Goal: Task Accomplishment & Management: Use online tool/utility

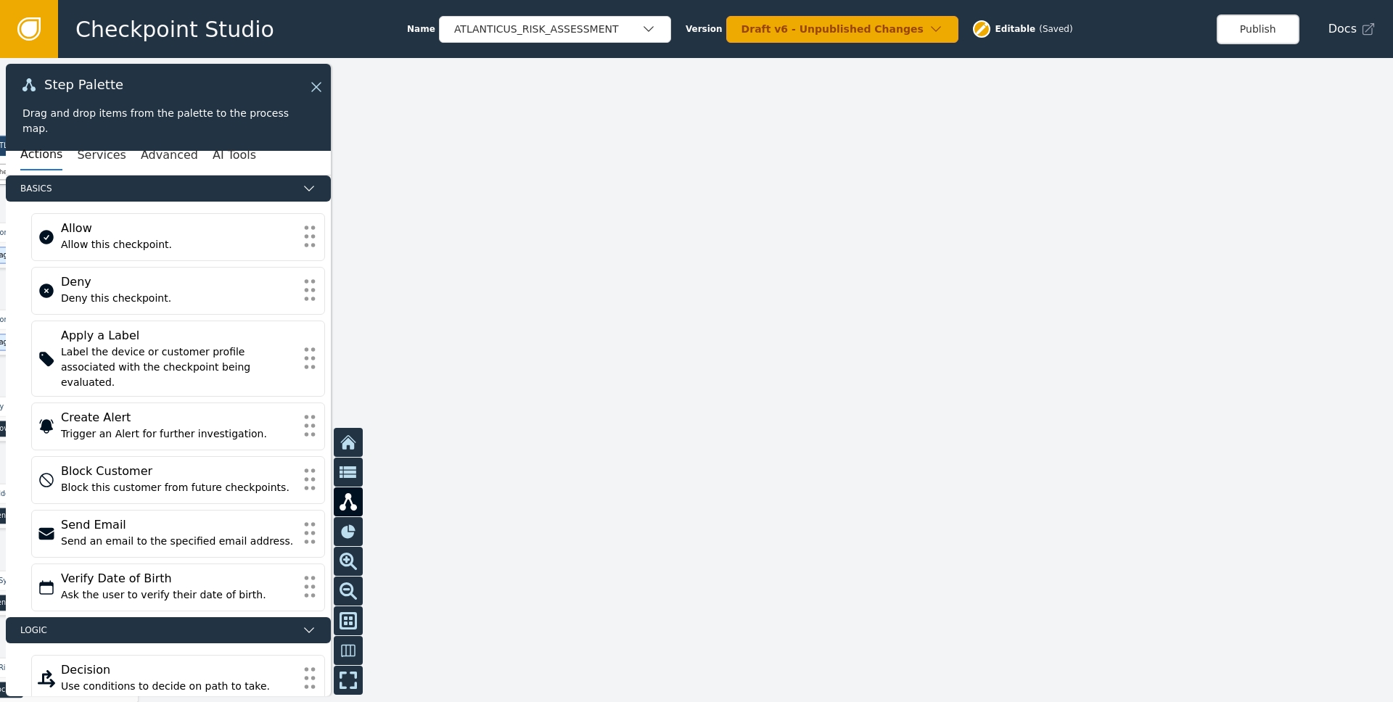
drag, startPoint x: 809, startPoint y: 417, endPoint x: 1052, endPoint y: 328, distance: 258.0
click at [1051, 328] on div at bounding box center [696, 380] width 1393 height 644
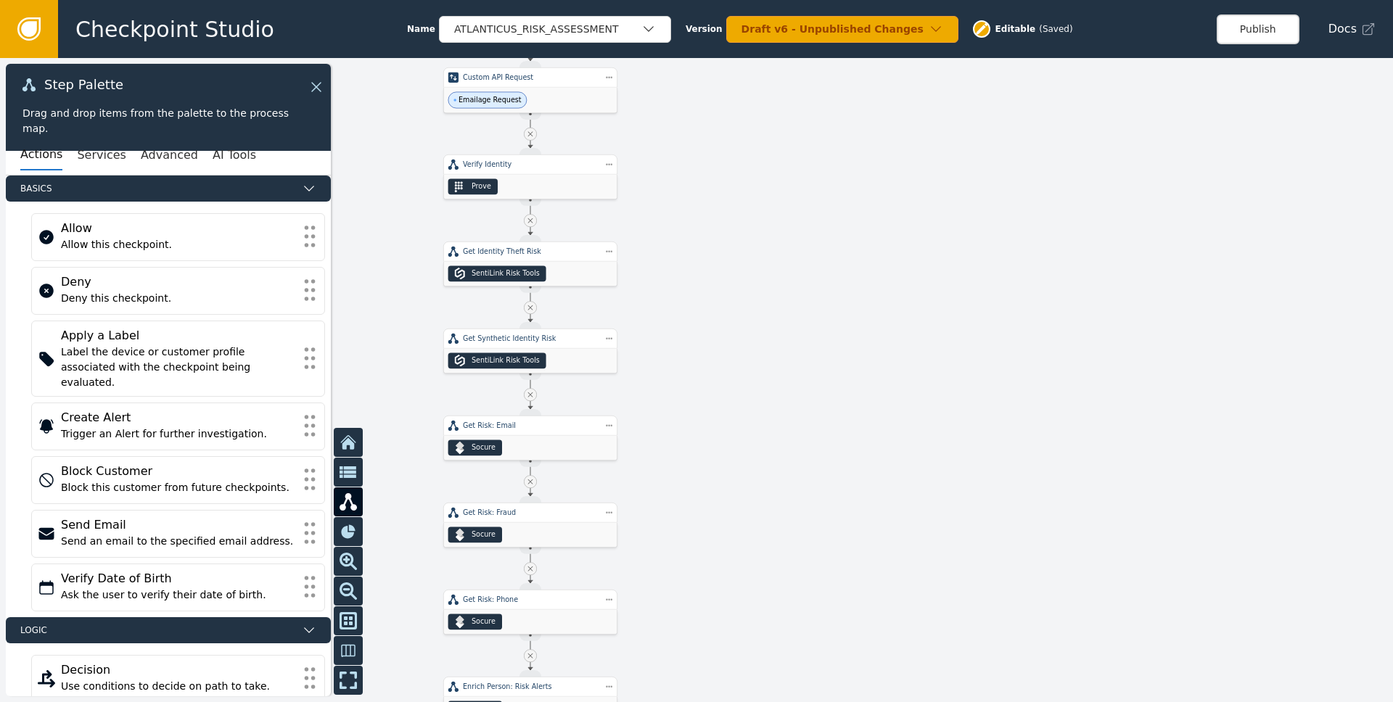
drag, startPoint x: 853, startPoint y: 398, endPoint x: 1243, endPoint y: 213, distance: 432.1
click at [1242, 213] on div at bounding box center [696, 380] width 1393 height 644
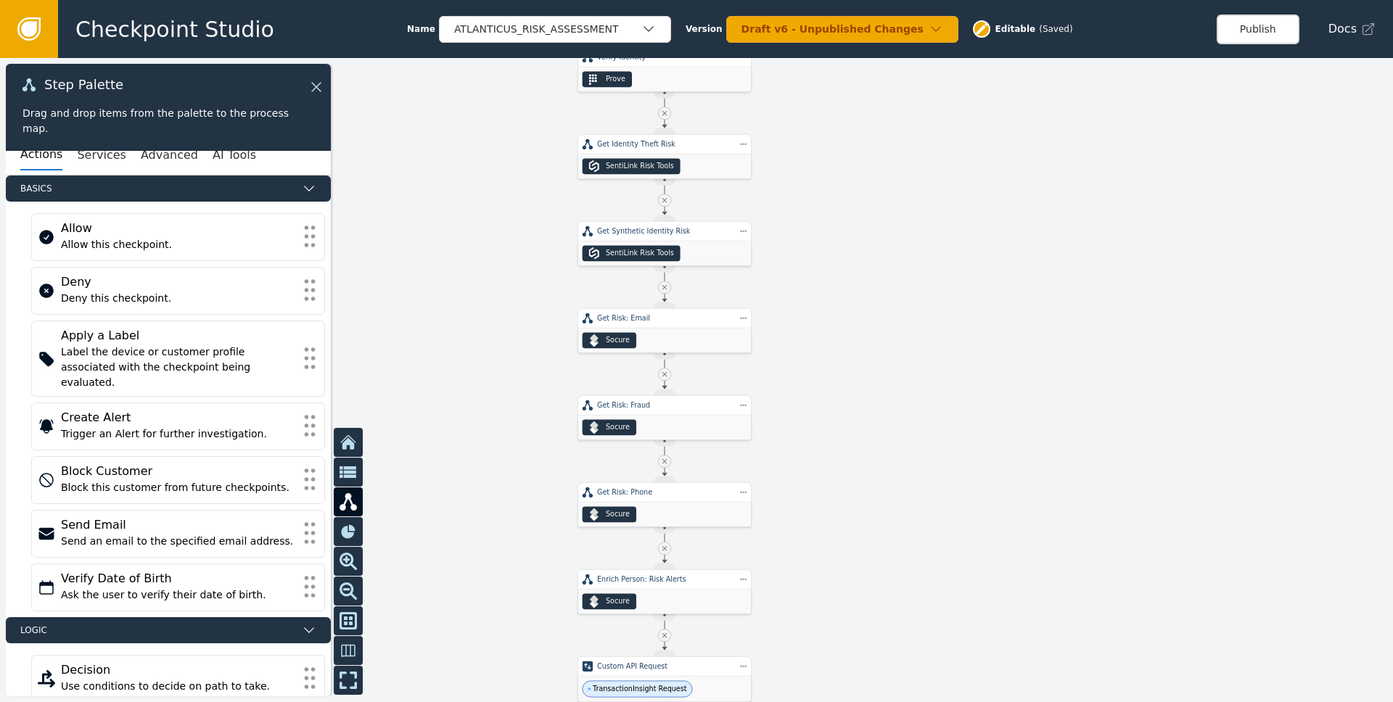
drag, startPoint x: 861, startPoint y: 478, endPoint x: 1046, endPoint y: 294, distance: 260.7
click at [1046, 294] on div at bounding box center [696, 380] width 1393 height 644
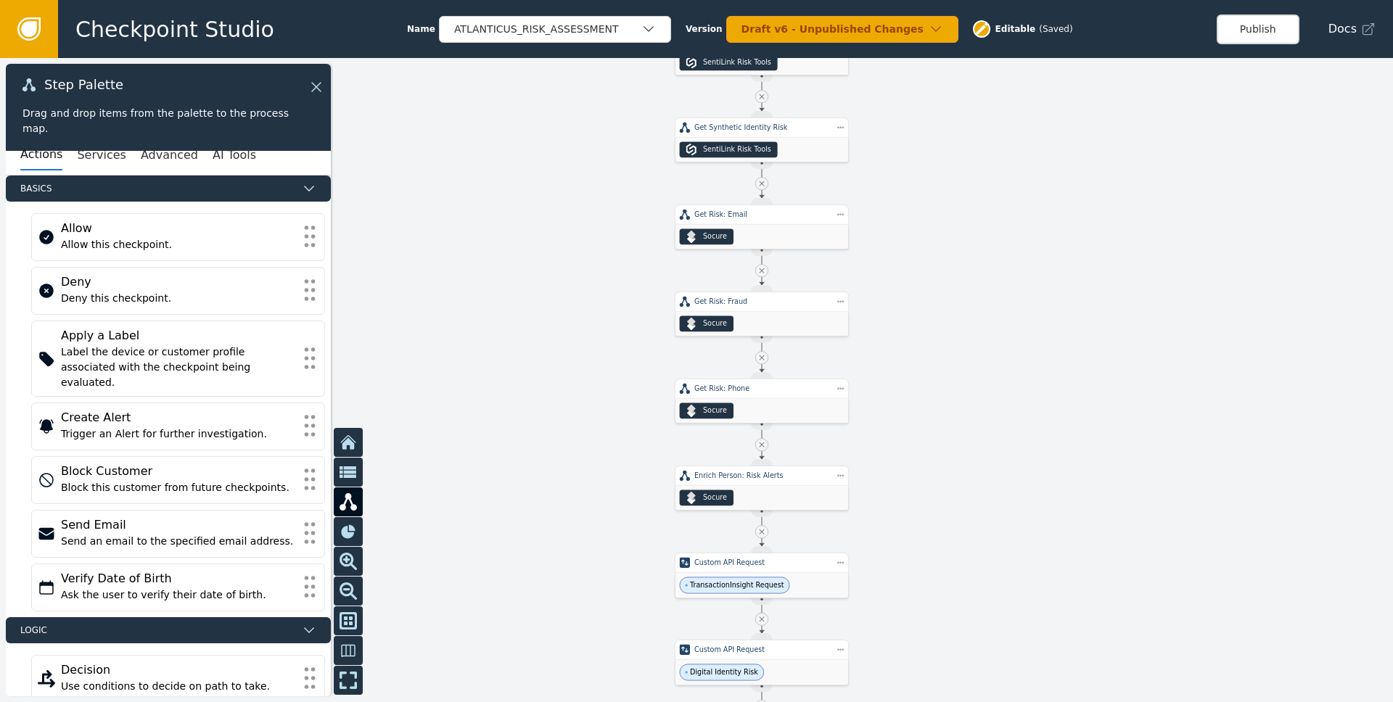
drag, startPoint x: 977, startPoint y: 481, endPoint x: 1039, endPoint y: 313, distance: 179.6
click at [1039, 314] on div at bounding box center [696, 380] width 1393 height 644
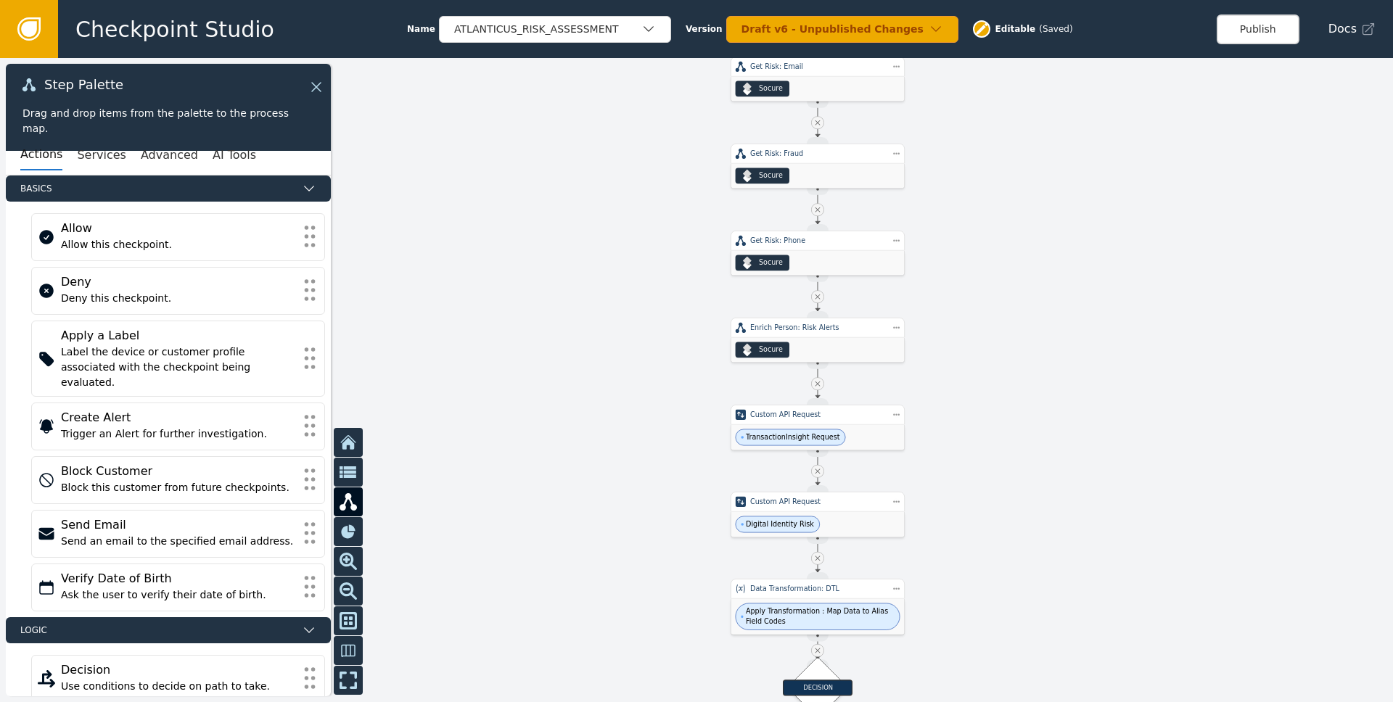
drag, startPoint x: 987, startPoint y: 497, endPoint x: 1013, endPoint y: 331, distance: 168.2
click at [1013, 331] on div at bounding box center [696, 380] width 1393 height 644
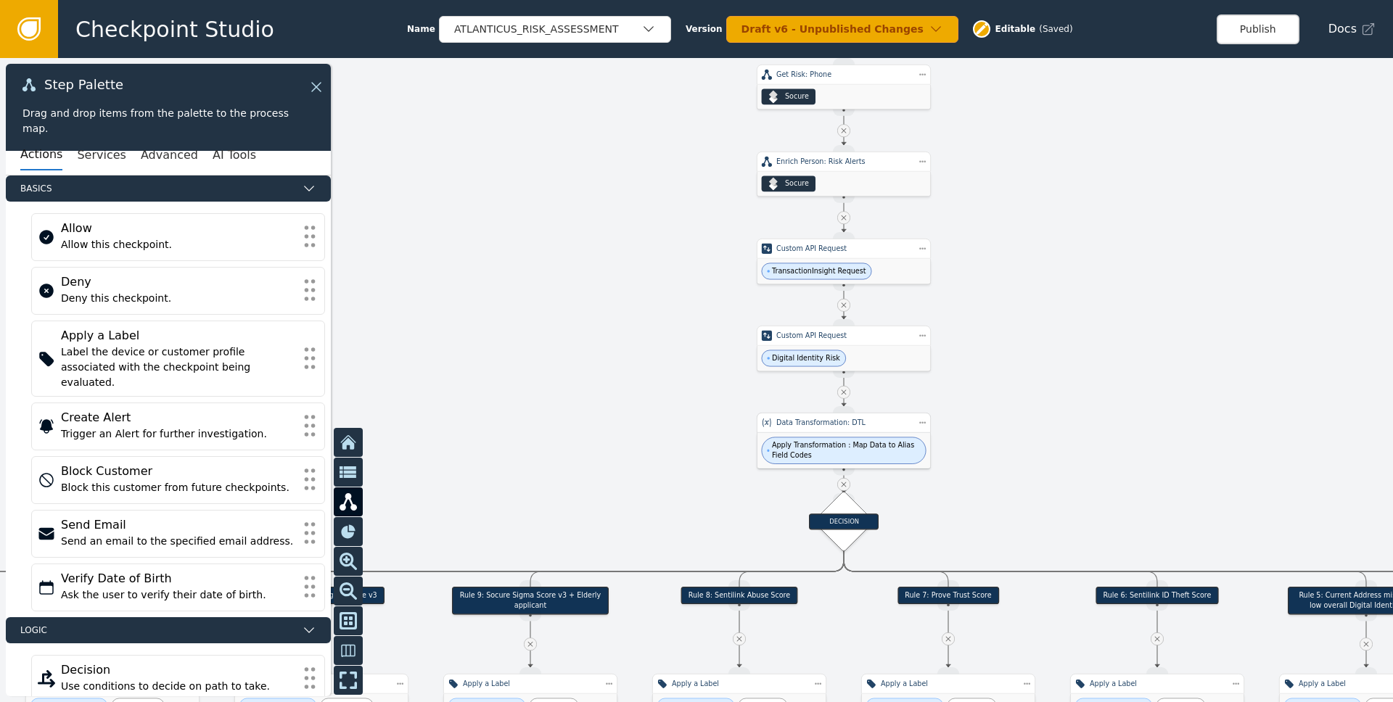
click at [879, 438] on span "Apply Transformation : Map Data to Alias Field Codes" at bounding box center [844, 451] width 165 height 27
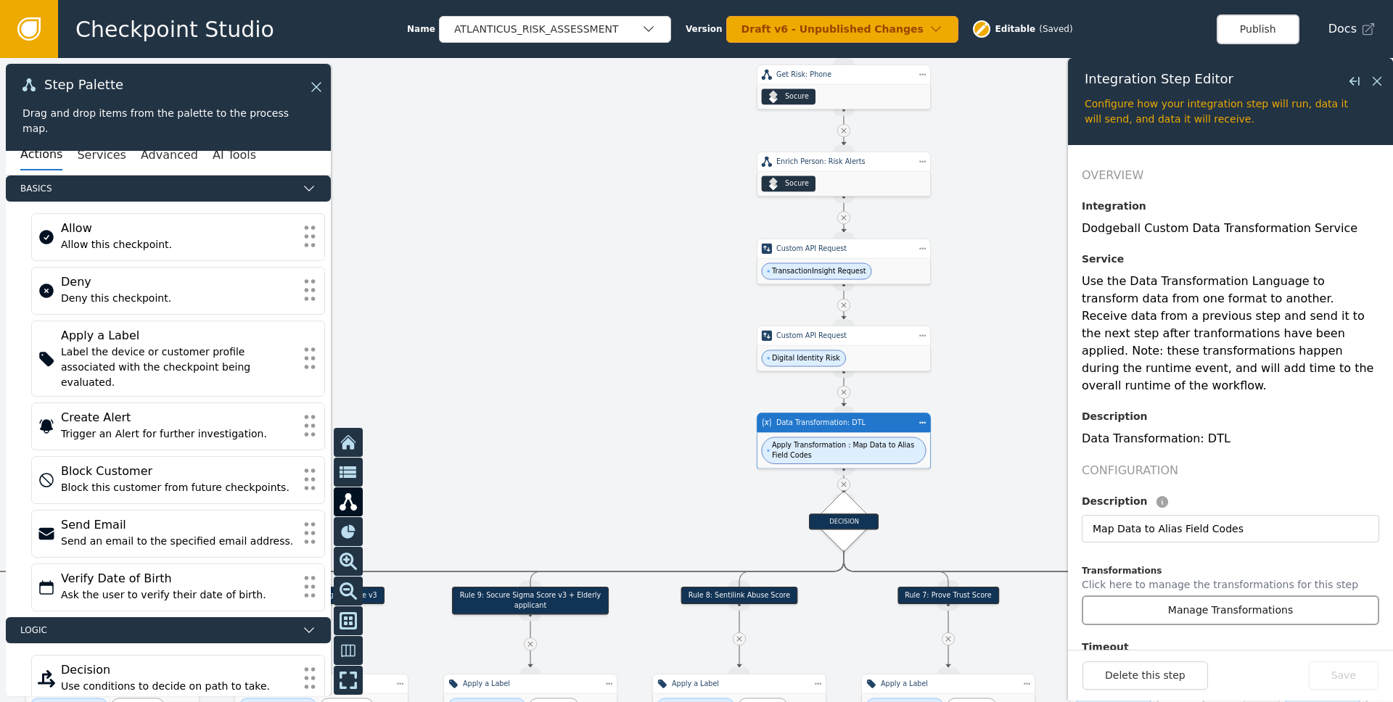
click at [1199, 597] on button "Manage Transformations" at bounding box center [1231, 611] width 298 height 30
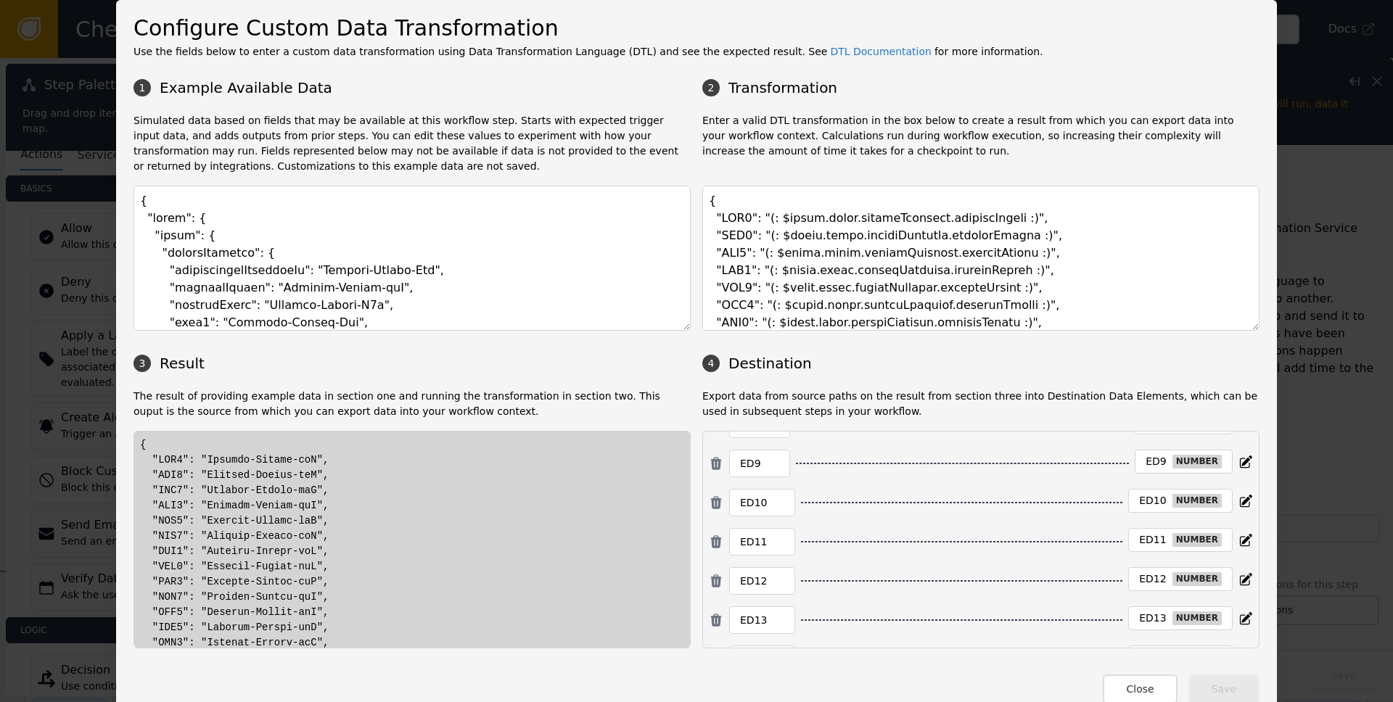
scroll to position [3766, 0]
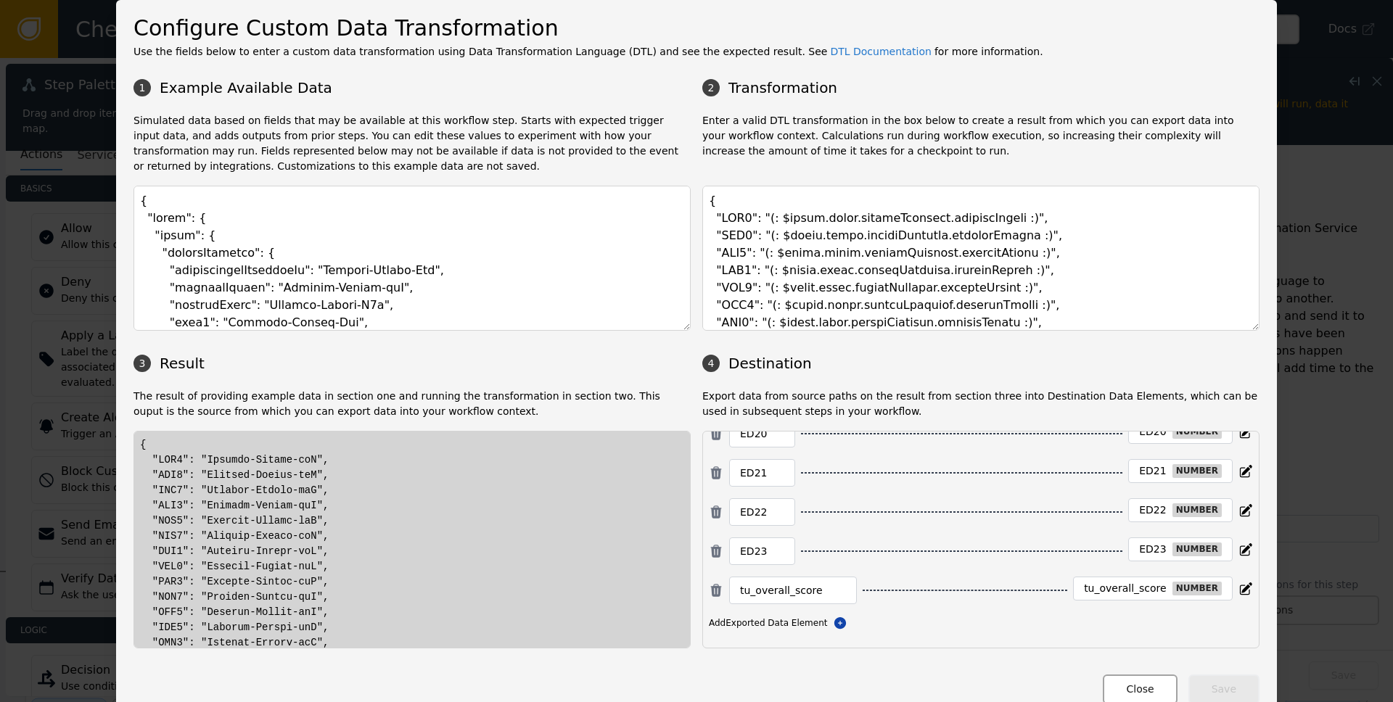
click at [1137, 691] on button "Close" at bounding box center [1140, 690] width 74 height 30
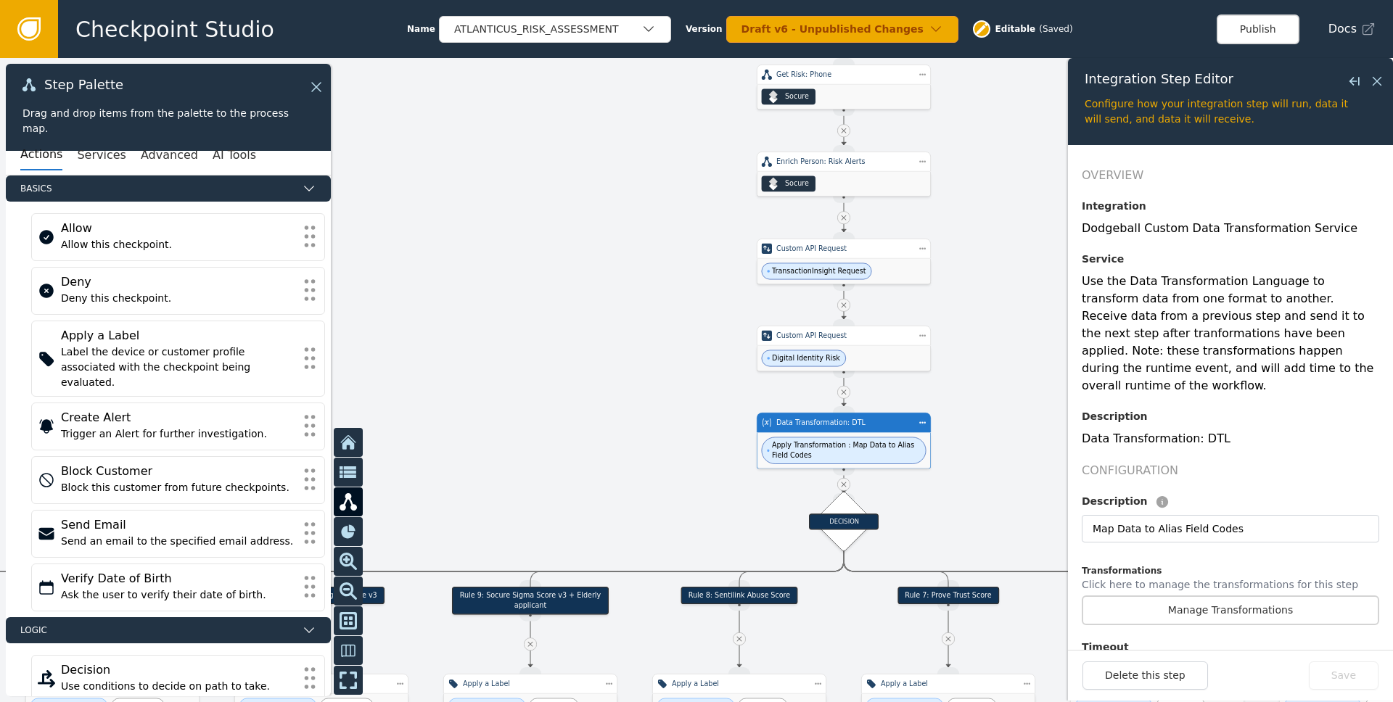
click at [992, 470] on div at bounding box center [696, 380] width 1393 height 644
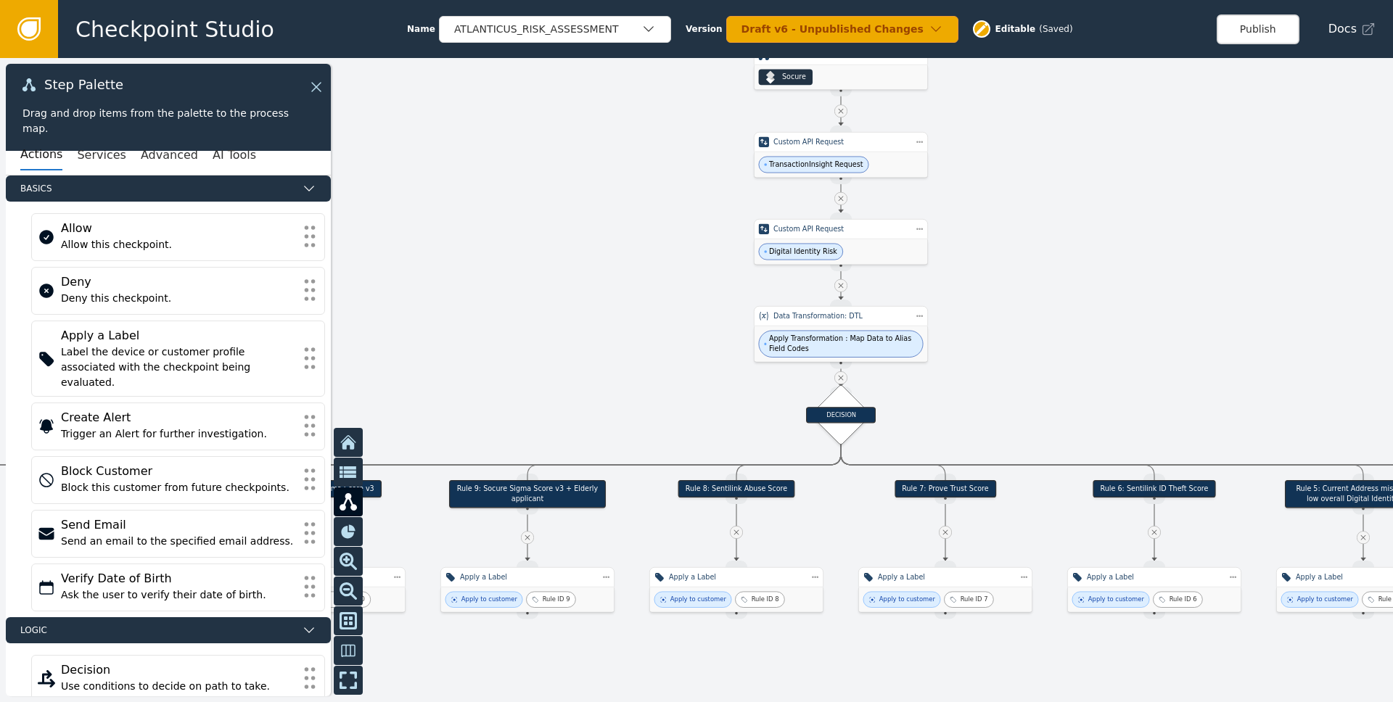
drag, startPoint x: 1015, startPoint y: 517, endPoint x: 1011, endPoint y: 409, distance: 108.2
click at [1011, 409] on div at bounding box center [696, 380] width 1393 height 644
click at [823, 412] on div "DECISION" at bounding box center [841, 414] width 70 height 16
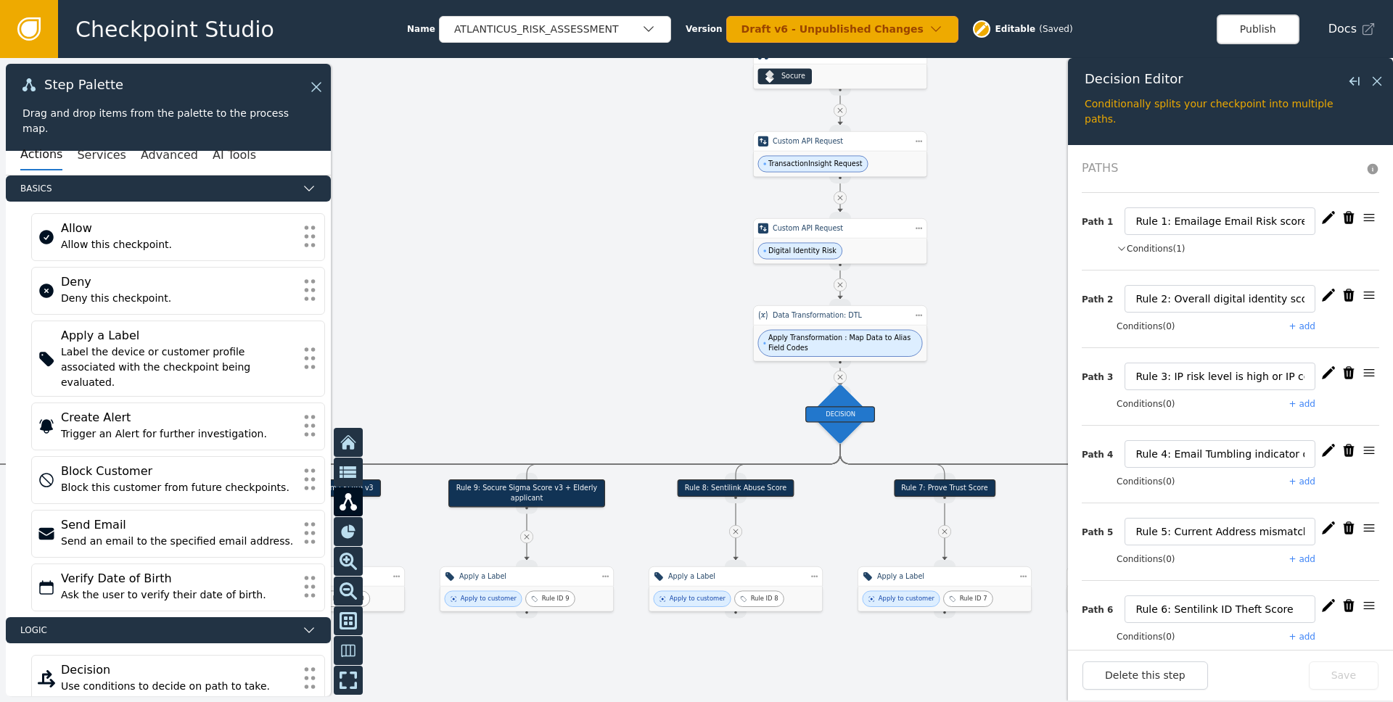
click at [1159, 250] on button "Conditions (1)" at bounding box center [1151, 248] width 69 height 13
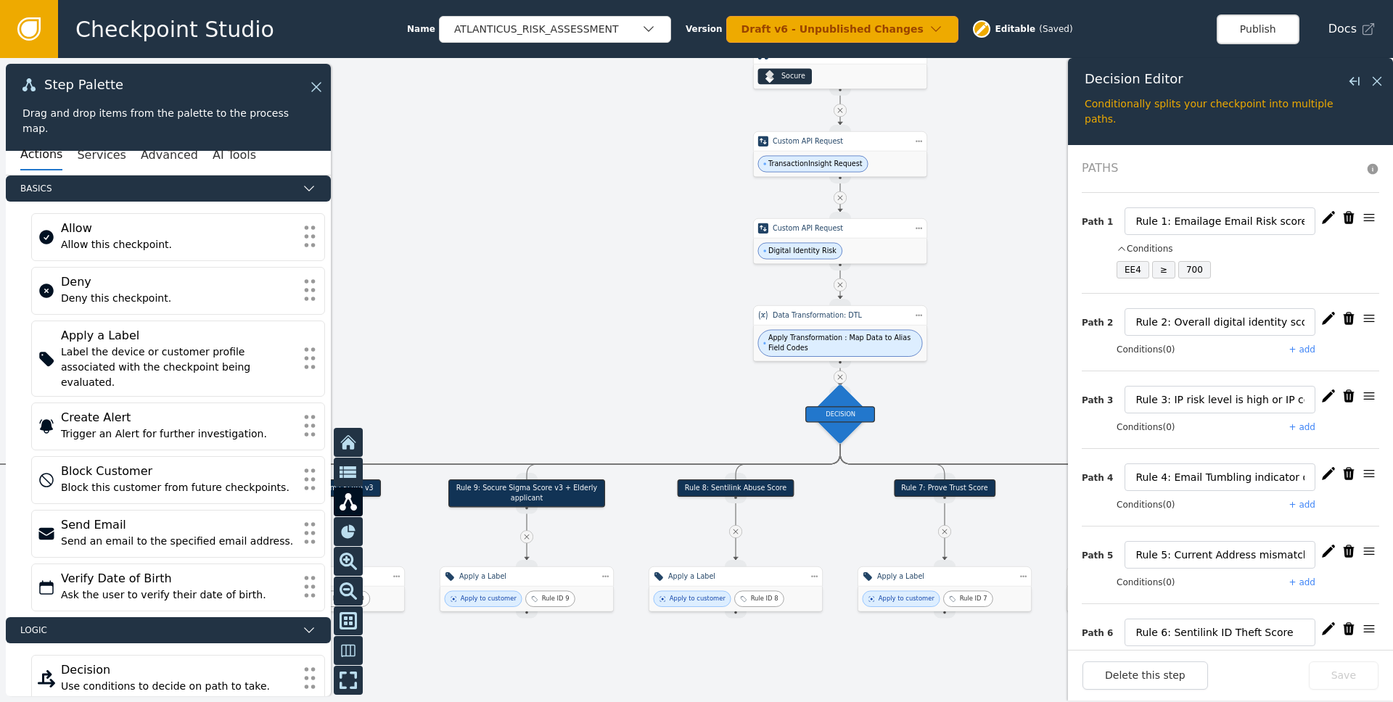
click at [1322, 218] on icon "button" at bounding box center [1328, 217] width 13 height 12
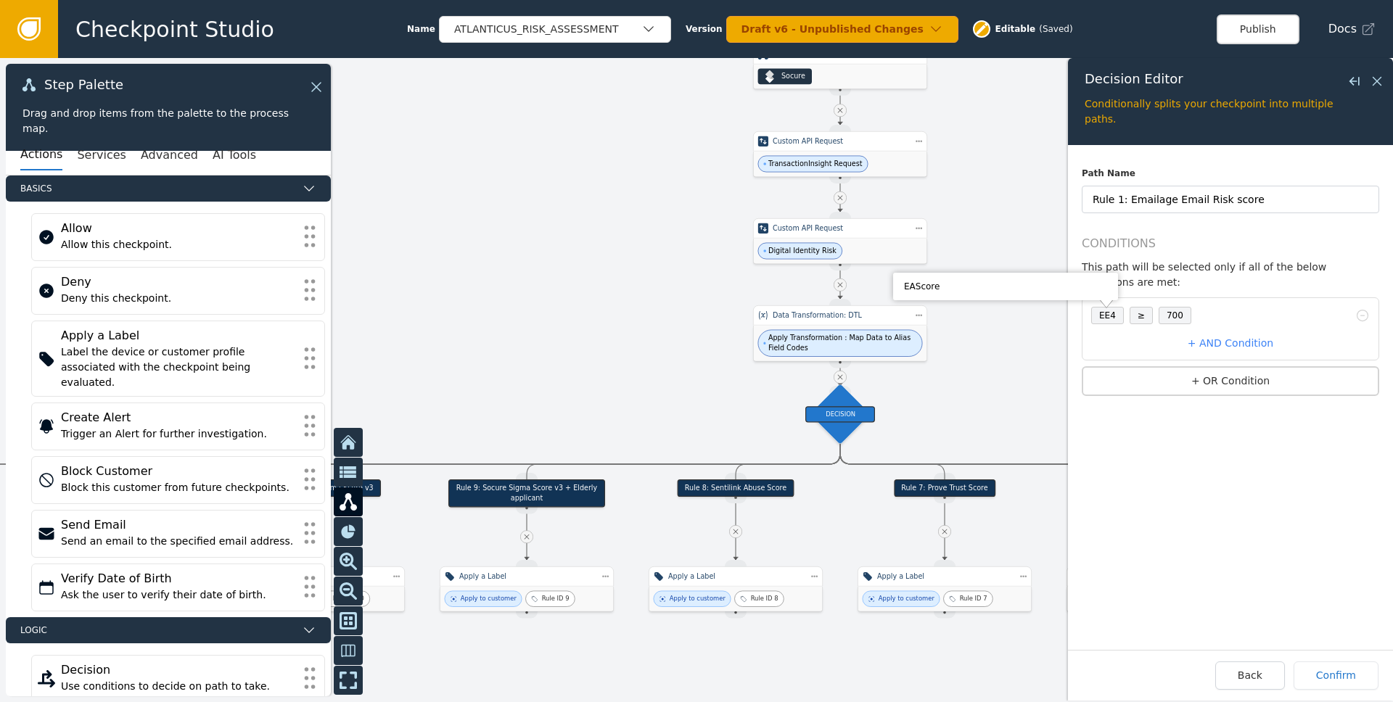
click at [1107, 314] on div "EE4" at bounding box center [1107, 315] width 17 height 9
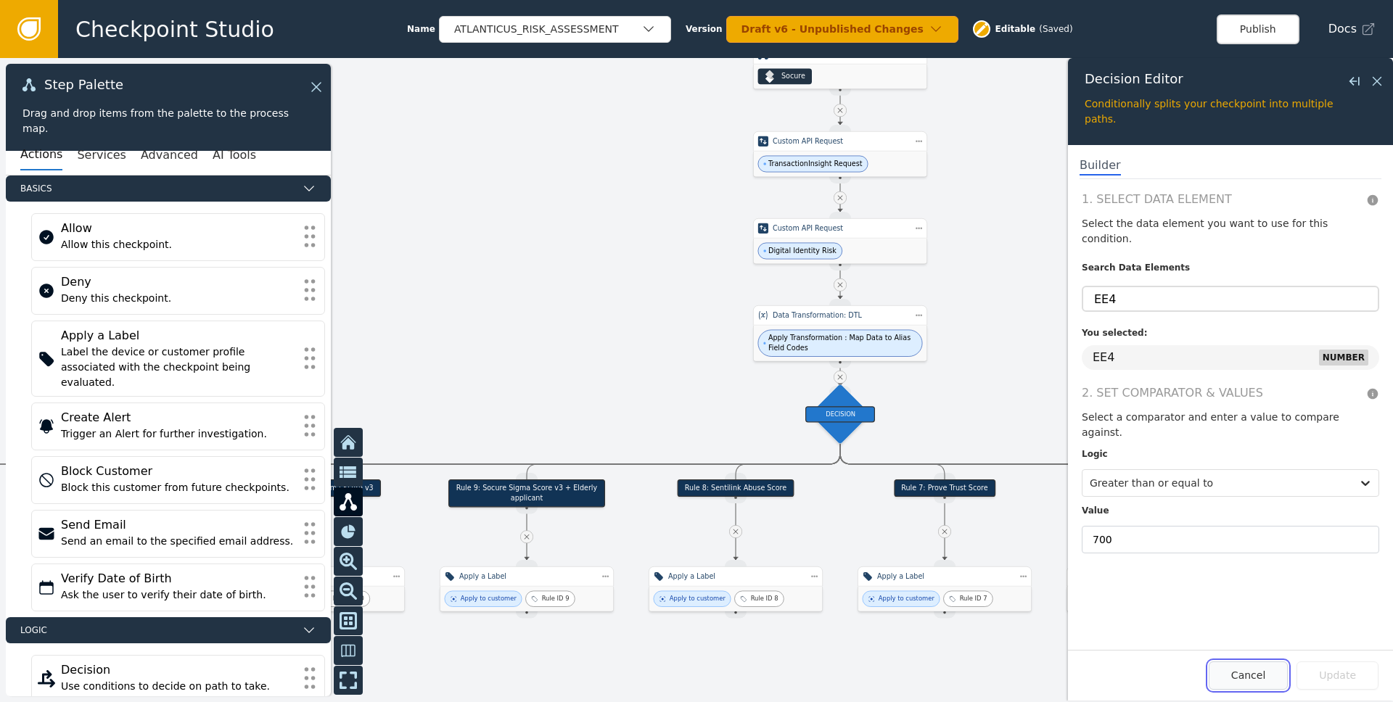
click at [1247, 679] on button "Cancel" at bounding box center [1248, 676] width 79 height 28
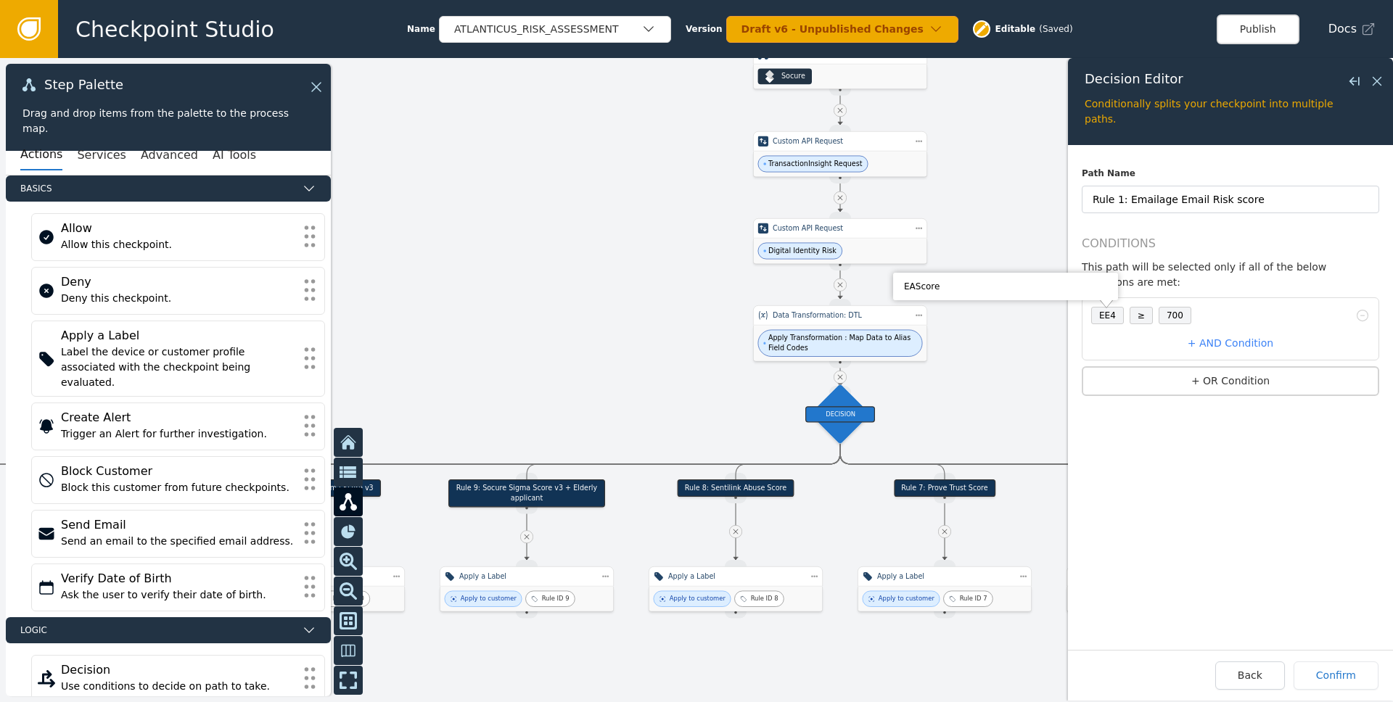
click at [988, 370] on div at bounding box center [696, 380] width 1393 height 644
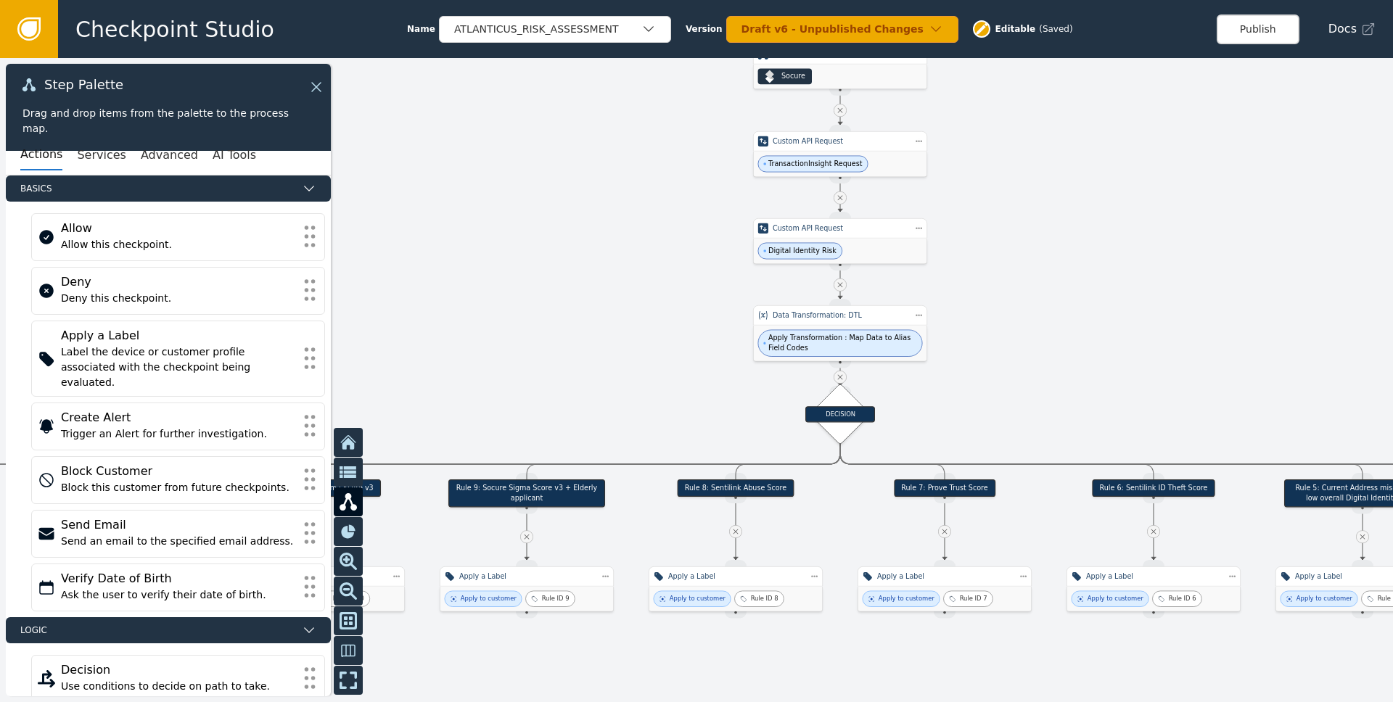
click at [1004, 383] on div at bounding box center [696, 380] width 1393 height 644
click at [1082, 671] on div at bounding box center [696, 380] width 1393 height 644
click at [1076, 348] on div at bounding box center [696, 380] width 1393 height 644
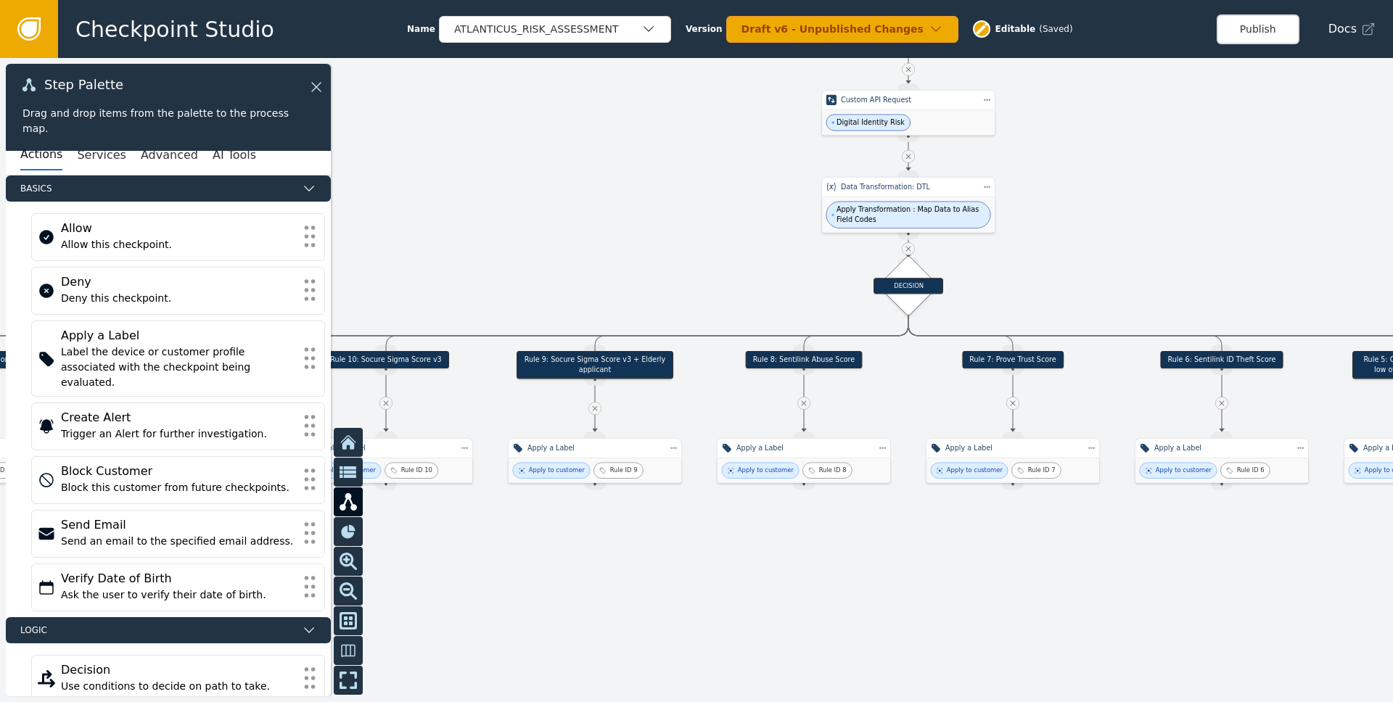
drag, startPoint x: 975, startPoint y: 441, endPoint x: 1044, endPoint y: 306, distance: 150.9
click at [1044, 306] on div at bounding box center [696, 380] width 1393 height 644
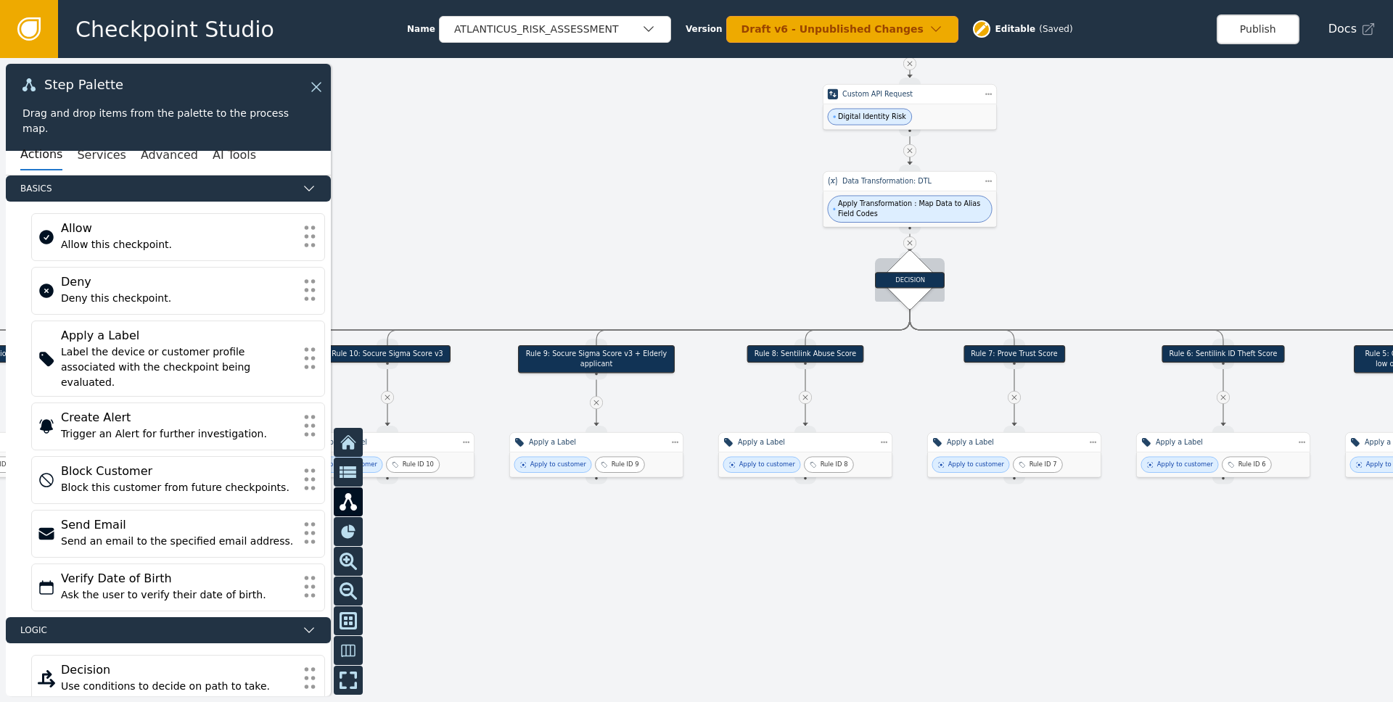
click at [922, 280] on div "DECISION" at bounding box center [910, 280] width 70 height 16
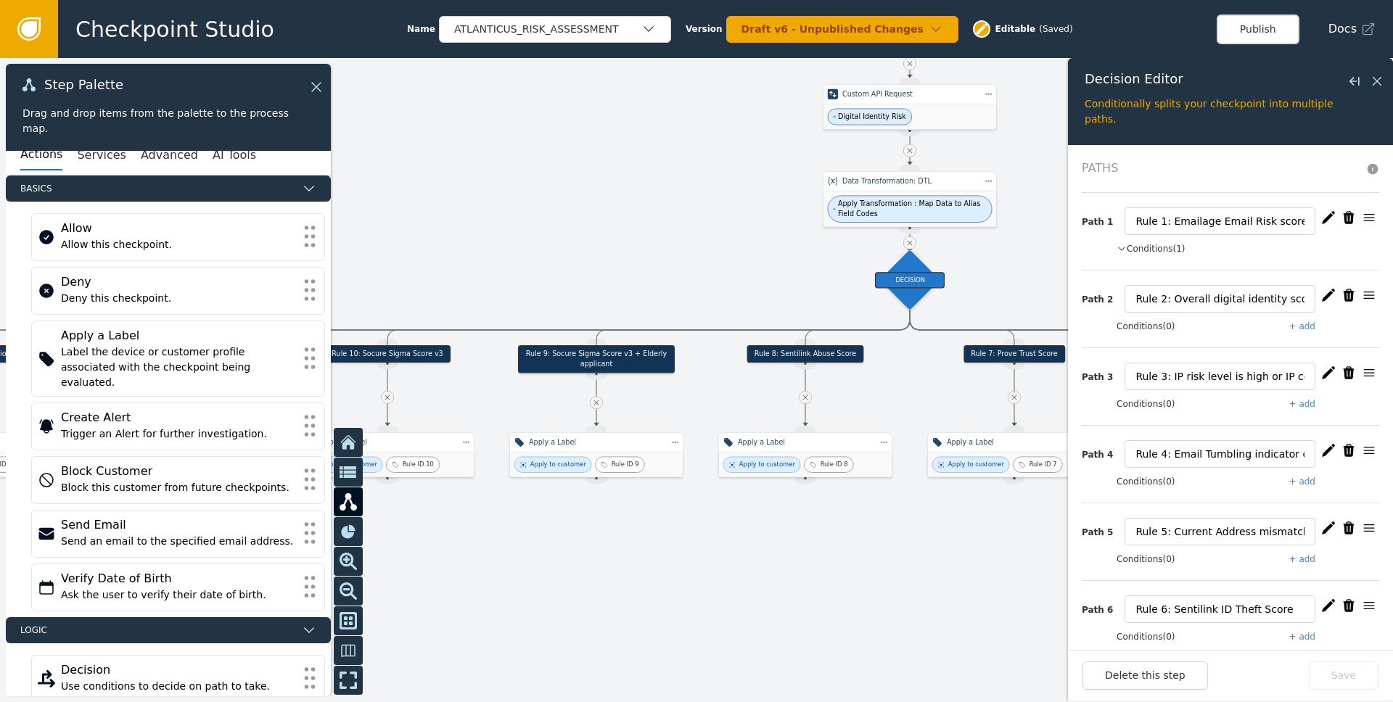
click at [1000, 290] on div at bounding box center [696, 380] width 1393 height 644
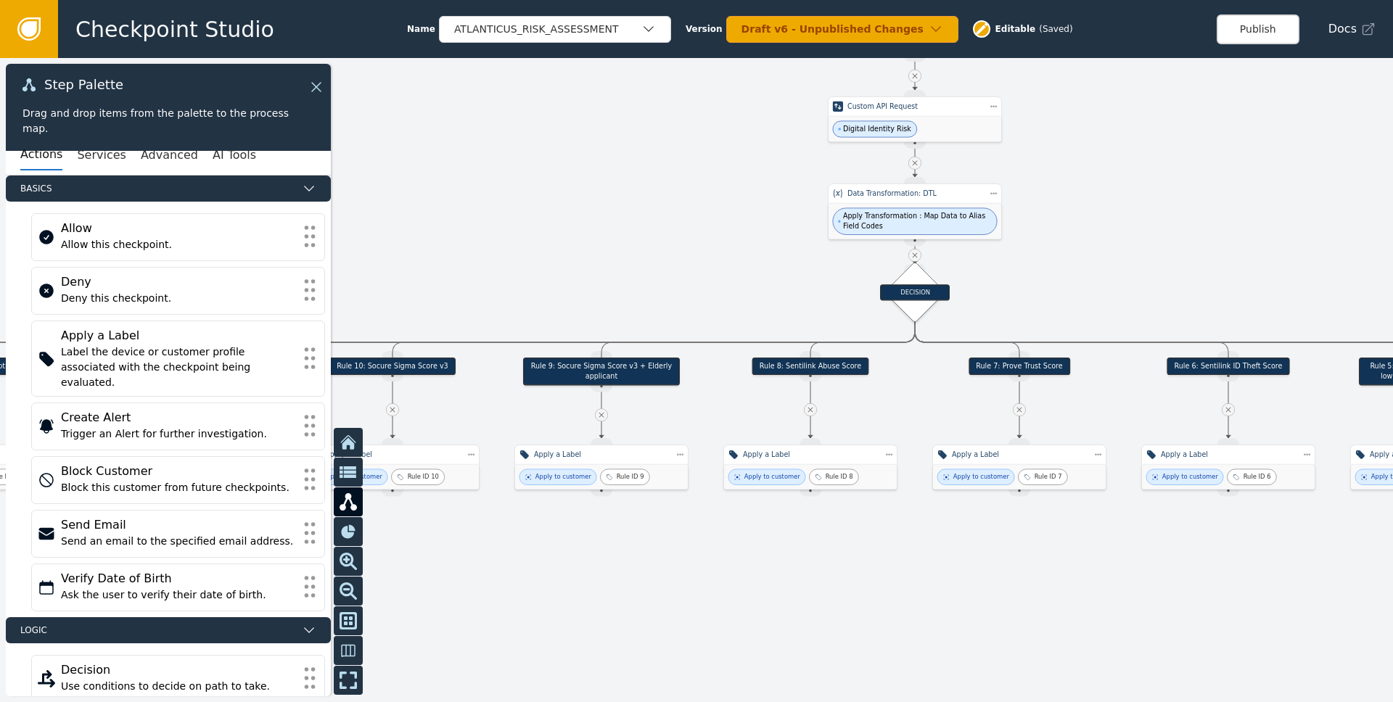
drag, startPoint x: 1084, startPoint y: 269, endPoint x: 1089, endPoint y: 281, distance: 13.3
click at [1089, 281] on div at bounding box center [696, 380] width 1393 height 644
click at [1246, 25] on button "Publish" at bounding box center [1258, 30] width 83 height 30
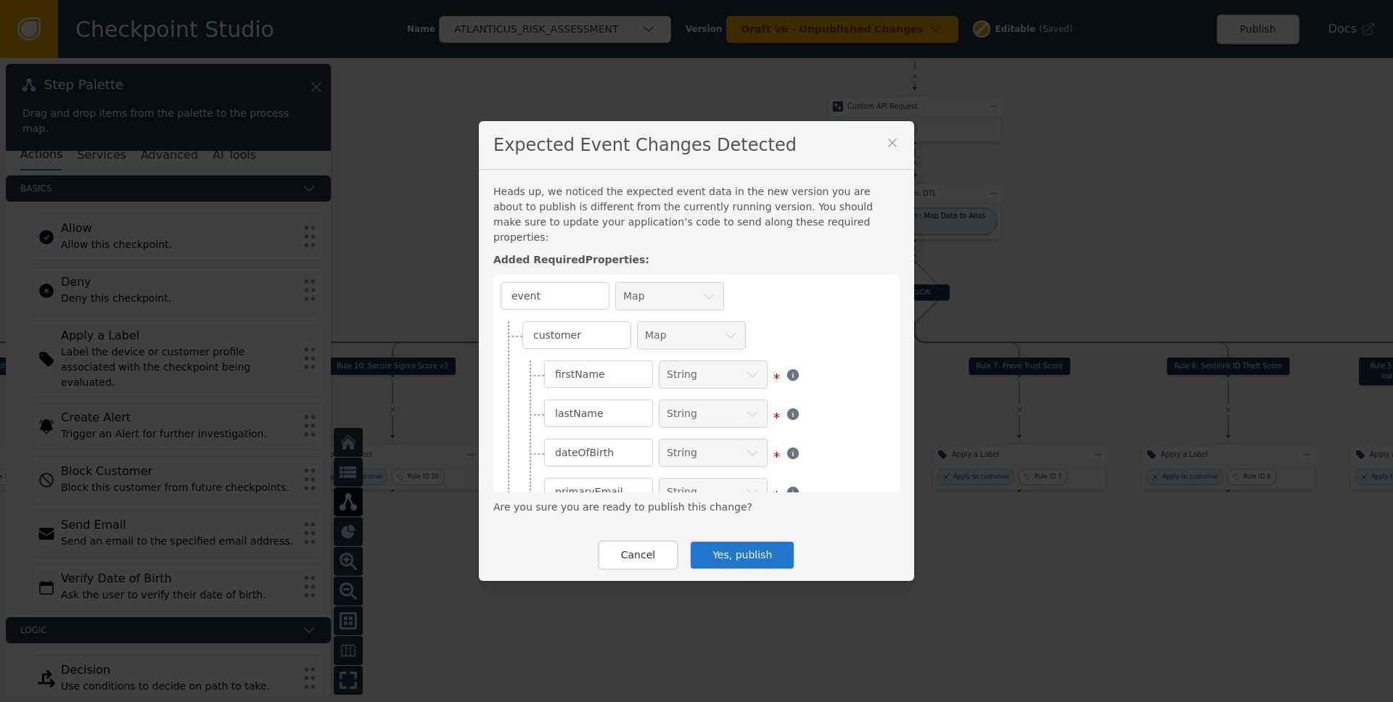
click at [765, 544] on button "Yes, publish" at bounding box center [742, 556] width 106 height 30
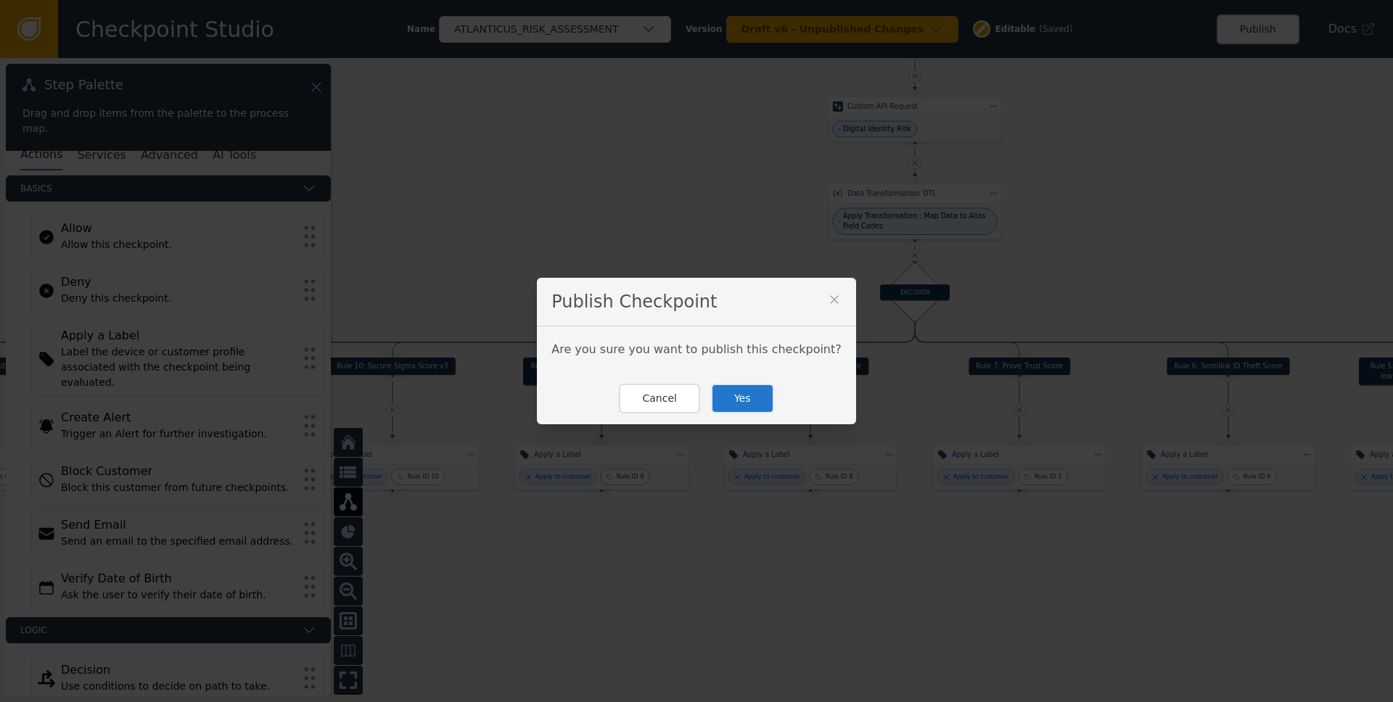
click at [750, 392] on button "Yes" at bounding box center [742, 399] width 63 height 30
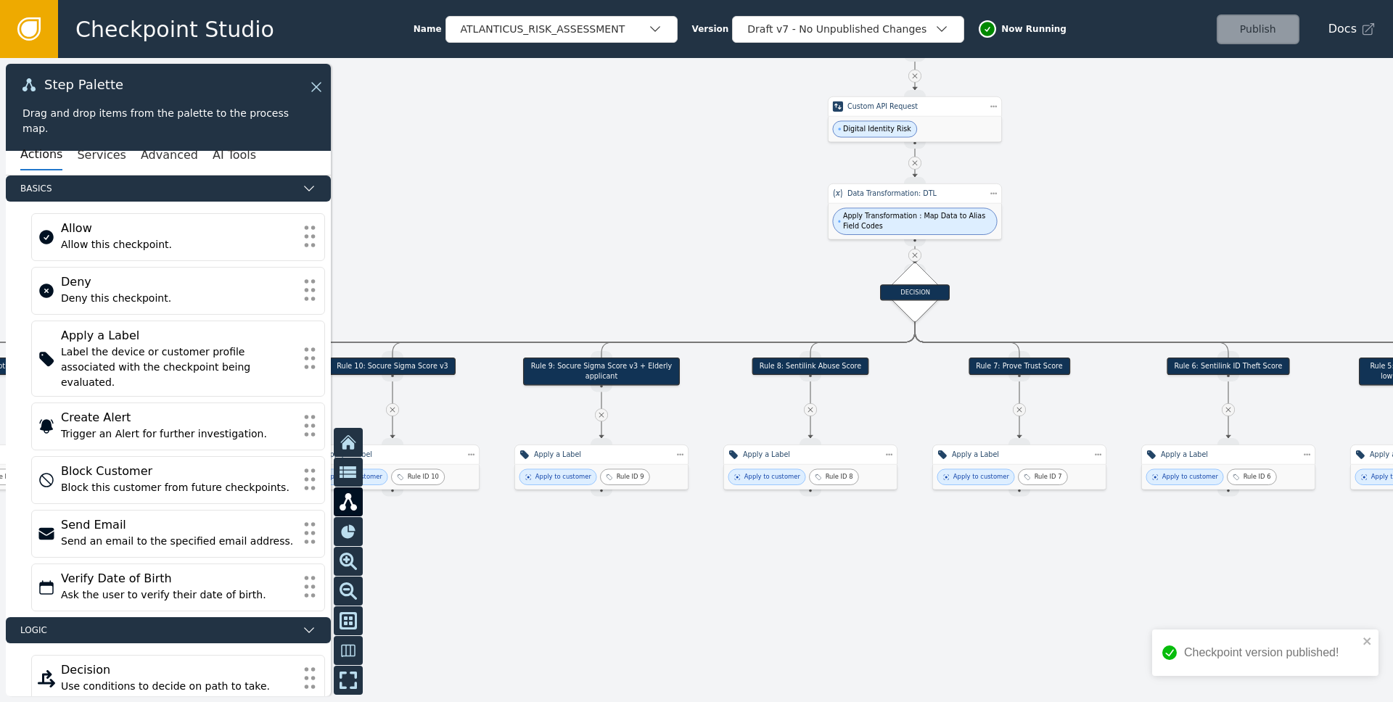
click at [1060, 286] on div at bounding box center [696, 380] width 1393 height 644
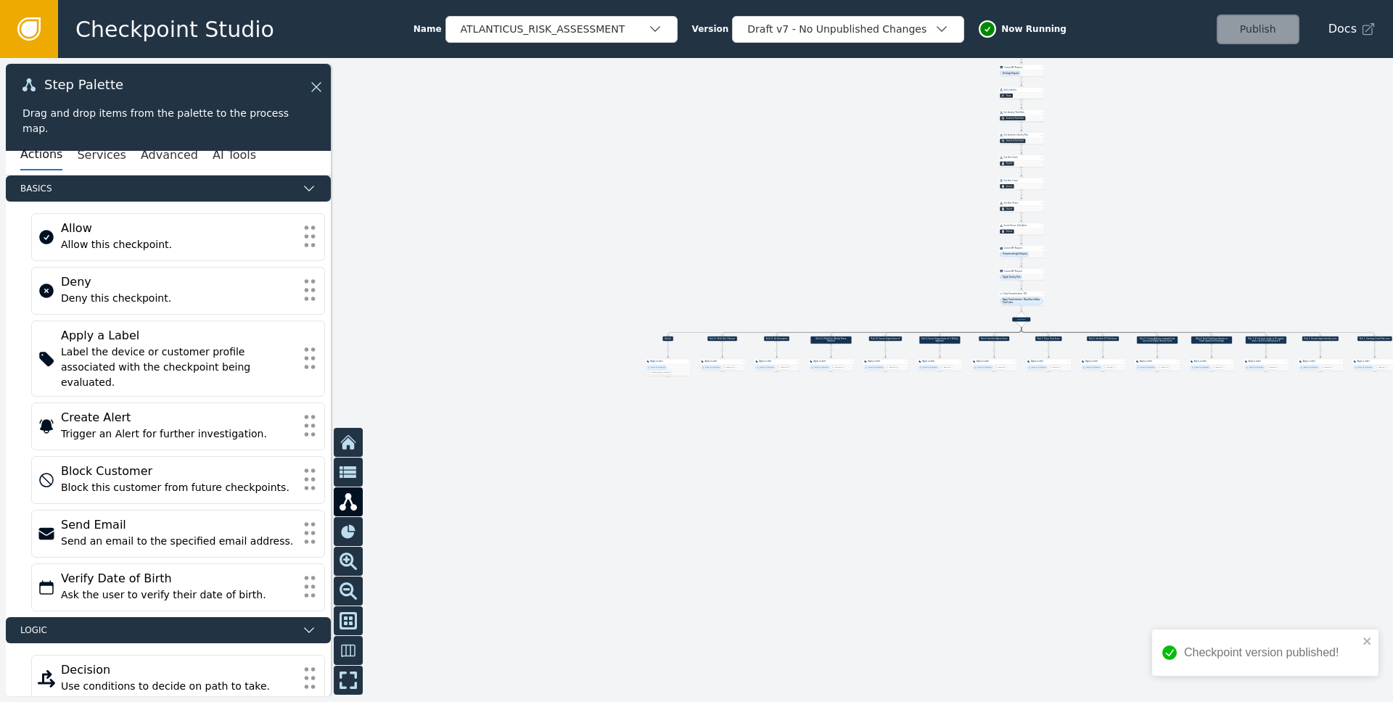
drag, startPoint x: 1083, startPoint y: 228, endPoint x: 1054, endPoint y: 415, distance: 189.5
click at [1054, 414] on div at bounding box center [696, 380] width 1393 height 644
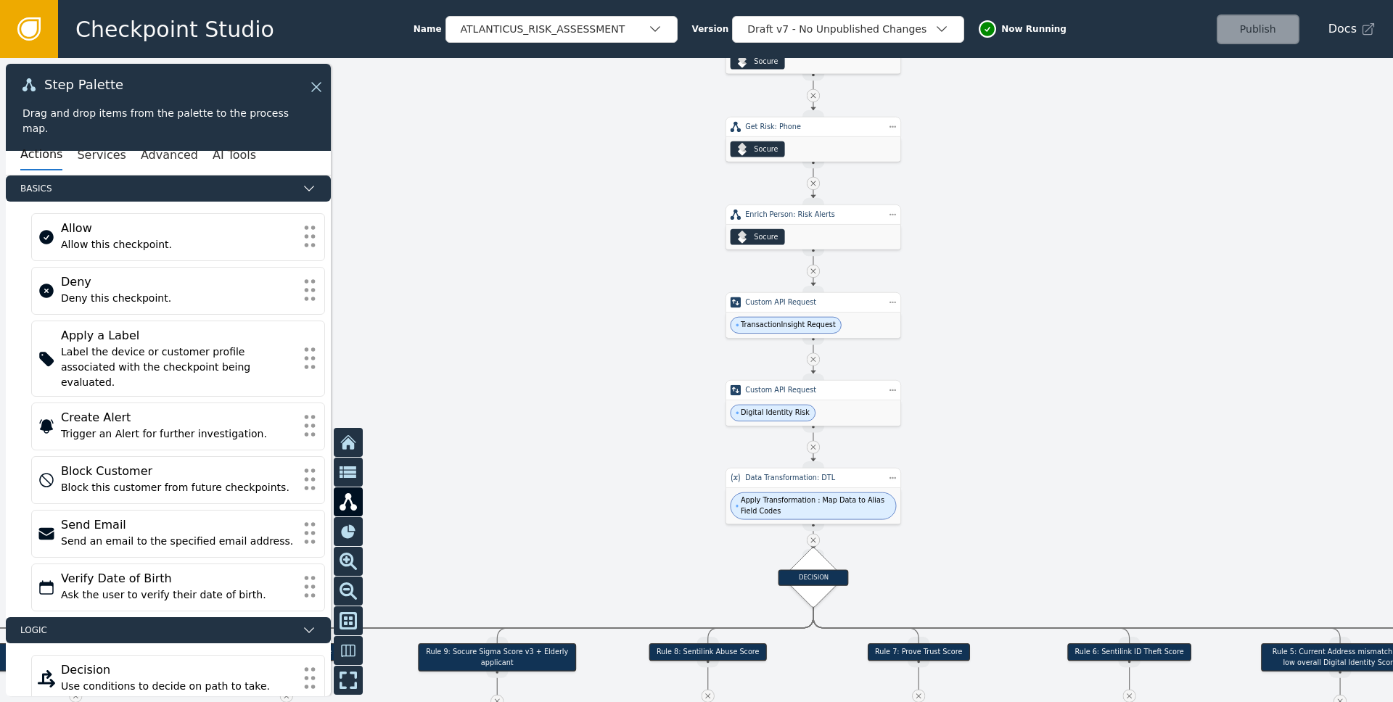
click at [993, 337] on div at bounding box center [696, 380] width 1393 height 644
click at [821, 502] on span "Apply Transformation : Map Data to Alias Field Codes" at bounding box center [815, 506] width 149 height 21
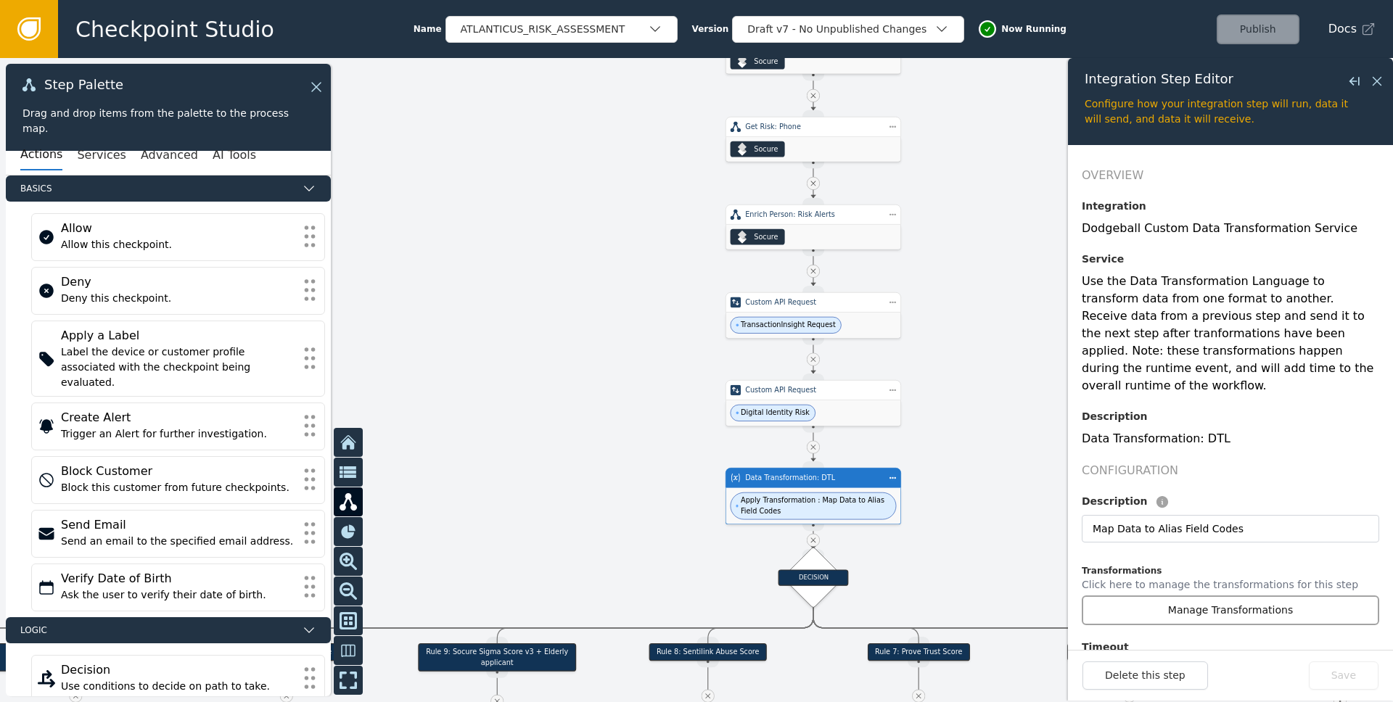
click at [1219, 596] on button "Manage Transformations" at bounding box center [1231, 611] width 298 height 30
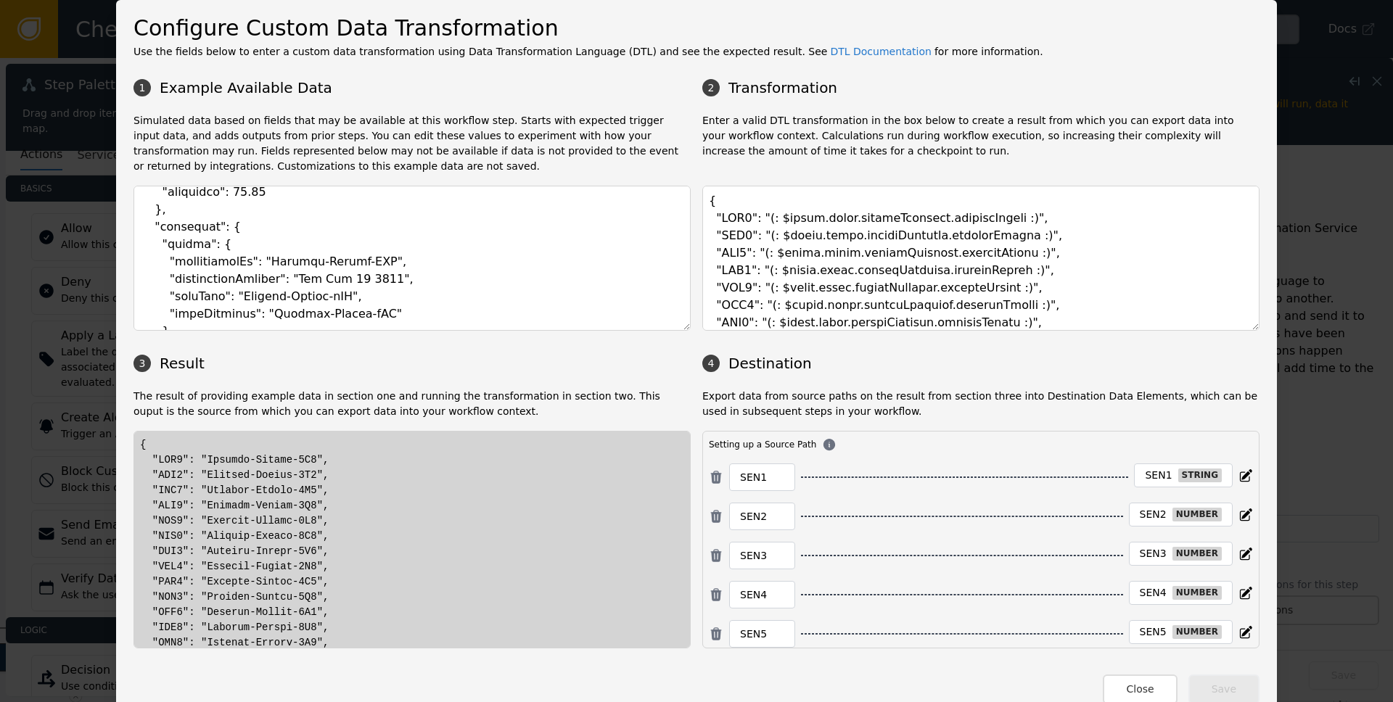
scroll to position [620, 0]
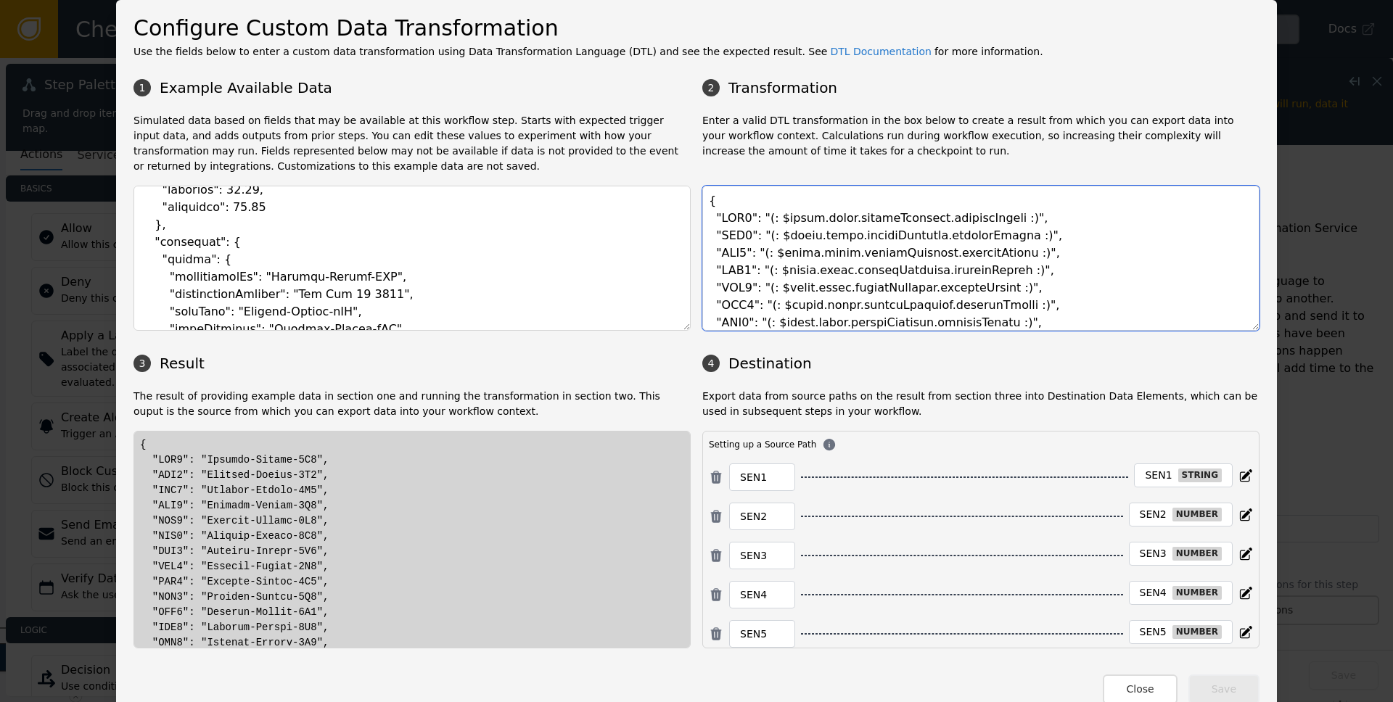
click at [823, 220] on textarea at bounding box center [980, 258] width 557 height 145
drag, startPoint x: 779, startPoint y: 218, endPoint x: 984, endPoint y: 211, distance: 204.8
click at [984, 211] on textarea at bounding box center [980, 258] width 557 height 145
click at [988, 215] on textarea at bounding box center [980, 258] width 557 height 145
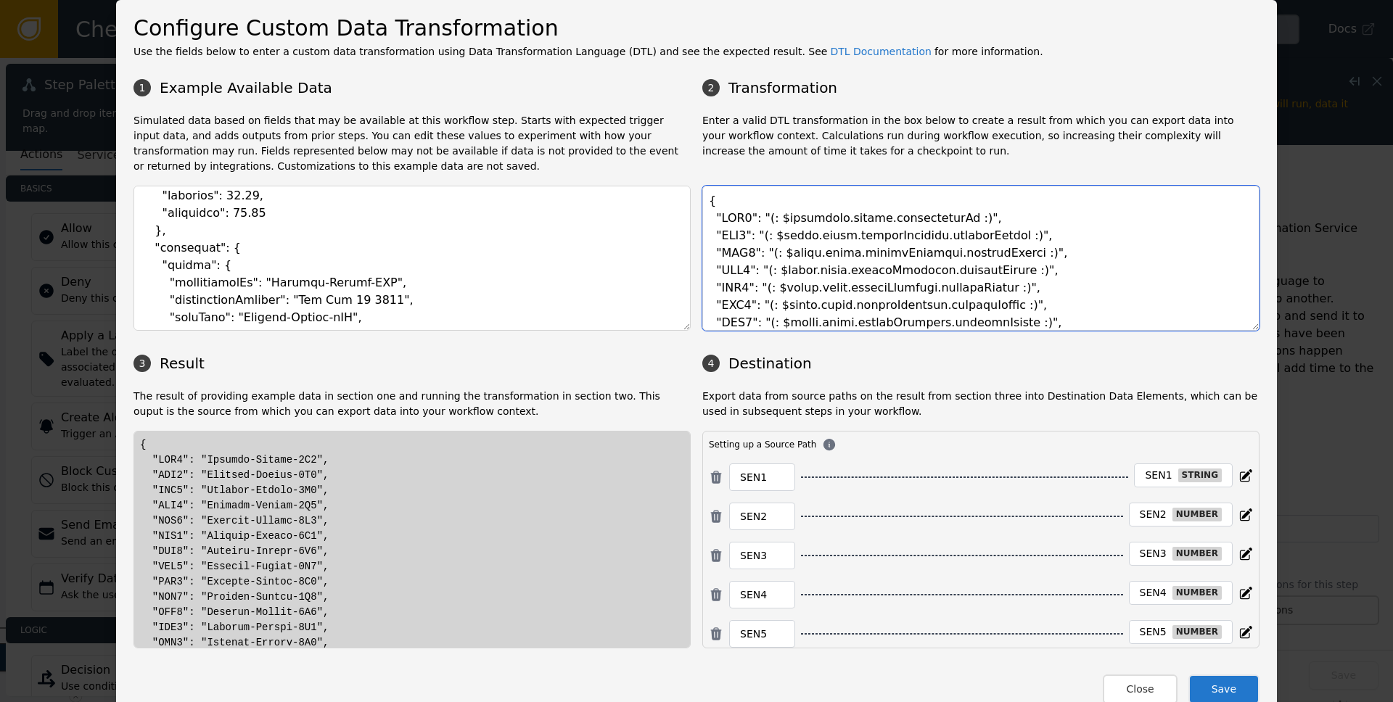
scroll to position [0, 0]
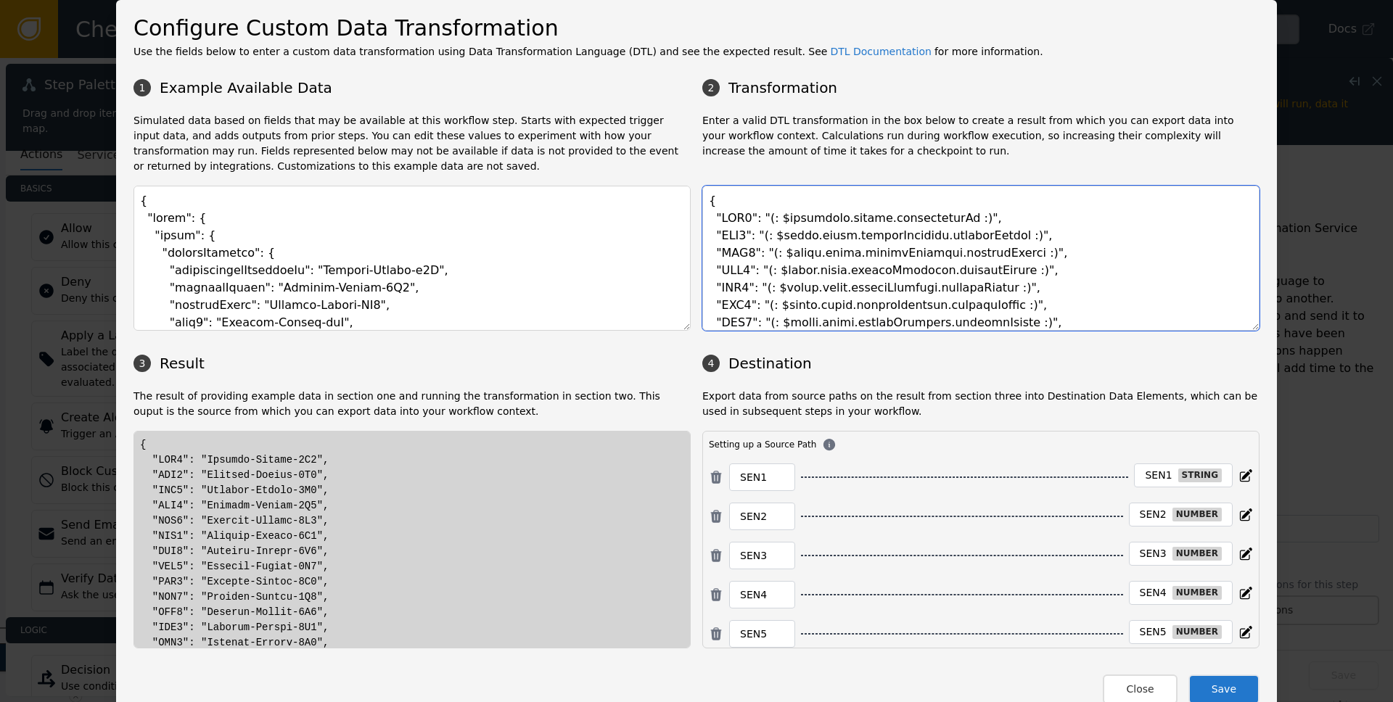
click at [777, 217] on textarea at bounding box center [980, 258] width 557 height 145
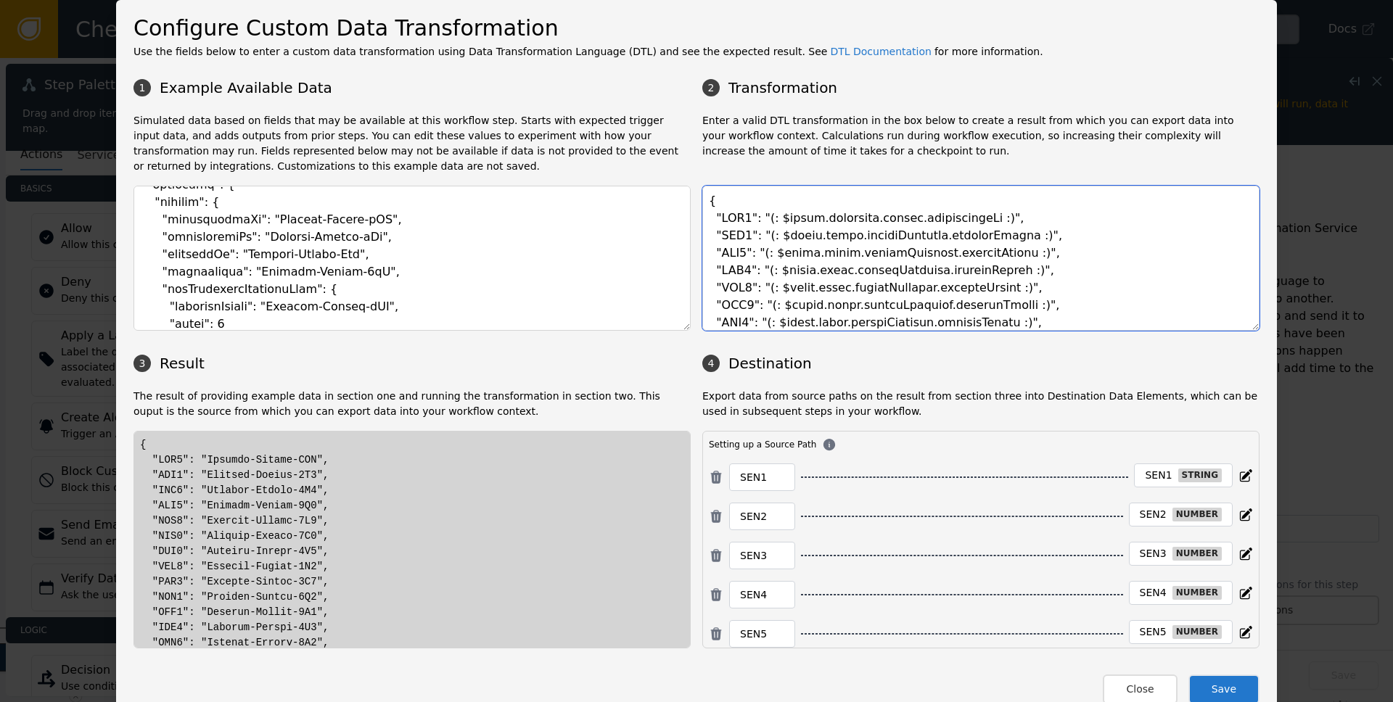
scroll to position [2753, 0]
click at [792, 218] on textarea at bounding box center [980, 258] width 557 height 145
click at [791, 218] on textarea at bounding box center [980, 258] width 557 height 145
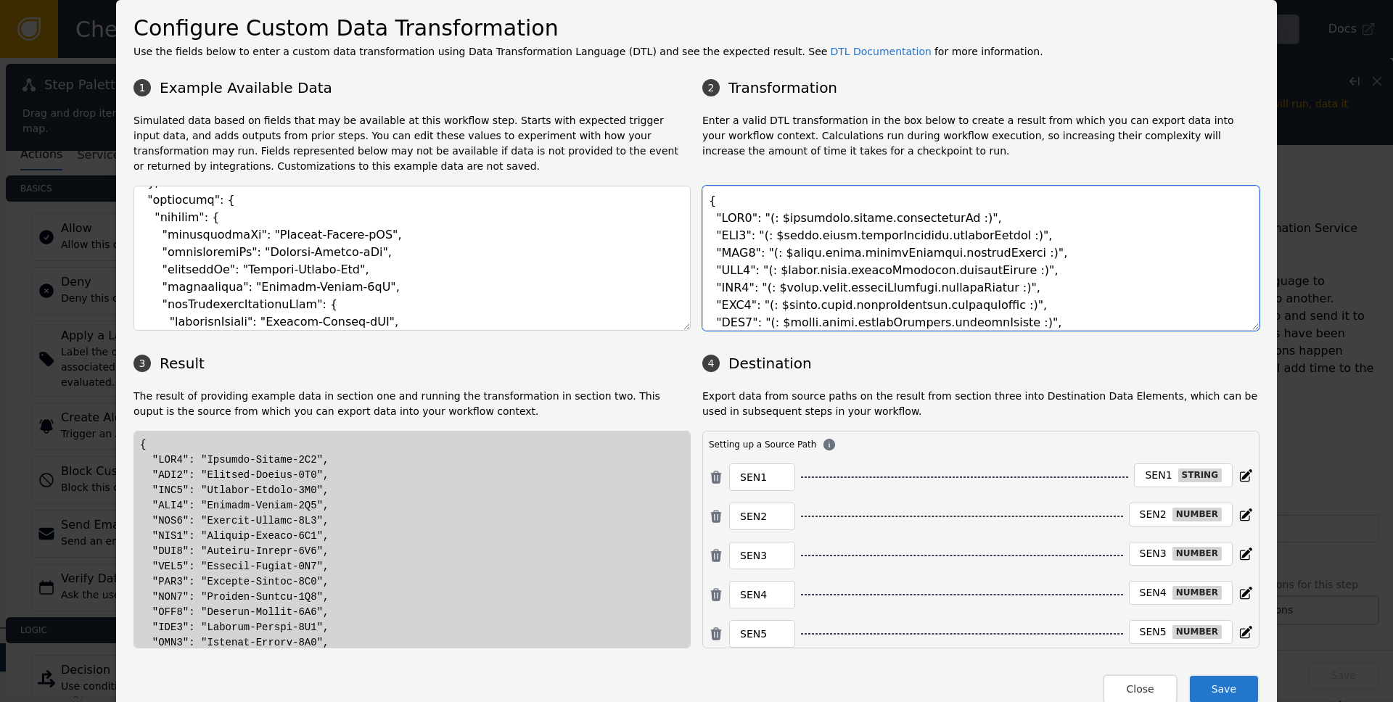
click at [833, 218] on textarea at bounding box center [980, 258] width 557 height 145
click at [898, 218] on textarea at bounding box center [980, 258] width 557 height 145
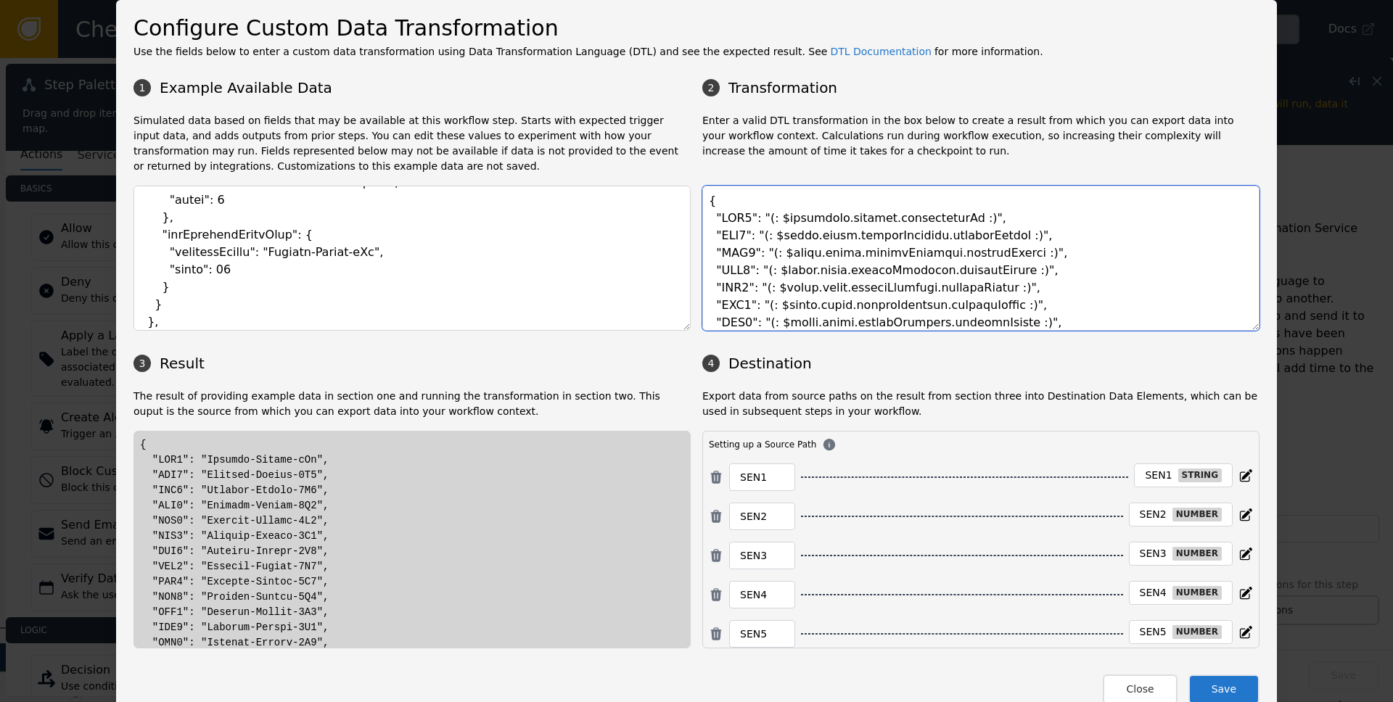
scroll to position [2869, 0]
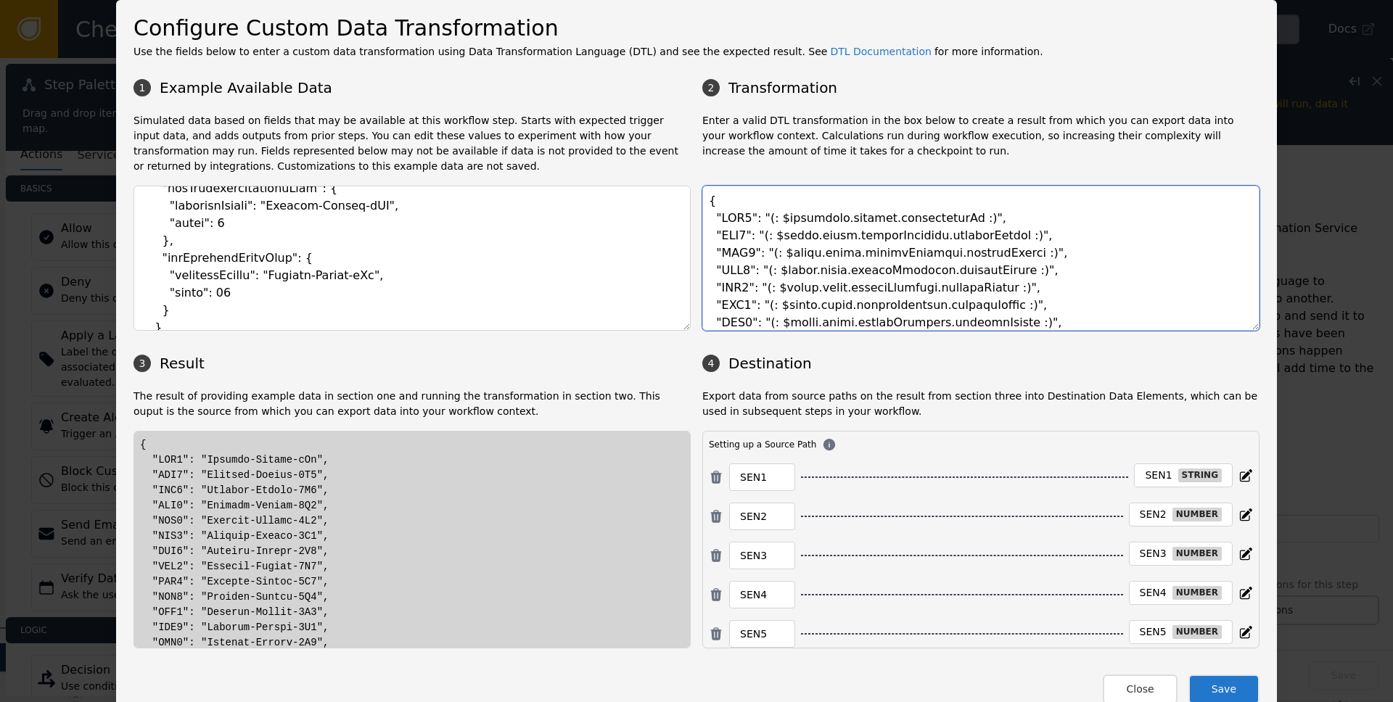
drag, startPoint x: 775, startPoint y: 235, endPoint x: 998, endPoint y: 237, distance: 222.8
click at [998, 237] on textarea at bounding box center [980, 258] width 557 height 145
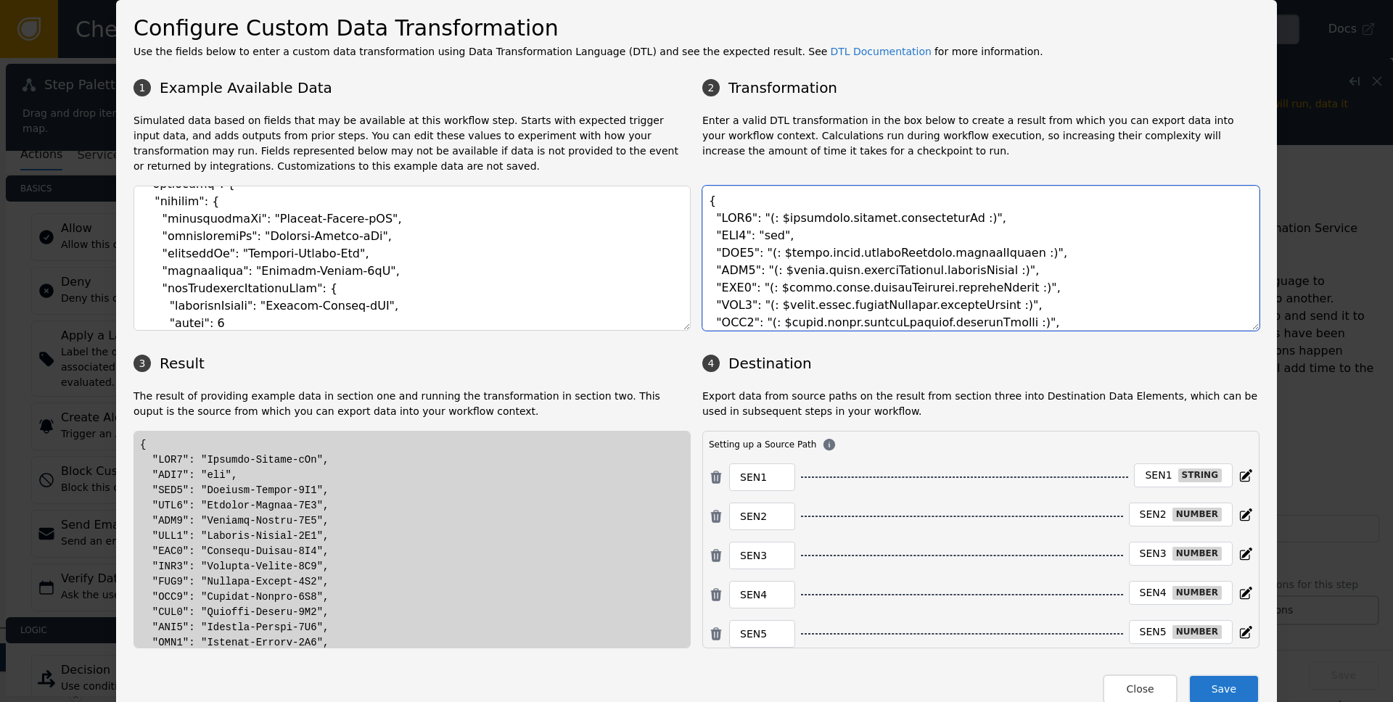
scroll to position [2767, 0]
drag, startPoint x: 777, startPoint y: 219, endPoint x: 935, endPoint y: 222, distance: 158.2
click at [935, 222] on textarea at bounding box center [980, 258] width 557 height 145
drag, startPoint x: 780, startPoint y: 256, endPoint x: 989, endPoint y: 250, distance: 209.1
click at [989, 250] on textarea at bounding box center [980, 258] width 557 height 145
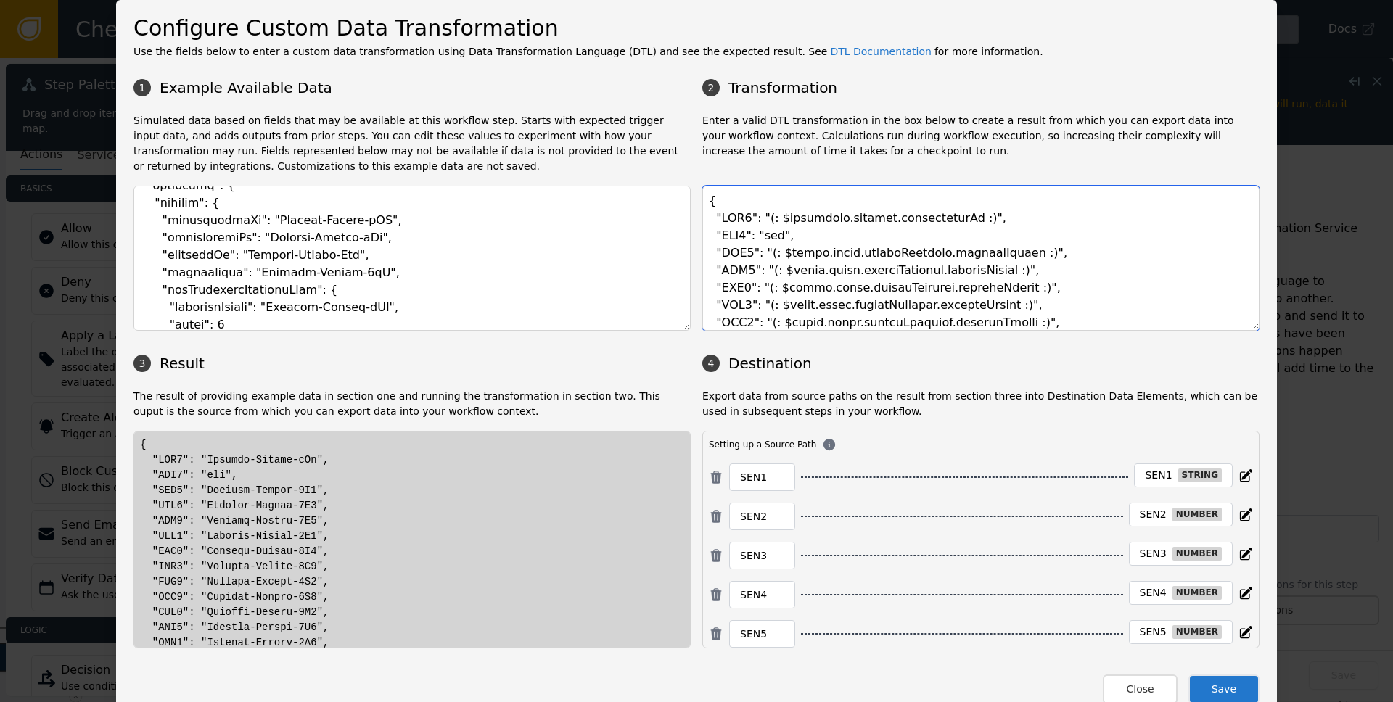
paste textarea "sentilink.outputs.transactionId"
click at [893, 258] on textarea at bounding box center [980, 258] width 557 height 145
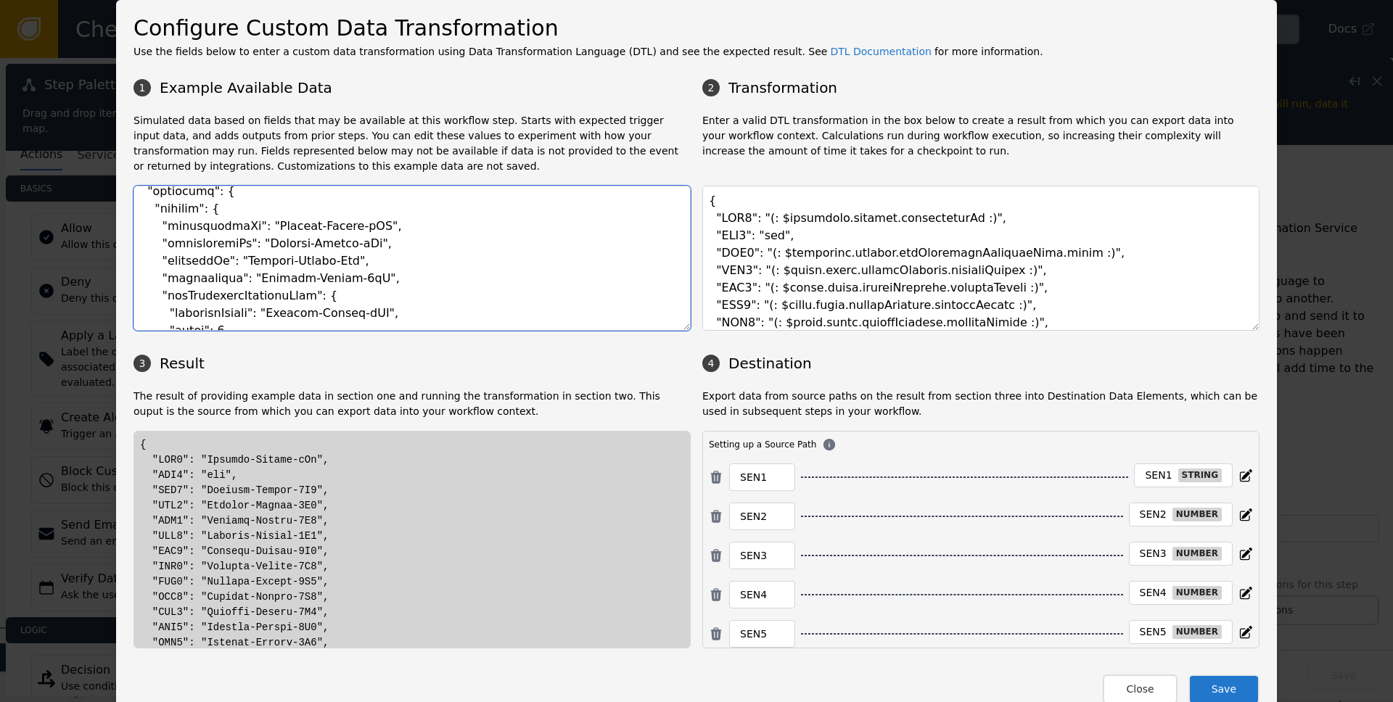
click at [233, 299] on textarea at bounding box center [412, 258] width 557 height 145
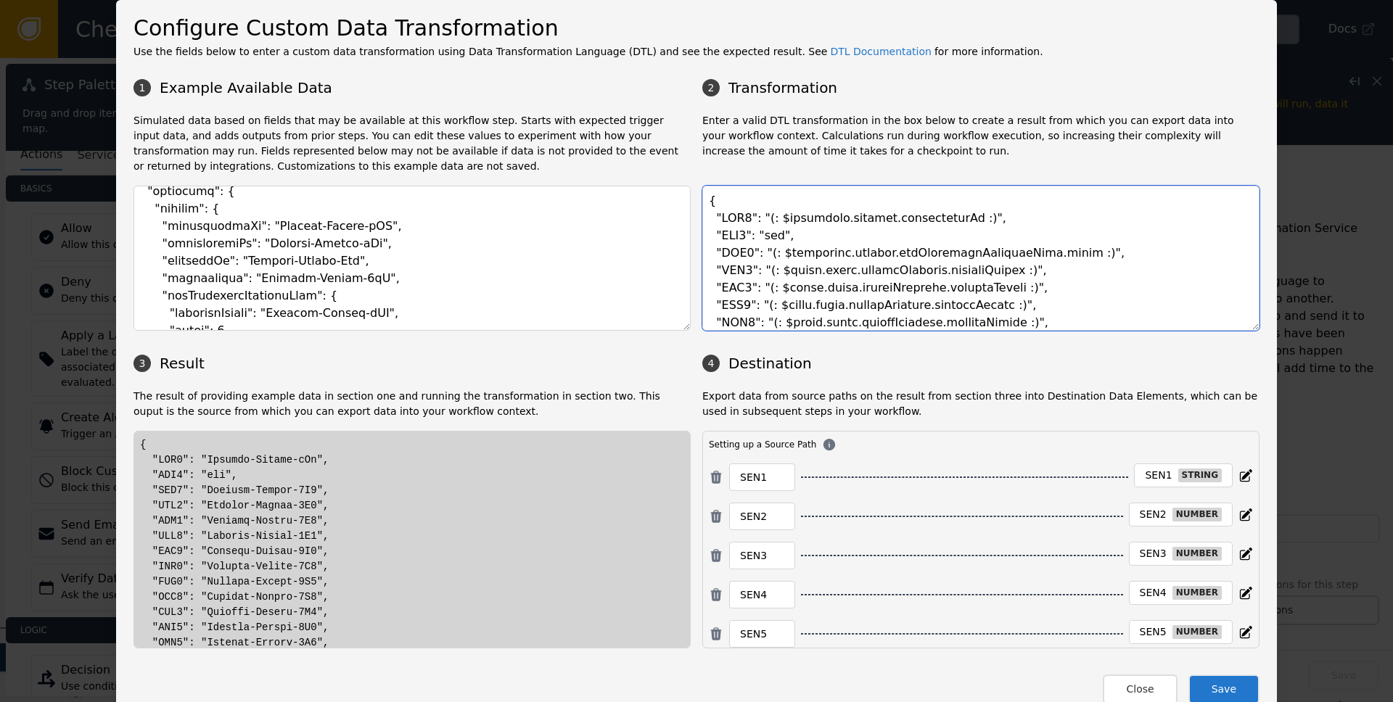
click at [907, 258] on textarea at bounding box center [980, 258] width 557 height 145
paste textarea "y"
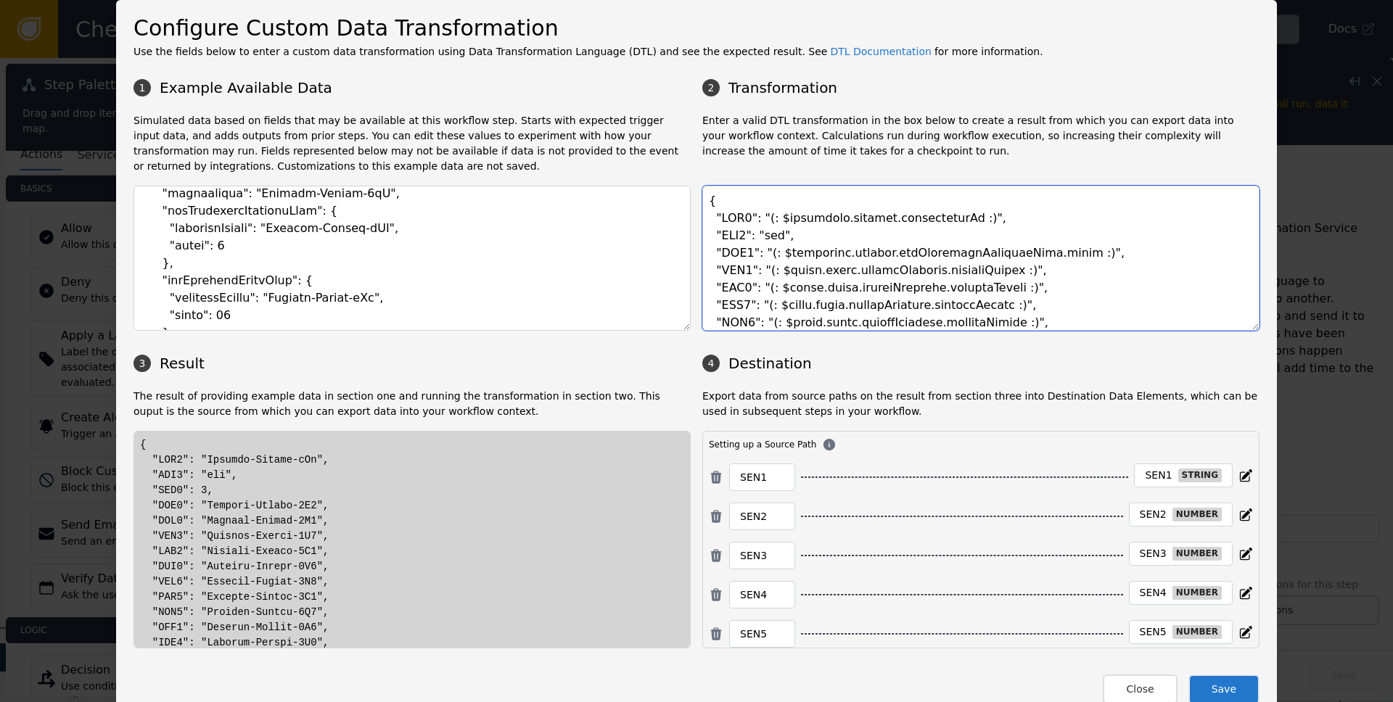
scroll to position [2835, 0]
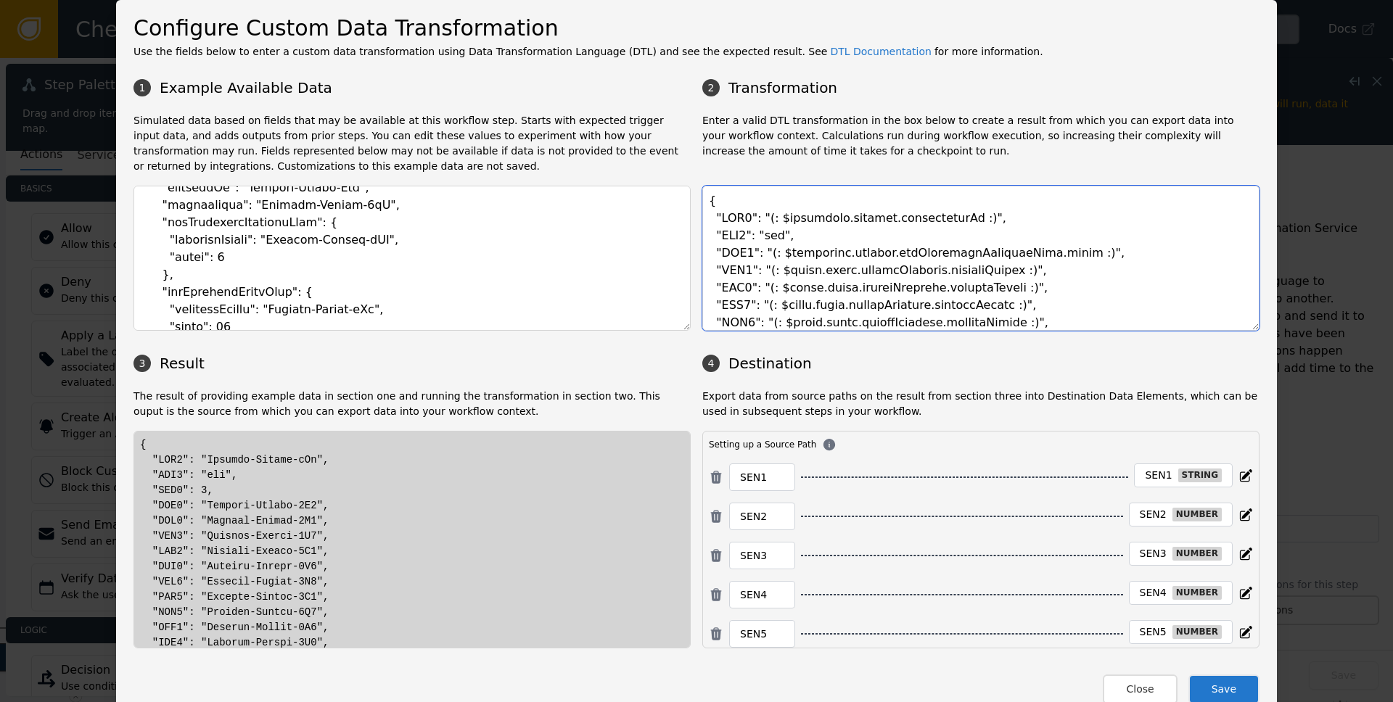
drag, startPoint x: 772, startPoint y: 253, endPoint x: 1040, endPoint y: 253, distance: 267.8
click at [1040, 253] on textarea at bounding box center [980, 258] width 557 height 145
click at [807, 273] on textarea at bounding box center [980, 258] width 557 height 145
drag, startPoint x: 774, startPoint y: 273, endPoint x: 1001, endPoint y: 271, distance: 227.2
click at [1001, 271] on textarea at bounding box center [980, 258] width 557 height 145
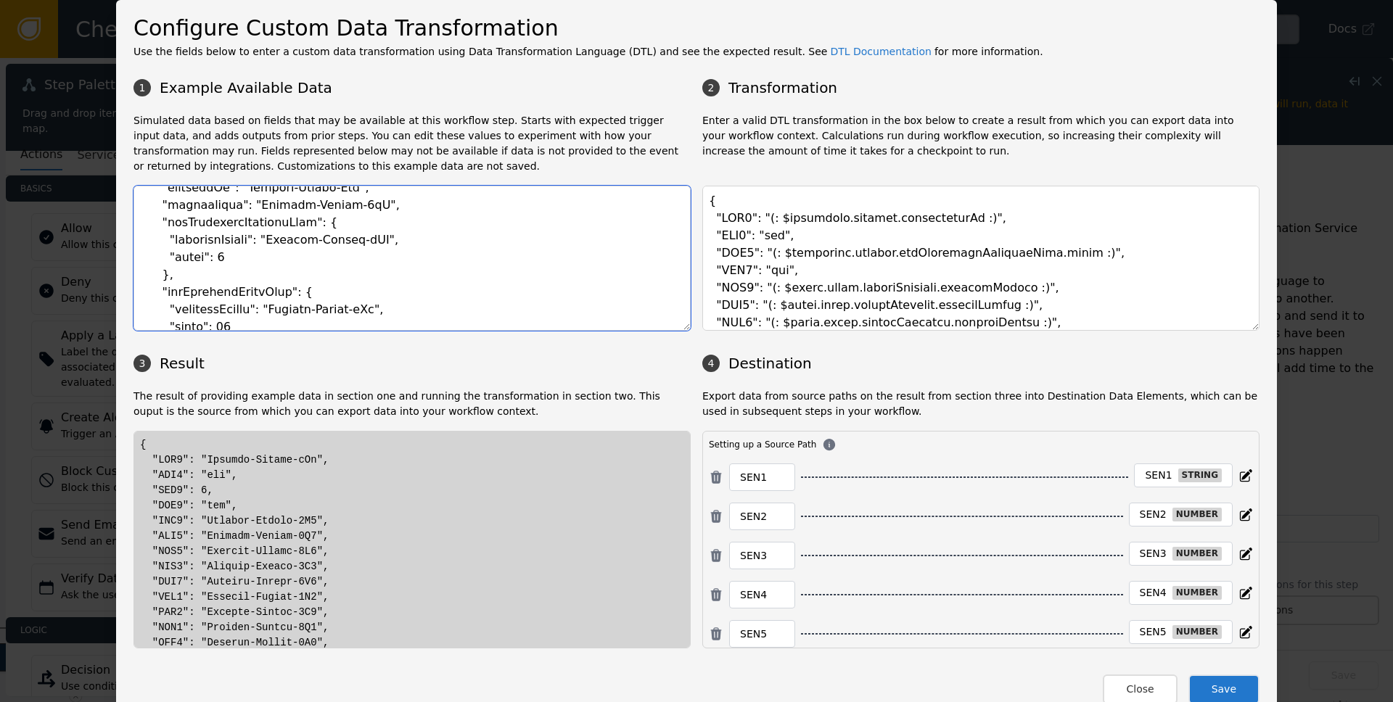
click at [242, 289] on textarea at bounding box center [412, 258] width 557 height 145
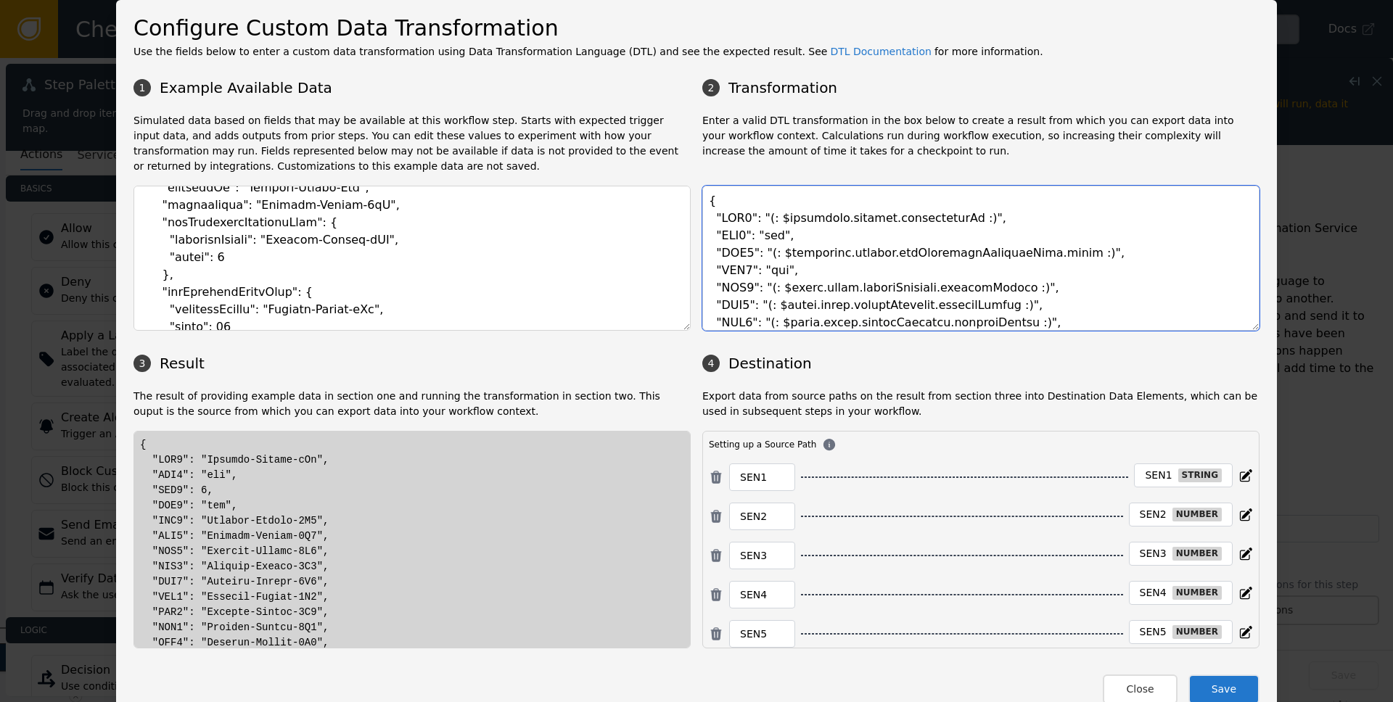
drag, startPoint x: 774, startPoint y: 256, endPoint x: 1028, endPoint y: 252, distance: 254.0
click at [1028, 252] on textarea at bounding box center [980, 258] width 557 height 145
drag, startPoint x: 774, startPoint y: 289, endPoint x: 988, endPoint y: 282, distance: 214.9
click at [988, 282] on textarea at bounding box center [980, 258] width 557 height 145
paste textarea "sentilink.outputs.getSyntheticIdentityRisk.score"
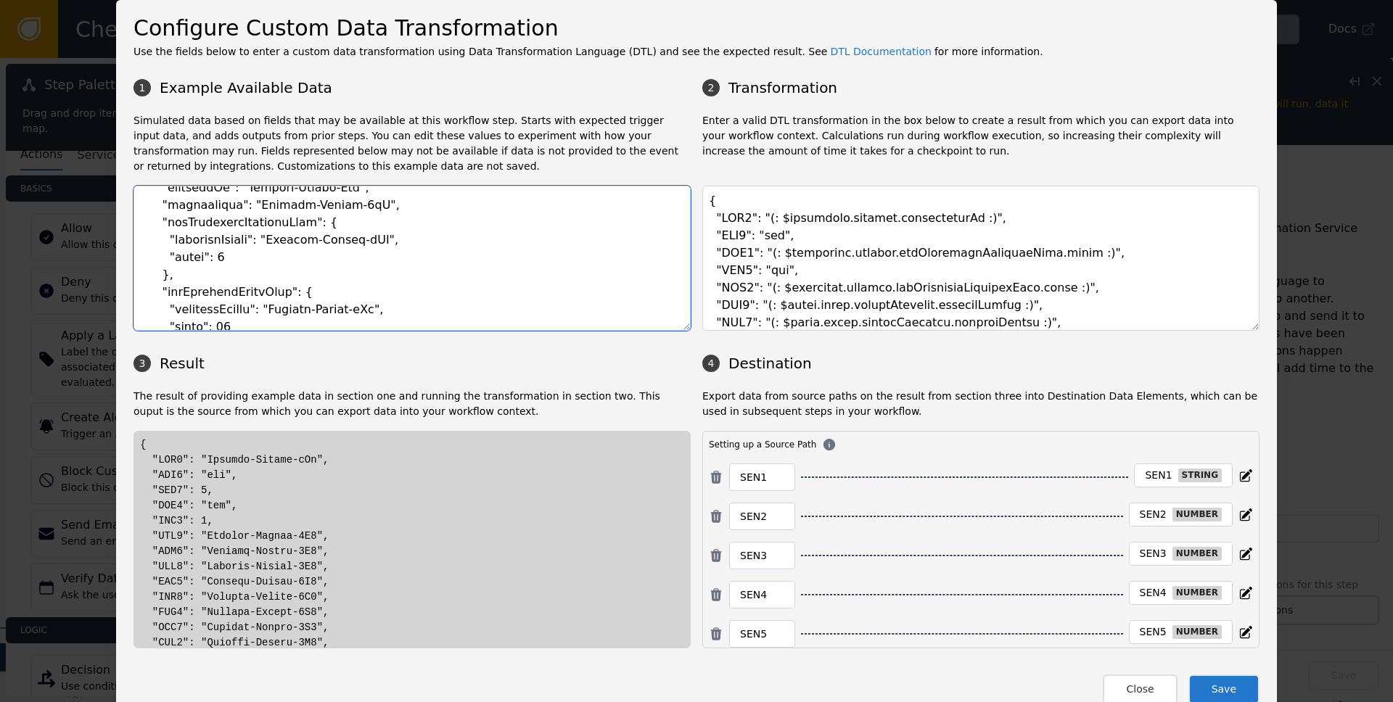
click at [225, 300] on textarea at bounding box center [412, 258] width 557 height 145
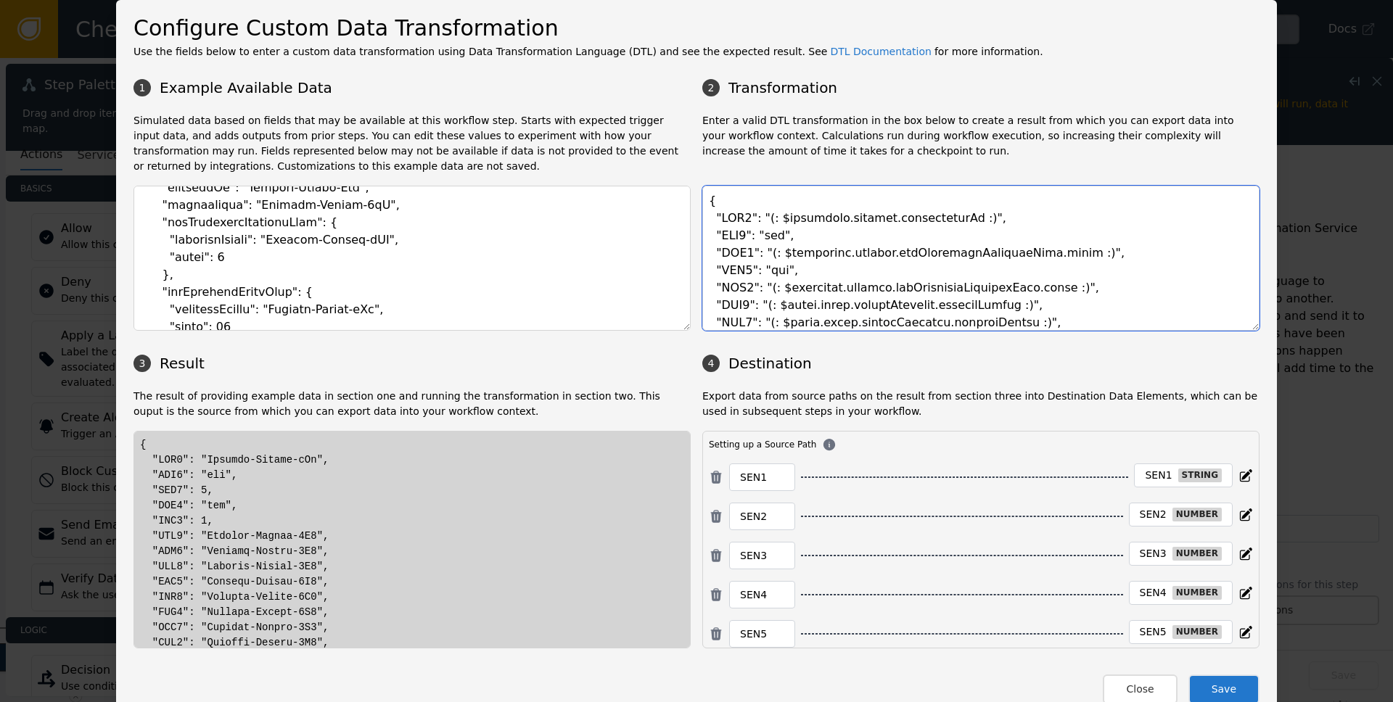
click at [920, 286] on textarea at bounding box center [980, 258] width 557 height 145
paste textarea "IdentityTheft"
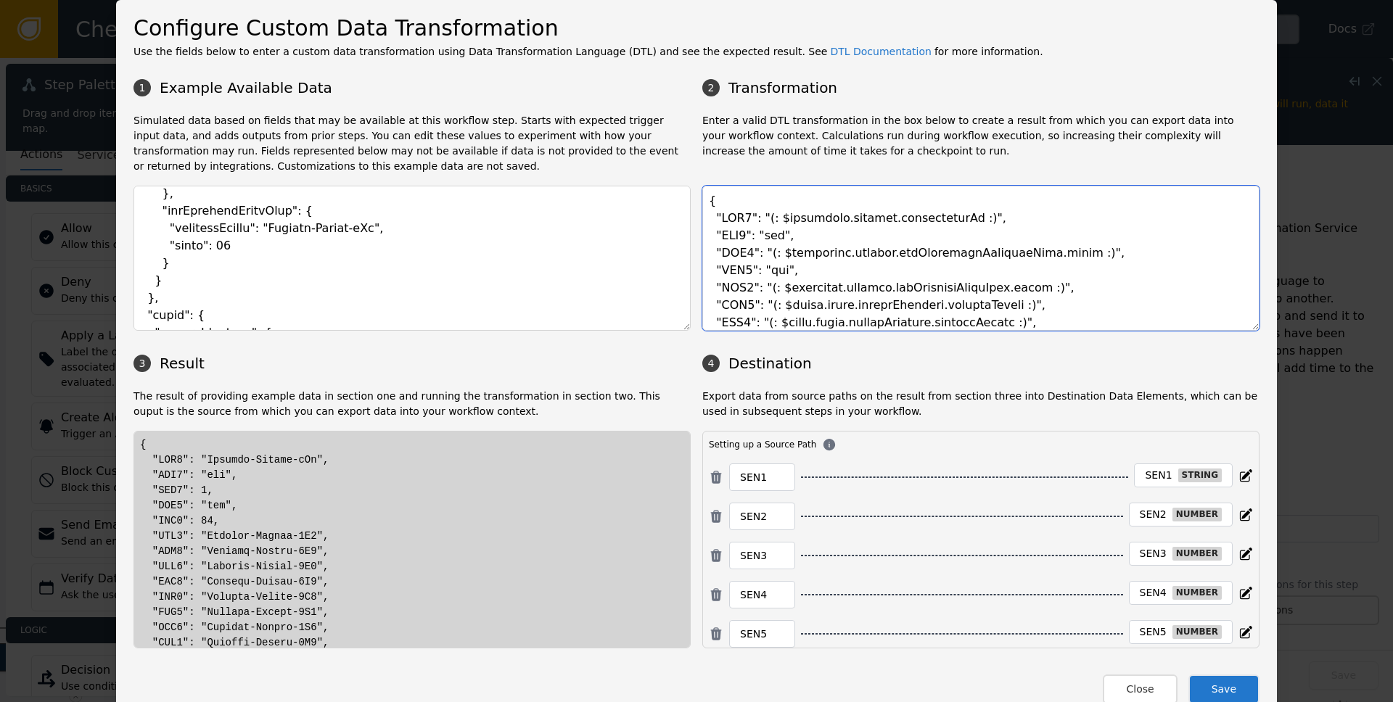
scroll to position [2922, 0]
click at [816, 279] on textarea at bounding box center [980, 258] width 557 height 145
click at [774, 301] on textarea at bounding box center [980, 258] width 557 height 145
click at [1001, 305] on textarea at bounding box center [980, 258] width 557 height 145
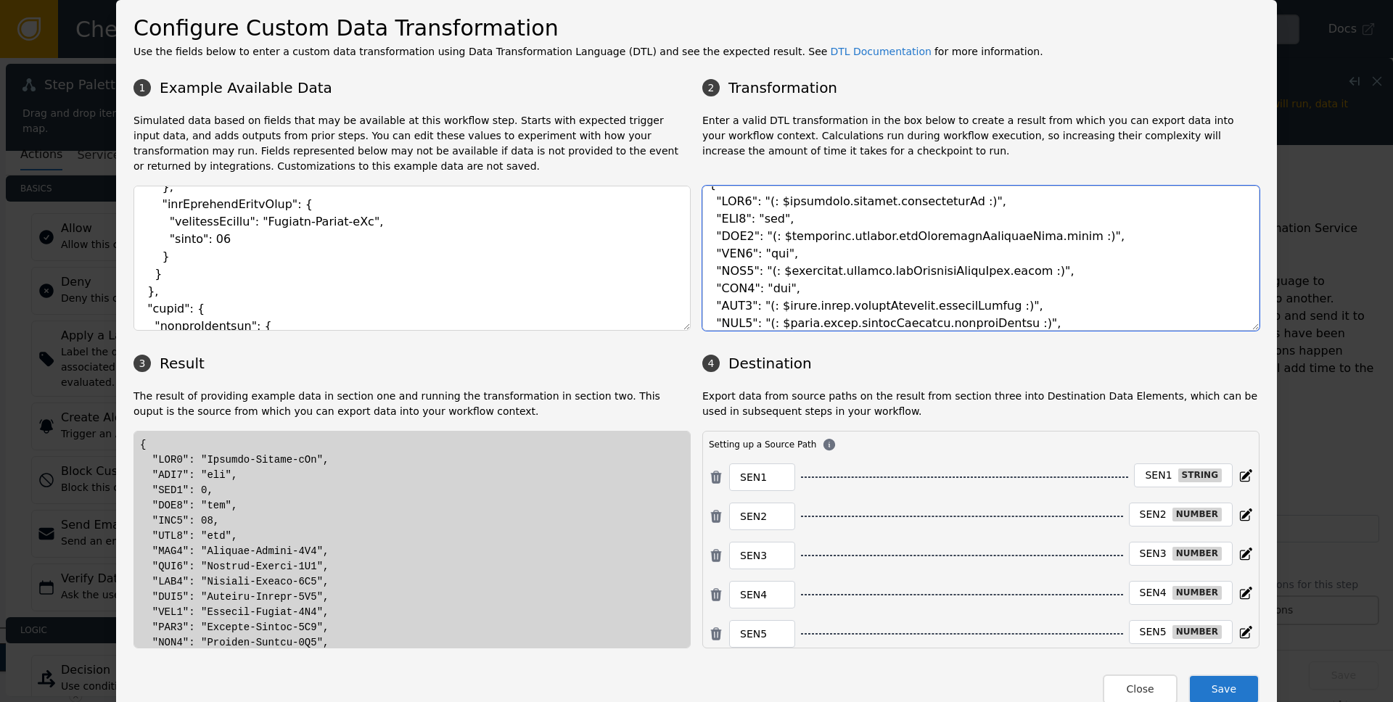
scroll to position [19, 0]
drag, startPoint x: 774, startPoint y: 234, endPoint x: 1028, endPoint y: 229, distance: 254.0
click at [1028, 229] on textarea at bounding box center [980, 258] width 557 height 145
drag, startPoint x: 772, startPoint y: 303, endPoint x: 991, endPoint y: 304, distance: 218.4
click at [991, 304] on textarea at bounding box center [980, 258] width 557 height 145
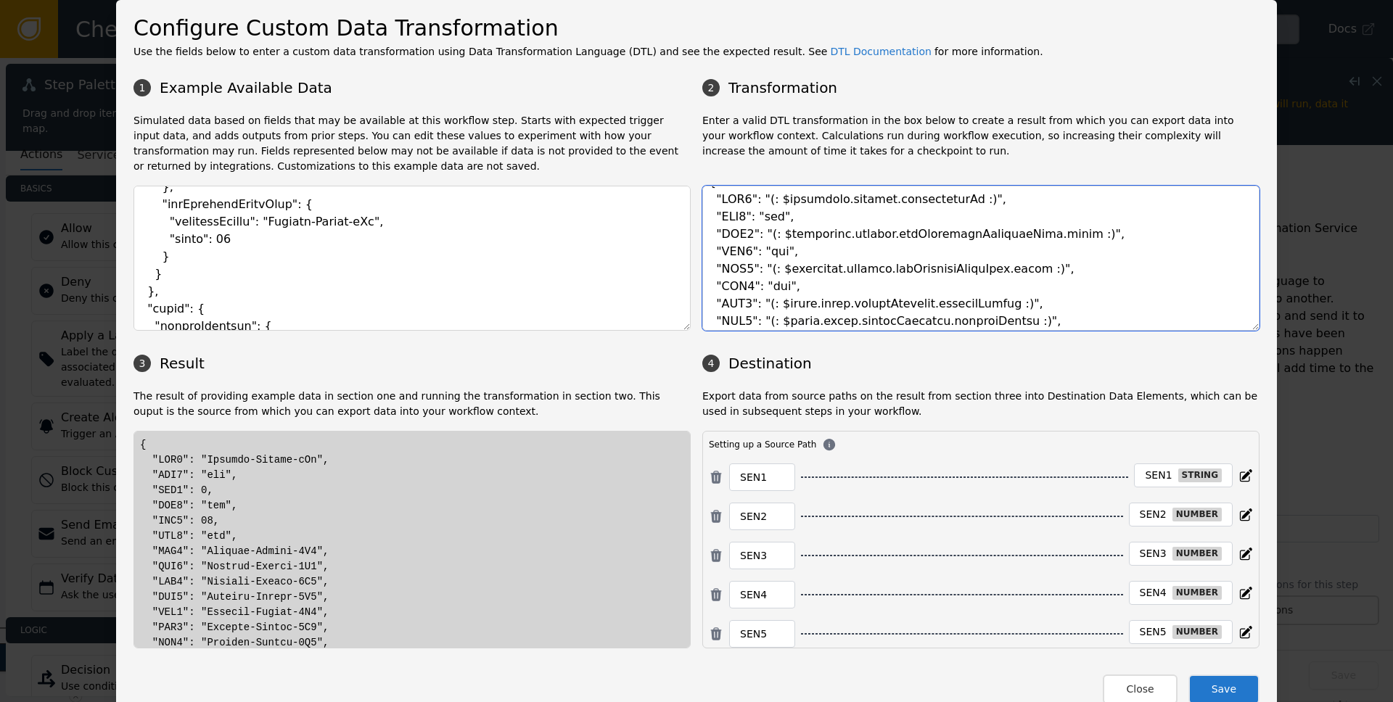
paste textarea "sentilink.outputs.getSyntheticIdentityRisk.score"
click at [1015, 305] on textarea at bounding box center [980, 258] width 557 height 145
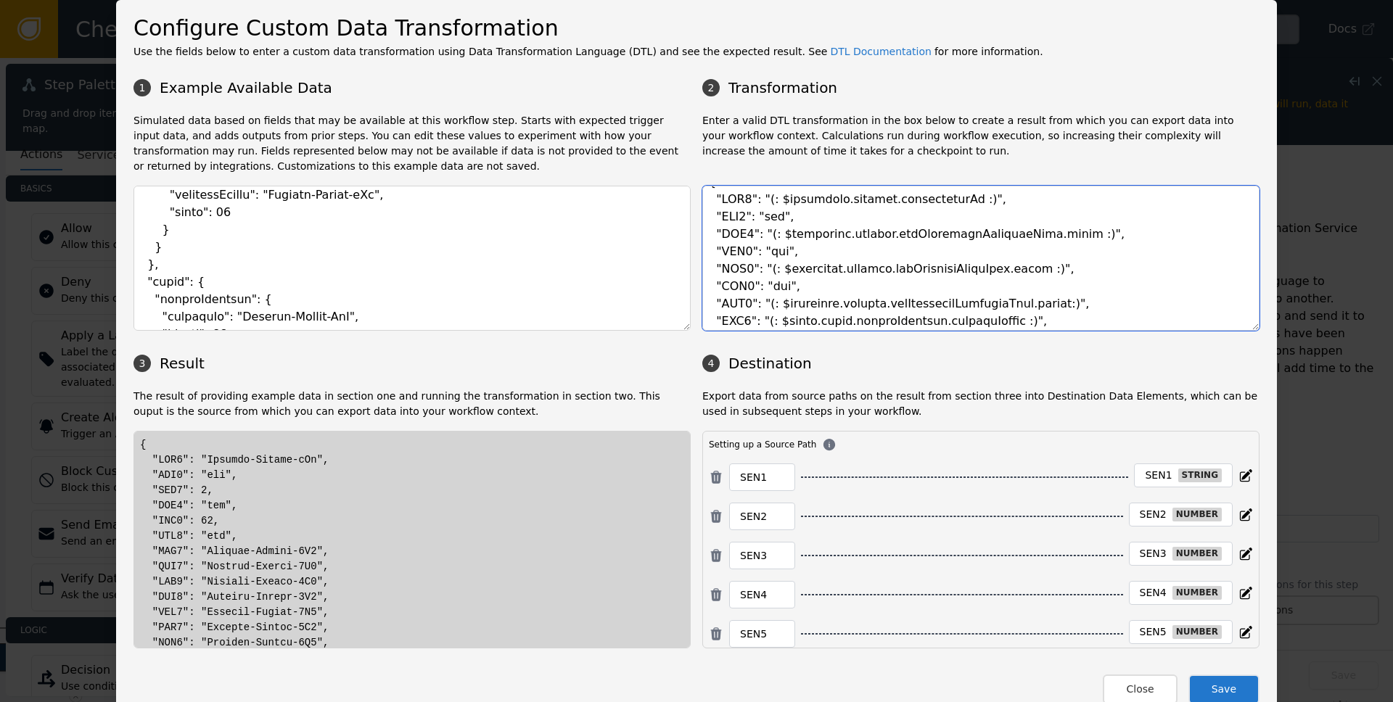
drag, startPoint x: 761, startPoint y: 304, endPoint x: 1044, endPoint y: 304, distance: 282.3
click at [1044, 304] on textarea at bounding box center [980, 258] width 557 height 145
drag, startPoint x: 761, startPoint y: 319, endPoint x: 999, endPoint y: 318, distance: 238.0
click at [999, 318] on textarea at bounding box center [980, 258] width 557 height 145
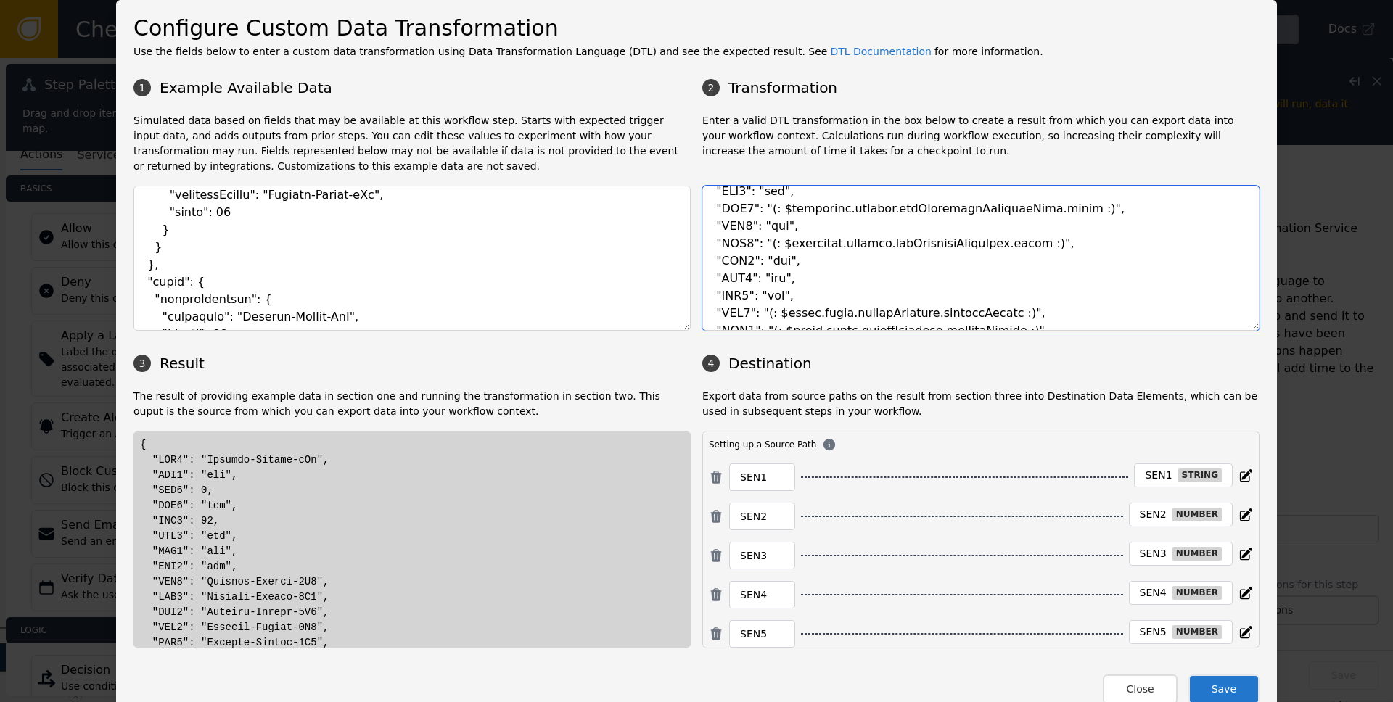
scroll to position [47, 0]
drag, startPoint x: 763, startPoint y: 309, endPoint x: 982, endPoint y: 310, distance: 219.2
click at [982, 310] on textarea at bounding box center [980, 258] width 557 height 145
click at [999, 313] on textarea at bounding box center [980, 258] width 557 height 145
click at [760, 311] on textarea at bounding box center [980, 258] width 557 height 145
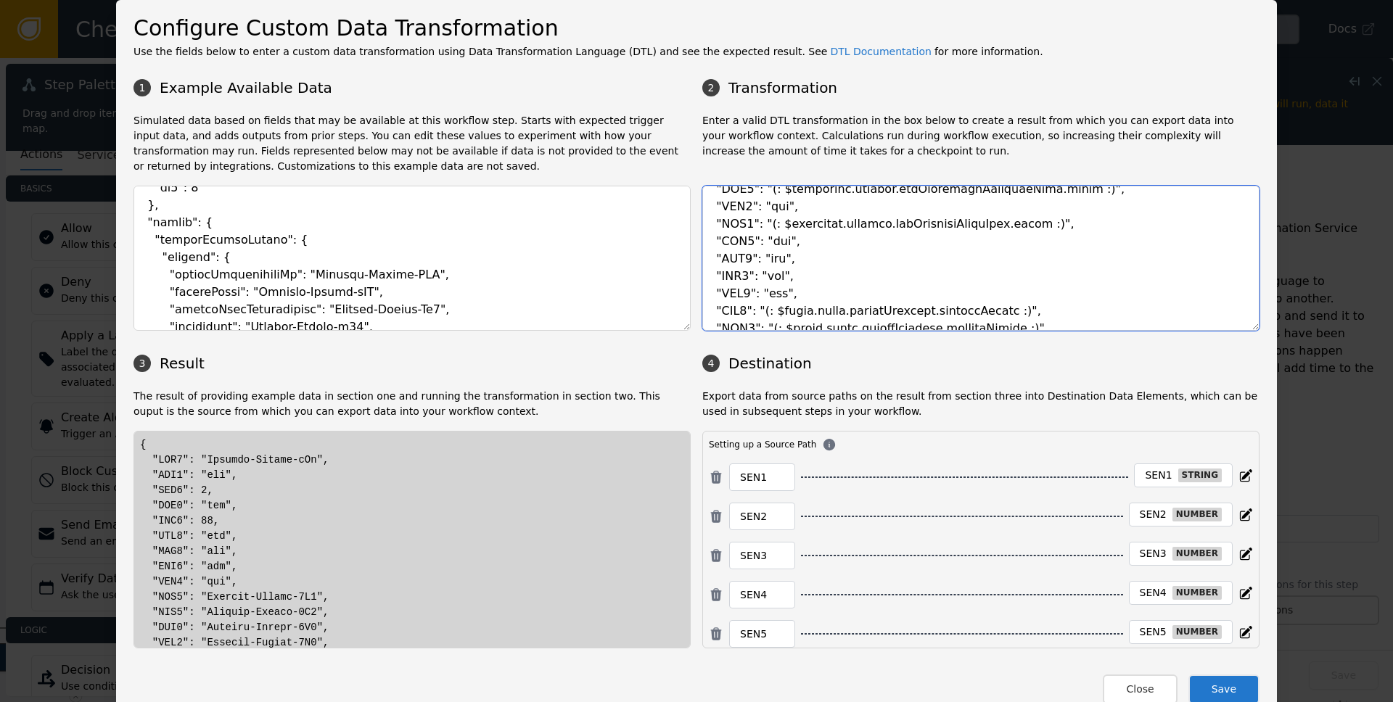
scroll to position [1708, 0]
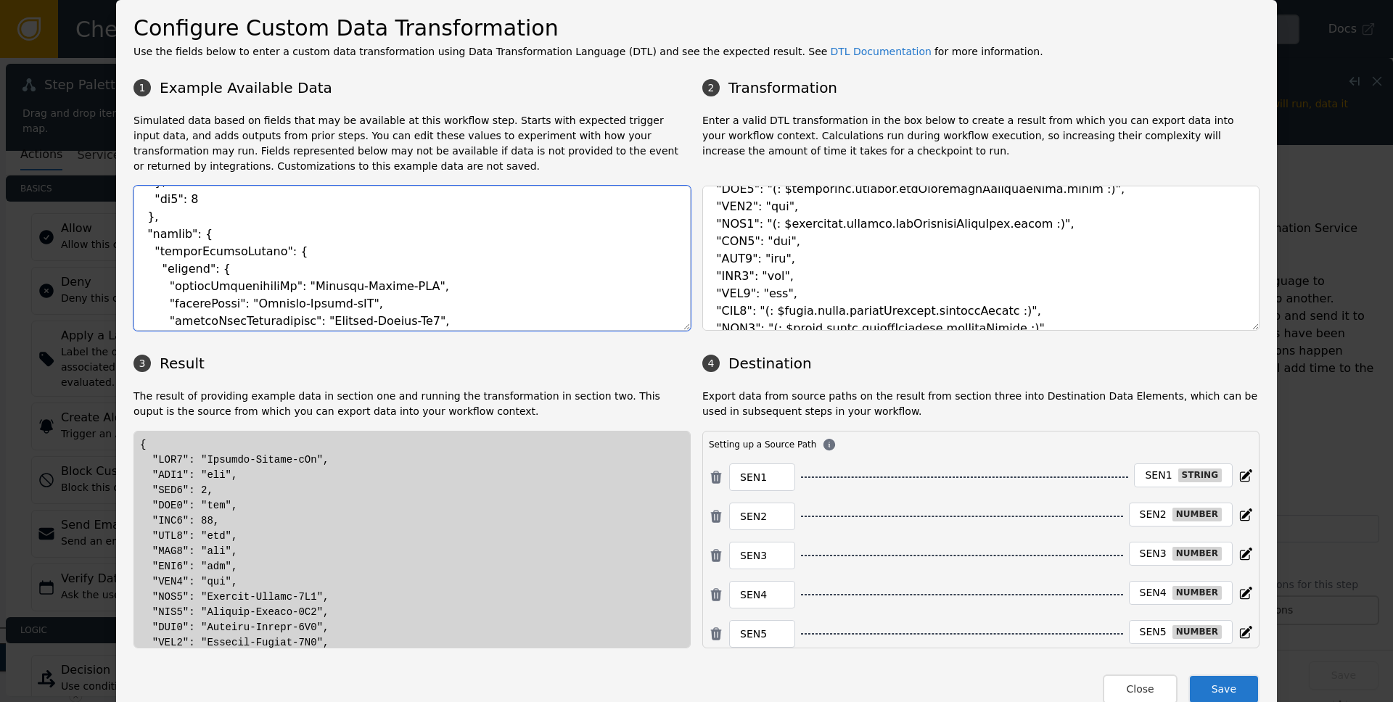
click at [194, 285] on textarea at bounding box center [412, 258] width 557 height 145
click at [175, 236] on textarea at bounding box center [412, 258] width 557 height 145
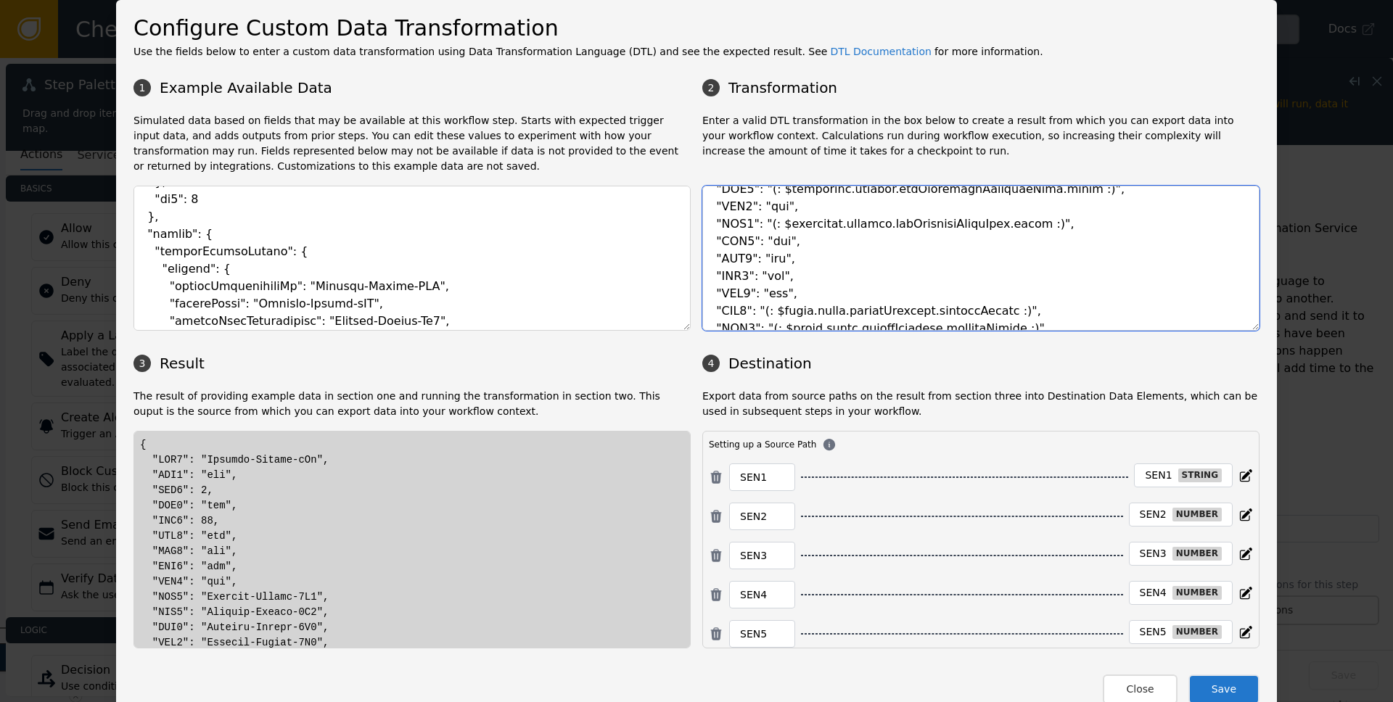
click at [792, 314] on textarea at bounding box center [980, 258] width 557 height 145
paste textarea "socure"
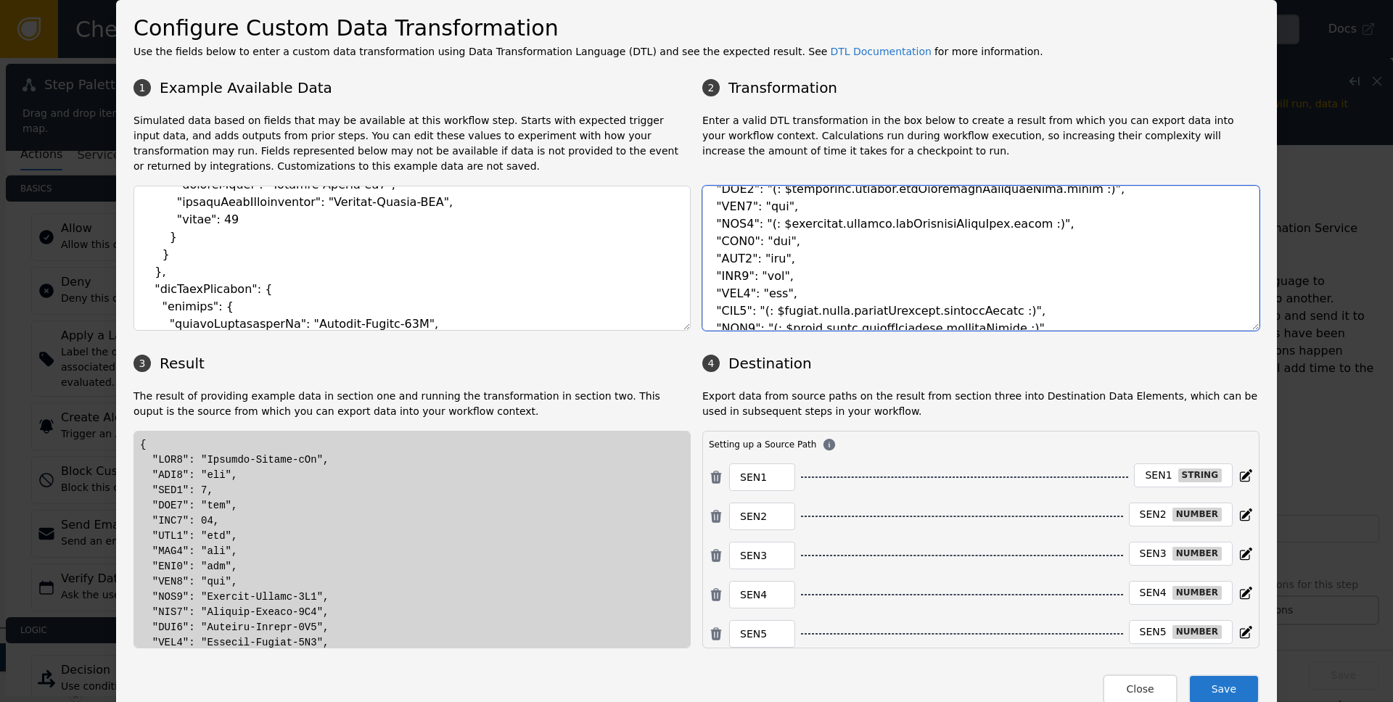
scroll to position [2176, 0]
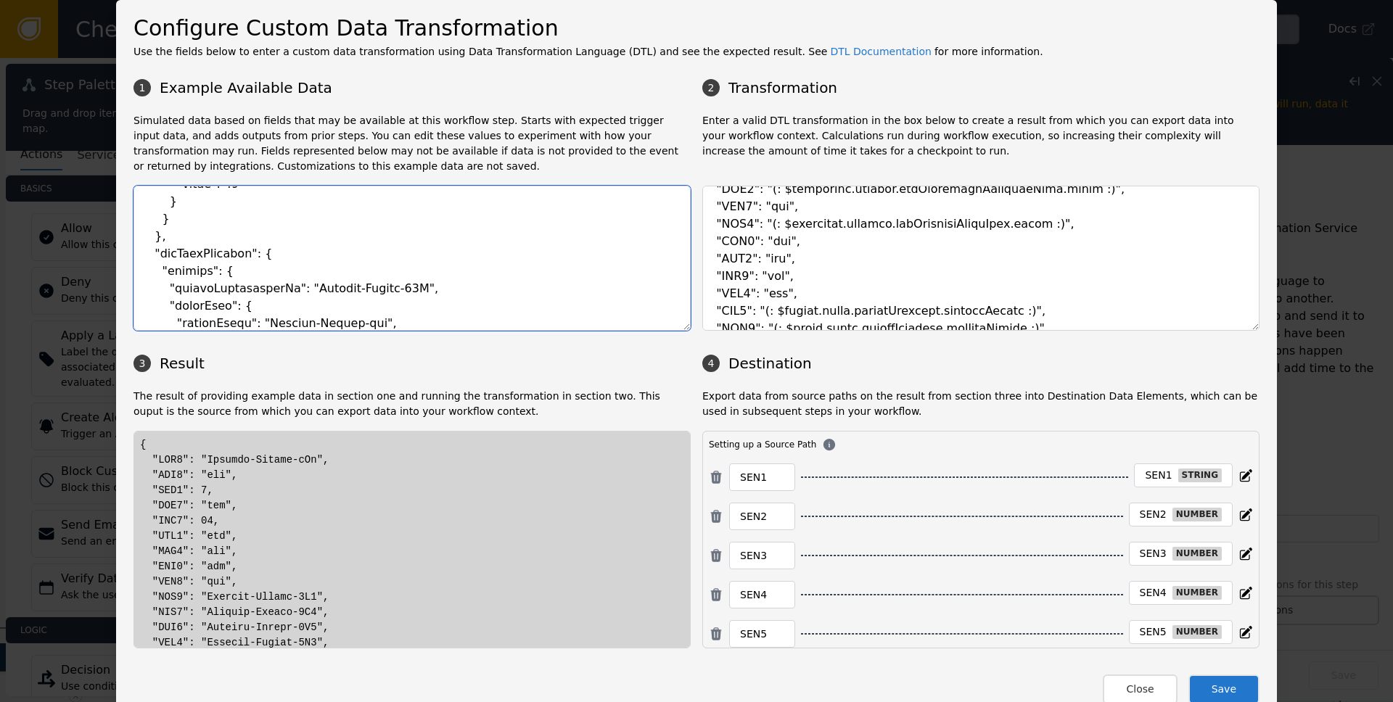
click at [175, 255] on textarea at bounding box center [412, 258] width 557 height 145
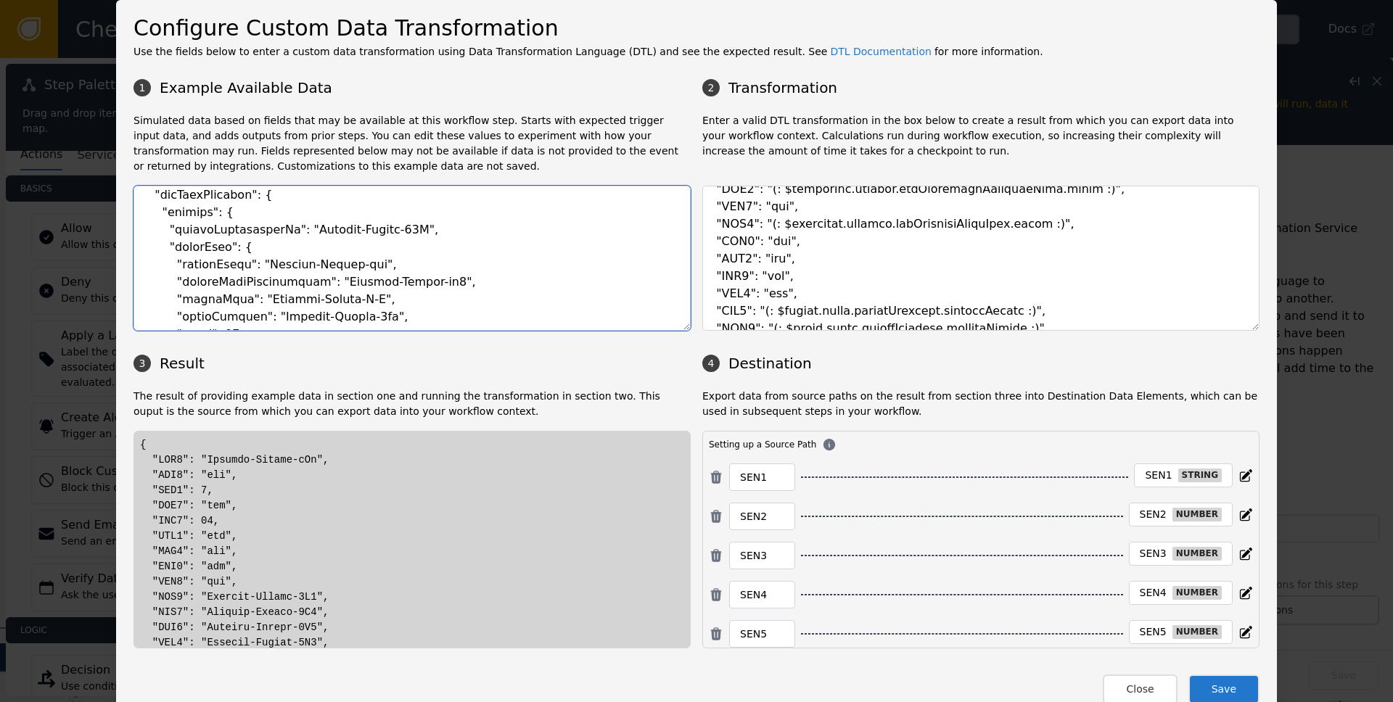
scroll to position [2229, 0]
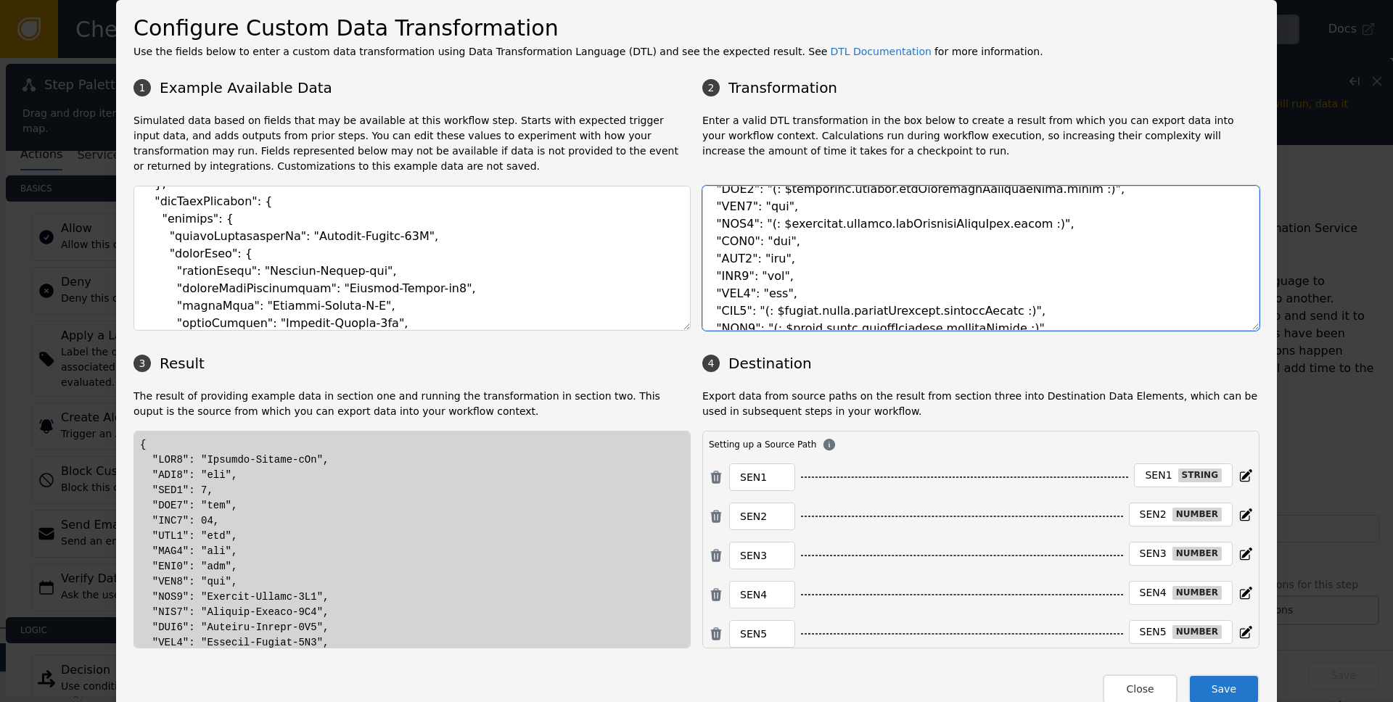
click at [853, 229] on textarea at bounding box center [980, 258] width 557 height 145
click at [842, 315] on textarea at bounding box center [980, 258] width 557 height 145
click at [828, 309] on textarea at bounding box center [980, 258] width 557 height 145
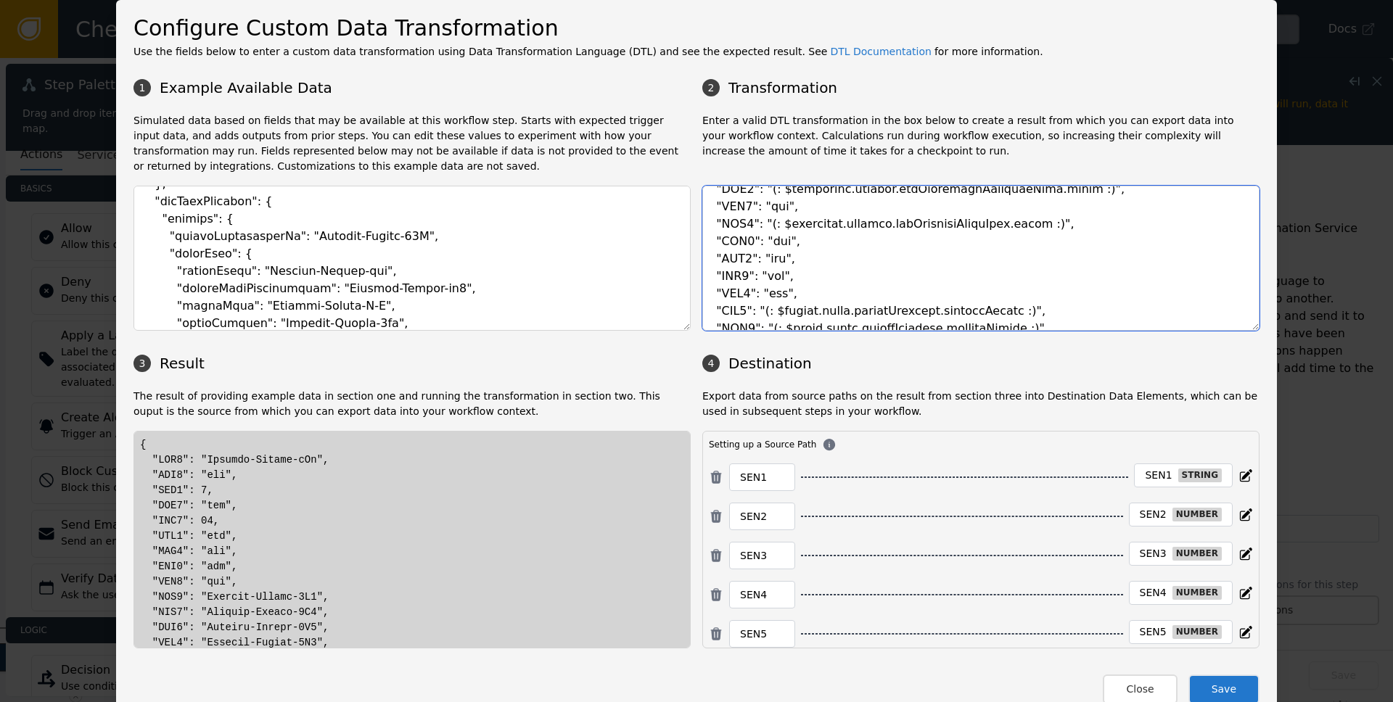
click at [919, 312] on textarea at bounding box center [980, 258] width 557 height 145
paste textarea "getRiskIdentity"
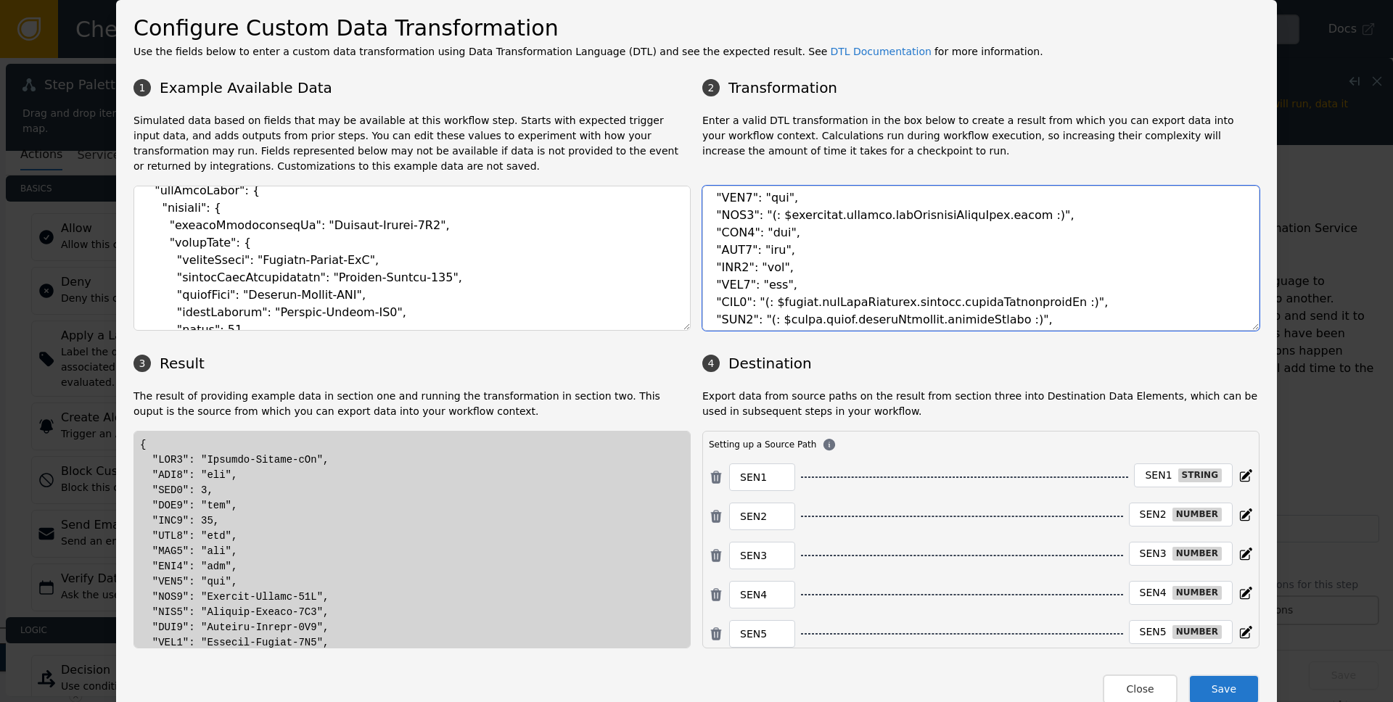
scroll to position [1941, 0]
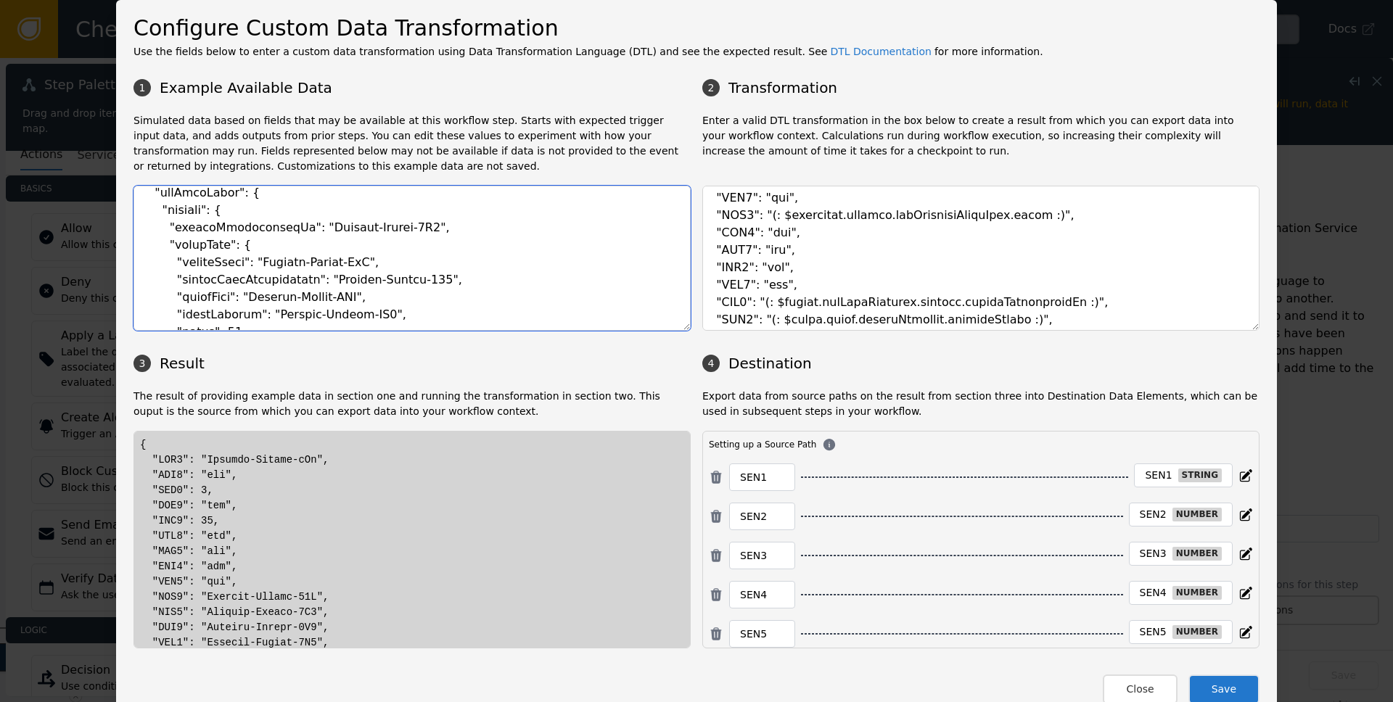
click at [200, 250] on textarea at bounding box center [412, 258] width 557 height 145
click at [170, 187] on textarea at bounding box center [412, 258] width 557 height 145
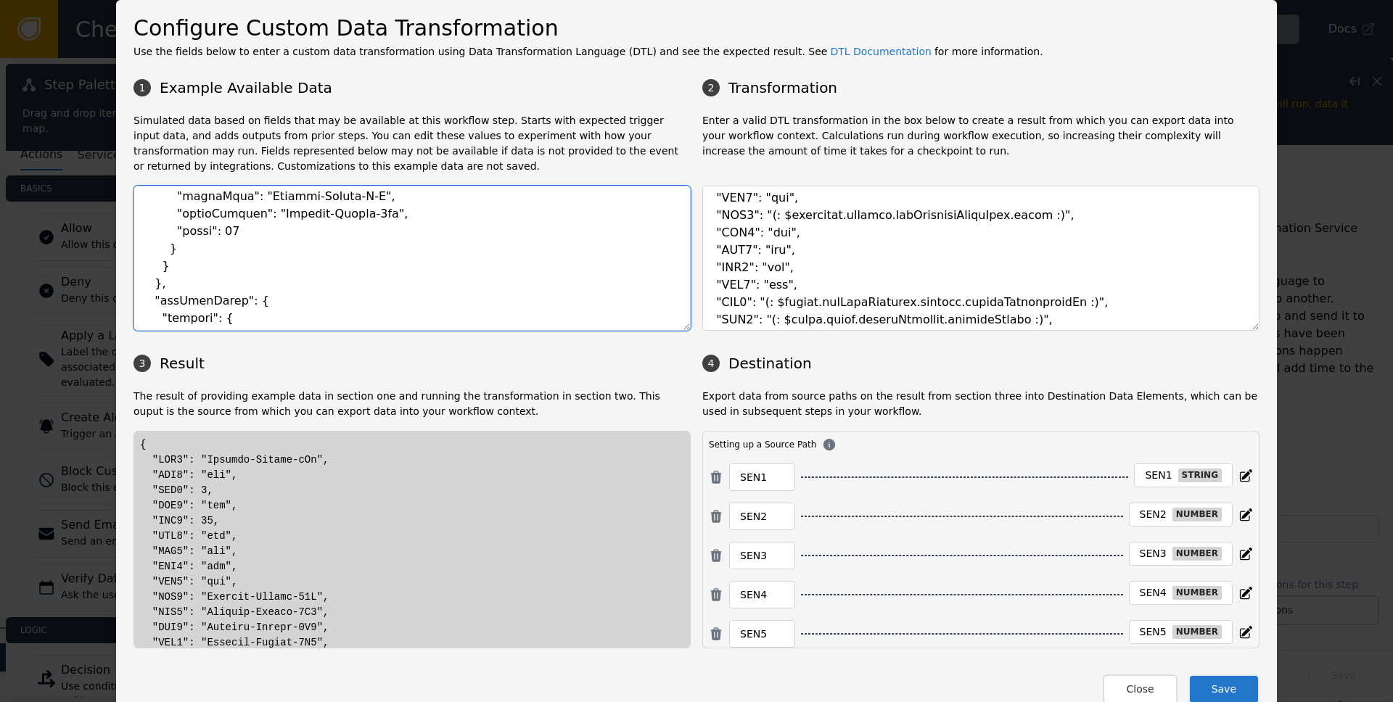
scroll to position [2346, 0]
click at [203, 290] on textarea at bounding box center [412, 258] width 557 height 145
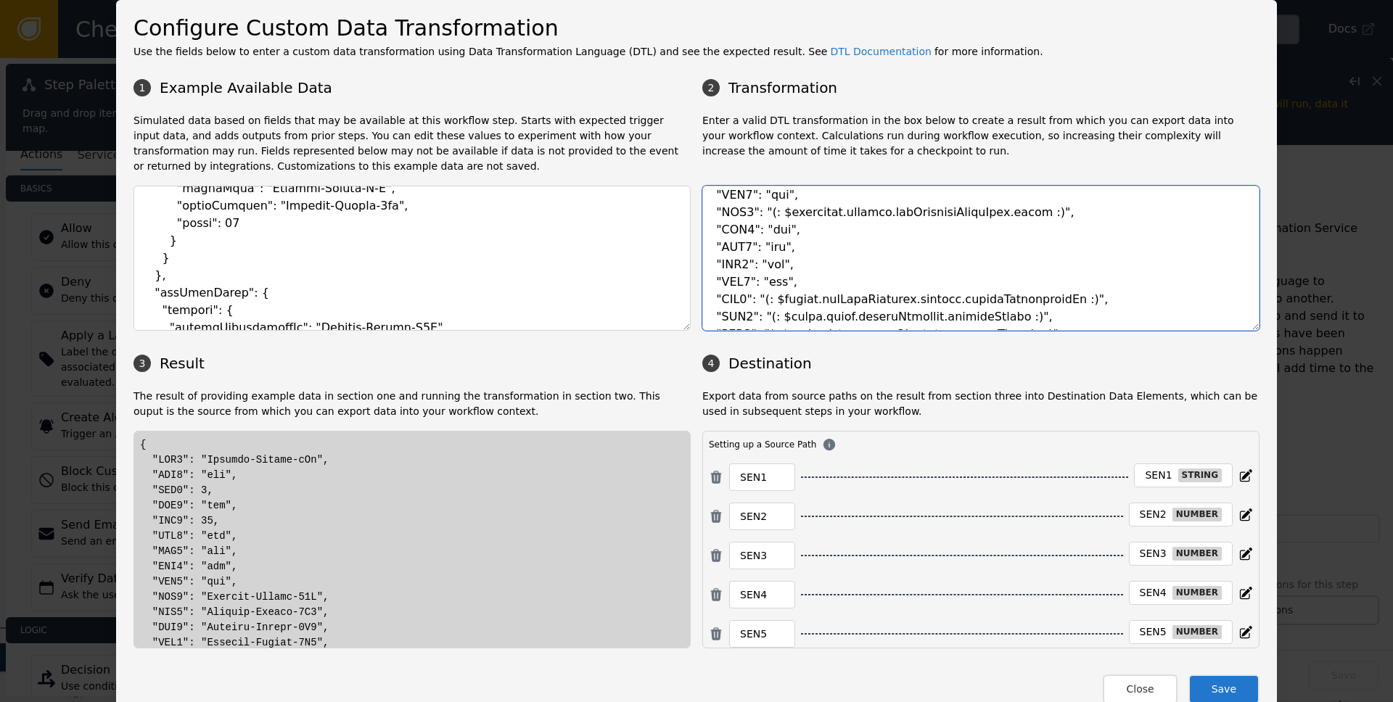
click at [792, 315] on textarea at bounding box center [980, 258] width 557 height 145
click at [837, 316] on textarea at bounding box center [980, 258] width 557 height 145
paste textarea "getRiskEmail"
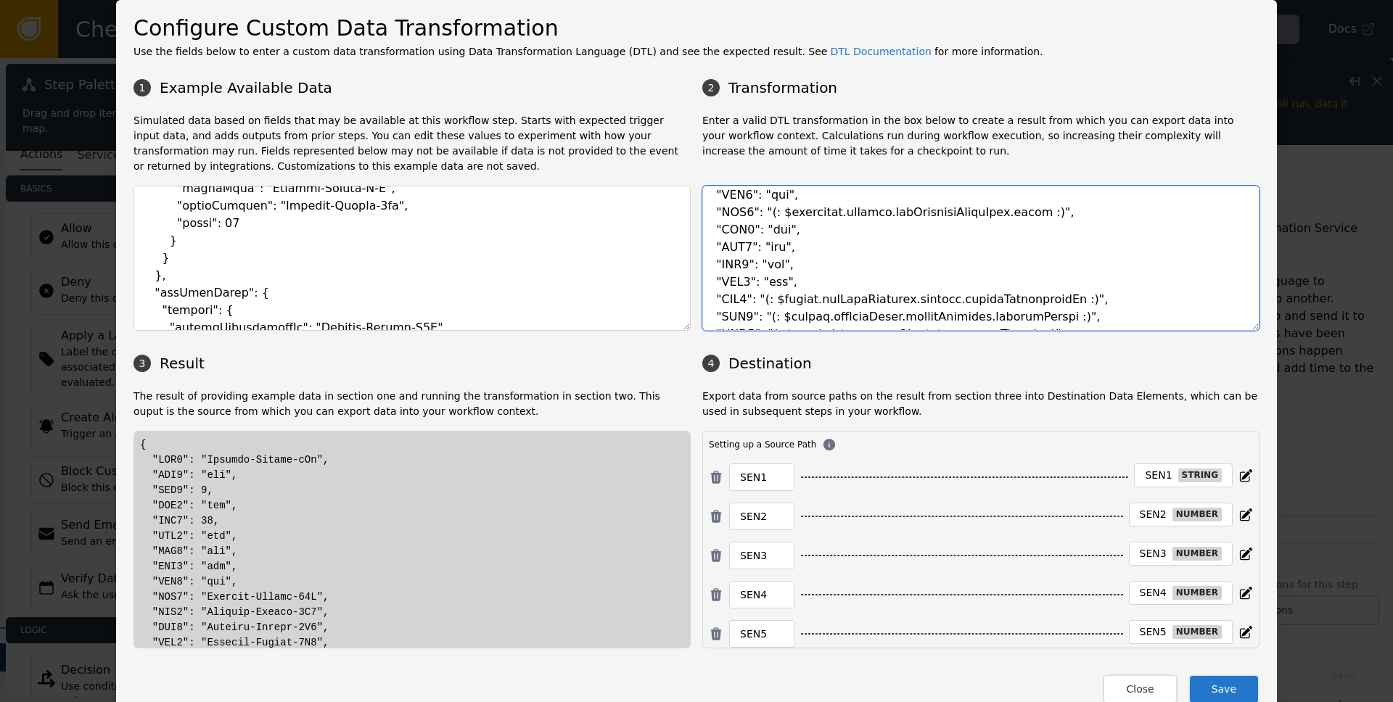
click at [913, 318] on textarea at bounding box center [980, 258] width 557 height 145
click at [1034, 317] on textarea at bounding box center [980, 258] width 557 height 145
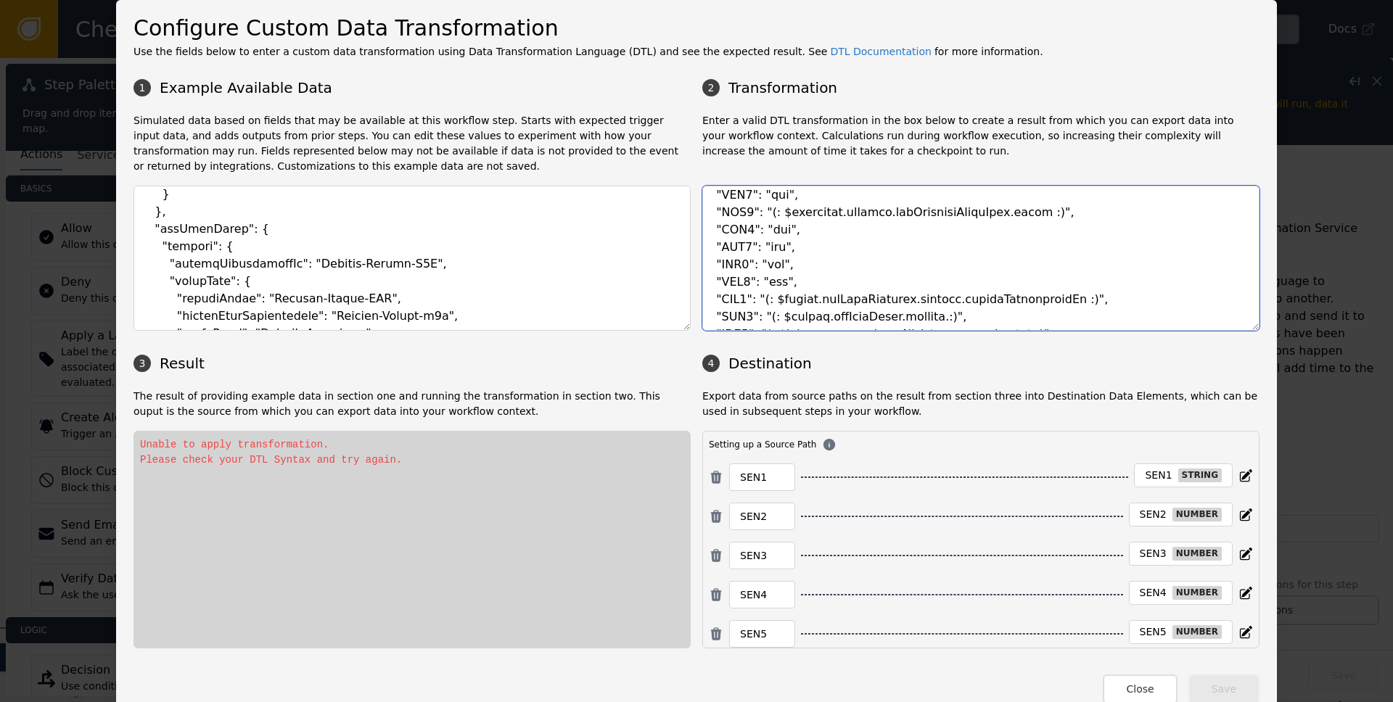
scroll to position [2419, 0]
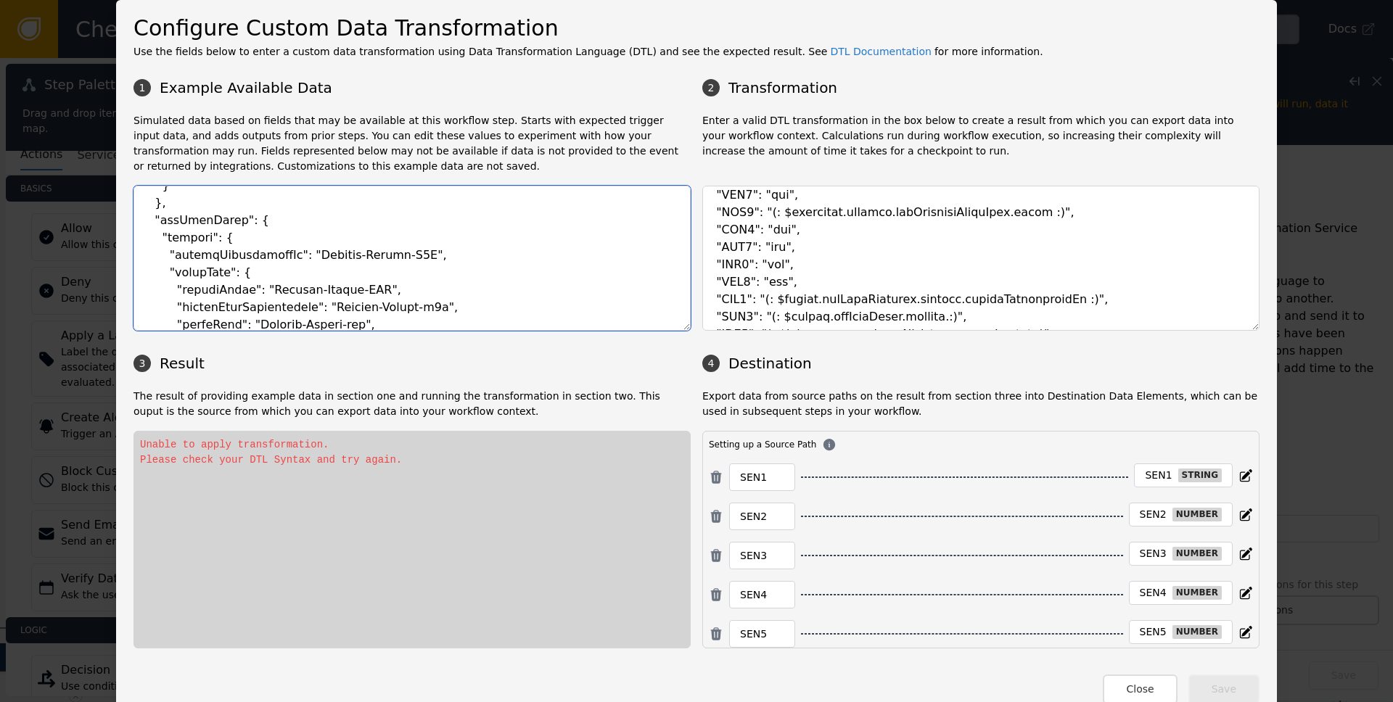
click at [184, 271] on textarea at bounding box center [412, 258] width 557 height 145
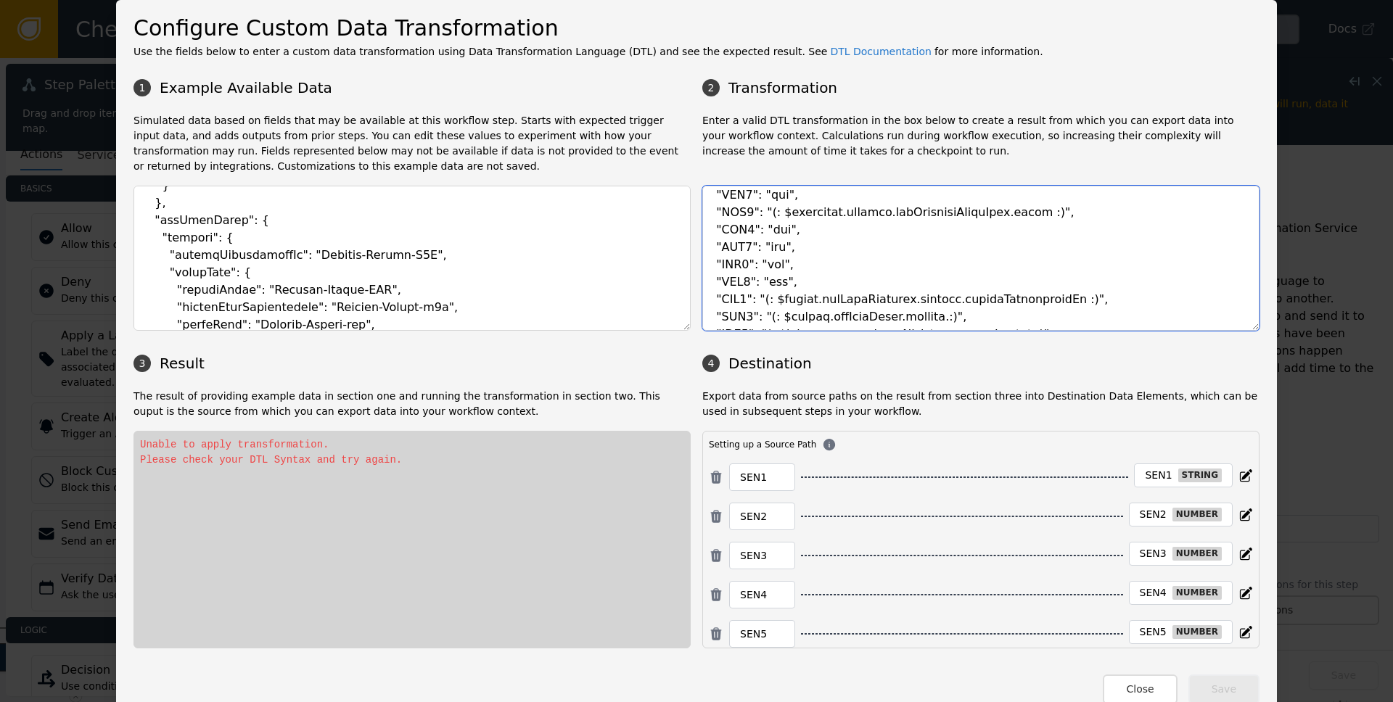
click at [934, 319] on textarea at bounding box center [980, 258] width 557 height 145
paste textarea "emailRisk"
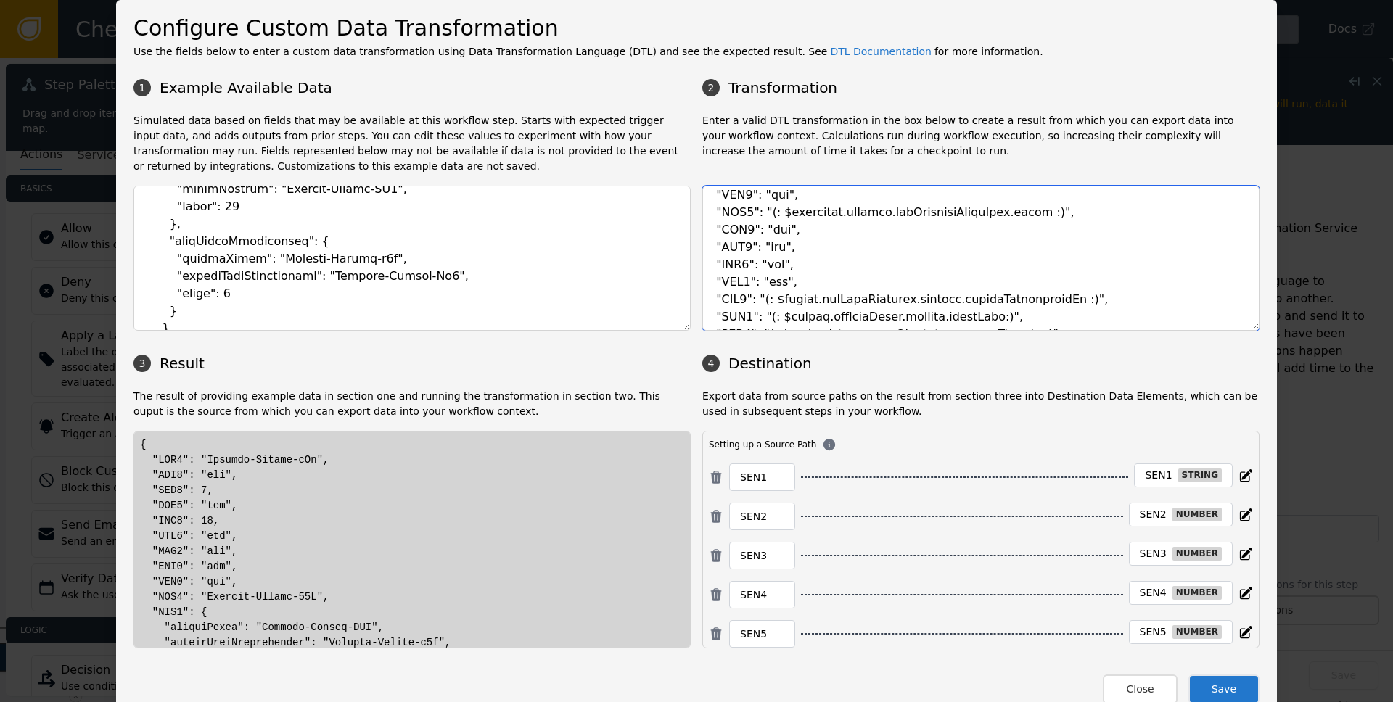
scroll to position [2499, 0]
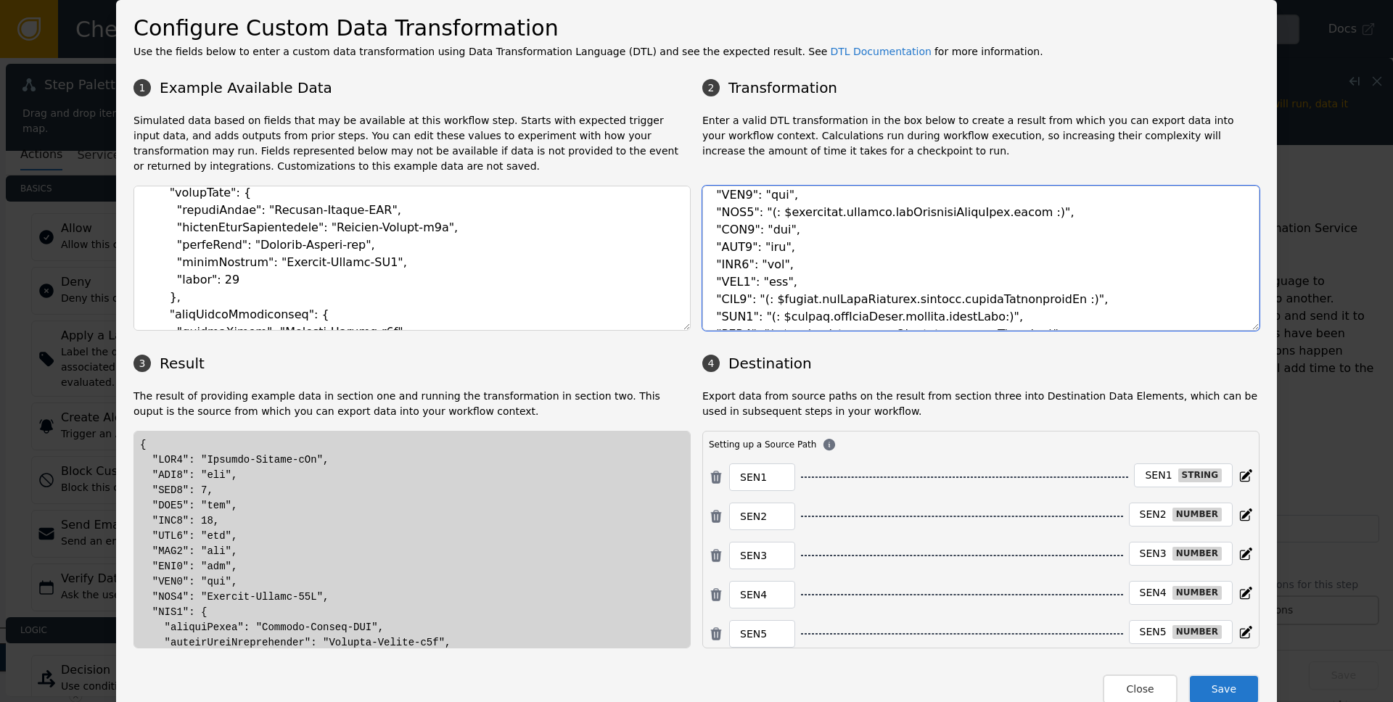
click at [955, 319] on textarea at bounding box center [980, 258] width 557 height 145
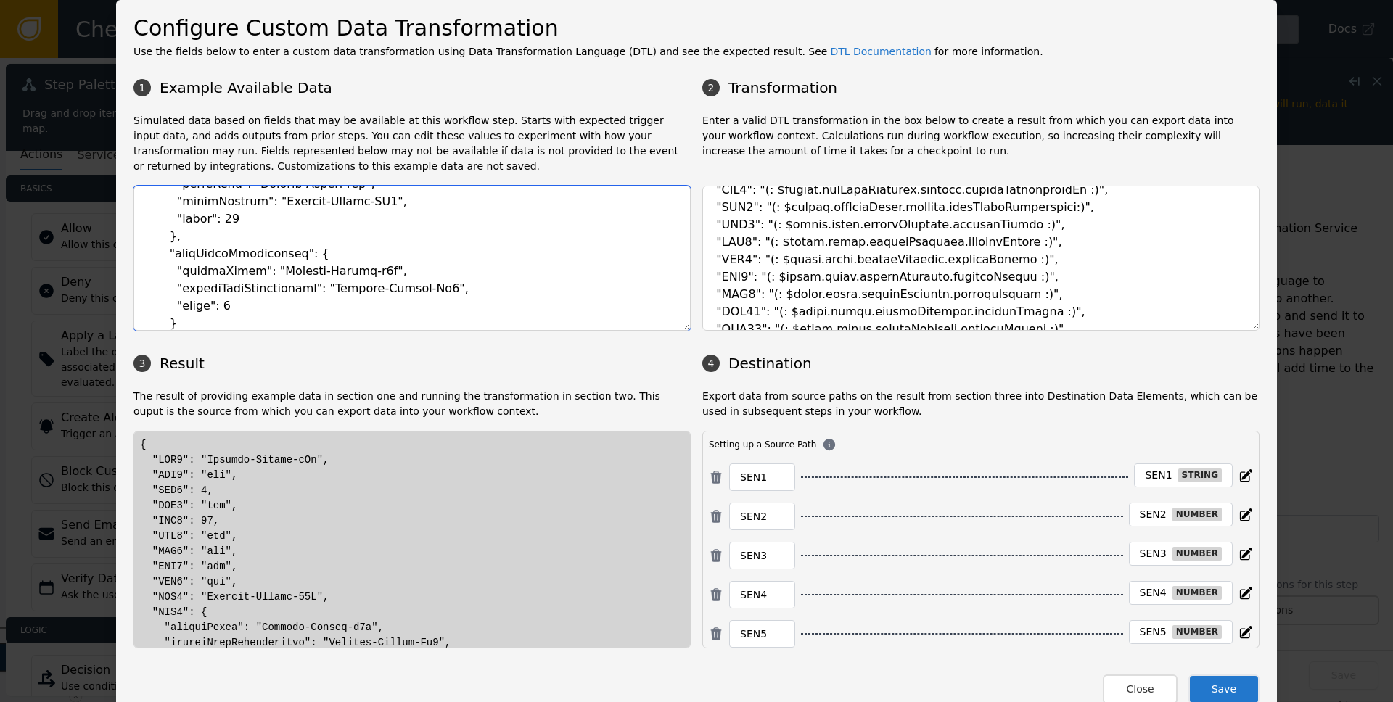
scroll to position [185, 0]
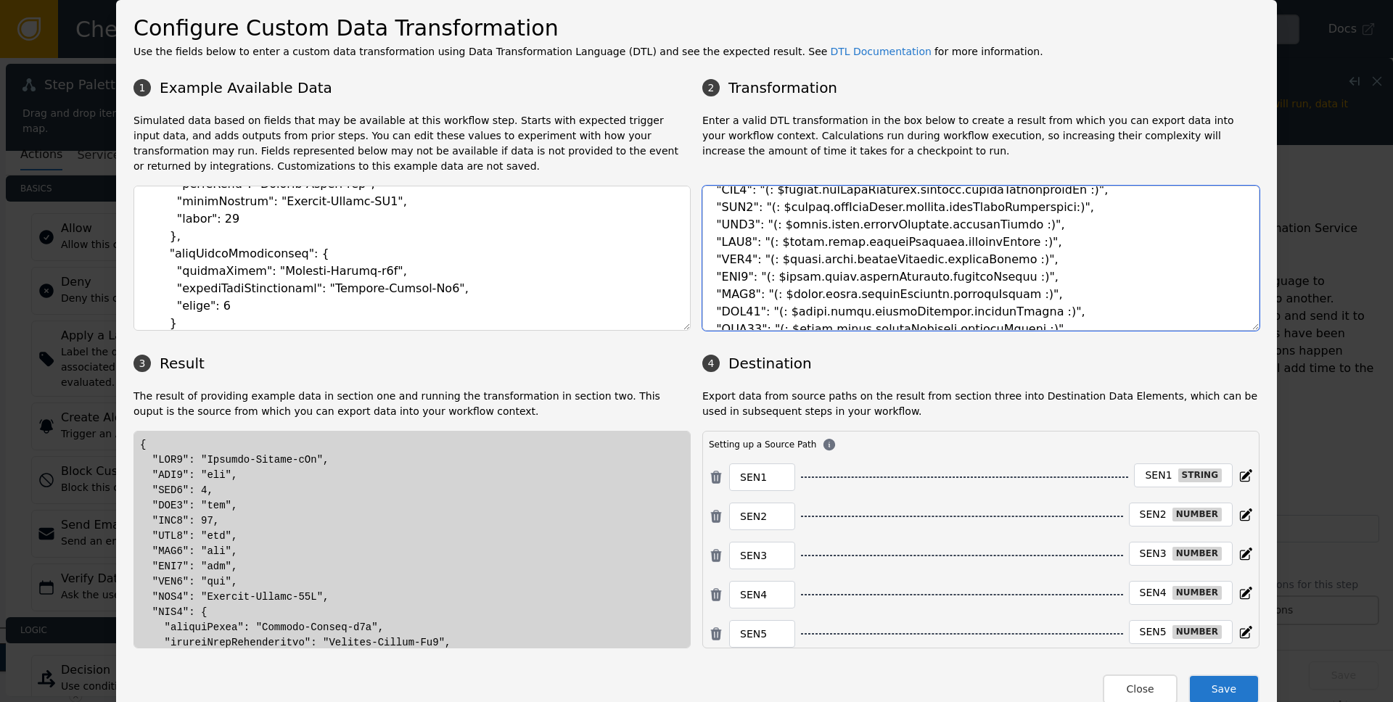
click at [1047, 208] on textarea at bounding box center [980, 258] width 557 height 145
drag, startPoint x: 763, startPoint y: 206, endPoint x: 1083, endPoint y: 207, distance: 320.0
click at [1083, 207] on textarea at bounding box center [980, 258] width 557 height 145
click at [1091, 207] on textarea at bounding box center [980, 258] width 557 height 145
drag, startPoint x: 763, startPoint y: 226, endPoint x: 1001, endPoint y: 229, distance: 237.3
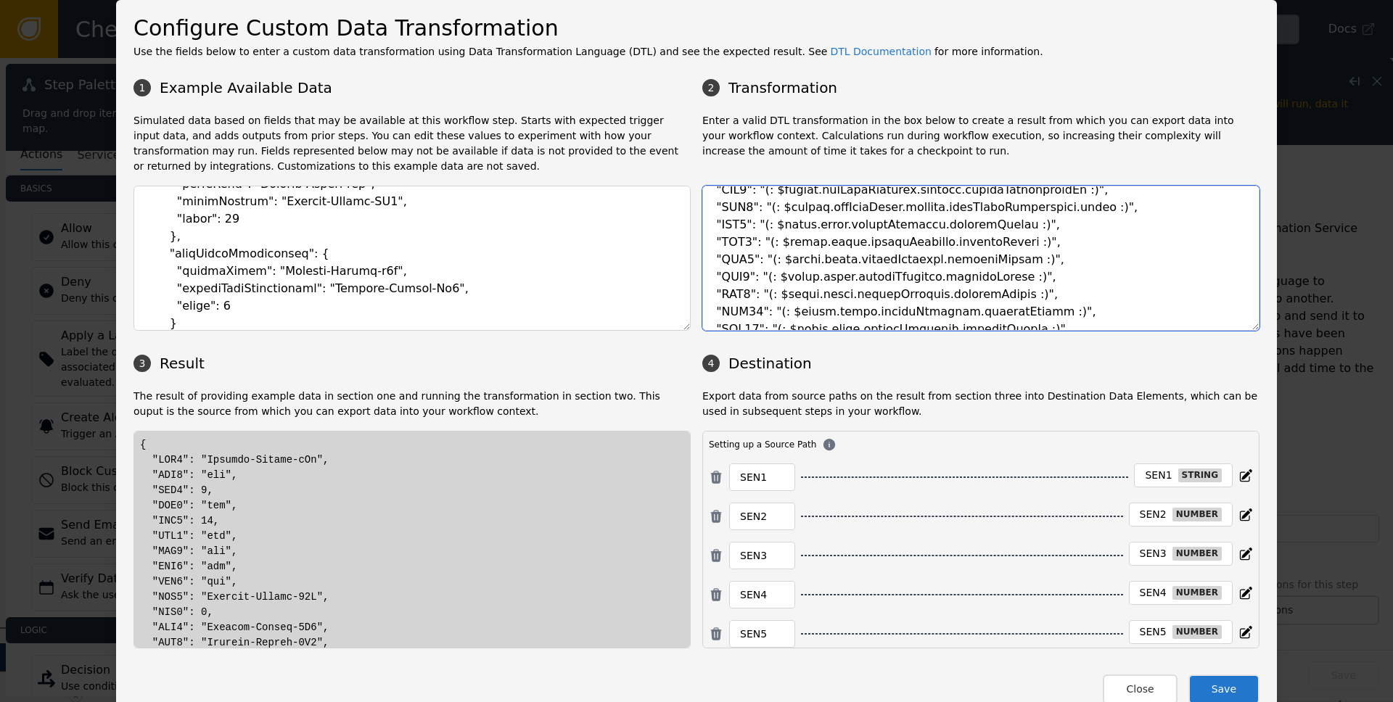
click at [1001, 229] on textarea at bounding box center [980, 258] width 557 height 145
paste textarea "socure.getRiskEmail.outputs.nameEmailCorrelation.score"
click at [863, 224] on textarea at bounding box center [980, 258] width 557 height 145
drag, startPoint x: 862, startPoint y: 224, endPoint x: 885, endPoint y: 225, distance: 23.3
click at [885, 225] on textarea at bounding box center [980, 258] width 557 height 145
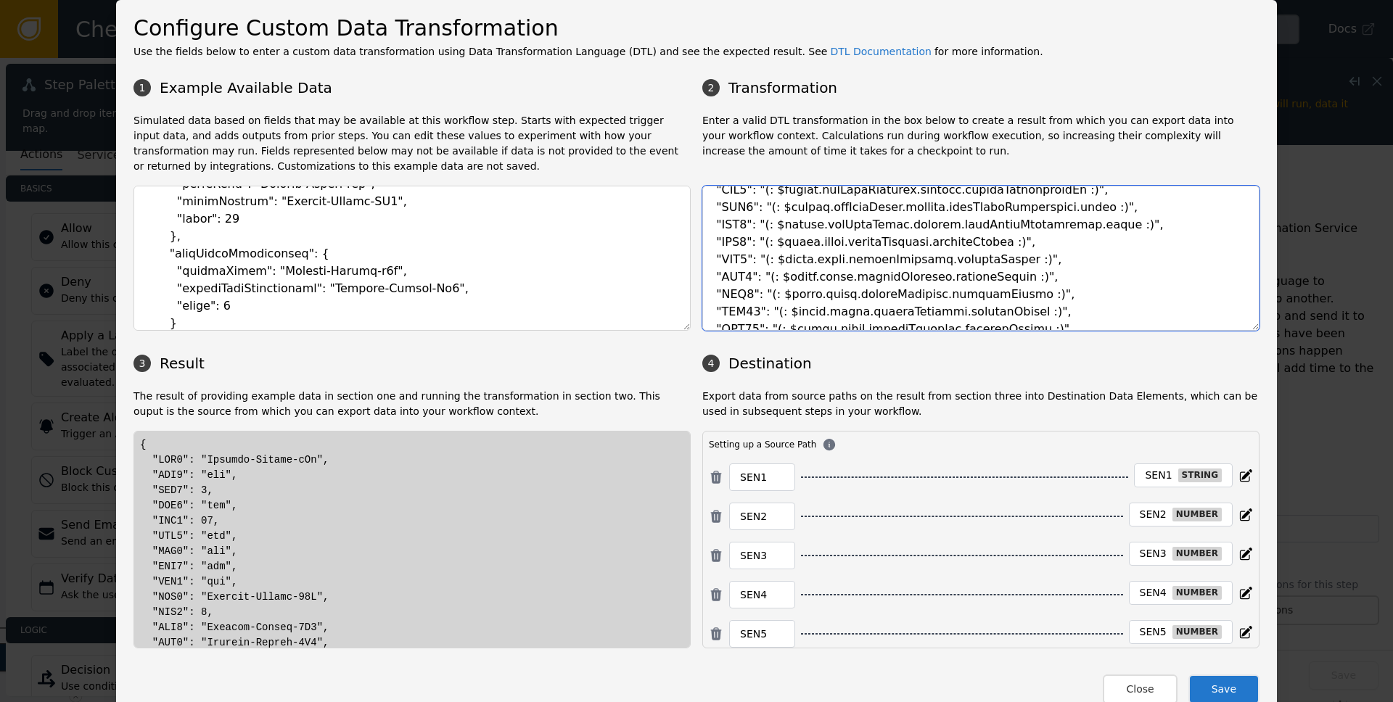
drag, startPoint x: 967, startPoint y: 225, endPoint x: 998, endPoint y: 224, distance: 30.5
click at [998, 224] on textarea at bounding box center [980, 258] width 557 height 145
drag, startPoint x: 758, startPoint y: 207, endPoint x: 1101, endPoint y: 204, distance: 342.5
click at [1100, 204] on textarea at bounding box center [980, 258] width 557 height 145
drag, startPoint x: 761, startPoint y: 243, endPoint x: 1021, endPoint y: 241, distance: 260.5
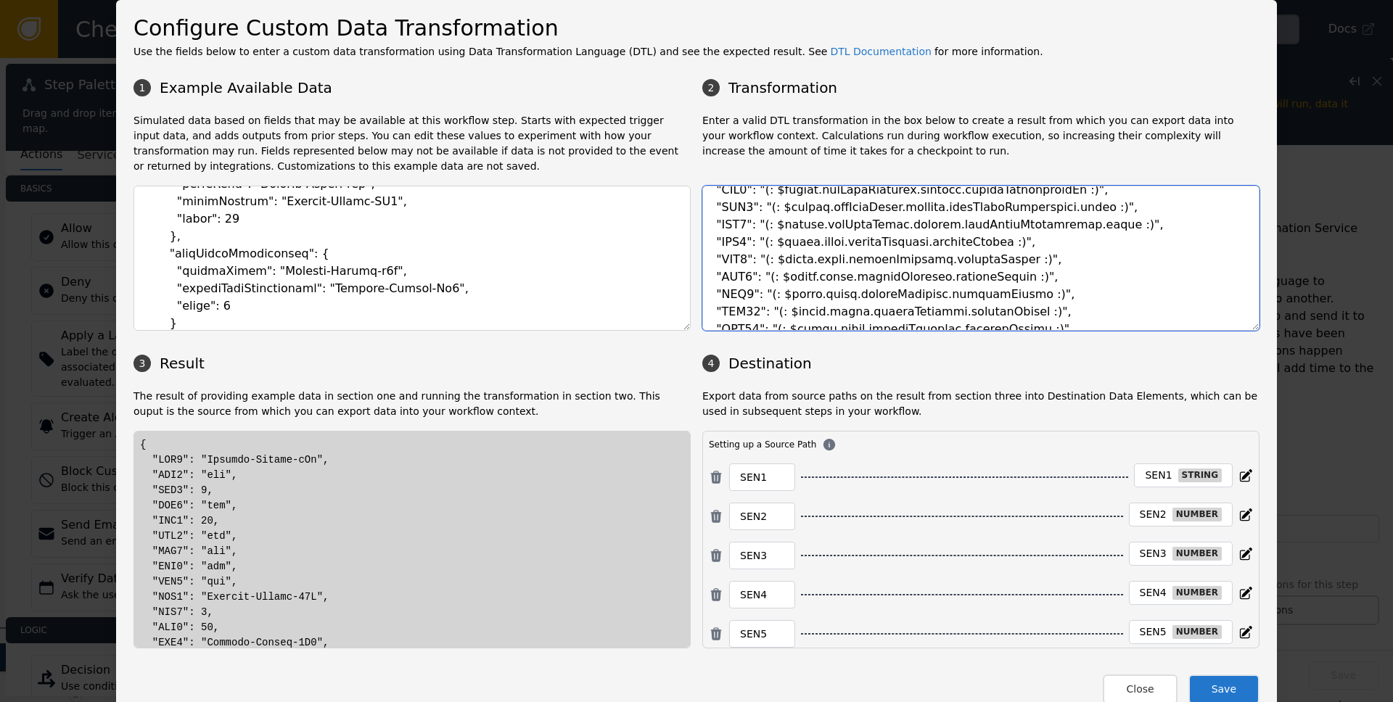
click at [1021, 241] on textarea at bounding box center [980, 258] width 557 height 145
paste textarea ""(: $socure.getRiskEmail.outputs.nameEmailCorrelation.score"
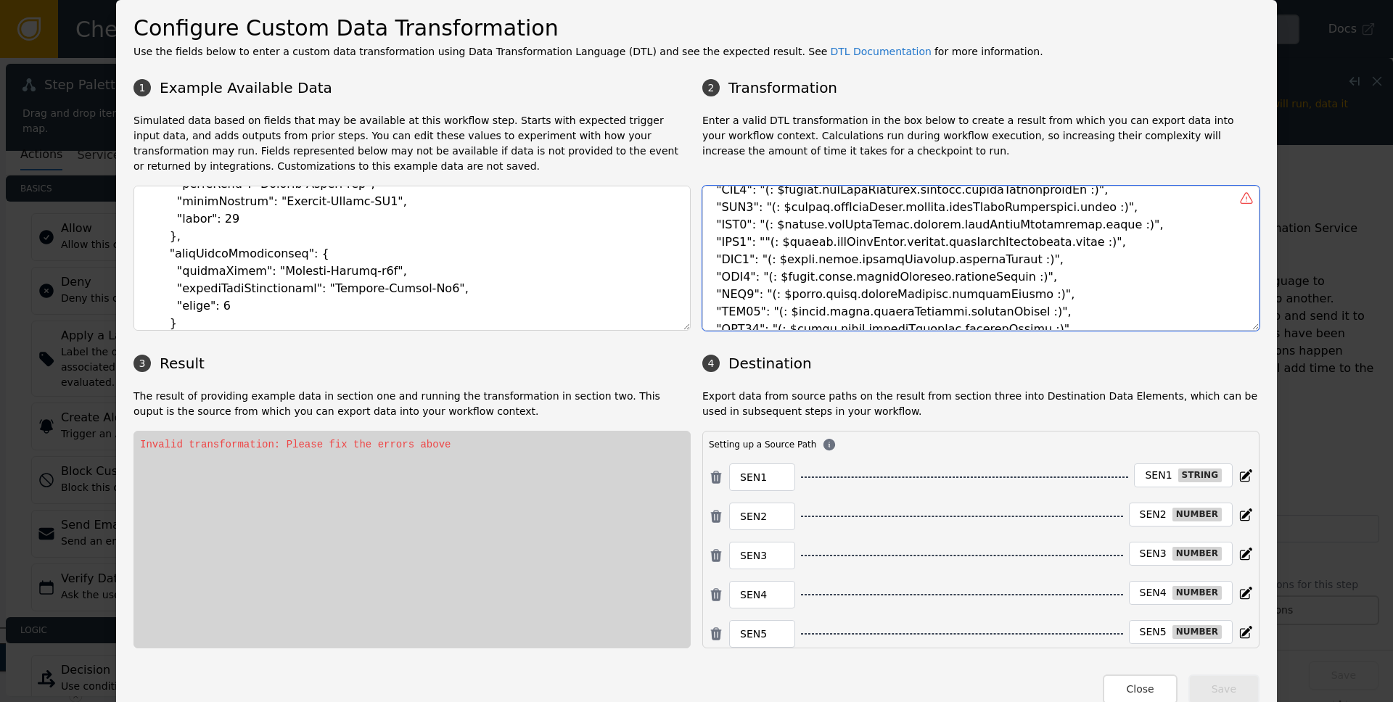
click at [962, 241] on textarea at bounding box center [980, 258] width 557 height 145
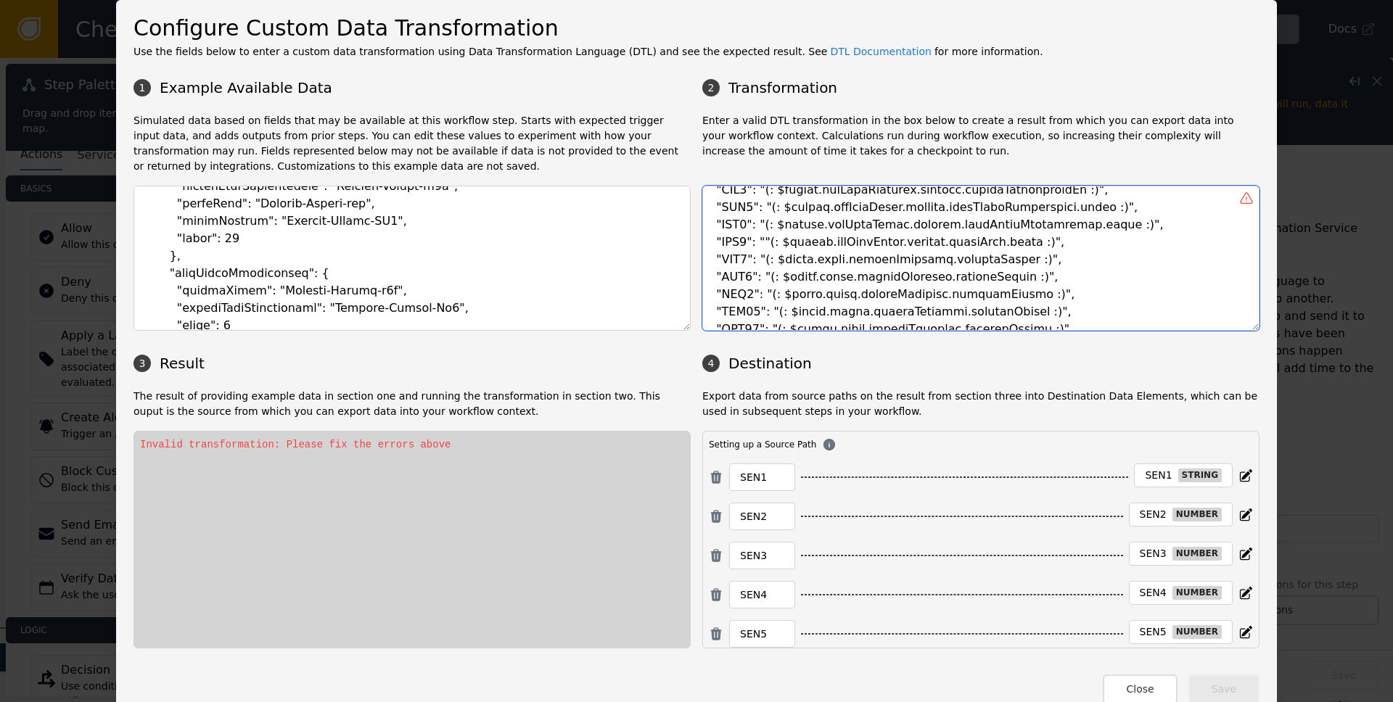
scroll to position [2481, 0]
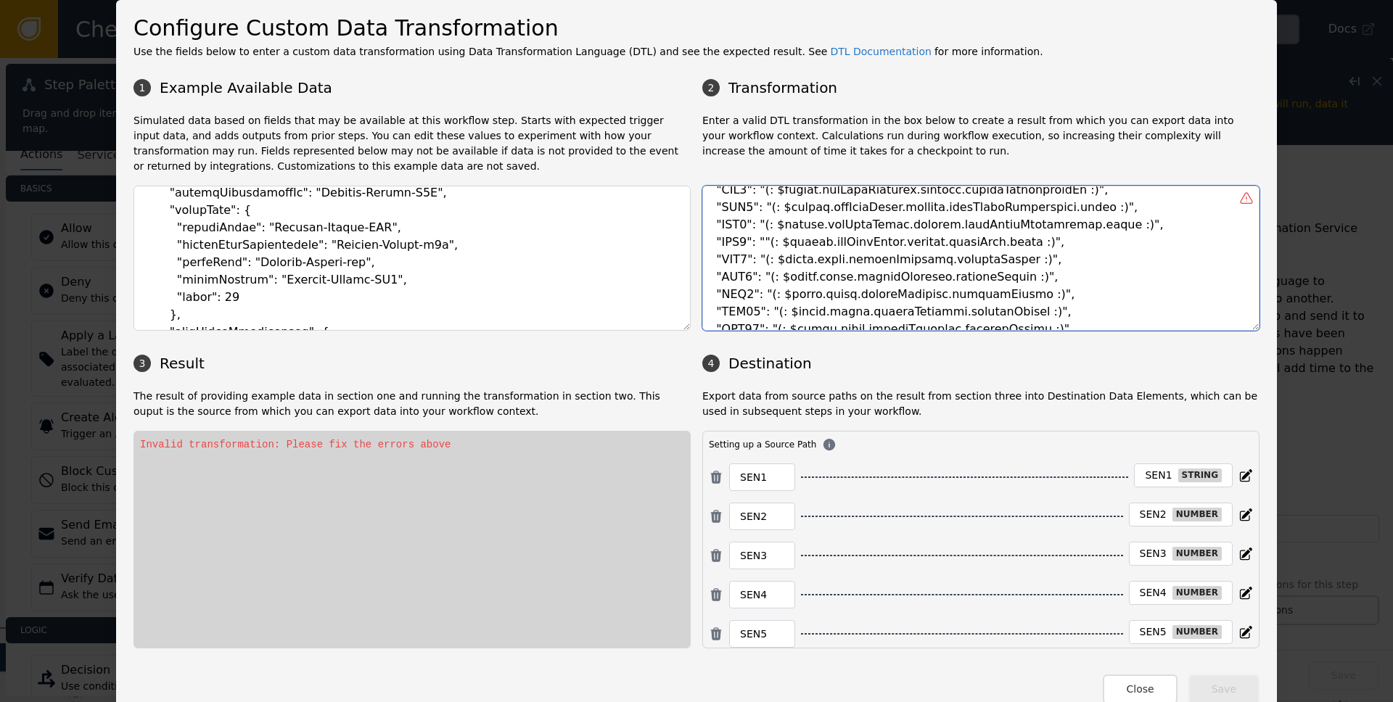
click at [1056, 242] on textarea at bounding box center [980, 258] width 557 height 145
click at [763, 241] on textarea at bounding box center [980, 258] width 557 height 145
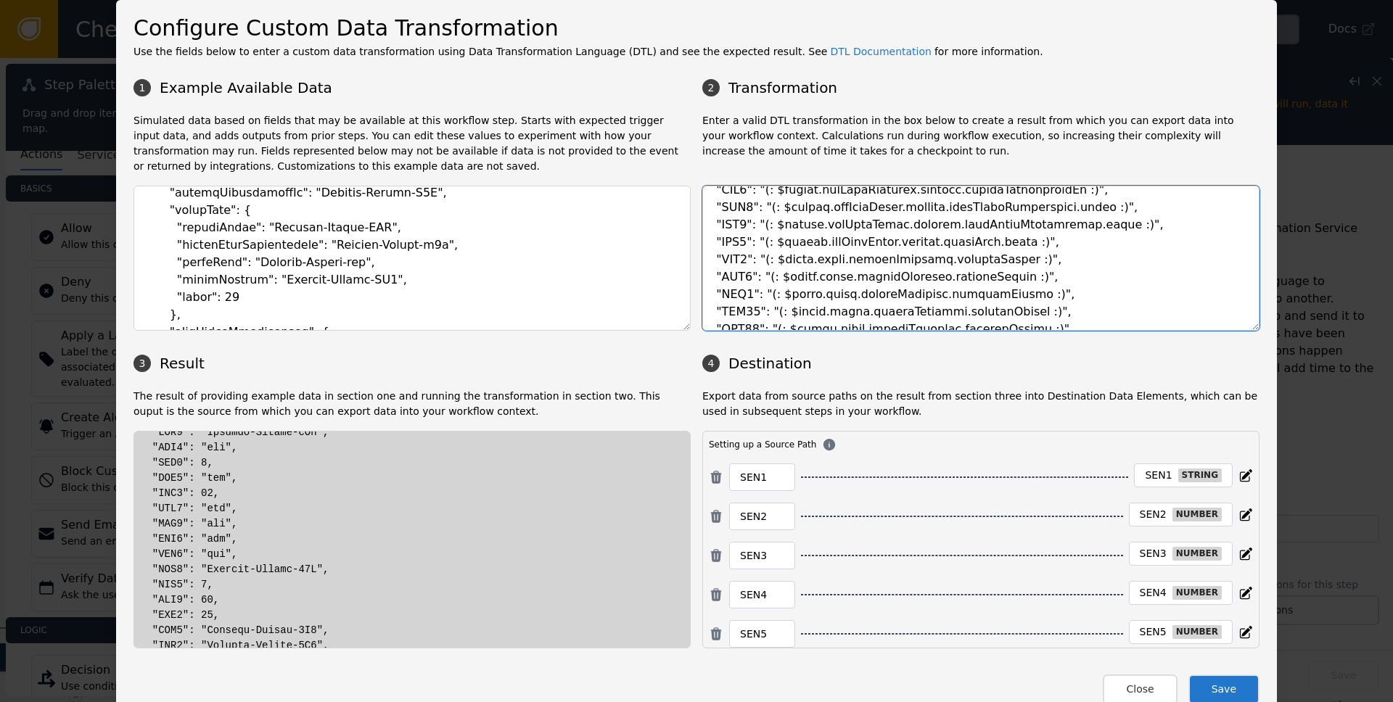
scroll to position [30, 0]
drag, startPoint x: 766, startPoint y: 242, endPoint x: 1039, endPoint y: 238, distance: 273.6
click at [1039, 238] on textarea at bounding box center [980, 258] width 557 height 145
drag, startPoint x: 758, startPoint y: 259, endPoint x: 1020, endPoint y: 255, distance: 262.0
click at [1020, 255] on textarea at bounding box center [980, 258] width 557 height 145
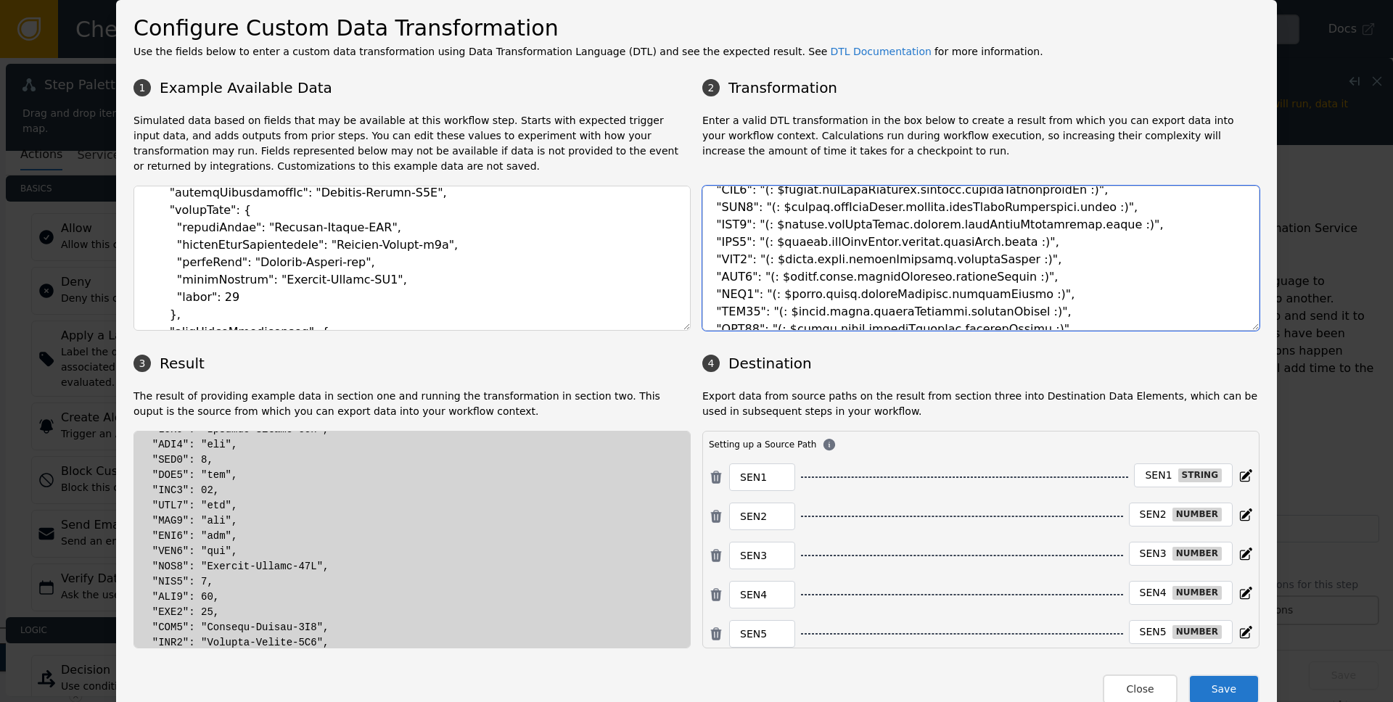
paste textarea "socure.getRiskEmail.outputs.emailRisk.score"
drag, startPoint x: 861, startPoint y: 260, endPoint x: 888, endPoint y: 259, distance: 26.1
click at [888, 259] on textarea at bounding box center [980, 258] width 557 height 145
click at [948, 262] on textarea at bounding box center [980, 258] width 557 height 145
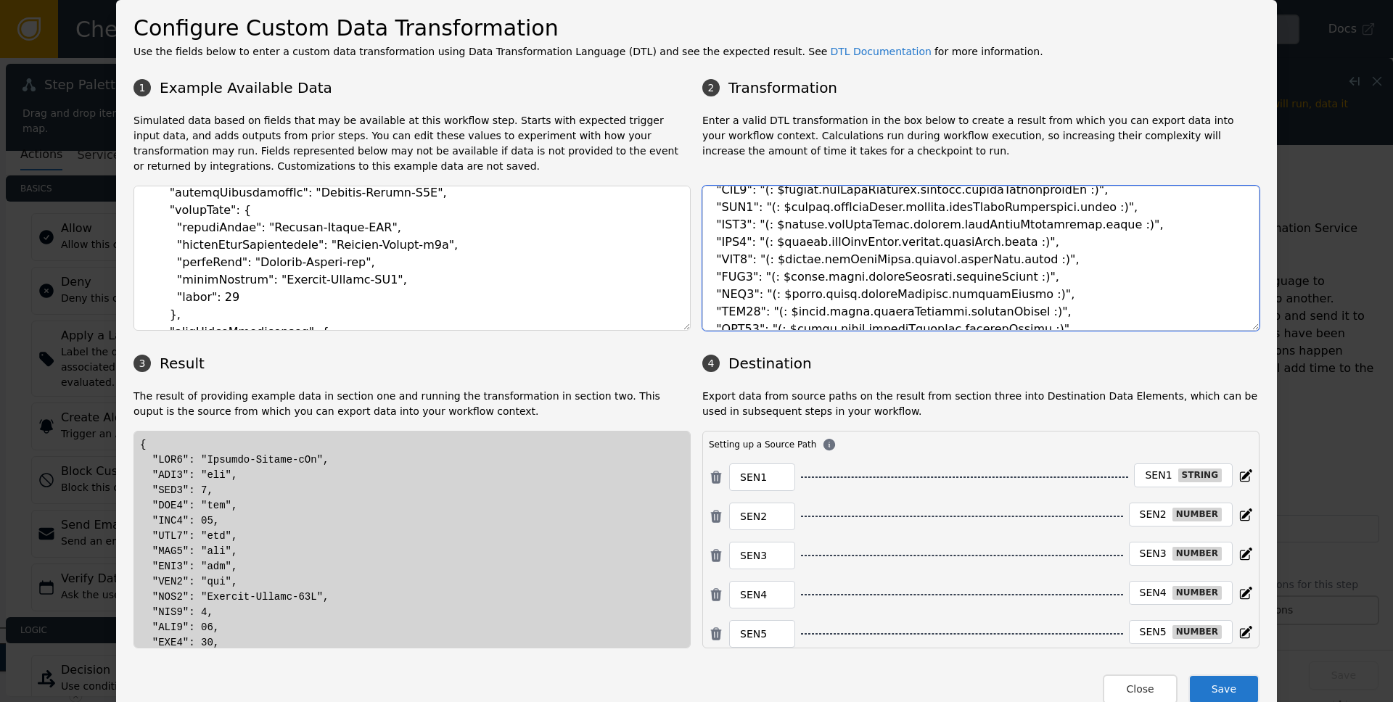
click at [948, 262] on textarea at bounding box center [980, 258] width 557 height 145
drag, startPoint x: 765, startPoint y: 276, endPoint x: 1000, endPoint y: 275, distance: 235.1
click at [1000, 275] on textarea at bounding box center [980, 258] width 557 height 145
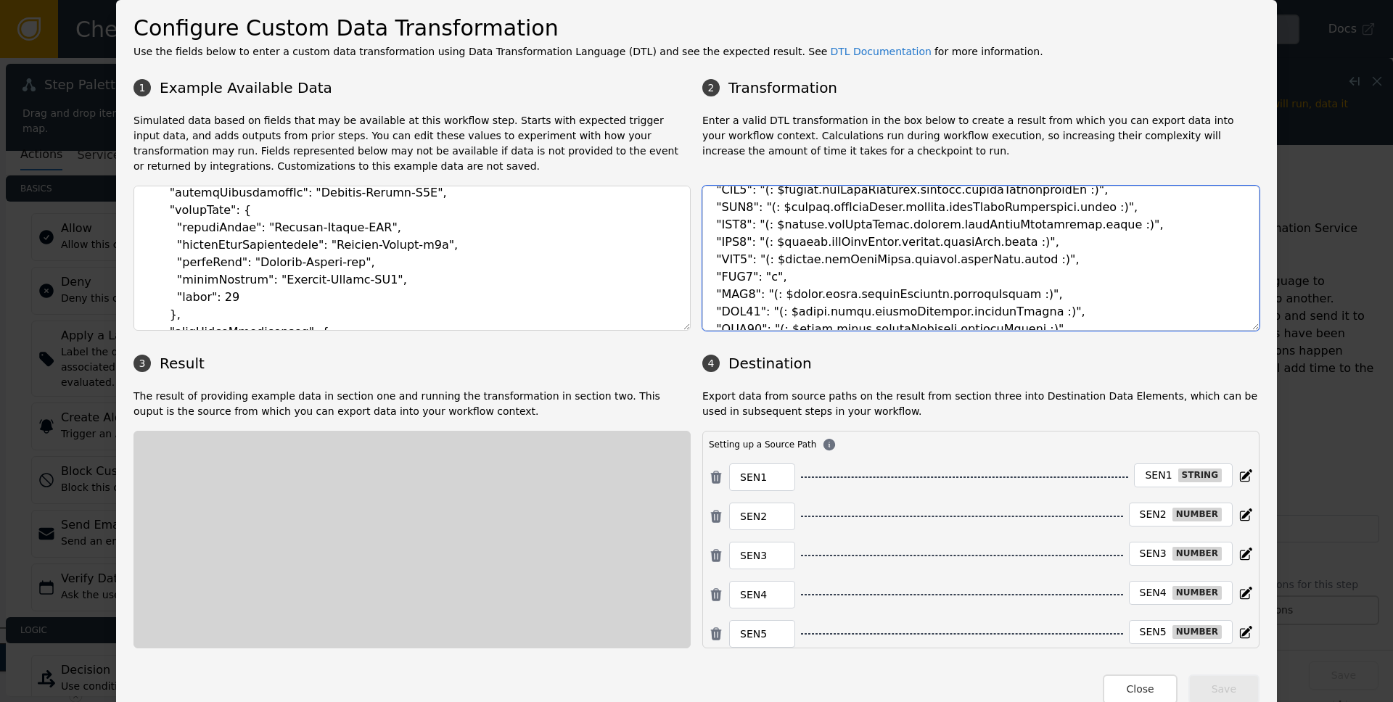
scroll to position [0, 0]
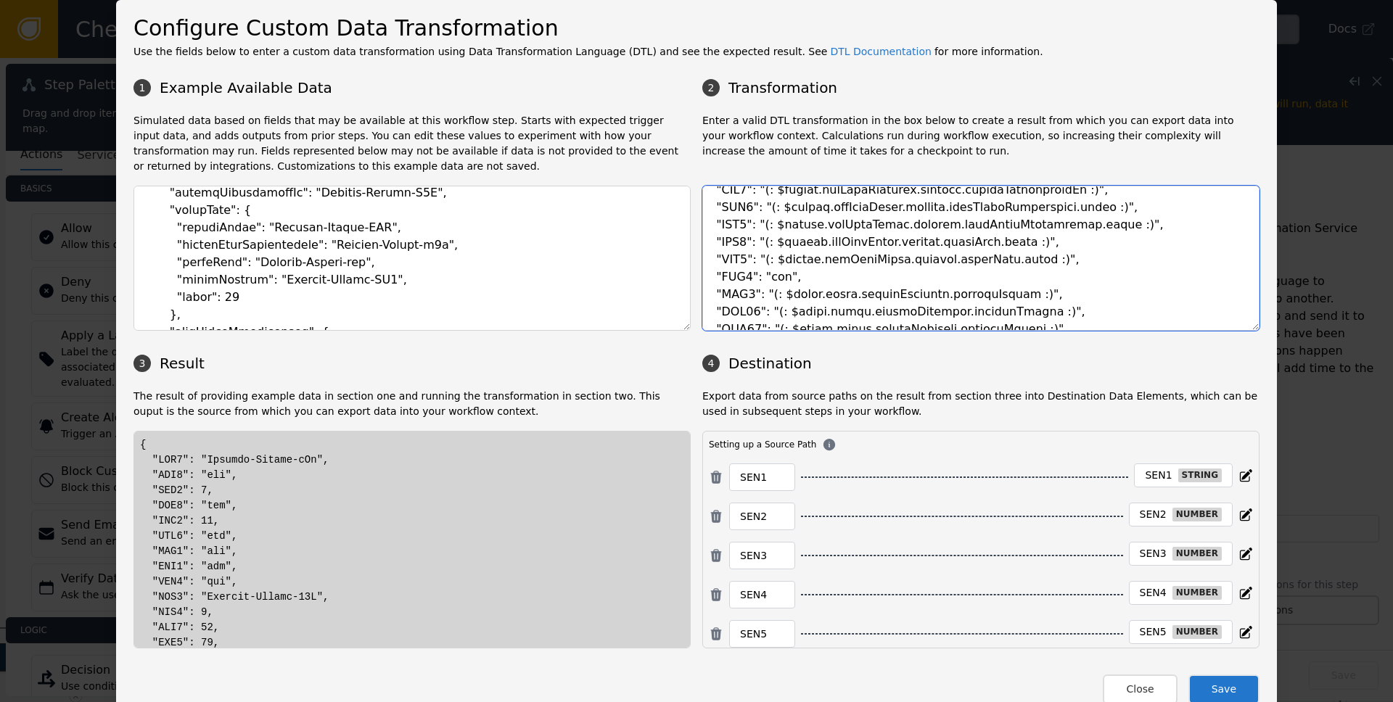
drag, startPoint x: 760, startPoint y: 208, endPoint x: 1101, endPoint y: 206, distance: 341.1
click at [1101, 206] on textarea at bounding box center [980, 258] width 557 height 145
drag, startPoint x: 759, startPoint y: 296, endPoint x: 1023, endPoint y: 289, distance: 263.5
click at [1023, 289] on textarea at bounding box center [980, 258] width 557 height 145
paste textarea "(: $socure.getRiskEmail.outputs.nameEmailCorrelation.score"
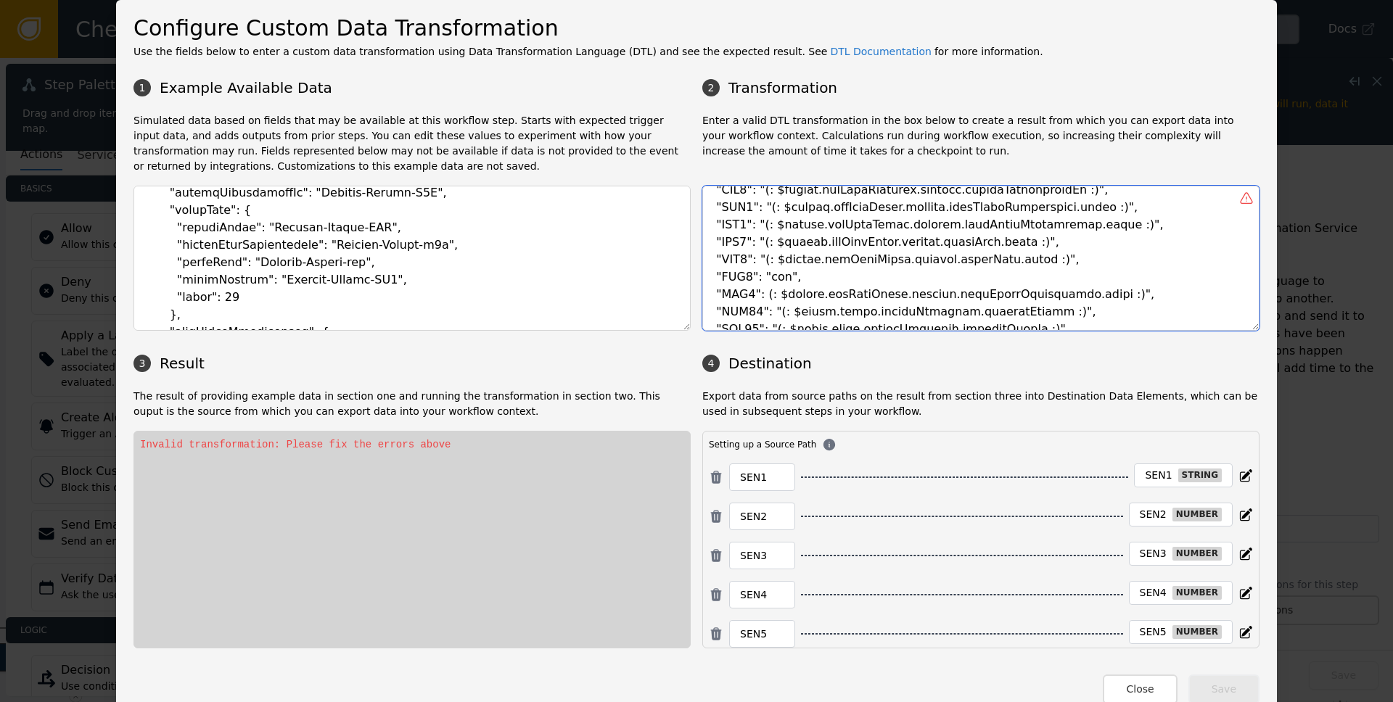
click at [1004, 291] on textarea at bounding box center [980, 258] width 557 height 145
click at [1050, 290] on textarea at bounding box center [980, 258] width 557 height 145
click at [759, 298] on textarea at bounding box center [980, 258] width 557 height 145
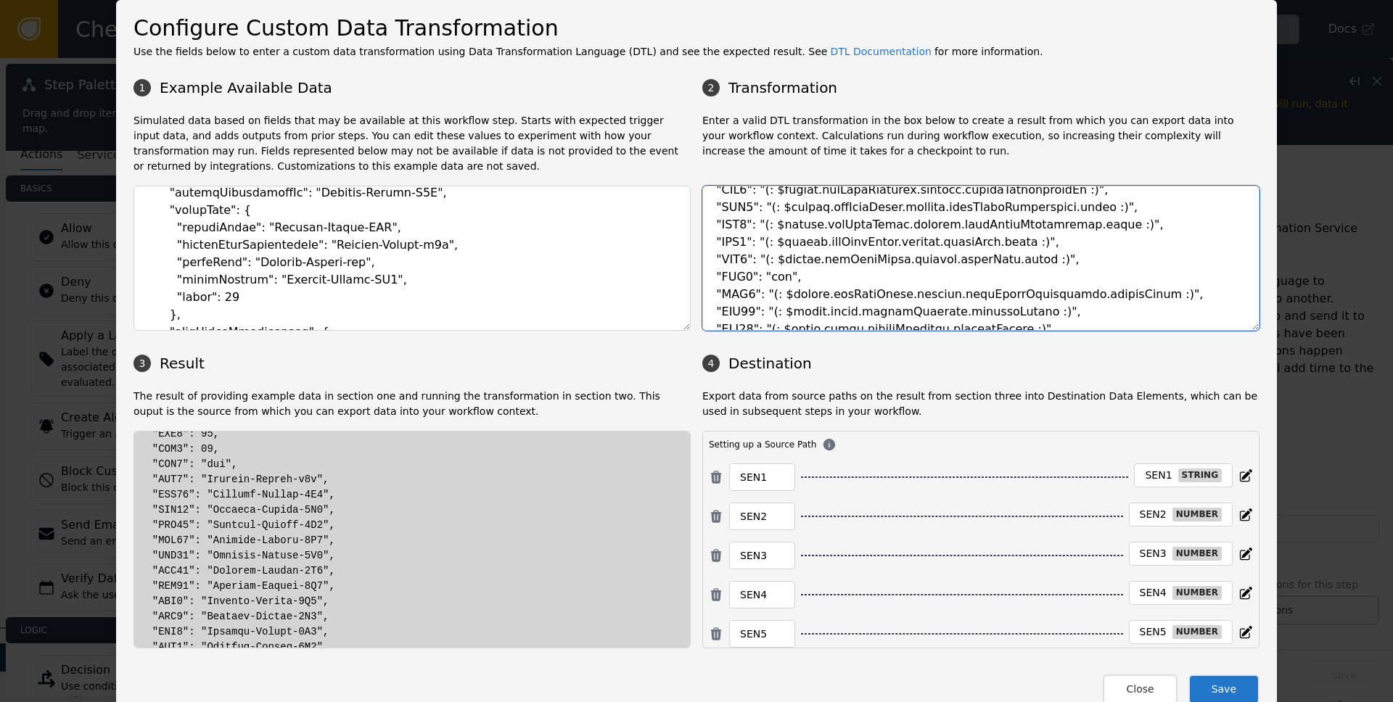
scroll to position [208, 0]
drag, startPoint x: 1130, startPoint y: 226, endPoint x: 758, endPoint y: 228, distance: 372.3
click at [758, 228] on textarea at bounding box center [980, 258] width 557 height 145
drag, startPoint x: 764, startPoint y: 314, endPoint x: 1038, endPoint y: 305, distance: 274.5
click at [1038, 305] on textarea at bounding box center [980, 258] width 557 height 145
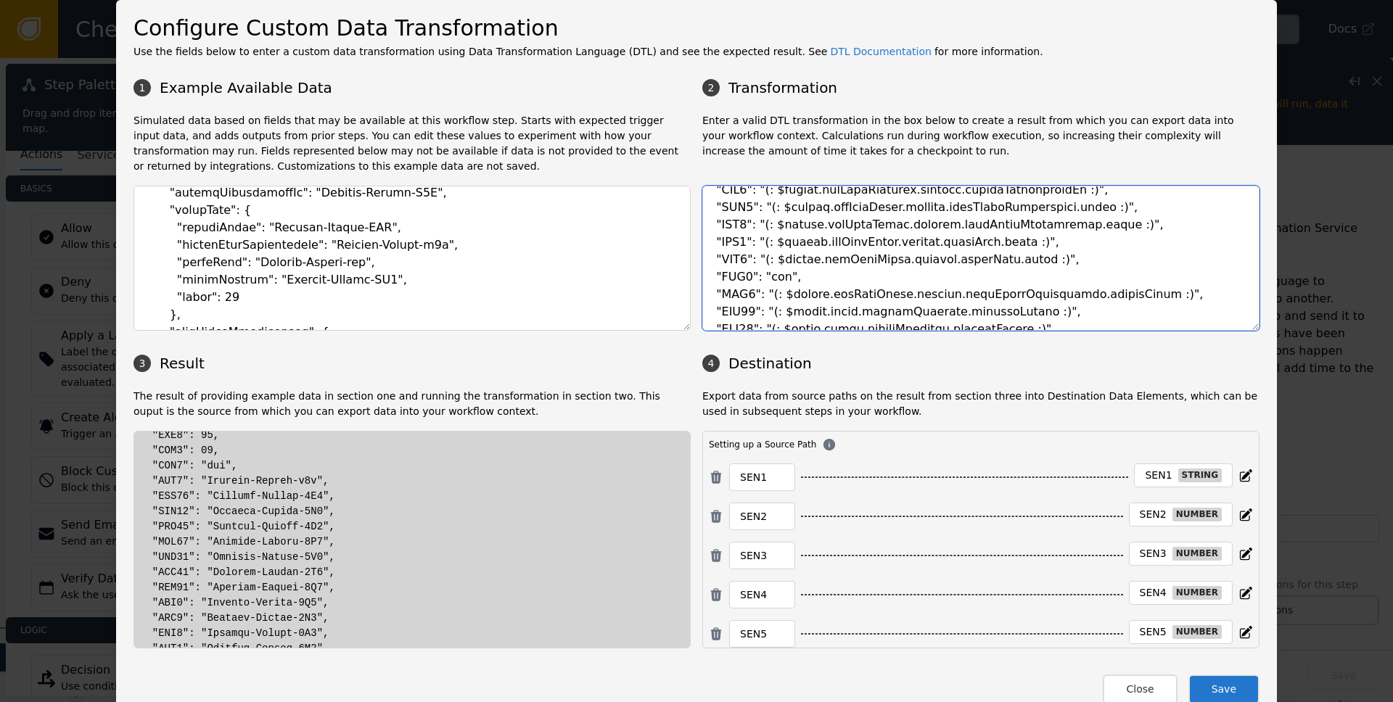
paste textarea "socure.getRiskPhone.outputs.namePhoneCorrelation.score"
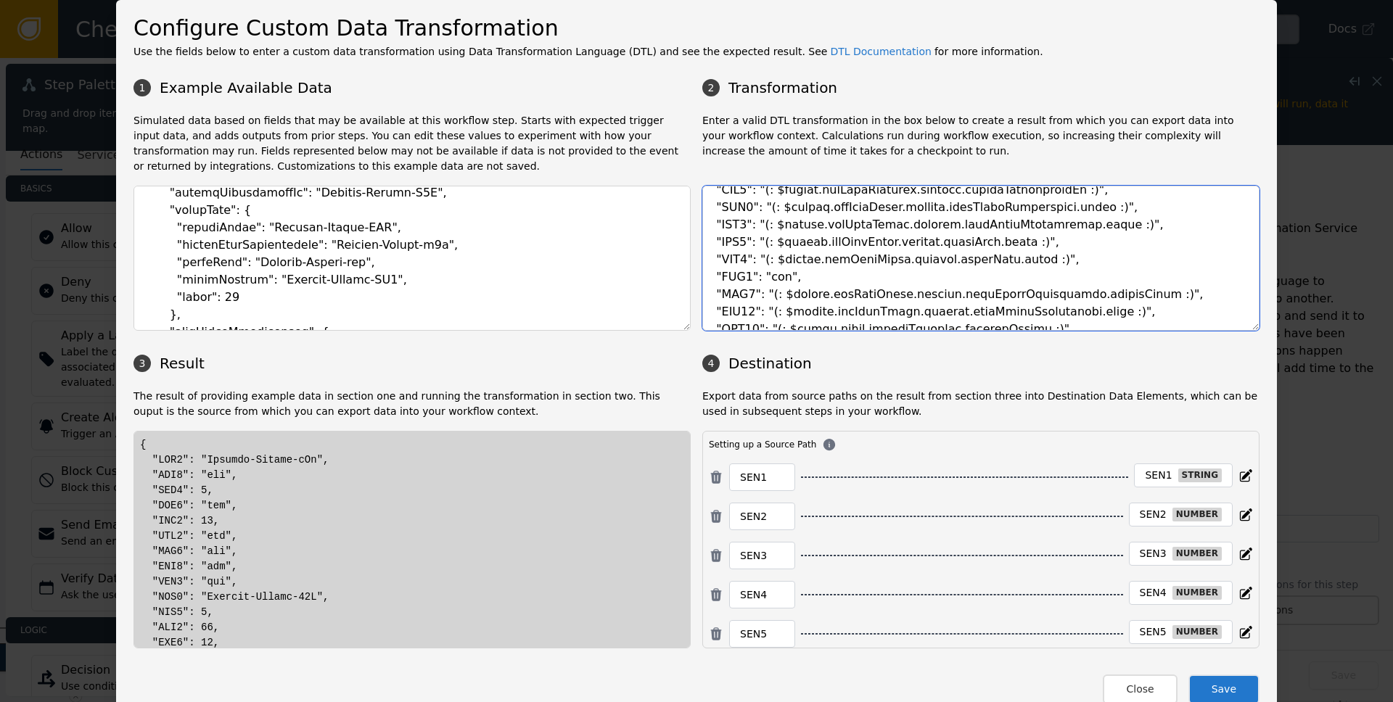
click at [1072, 311] on textarea at bounding box center [980, 258] width 557 height 145
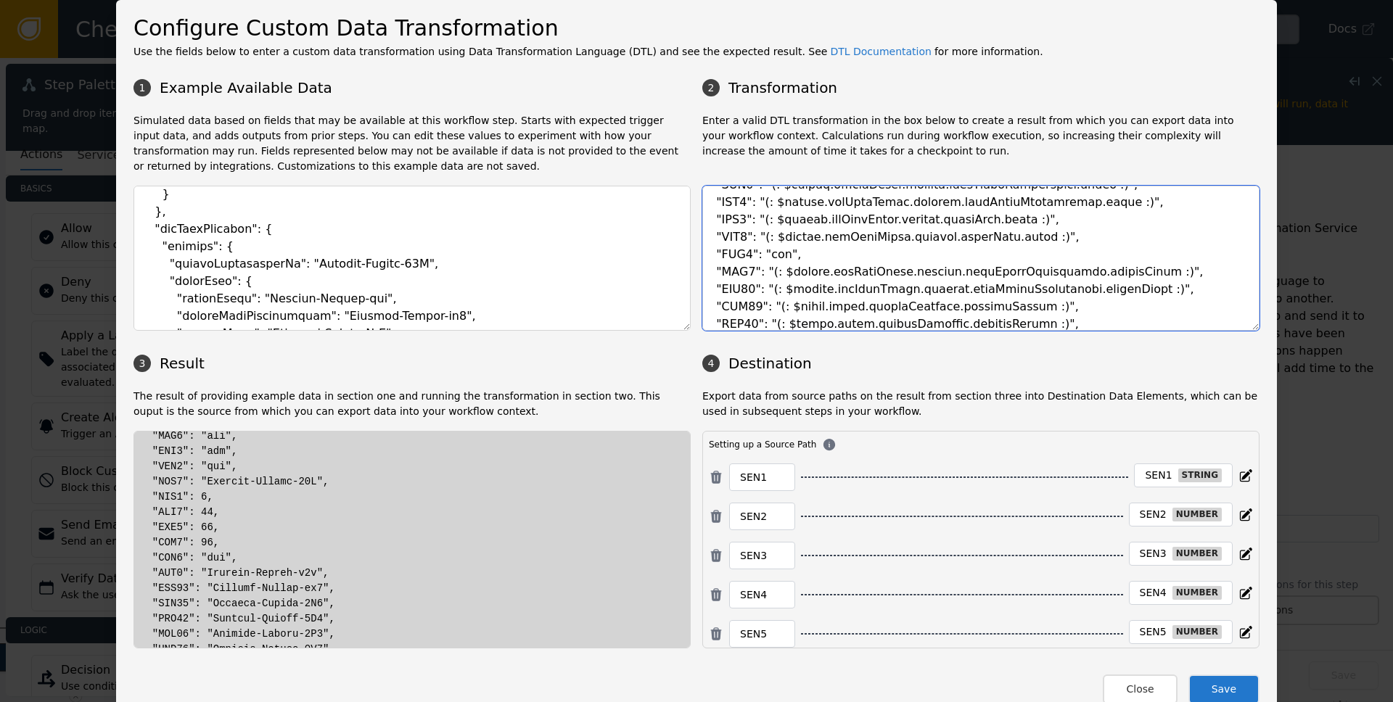
scroll to position [2213, 0]
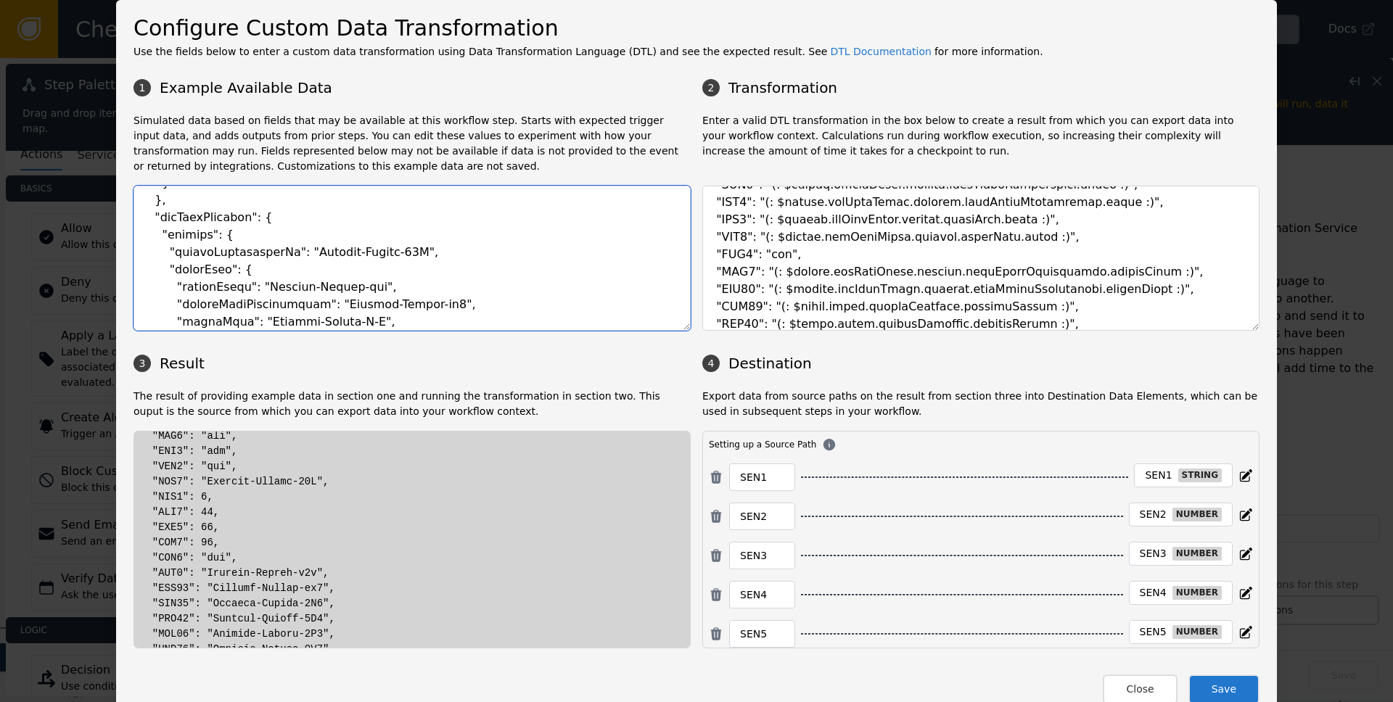
click at [200, 215] on textarea at bounding box center [412, 258] width 557 height 145
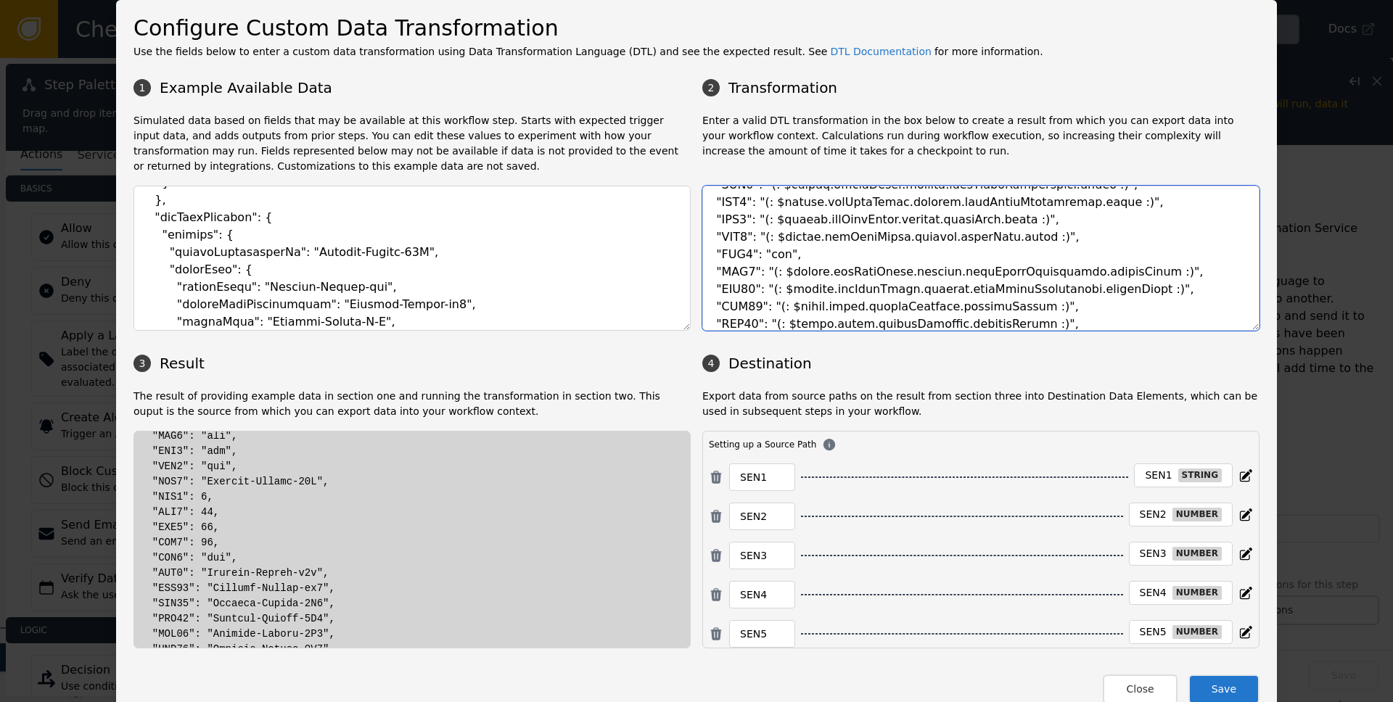
drag, startPoint x: 786, startPoint y: 308, endPoint x: 995, endPoint y: 310, distance: 209.0
click at [995, 310] on textarea at bounding box center [980, 258] width 557 height 145
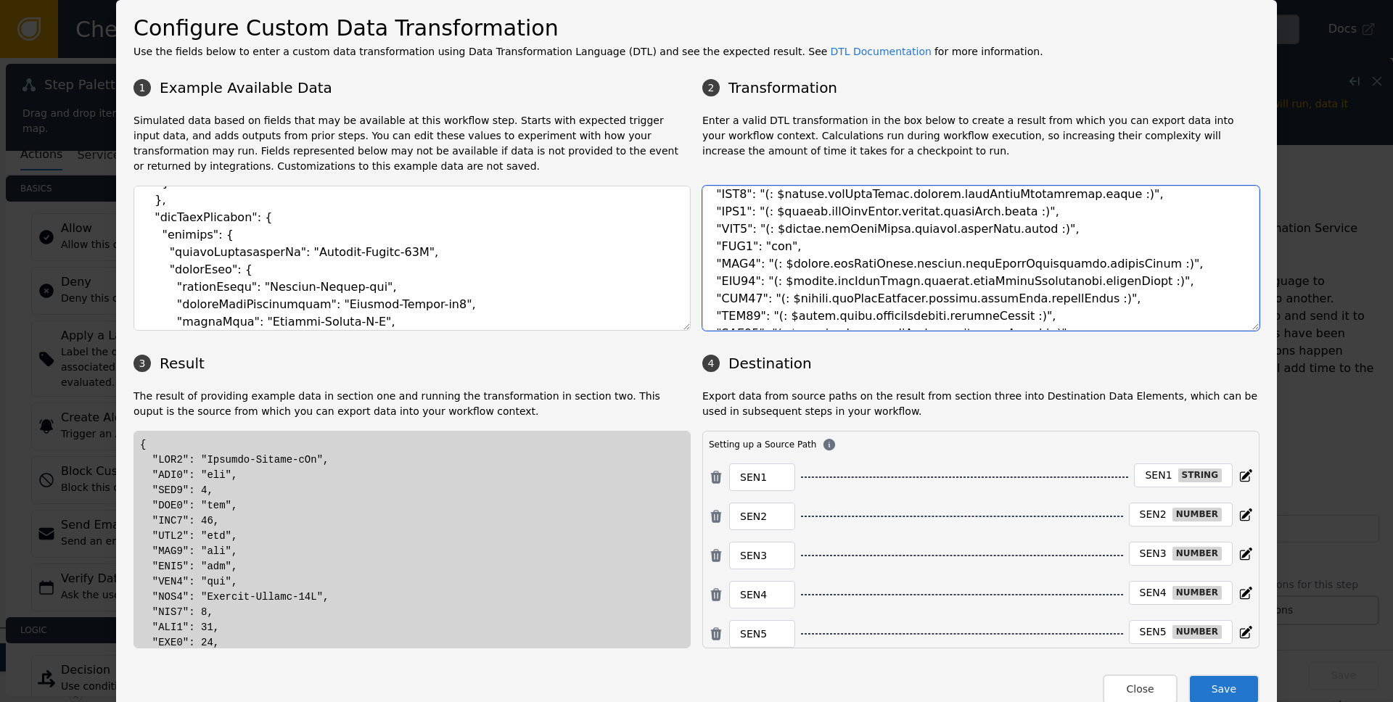
scroll to position [216, 0]
drag, startPoint x: 758, startPoint y: 210, endPoint x: 1044, endPoint y: 209, distance: 285.9
click at [1044, 209] on textarea at bounding box center [980, 258] width 557 height 145
drag, startPoint x: 763, startPoint y: 316, endPoint x: 1020, endPoint y: 309, distance: 257.7
click at [1020, 309] on textarea at bounding box center [980, 258] width 557 height 145
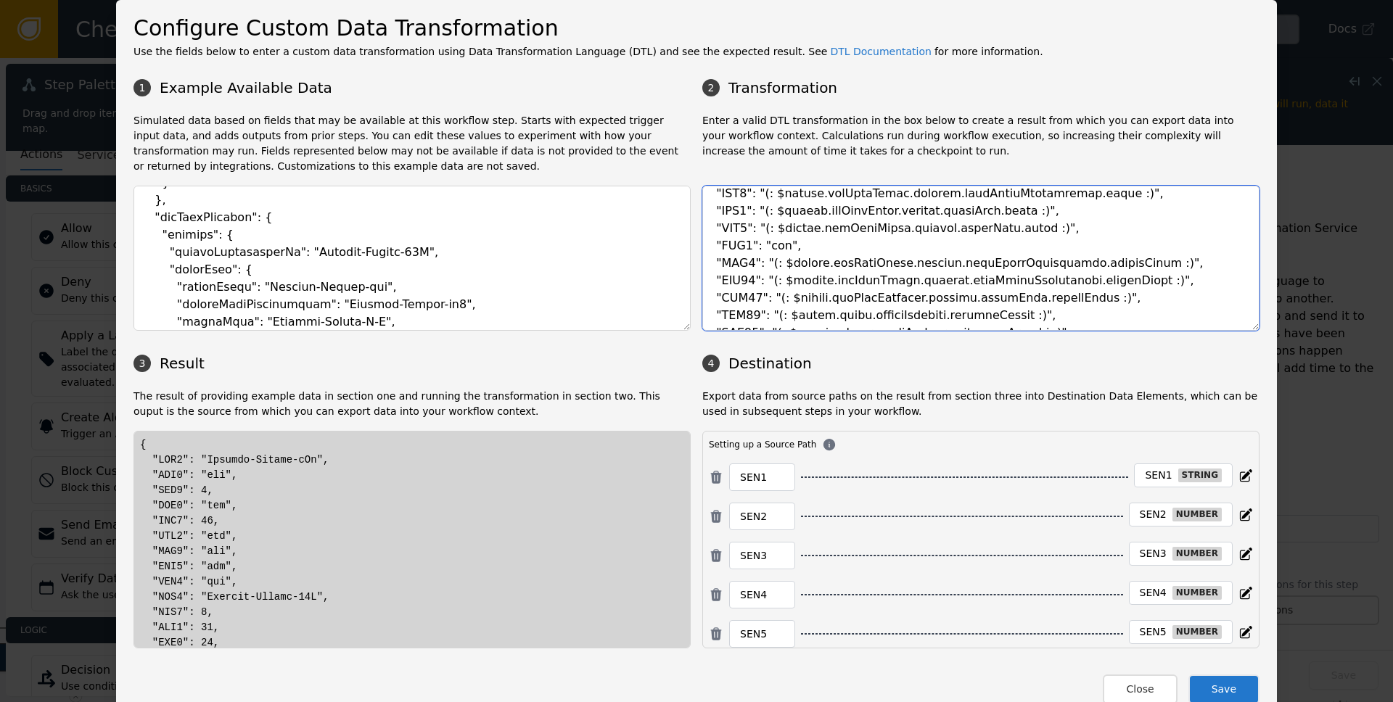
paste textarea "socure.getRiskEmail.outputs.emailRisk.score"
click at [997, 316] on textarea at bounding box center [980, 258] width 557 height 145
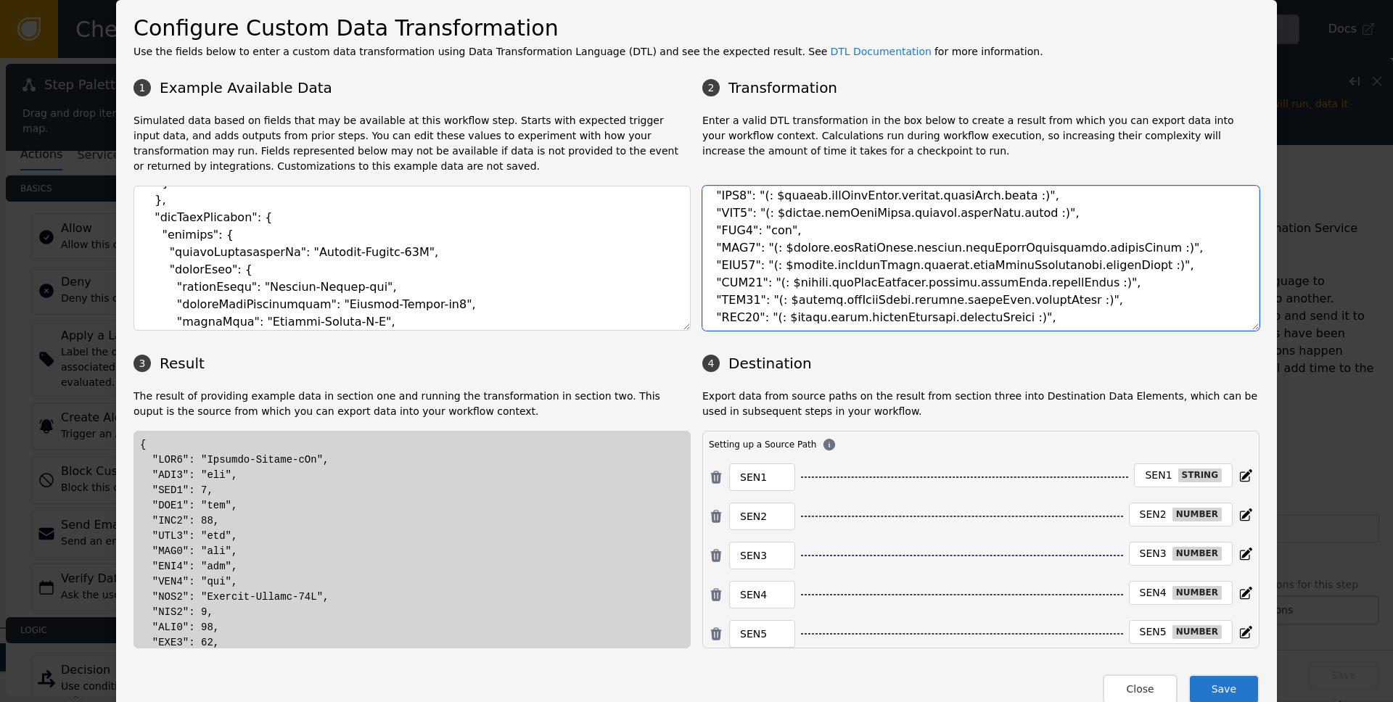
scroll to position [232, 0]
drag, startPoint x: 763, startPoint y: 300, endPoint x: 1115, endPoint y: 293, distance: 352.8
click at [1115, 293] on textarea at bounding box center [980, 258] width 557 height 145
drag, startPoint x: 758, startPoint y: 211, endPoint x: 1063, endPoint y: 205, distance: 305.6
click at [1063, 205] on textarea at bounding box center [980, 258] width 557 height 145
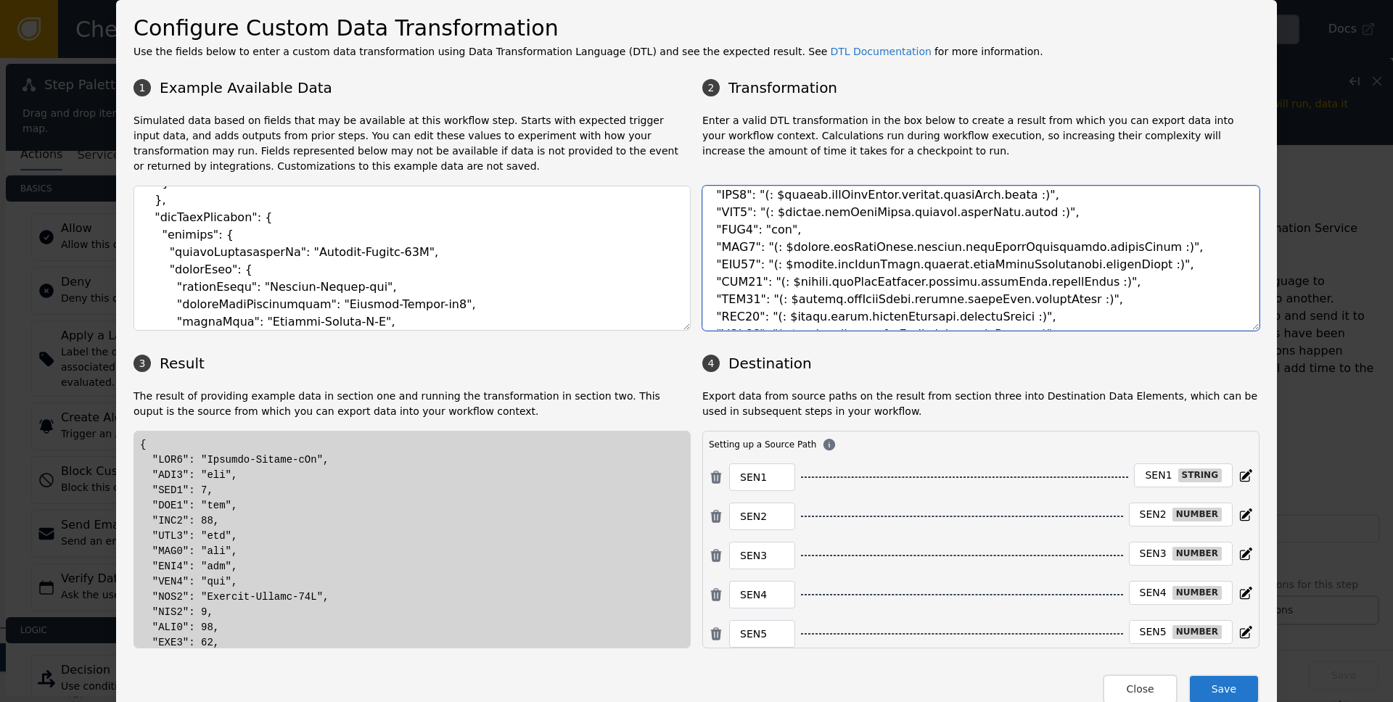
drag, startPoint x: 763, startPoint y: 318, endPoint x: 1021, endPoint y: 316, distance: 257.6
click at [1021, 316] on textarea at bounding box center [980, 258] width 557 height 145
paste textarea "socure.getRiskPhone.outputs.phoneRisk.score"
click at [1026, 314] on textarea at bounding box center [980, 258] width 557 height 145
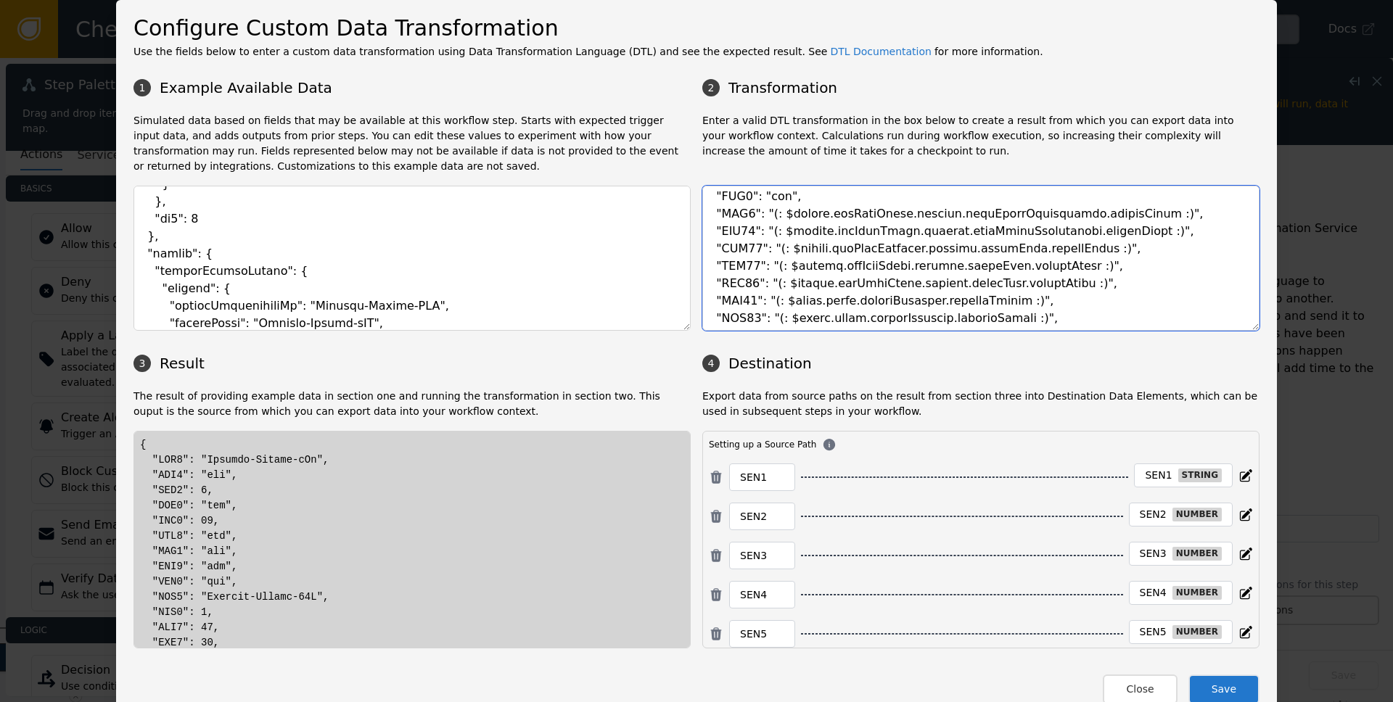
scroll to position [1715, 0]
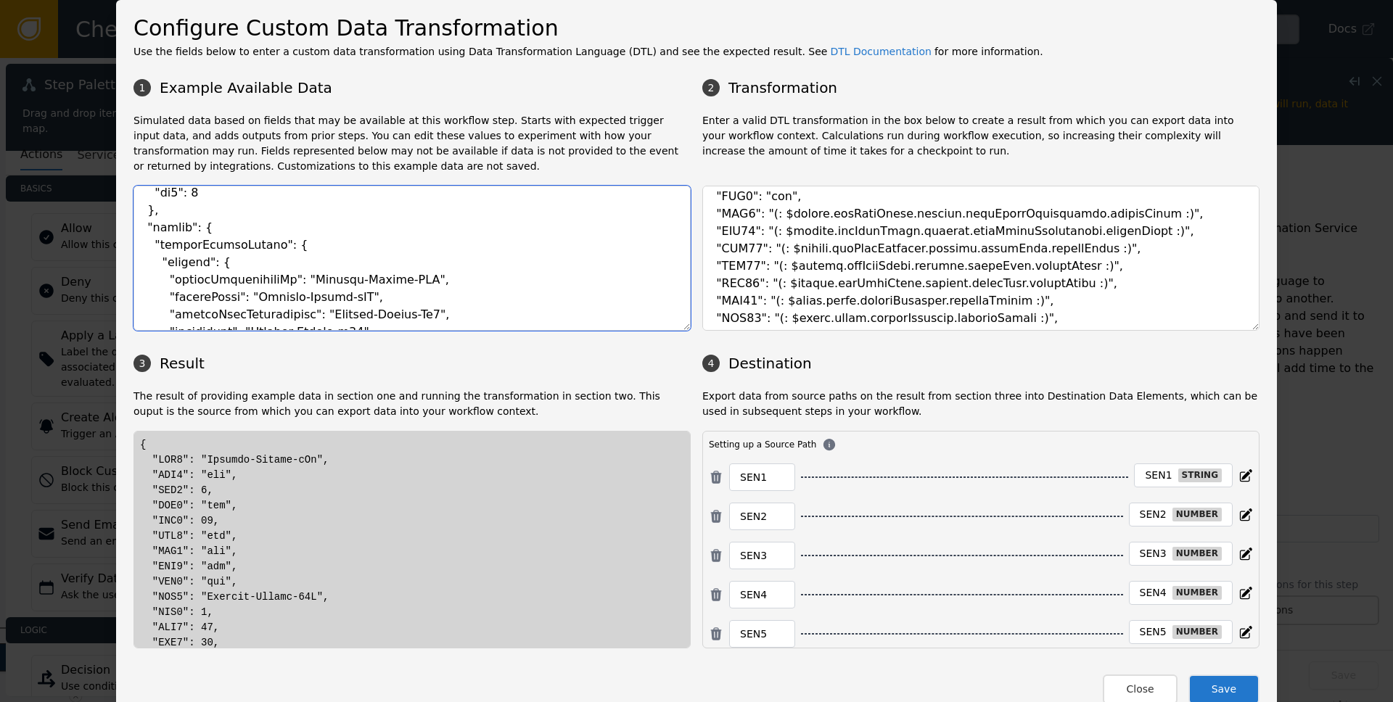
click at [226, 249] on textarea at bounding box center [412, 258] width 557 height 145
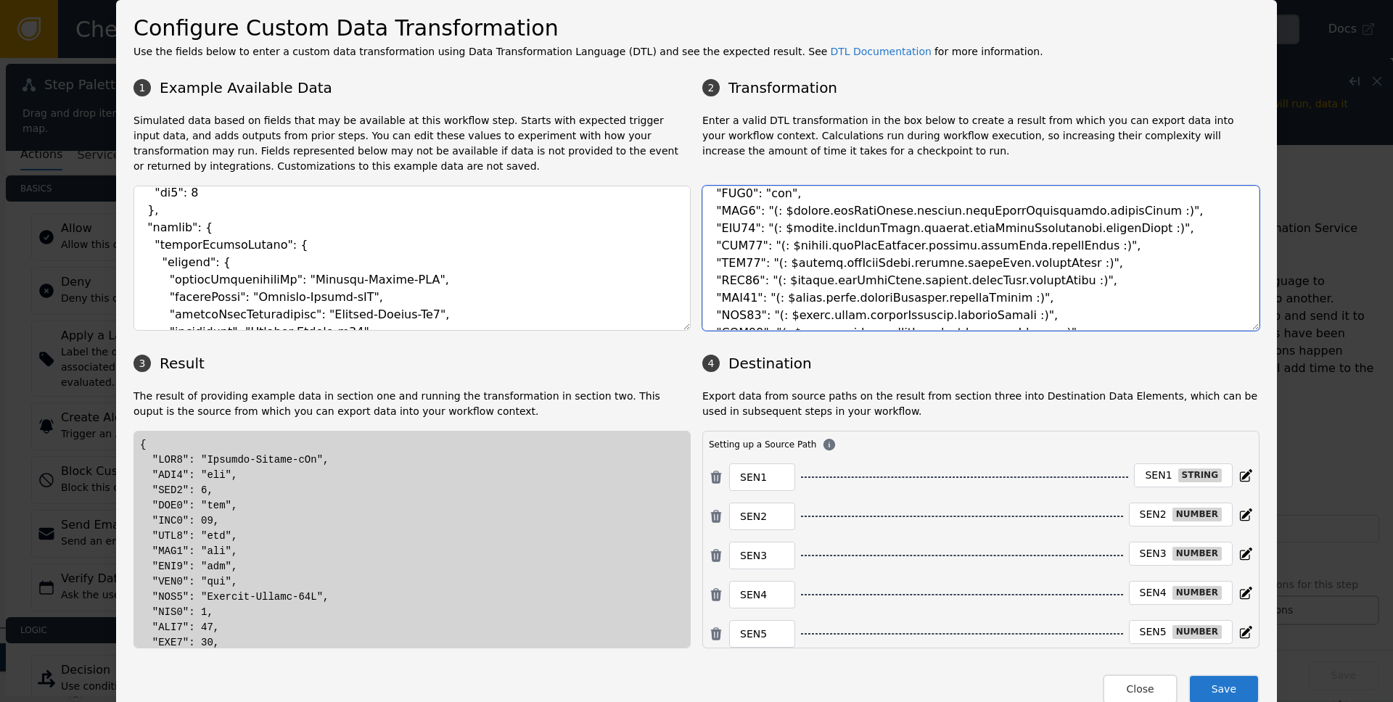
drag, startPoint x: 785, startPoint y: 300, endPoint x: 994, endPoint y: 300, distance: 209.0
click at [996, 300] on textarea at bounding box center [980, 258] width 557 height 145
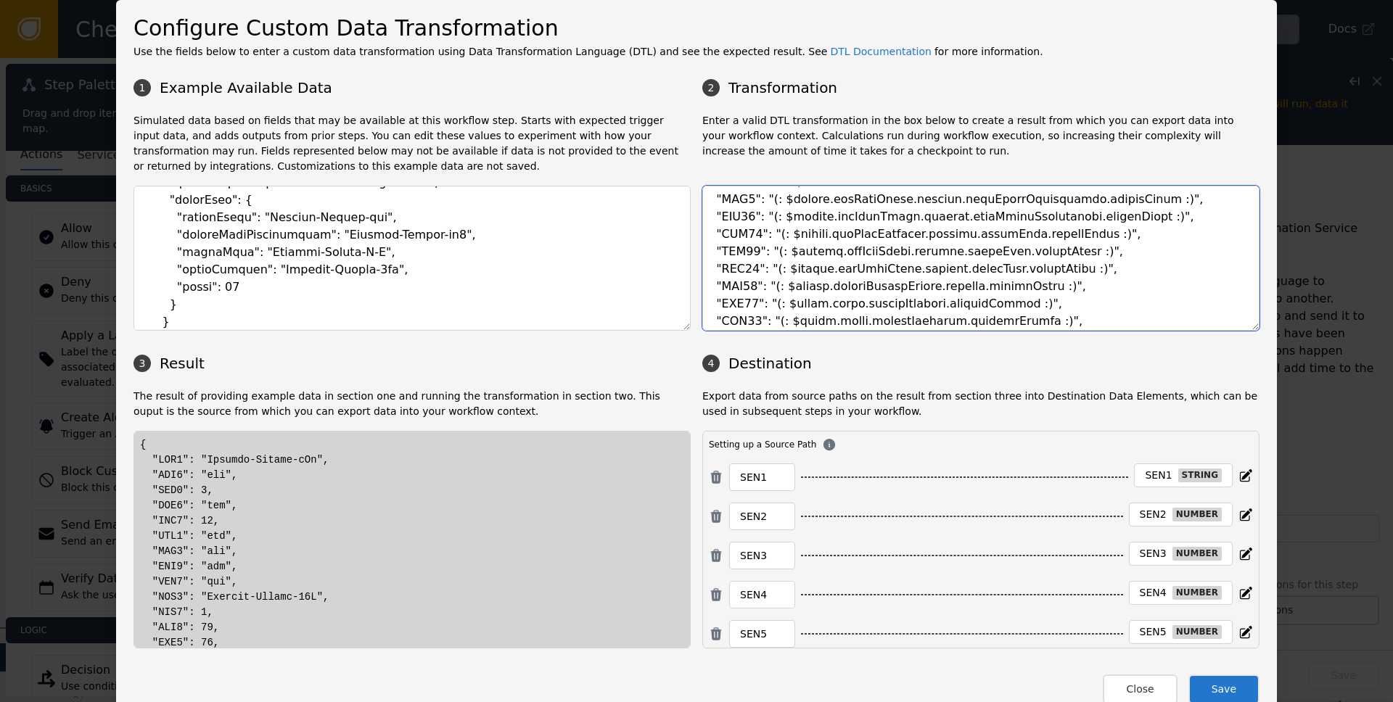
scroll to position [2267, 0]
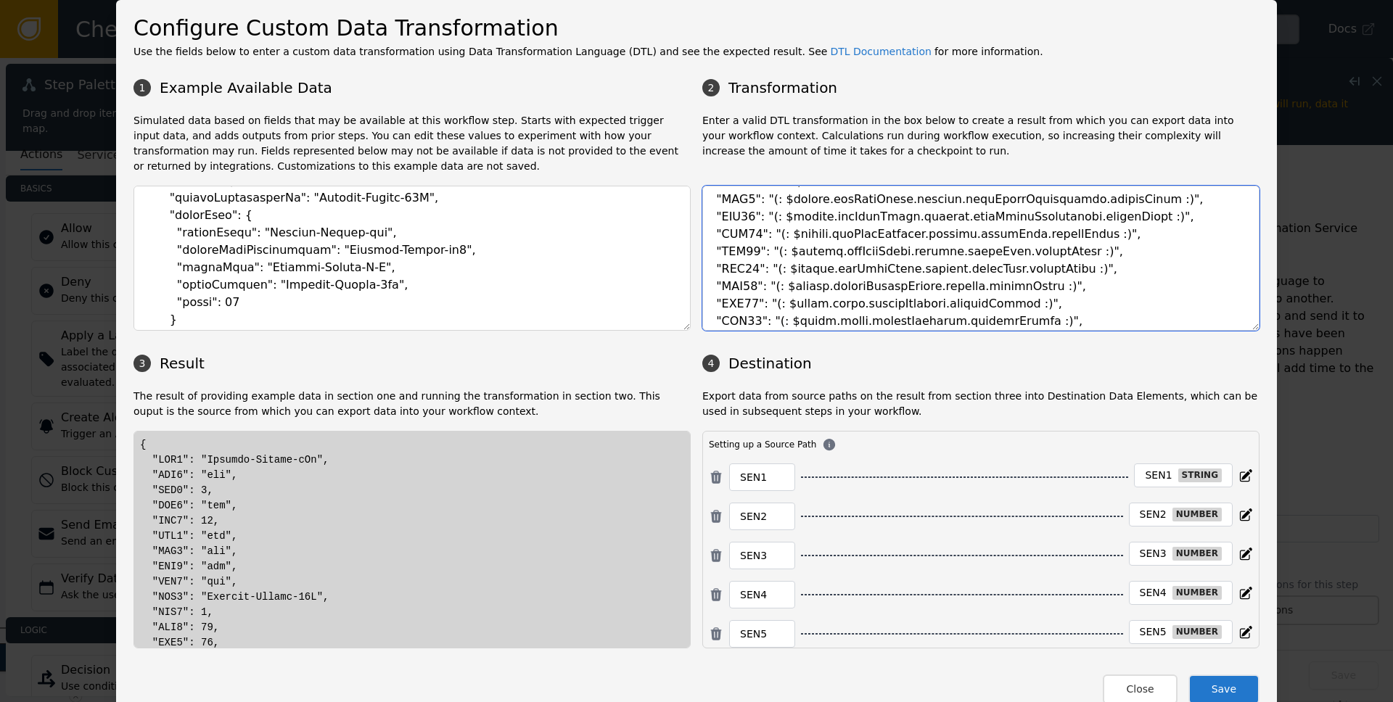
drag, startPoint x: 763, startPoint y: 235, endPoint x: 1121, endPoint y: 227, distance: 358.6
click at [1121, 227] on textarea at bounding box center [980, 258] width 557 height 145
drag, startPoint x: 763, startPoint y: 299, endPoint x: 1035, endPoint y: 293, distance: 271.5
click at [1035, 293] on textarea at bounding box center [980, 258] width 557 height 145
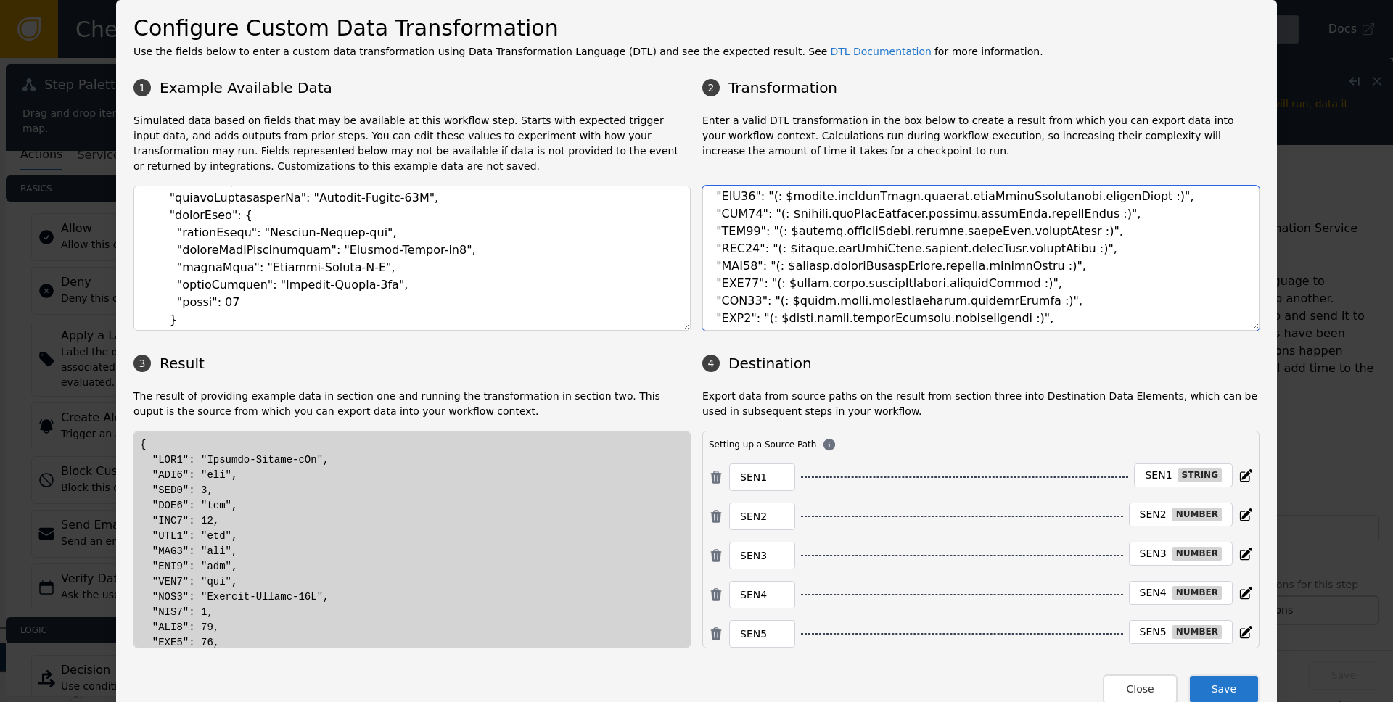
paste textarea "socure.getRiskIdentity.outputs.fraudRisk.reasonCode"
click at [1021, 300] on textarea at bounding box center [980, 258] width 557 height 145
drag, startPoint x: 769, startPoint y: 282, endPoint x: 1007, endPoint y: 283, distance: 238.0
click at [1007, 283] on textarea at bounding box center [980, 258] width 557 height 145
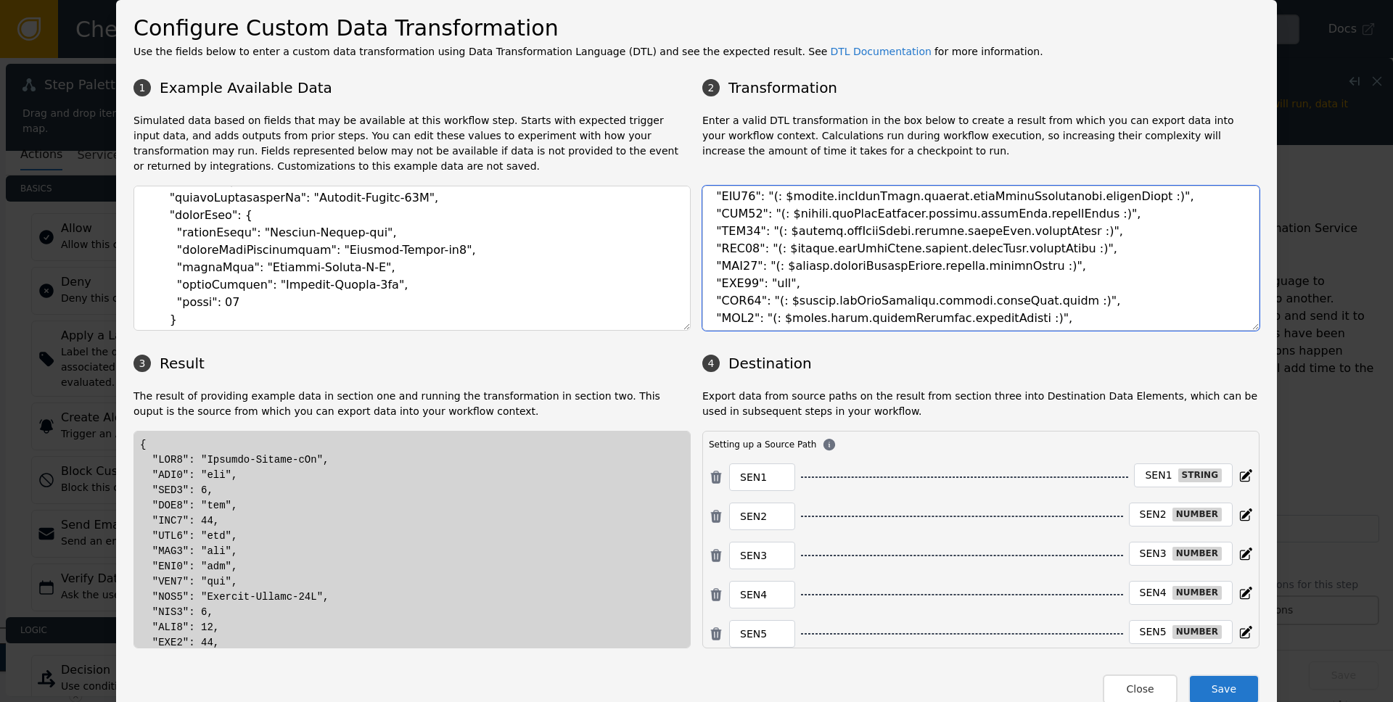
click at [993, 276] on textarea at bounding box center [980, 258] width 557 height 145
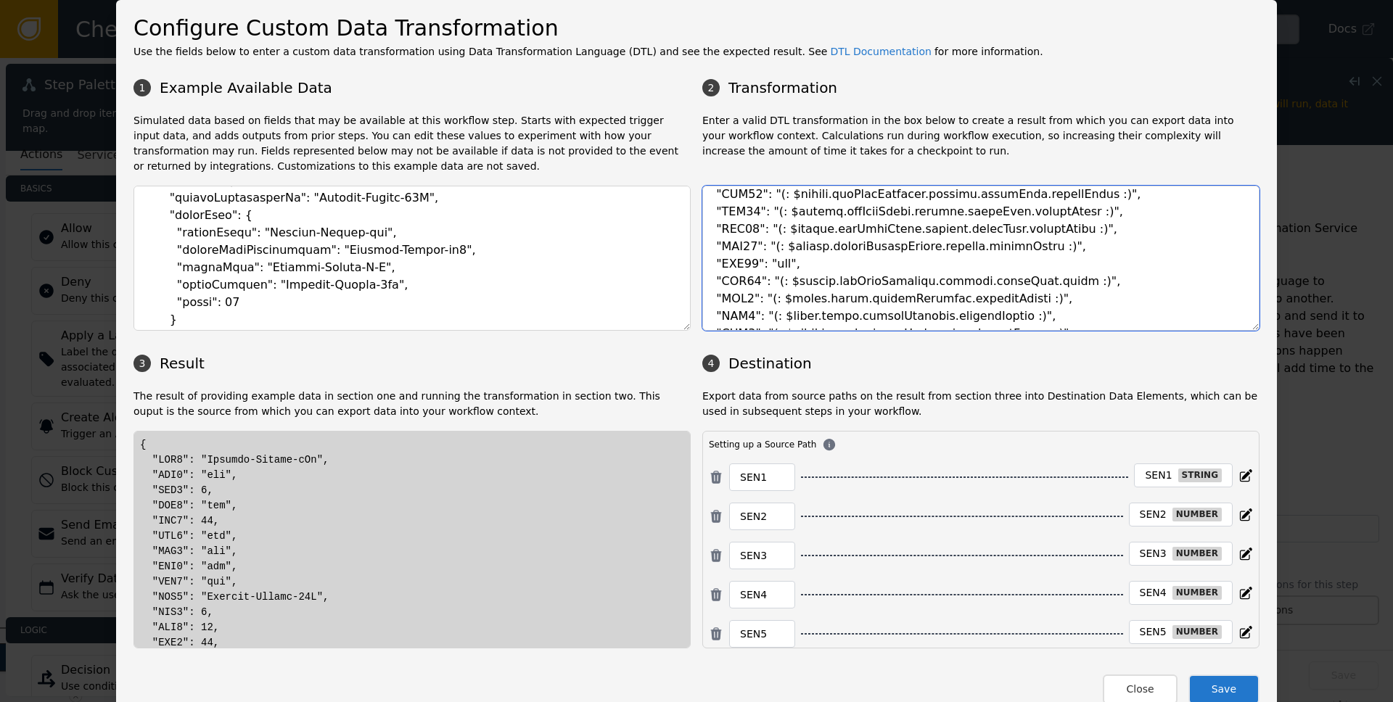
scroll to position [321, 0]
click at [1049, 290] on textarea at bounding box center [980, 258] width 557 height 145
drag, startPoint x: 758, startPoint y: 302, endPoint x: 995, endPoint y: 302, distance: 236.6
click at [995, 302] on textarea at bounding box center [980, 258] width 557 height 145
drag, startPoint x: 752, startPoint y: 298, endPoint x: 796, endPoint y: 297, distance: 44.3
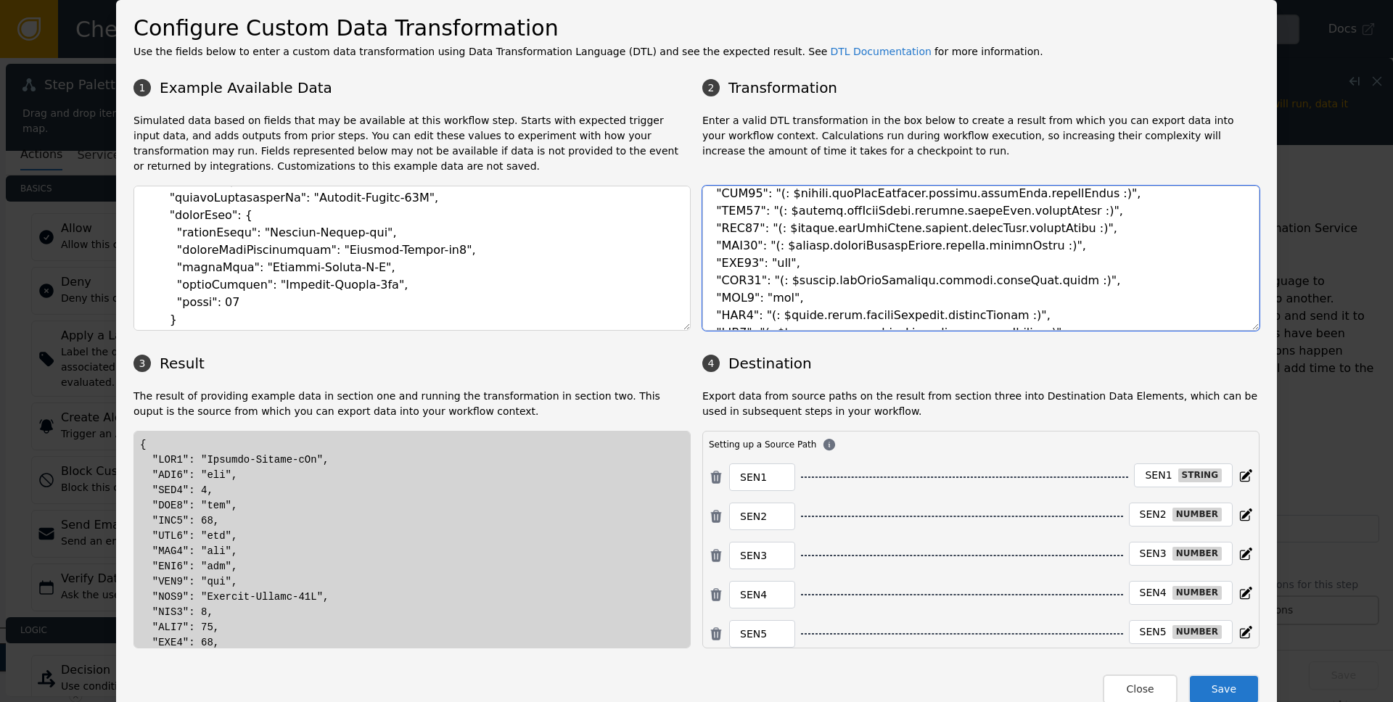
click at [796, 297] on textarea at bounding box center [980, 258] width 557 height 145
click at [753, 302] on textarea at bounding box center [980, 258] width 557 height 145
drag, startPoint x: 754, startPoint y: 298, endPoint x: 825, endPoint y: 303, distance: 71.3
click at [825, 303] on textarea at bounding box center [980, 258] width 557 height 145
drag, startPoint x: 755, startPoint y: 316, endPoint x: 1025, endPoint y: 323, distance: 270.1
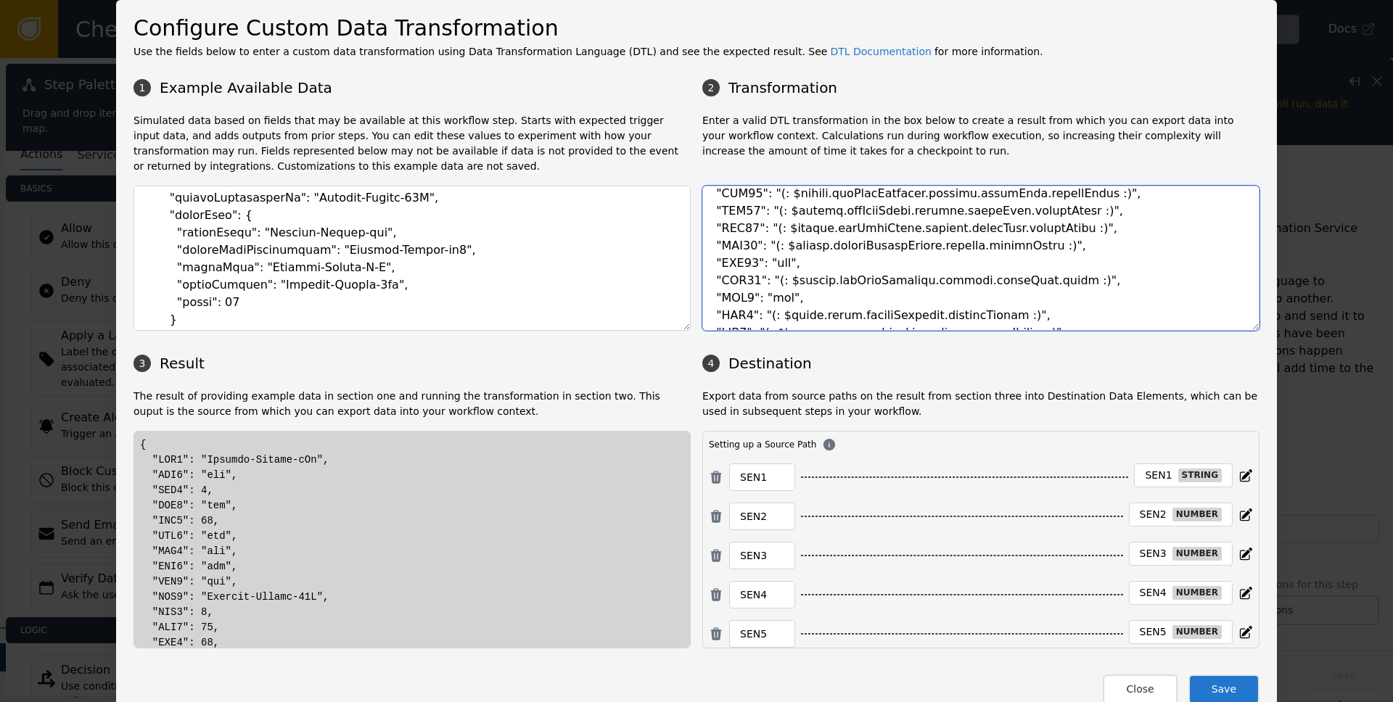
click at [1025, 323] on textarea at bounding box center [980, 258] width 557 height 145
paste textarea "tbd"
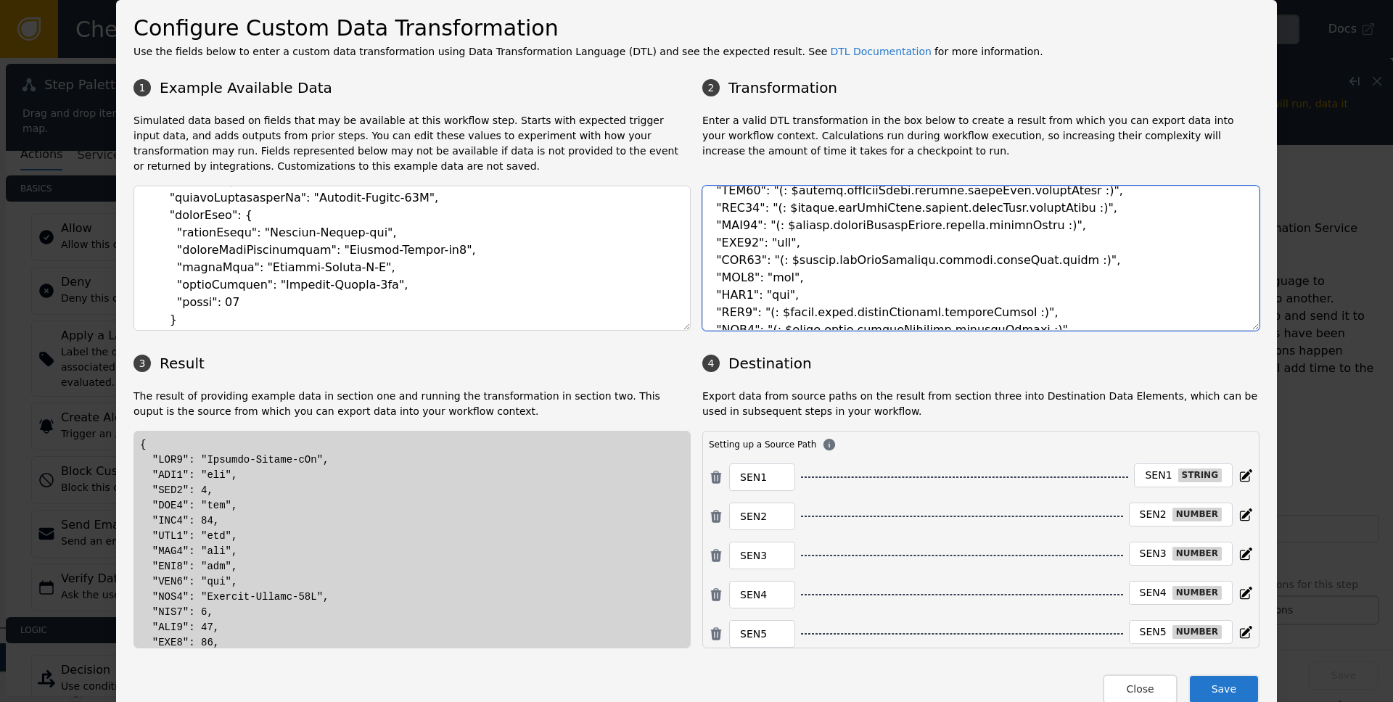
drag, startPoint x: 754, startPoint y: 313, endPoint x: 1023, endPoint y: 314, distance: 269.2
click at [1023, 314] on textarea at bounding box center [980, 258] width 557 height 145
paste textarea "tbd"
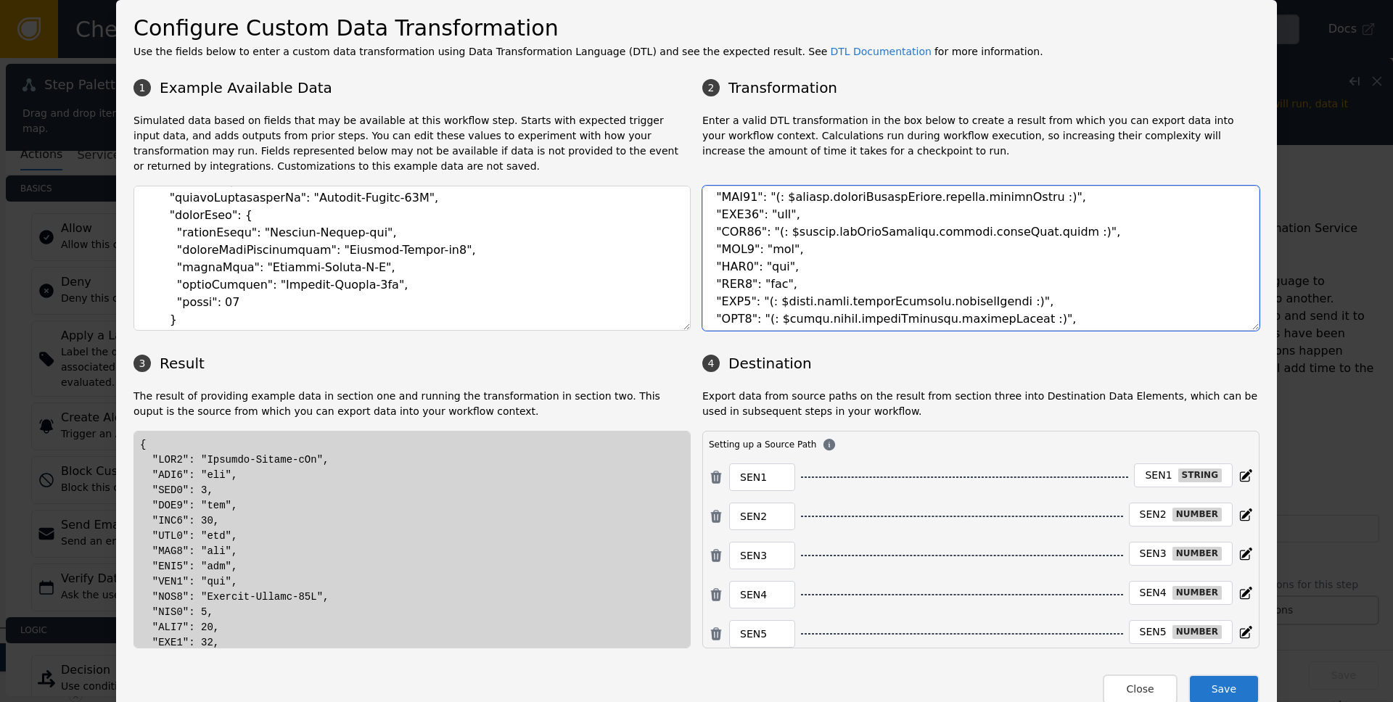
scroll to position [372, 0]
drag, startPoint x: 755, startPoint y: 301, endPoint x: 1033, endPoint y: 304, distance: 277.2
click at [1033, 304] on textarea at bounding box center [980, 258] width 557 height 145
paste textarea "tbd"
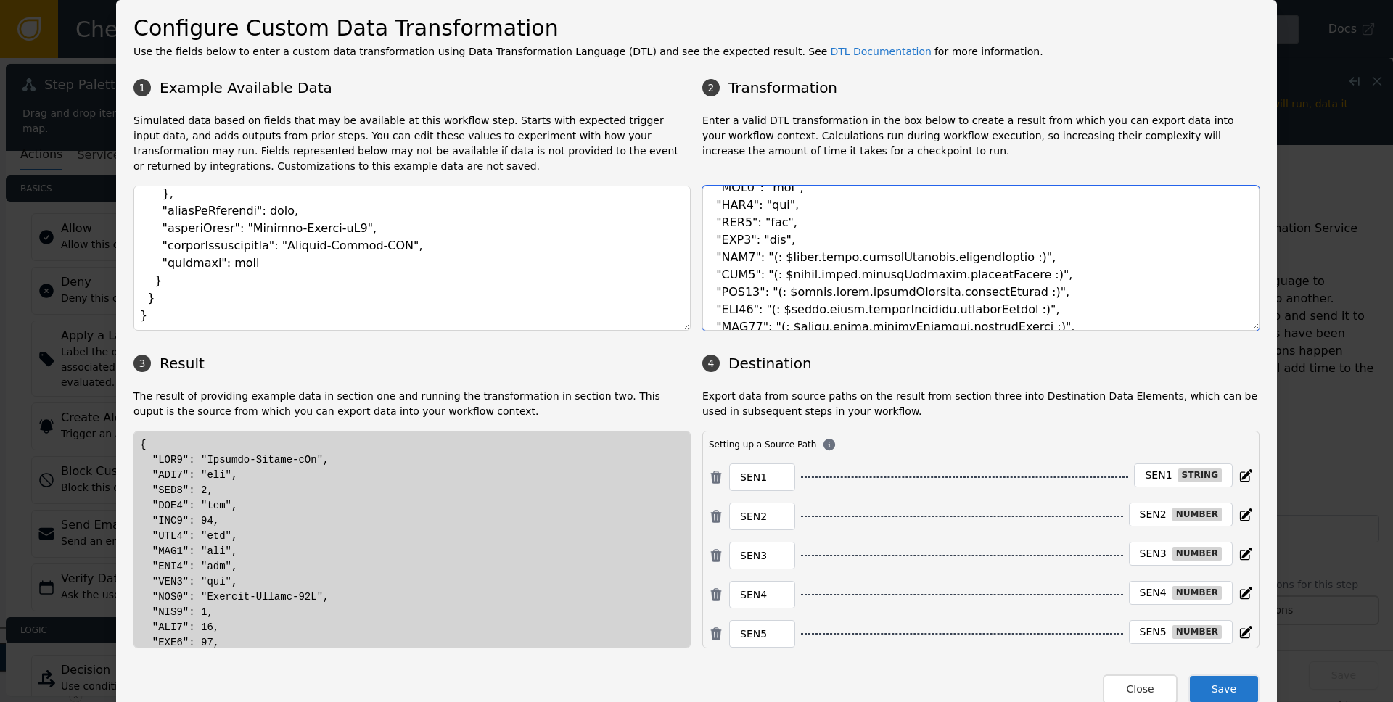
scroll to position [456, 0]
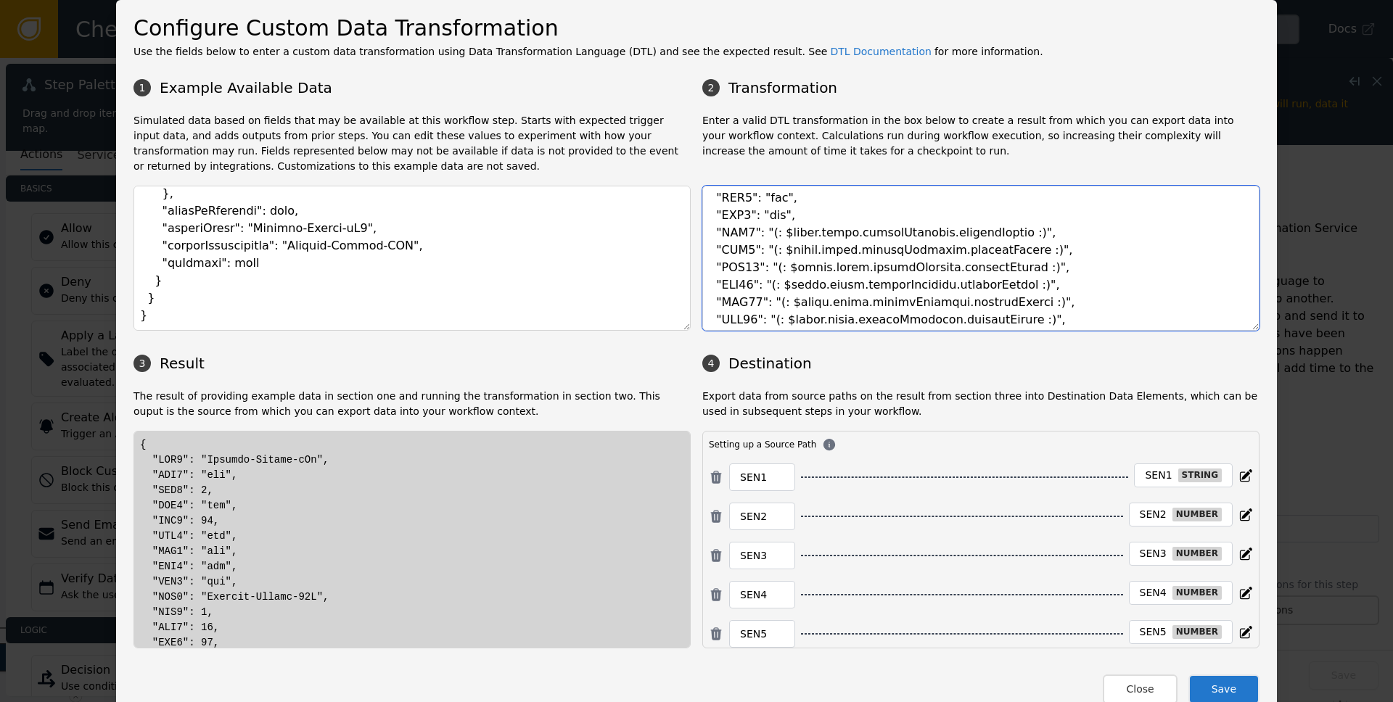
drag, startPoint x: 756, startPoint y: 233, endPoint x: 1064, endPoint y: 234, distance: 307.7
click at [1064, 234] on textarea at bounding box center [980, 258] width 557 height 145
paste textarea "tbd"
drag, startPoint x: 755, startPoint y: 253, endPoint x: 1040, endPoint y: 255, distance: 284.5
click at [1040, 255] on textarea at bounding box center [980, 258] width 557 height 145
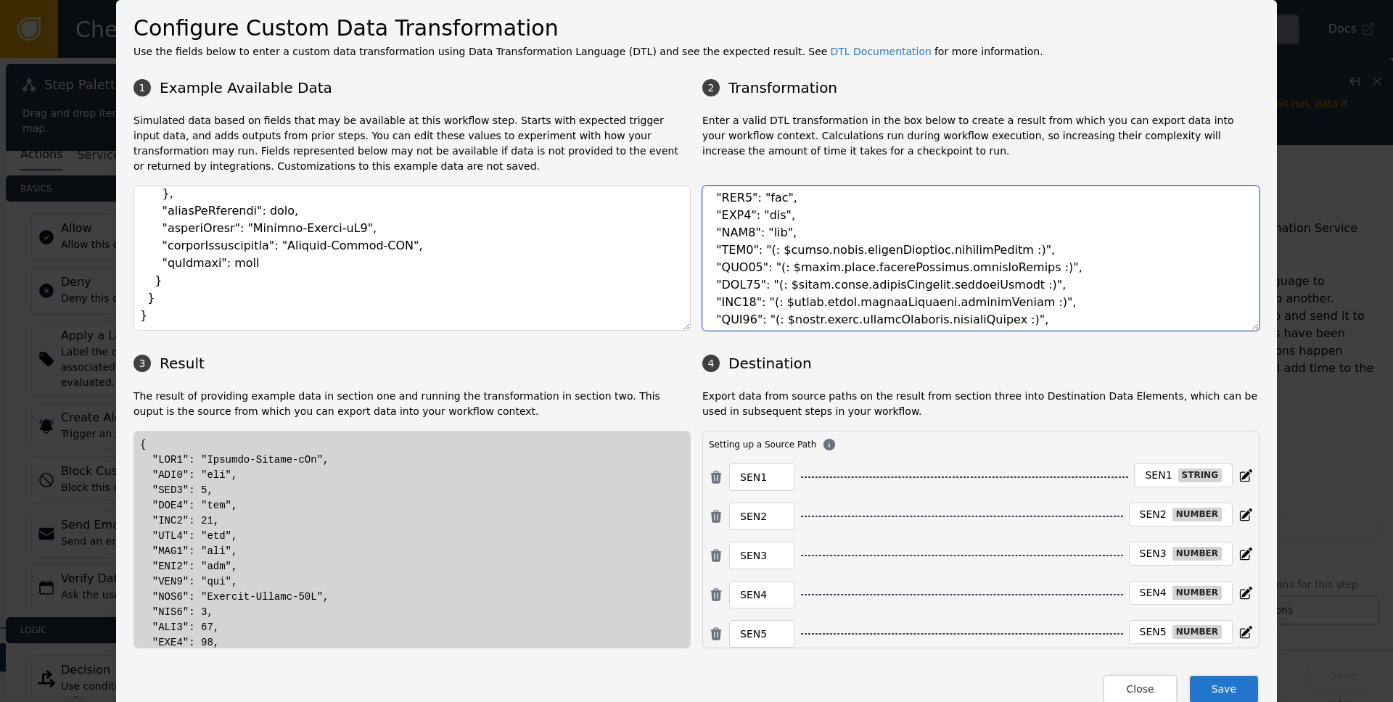
paste textarea "tbd"
drag, startPoint x: 758, startPoint y: 270, endPoint x: 1023, endPoint y: 271, distance: 265.6
click at [1023, 271] on textarea at bounding box center [980, 258] width 557 height 145
paste textarea "tbd"
drag, startPoint x: 758, startPoint y: 287, endPoint x: 1015, endPoint y: 284, distance: 256.9
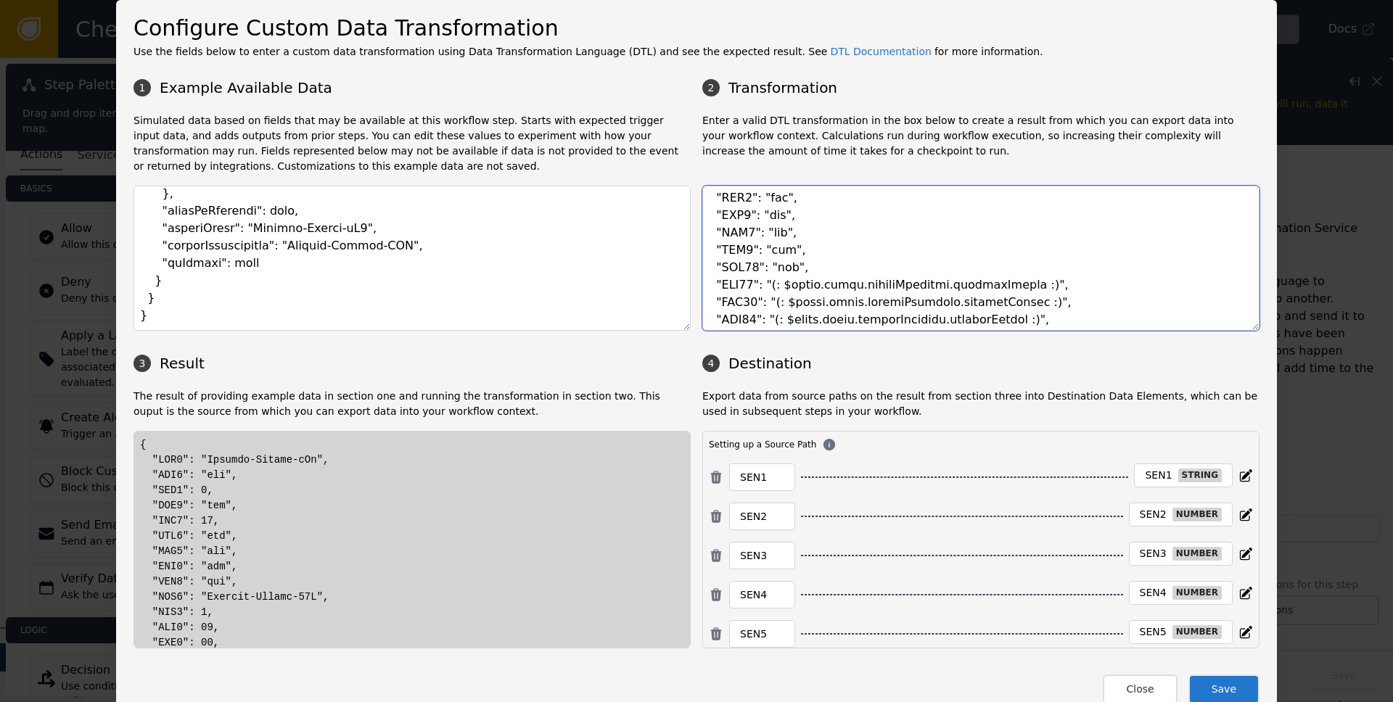
click at [1015, 284] on textarea at bounding box center [980, 258] width 557 height 145
paste textarea "tbd"
drag, startPoint x: 761, startPoint y: 303, endPoint x: 1023, endPoint y: 300, distance: 262.7
click at [1023, 300] on textarea at bounding box center [980, 258] width 557 height 145
paste textarea "tbd"
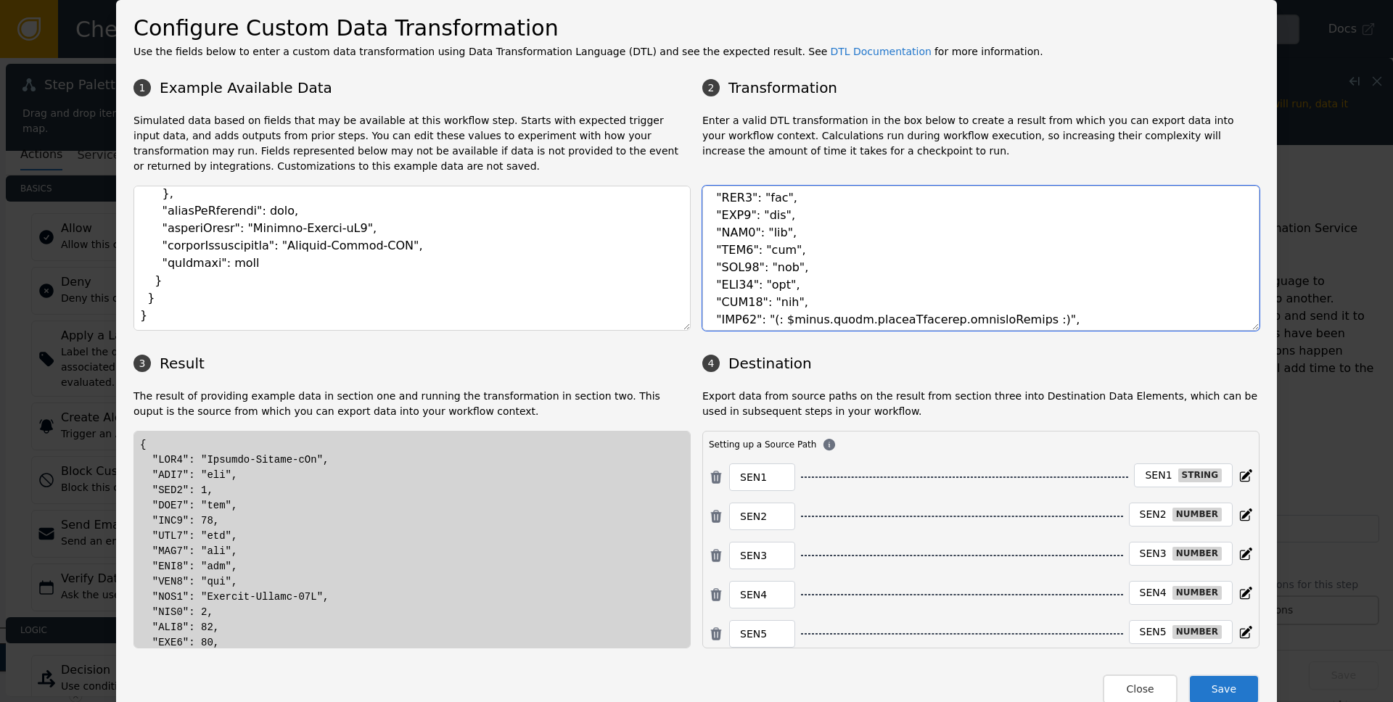
drag, startPoint x: 760, startPoint y: 321, endPoint x: 1033, endPoint y: 320, distance: 273.6
click at [1033, 320] on textarea at bounding box center [980, 258] width 557 height 145
paste textarea "tbd"
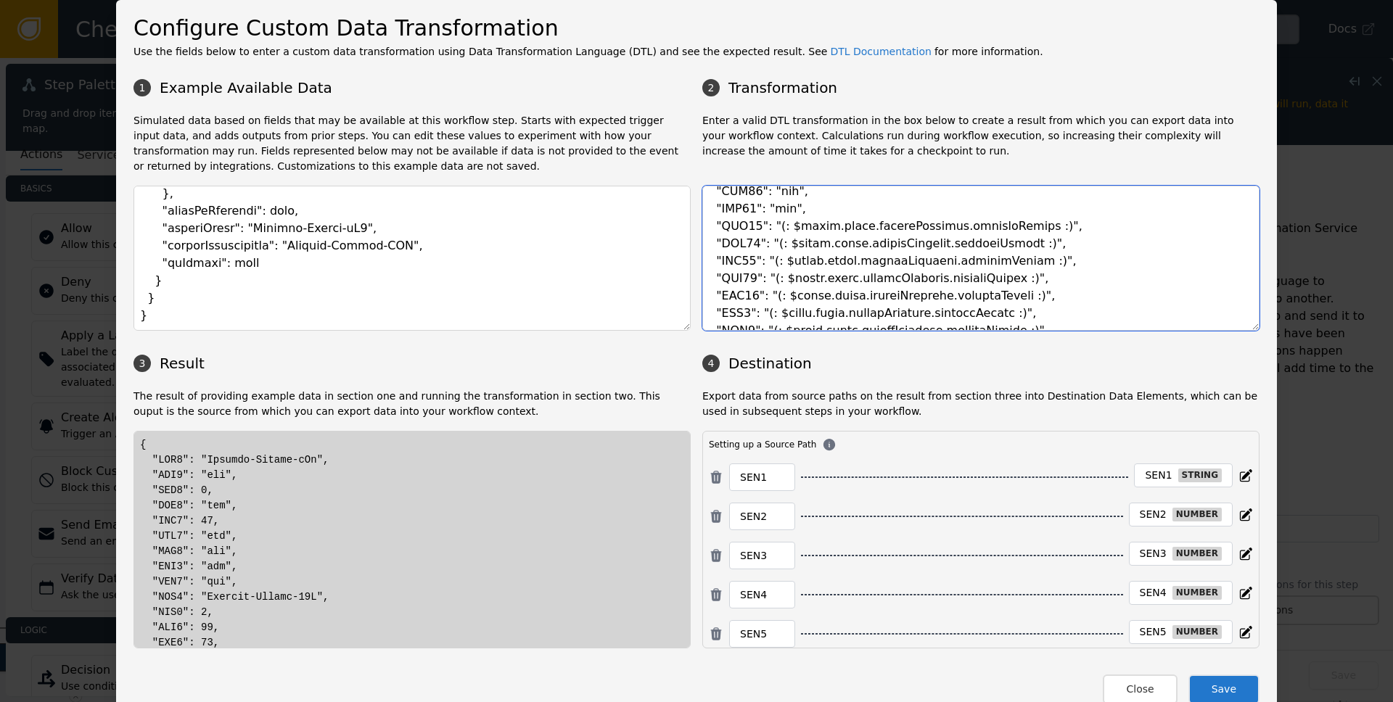
drag, startPoint x: 763, startPoint y: 226, endPoint x: 1045, endPoint y: 229, distance: 282.3
click at [1045, 229] on textarea at bounding box center [980, 258] width 557 height 145
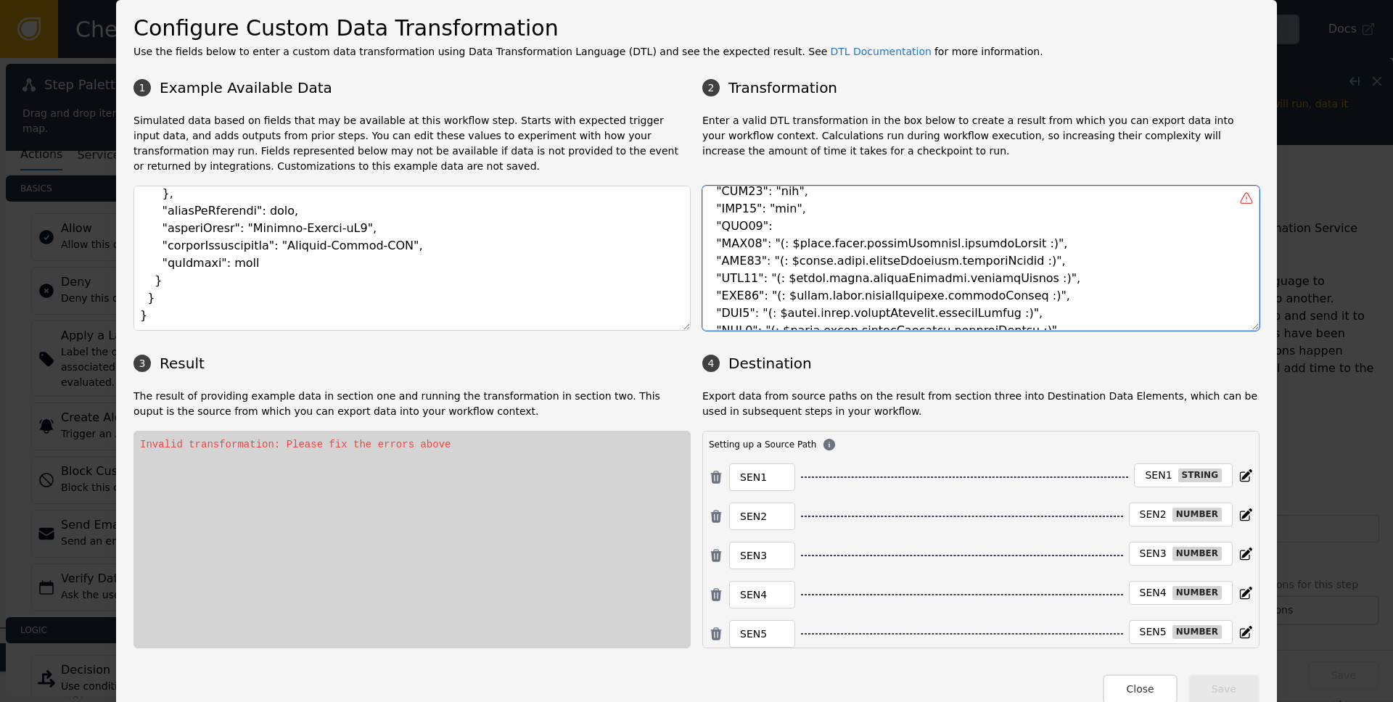
paste textarea ""tbd","
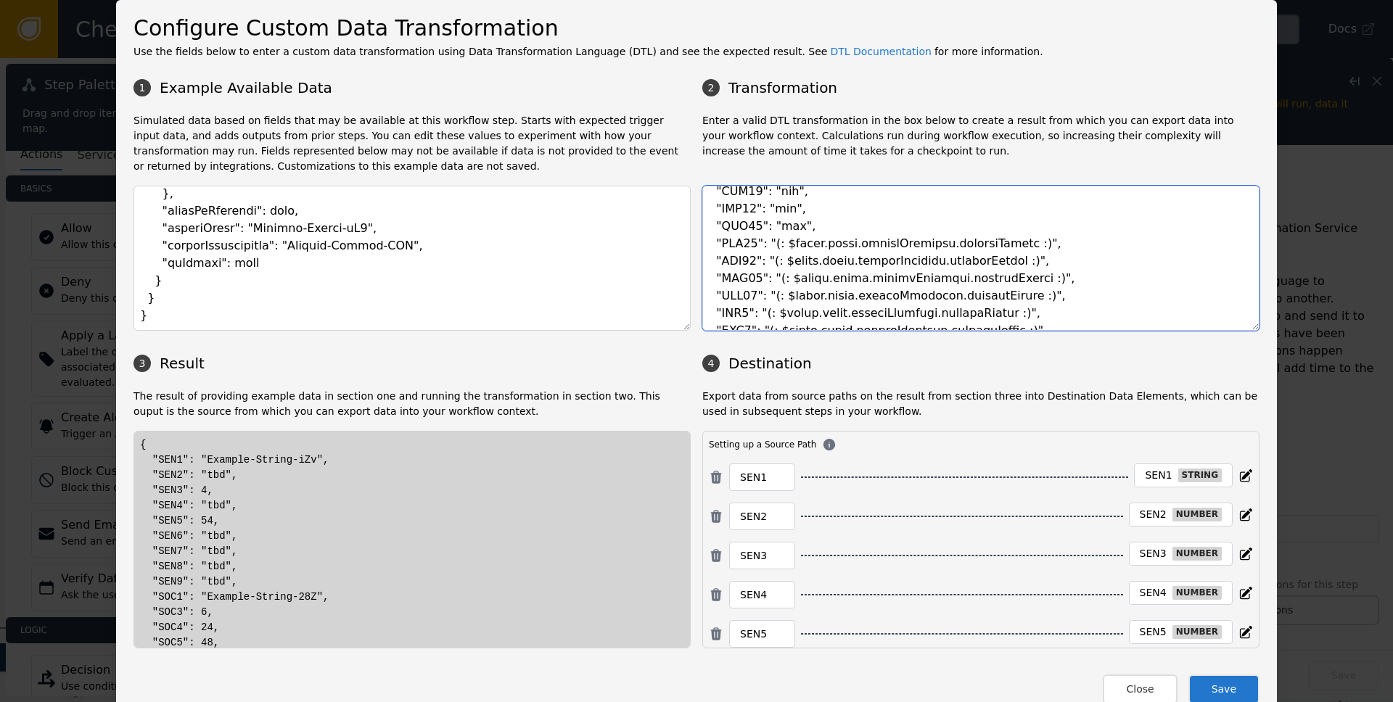
drag, startPoint x: 759, startPoint y: 242, endPoint x: 1028, endPoint y: 244, distance: 268.5
click at [1028, 244] on textarea at bounding box center [980, 258] width 557 height 145
paste textarea "tbd"
drag, startPoint x: 760, startPoint y: 262, endPoint x: 1033, endPoint y: 263, distance: 273.6
click at [1033, 263] on textarea at bounding box center [980, 258] width 557 height 145
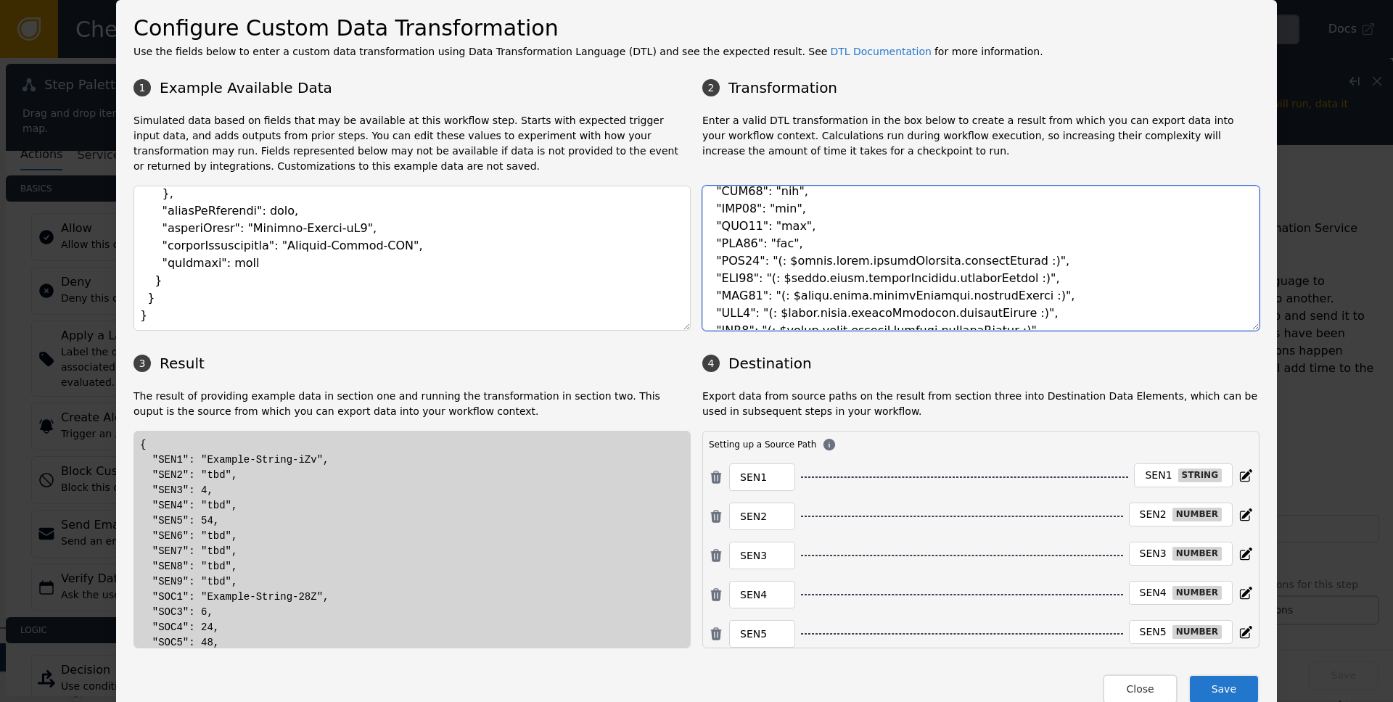
paste textarea "tbd"
drag, startPoint x: 762, startPoint y: 279, endPoint x: 1025, endPoint y: 285, distance: 262.8
click at [1025, 285] on textarea at bounding box center [980, 258] width 557 height 145
drag, startPoint x: 761, startPoint y: 297, endPoint x: 1036, endPoint y: 295, distance: 275.1
click at [1036, 295] on textarea at bounding box center [980, 258] width 557 height 145
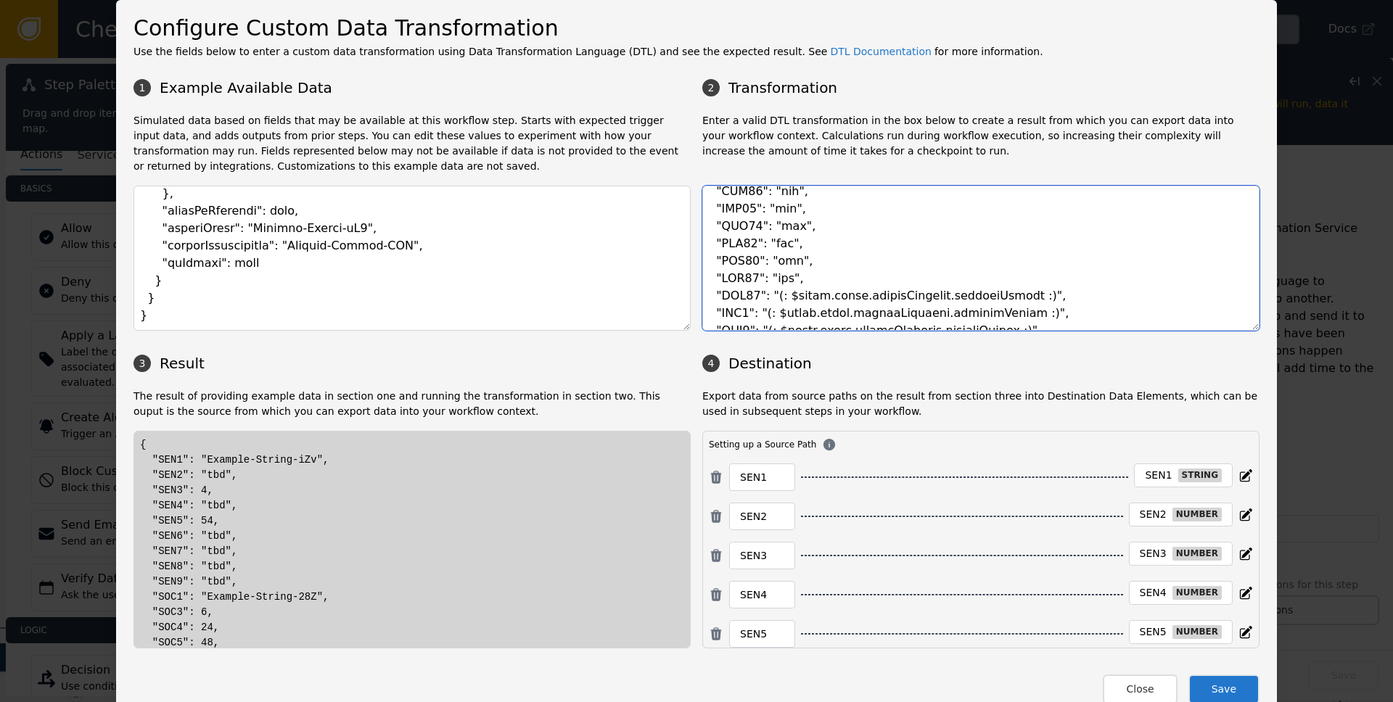
paste textarea "tbd"
drag, startPoint x: 758, startPoint y: 311, endPoint x: 1010, endPoint y: 319, distance: 251.9
click at [1010, 319] on textarea at bounding box center [980, 258] width 557 height 145
click at [755, 315] on textarea at bounding box center [980, 258] width 557 height 145
paste textarea "tbd"
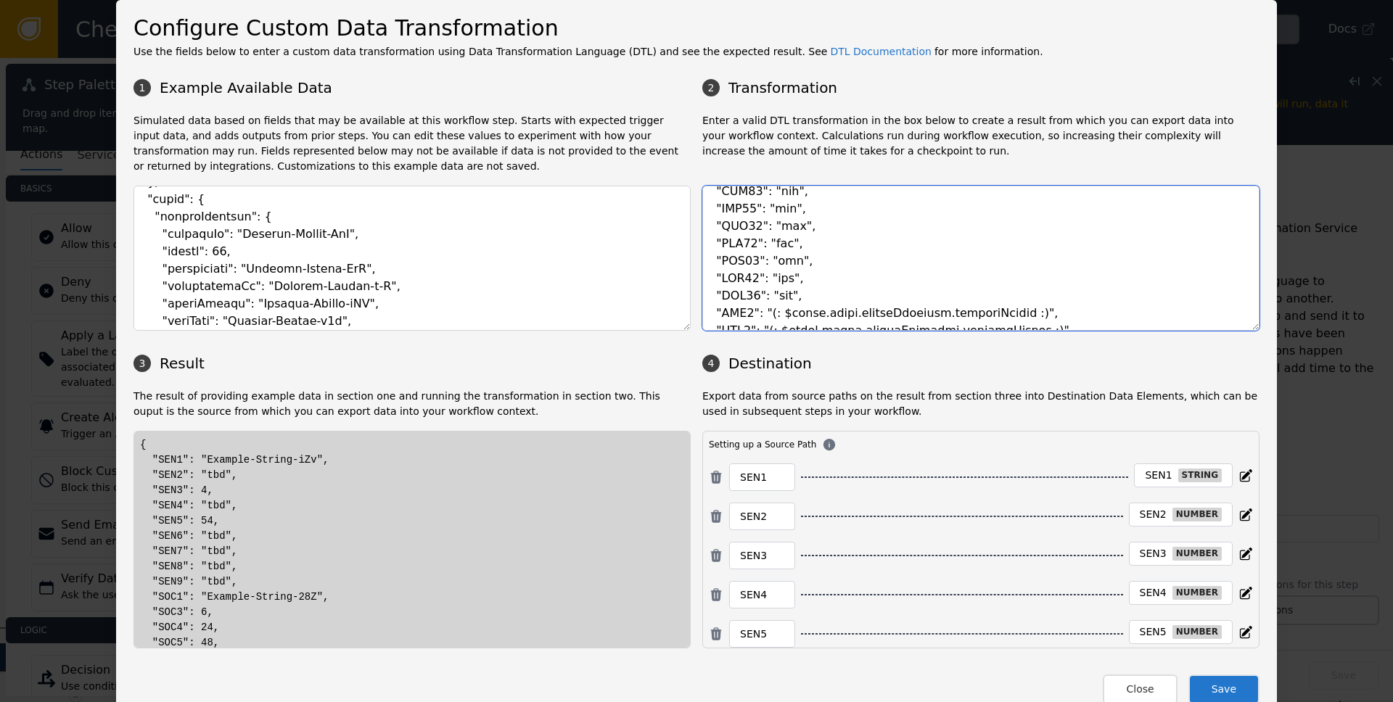
scroll to position [3025, 0]
click at [937, 287] on textarea at bounding box center [980, 258] width 557 height 145
click at [877, 315] on textarea at bounding box center [980, 258] width 557 height 145
click at [967, 319] on textarea at bounding box center [980, 258] width 557 height 145
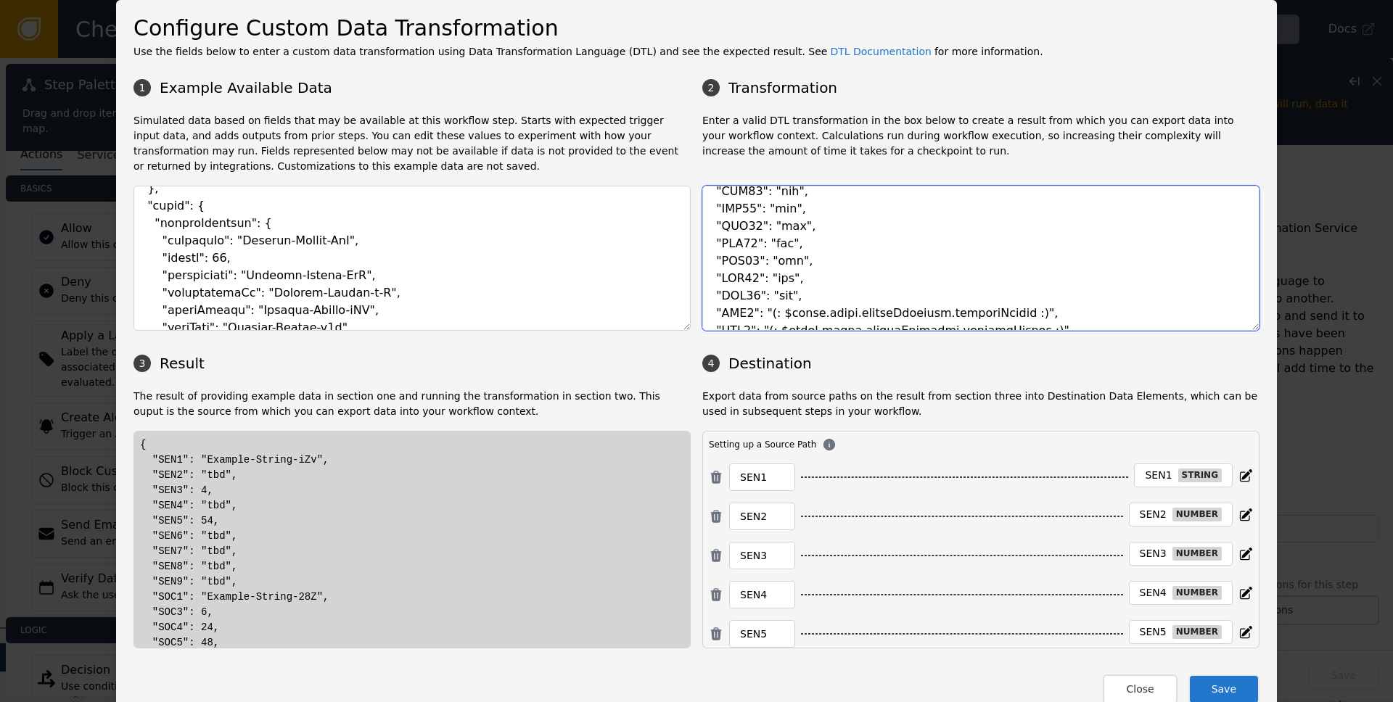
click at [967, 319] on textarea at bounding box center [980, 258] width 557 height 145
drag, startPoint x: 770, startPoint y: 289, endPoint x: 981, endPoint y: 289, distance: 211.2
click at [981, 289] on textarea at bounding box center [980, 258] width 557 height 145
click at [793, 290] on textarea at bounding box center [980, 258] width 557 height 145
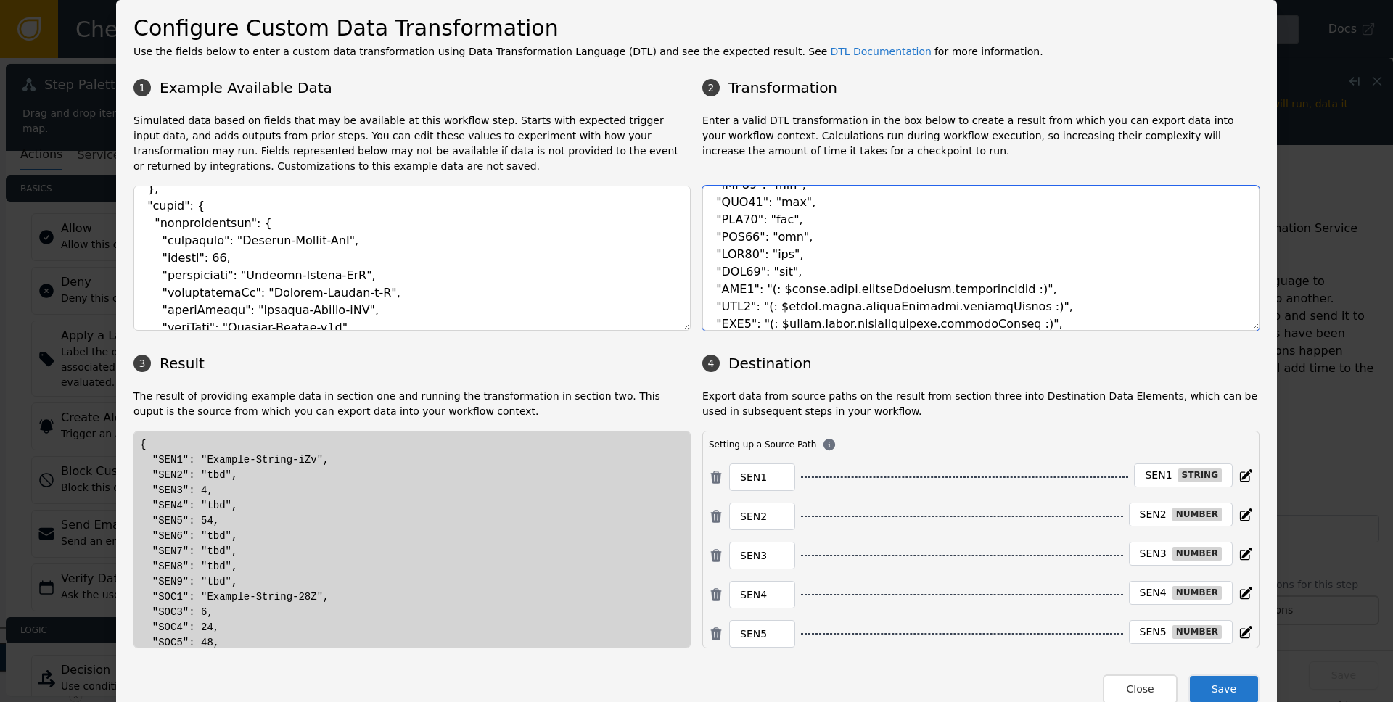
click at [793, 290] on textarea at bounding box center [980, 258] width 557 height 145
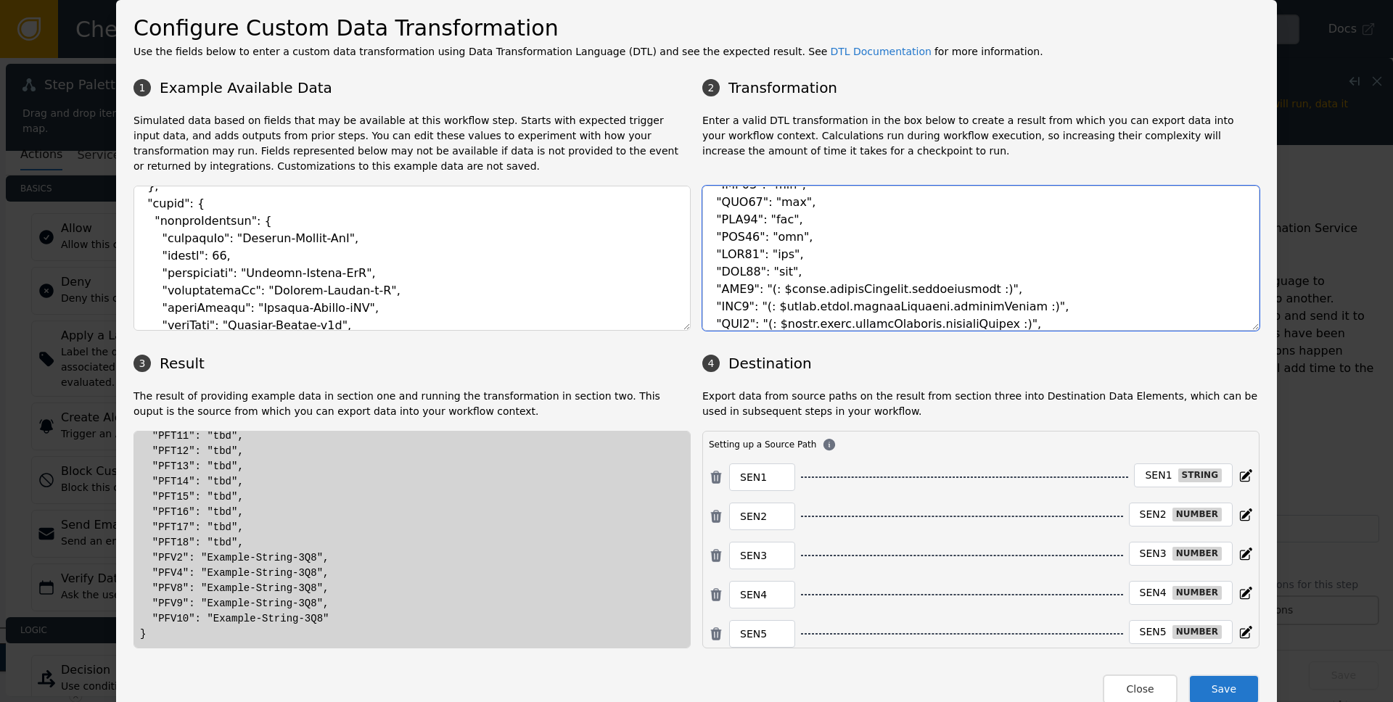
scroll to position [3034, 0]
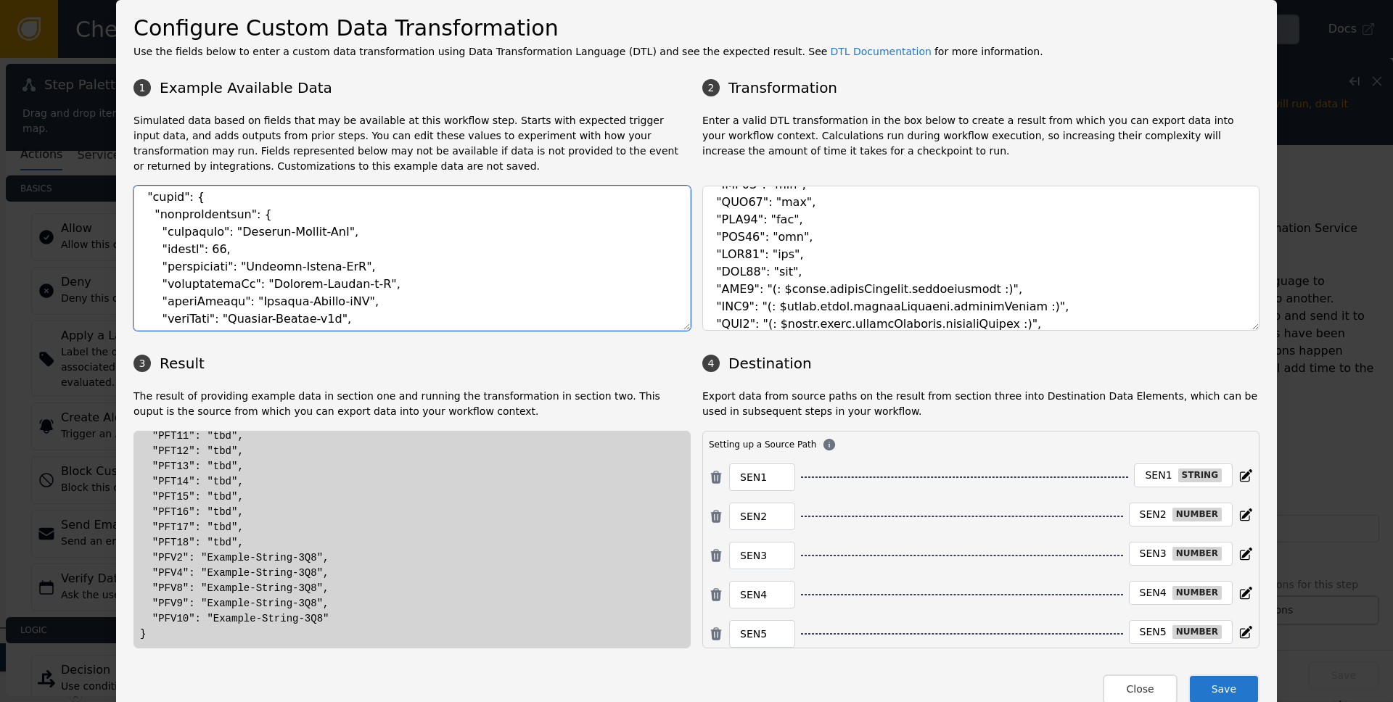
click at [178, 216] on textarea at bounding box center [412, 258] width 557 height 145
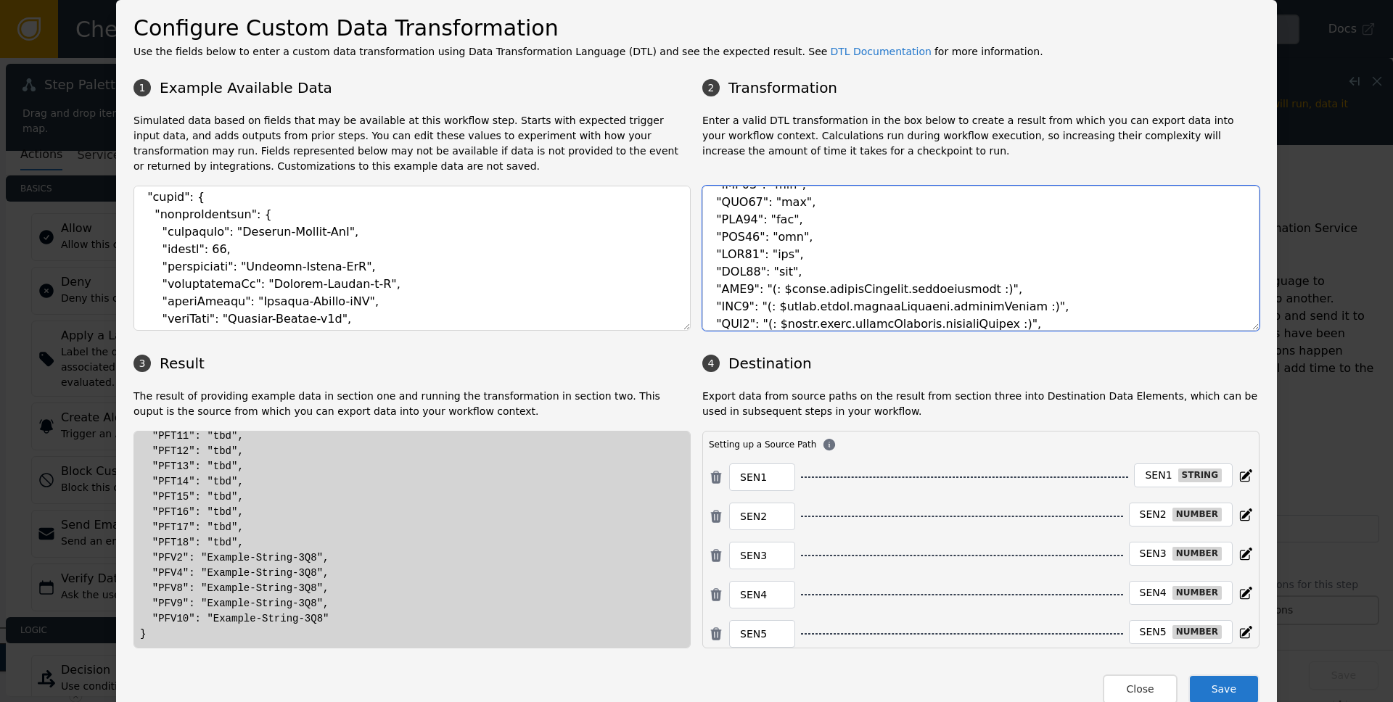
click at [843, 290] on textarea at bounding box center [980, 258] width 557 height 145
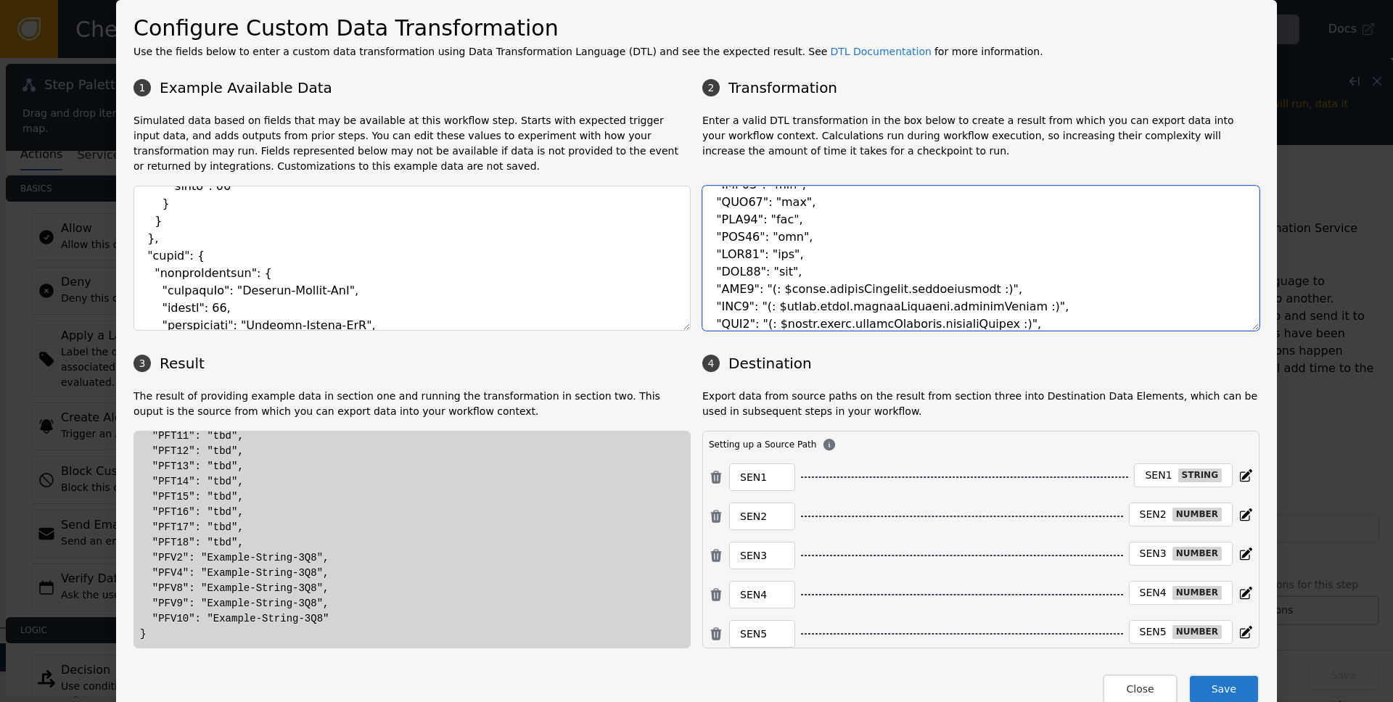
scroll to position [2967, 0]
click at [936, 287] on textarea at bounding box center [980, 258] width 557 height 145
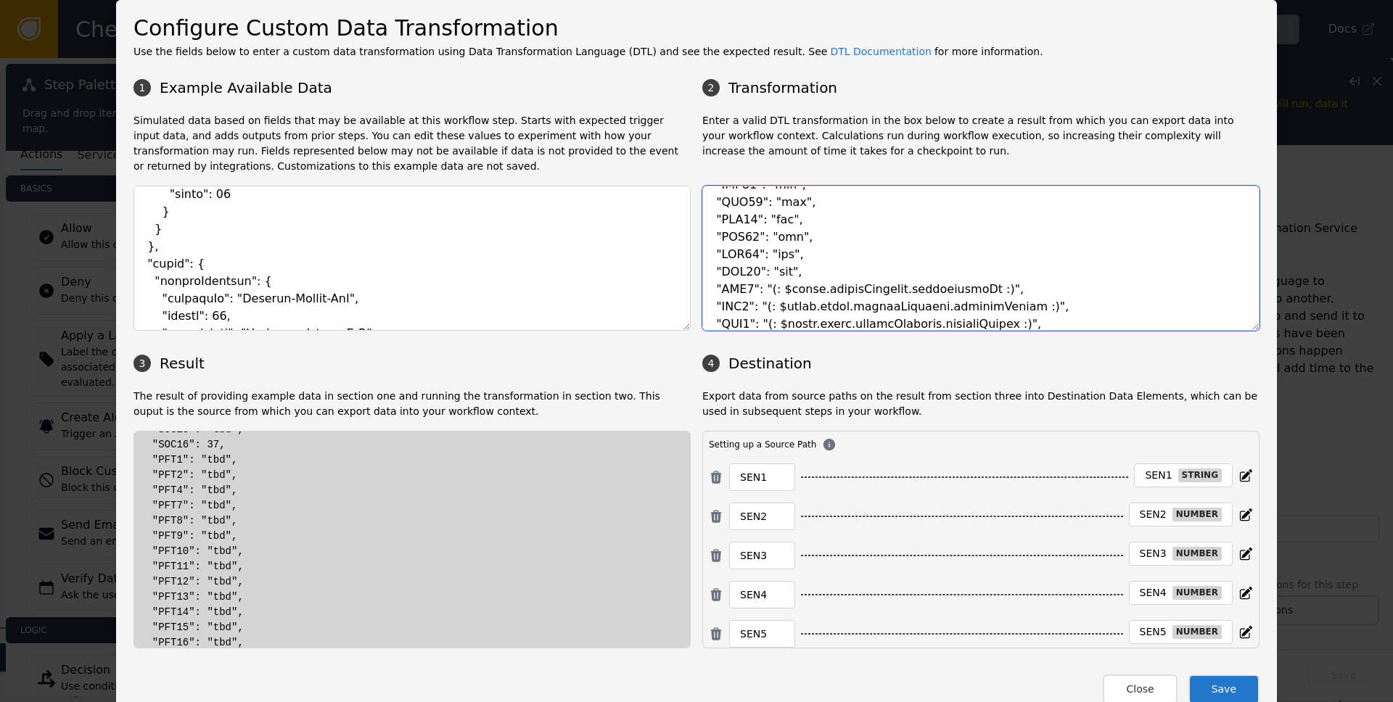
scroll to position [496, 0]
drag, startPoint x: 754, startPoint y: 290, endPoint x: 970, endPoint y: 286, distance: 216.3
click at [970, 286] on textarea at bounding box center [980, 258] width 557 height 145
drag, startPoint x: 755, startPoint y: 306, endPoint x: 1028, endPoint y: 305, distance: 272.9
click at [1028, 305] on textarea at bounding box center [980, 258] width 557 height 145
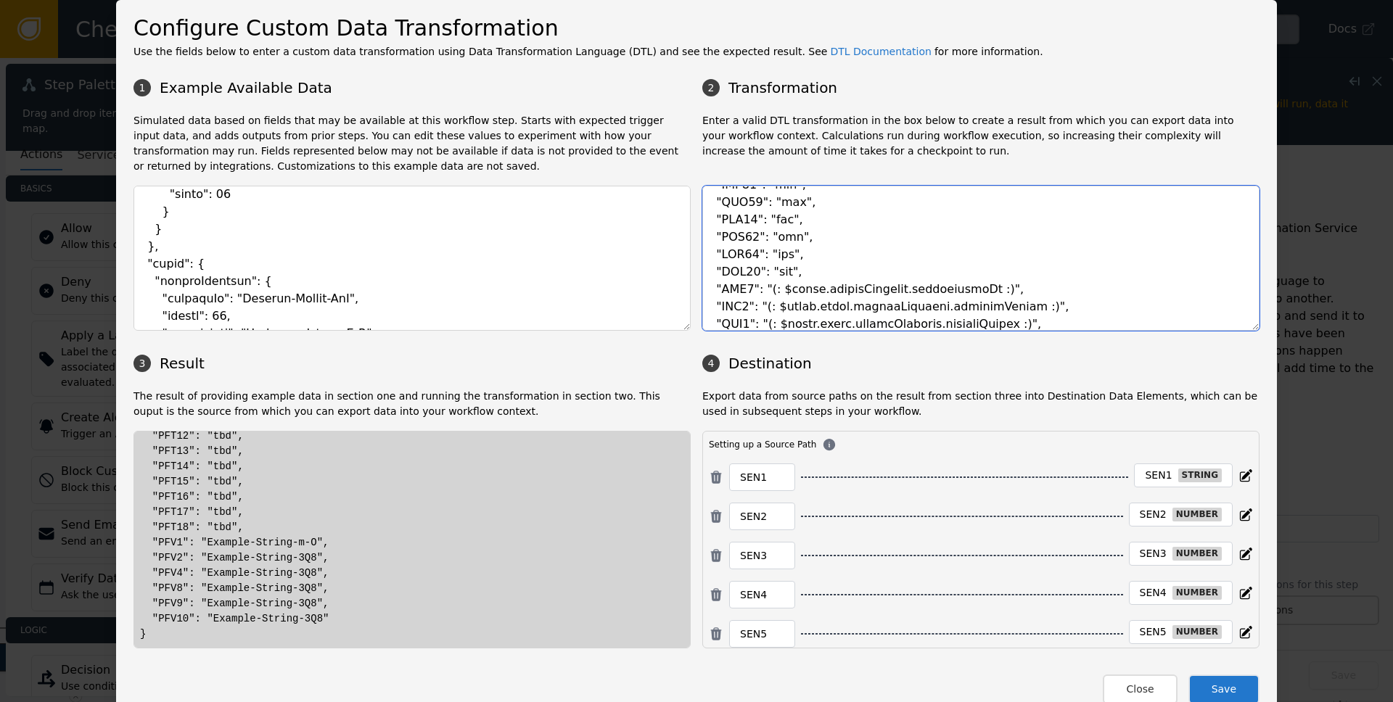
paste textarea "prove.verifyIdentity.transactionId"
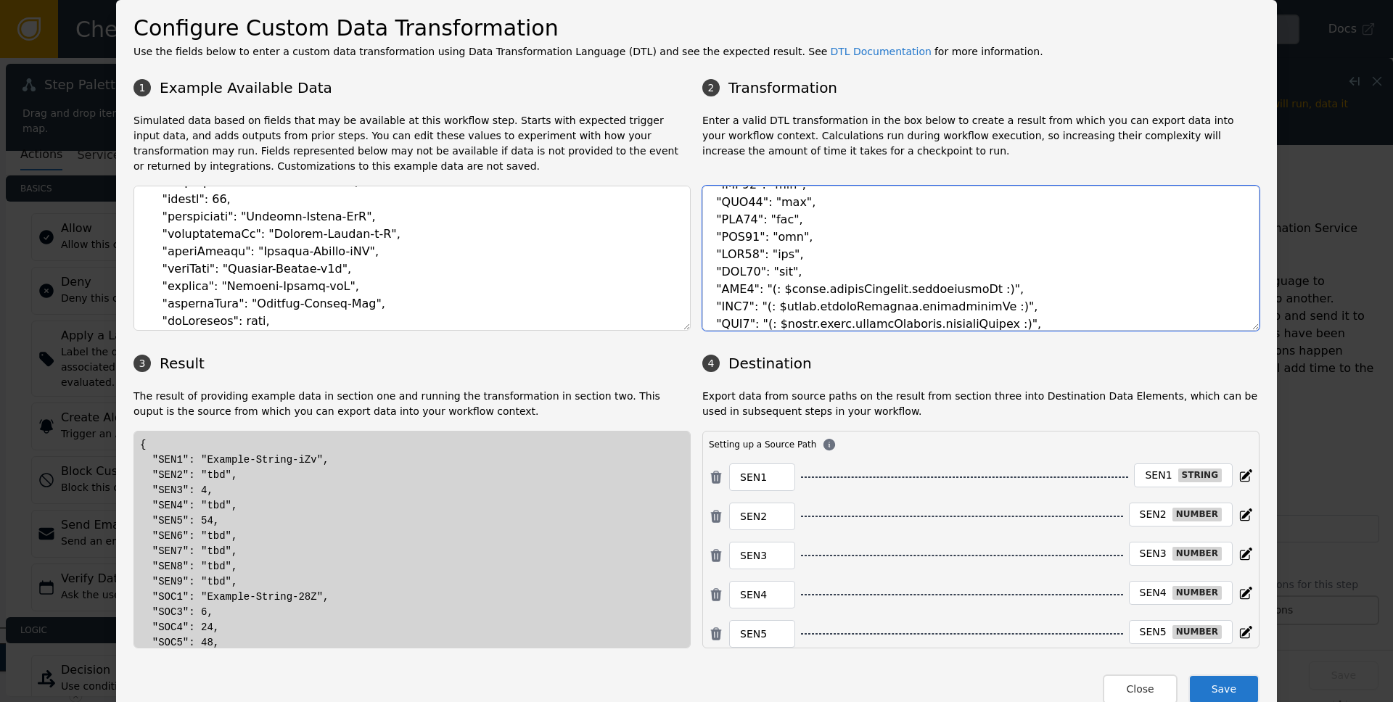
scroll to position [3085, 0]
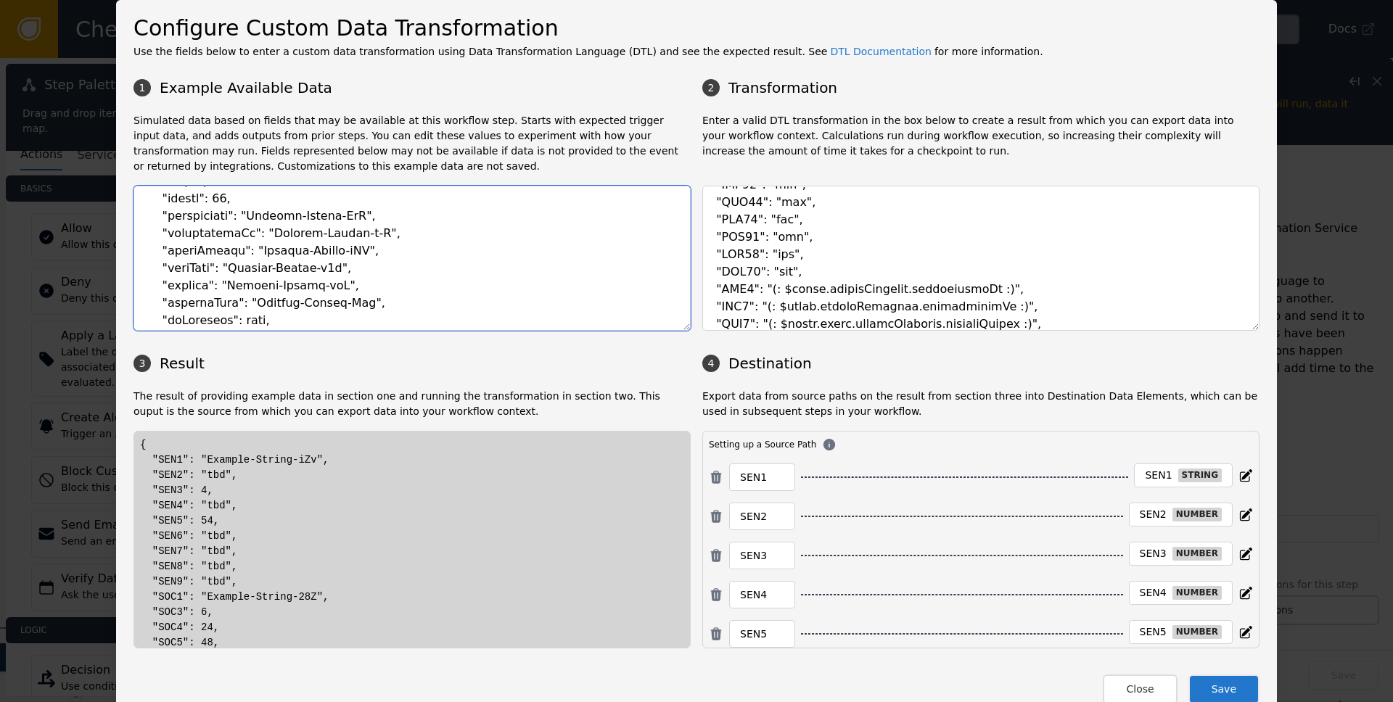
click at [176, 323] on textarea at bounding box center [412, 258] width 557 height 145
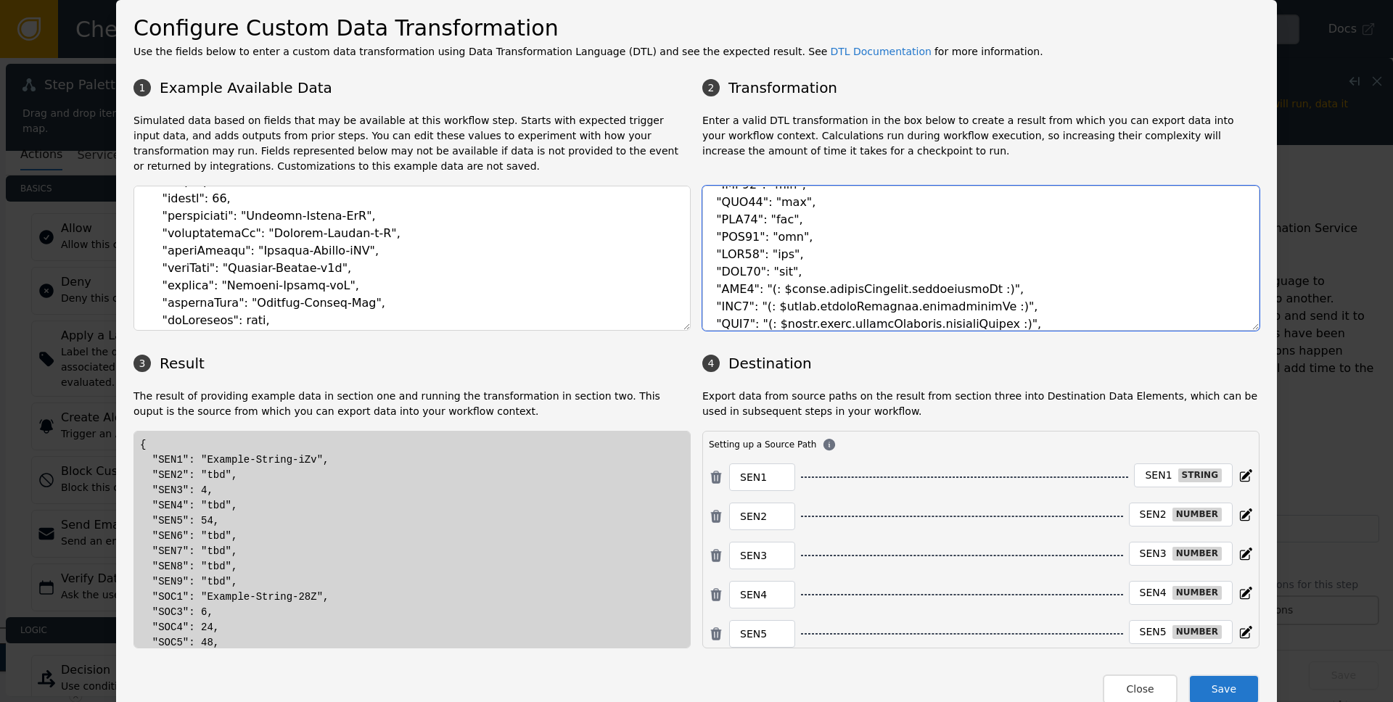
click at [919, 305] on textarea at bounding box center [980, 258] width 557 height 145
paste textarea "isVerifie"
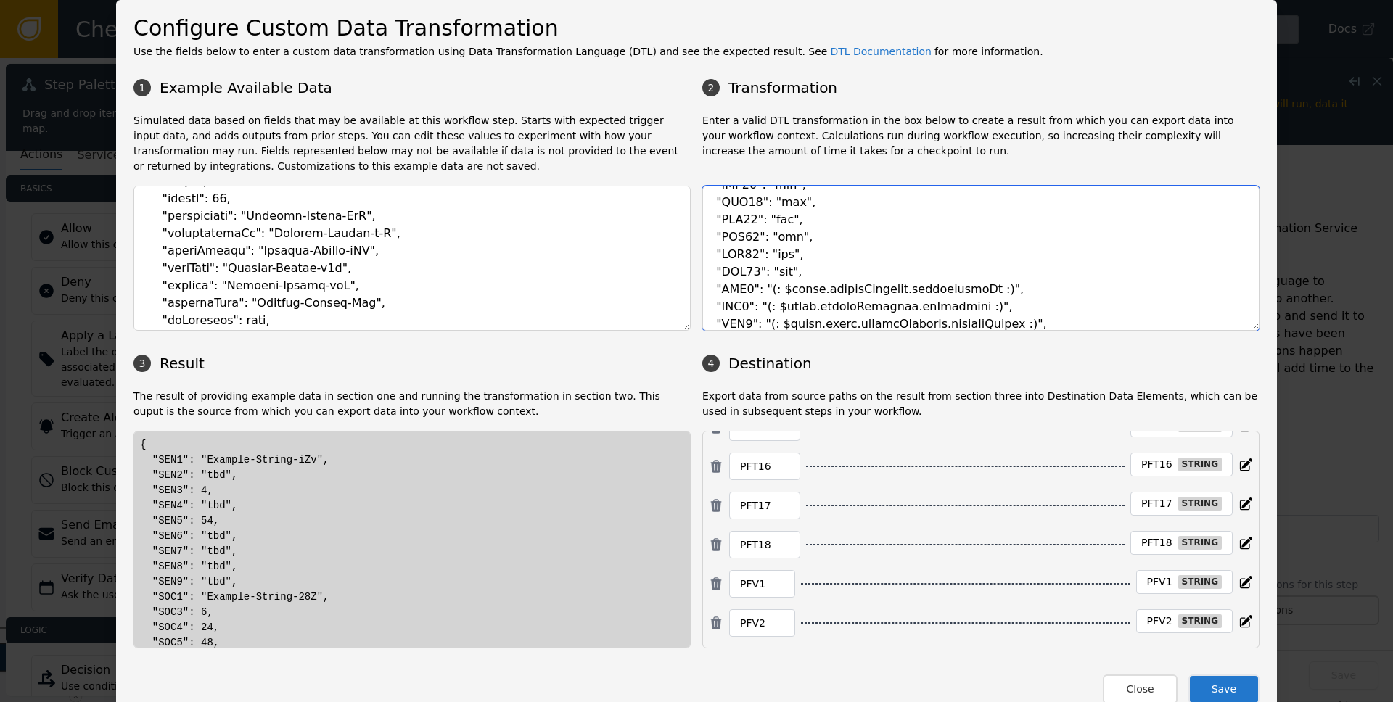
scroll to position [1385, 0]
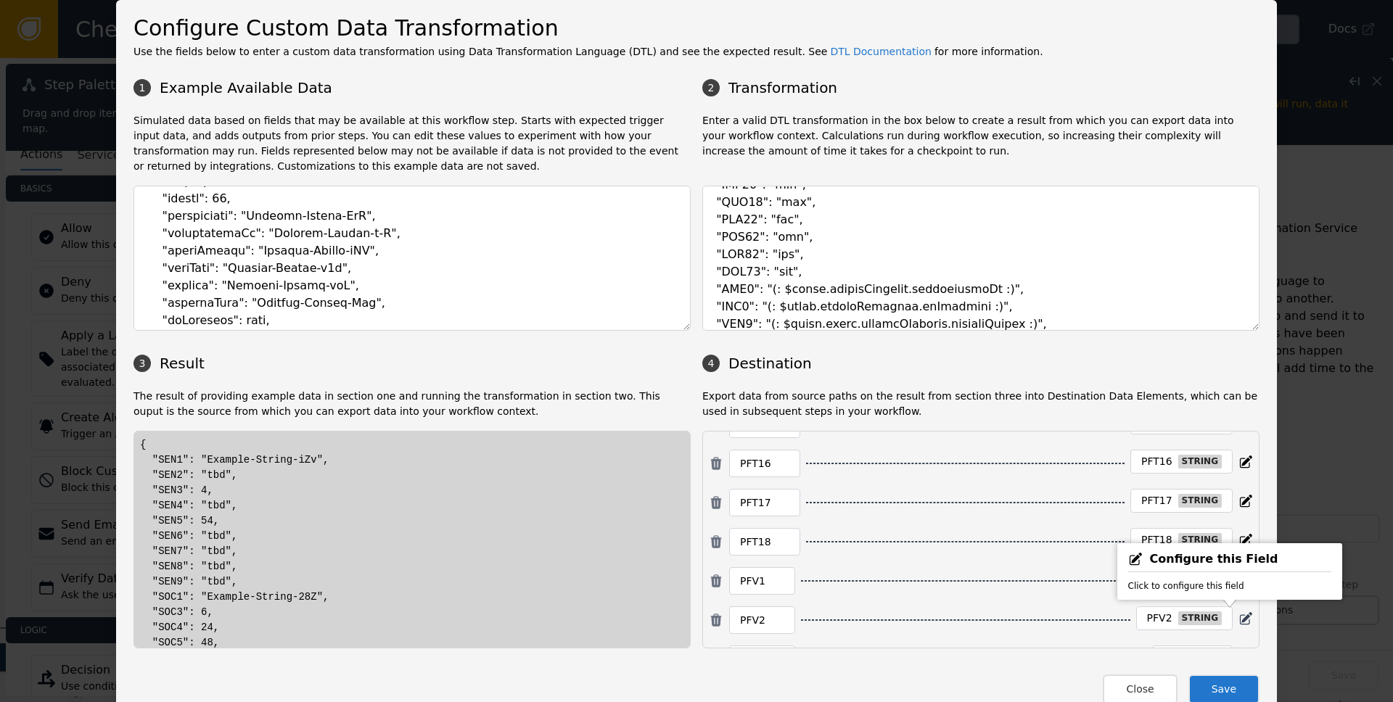
click at [1239, 612] on icon at bounding box center [1246, 619] width 15 height 15
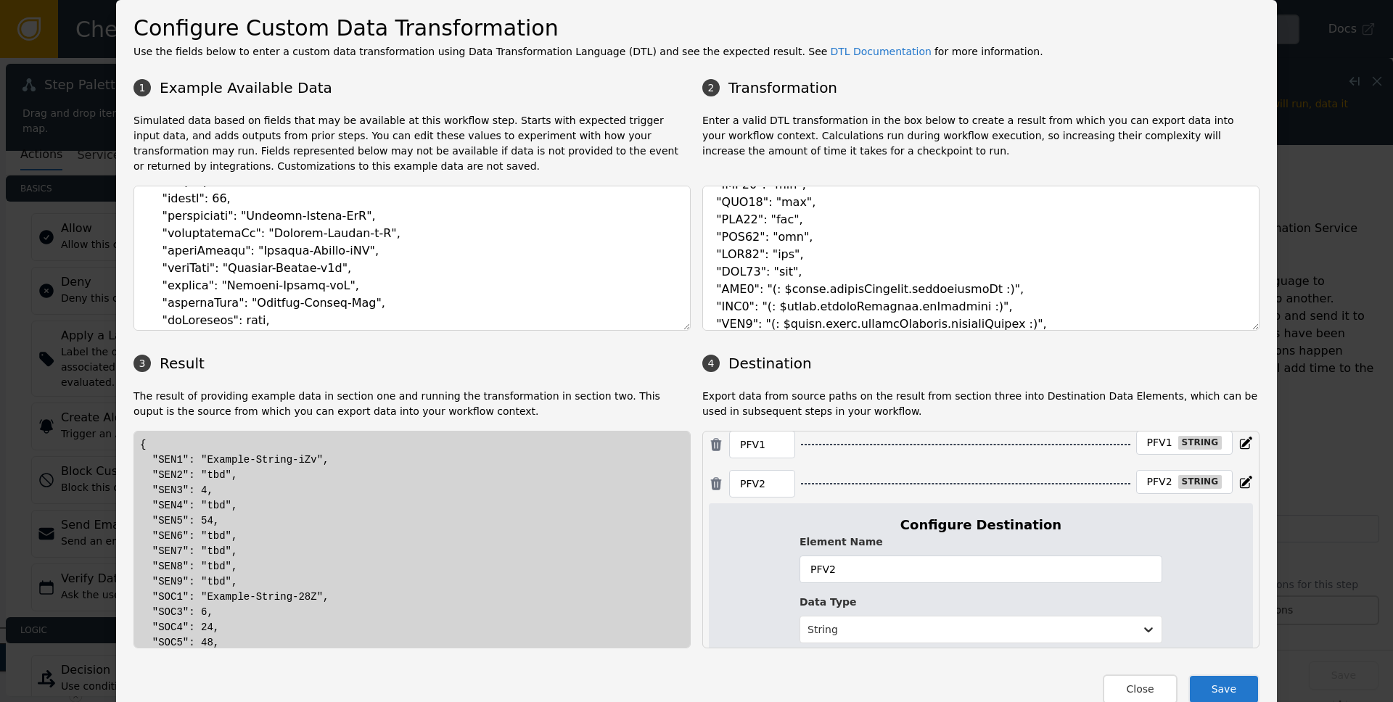
scroll to position [1528, 0]
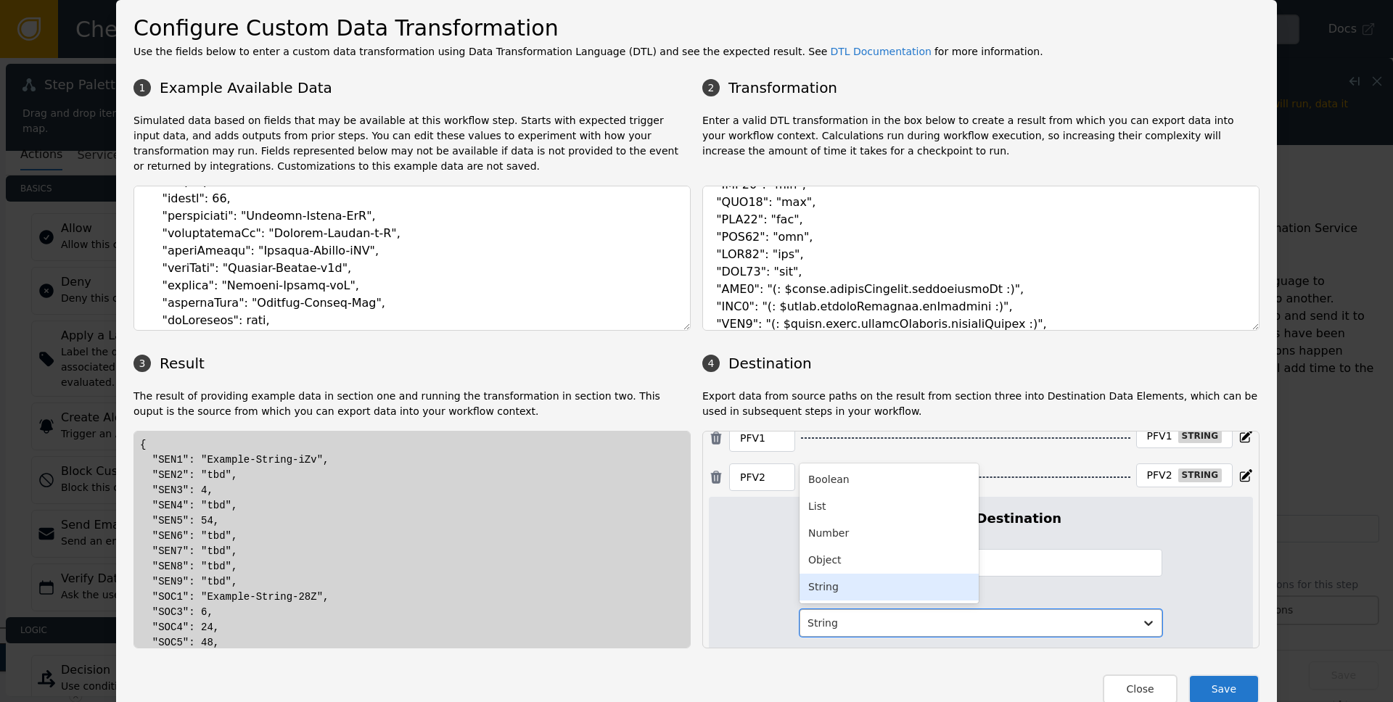
click at [1028, 623] on div at bounding box center [968, 624] width 320 height 18
click at [869, 475] on div "Boolean" at bounding box center [889, 480] width 179 height 27
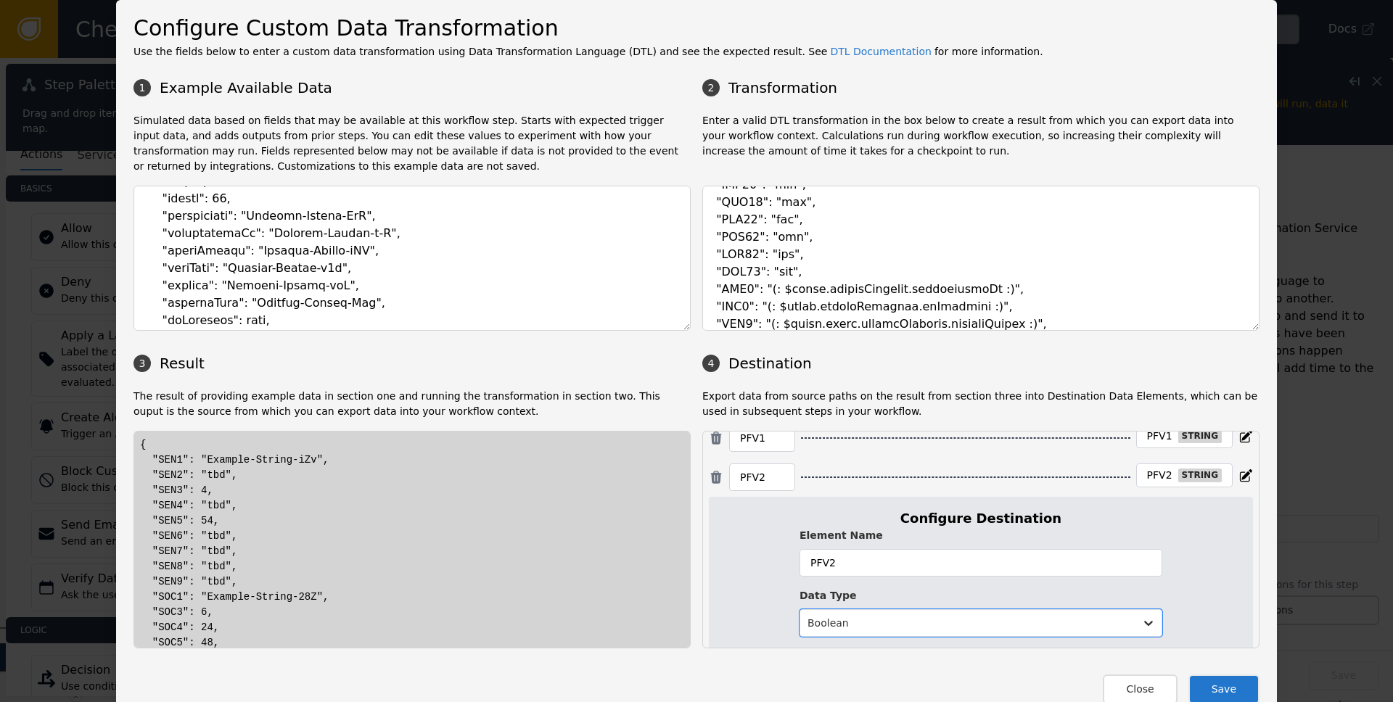
click at [1216, 693] on button "Save" at bounding box center [1224, 690] width 71 height 30
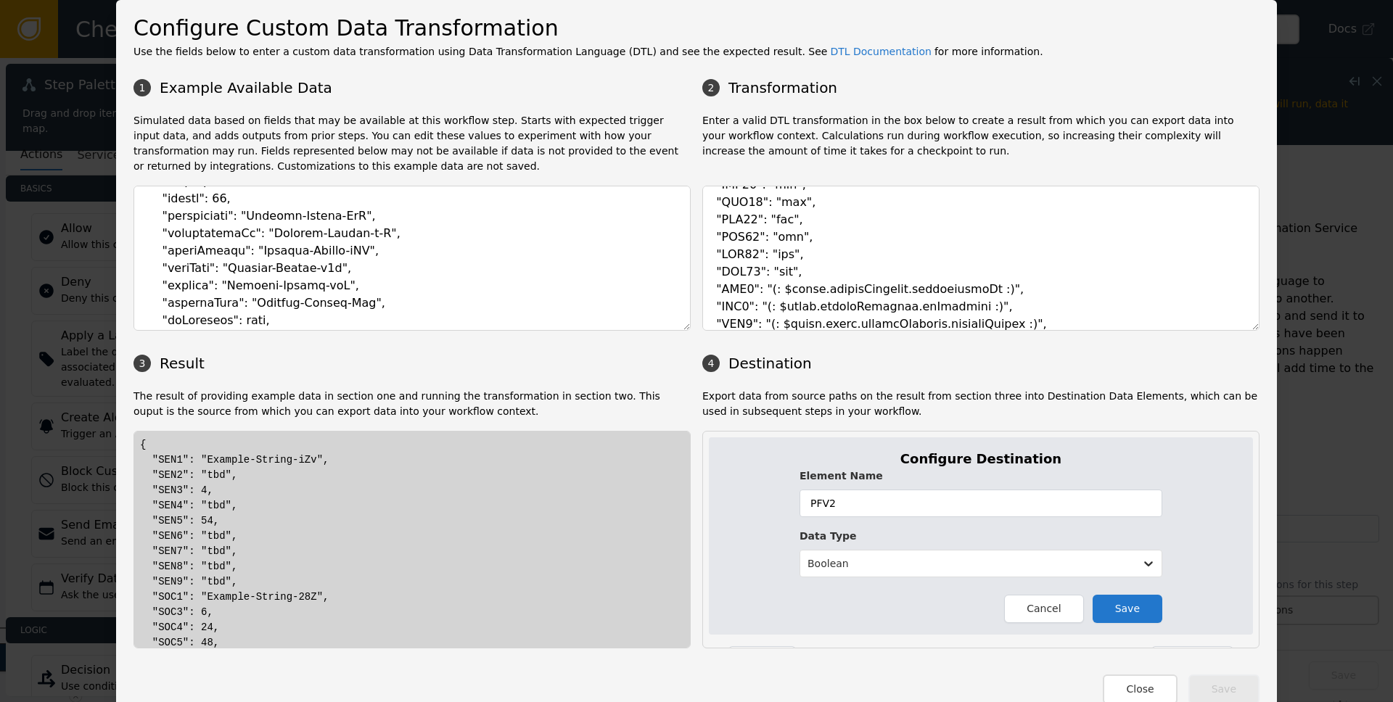
scroll to position [1651, 0]
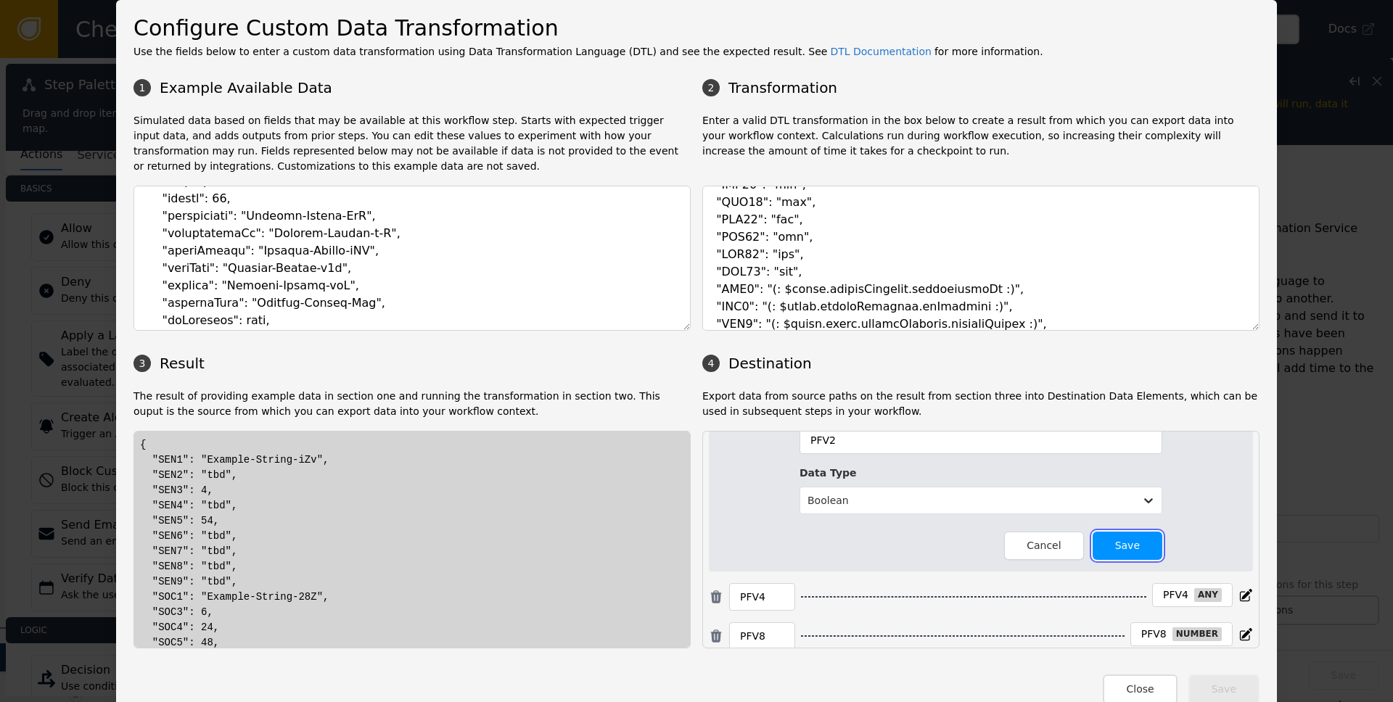
click at [1113, 548] on button "Save" at bounding box center [1128, 546] width 70 height 28
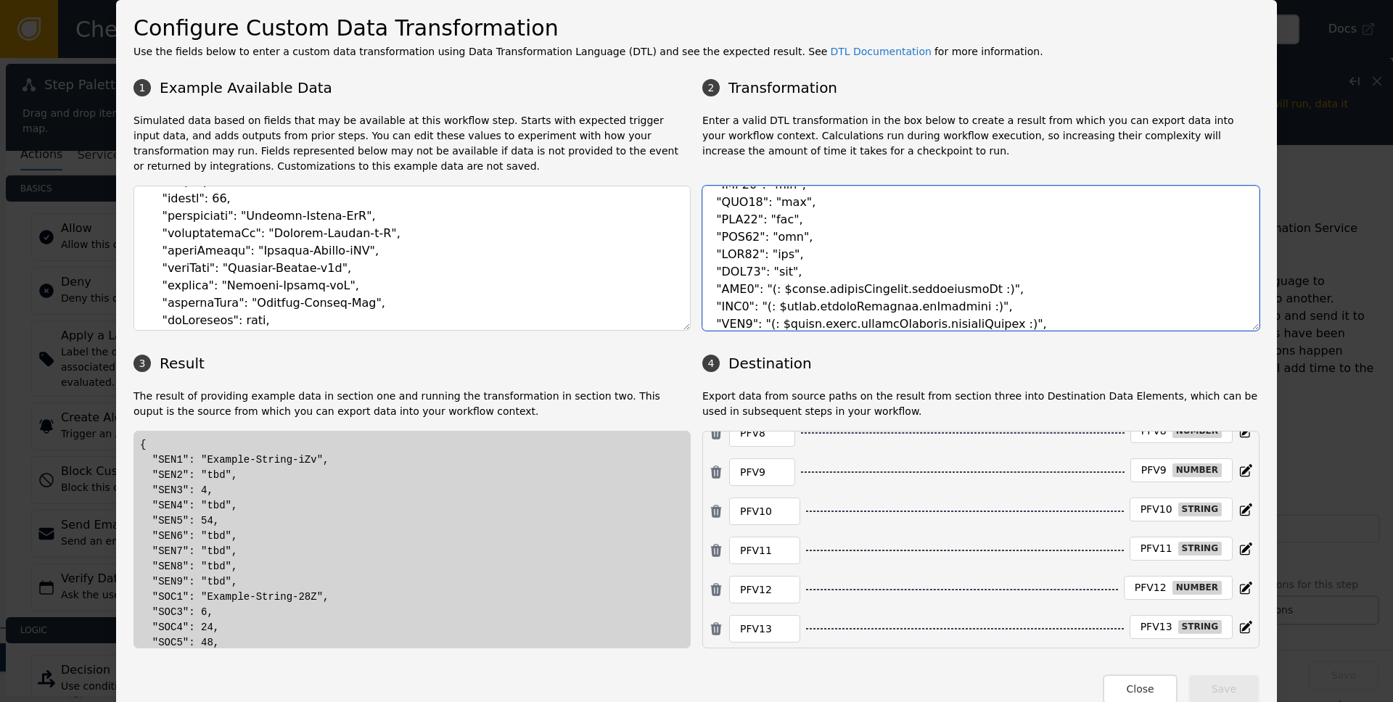
click at [910, 292] on textarea at bounding box center [980, 258] width 557 height 145
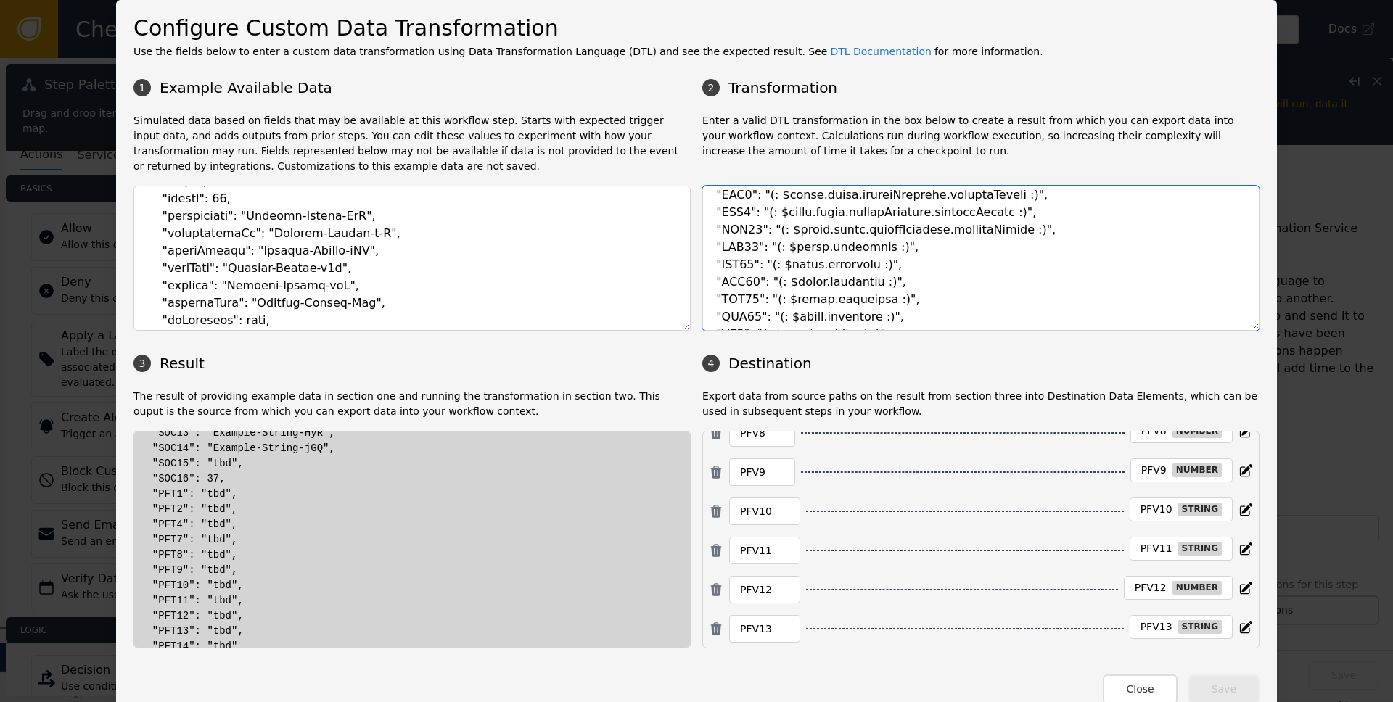
scroll to position [862, 0]
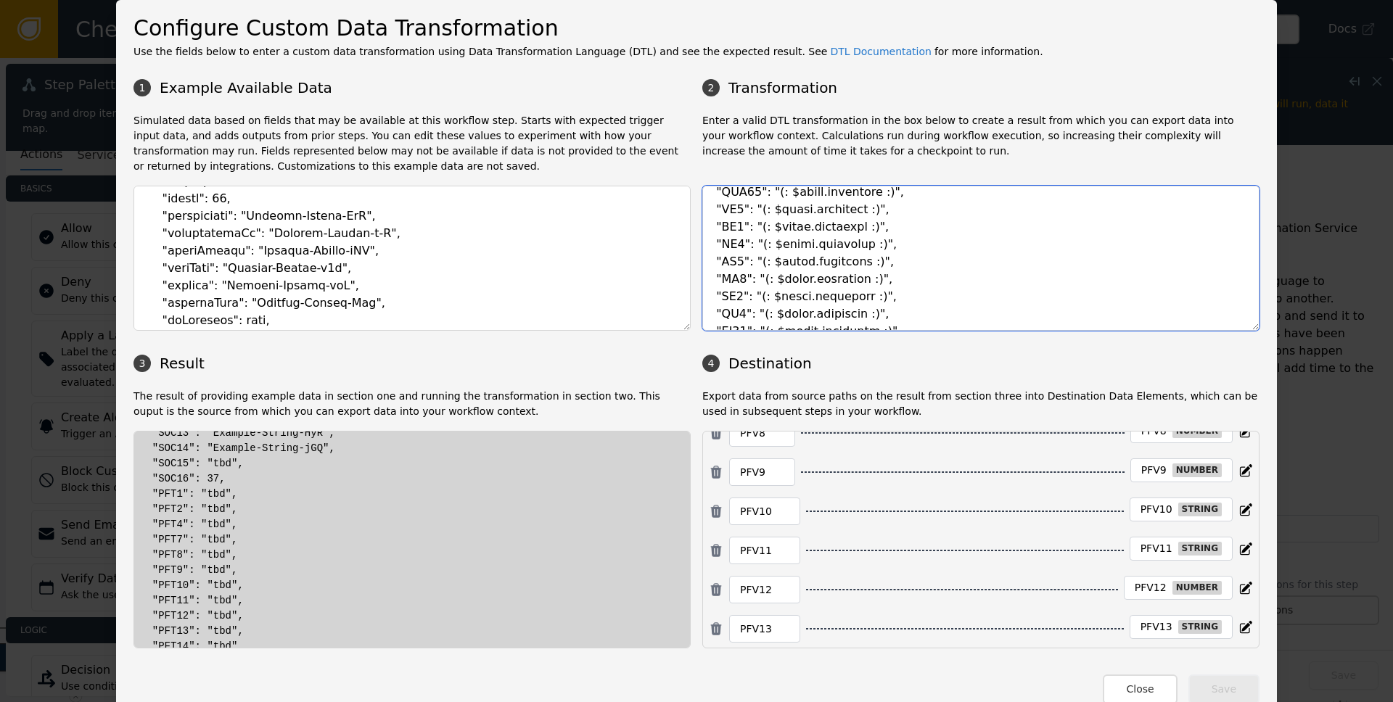
click at [968, 261] on textarea at bounding box center [980, 258] width 557 height 145
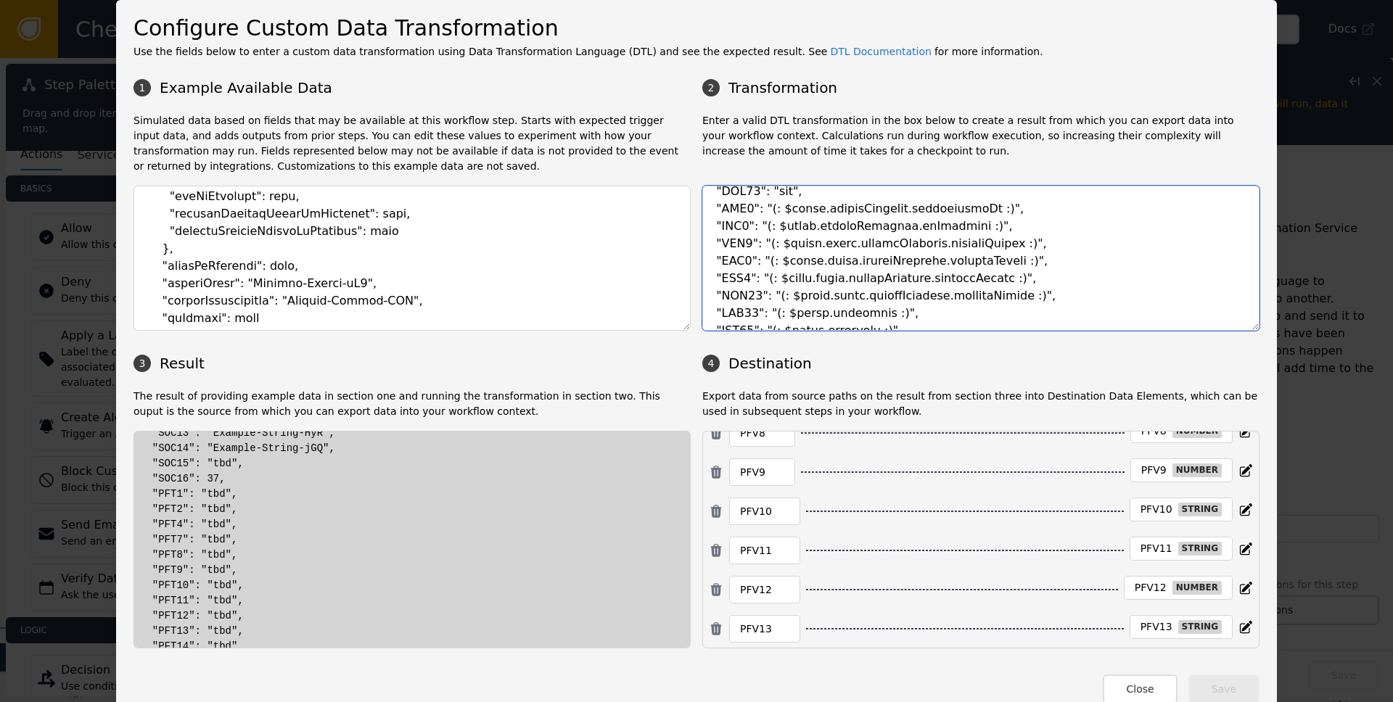
scroll to position [3505, 0]
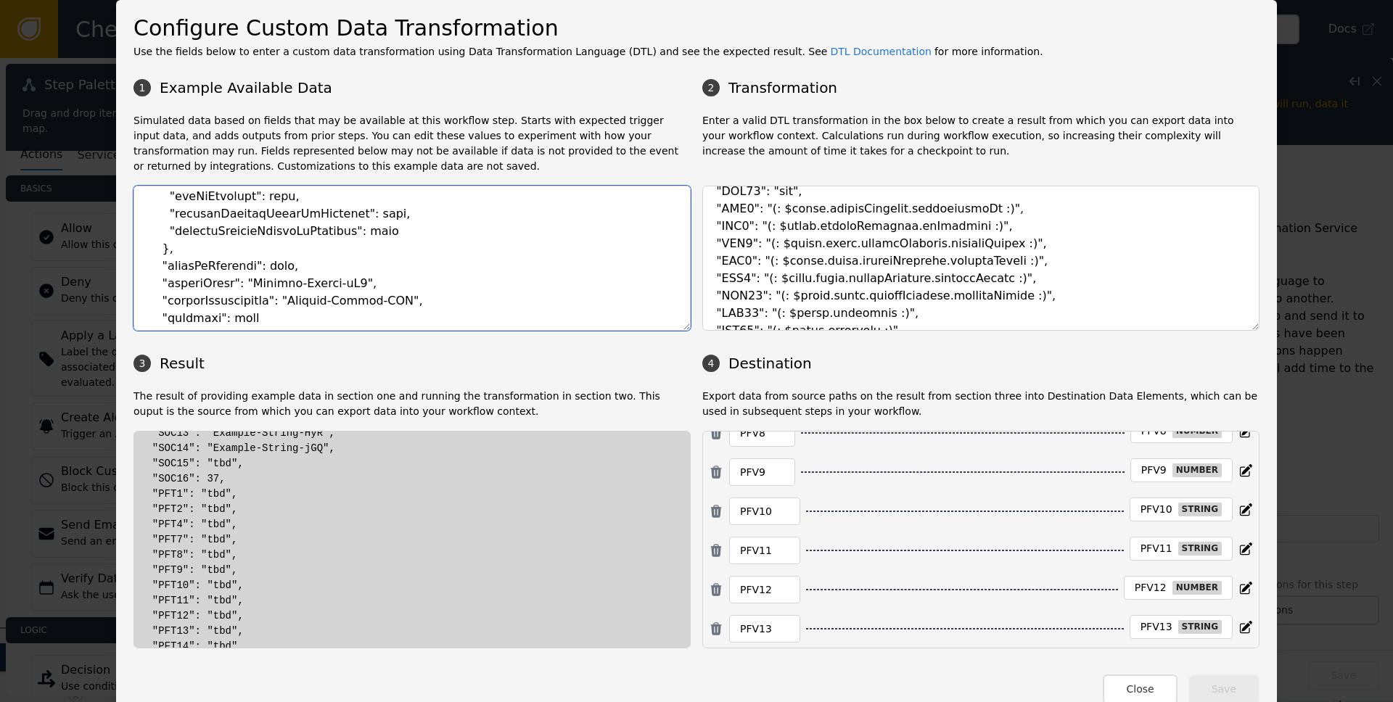
click at [194, 287] on textarea at bounding box center [412, 258] width 557 height 145
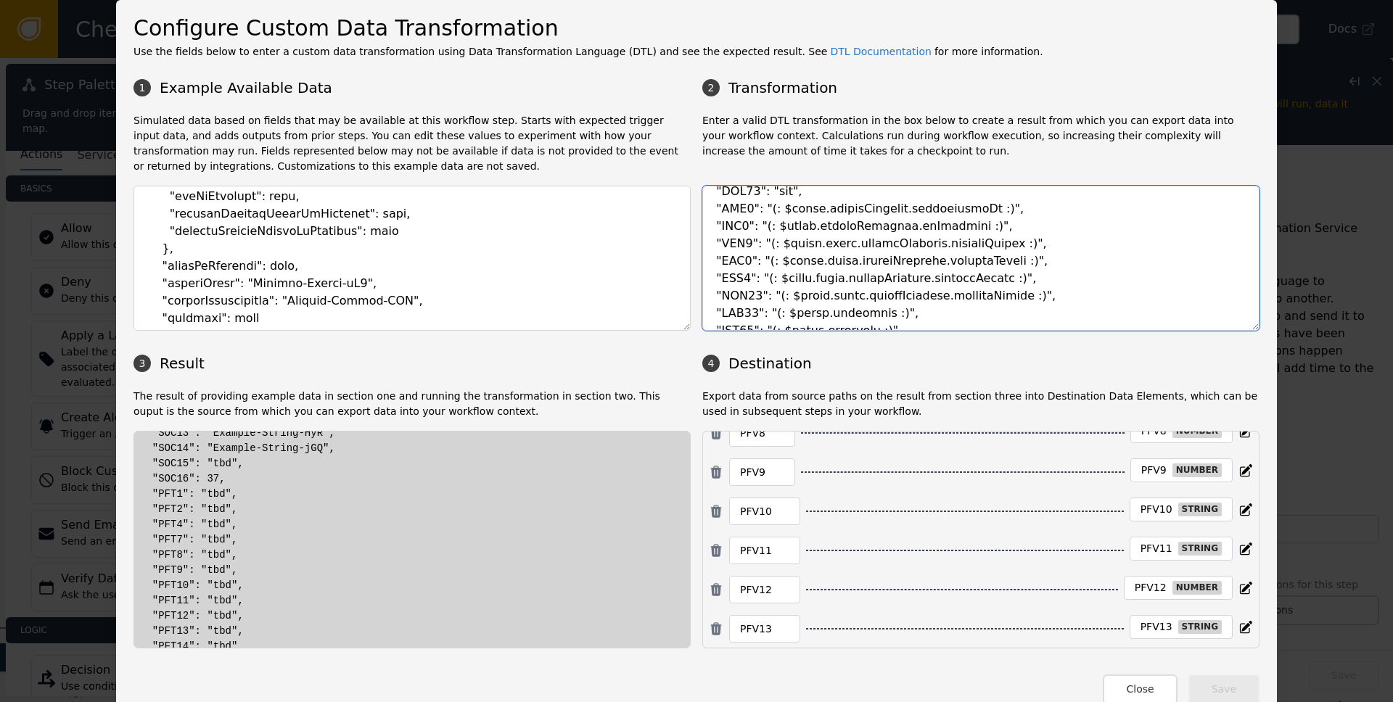
click at [940, 243] on textarea at bounding box center [980, 258] width 557 height 145
click at [939, 243] on textarea at bounding box center [980, 258] width 557 height 145
paste textarea "reasonCode"
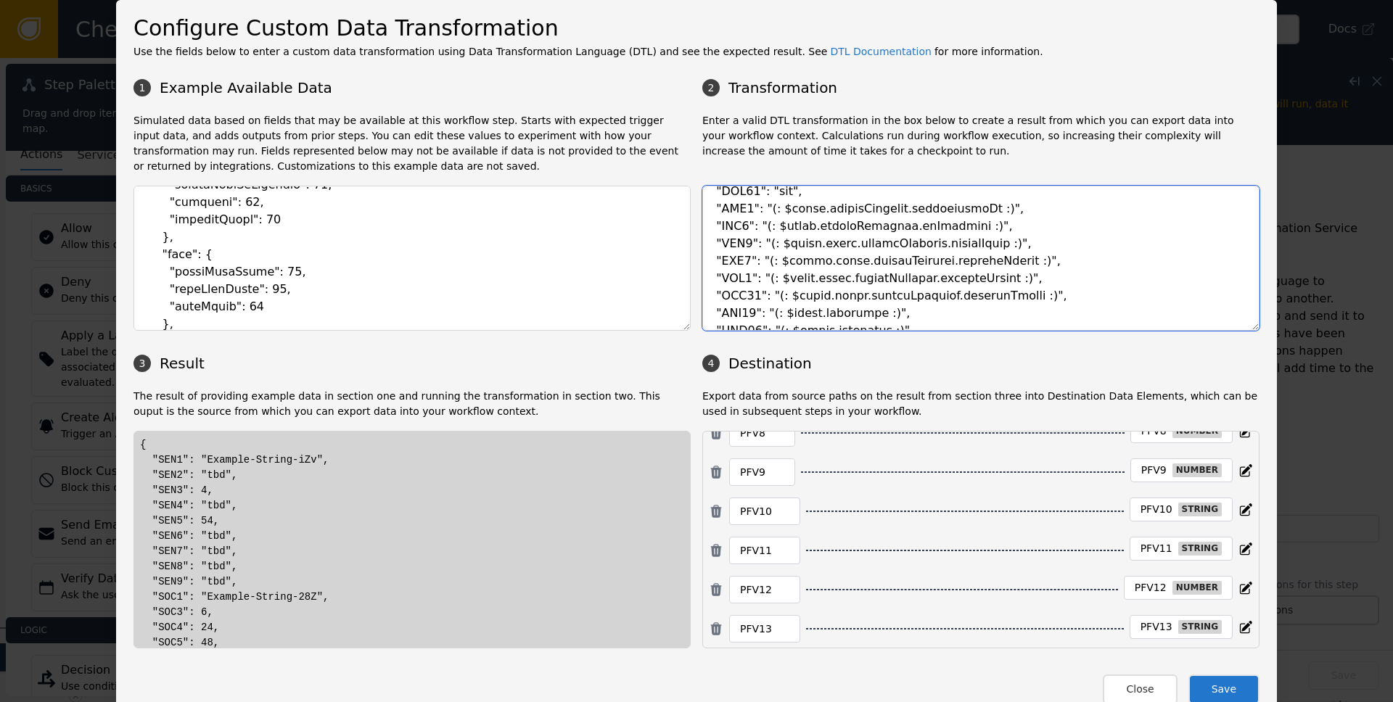
scroll to position [3326, 0]
click at [942, 275] on textarea at bounding box center [980, 258] width 557 height 145
click at [936, 265] on textarea at bounding box center [980, 258] width 557 height 145
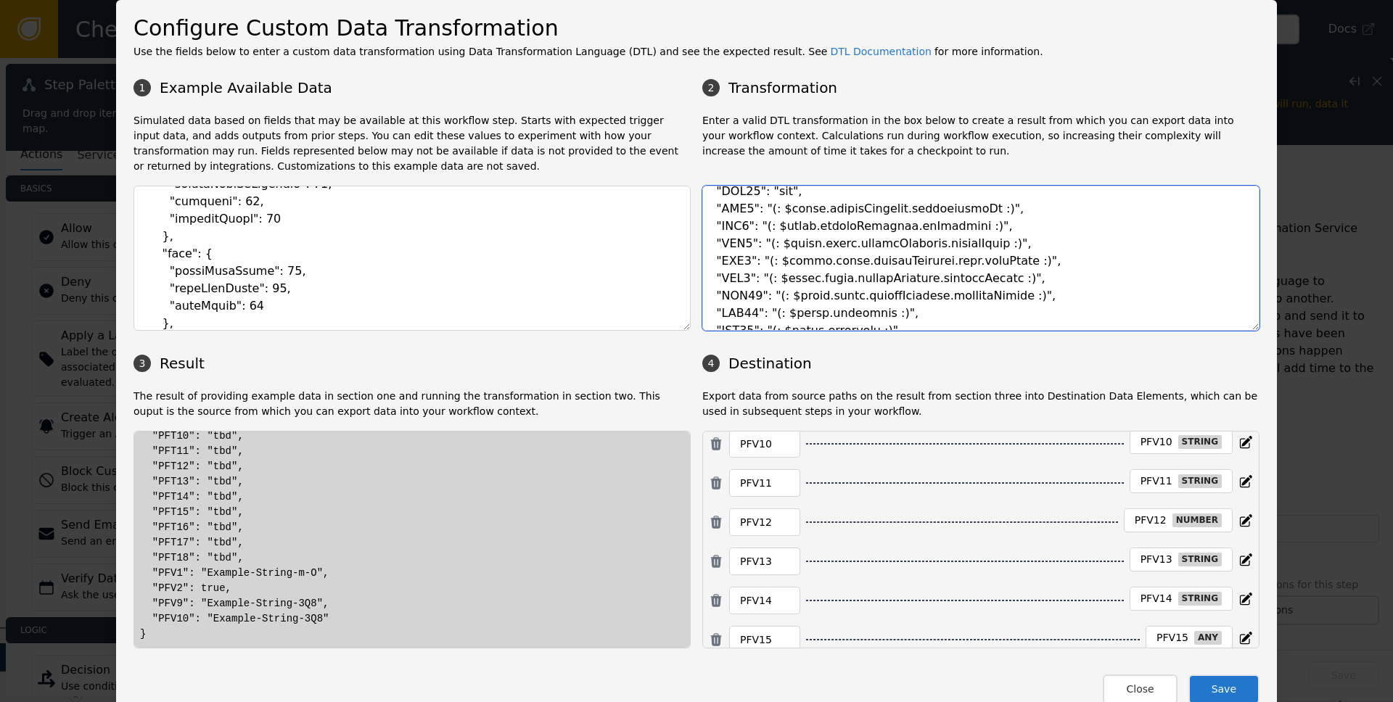
scroll to position [1778, 0]
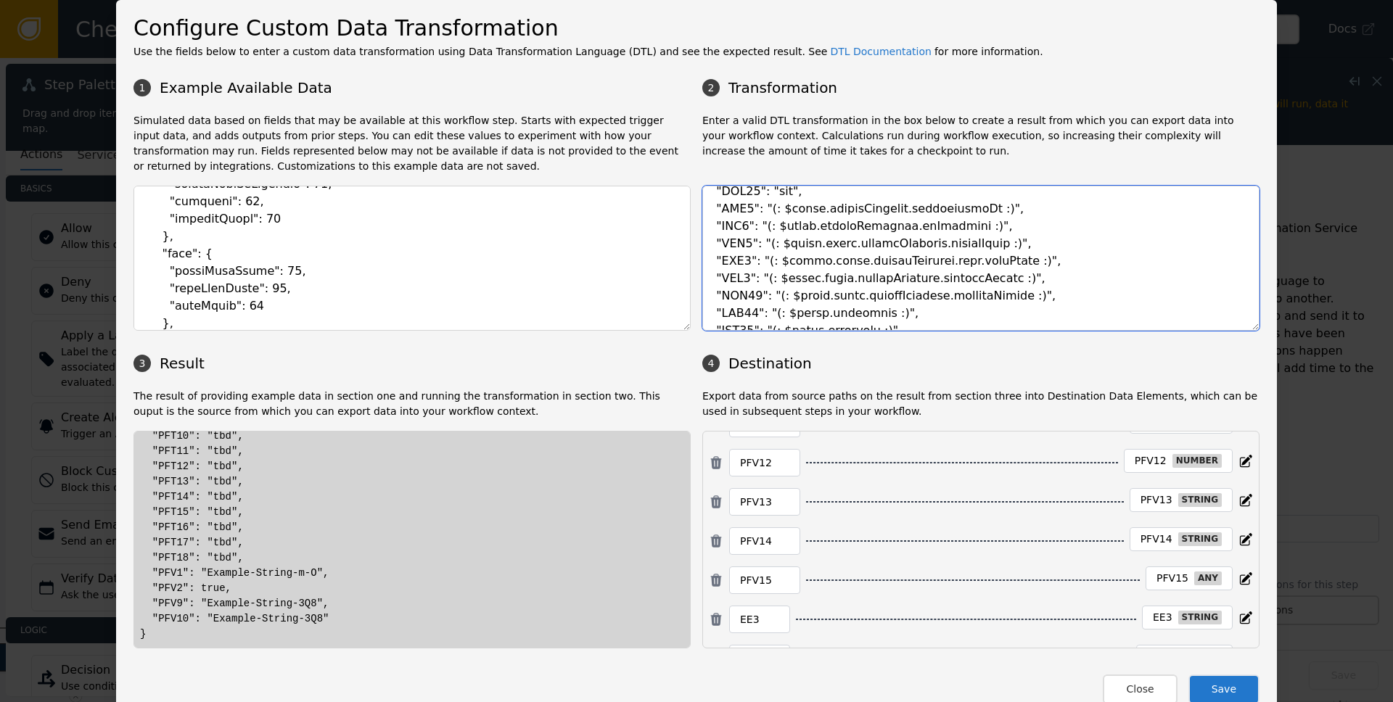
drag, startPoint x: 755, startPoint y: 262, endPoint x: 1025, endPoint y: 258, distance: 270.0
click at [1025, 258] on textarea at bounding box center [980, 258] width 557 height 145
drag, startPoint x: 756, startPoint y: 279, endPoint x: 1039, endPoint y: 281, distance: 283.0
click at [1039, 281] on textarea at bounding box center [980, 258] width 557 height 145
paste textarea "name.nameScore"
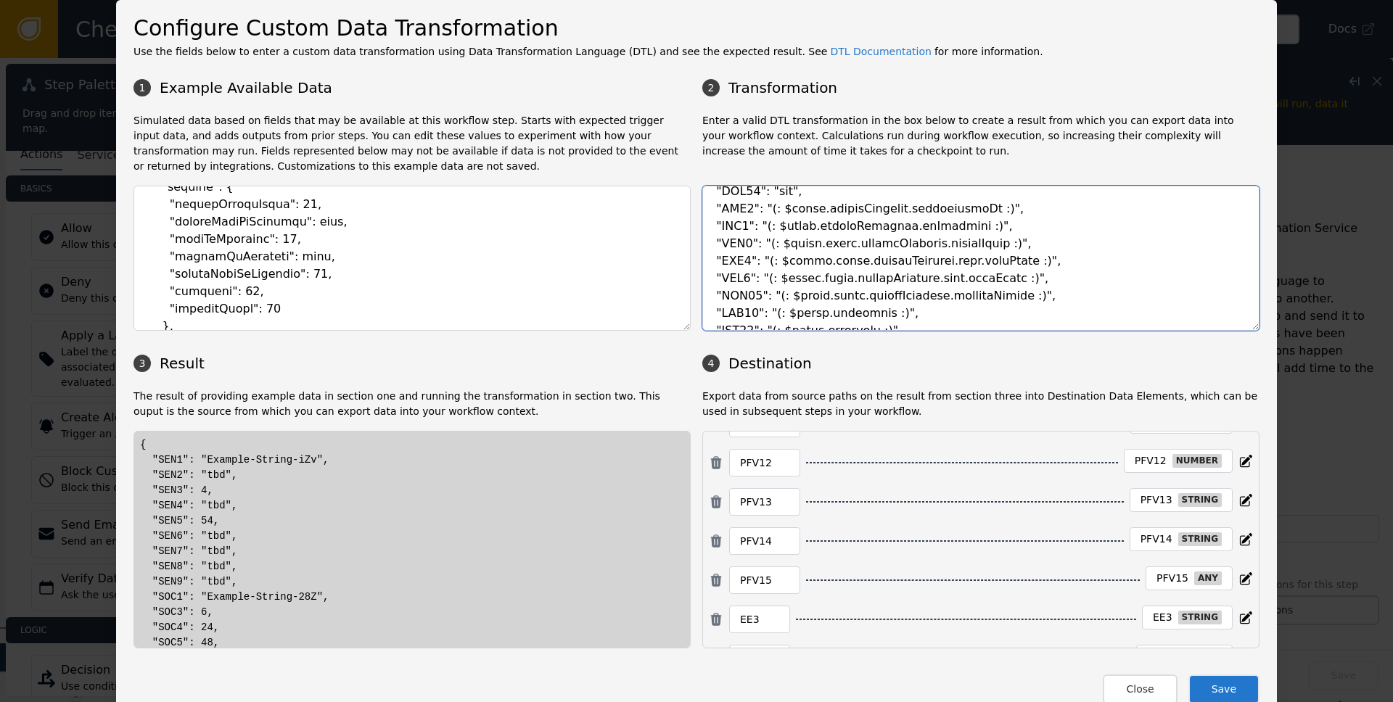
scroll to position [3236, 0]
click at [923, 277] on textarea at bounding box center [980, 258] width 557 height 145
click at [959, 281] on textarea at bounding box center [980, 258] width 557 height 145
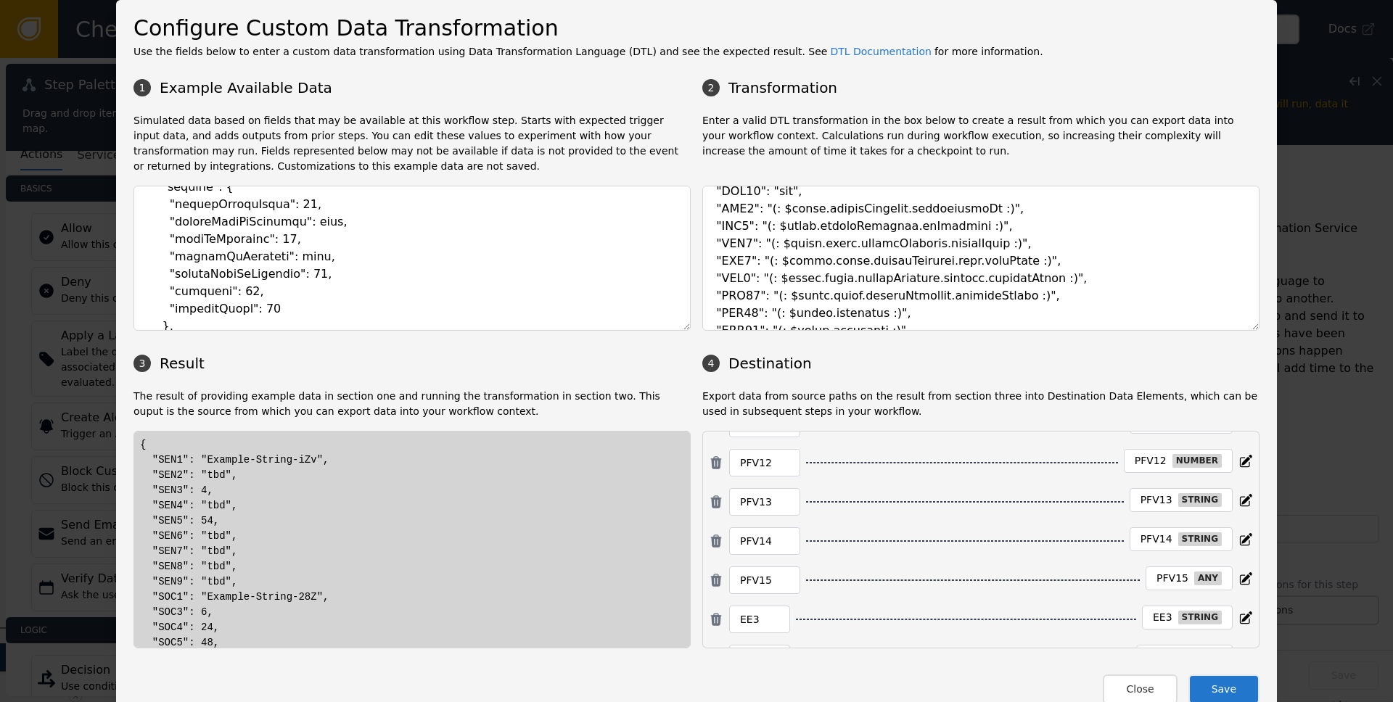
click at [1216, 692] on button "Save" at bounding box center [1224, 690] width 71 height 30
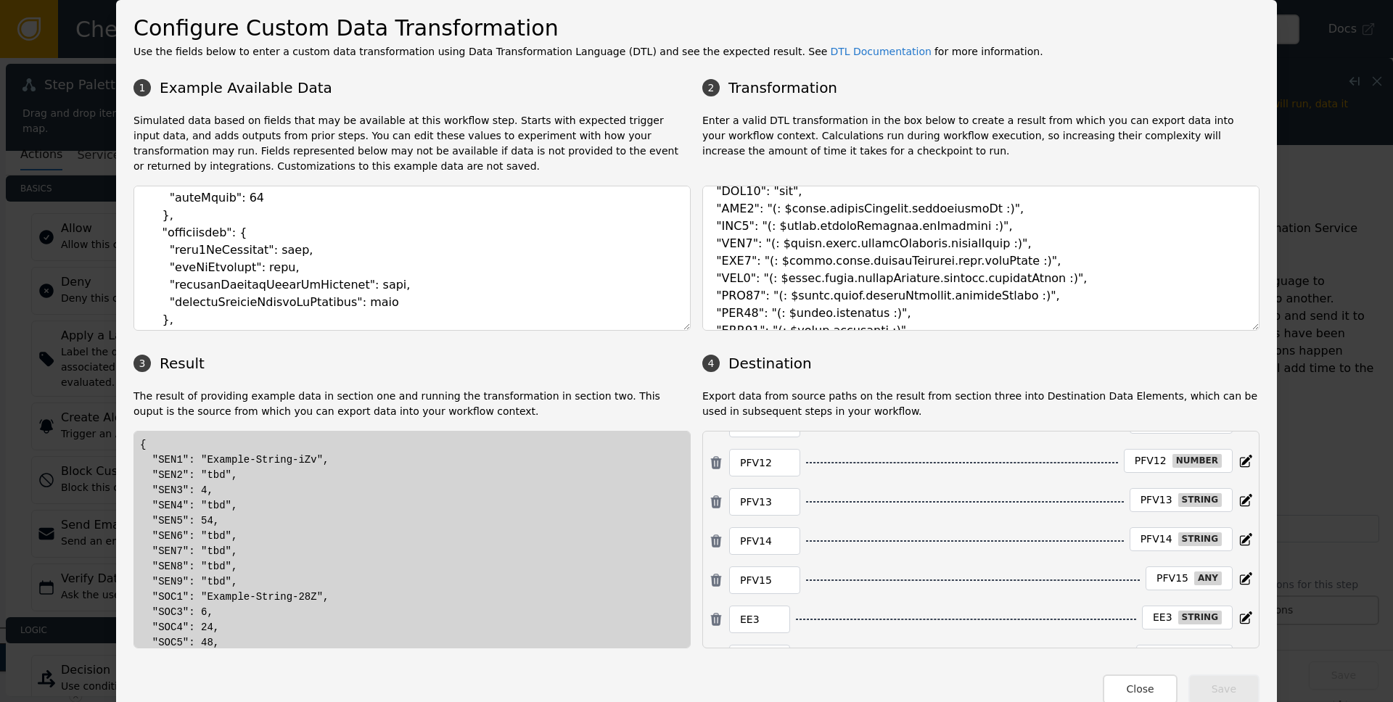
scroll to position [3435, 0]
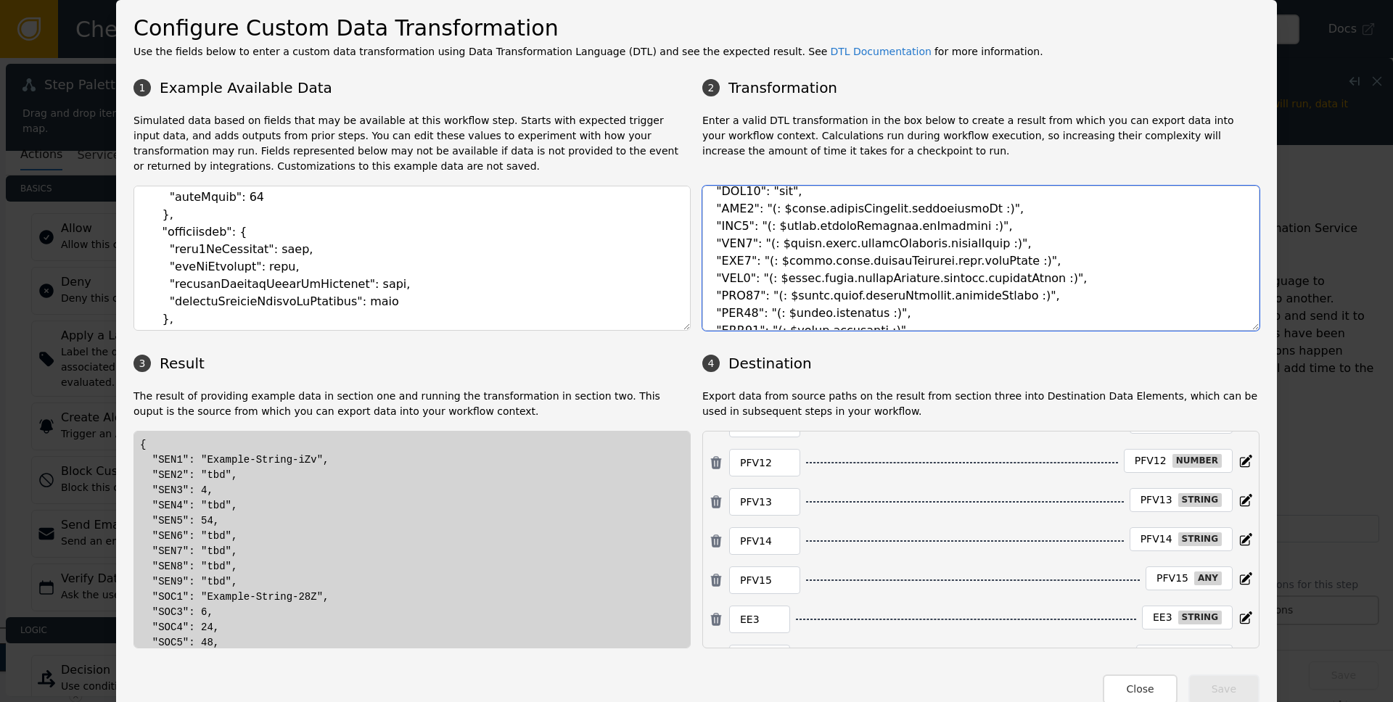
click at [964, 298] on textarea at bounding box center [980, 258] width 557 height 145
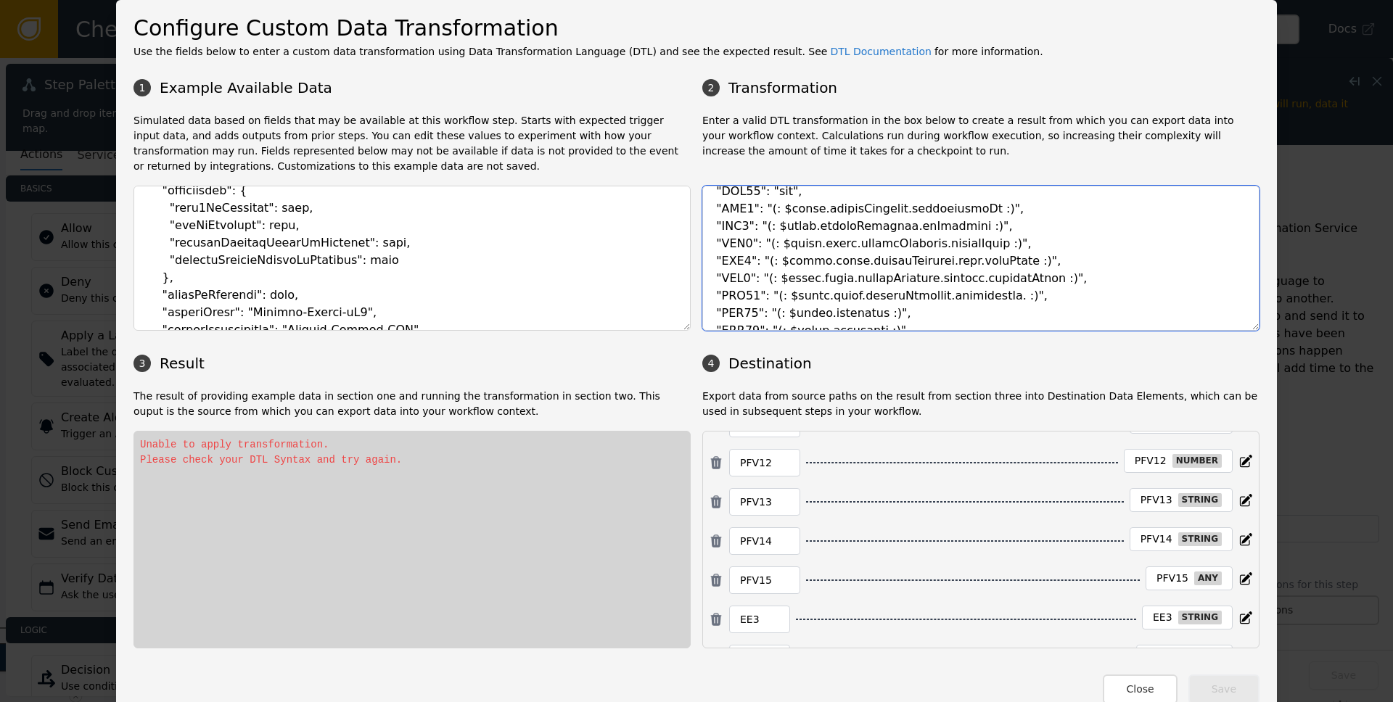
scroll to position [3475, 0]
drag, startPoint x: 766, startPoint y: 298, endPoint x: 984, endPoint y: 296, distance: 217.7
click at [984, 296] on textarea at bounding box center [980, 258] width 557 height 145
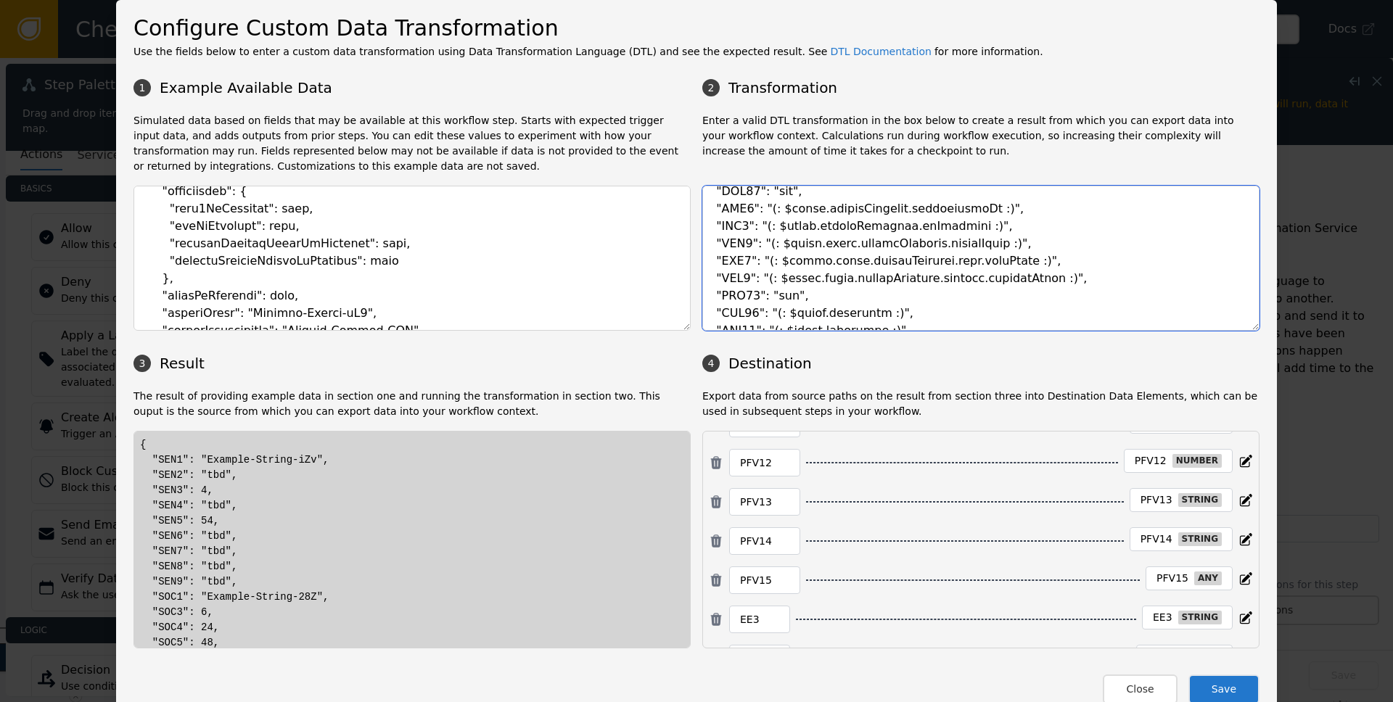
click at [790, 247] on textarea at bounding box center [980, 258] width 557 height 145
click at [786, 258] on textarea at bounding box center [980, 258] width 557 height 145
click at [788, 281] on textarea at bounding box center [980, 258] width 557 height 145
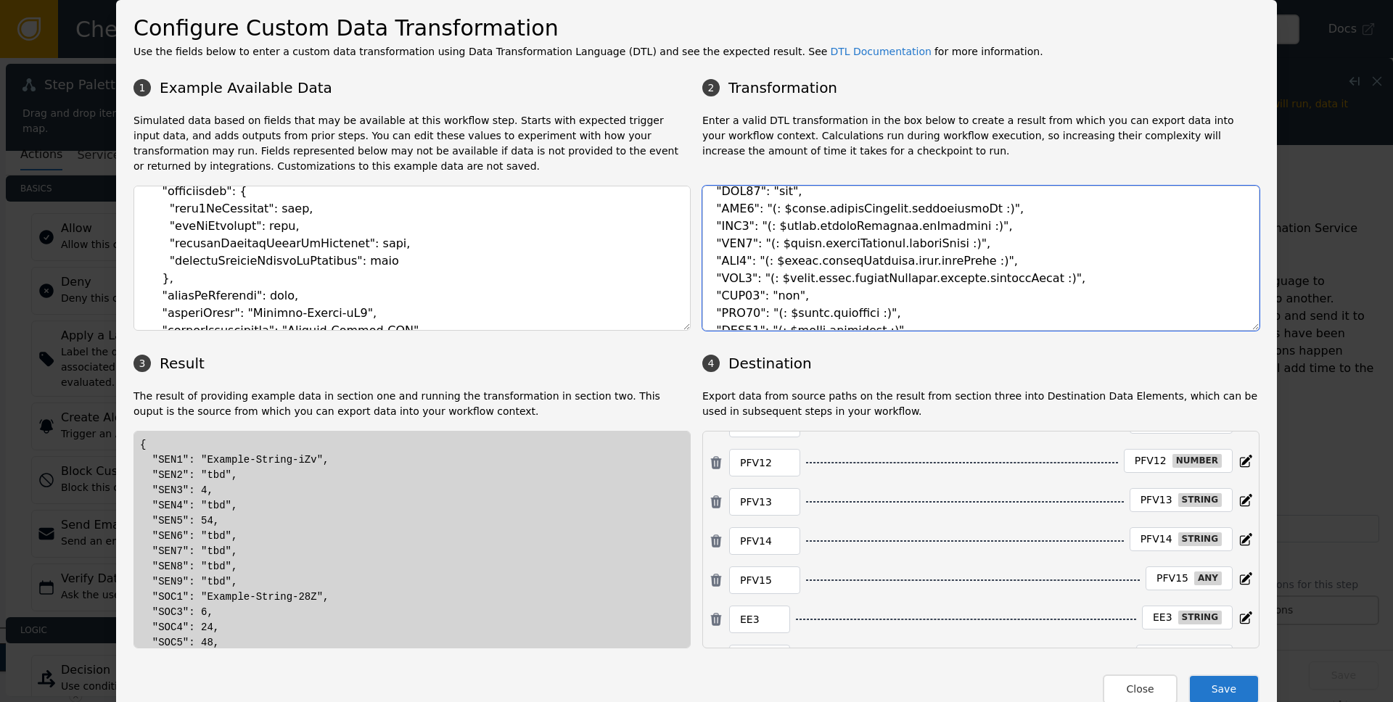
click at [788, 281] on textarea at bounding box center [980, 258] width 557 height 145
drag, startPoint x: 757, startPoint y: 278, endPoint x: 1065, endPoint y: 276, distance: 307.7
click at [1065, 276] on textarea at bounding box center [980, 258] width 557 height 145
drag, startPoint x: 758, startPoint y: 312, endPoint x: 902, endPoint y: 311, distance: 143.7
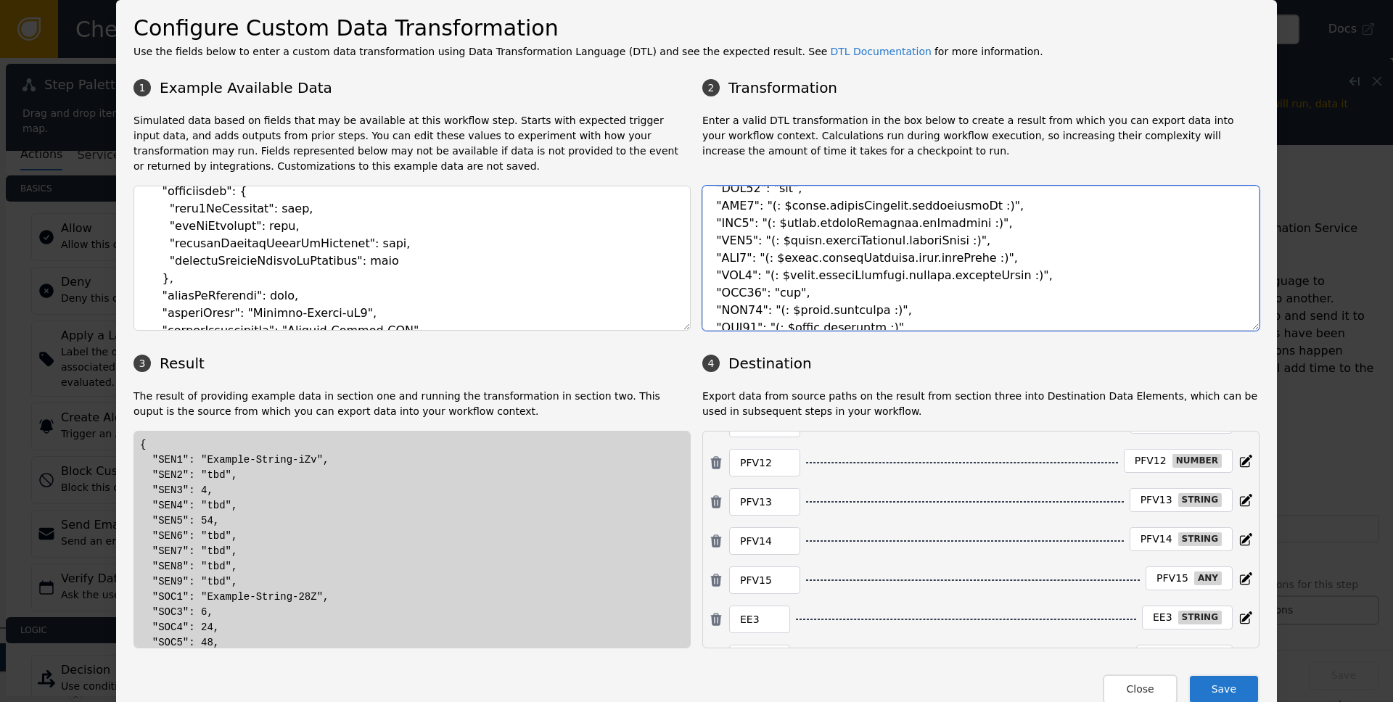
click at [902, 311] on textarea at bounding box center [980, 258] width 557 height 145
paste textarea "prove.verifyIdentity.address.addressScore"
click at [911, 311] on textarea at bounding box center [980, 258] width 557 height 145
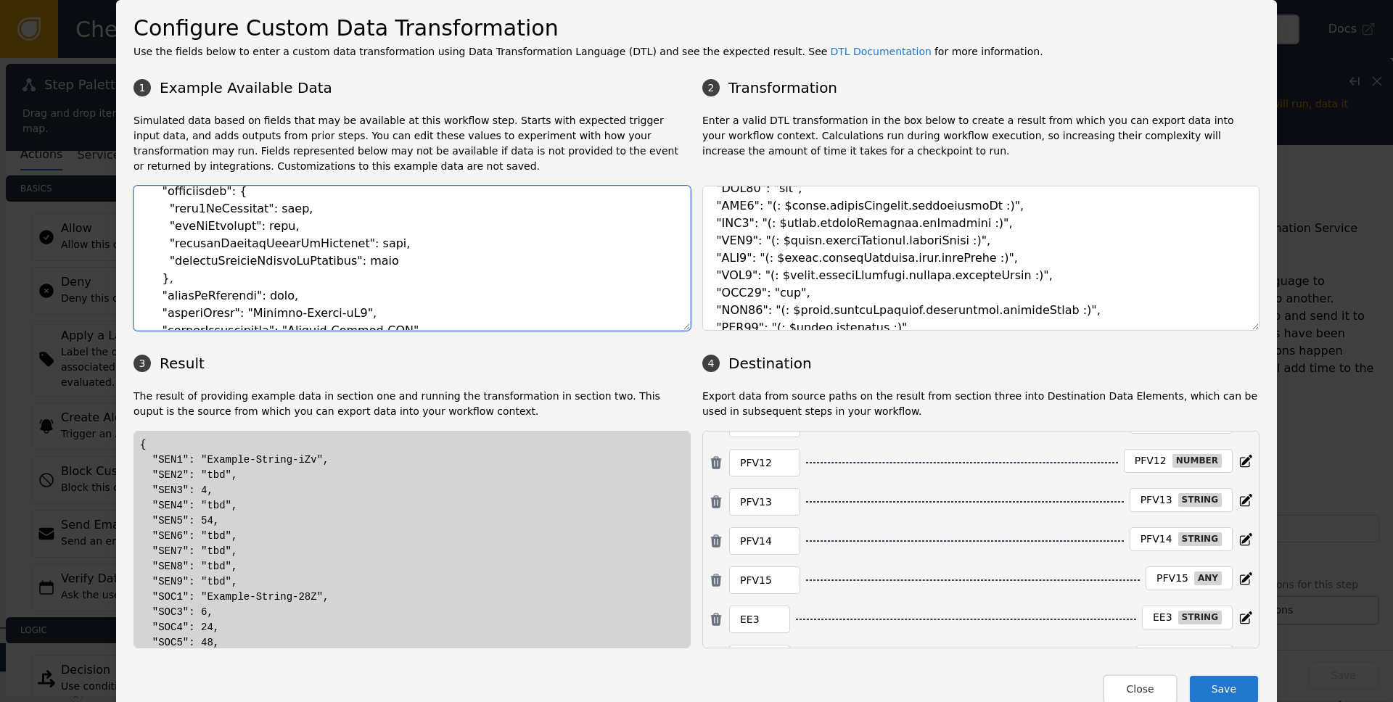
click at [205, 227] on textarea at bounding box center [412, 258] width 557 height 145
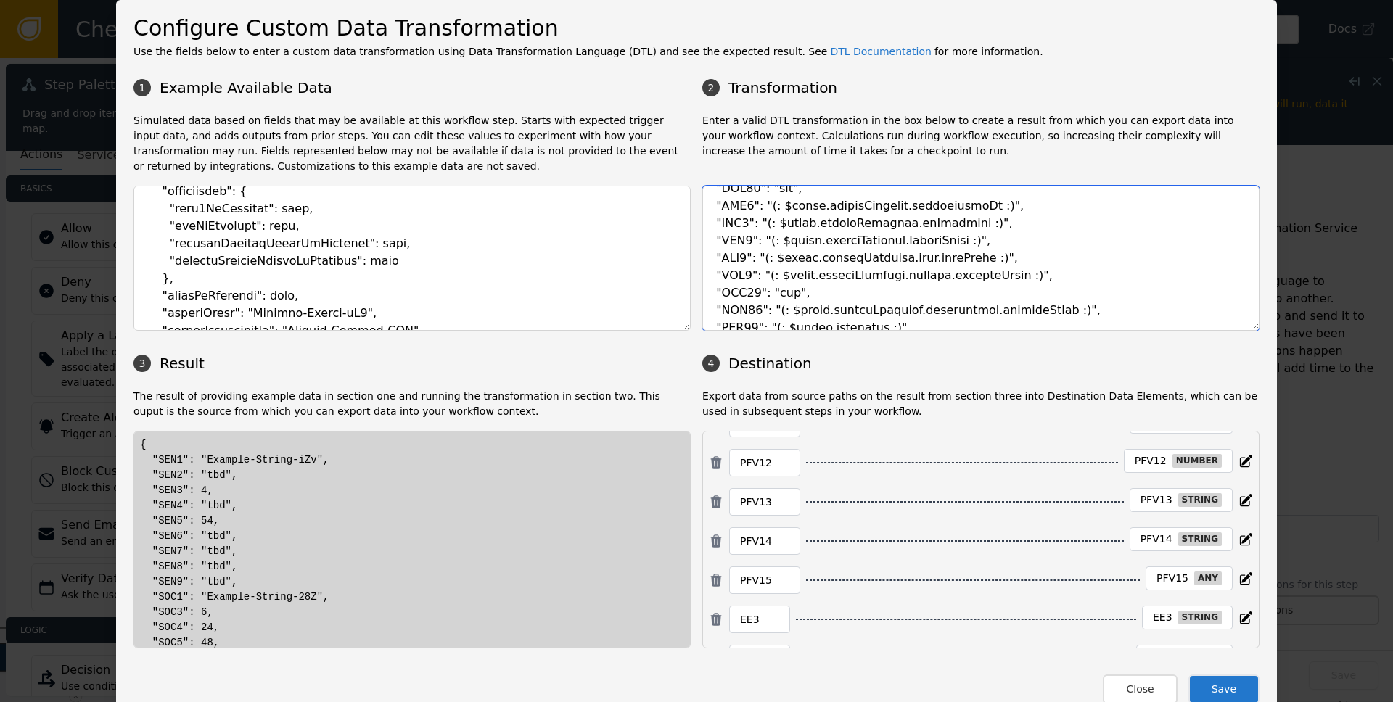
click at [974, 308] on textarea at bounding box center [980, 258] width 557 height 145
paste textarea "dobIsVerified"
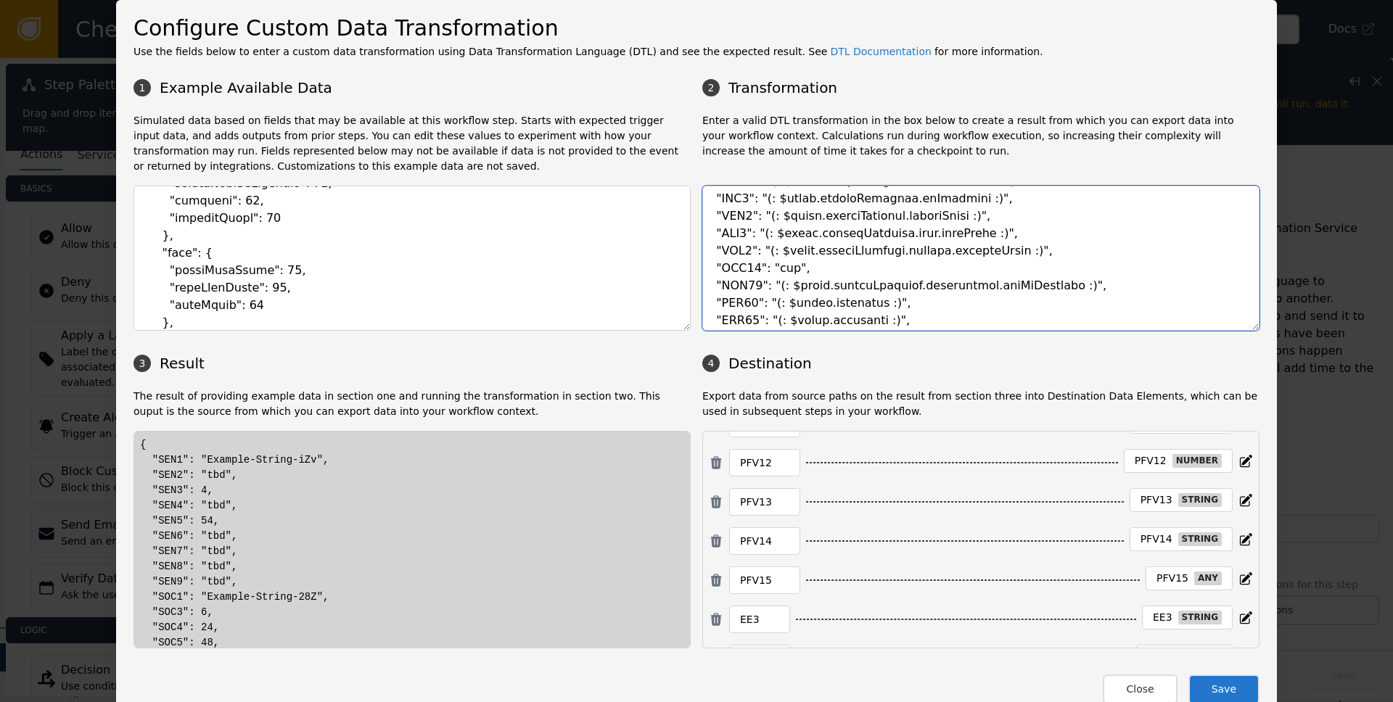
scroll to position [3327, 0]
drag, startPoint x: 769, startPoint y: 304, endPoint x: 882, endPoint y: 302, distance: 113.2
click at [882, 302] on textarea at bounding box center [980, 258] width 557 height 145
drag, startPoint x: 767, startPoint y: 320, endPoint x: 882, endPoint y: 318, distance: 114.7
click at [882, 318] on textarea at bounding box center [980, 258] width 557 height 145
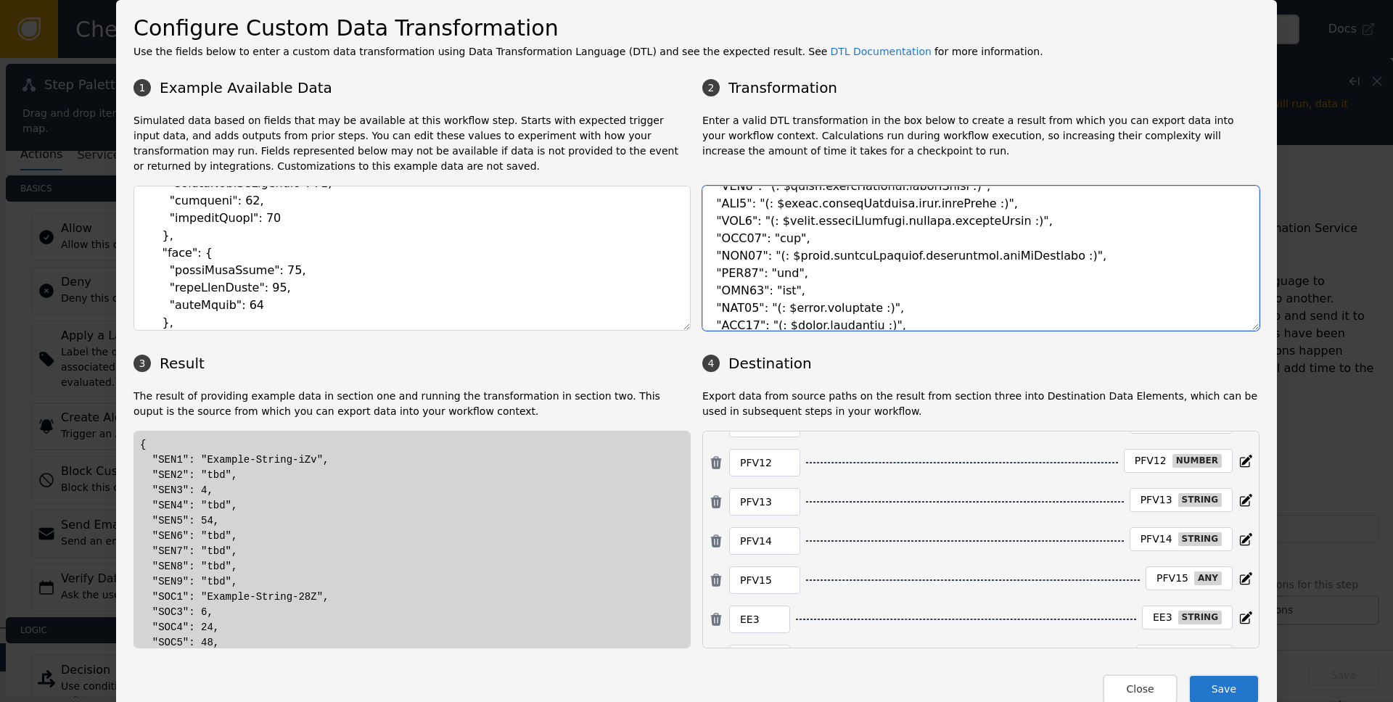
scroll to position [737, 0]
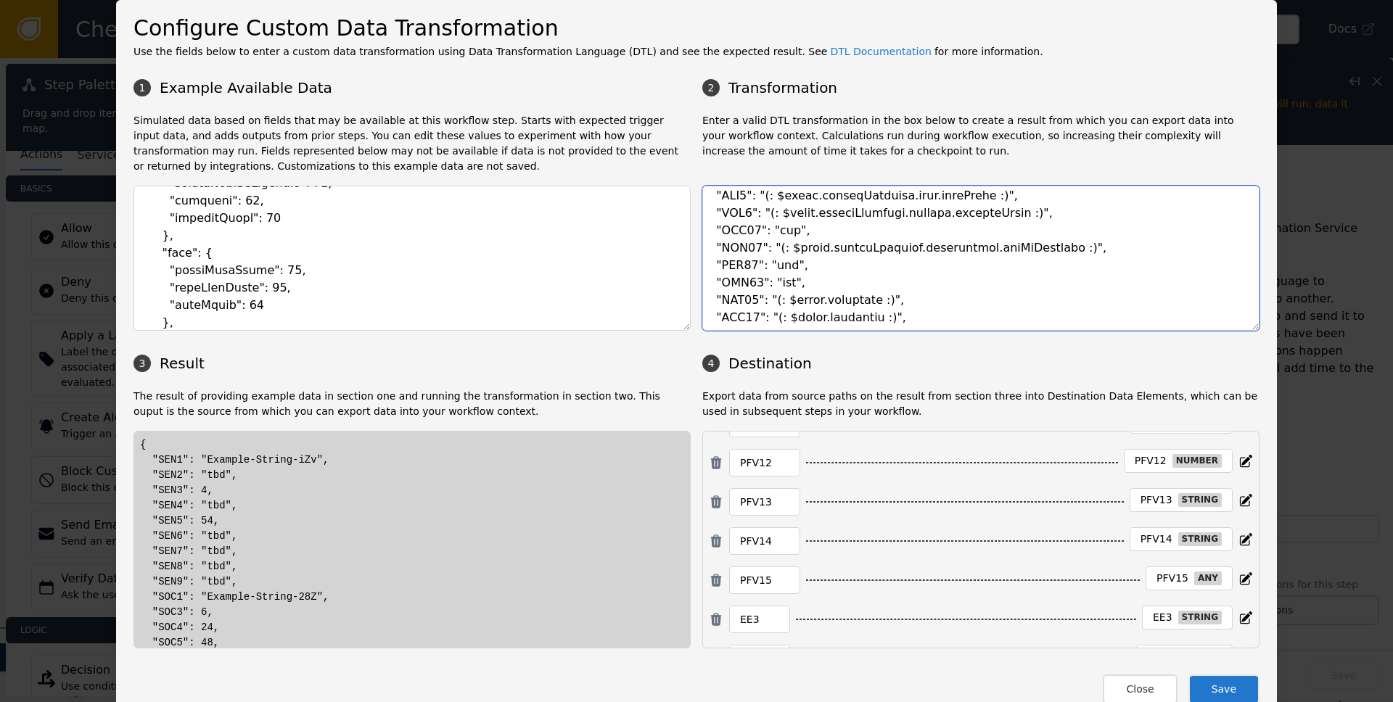
click at [770, 287] on textarea at bounding box center [980, 258] width 557 height 145
drag, startPoint x: 768, startPoint y: 304, endPoint x: 881, endPoint y: 302, distance: 113.2
click at [881, 302] on textarea at bounding box center [980, 258] width 557 height 145
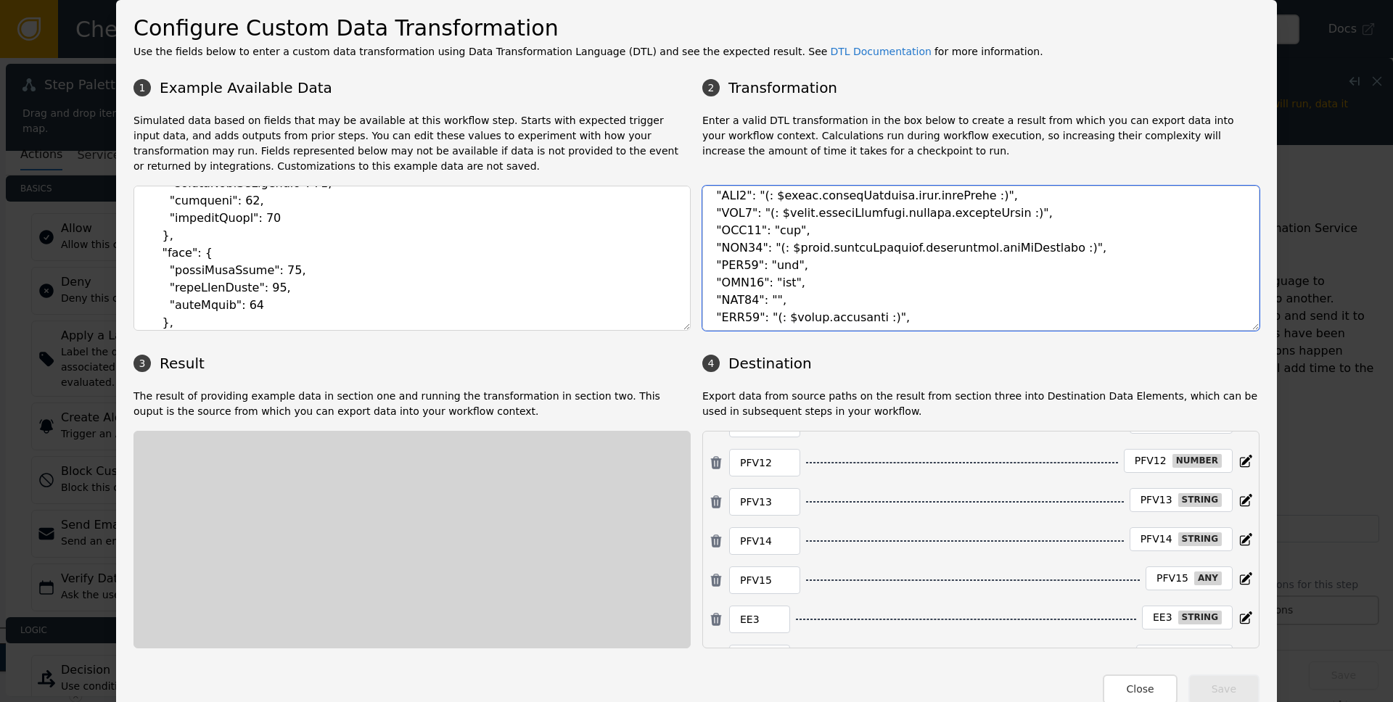
paste textarea "tbd"
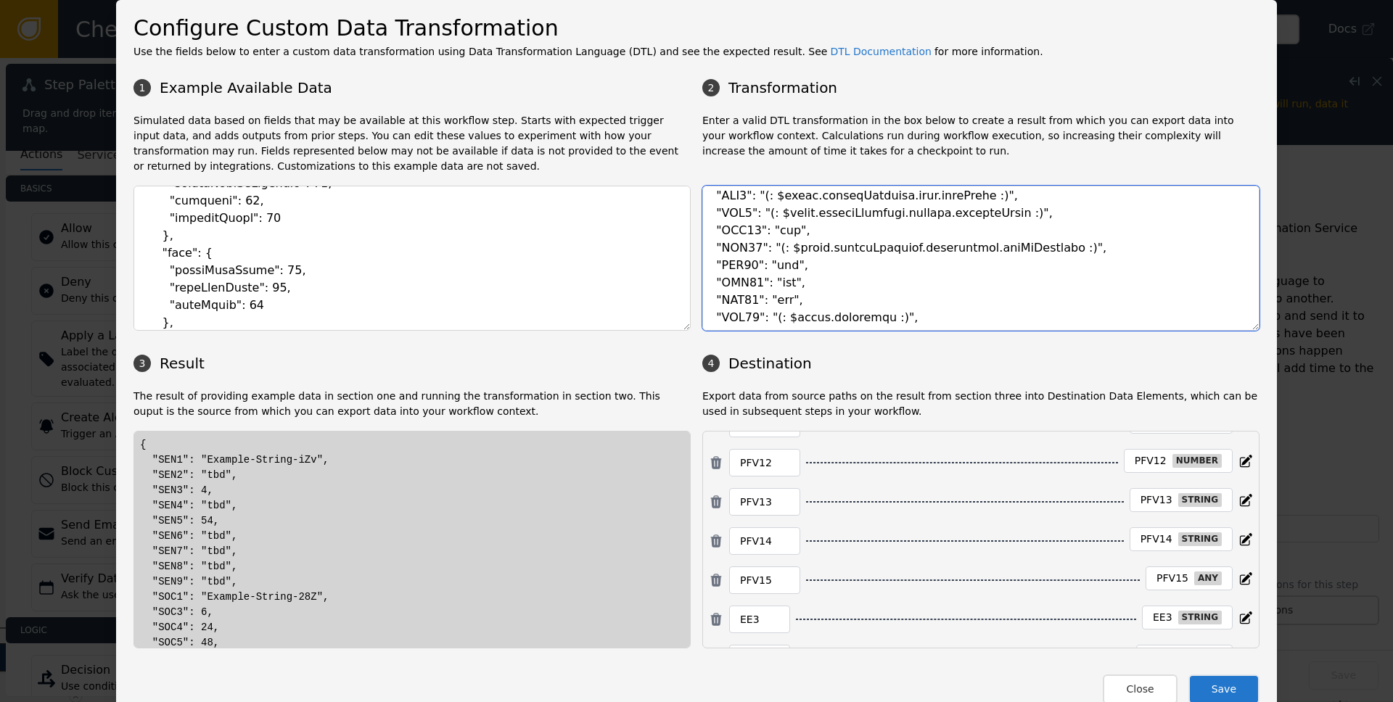
drag, startPoint x: 765, startPoint y: 319, endPoint x: 881, endPoint y: 315, distance: 116.2
click at [881, 315] on textarea at bounding box center [980, 258] width 557 height 145
paste textarea "tbd"
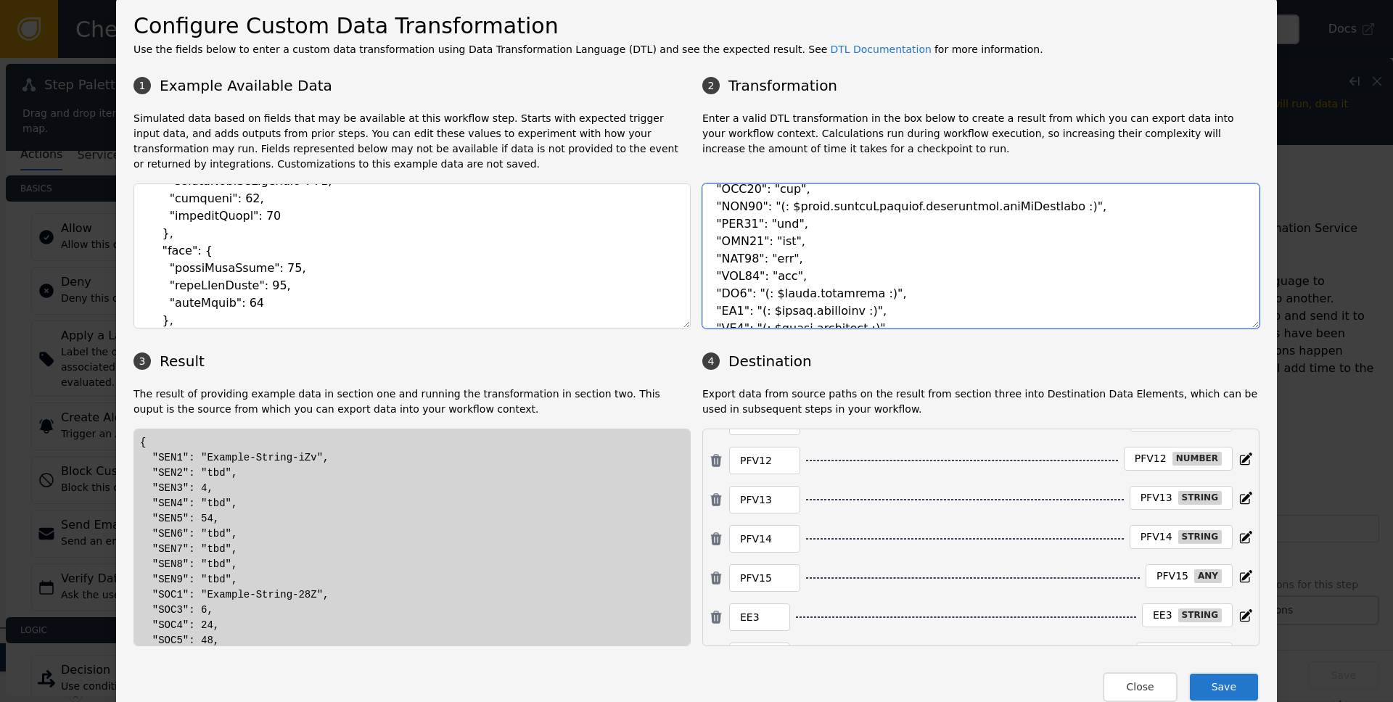
scroll to position [3, 0]
drag, startPoint x: 752, startPoint y: 294, endPoint x: 866, endPoint y: 292, distance: 114.7
click at [866, 292] on textarea at bounding box center [980, 255] width 557 height 145
drag, startPoint x: 760, startPoint y: 274, endPoint x: 832, endPoint y: 279, distance: 72.7
click at [832, 279] on textarea at bounding box center [980, 255] width 557 height 145
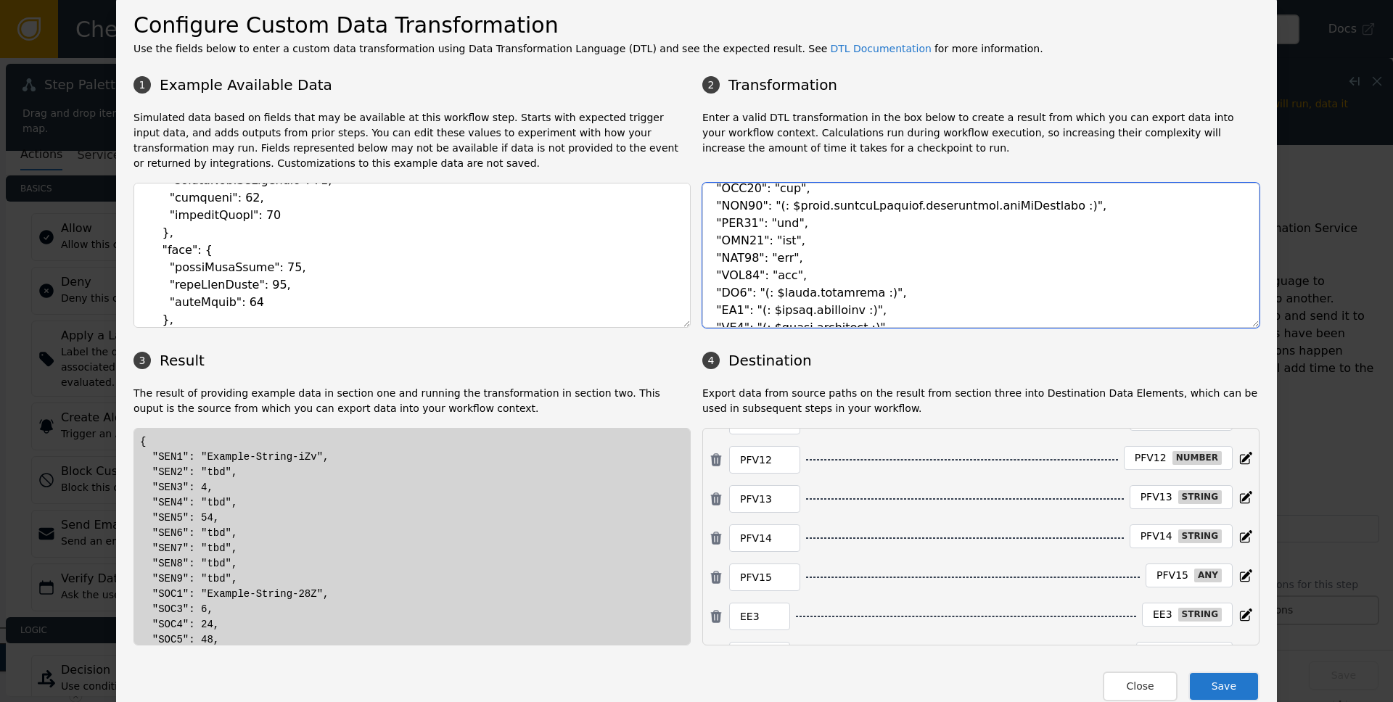
drag, startPoint x: 747, startPoint y: 295, endPoint x: 904, endPoint y: 295, distance: 156.8
click at [904, 295] on textarea at bounding box center [980, 255] width 557 height 145
paste textarea "tbd"
drag, startPoint x: 751, startPoint y: 310, endPoint x: 919, endPoint y: 309, distance: 168.4
click at [919, 309] on textarea at bounding box center [980, 255] width 557 height 145
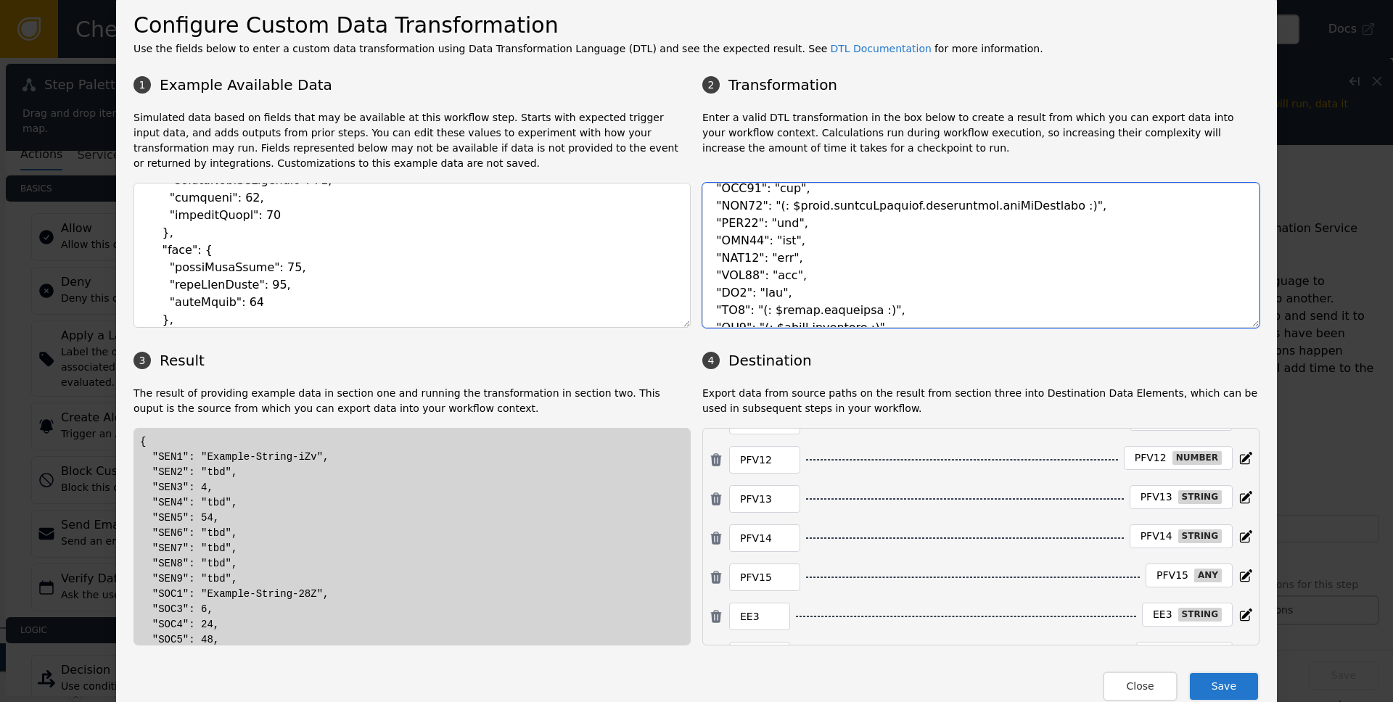
drag, startPoint x: 749, startPoint y: 308, endPoint x: 912, endPoint y: 310, distance: 163.3
click at [912, 310] on textarea at bounding box center [980, 255] width 557 height 145
paste textarea "tbd"
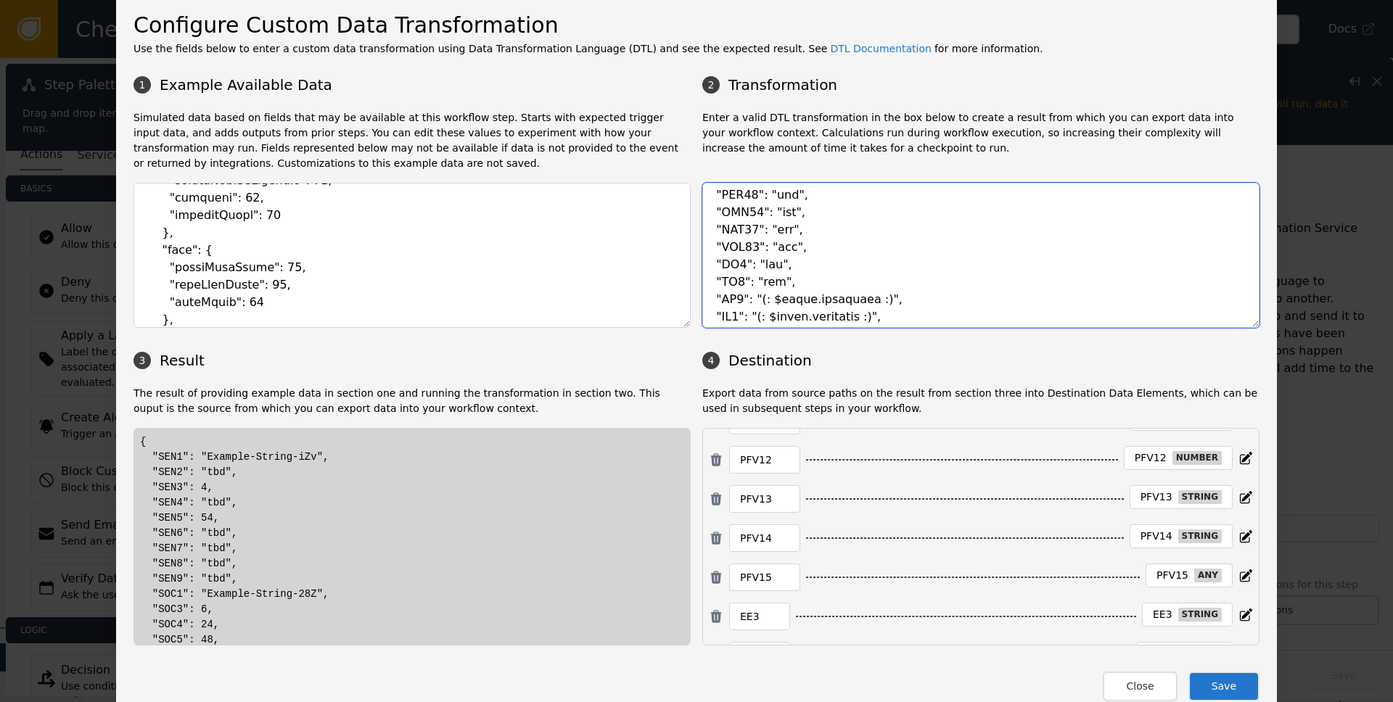
scroll to position [807, 0]
drag, startPoint x: 748, startPoint y: 296, endPoint x: 893, endPoint y: 291, distance: 144.5
click at [893, 291] on textarea at bounding box center [980, 255] width 557 height 145
paste textarea "tbd"
drag, startPoint x: 745, startPoint y: 314, endPoint x: 909, endPoint y: 312, distance: 163.3
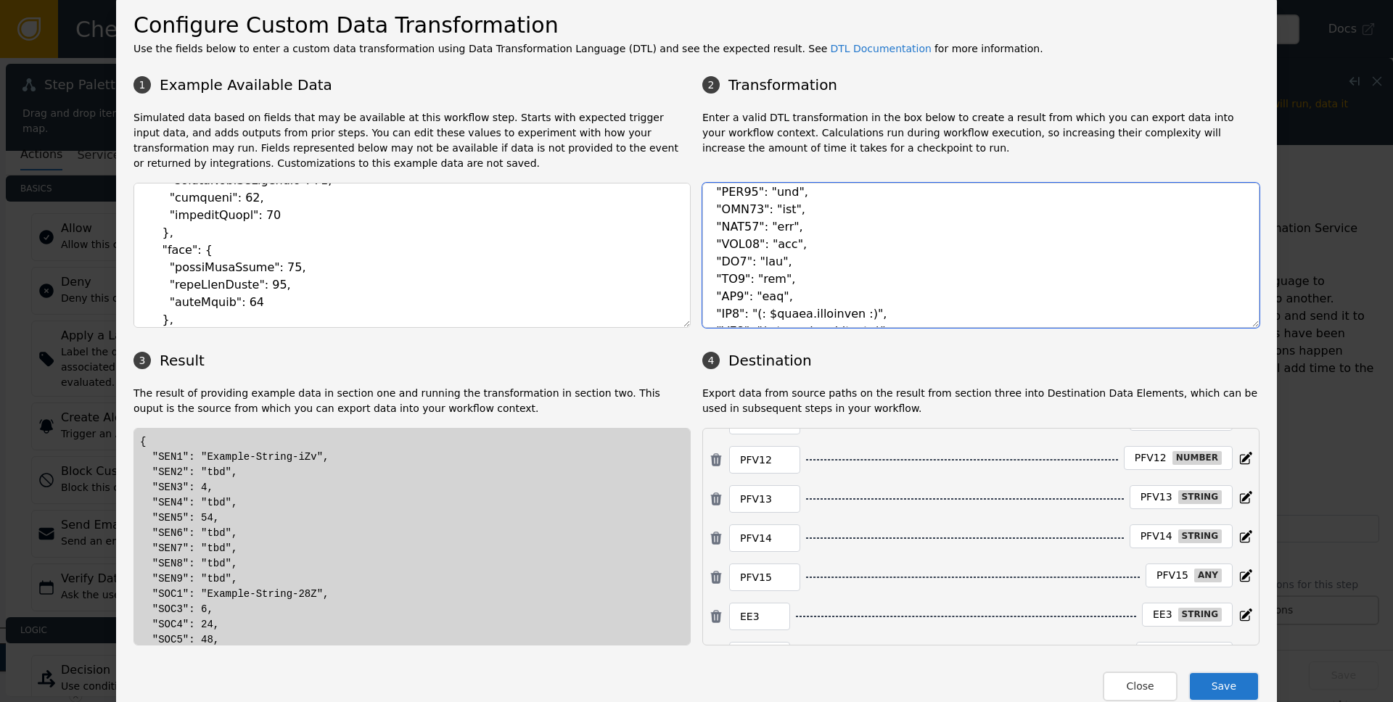
click at [909, 312] on textarea at bounding box center [980, 255] width 557 height 145
paste textarea "tbd"
drag, startPoint x: 747, startPoint y: 290, endPoint x: 904, endPoint y: 287, distance: 156.8
click at [904, 287] on textarea at bounding box center [980, 255] width 557 height 145
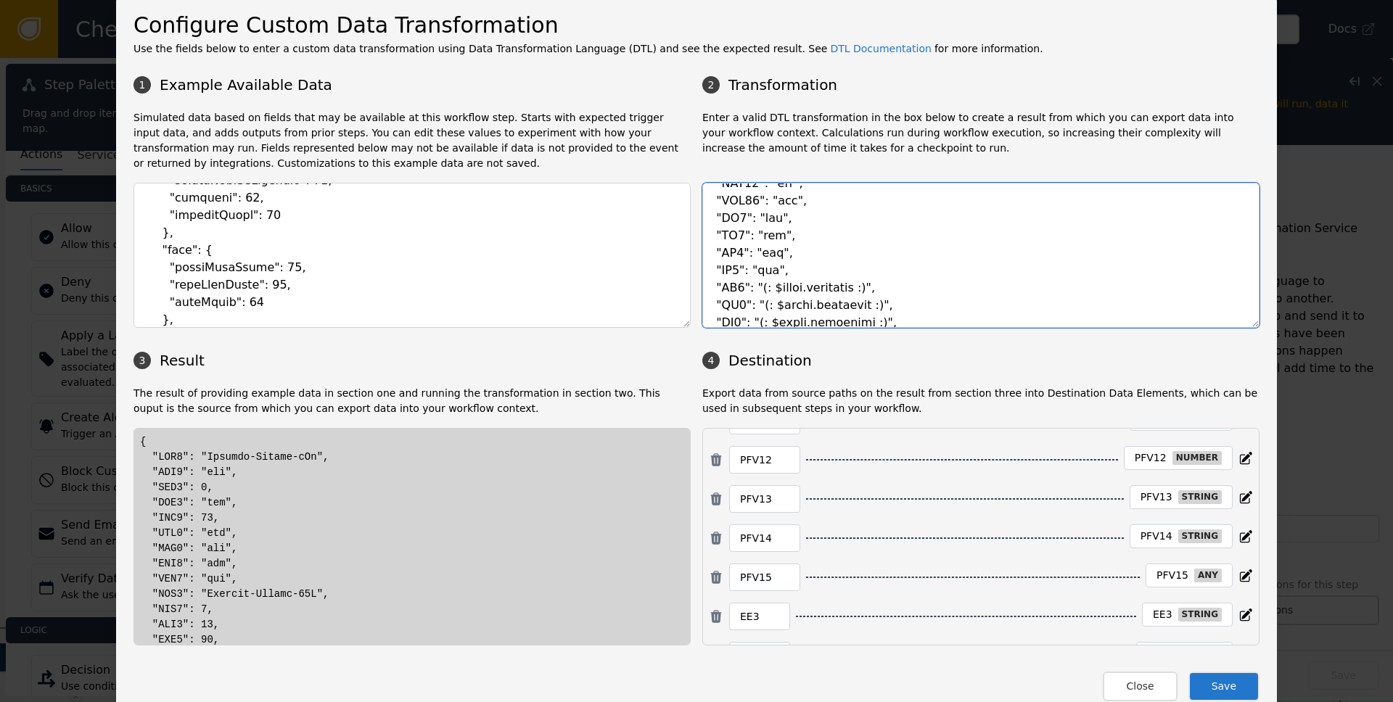
paste textarea "tbd"
drag, startPoint x: 749, startPoint y: 308, endPoint x: 905, endPoint y: 306, distance: 156.0
click at [905, 306] on textarea at bounding box center [980, 255] width 557 height 145
paste textarea "tbd"
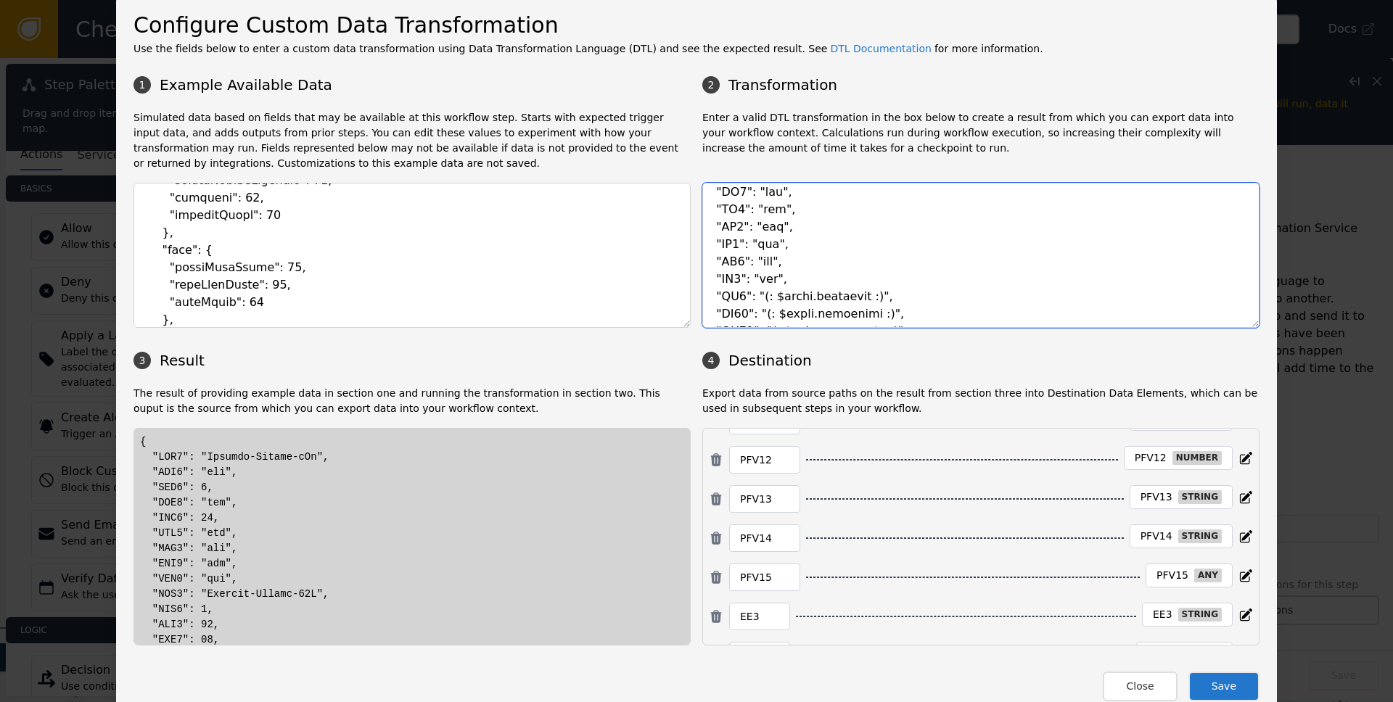
drag, startPoint x: 758, startPoint y: 296, endPoint x: 904, endPoint y: 299, distance: 145.9
click at [904, 299] on textarea at bounding box center [980, 255] width 557 height 145
paste textarea "tbd"
drag, startPoint x: 753, startPoint y: 318, endPoint x: 911, endPoint y: 311, distance: 158.4
click at [911, 311] on textarea at bounding box center [980, 255] width 557 height 145
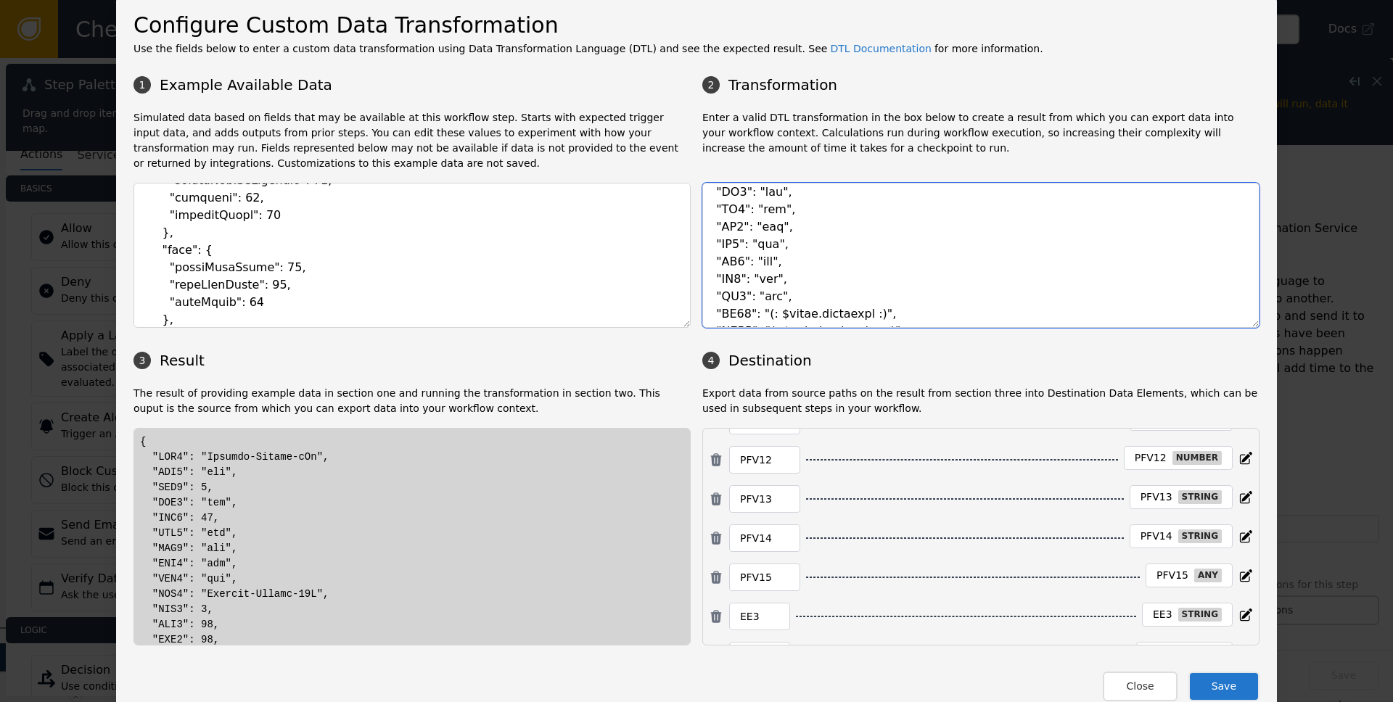
paste textarea "tbd"
drag, startPoint x: 753, startPoint y: 314, endPoint x: 891, endPoint y: 313, distance: 137.9
click at [891, 313] on textarea at bounding box center [980, 255] width 557 height 145
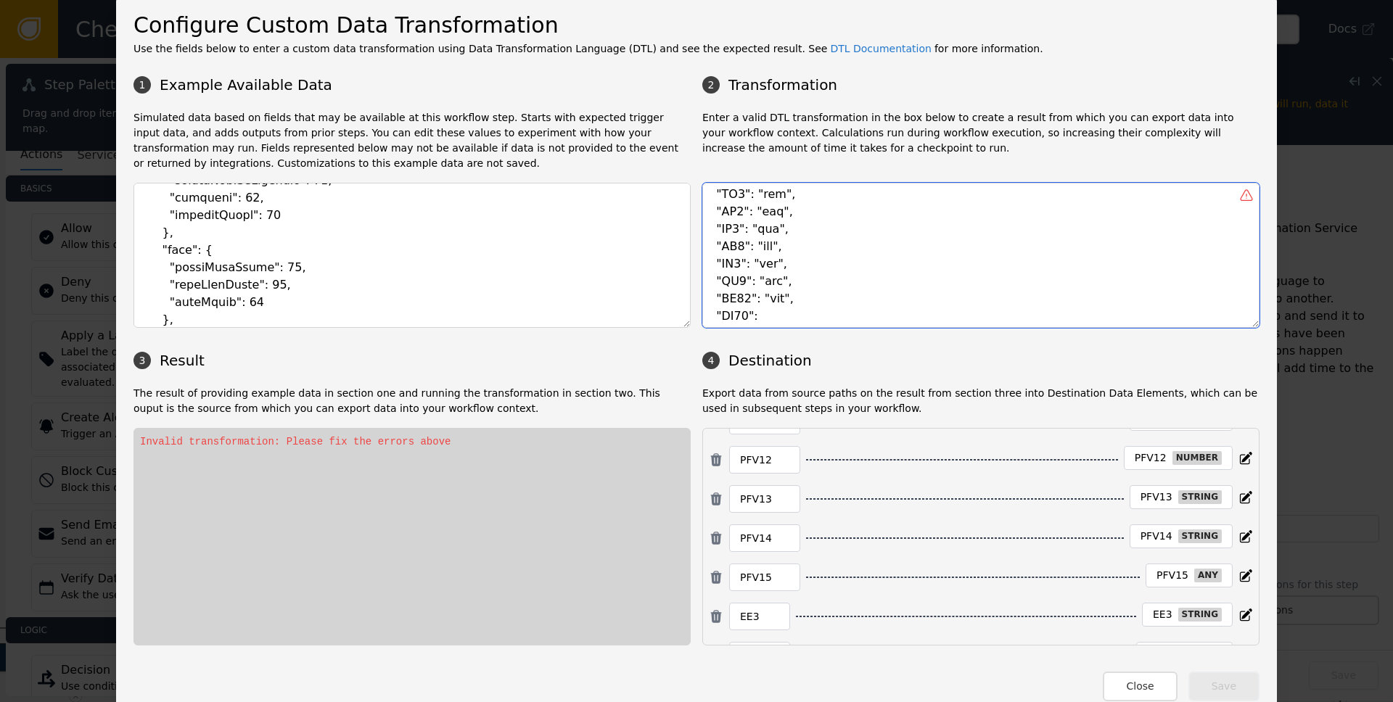
paste textarea ""tbd","
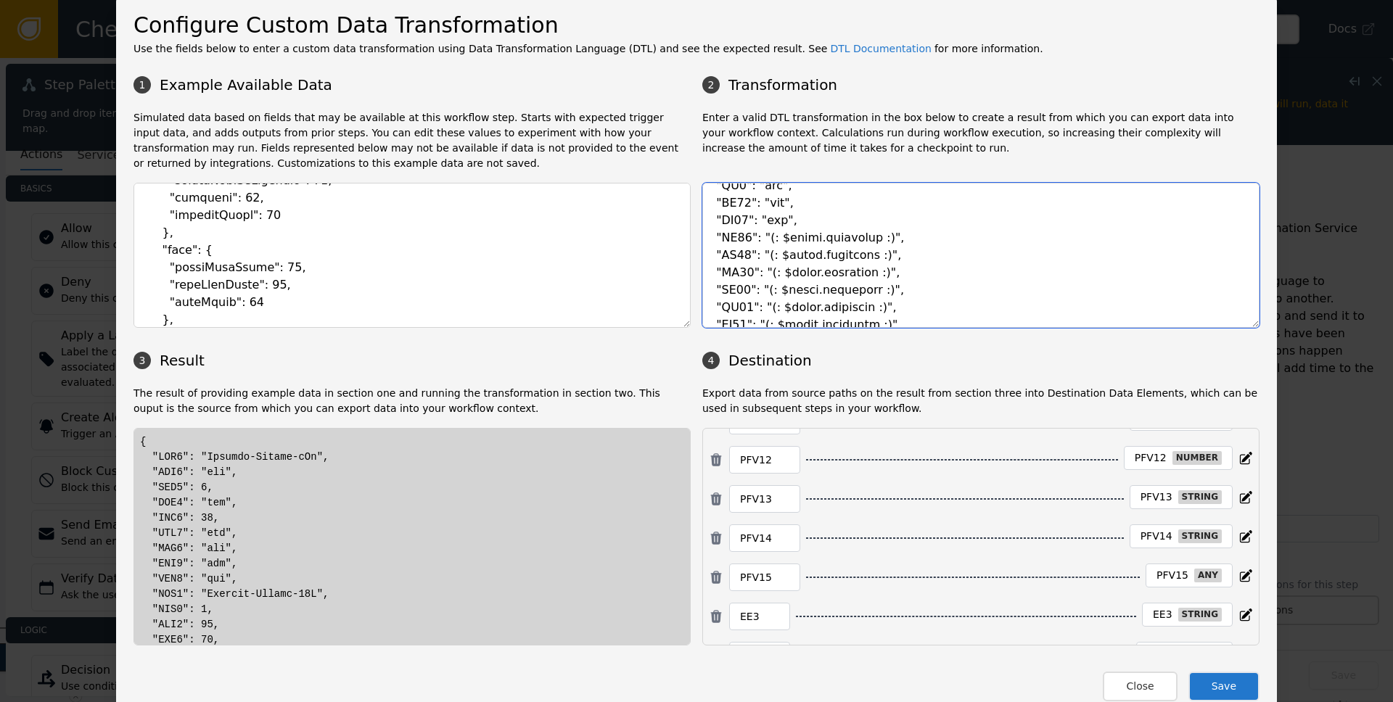
scroll to position [988, 0]
drag, startPoint x: 755, startPoint y: 239, endPoint x: 905, endPoint y: 244, distance: 149.6
click at [905, 244] on textarea at bounding box center [980, 255] width 557 height 145
paste textarea "tbd"
drag, startPoint x: 755, startPoint y: 257, endPoint x: 906, endPoint y: 260, distance: 151.7
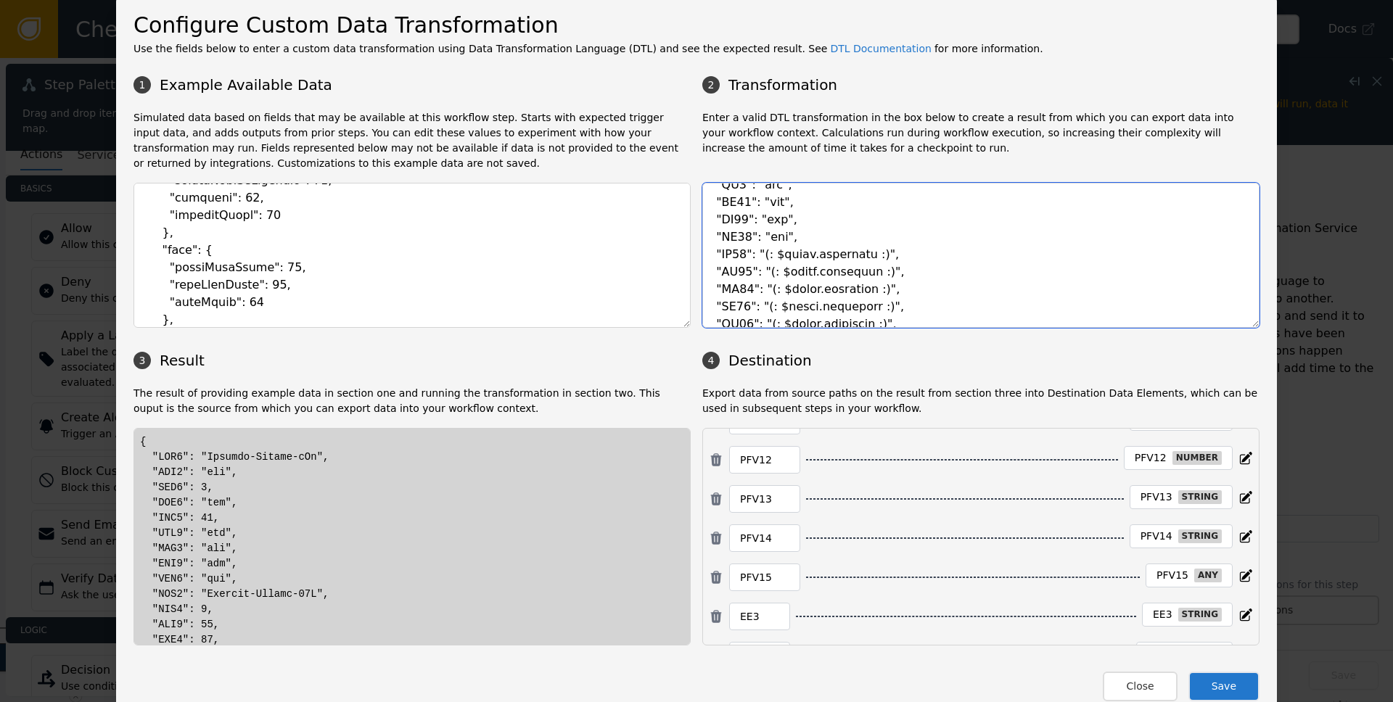
click at [906, 260] on textarea at bounding box center [980, 255] width 557 height 145
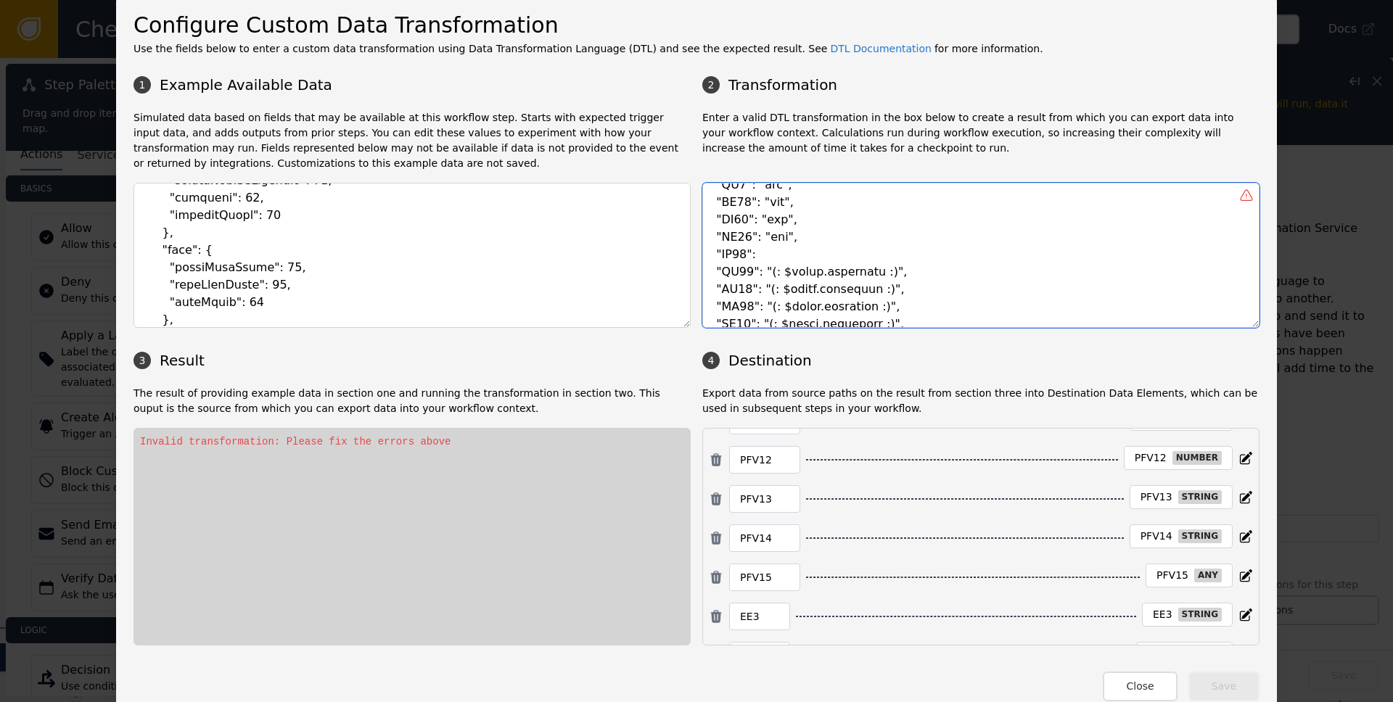
paste textarea ""tbd","
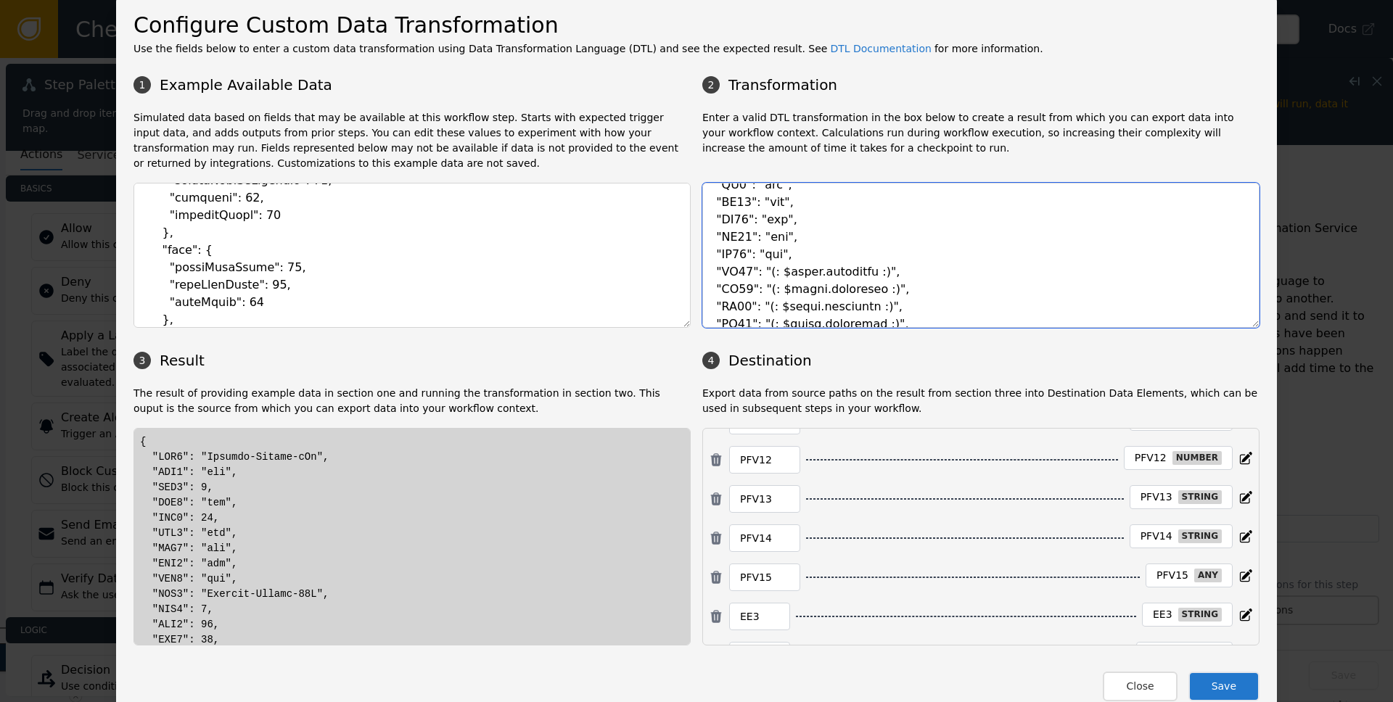
click at [755, 271] on textarea at bounding box center [980, 255] width 557 height 145
drag, startPoint x: 753, startPoint y: 272, endPoint x: 904, endPoint y: 271, distance: 151.0
click at [904, 271] on textarea at bounding box center [980, 255] width 557 height 145
paste textarea "tbd"
drag, startPoint x: 753, startPoint y: 290, endPoint x: 898, endPoint y: 290, distance: 144.4
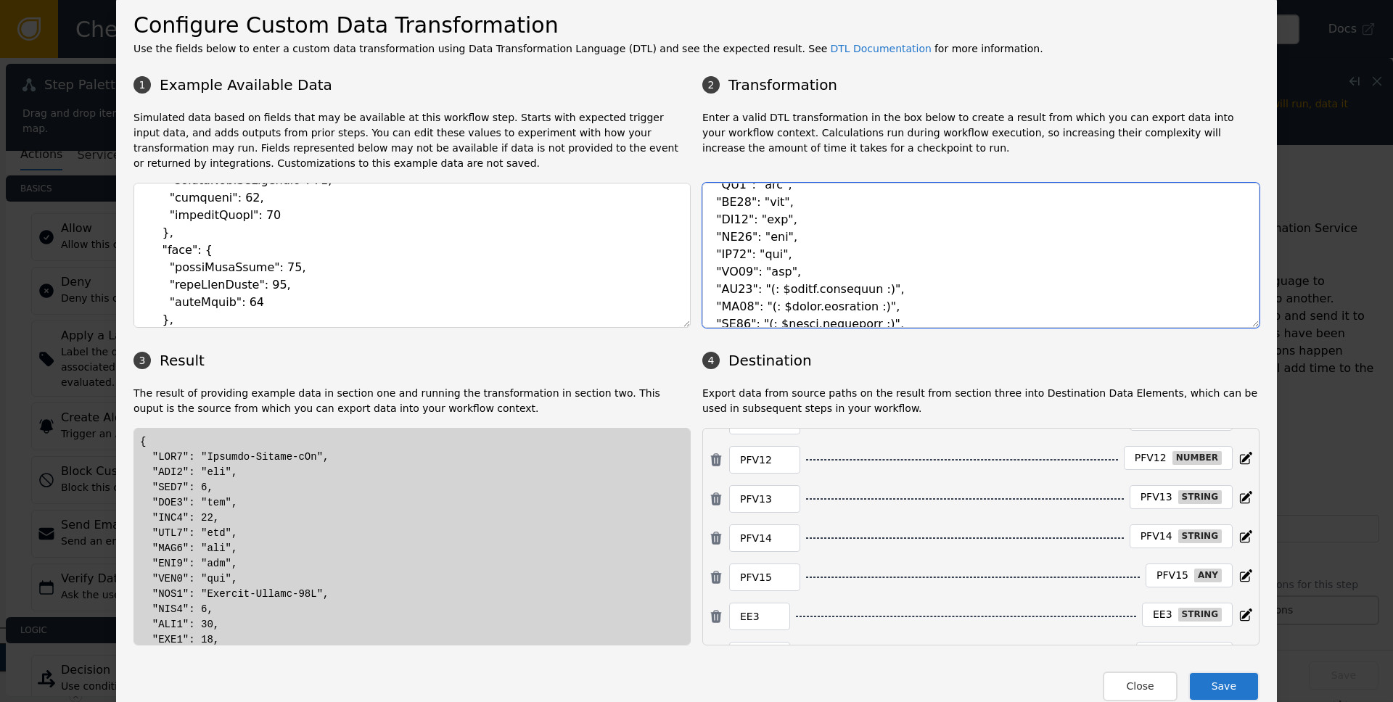
click at [898, 290] on textarea at bounding box center [980, 255] width 557 height 145
paste textarea "tbd"
drag, startPoint x: 750, startPoint y: 308, endPoint x: 925, endPoint y: 300, distance: 175.8
click at [925, 300] on textarea at bounding box center [980, 255] width 557 height 145
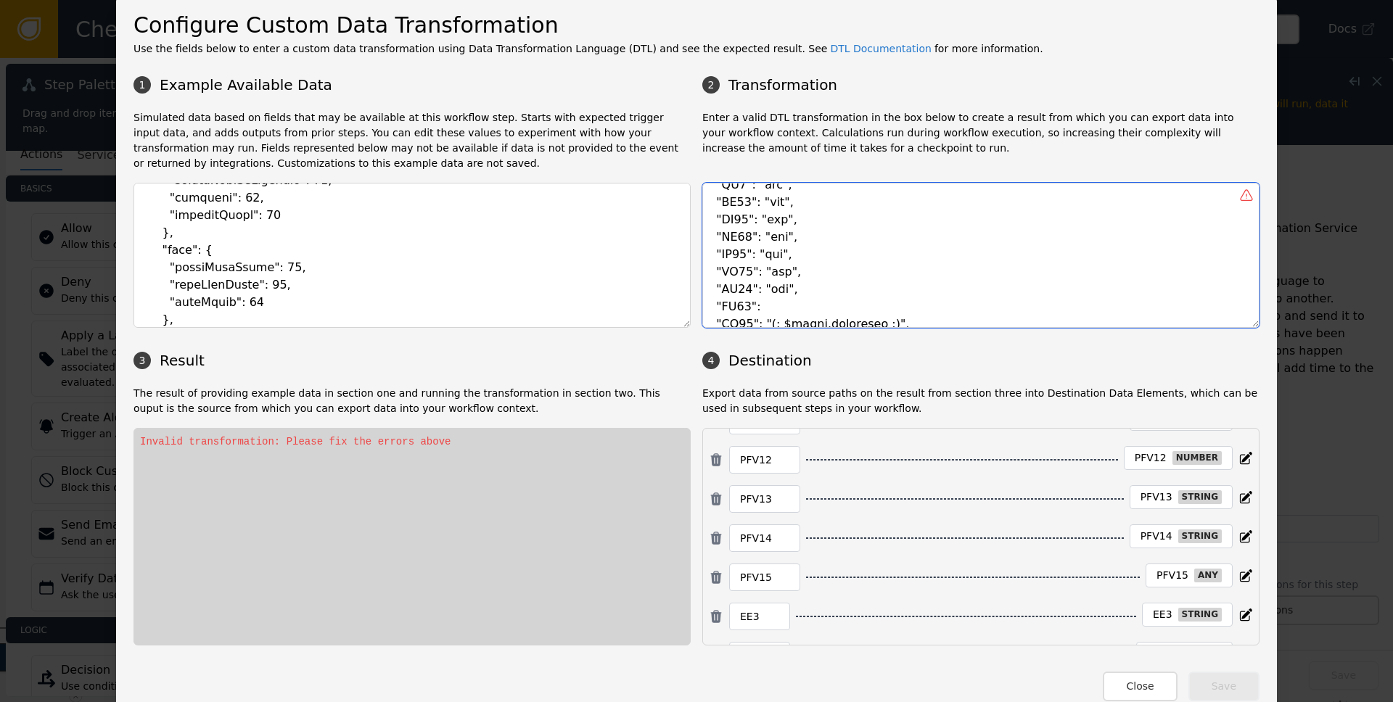
paste textarea ""tbd","
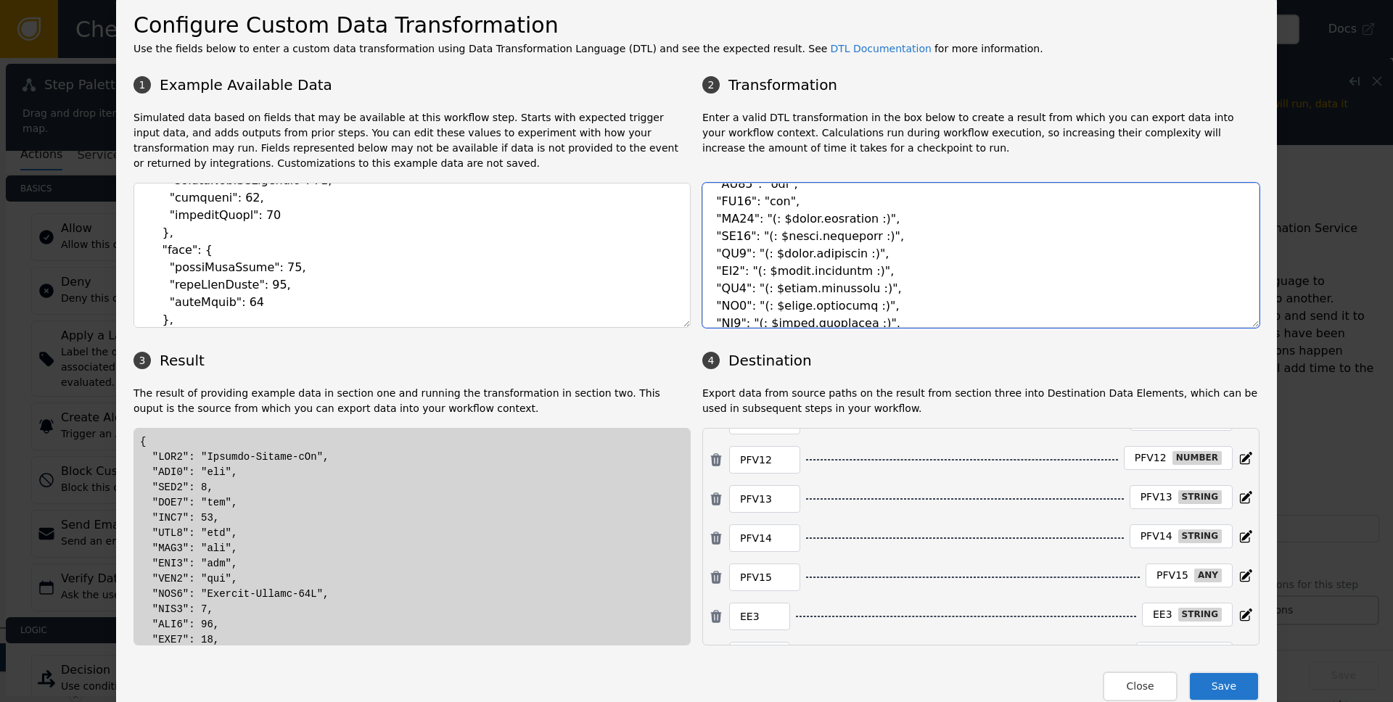
scroll to position [1094, 0]
drag, startPoint x: 752, startPoint y: 216, endPoint x: 911, endPoint y: 220, distance: 159.7
click at [911, 220] on textarea at bounding box center [980, 255] width 557 height 145
paste textarea "tbd"
drag, startPoint x: 753, startPoint y: 237, endPoint x: 924, endPoint y: 236, distance: 170.5
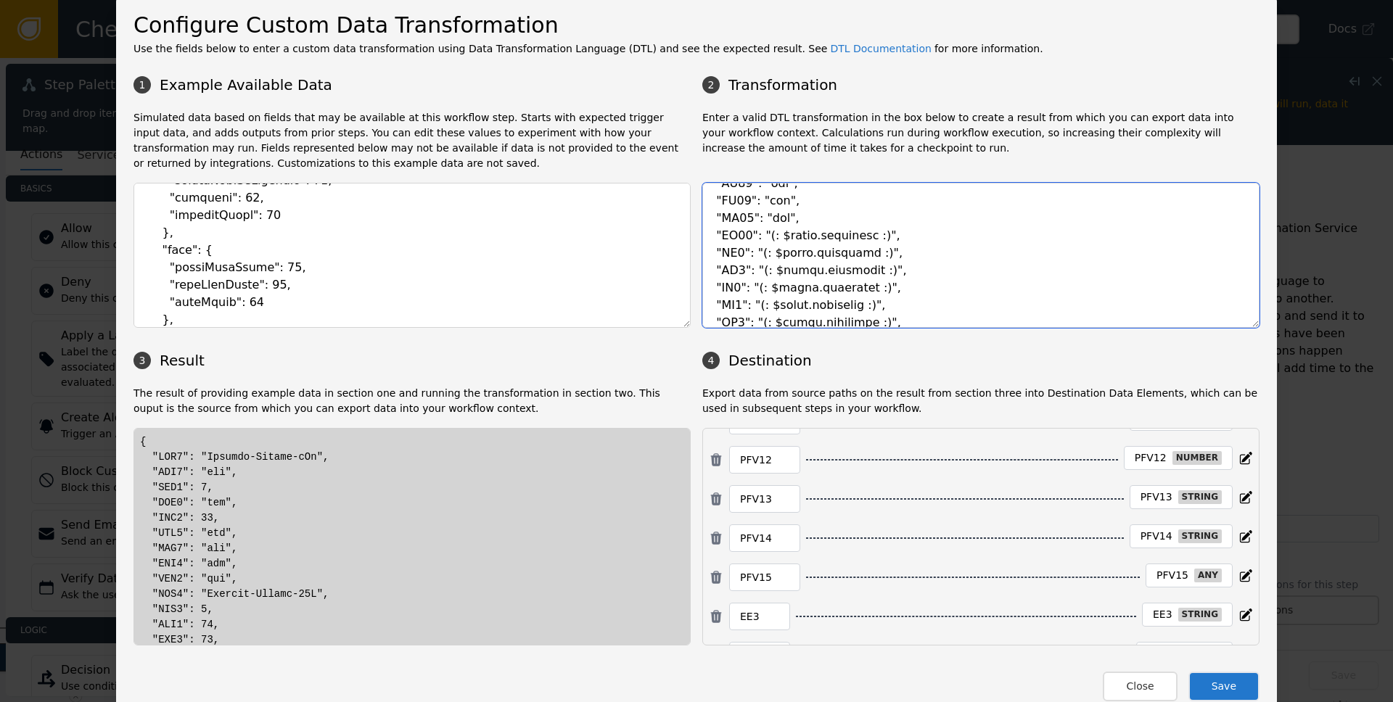
click at [924, 236] on textarea at bounding box center [980, 255] width 557 height 145
paste textarea "tbd"
drag, startPoint x: 742, startPoint y: 253, endPoint x: 891, endPoint y: 257, distance: 148.8
click at [891, 257] on textarea at bounding box center [980, 255] width 557 height 145
paste textarea "tbd"
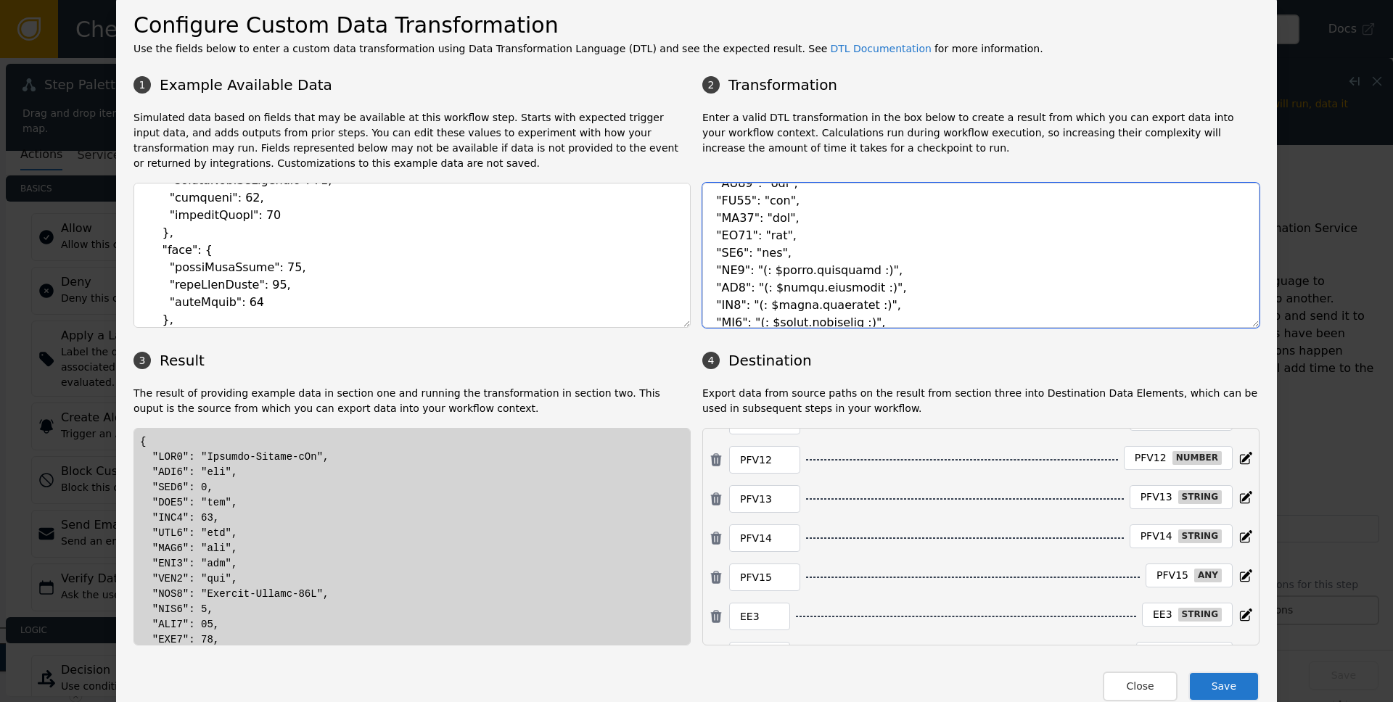
drag, startPoint x: 743, startPoint y: 271, endPoint x: 900, endPoint y: 272, distance: 156.8
click at [900, 272] on textarea at bounding box center [980, 255] width 557 height 145
paste textarea "tbd"
drag, startPoint x: 744, startPoint y: 289, endPoint x: 904, endPoint y: 285, distance: 160.4
click at [904, 285] on textarea at bounding box center [980, 255] width 557 height 145
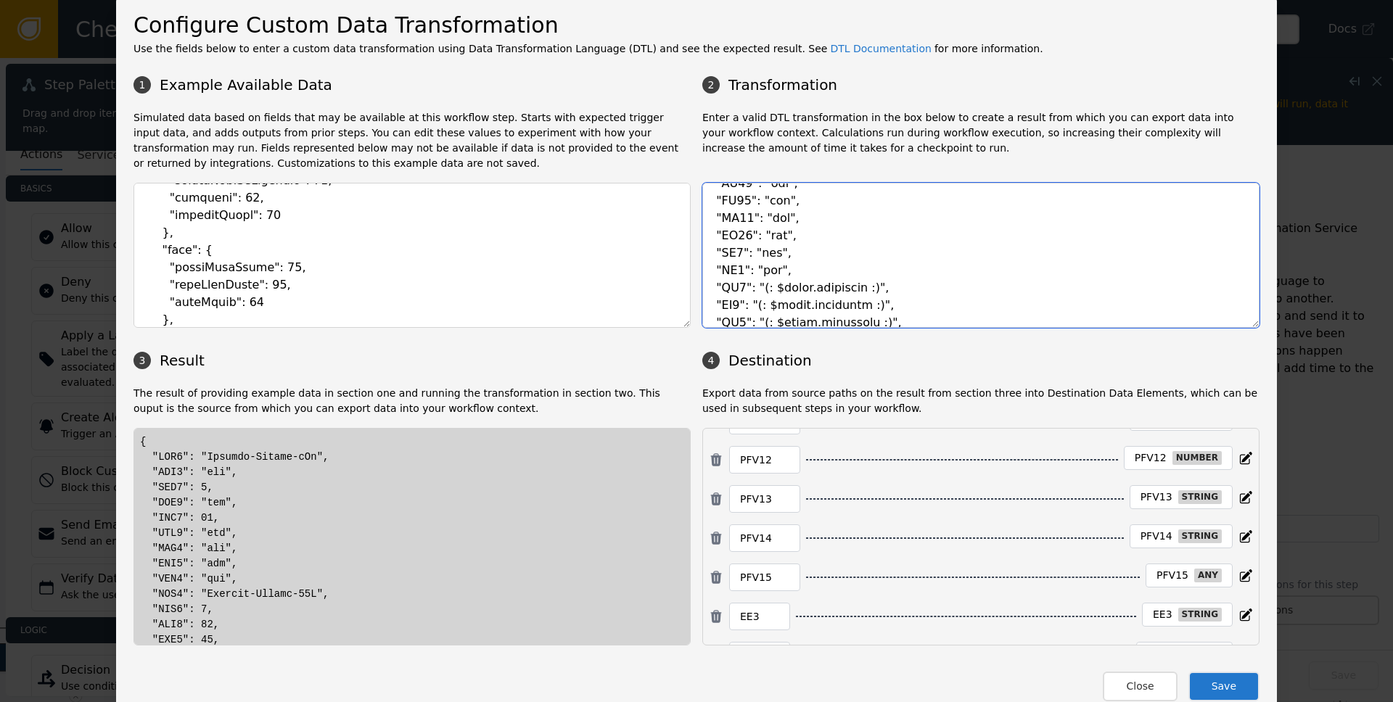
paste textarea "tbd"
drag, startPoint x: 744, startPoint y: 307, endPoint x: 904, endPoint y: 303, distance: 160.4
click at [904, 303] on textarea at bounding box center [980, 255] width 557 height 145
paste textarea "tbd"
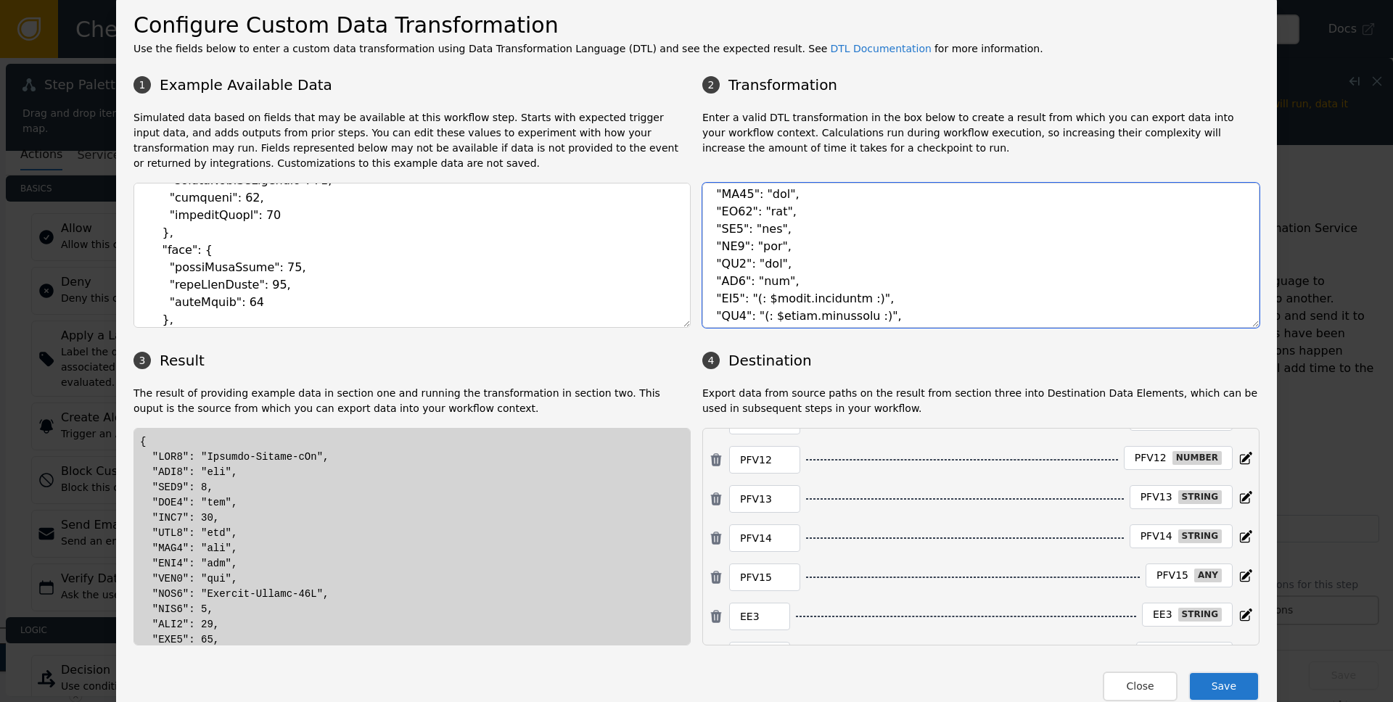
drag, startPoint x: 744, startPoint y: 298, endPoint x: 888, endPoint y: 299, distance: 144.4
click at [888, 299] on textarea at bounding box center [980, 255] width 557 height 145
paste textarea "tbd"
drag, startPoint x: 745, startPoint y: 294, endPoint x: 896, endPoint y: 297, distance: 151.0
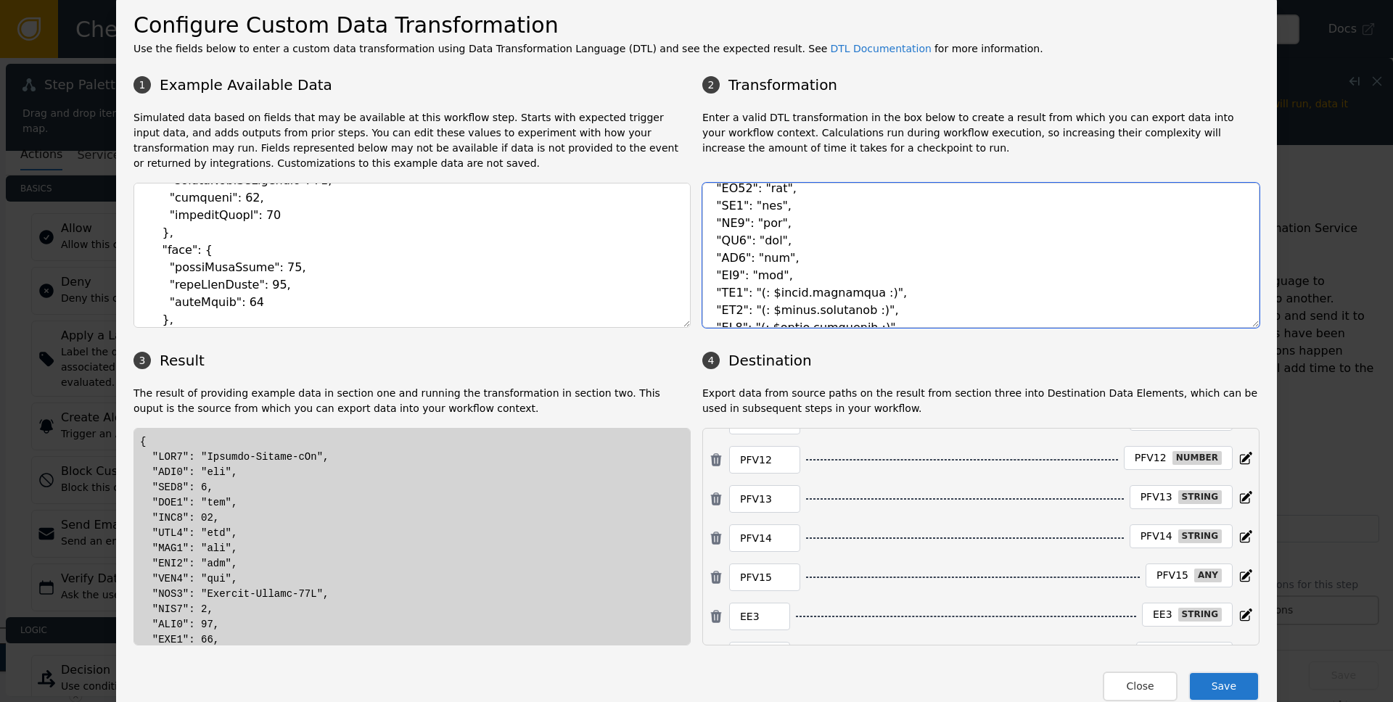
click at [896, 297] on textarea at bounding box center [980, 255] width 557 height 145
paste textarea "tbd"
click at [746, 307] on textarea at bounding box center [980, 255] width 557 height 145
drag, startPoint x: 745, startPoint y: 308, endPoint x: 911, endPoint y: 310, distance: 166.2
click at [911, 310] on textarea at bounding box center [980, 255] width 557 height 145
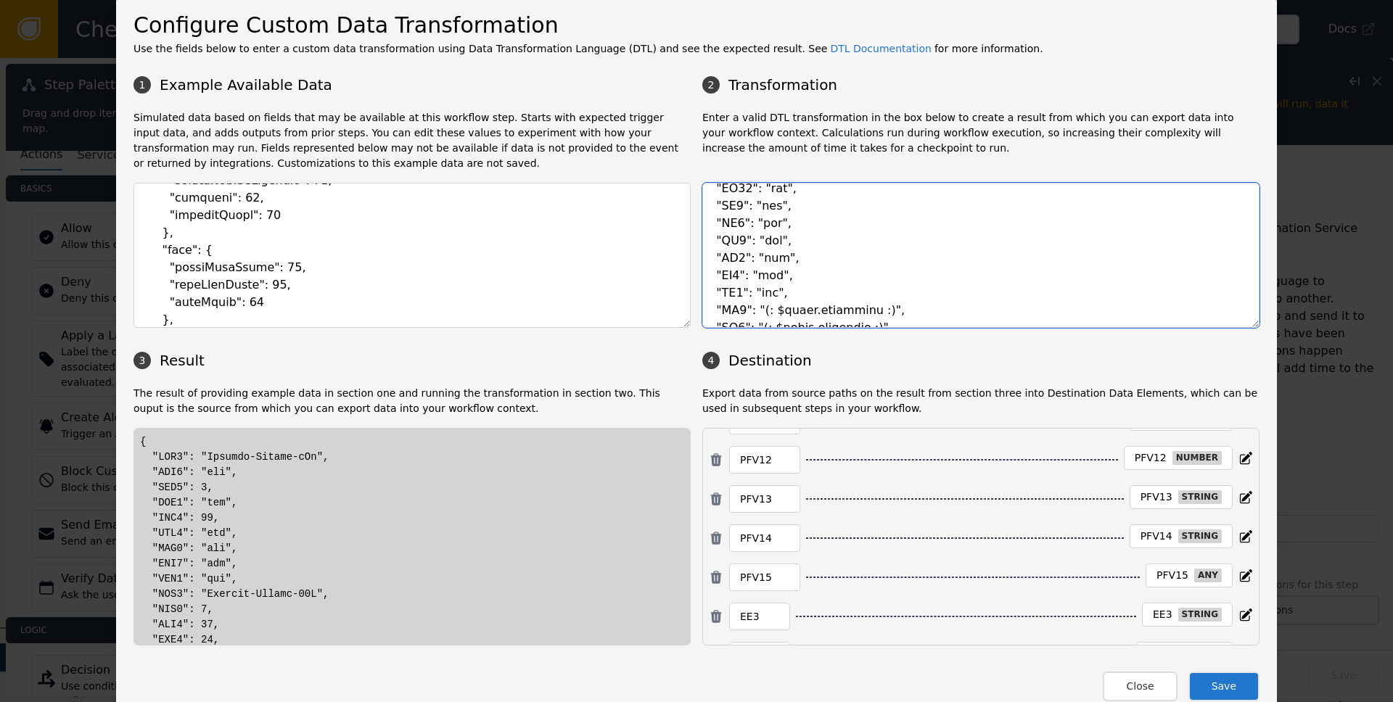
paste textarea "tbd"
drag, startPoint x: 745, startPoint y: 308, endPoint x: 901, endPoint y: 310, distance: 156.0
click at [900, 310] on textarea at bounding box center [980, 255] width 557 height 145
paste textarea "tbd"
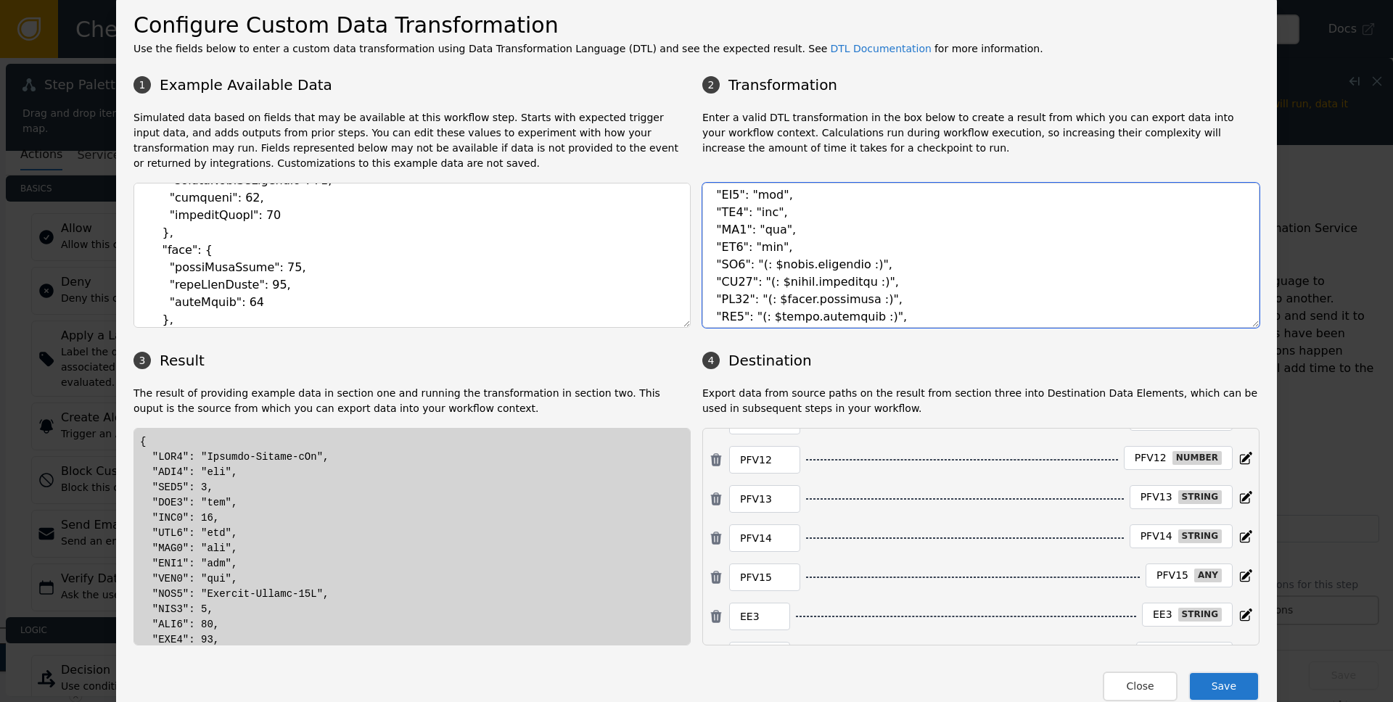
scroll to position [1229, 0]
drag, startPoint x: 744, startPoint y: 260, endPoint x: 897, endPoint y: 268, distance: 153.3
click at [897, 268] on textarea at bounding box center [980, 255] width 557 height 145
click at [894, 259] on textarea at bounding box center [980, 255] width 557 height 145
drag, startPoint x: 746, startPoint y: 260, endPoint x: 904, endPoint y: 255, distance: 157.5
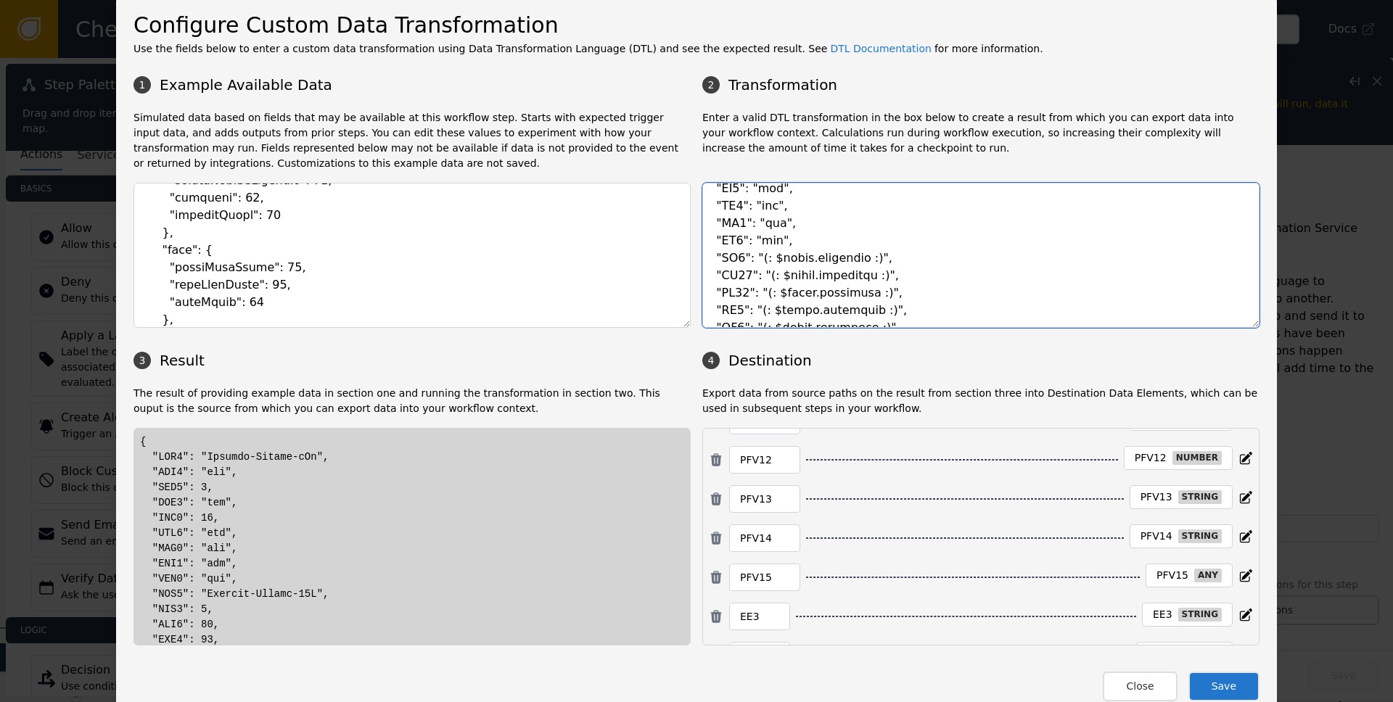
click at [904, 256] on textarea at bounding box center [980, 255] width 557 height 145
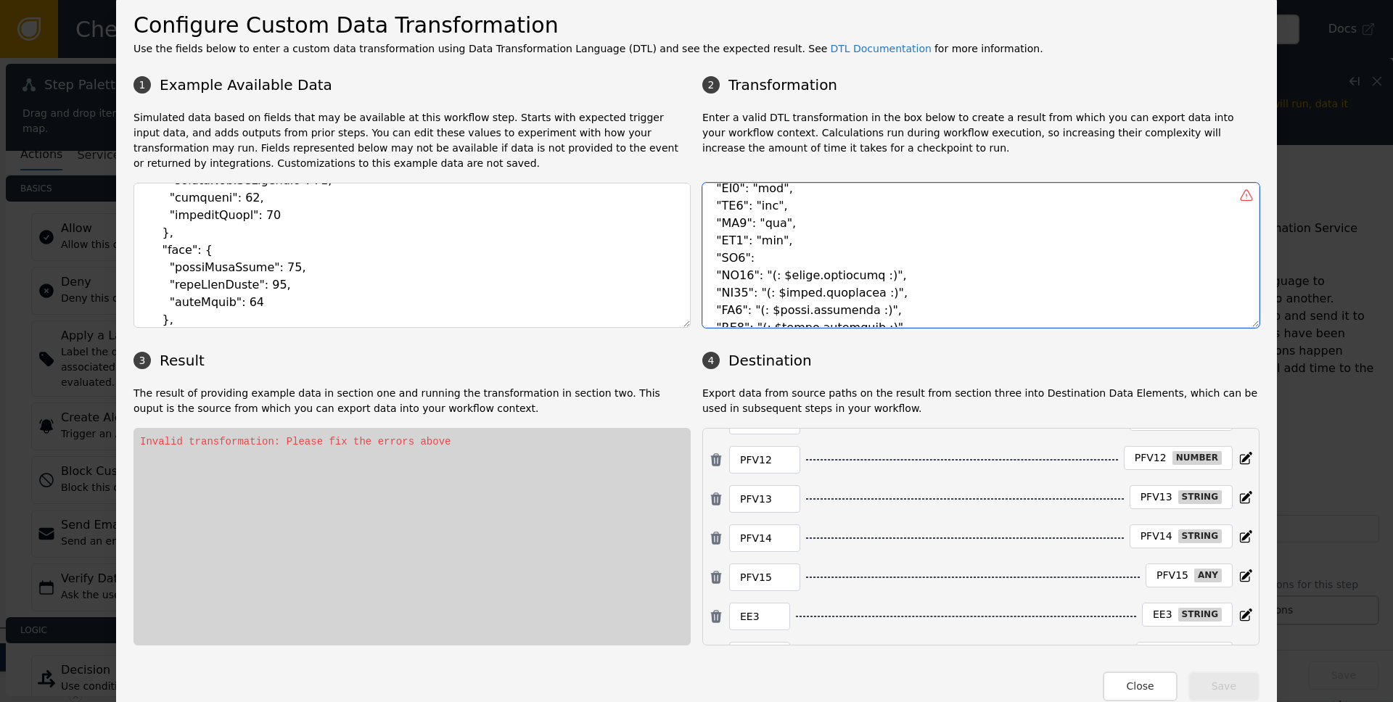
paste textarea ""tbd","
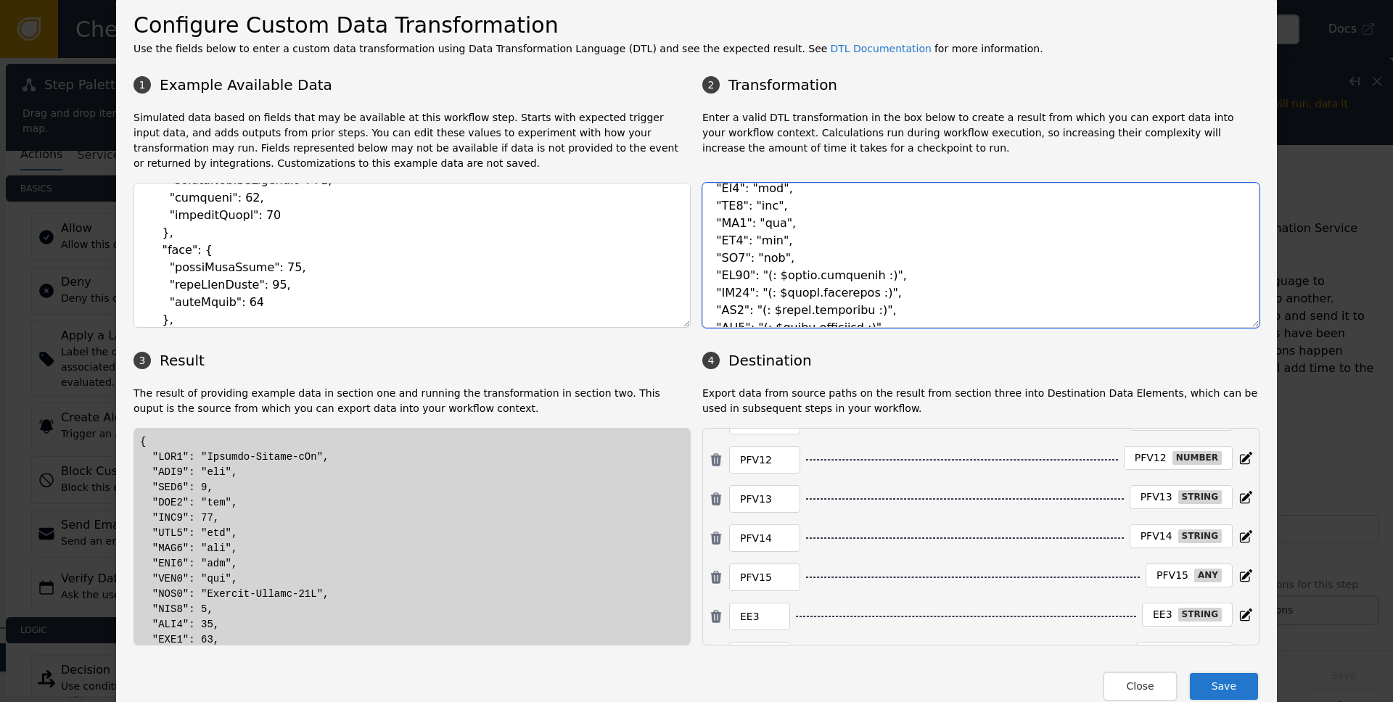
drag, startPoint x: 750, startPoint y: 276, endPoint x: 882, endPoint y: 278, distance: 132.8
click at [882, 278] on textarea at bounding box center [980, 255] width 557 height 145
paste textarea "tbd"
drag
click at [896, 292] on textarea at bounding box center [980, 255] width 557 height 145
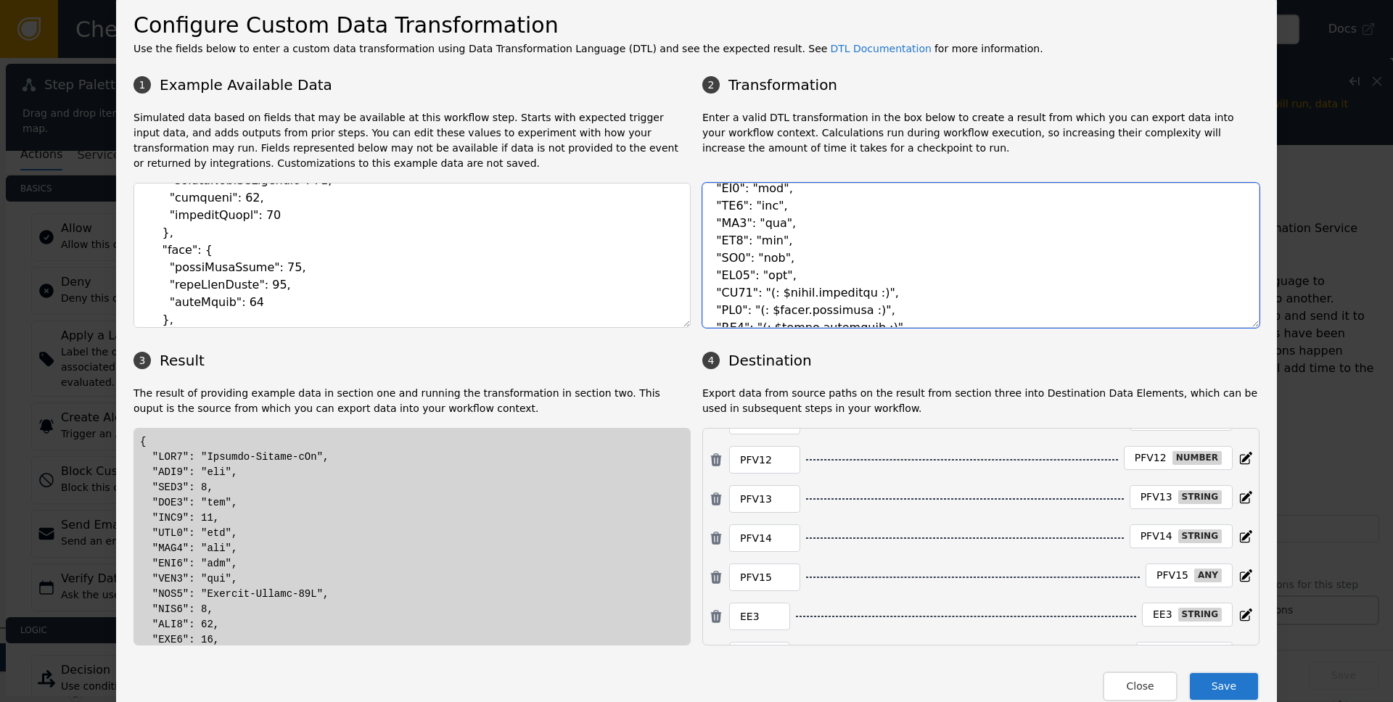
paste textarea "tbd"
click at [906, 308] on textarea at bounding box center [980, 255] width 557 height 145
paste textarea "tbd"
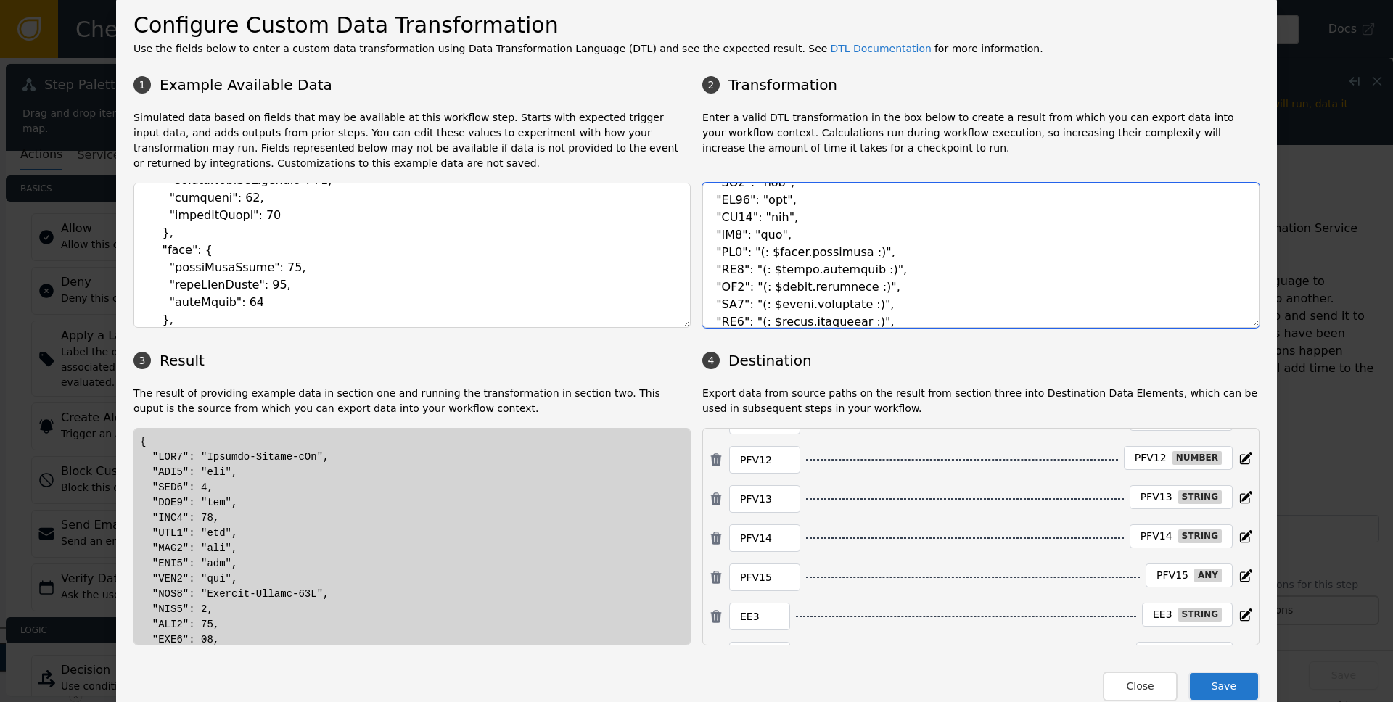
click at [933, 262] on textarea at bounding box center [980, 255] width 557 height 145
click at [910, 255] on textarea at bounding box center [980, 255] width 557 height 145
click at [732, 255] on textarea at bounding box center [980, 255] width 557 height 145
drag, startPoint x: 749, startPoint y: 253, endPoint x: 899, endPoint y: 256, distance: 150.2
click at [899, 256] on textarea at bounding box center [980, 255] width 557 height 145
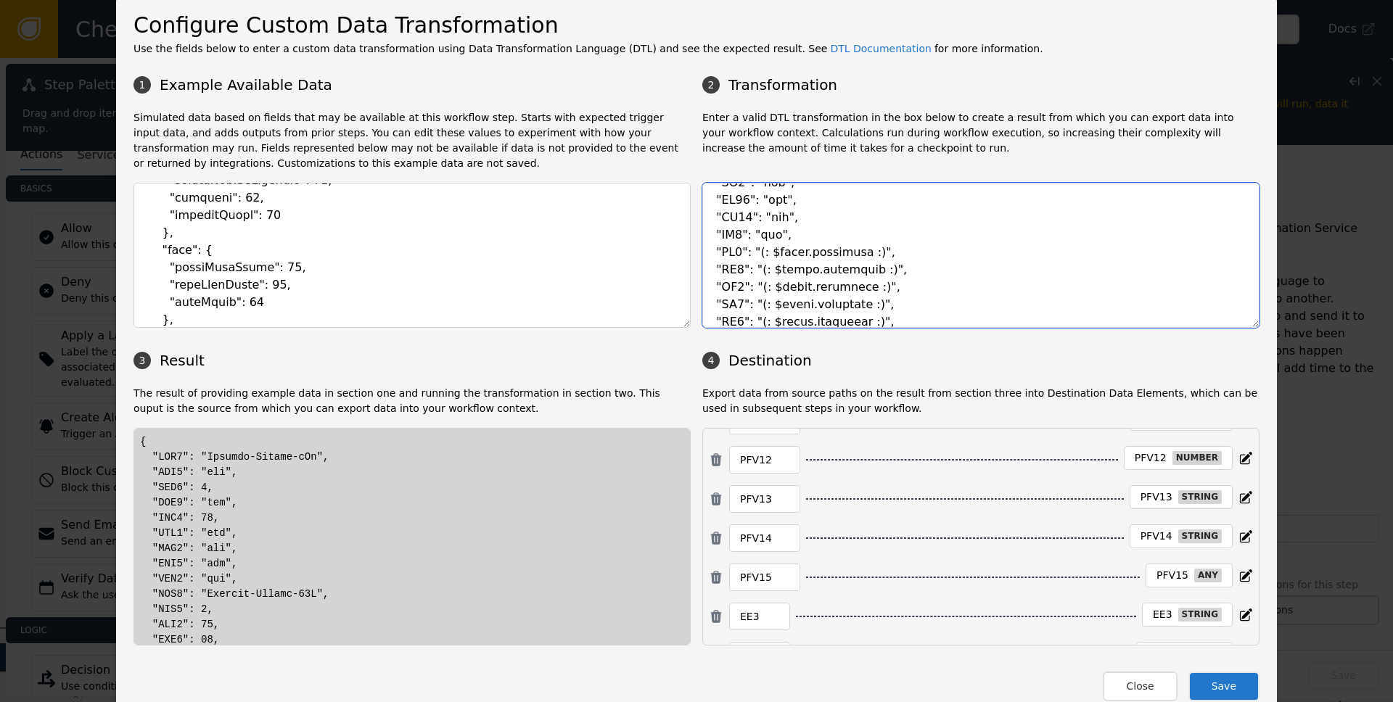
paste textarea "tbd"
drag, startPoint x: 748, startPoint y: 271, endPoint x: 907, endPoint y: 272, distance: 158.9
click at [907, 272] on textarea at bounding box center [980, 255] width 557 height 145
paste textarea "tbd"
click at [904, 286] on textarea at bounding box center [980, 255] width 557 height 145
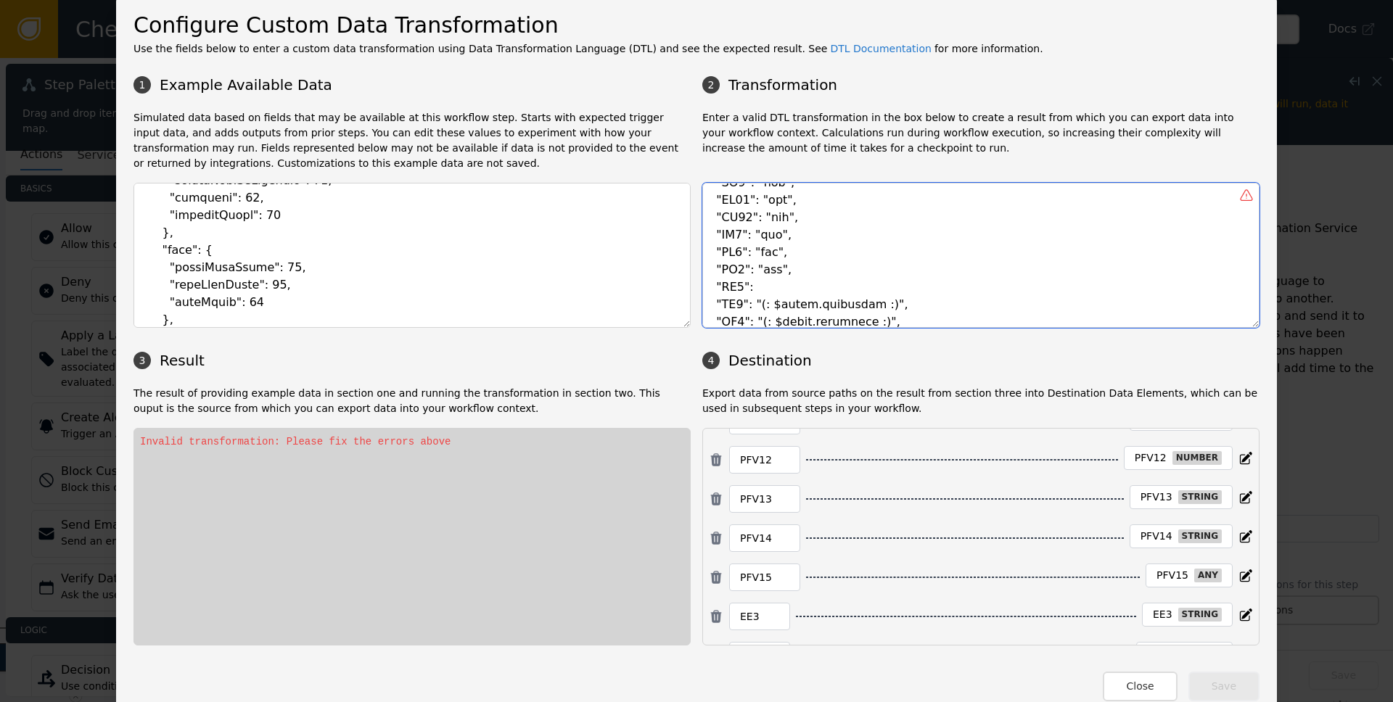
paste textarea ""tbd","
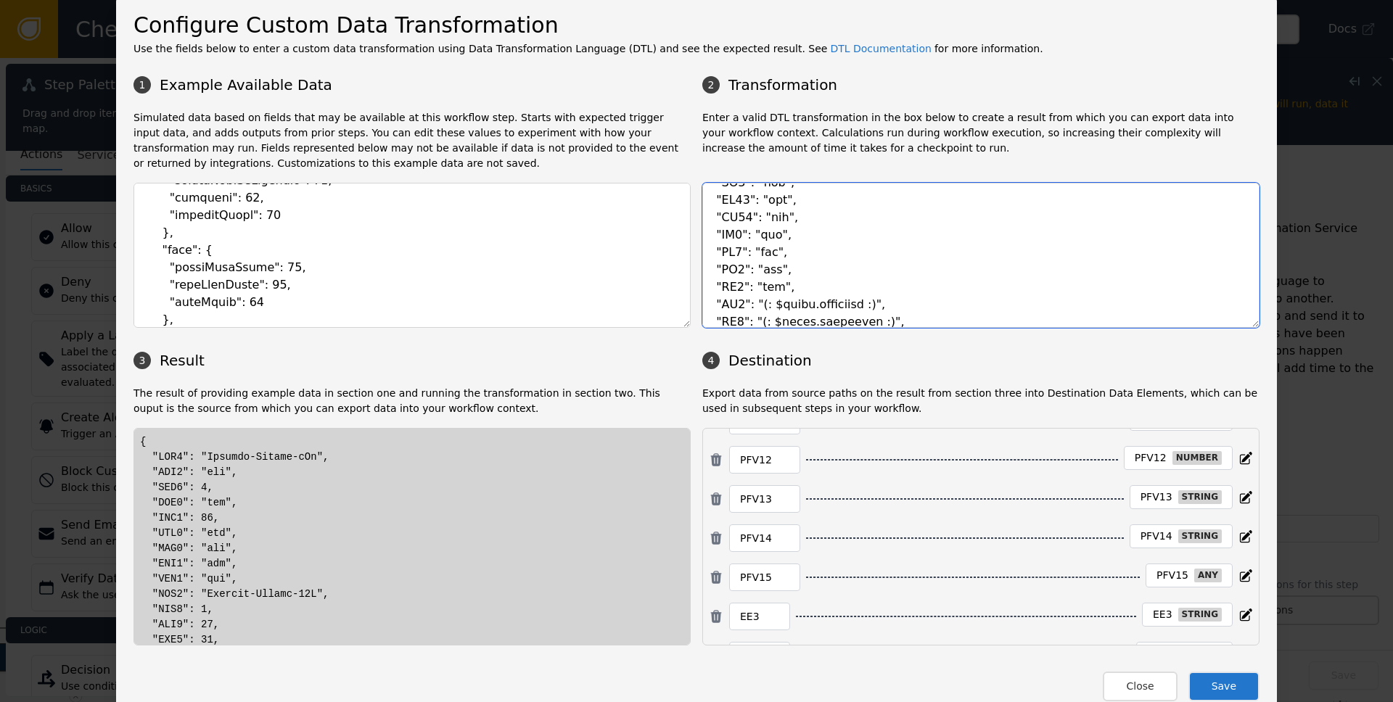
drag, startPoint x: 747, startPoint y: 301, endPoint x: 915, endPoint y: 305, distance: 168.4
click at [915, 305] on textarea at bounding box center [980, 255] width 557 height 145
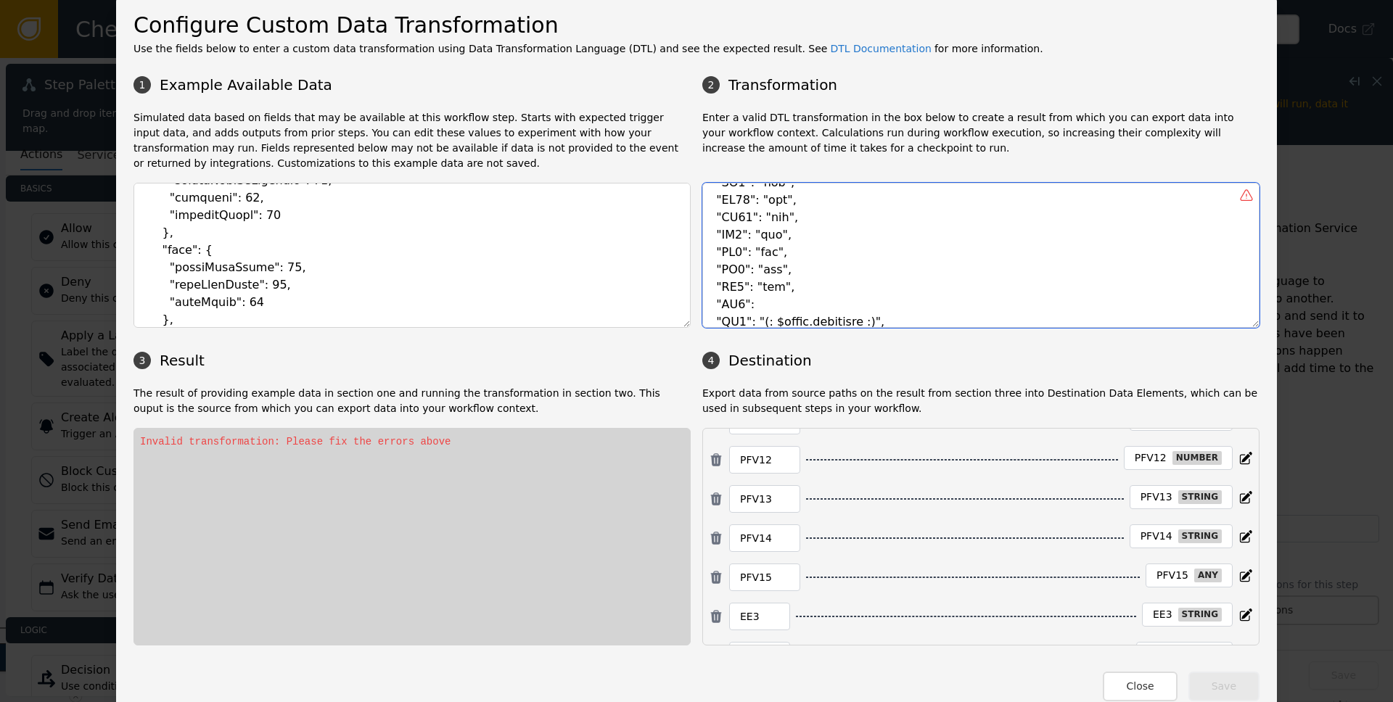
paste textarea ""tbd","
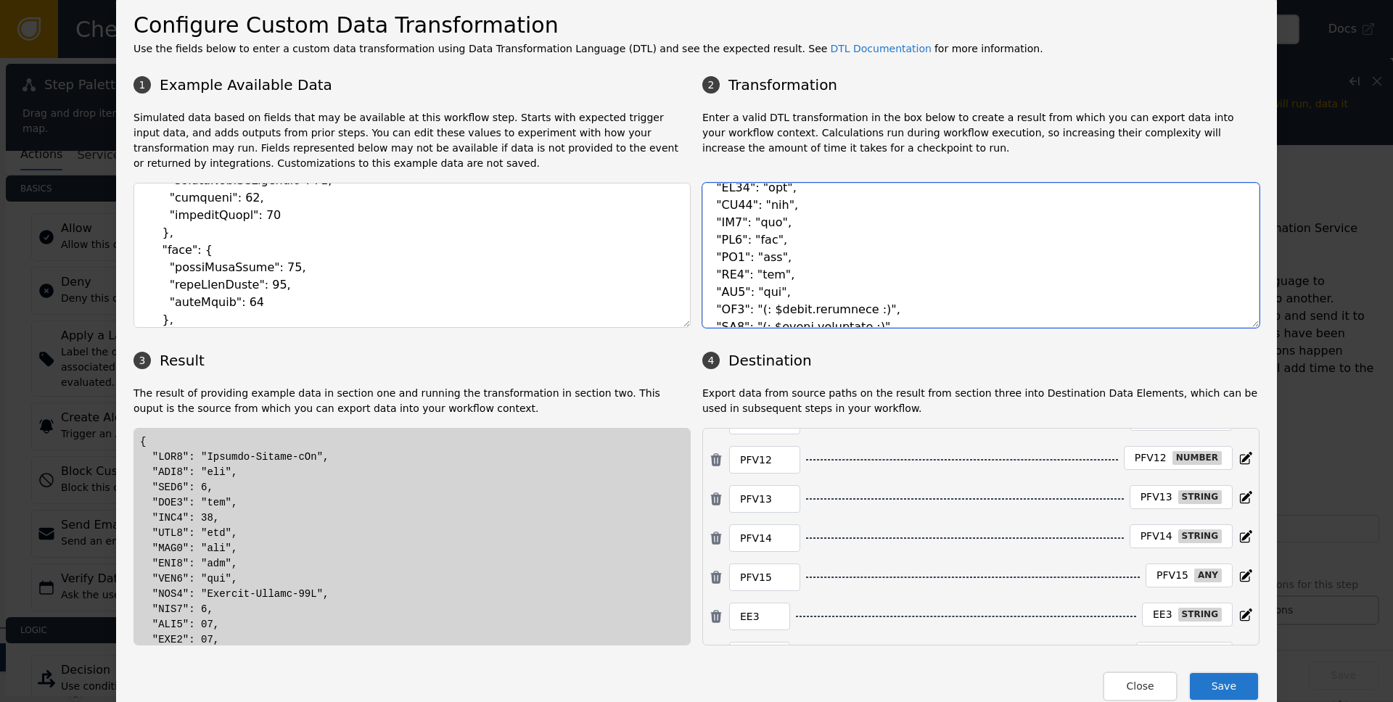
scroll to position [1330, 0]
drag, startPoint x: 756, startPoint y: 294, endPoint x: 921, endPoint y: 297, distance: 164.8
click at [921, 297] on textarea at bounding box center [980, 255] width 557 height 145
paste textarea "tbd"
drag, startPoint x: 747, startPoint y: 314, endPoint x: 903, endPoint y: 318, distance: 156.1
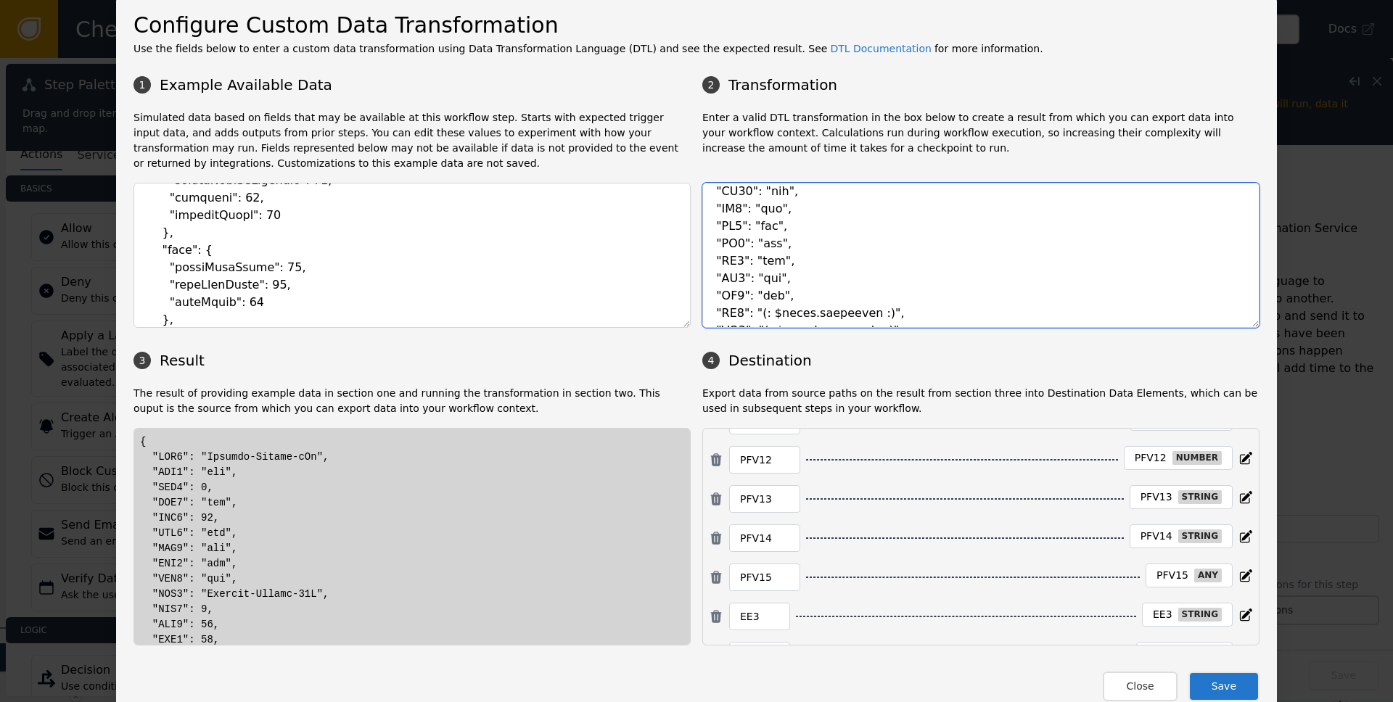
click at [903, 318] on textarea at bounding box center [980, 255] width 557 height 145
paste textarea "tbd"
drag, startPoint x: 750, startPoint y: 245, endPoint x: 889, endPoint y: 243, distance: 139.4
click at [889, 243] on textarea at bounding box center [980, 255] width 557 height 145
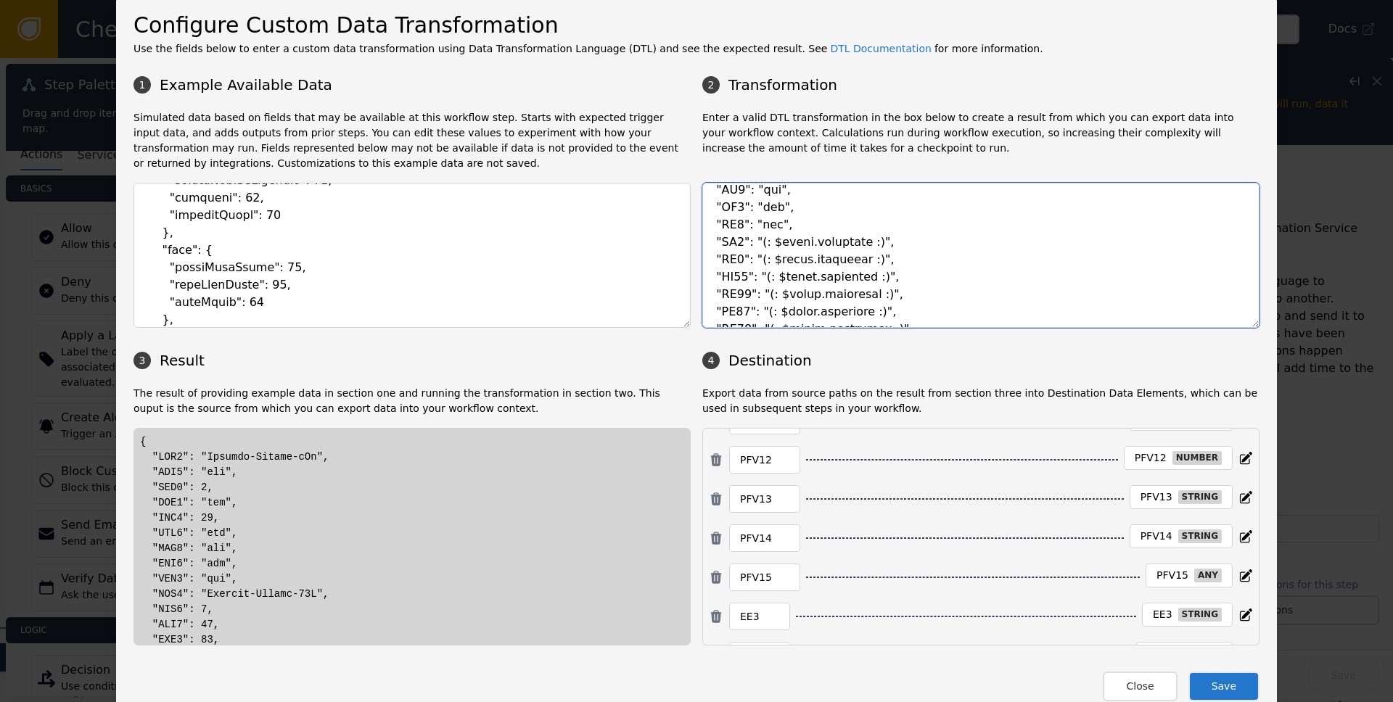
paste textarea "tbd"
drag, startPoint x: 794, startPoint y: 259, endPoint x: 905, endPoint y: 263, distance: 111.1
click at [905, 263] on textarea at bounding box center [980, 255] width 557 height 145
paste textarea "tbd"
click at [902, 279] on textarea at bounding box center [980, 255] width 557 height 145
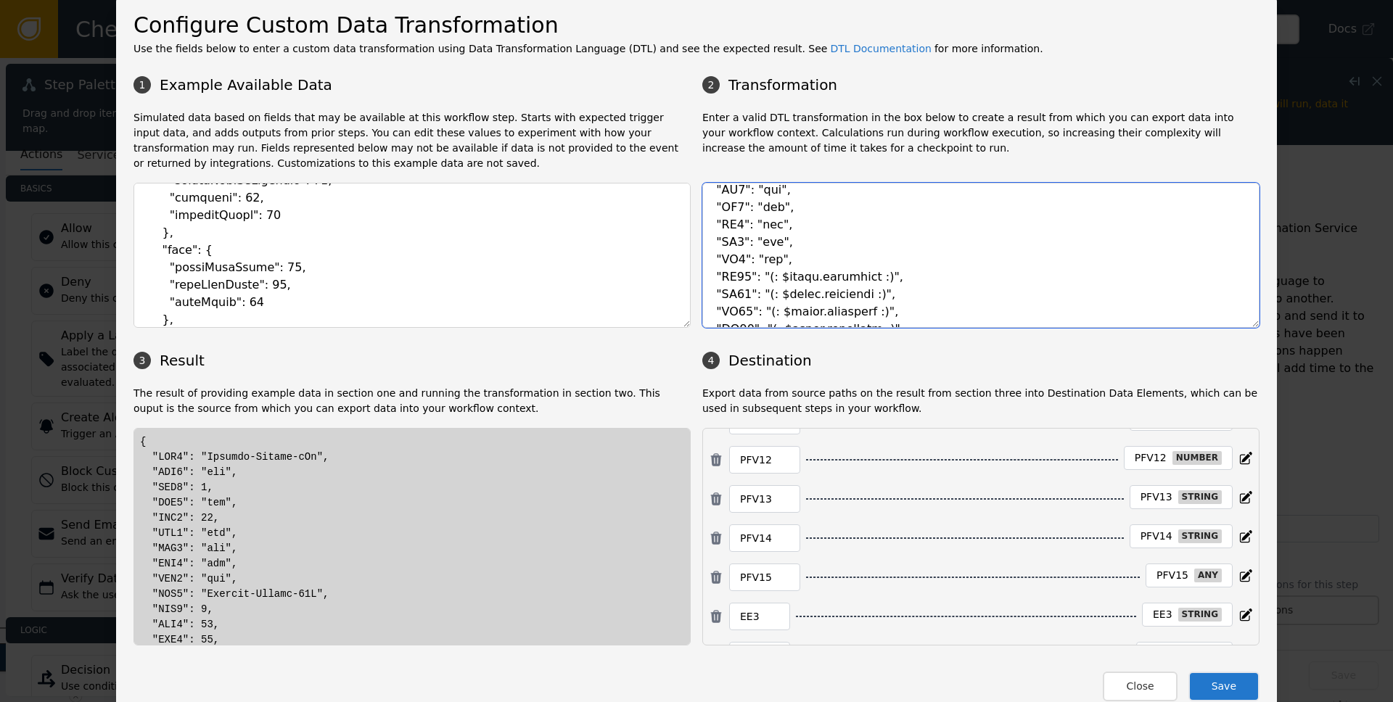
paste textarea "tbd"
click at [890, 295] on textarea at bounding box center [980, 255] width 557 height 145
paste textarea "tbd"
click at [895, 313] on textarea at bounding box center [980, 255] width 557 height 145
click at [880, 316] on textarea at bounding box center [980, 255] width 557 height 145
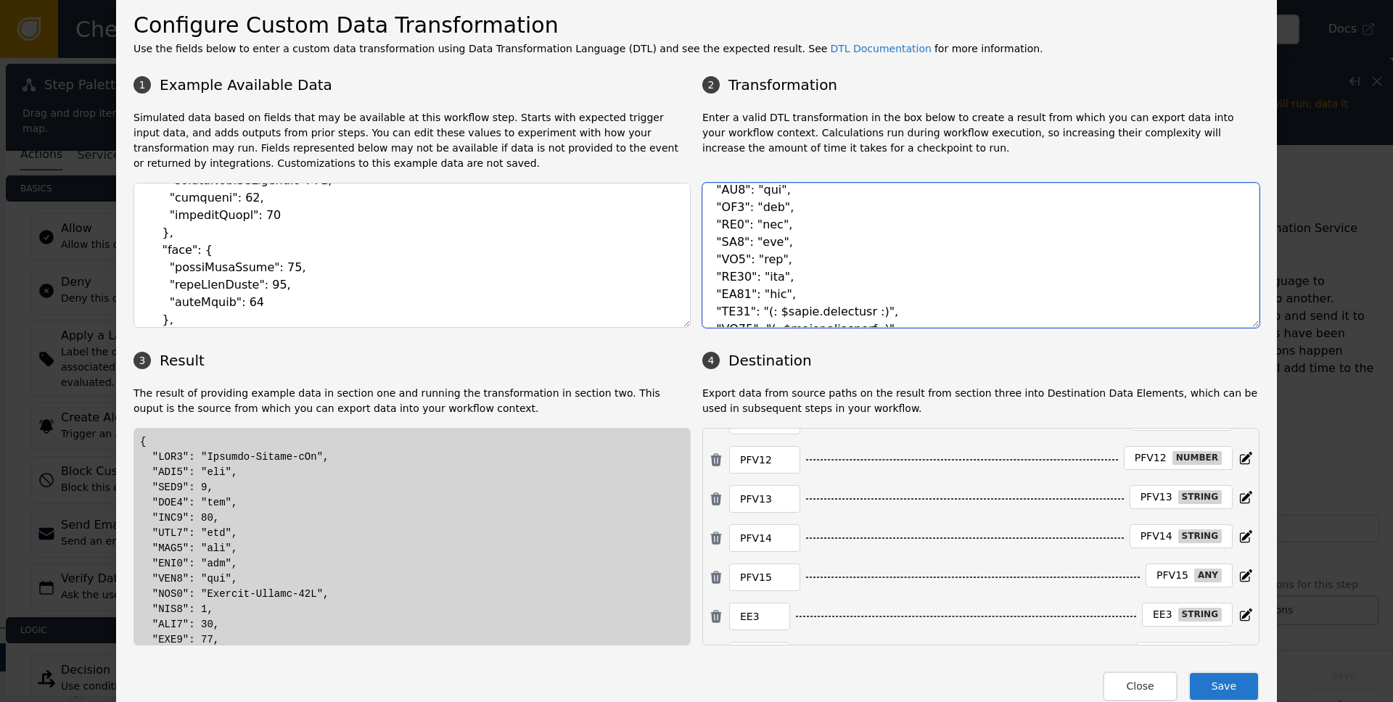
paste textarea "tbd"
click at [893, 266] on textarea at bounding box center [980, 255] width 557 height 145
paste textarea "tbd"
click at [888, 278] on textarea at bounding box center [980, 255] width 557 height 145
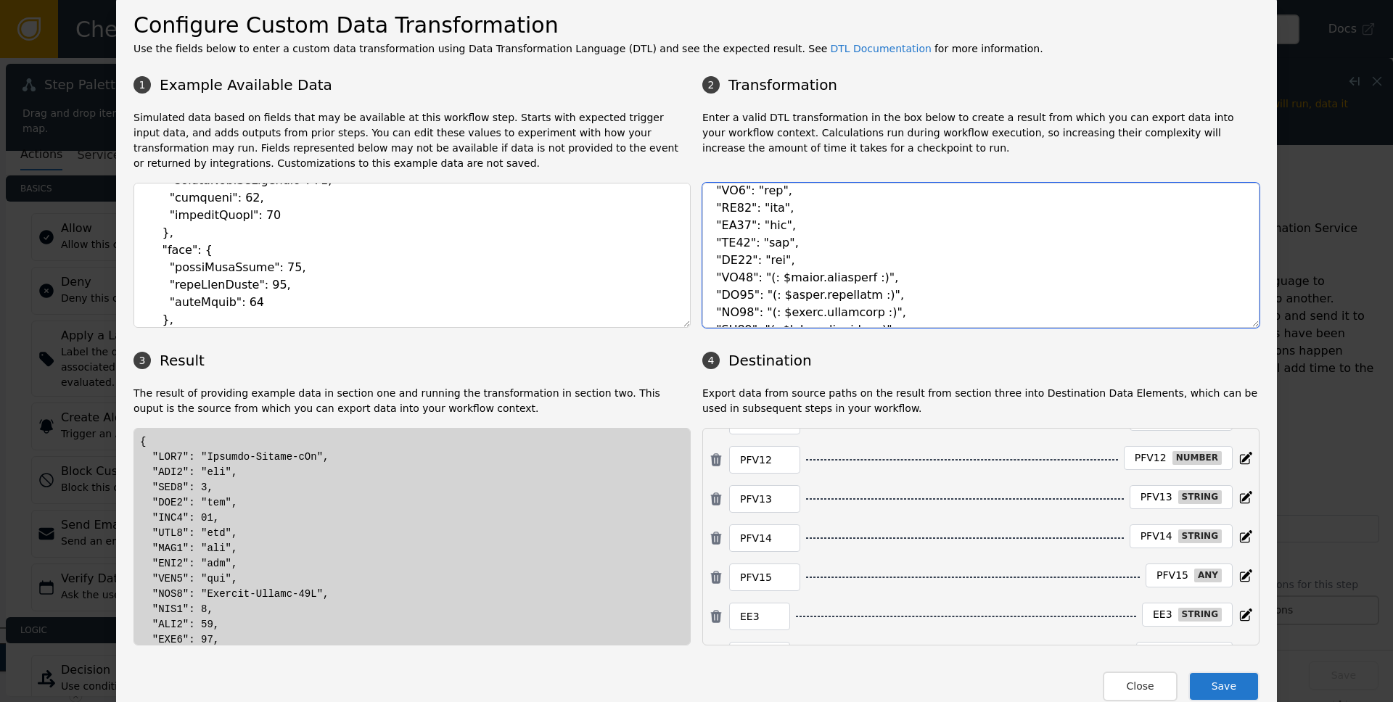
paste textarea "tbd"
click at [899, 287] on textarea at bounding box center [980, 255] width 557 height 145
paste textarea "tbd"
click at [904, 311] on textarea at bounding box center [980, 255] width 557 height 145
paste textarea "tbd"
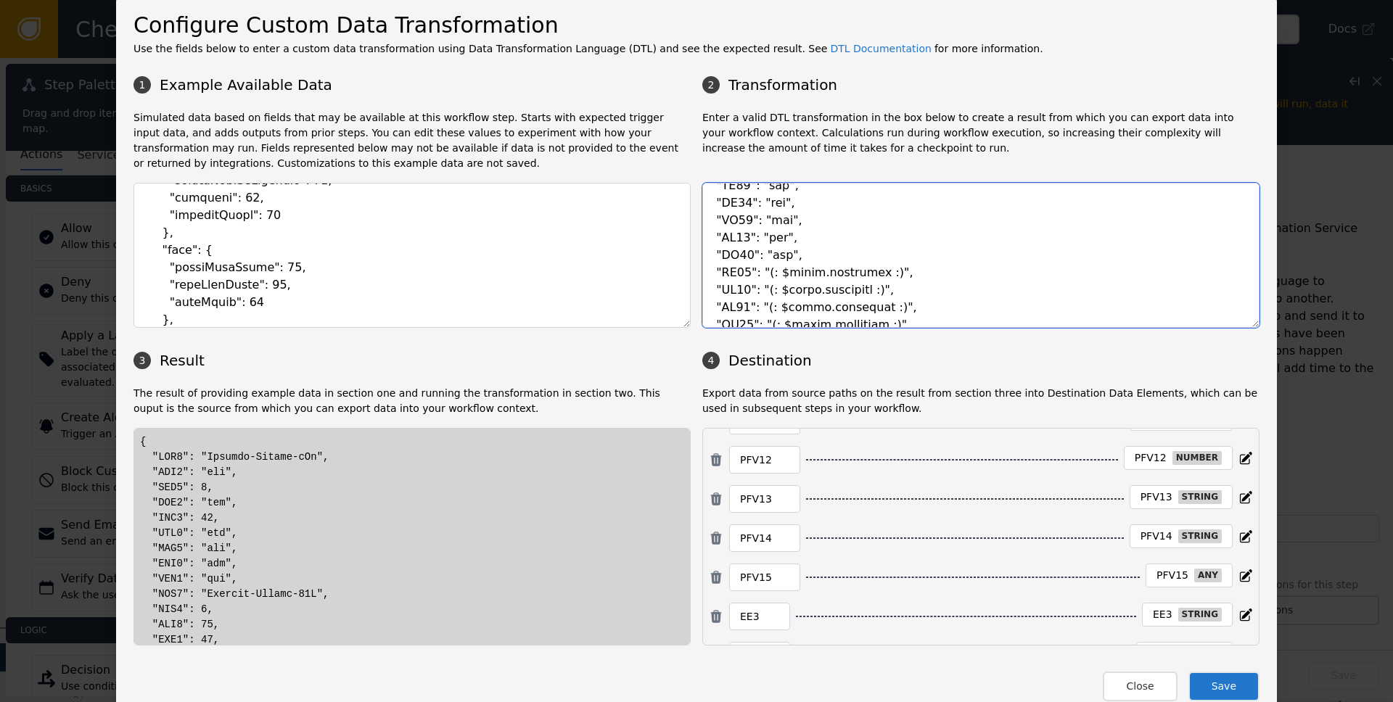
scroll to position [1557, 0]
click at [884, 266] on textarea at bounding box center [980, 255] width 557 height 145
paste textarea "tbd"
click at [756, 277] on textarea at bounding box center [980, 255] width 557 height 145
click at [901, 279] on textarea at bounding box center [980, 255] width 557 height 145
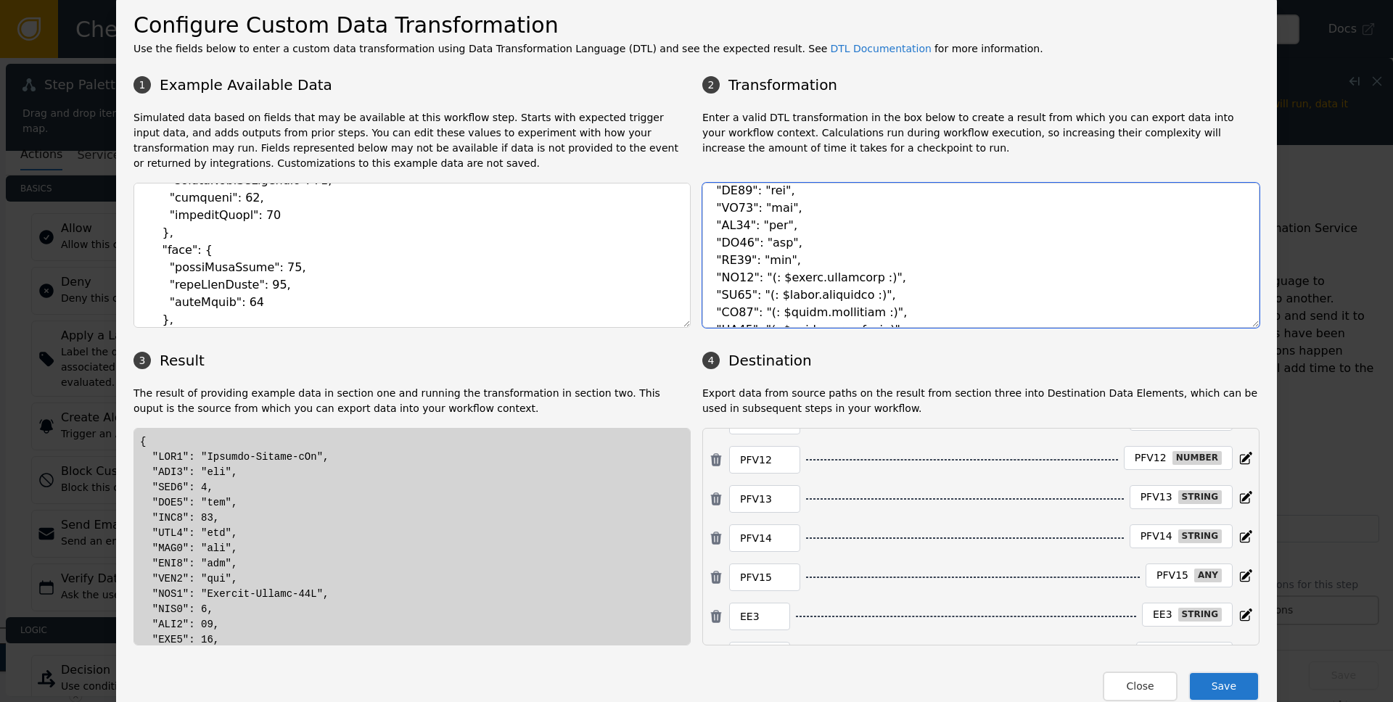
paste textarea "tbd"
click at [901, 293] on textarea at bounding box center [980, 255] width 557 height 145
paste textarea "tbd"
click at [890, 313] on textarea at bounding box center [980, 255] width 557 height 145
paste textarea "tbd"
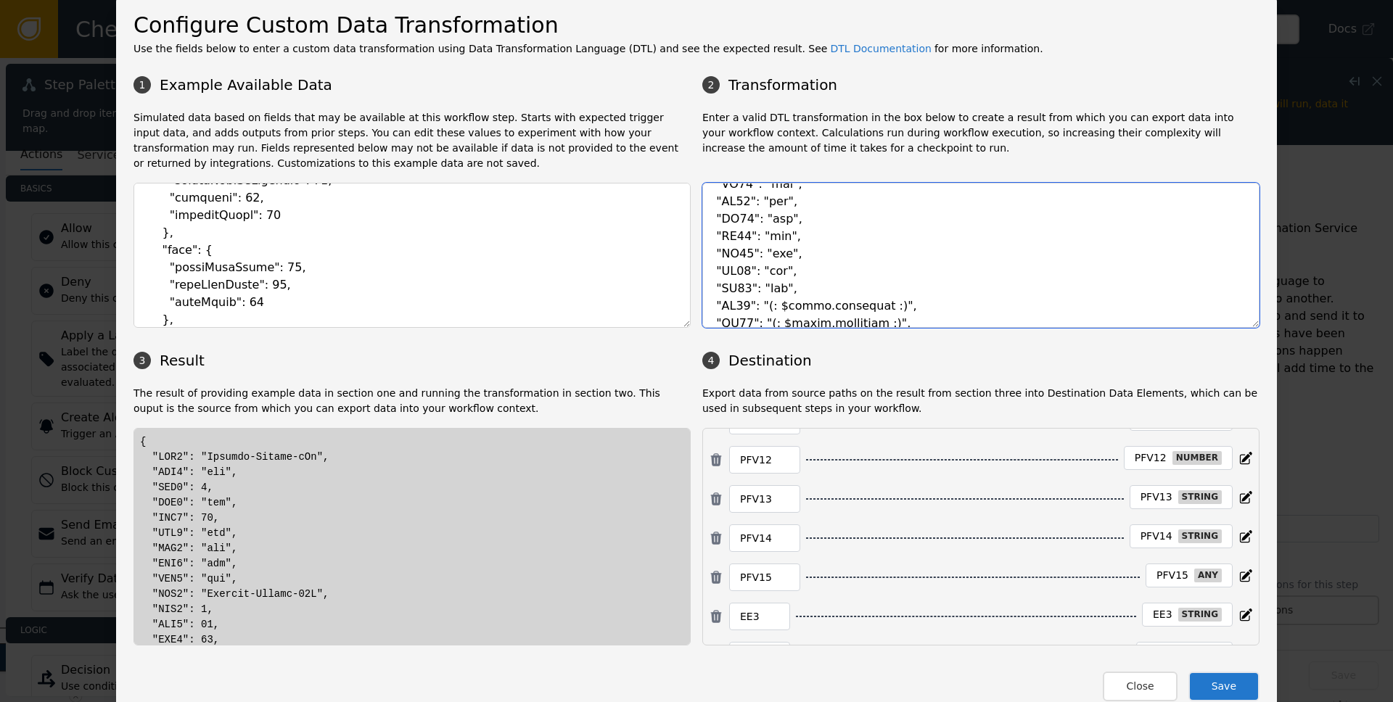
scroll to position [1609, 0]
click at [922, 280] on textarea at bounding box center [980, 255] width 557 height 145
paste textarea "tbd"
click at [912, 295] on textarea at bounding box center [980, 255] width 557 height 145
paste textarea "tbd"
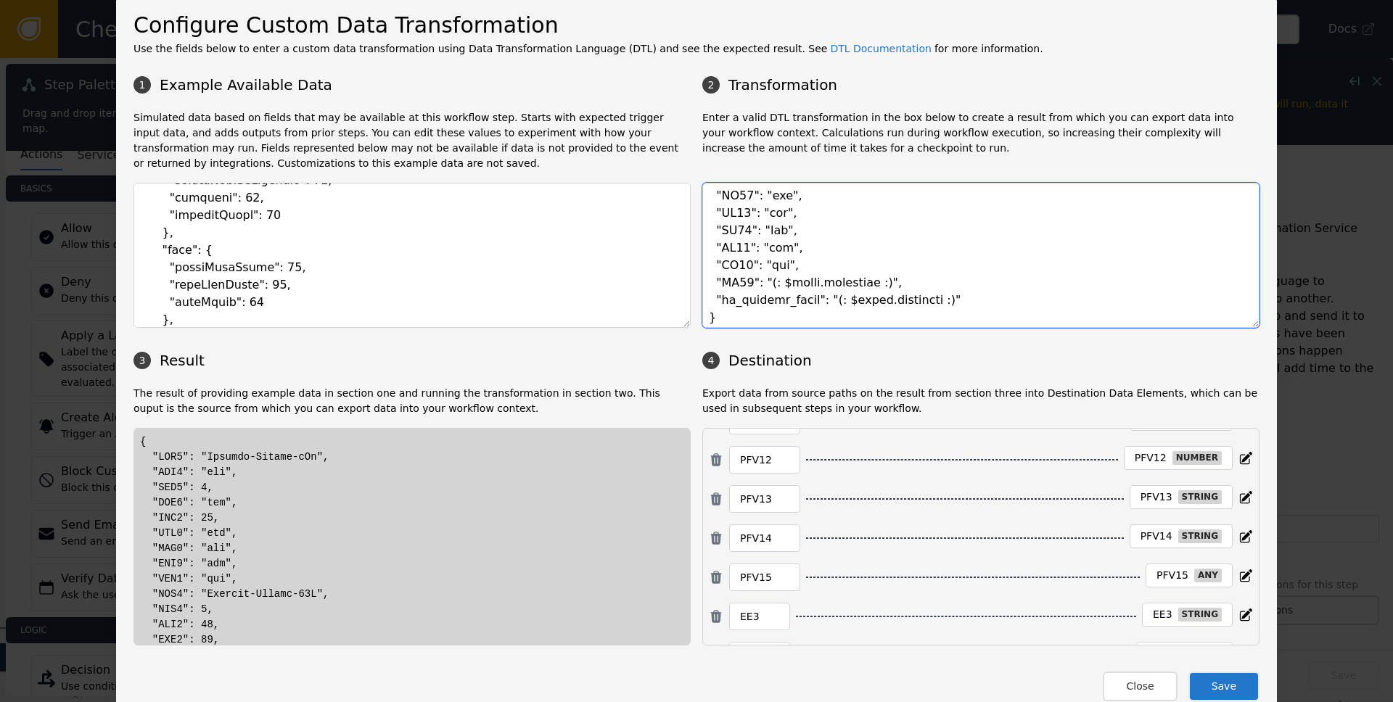
scroll to position [1644, 0]
click at [906, 281] on textarea at bounding box center [980, 255] width 557 height 145
paste textarea "tbd"
click at [961, 296] on textarea at bounding box center [980, 255] width 557 height 145
paste textarea "tbd","
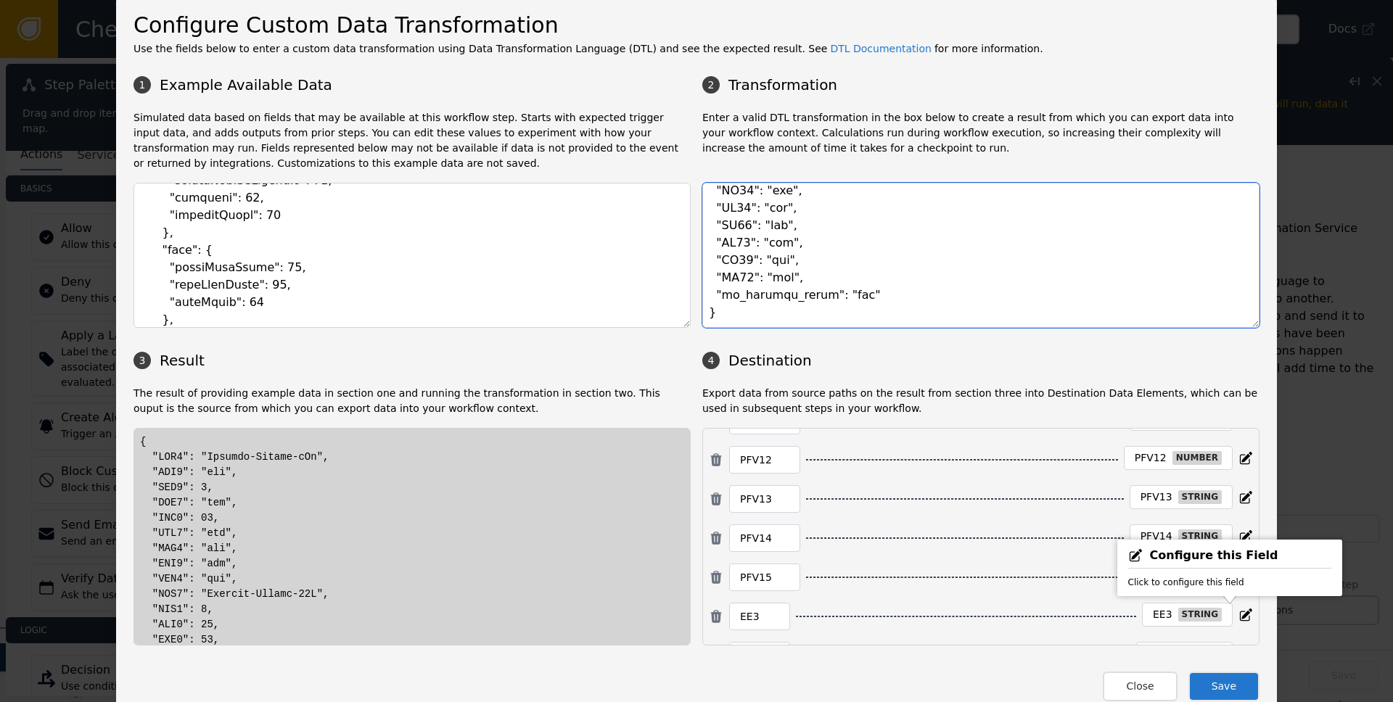
type textarea "{ "SEN1": "(: $sentilink.outputs.transactionId :)", "SEN2": "tbd", "SEN3": "(: …"
click at [1221, 676] on button "Save" at bounding box center [1224, 687] width 71 height 30
click at [981, 316] on textarea at bounding box center [980, 255] width 557 height 145
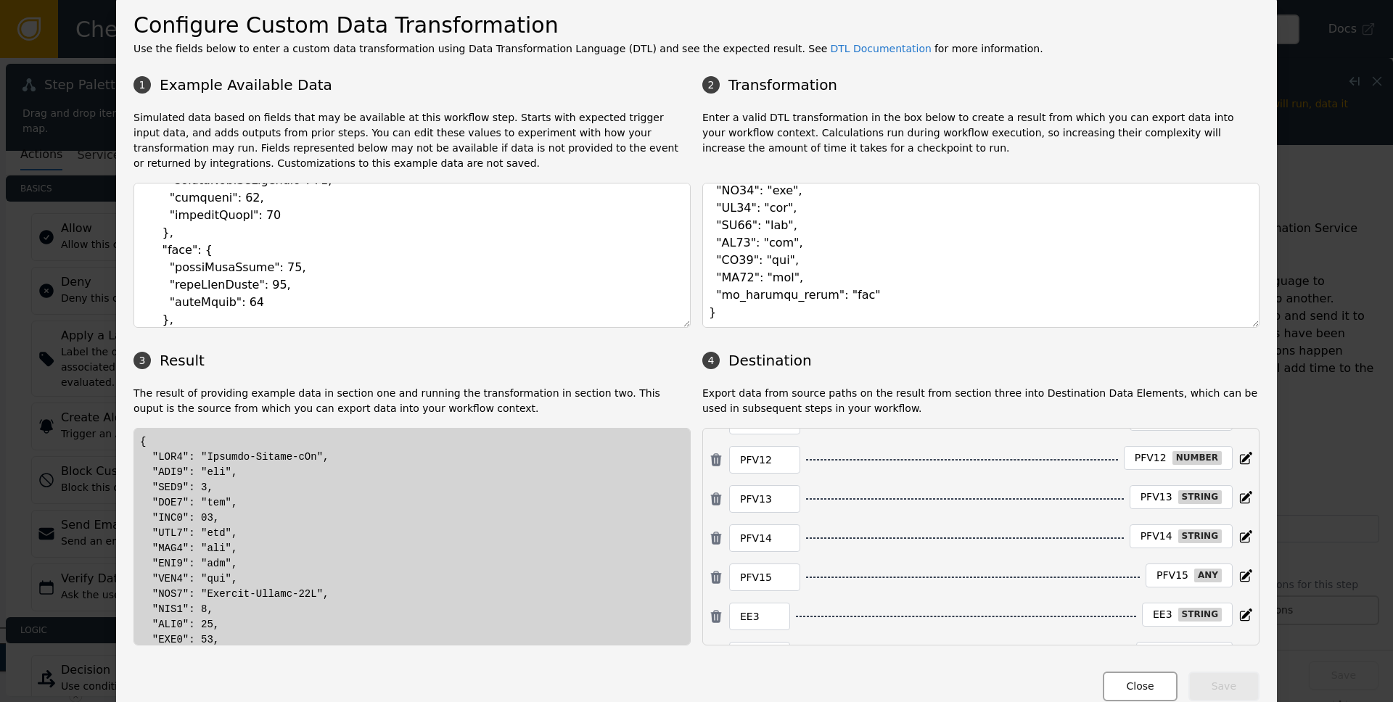
click at [1129, 689] on button "Close" at bounding box center [1140, 687] width 74 height 30
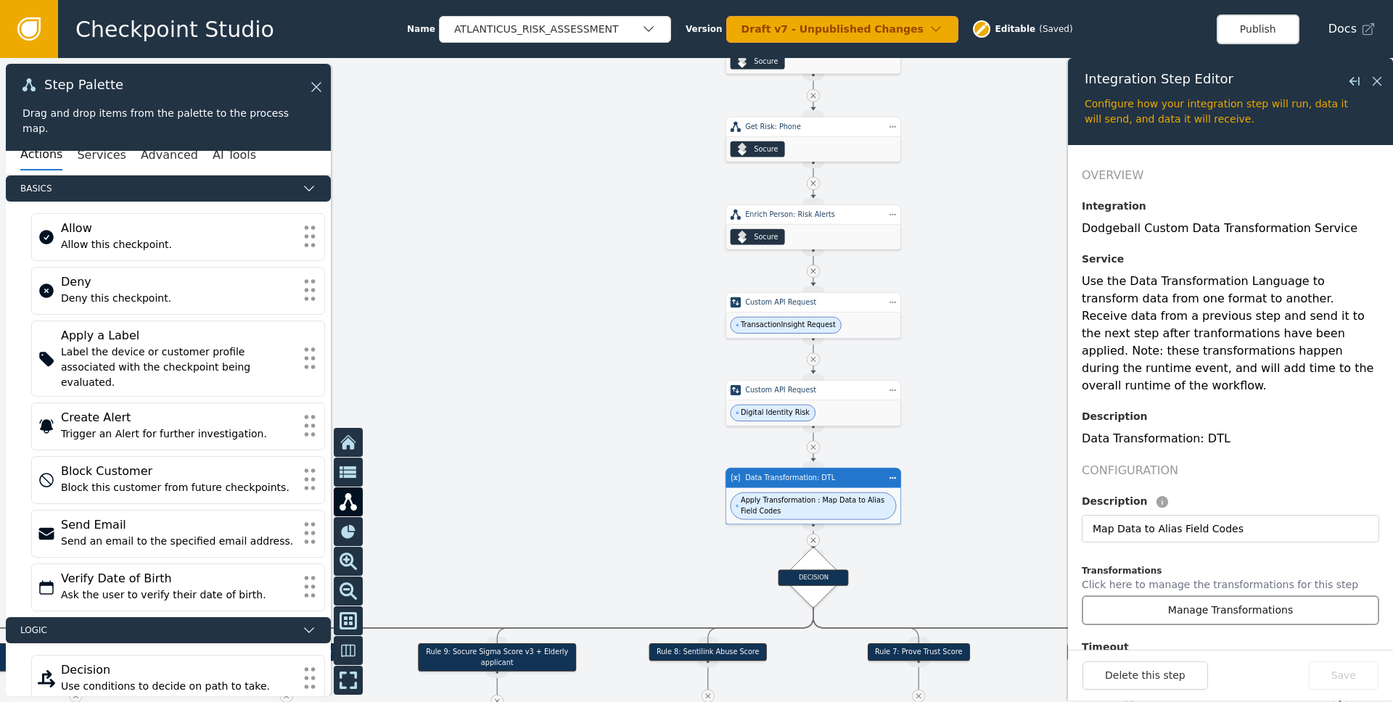
click at [1160, 596] on button "Manage Transformations" at bounding box center [1231, 611] width 298 height 30
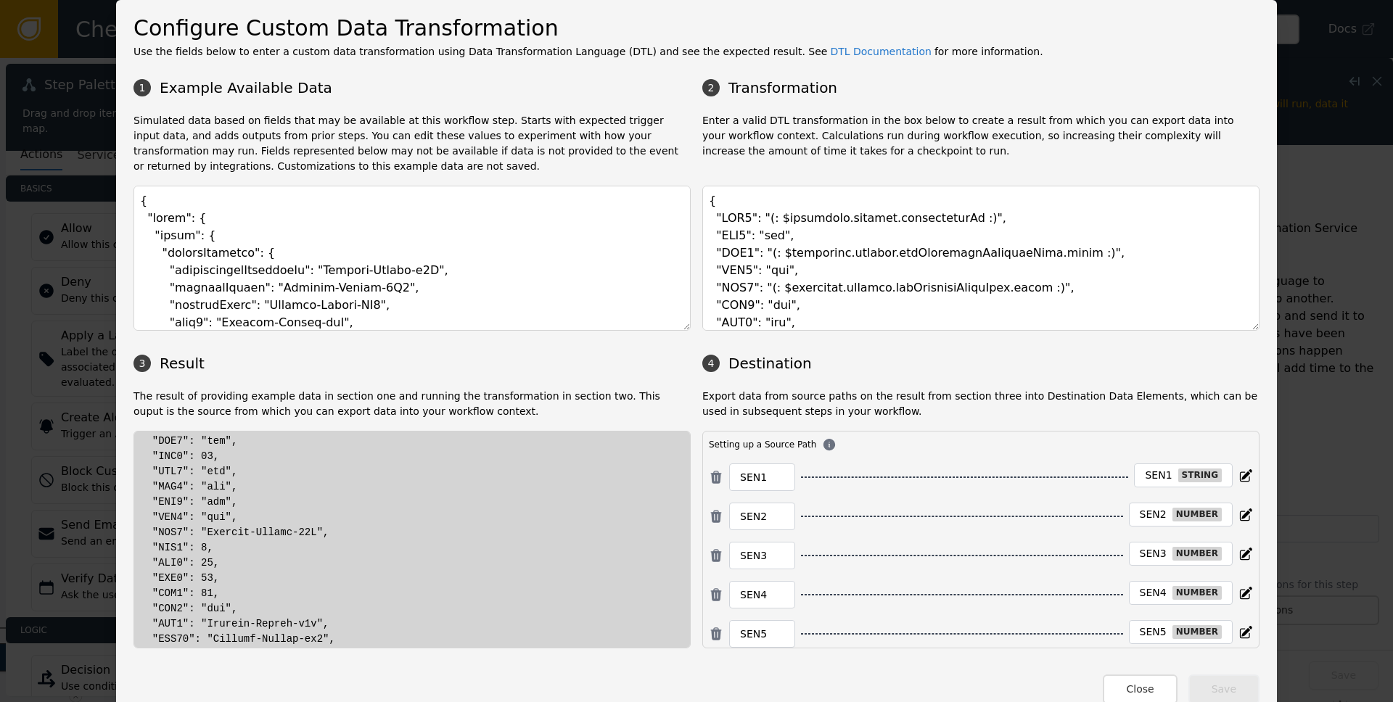
scroll to position [269, 0]
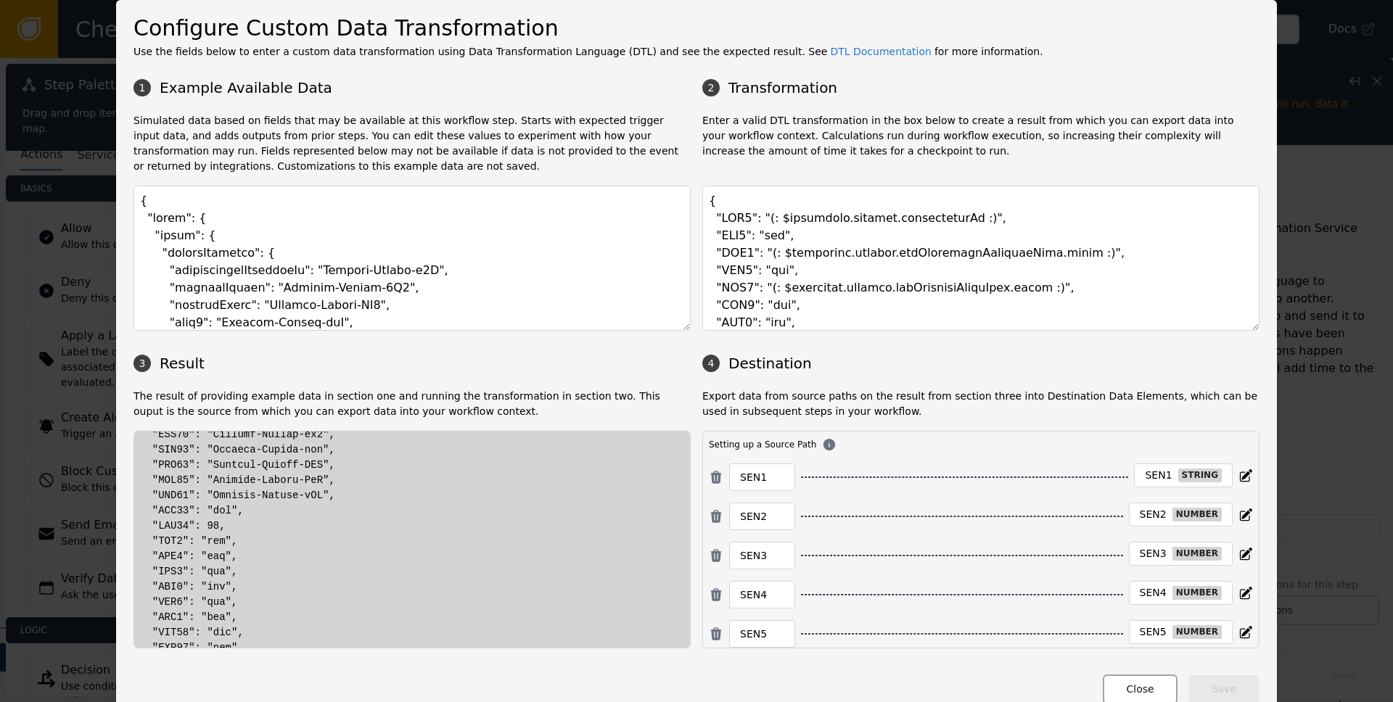
click at [1141, 690] on button "Close" at bounding box center [1140, 690] width 74 height 30
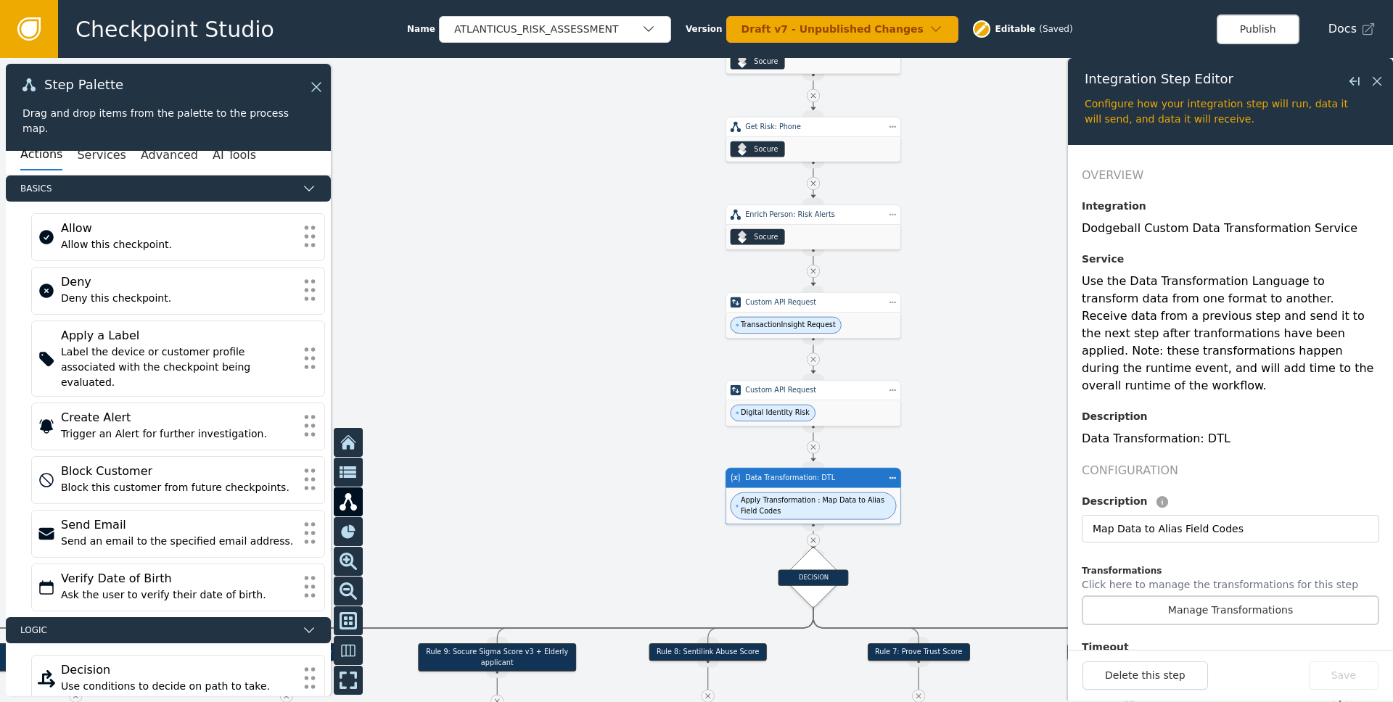
click at [1021, 414] on div at bounding box center [696, 380] width 1393 height 644
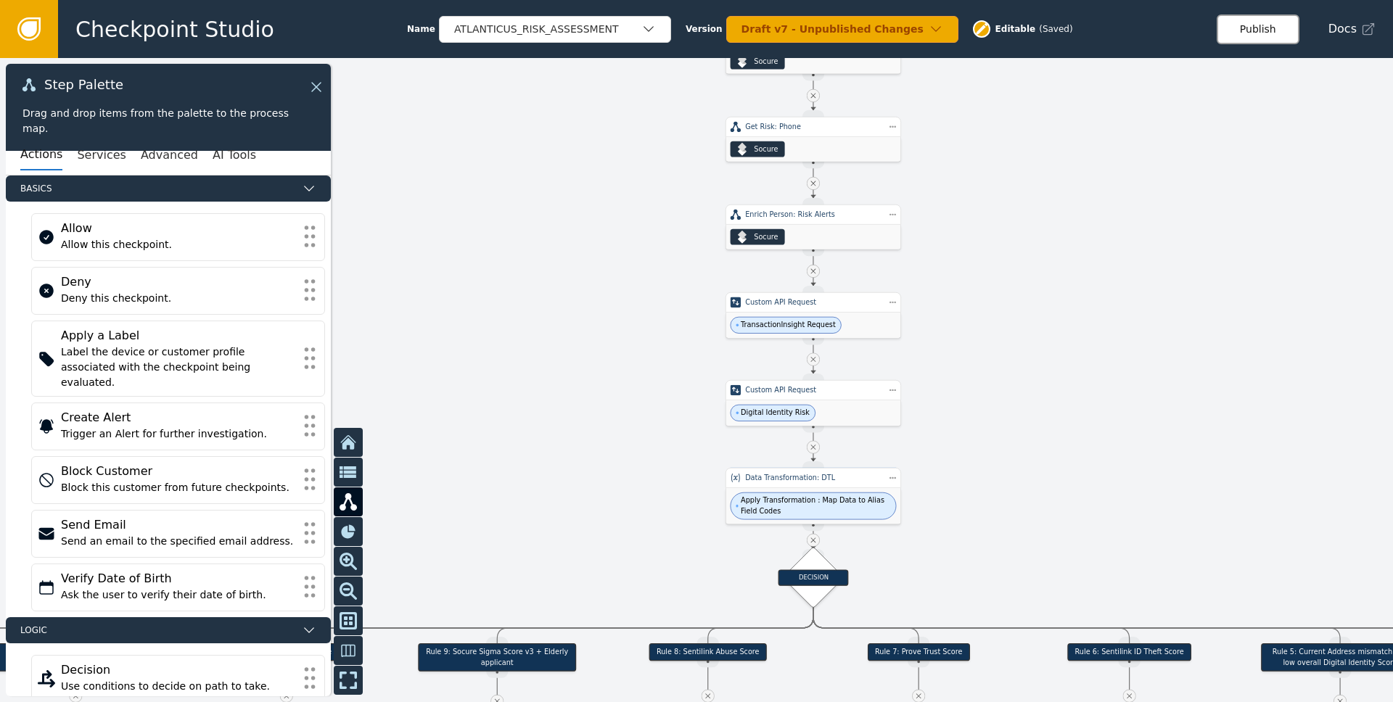
click at [1258, 16] on button "Publish" at bounding box center [1258, 30] width 83 height 30
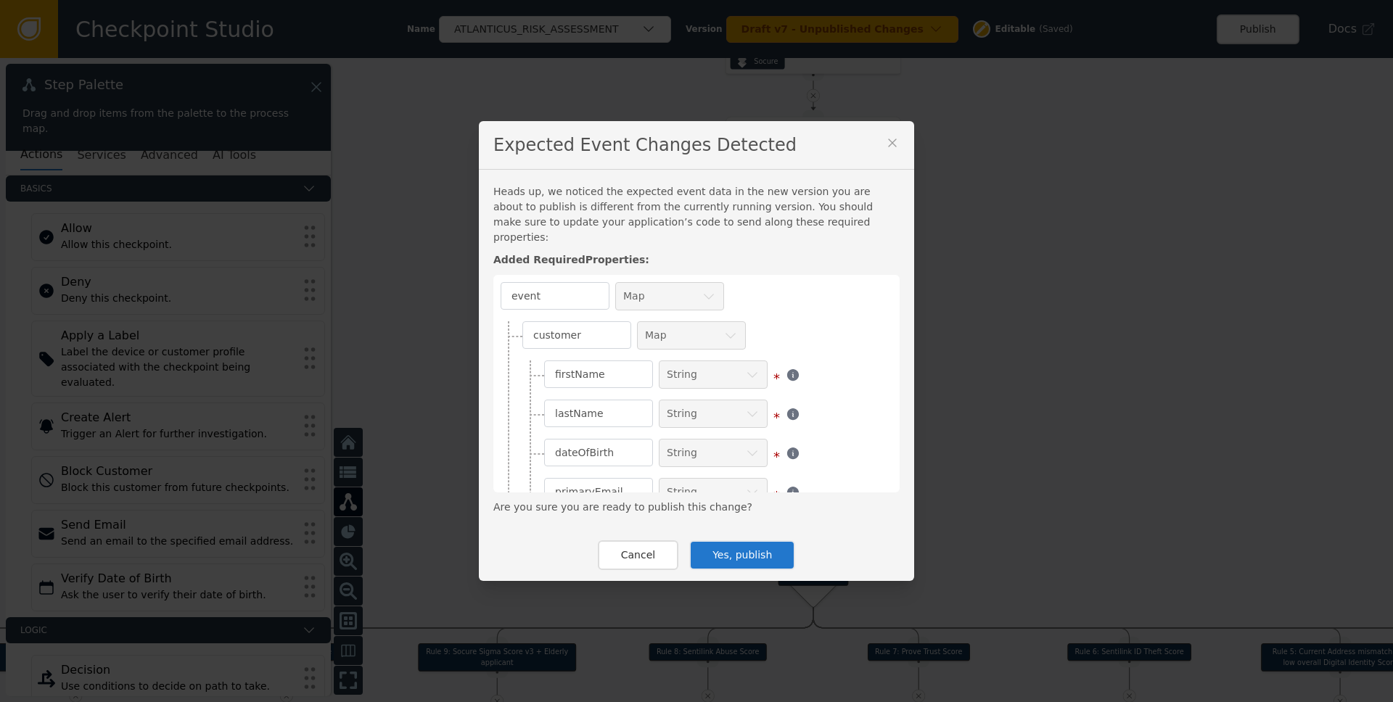
click at [745, 556] on button "Yes, publish" at bounding box center [742, 556] width 106 height 30
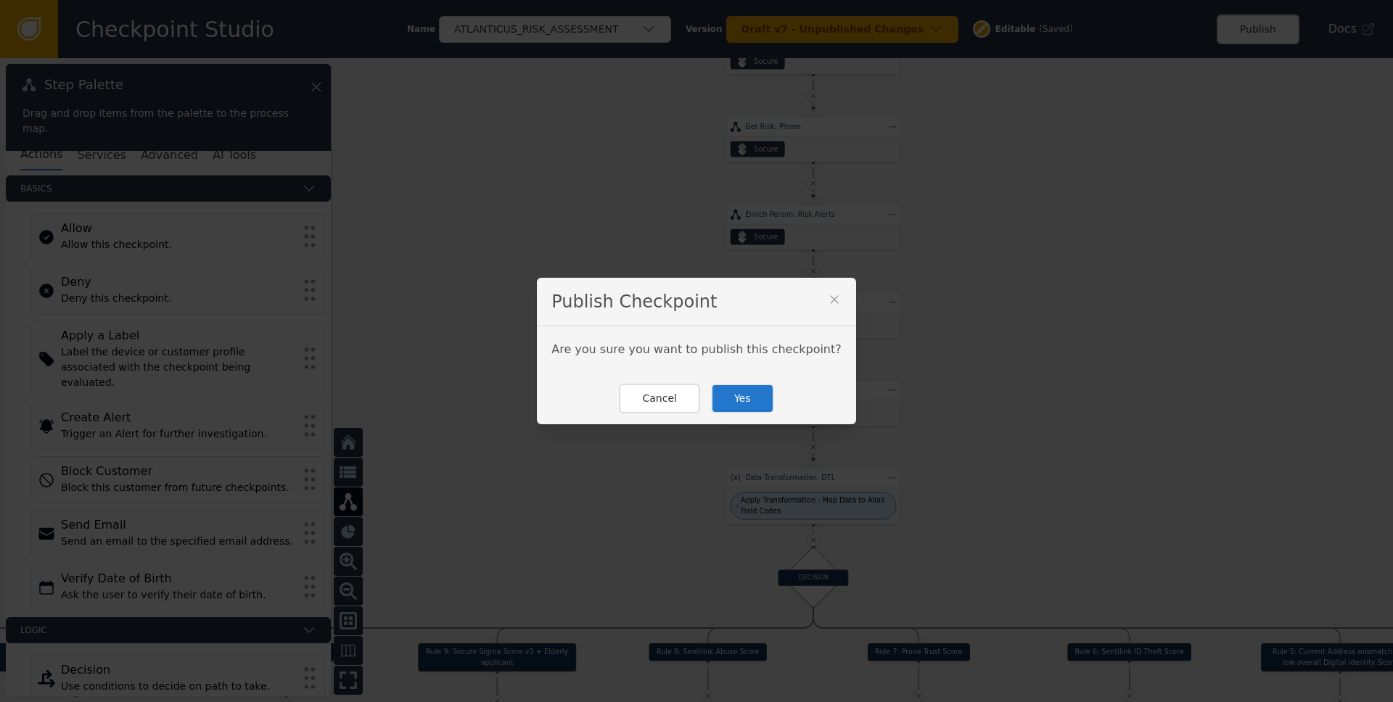
click at [732, 417] on div "Cancel Yes" at bounding box center [696, 399] width 319 height 52
click at [736, 409] on button "Yes" at bounding box center [742, 399] width 63 height 30
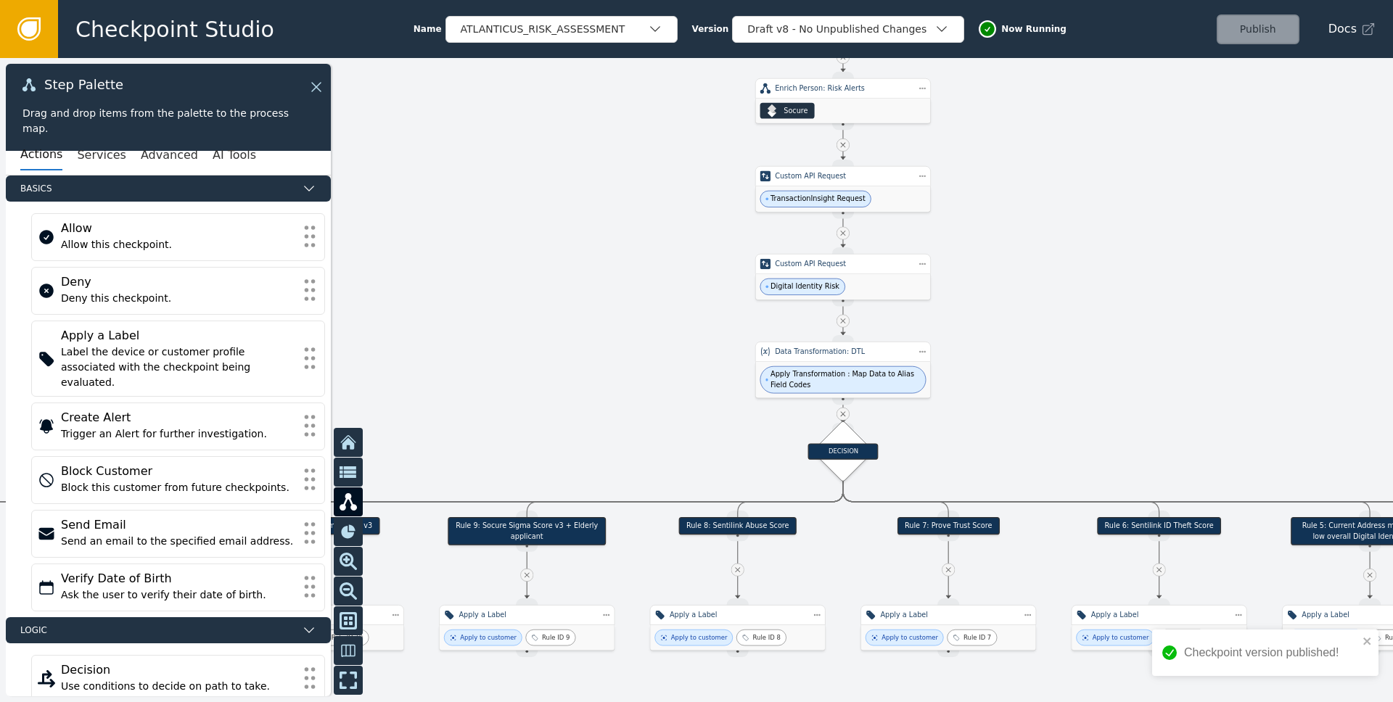
drag, startPoint x: 1095, startPoint y: 448, endPoint x: 1123, endPoint y: 340, distance: 111.8
click at [1123, 340] on div at bounding box center [696, 380] width 1393 height 644
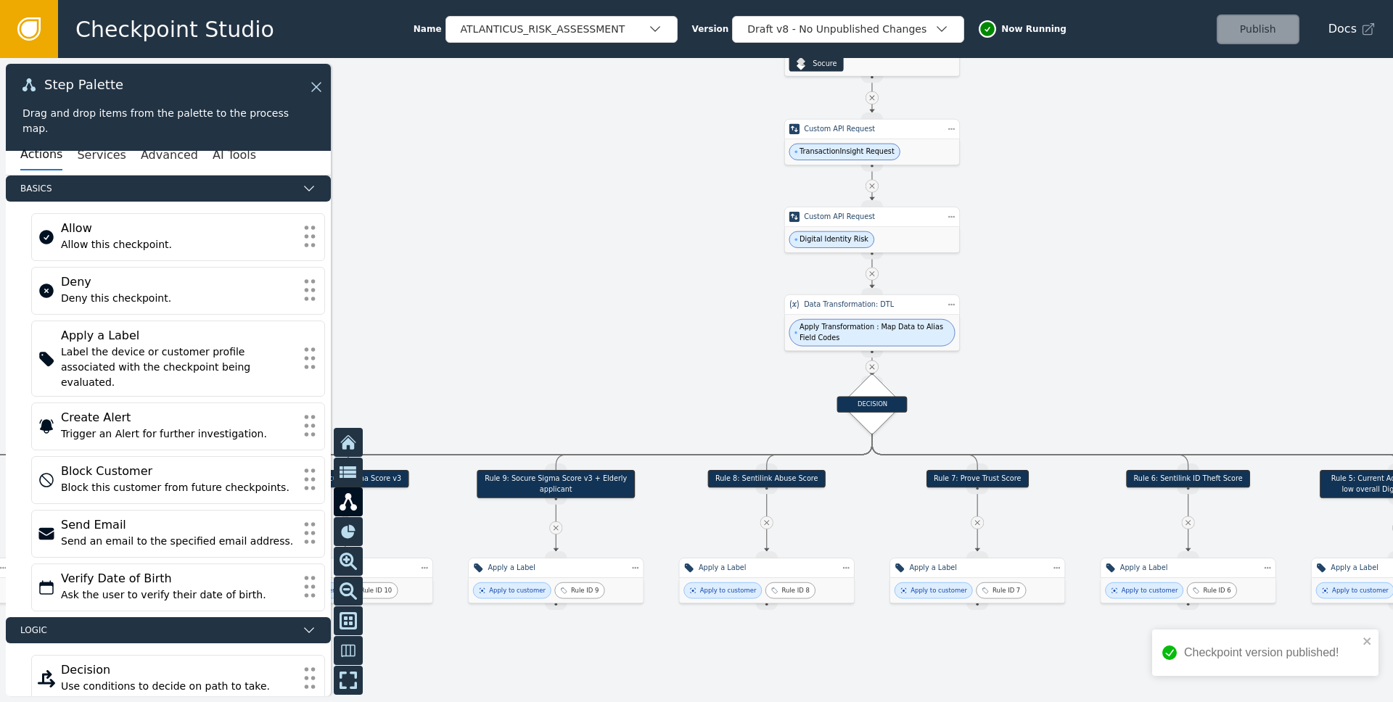
drag, startPoint x: 1114, startPoint y: 374, endPoint x: 1304, endPoint y: 259, distance: 222.0
click at [1305, 259] on div at bounding box center [696, 380] width 1393 height 644
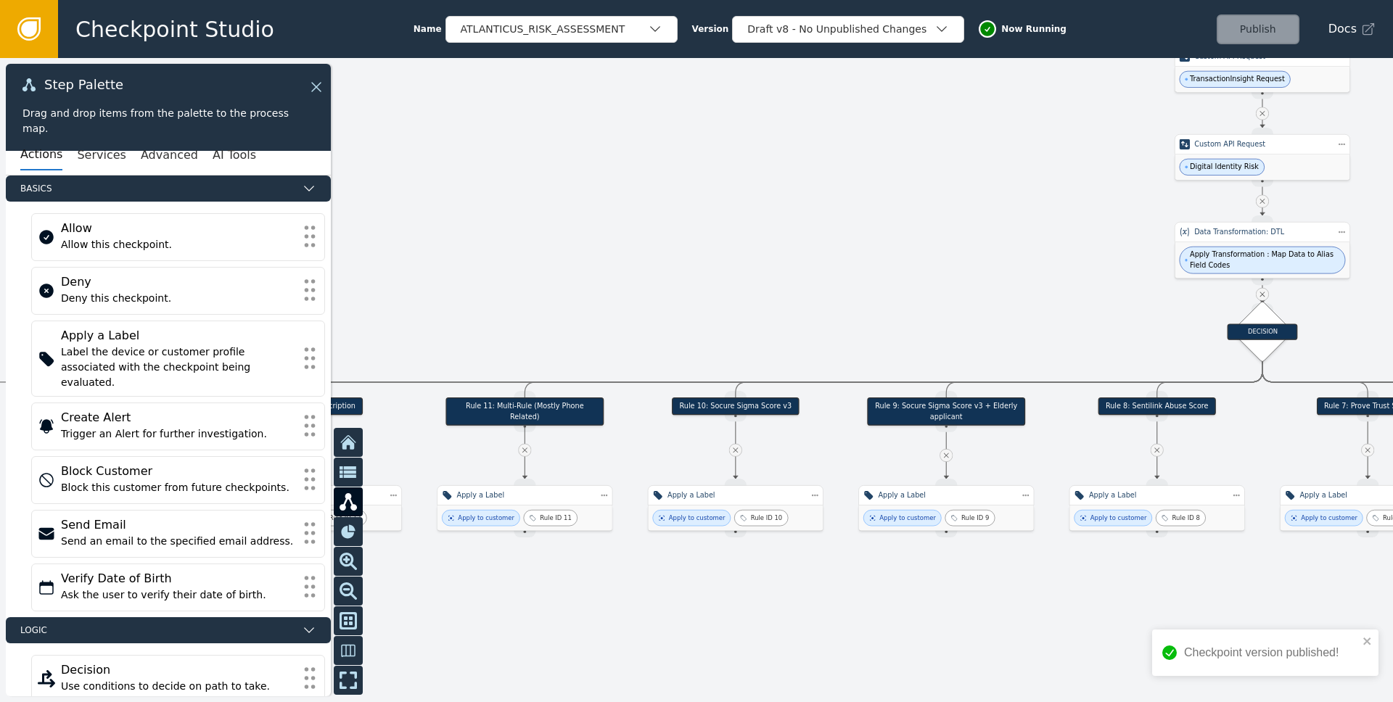
drag, startPoint x: 695, startPoint y: 253, endPoint x: 1061, endPoint y: 356, distance: 380.0
click at [1062, 356] on div at bounding box center [696, 380] width 1393 height 644
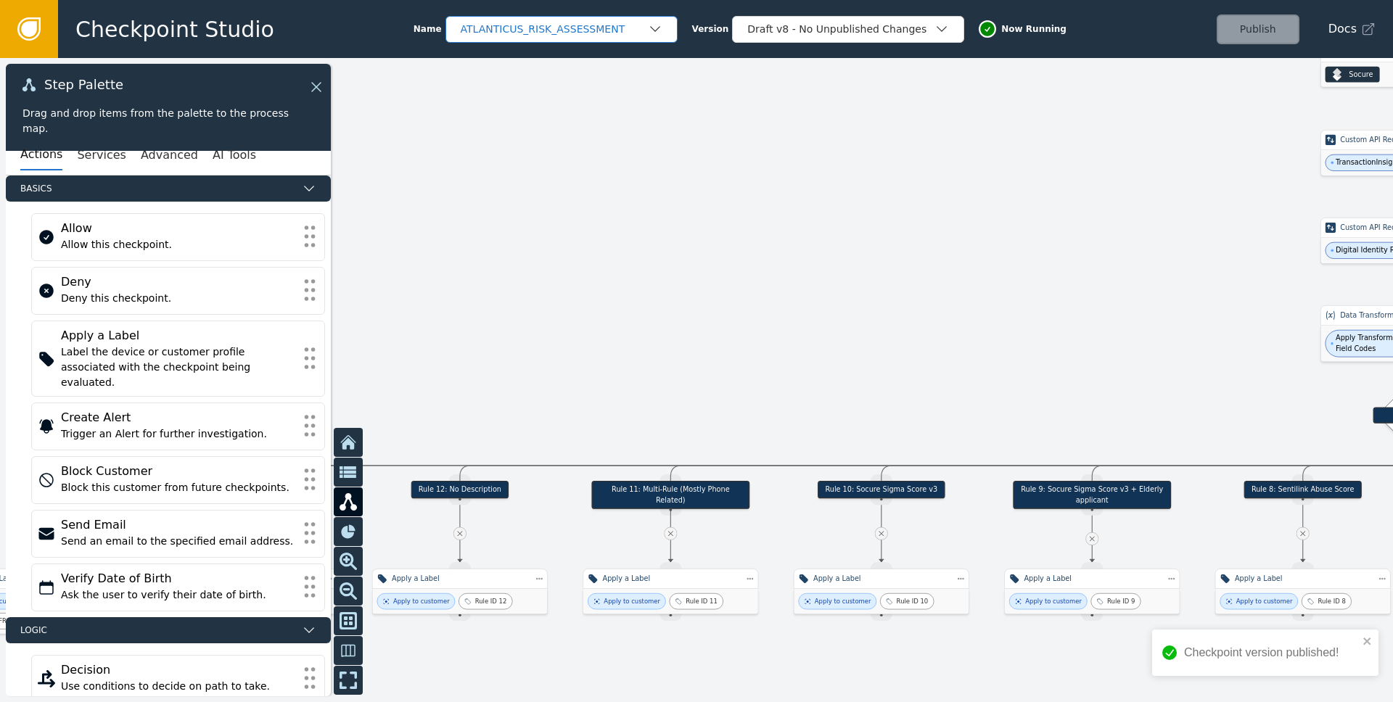
click at [580, 22] on div "ATLANTICUS_RISK_ASSESSMENT" at bounding box center [554, 29] width 187 height 15
click at [576, 233] on div at bounding box center [696, 380] width 1393 height 644
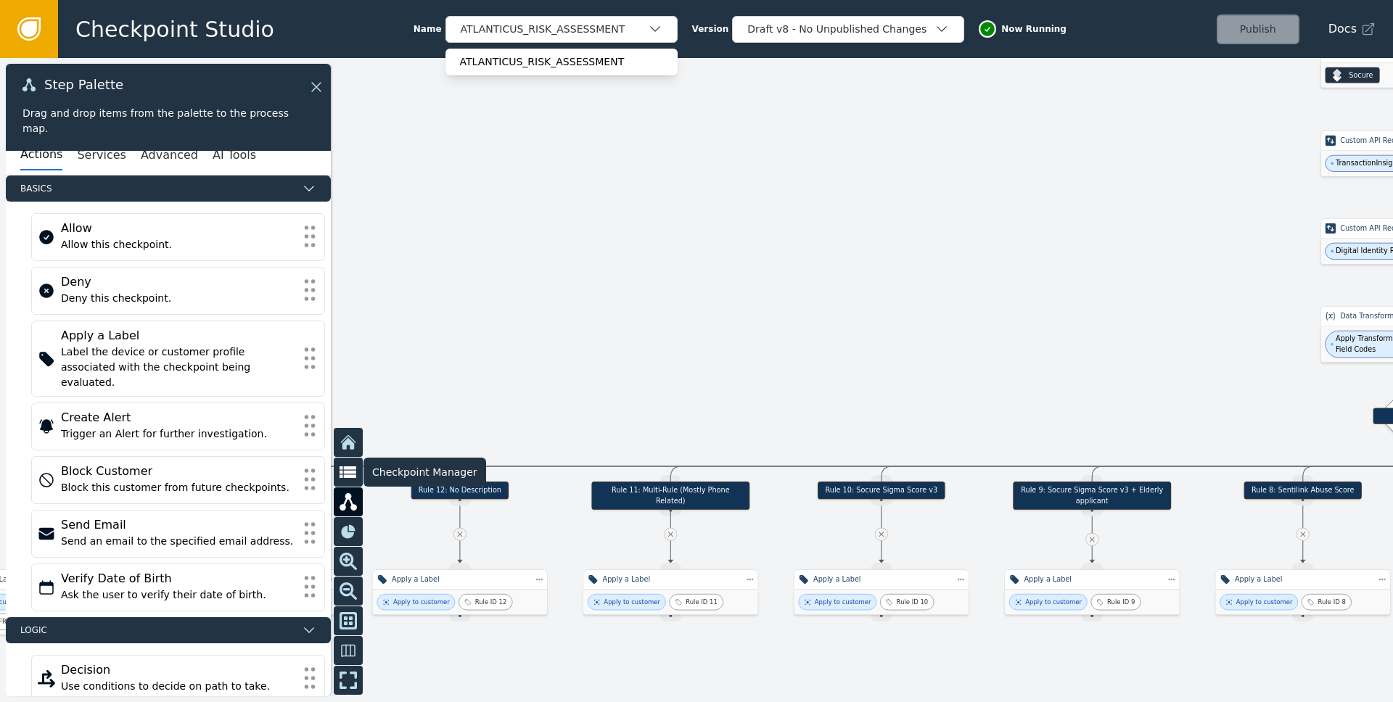
click at [345, 470] on icon at bounding box center [348, 473] width 17 height 12
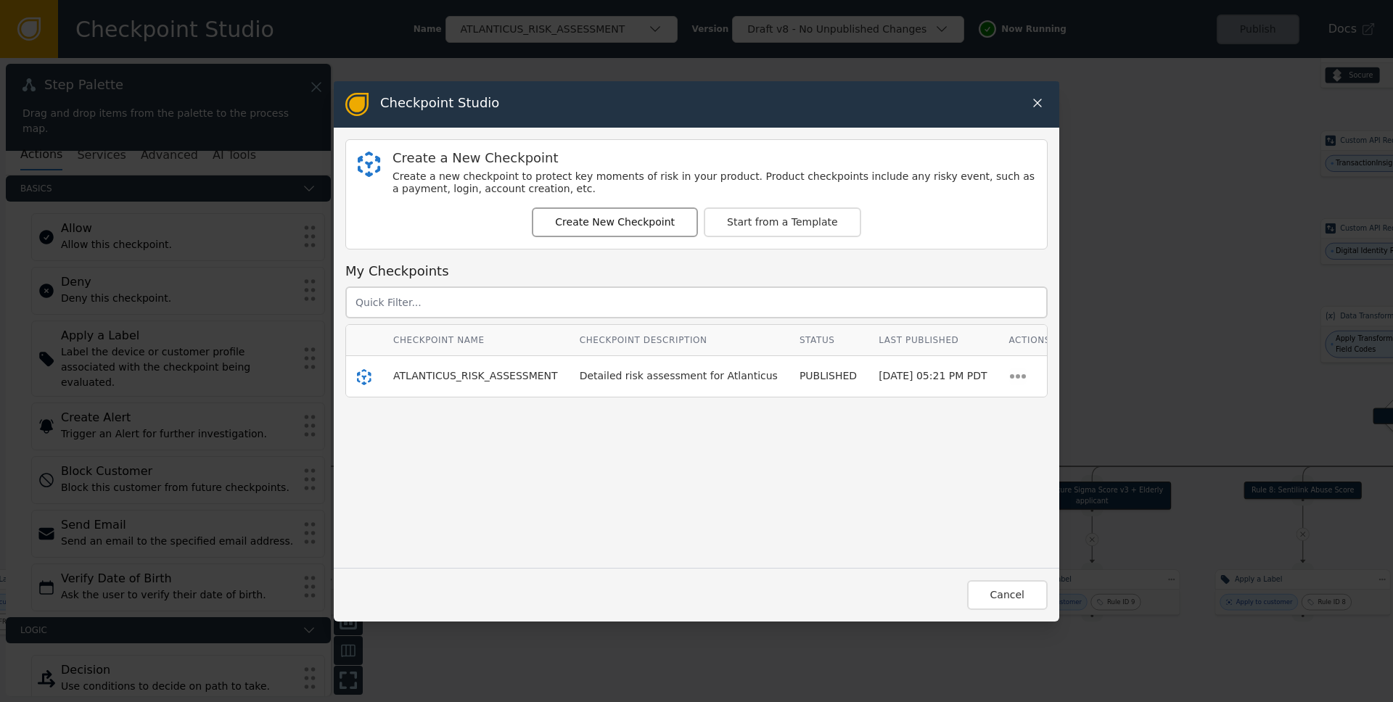
click at [573, 225] on button "Create New Checkpoint" at bounding box center [615, 223] width 166 height 30
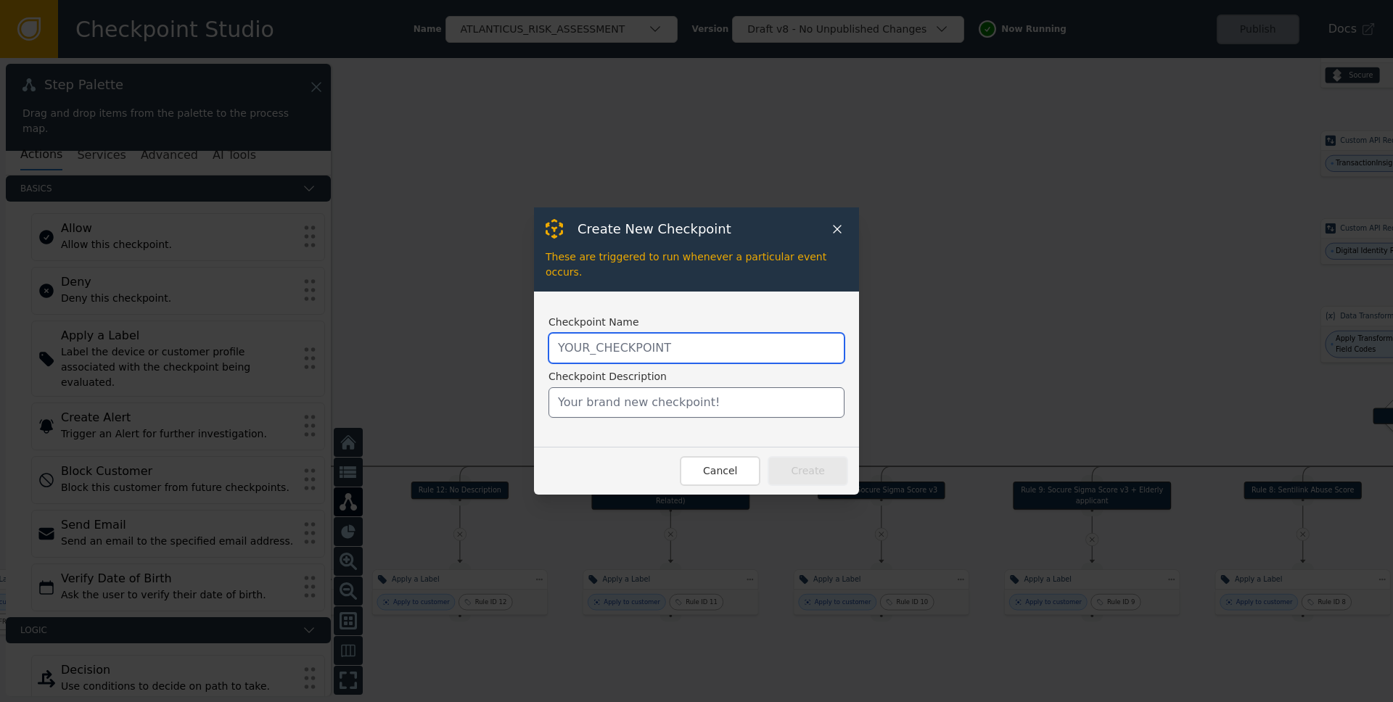
click at [583, 351] on input "text" at bounding box center [697, 348] width 296 height 30
type input "ATLANTICUS_RISK_DECISIONING"
click at [668, 315] on label "Checkpoint Name" at bounding box center [697, 322] width 296 height 15
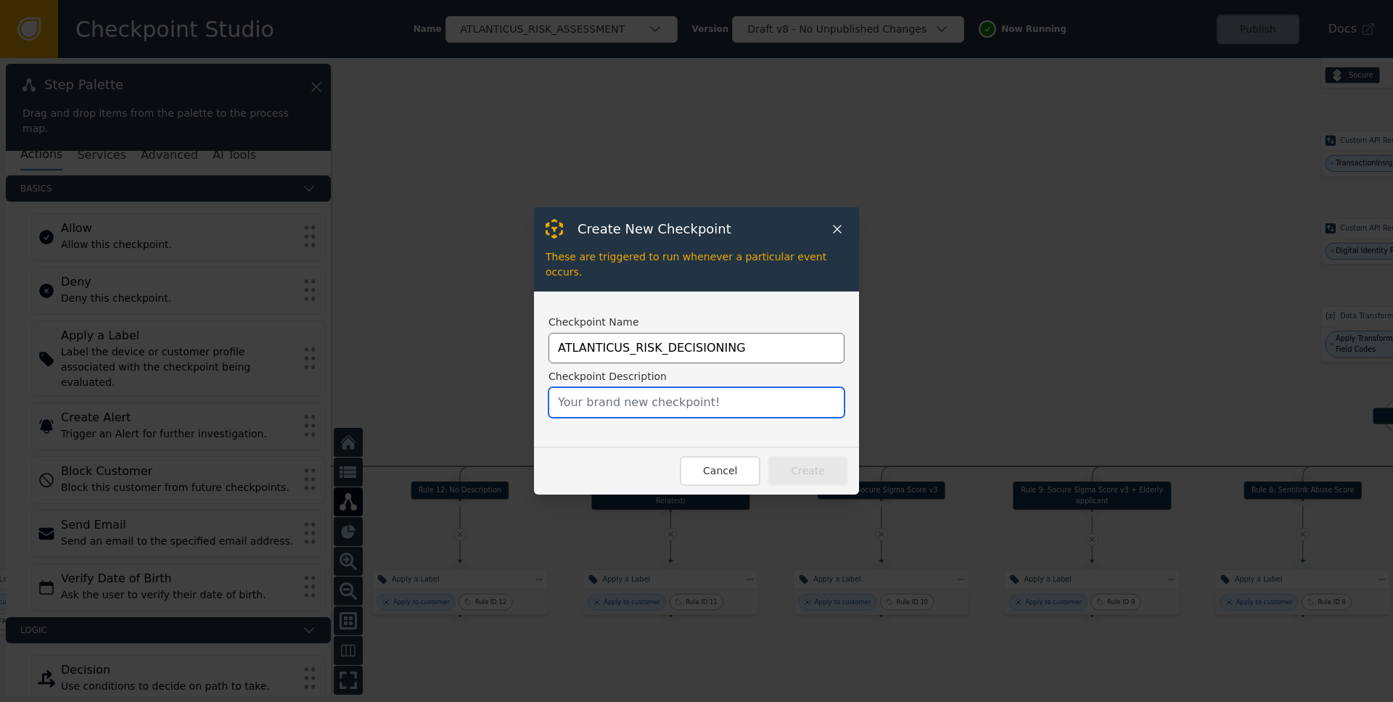
click at [639, 401] on input "text" at bounding box center [697, 403] width 296 height 30
type input "Get decisions after assessment"
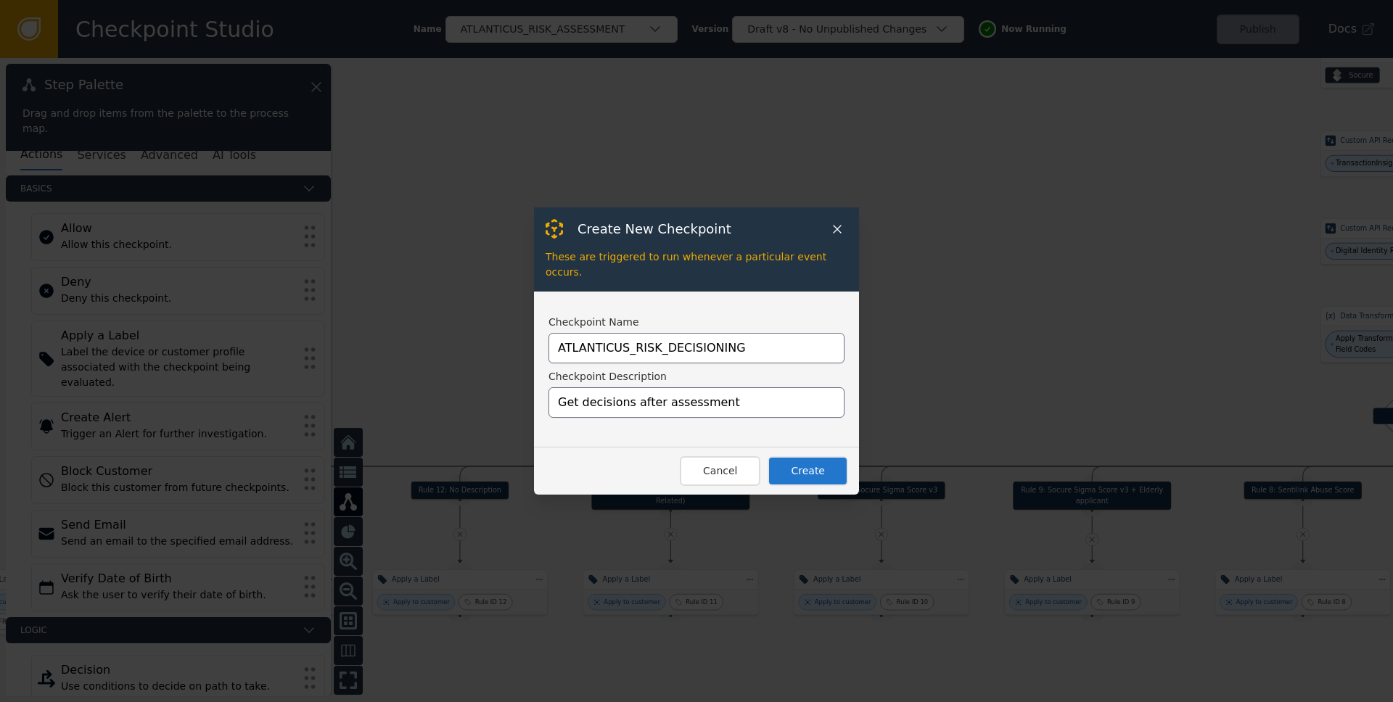
click at [822, 462] on button "Create" at bounding box center [808, 471] width 81 height 30
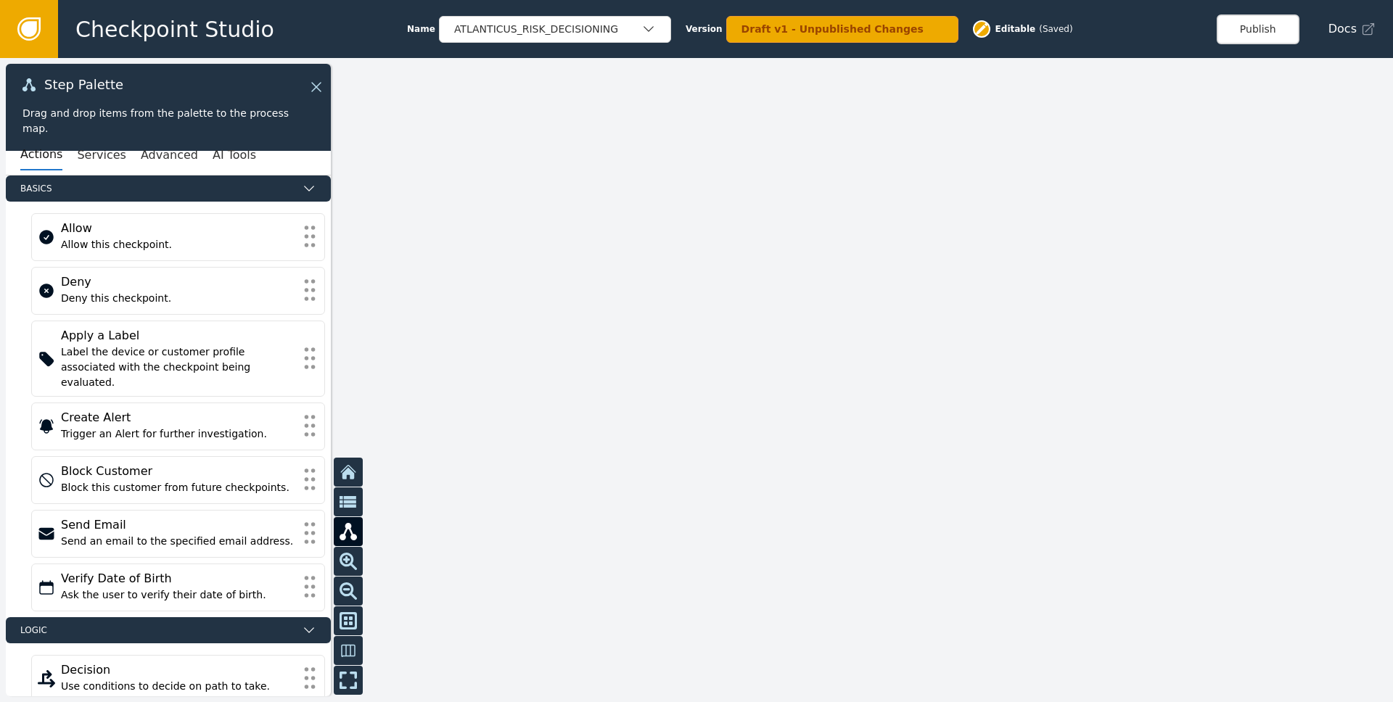
drag, startPoint x: 525, startPoint y: 366, endPoint x: 903, endPoint y: 321, distance: 380.0
click at [893, 324] on div at bounding box center [696, 380] width 1393 height 644
drag, startPoint x: 811, startPoint y: 229, endPoint x: 811, endPoint y: 360, distance: 131.4
click at [811, 360] on div at bounding box center [696, 380] width 1393 height 644
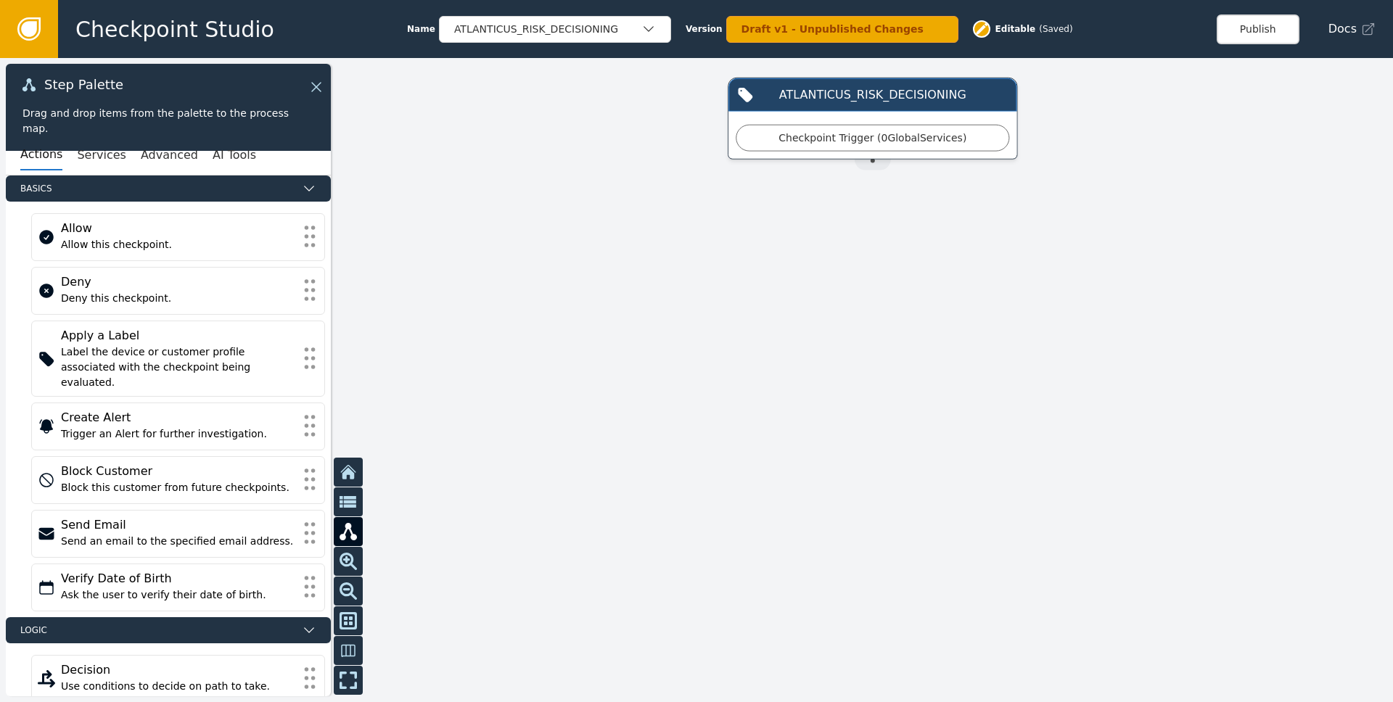
drag, startPoint x: 862, startPoint y: 256, endPoint x: 873, endPoint y: 380, distance: 123.8
click at [873, 380] on div at bounding box center [696, 380] width 1393 height 644
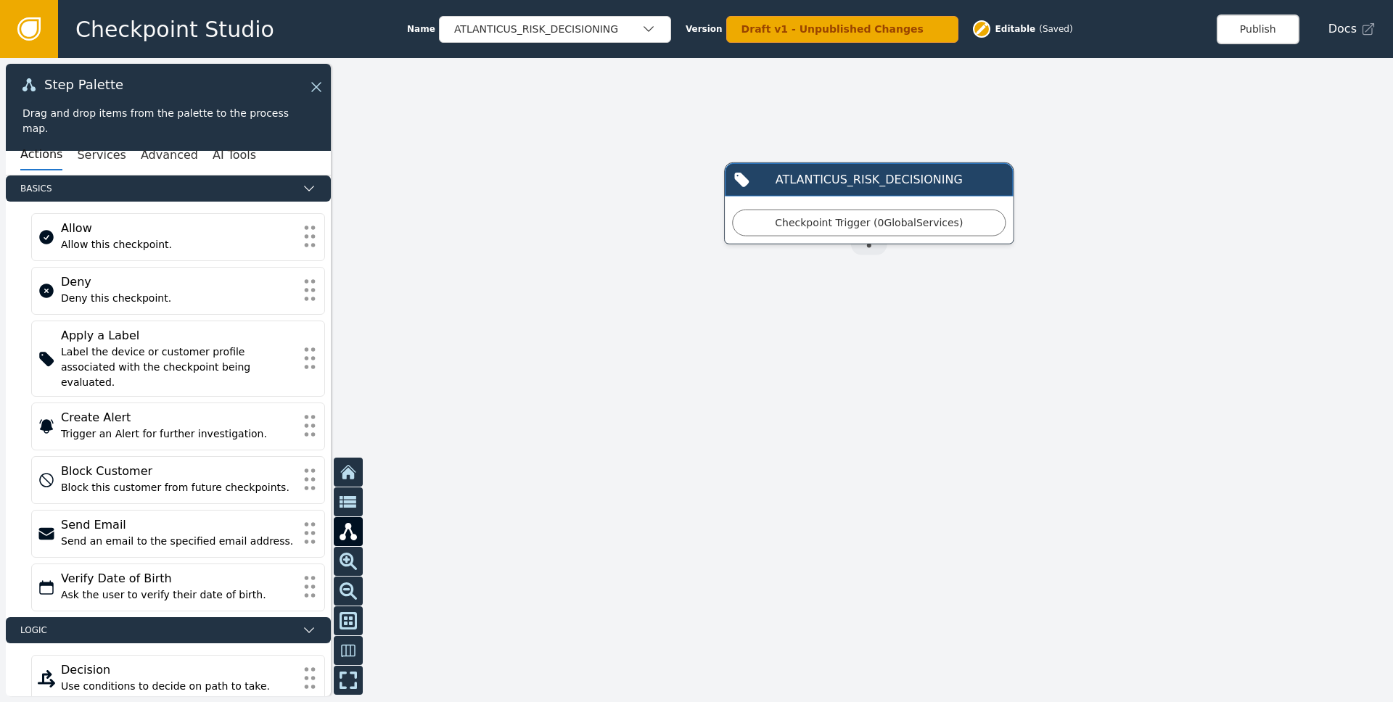
drag, startPoint x: 917, startPoint y: 342, endPoint x: 893, endPoint y: 382, distance: 47.2
click at [893, 382] on div at bounding box center [696, 380] width 1393 height 644
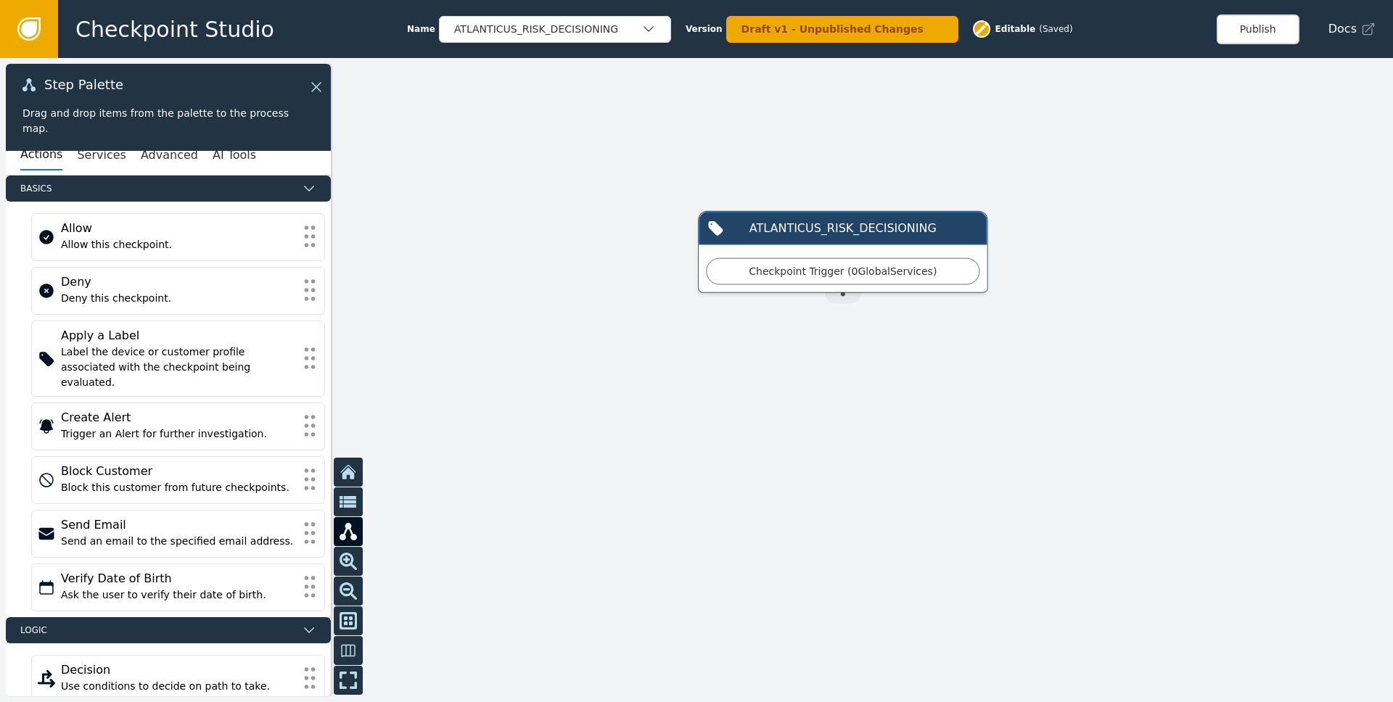
drag, startPoint x: 896, startPoint y: 378, endPoint x: 863, endPoint y: 332, distance: 56.8
click at [863, 332] on div at bounding box center [696, 380] width 1393 height 644
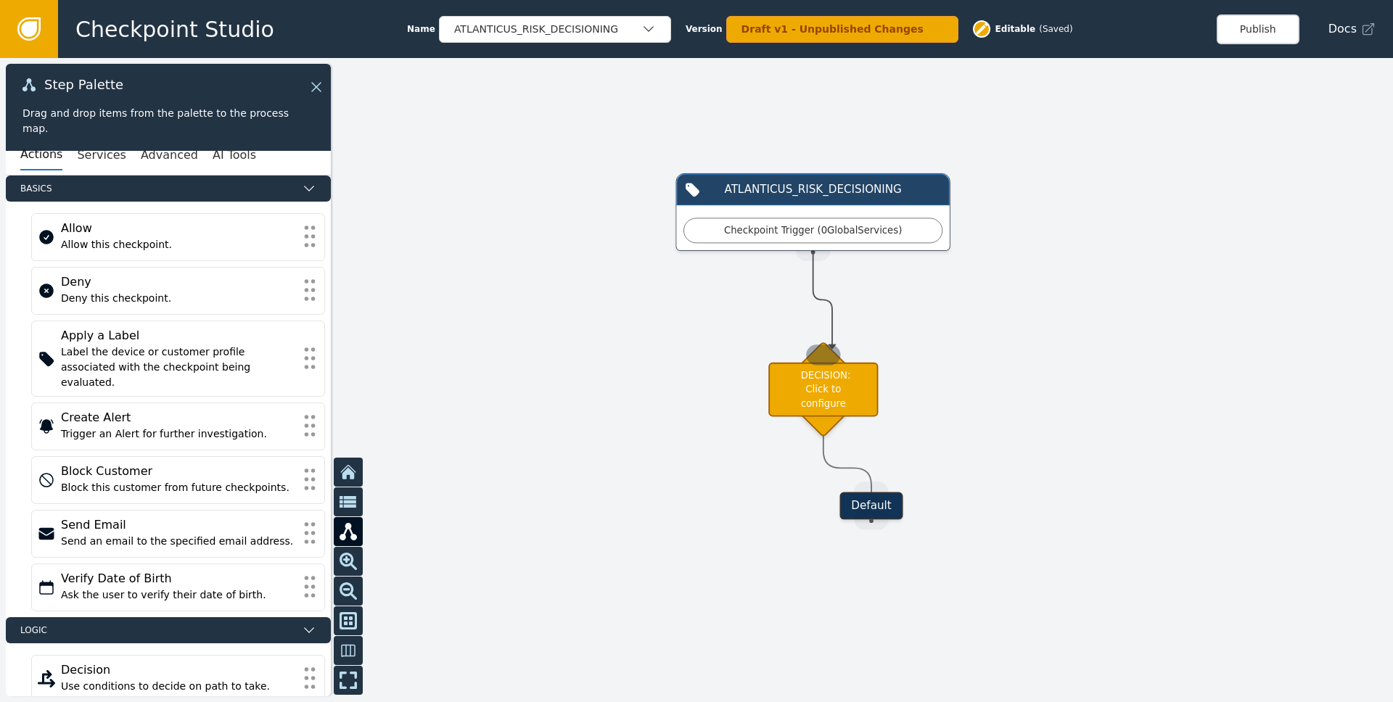
drag, startPoint x: 813, startPoint y: 258, endPoint x: 832, endPoint y: 349, distance: 92.8
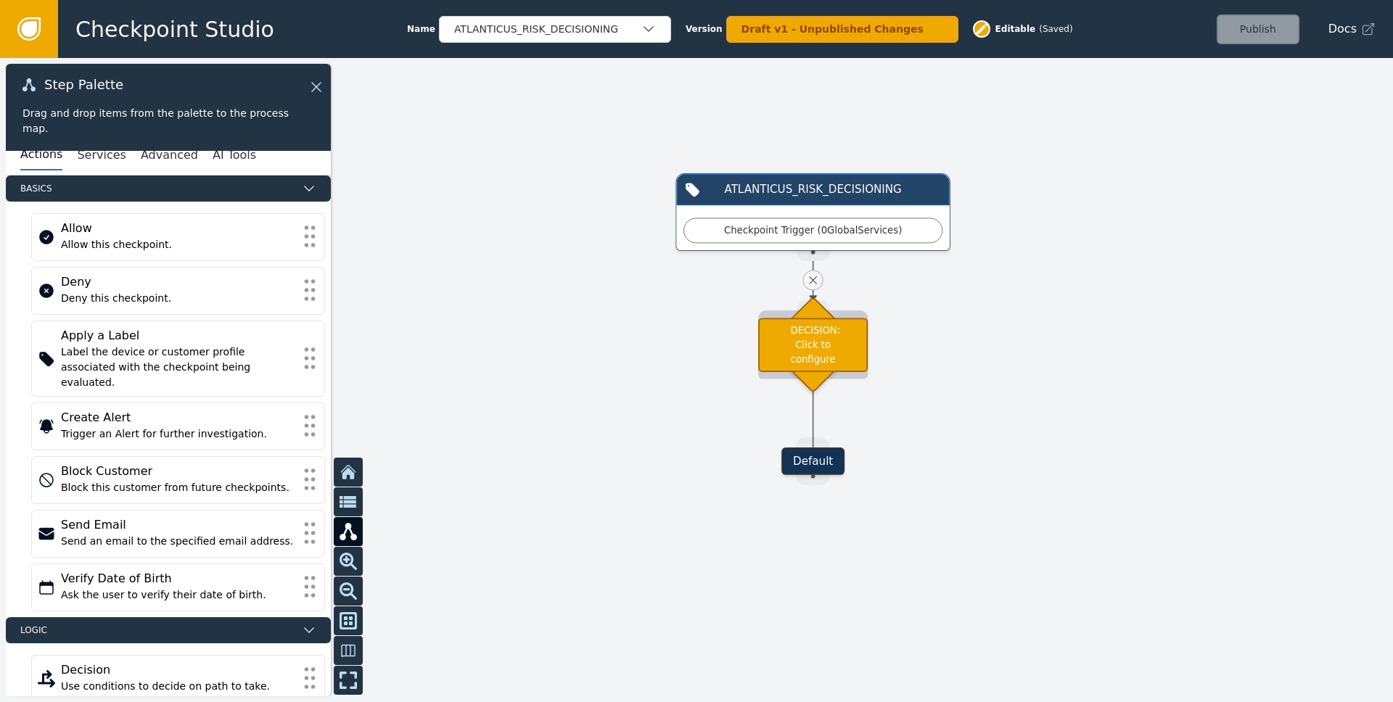
click at [821, 345] on div "DECISION: Click to configure" at bounding box center [813, 345] width 110 height 54
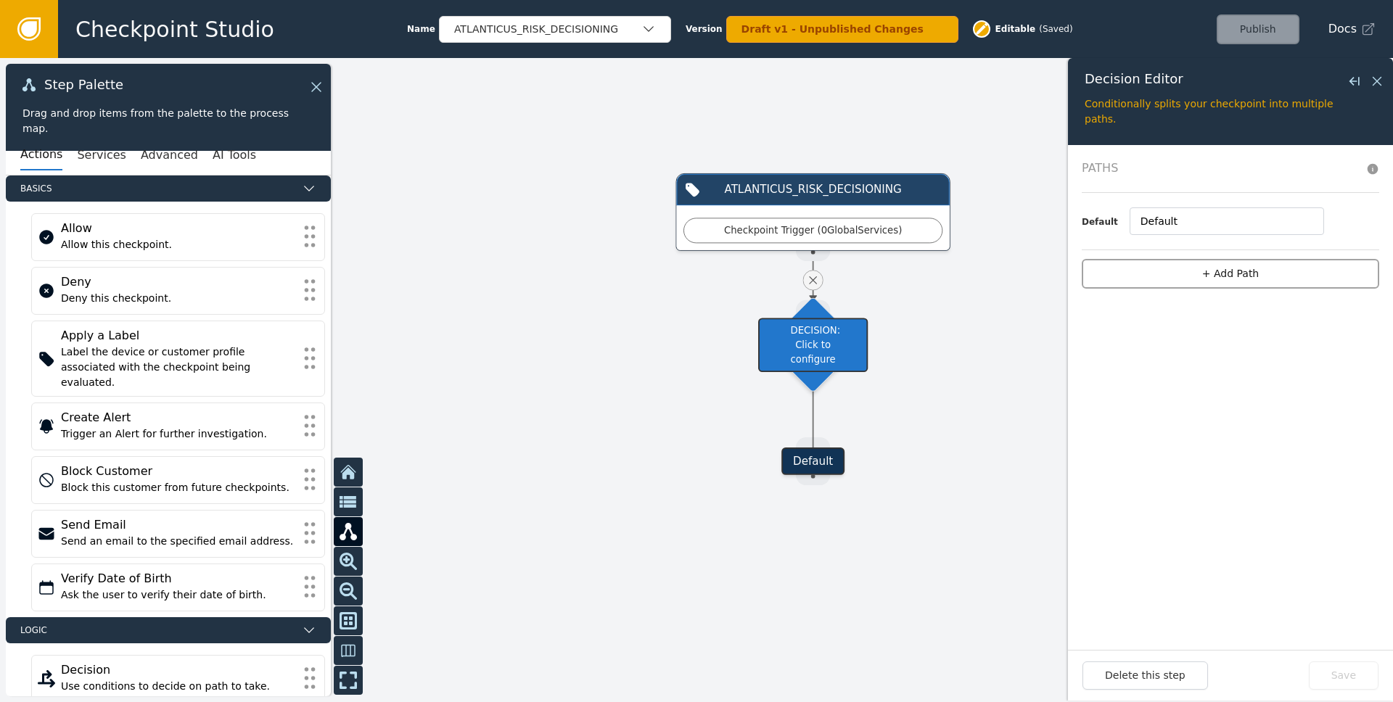
click at [1139, 273] on button "+ Add Path" at bounding box center [1231, 274] width 298 height 30
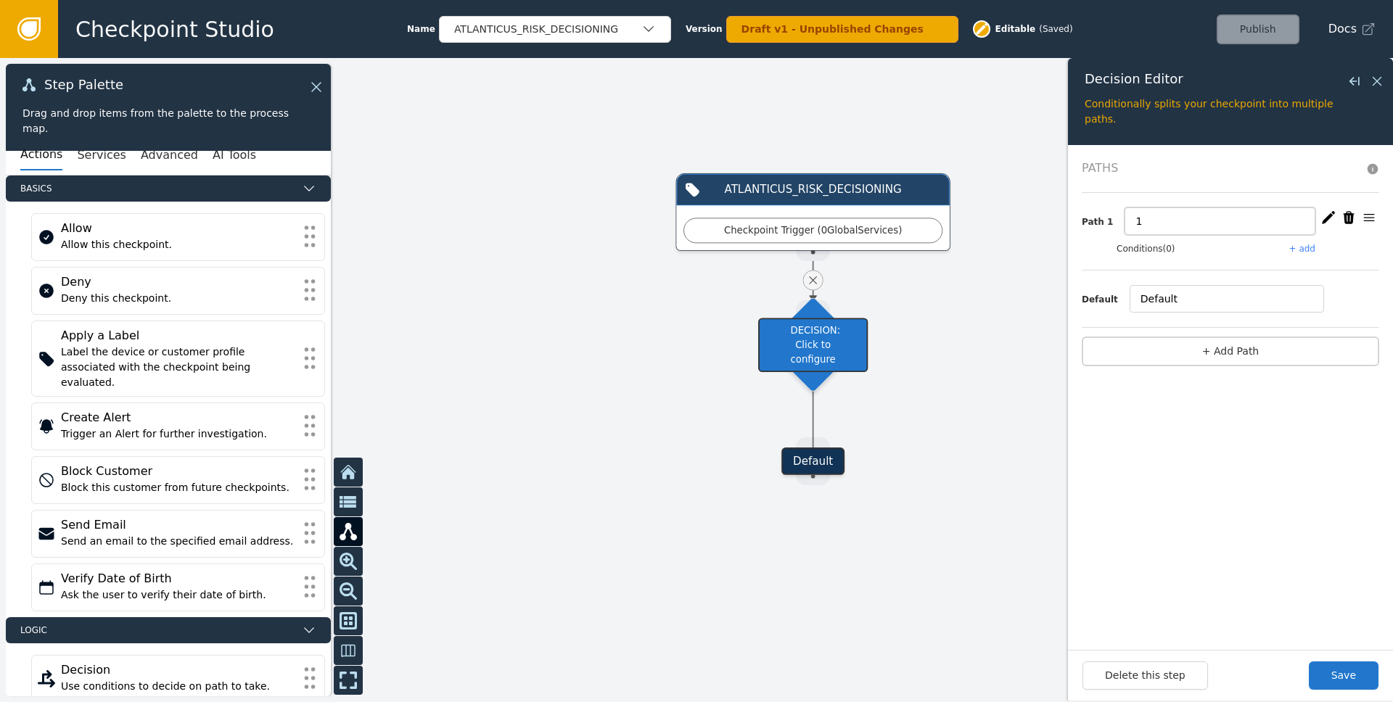
click at [1194, 213] on input "1" at bounding box center [1220, 222] width 191 height 28
click at [1311, 248] on div "Path 1 Conditions (0) + add" at bounding box center [1231, 232] width 298 height 78
click at [1197, 216] on input "text" at bounding box center [1220, 222] width 191 height 28
type input "a"
click at [1304, 241] on div "Path 1 a Conditions (0) + add" at bounding box center [1231, 232] width 298 height 78
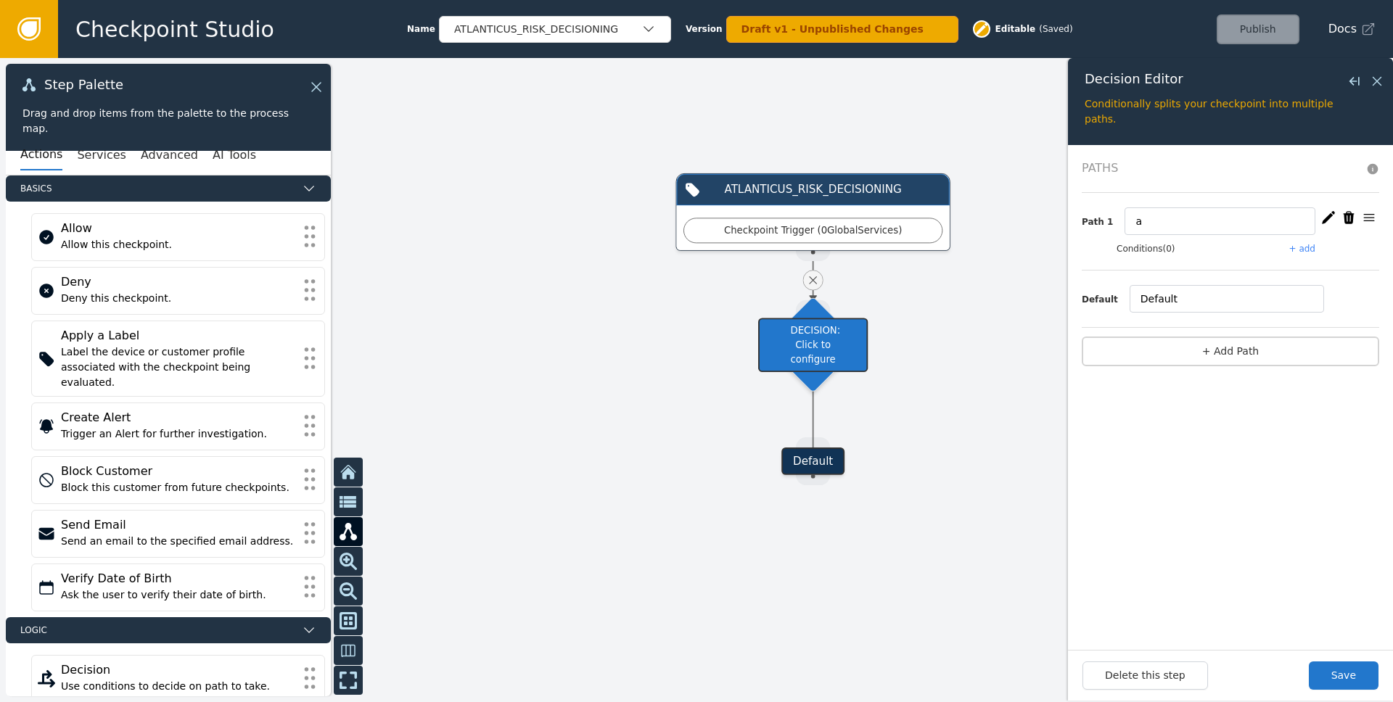
click at [1305, 247] on button "+ add" at bounding box center [1303, 248] width 26 height 13
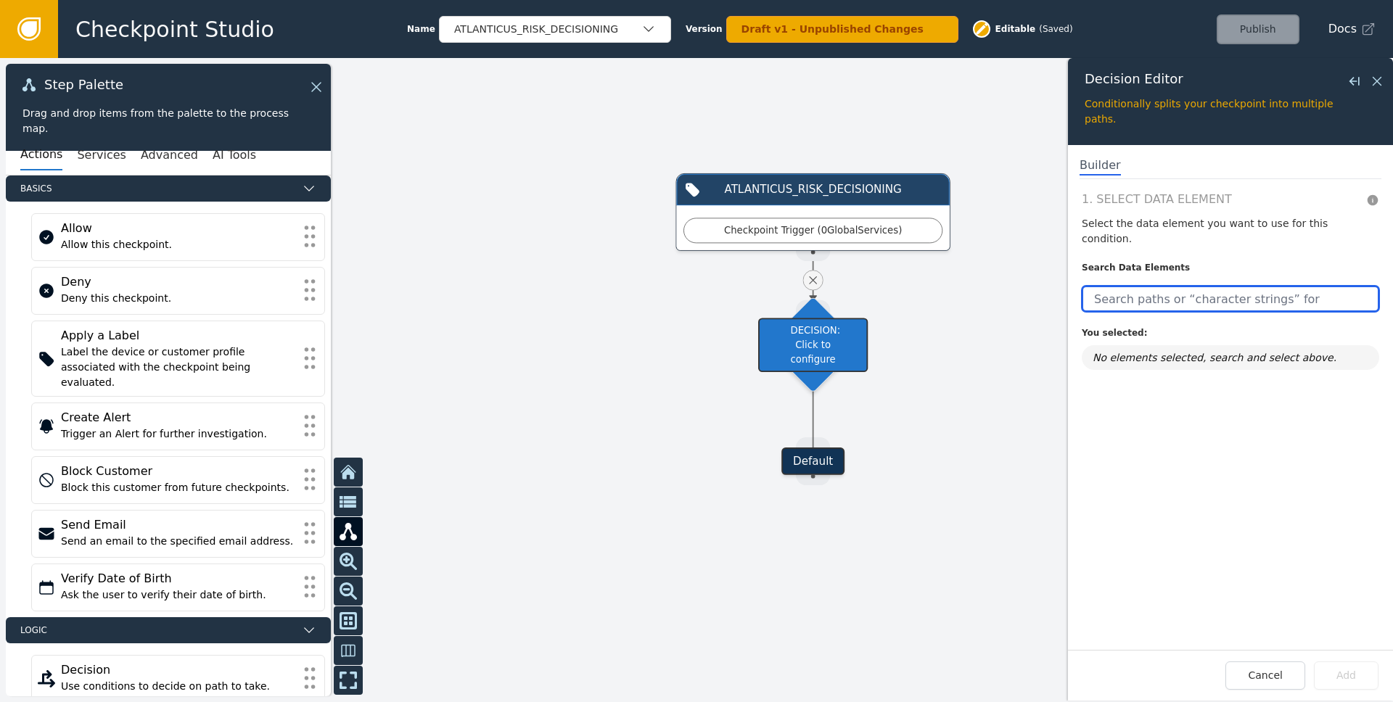
click at [1189, 286] on input "text" at bounding box center [1231, 299] width 298 height 26
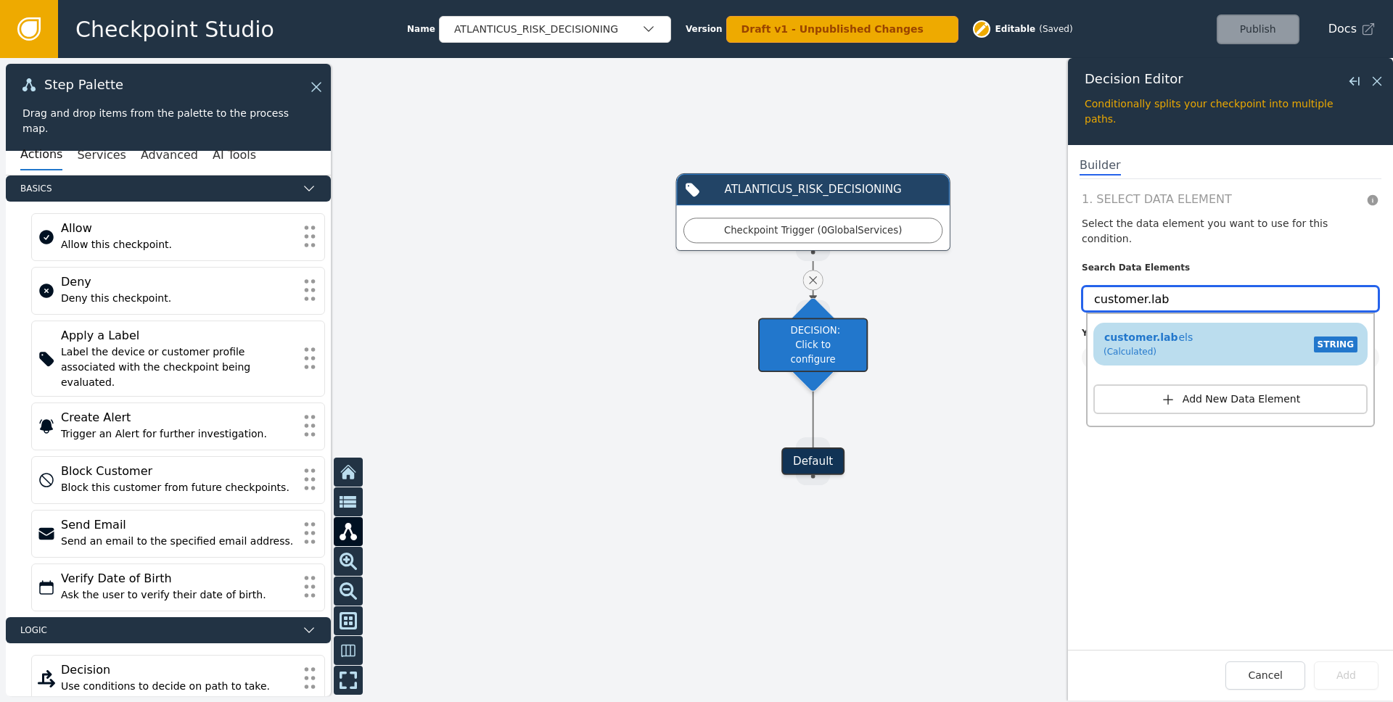
type input "customer.lab"
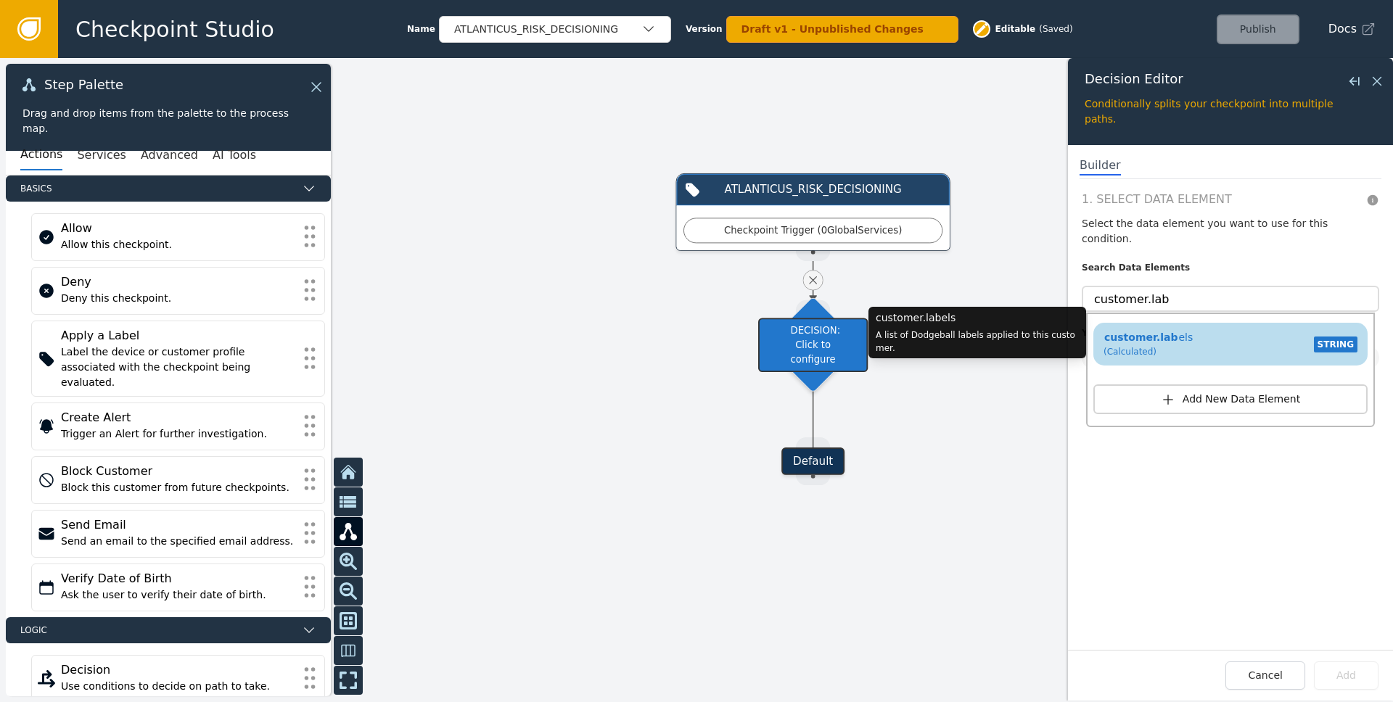
click at [1200, 343] on div "customer.lab els (Calculated) STRING" at bounding box center [1231, 344] width 260 height 34
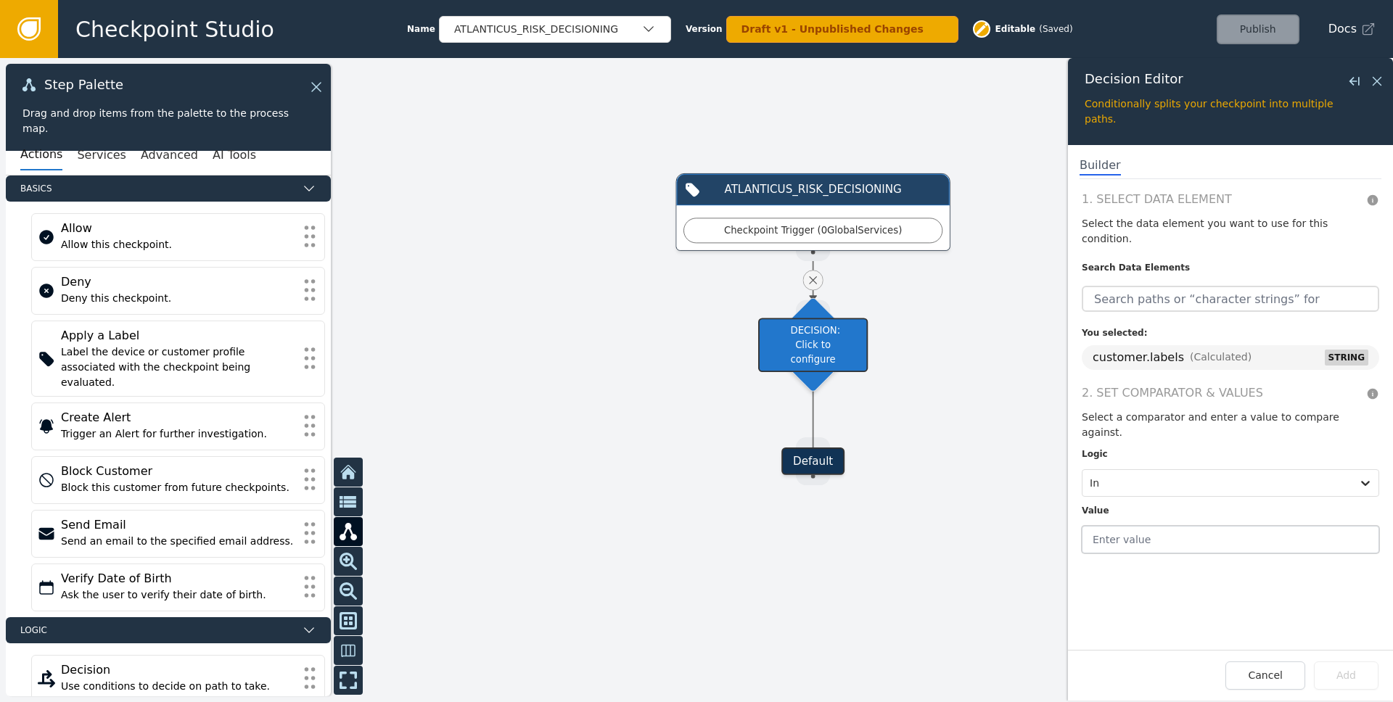
click at [1186, 526] on input "text" at bounding box center [1231, 540] width 298 height 28
click at [1132, 526] on input "Value required" at bounding box center [1231, 540] width 298 height 28
type input "PASSED_FRAUD_CHECKS"
click at [1348, 683] on button "Add" at bounding box center [1346, 676] width 65 height 28
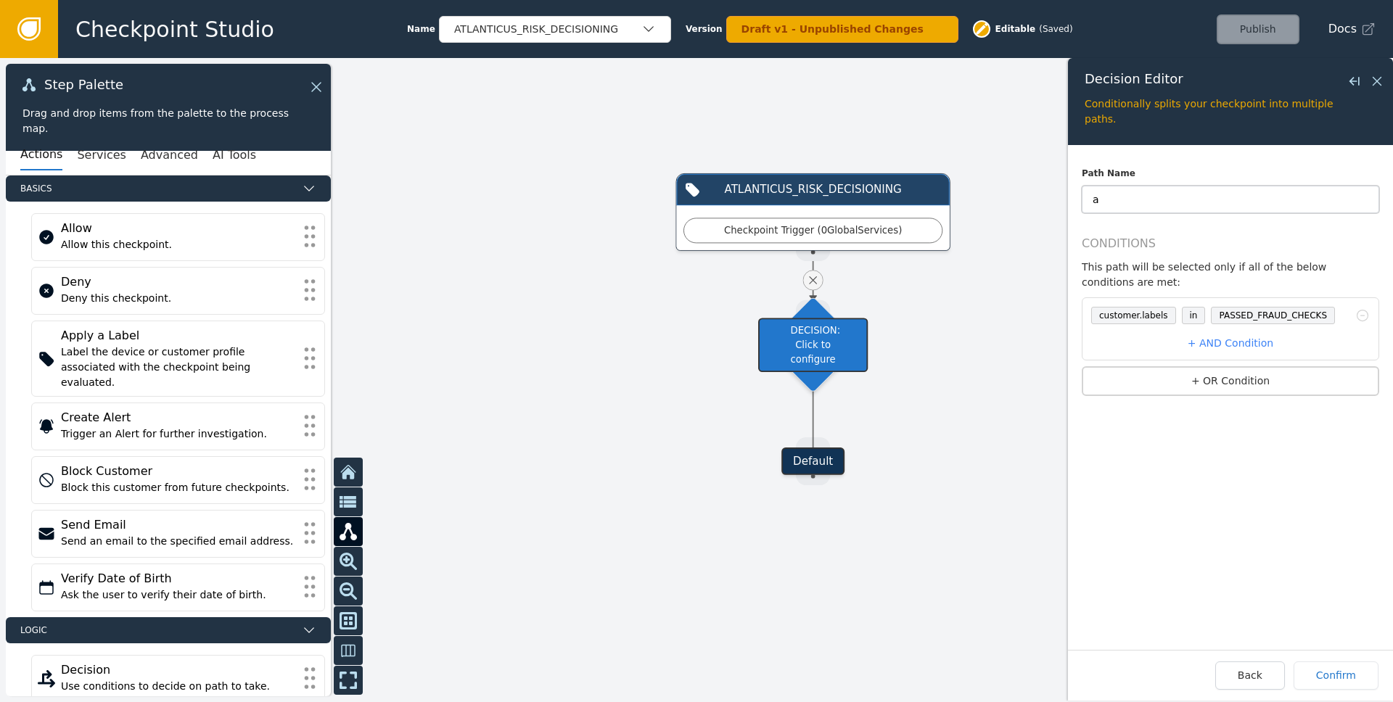
drag, startPoint x: 1126, startPoint y: 204, endPoint x: 1096, endPoint y: 197, distance: 30.6
click at [1104, 200] on input "a" at bounding box center [1231, 200] width 298 height 28
type input "Passed Fraud Checks"
click at [1348, 680] on button "Confirm" at bounding box center [1336, 676] width 85 height 28
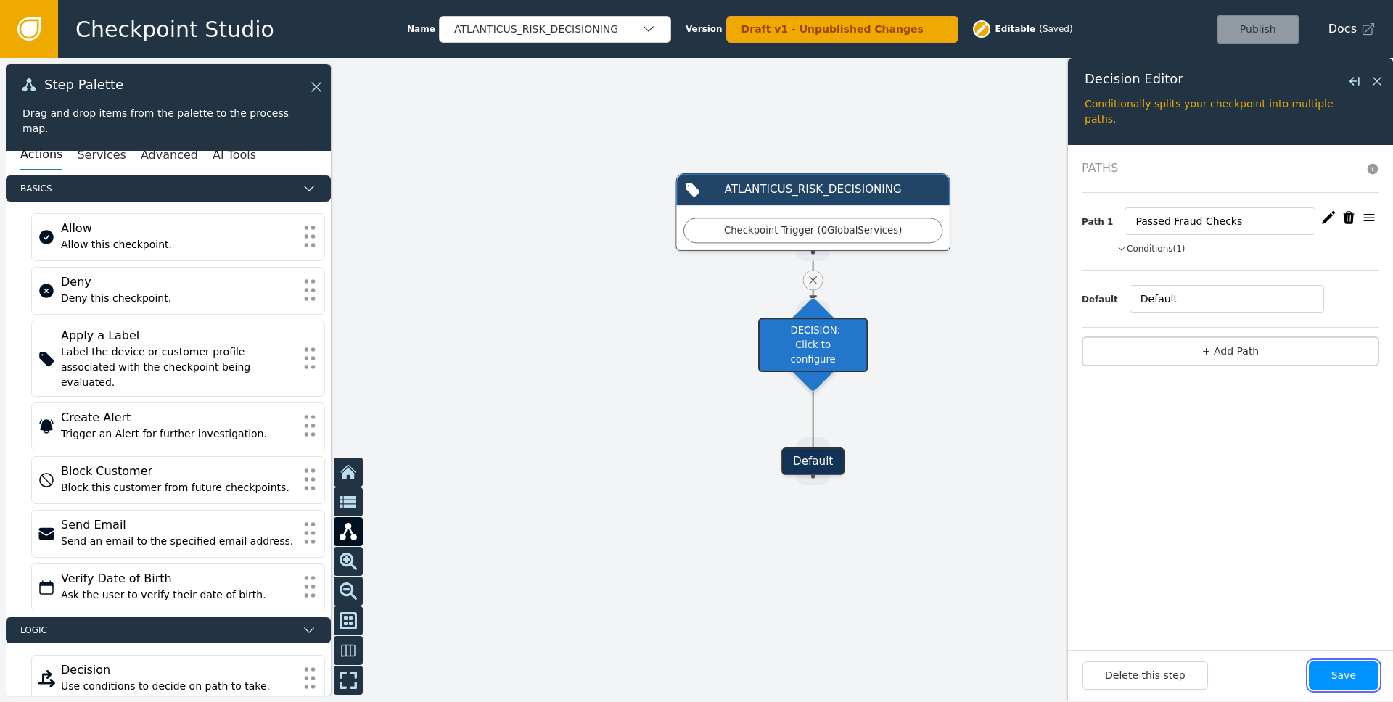
click at [1348, 679] on button "Save" at bounding box center [1344, 676] width 70 height 28
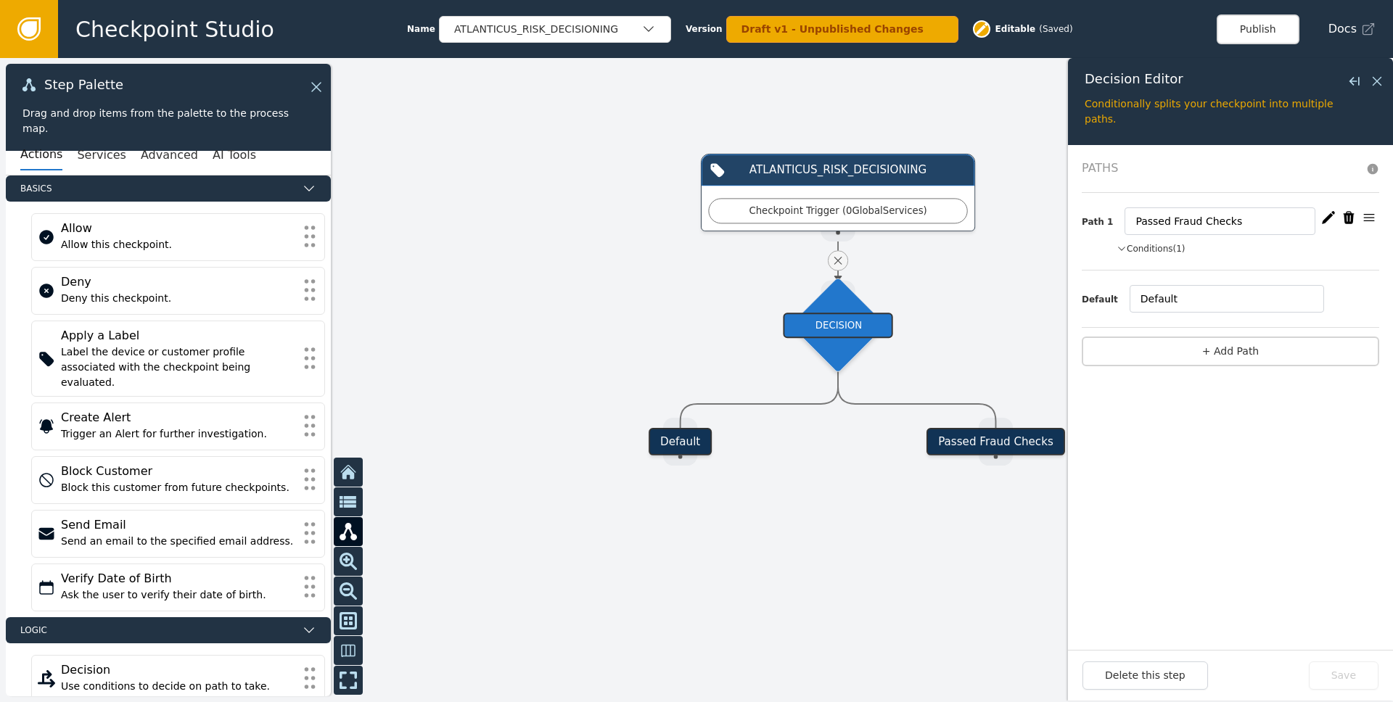
drag, startPoint x: 913, startPoint y: 558, endPoint x: 776, endPoint y: 525, distance: 141.0
click at [788, 530] on div at bounding box center [696, 380] width 1393 height 644
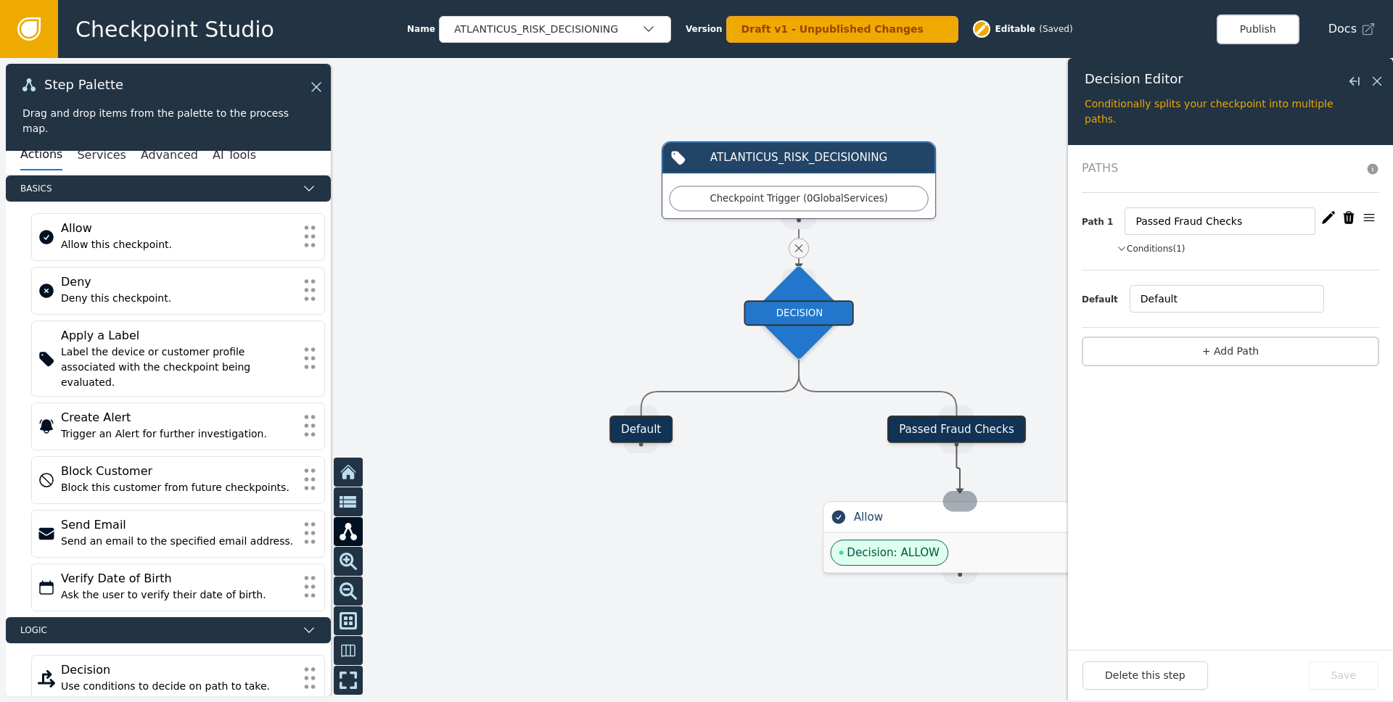
drag, startPoint x: 959, startPoint y: 450, endPoint x: 961, endPoint y: 495, distance: 45.0
click at [961, 495] on div "Target Handle for step Default Source Handle for step Target Handle for step Pa…" at bounding box center [1300, 446] width 1317 height 609
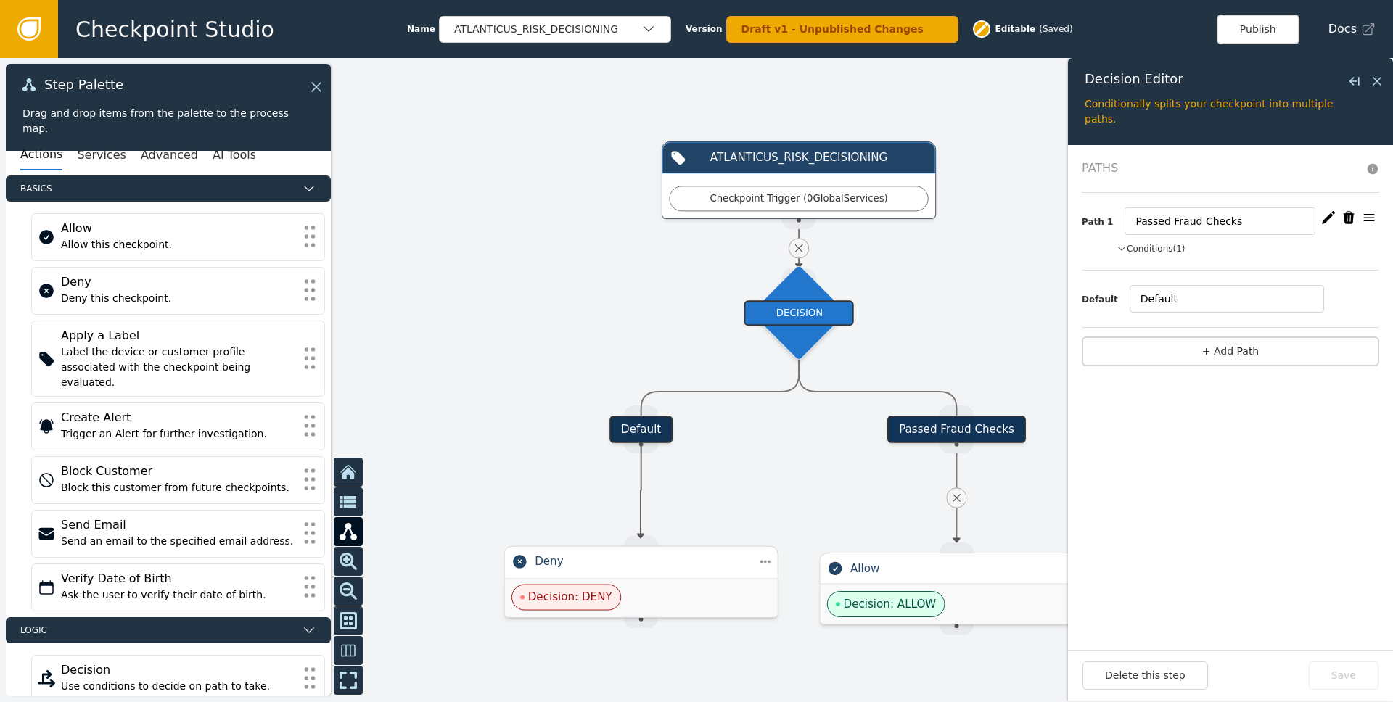
drag, startPoint x: 644, startPoint y: 450, endPoint x: 640, endPoint y: 538, distance: 88.6
click at [642, 539] on div "Target Handle for step Default Source Handle for step Target Handle for step Pa…" at bounding box center [1300, 446] width 1317 height 609
click at [568, 484] on div at bounding box center [696, 380] width 1393 height 644
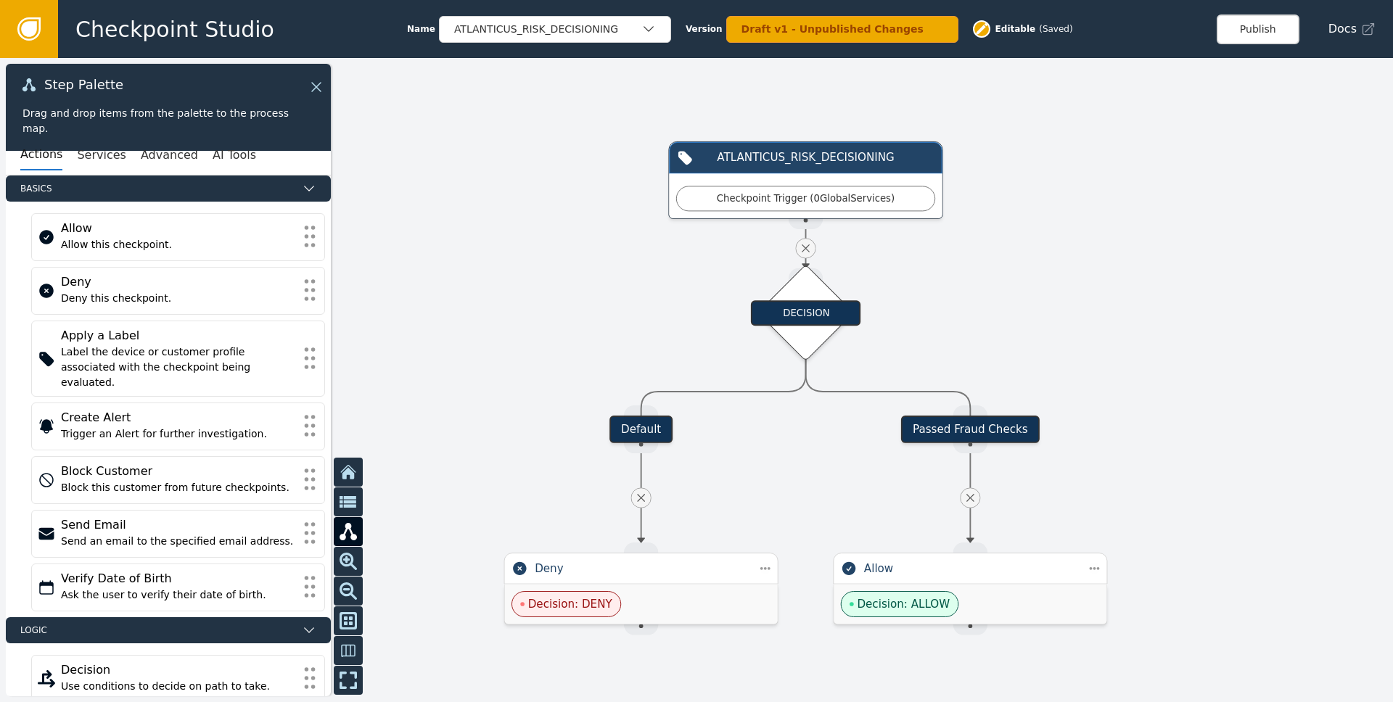
click at [544, 473] on div at bounding box center [696, 380] width 1393 height 644
click at [512, 467] on div at bounding box center [696, 380] width 1393 height 644
click at [642, 601] on div "Decision: DENY" at bounding box center [641, 605] width 273 height 40
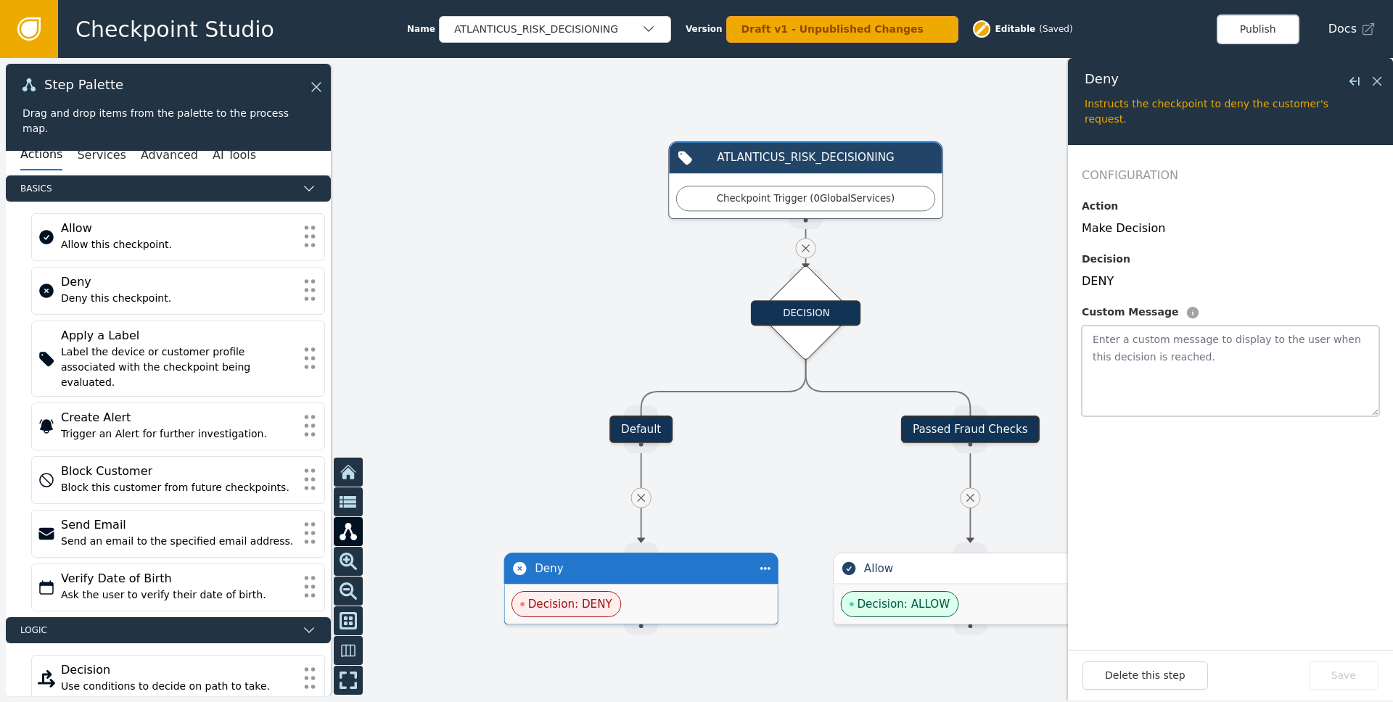
click at [1097, 364] on textarea at bounding box center [1231, 371] width 298 height 91
type textarea "{{customer.labels}}"
click at [1356, 673] on button "Save" at bounding box center [1344, 676] width 70 height 28
click at [838, 487] on div at bounding box center [696, 380] width 1393 height 644
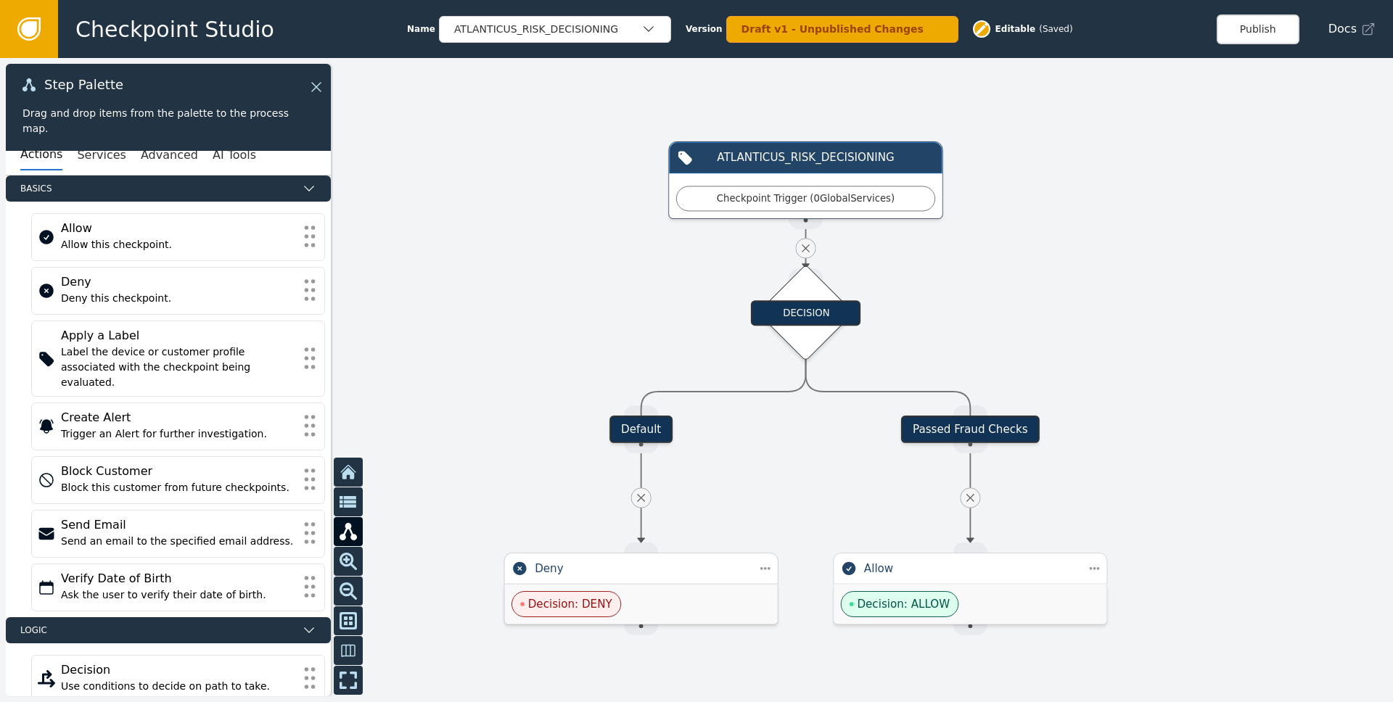
click at [692, 586] on div "Decision: DENY" at bounding box center [641, 605] width 273 height 40
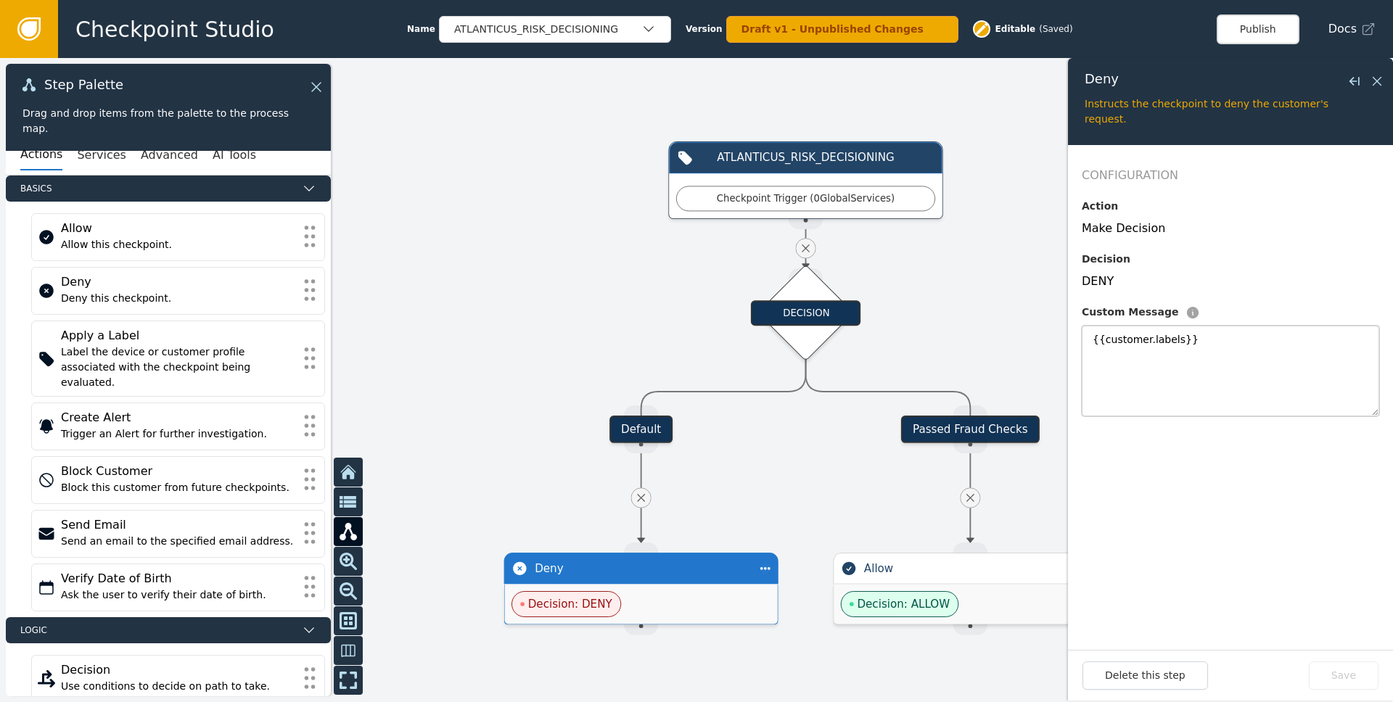
click at [1092, 341] on textarea "{{customer.labels}}" at bounding box center [1231, 371] width 298 height 91
click at [677, 573] on div "Deny" at bounding box center [641, 569] width 213 height 17
click at [1115, 681] on button "Delete this step" at bounding box center [1146, 676] width 126 height 28
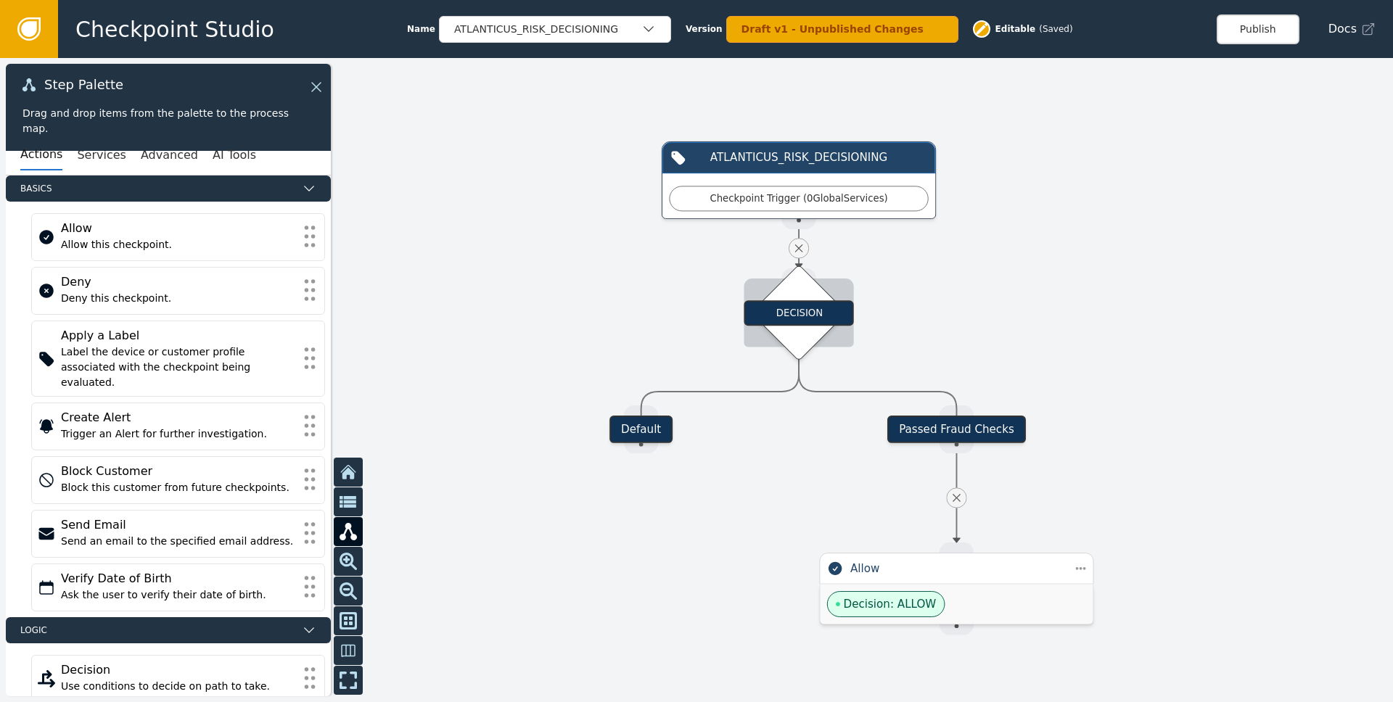
click at [795, 314] on div "DECISION" at bounding box center [799, 312] width 110 height 25
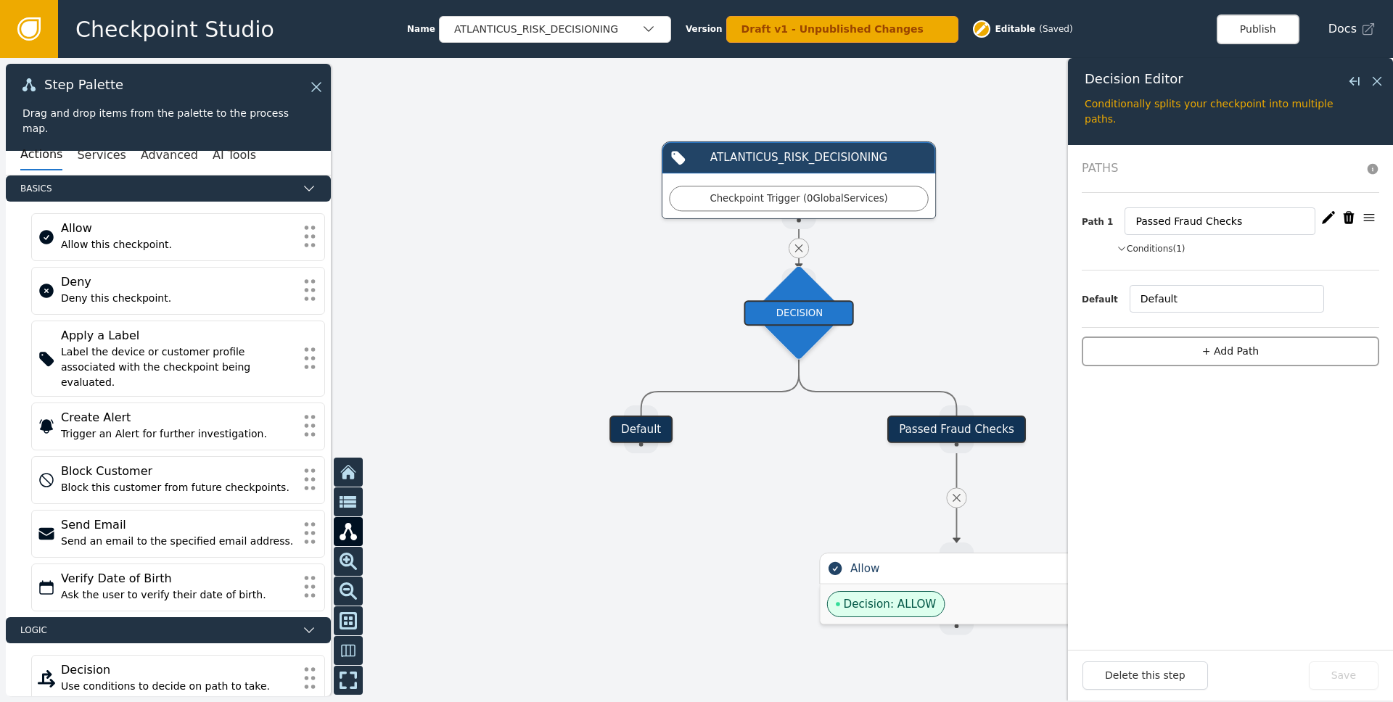
click at [1182, 362] on button "+ Add Path" at bounding box center [1231, 352] width 298 height 30
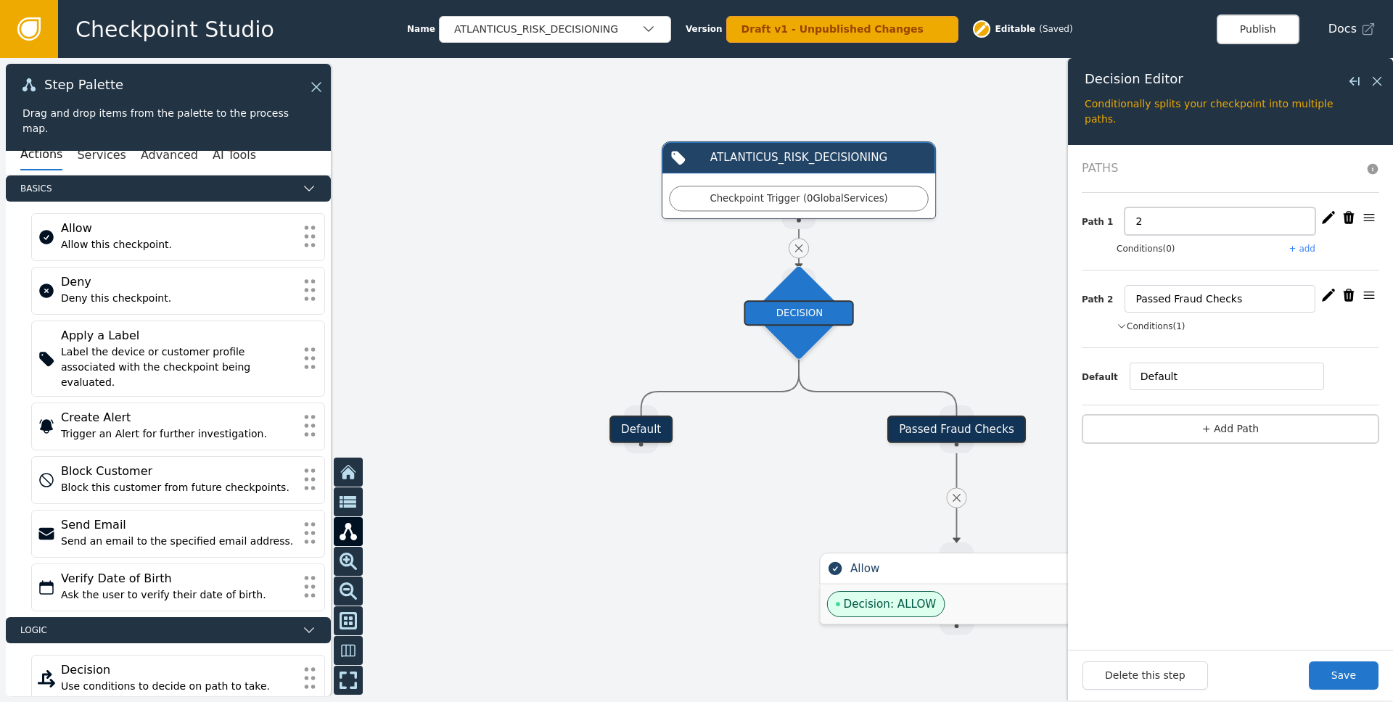
drag, startPoint x: 1168, startPoint y: 224, endPoint x: 1097, endPoint y: 217, distance: 72.2
click at [1098, 217] on div "Path 1 2" at bounding box center [1231, 222] width 298 height 28
type input "Fraud Checks Incomplete"
click at [1363, 679] on button "Save" at bounding box center [1344, 676] width 70 height 28
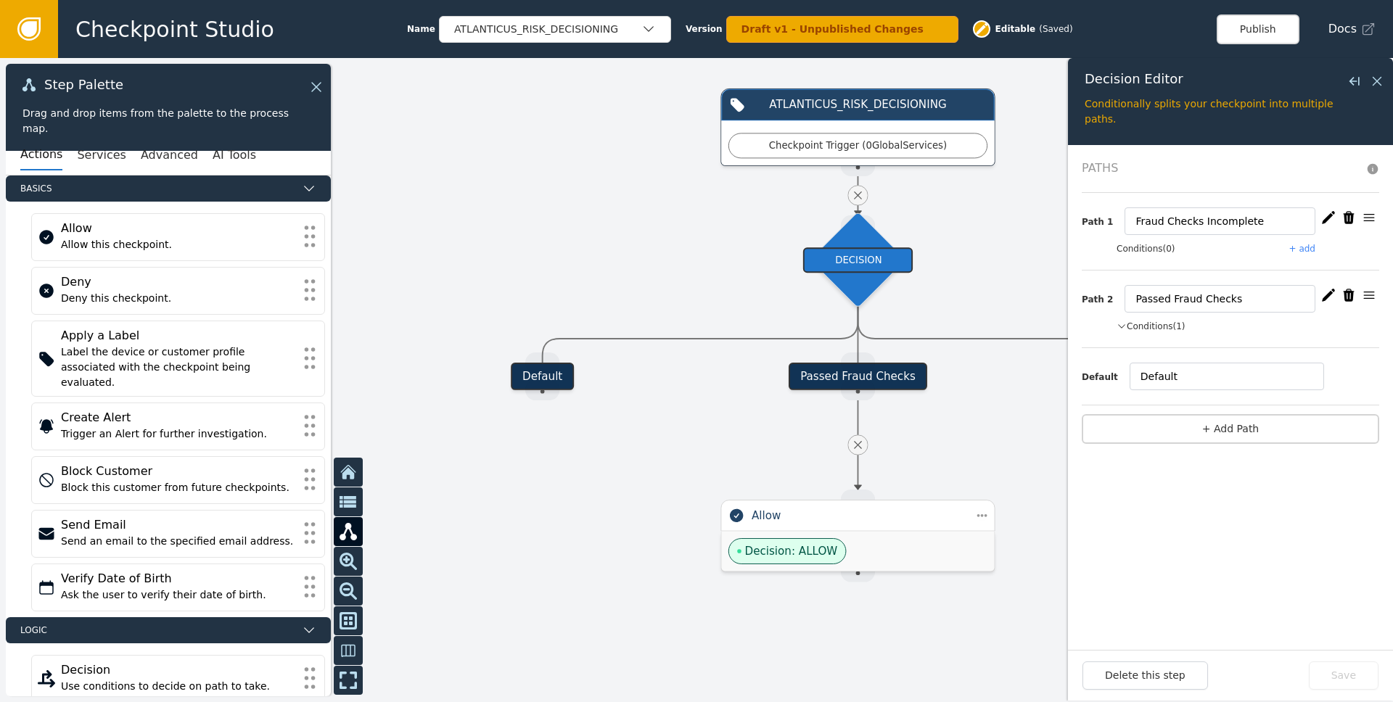
drag, startPoint x: 762, startPoint y: 519, endPoint x: 731, endPoint y: 468, distance: 59.6
click at [731, 468] on div at bounding box center [696, 380] width 1393 height 644
click at [1231, 432] on button "+ Add Path" at bounding box center [1231, 429] width 298 height 30
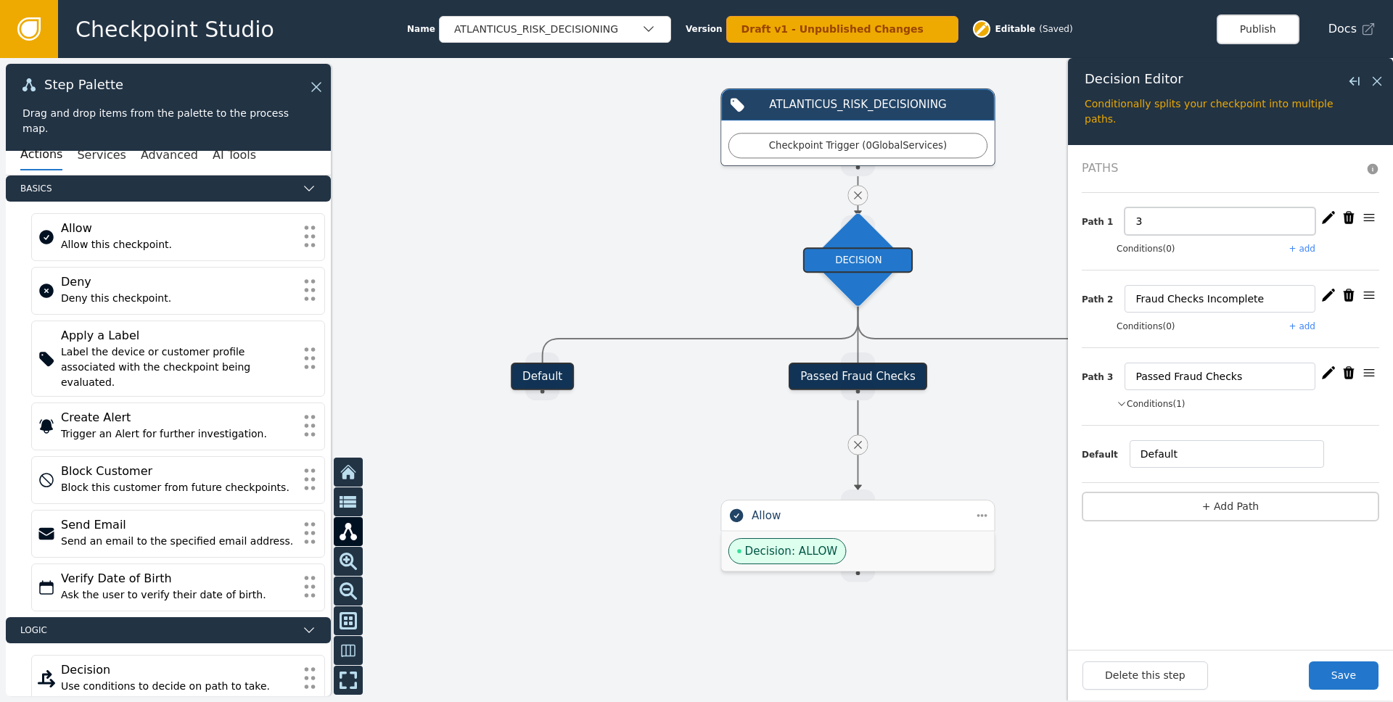
click at [1172, 225] on input "3" at bounding box center [1220, 222] width 191 height 28
type input "Failed Fraud Checks"
click at [1362, 672] on button "Save" at bounding box center [1344, 676] width 70 height 28
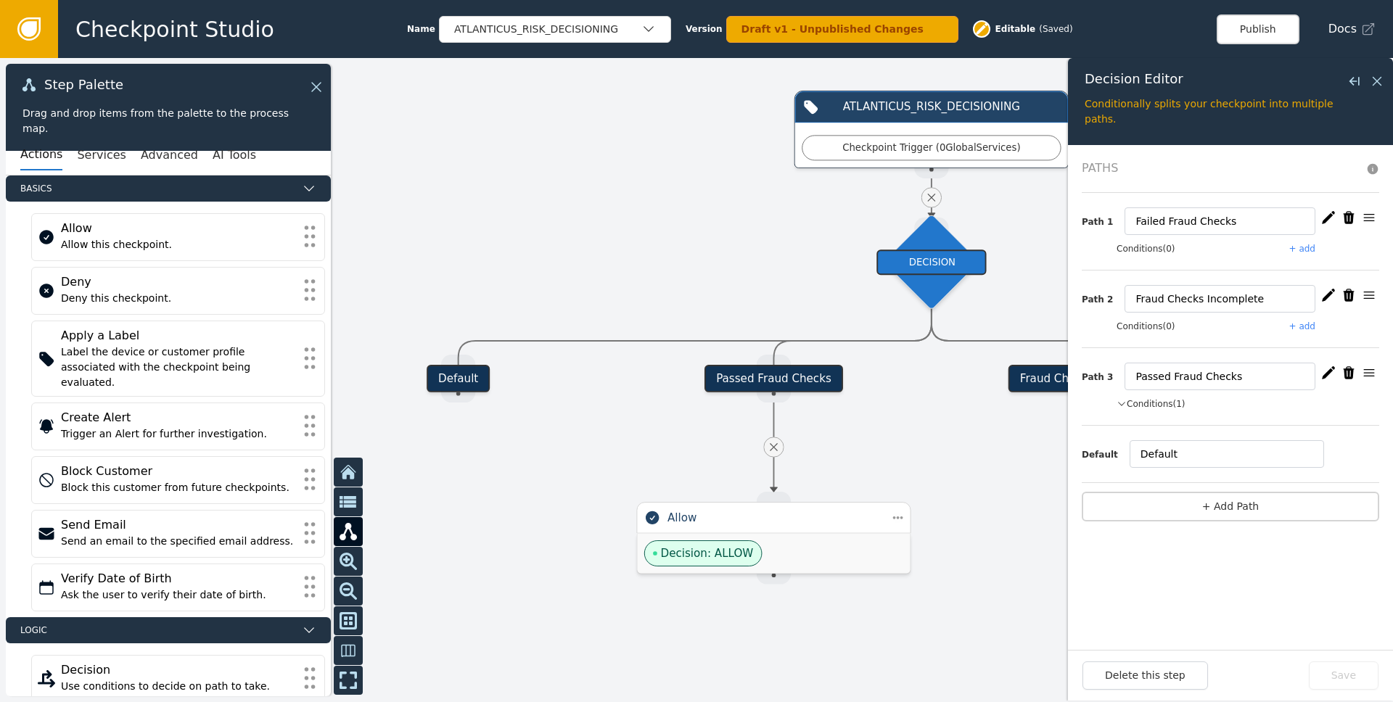
drag, startPoint x: 1001, startPoint y: 446, endPoint x: 882, endPoint y: 443, distance: 119.8
click at [882, 443] on div at bounding box center [696, 380] width 1393 height 644
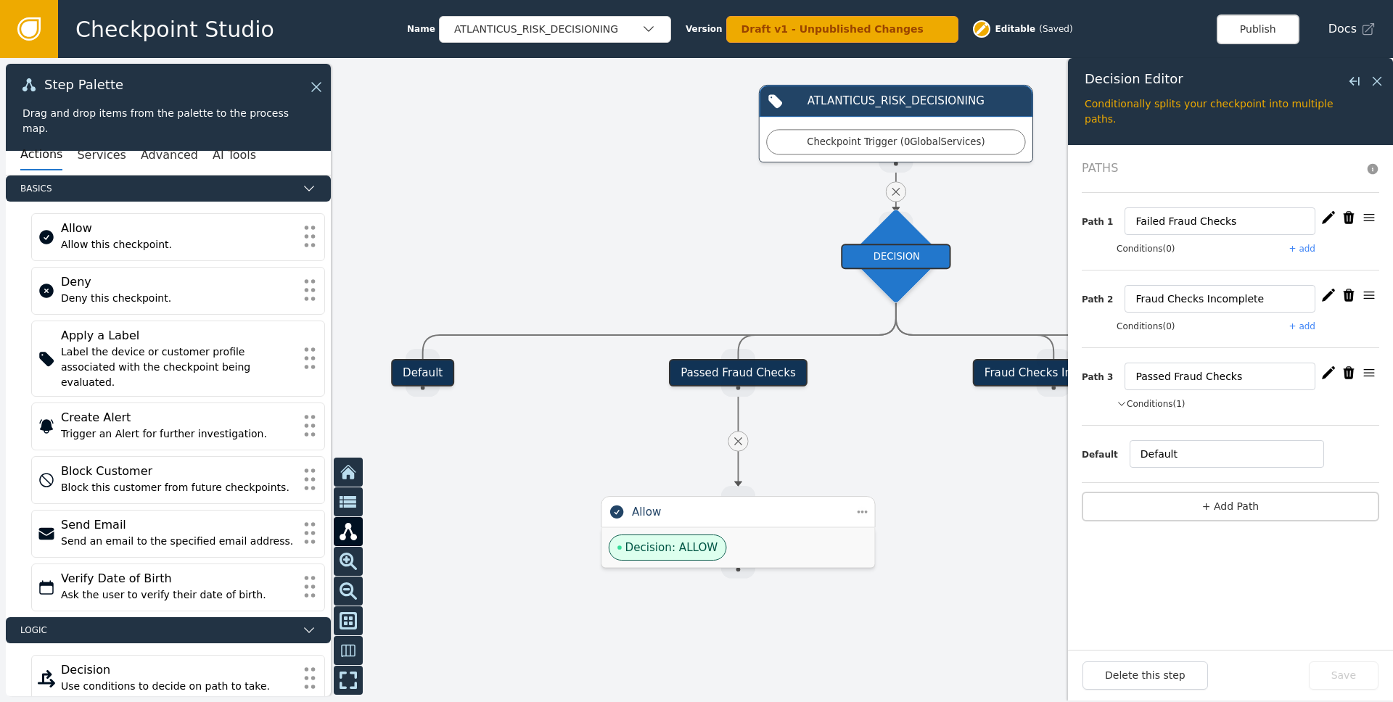
click at [1348, 295] on icon "button" at bounding box center [1349, 295] width 11 height 12
click at [1190, 375] on input "Default" at bounding box center [1227, 377] width 194 height 28
type input "Fraud Checks Incomplete"
click at [1348, 682] on button "Save" at bounding box center [1344, 676] width 70 height 28
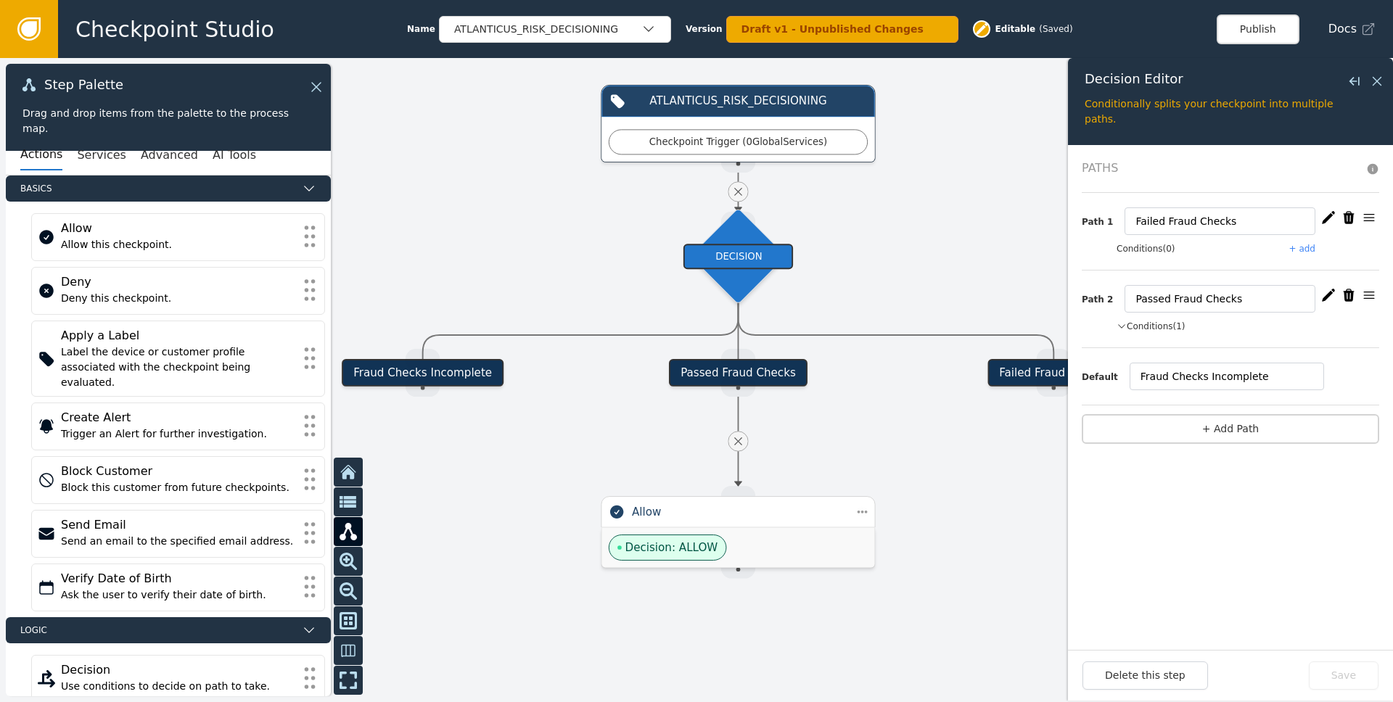
drag, startPoint x: 1011, startPoint y: 538, endPoint x: 1031, endPoint y: 523, distance: 25.4
click at [1031, 523] on div at bounding box center [696, 380] width 1393 height 644
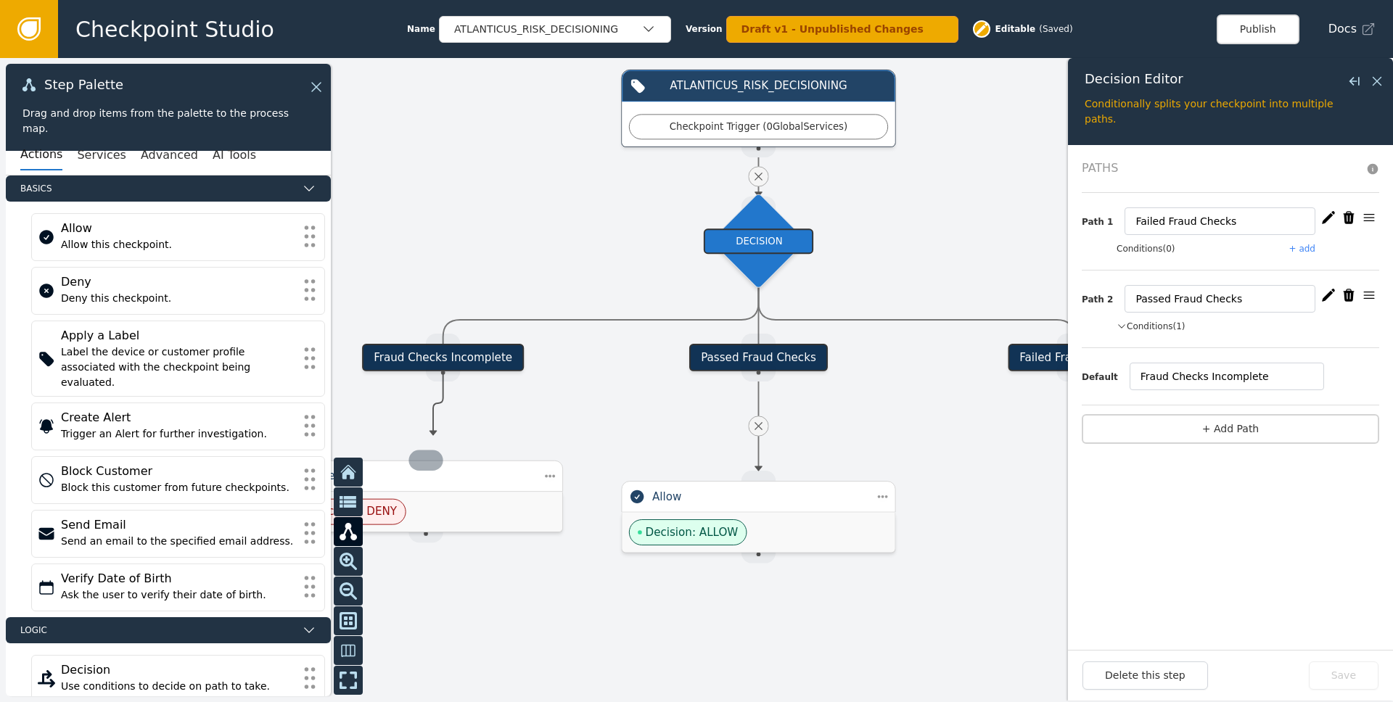
drag, startPoint x: 441, startPoint y: 379, endPoint x: 433, endPoint y: 459, distance: 80.2
click at [443, 459] on div "Target Handle for step Fraud Checks Incomplete Source Handle for step Target Ha…" at bounding box center [1101, 374] width 1317 height 609
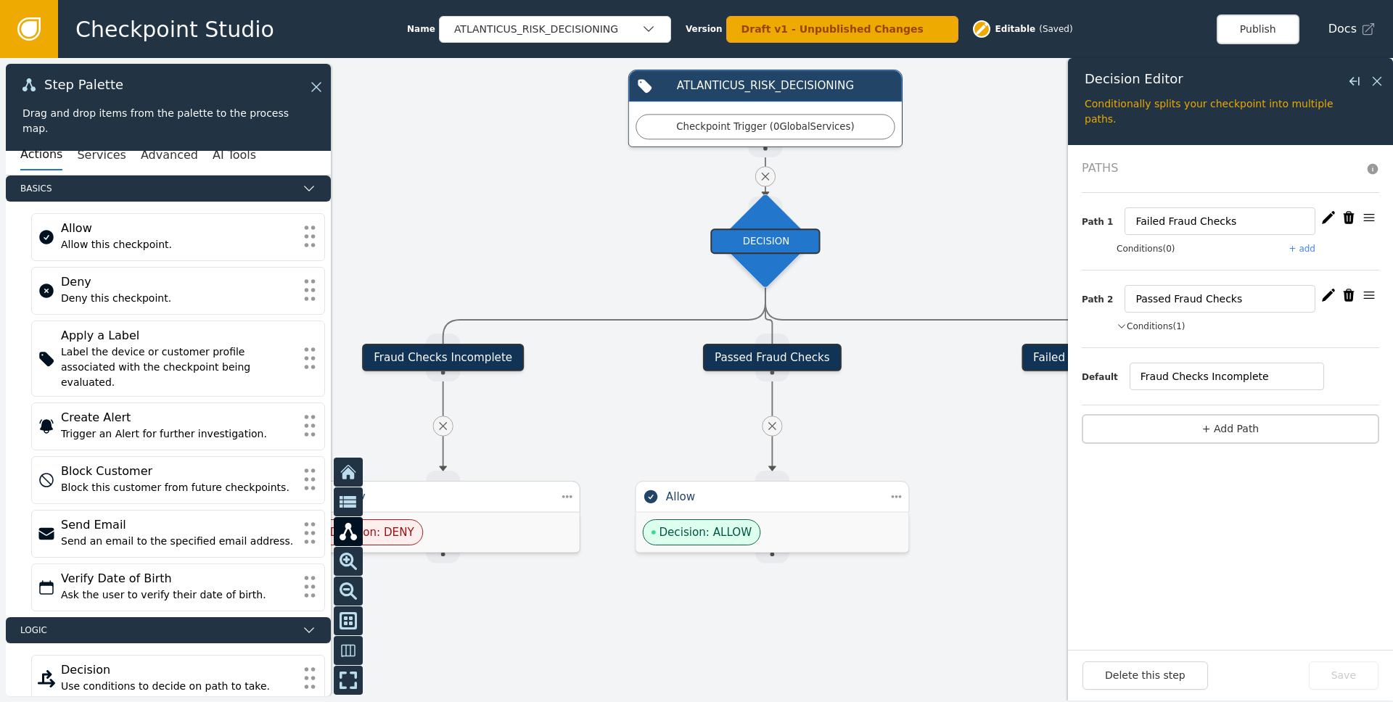
click at [474, 500] on div "Deny" at bounding box center [443, 497] width 213 height 17
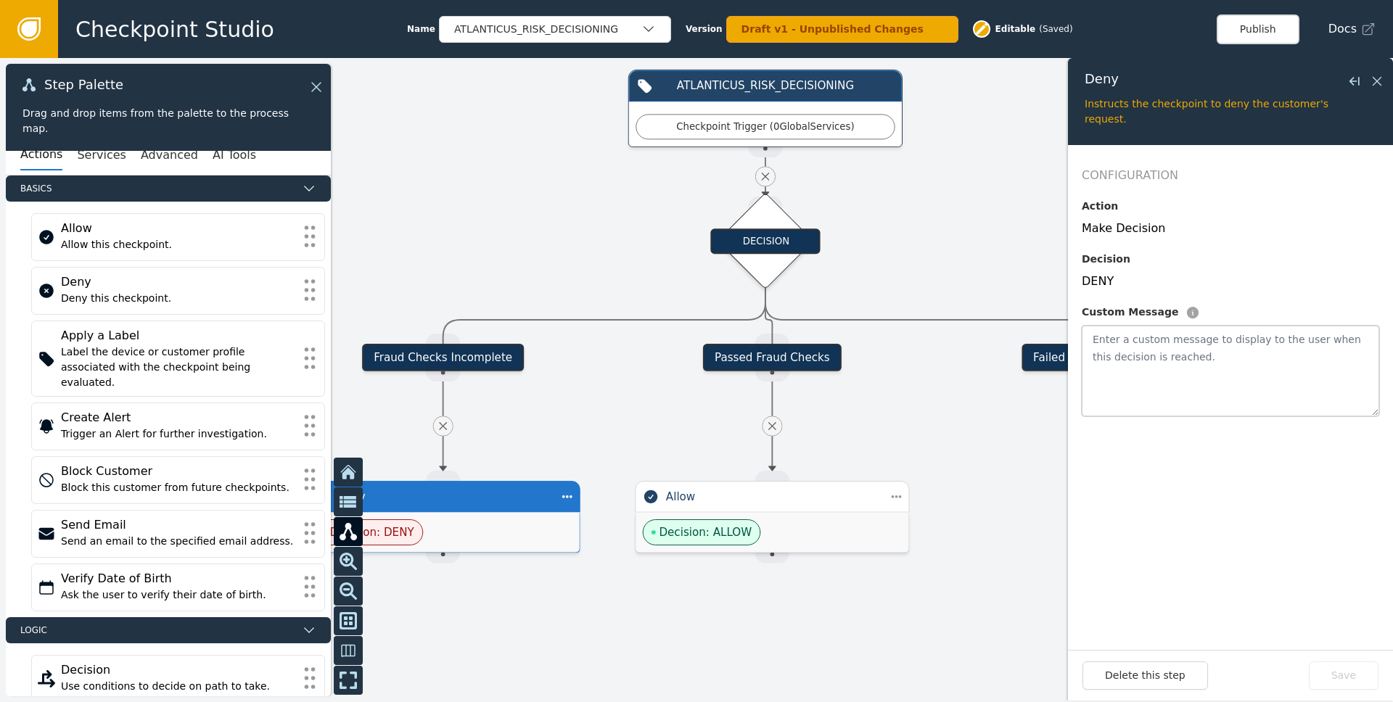
click at [1205, 385] on textarea at bounding box center [1231, 371] width 298 height 91
type textarea "Incomplete Fraud Checks"
click at [1335, 684] on button "Save" at bounding box center [1344, 676] width 70 height 28
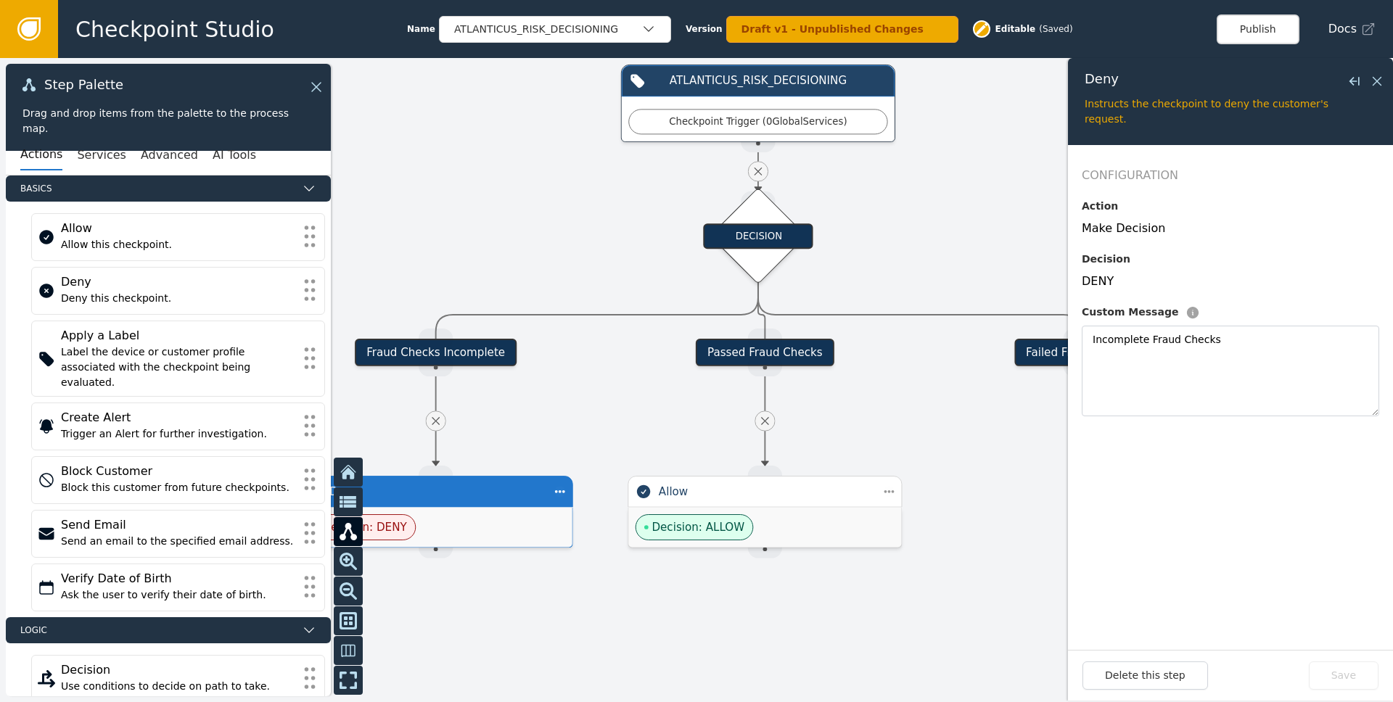
drag, startPoint x: 985, startPoint y: 581, endPoint x: 964, endPoint y: 535, distance: 50.3
click at [964, 535] on div at bounding box center [696, 380] width 1393 height 644
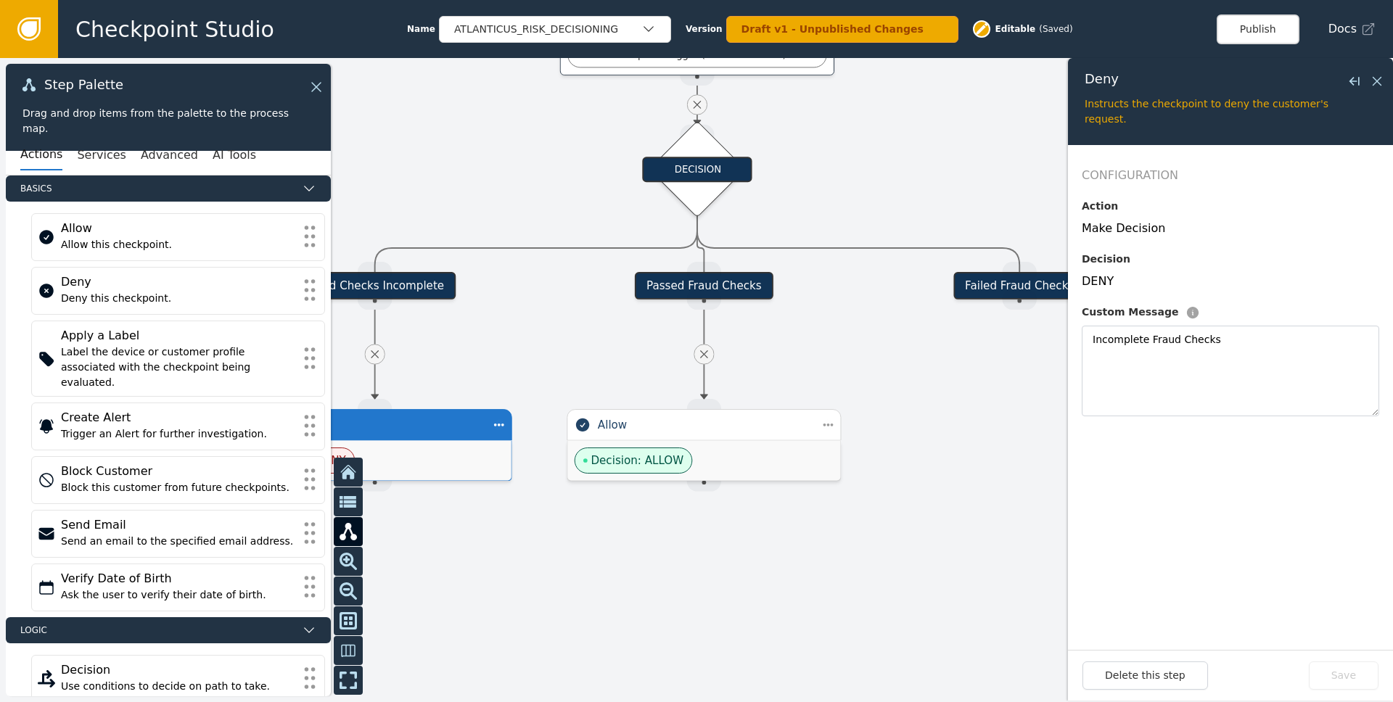
drag, startPoint x: 980, startPoint y: 456, endPoint x: 929, endPoint y: 434, distance: 56.2
click at [929, 434] on div at bounding box center [696, 380] width 1393 height 644
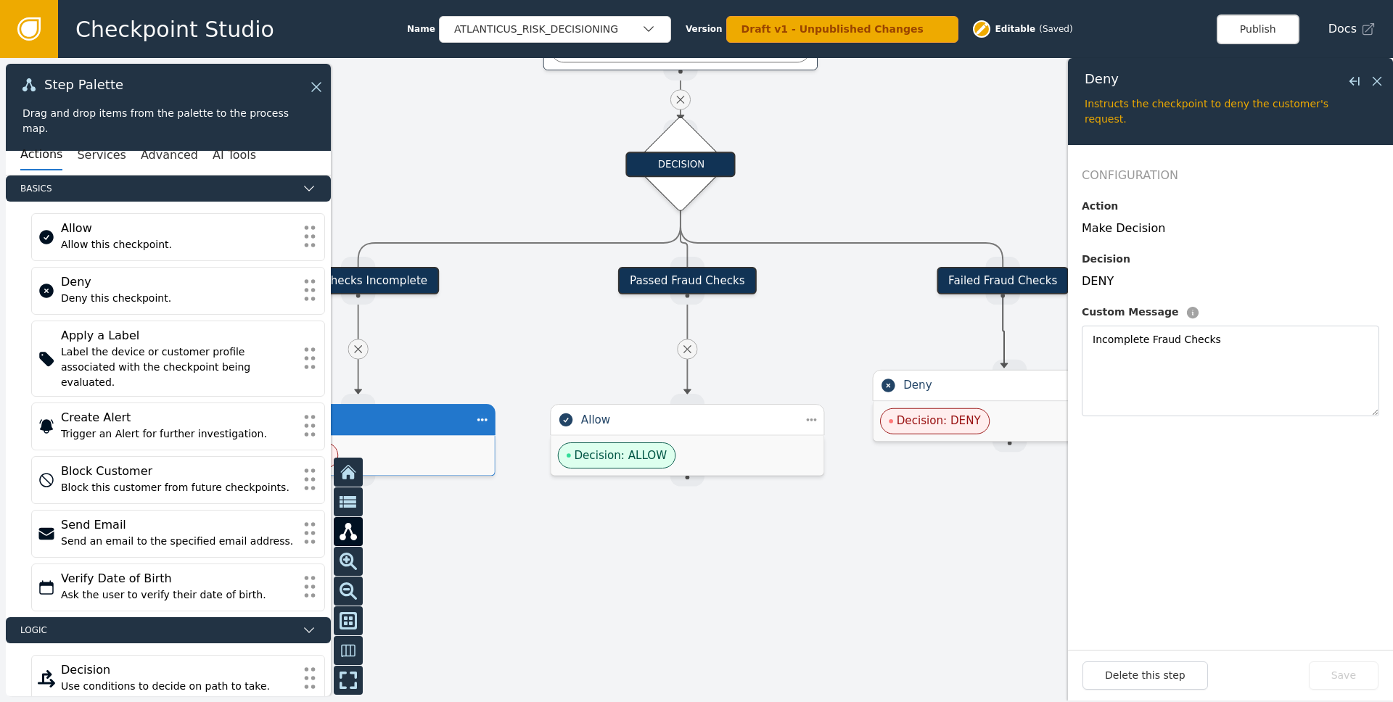
drag, startPoint x: 1004, startPoint y: 323, endPoint x: 1004, endPoint y: 368, distance: 45.0
click at [1004, 368] on div "Target Handle for step Fraud Checks Incomplete Source Handle for step Target Ha…" at bounding box center [1016, 297] width 1317 height 609
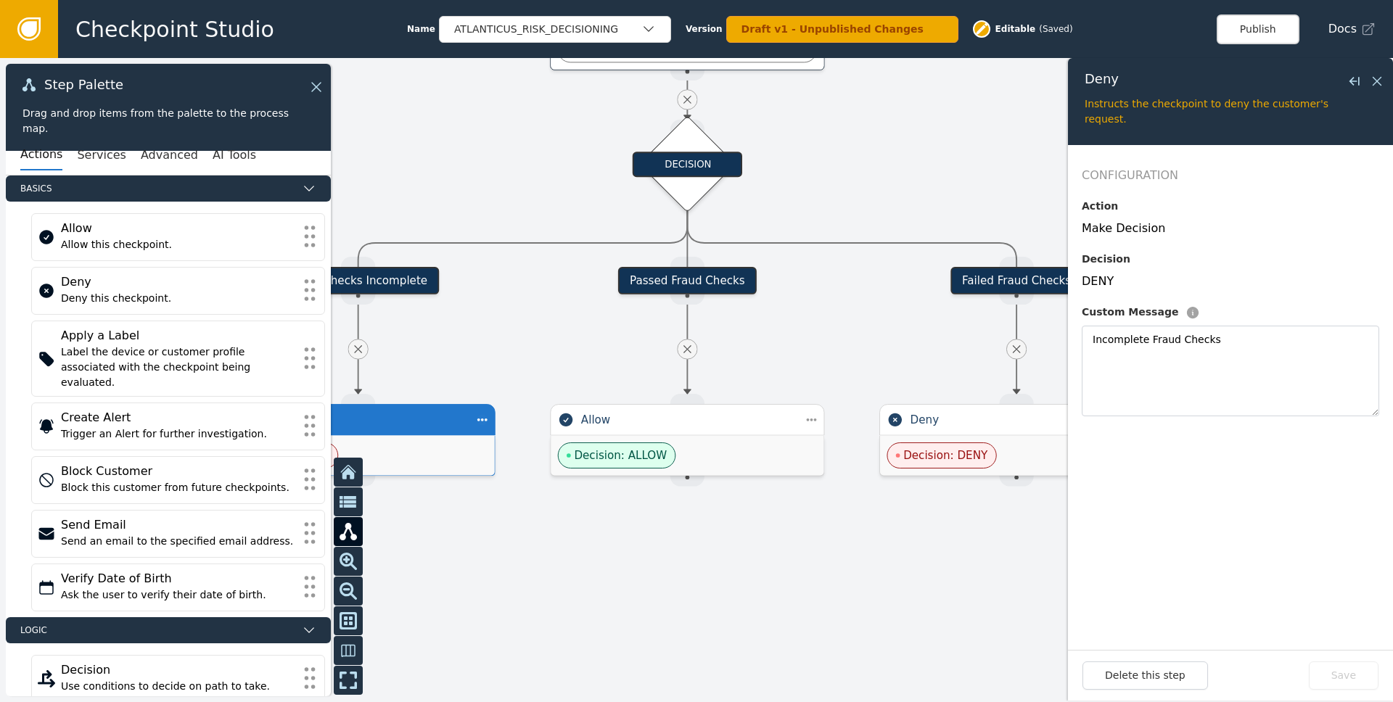
click at [921, 221] on div at bounding box center [696, 380] width 1393 height 644
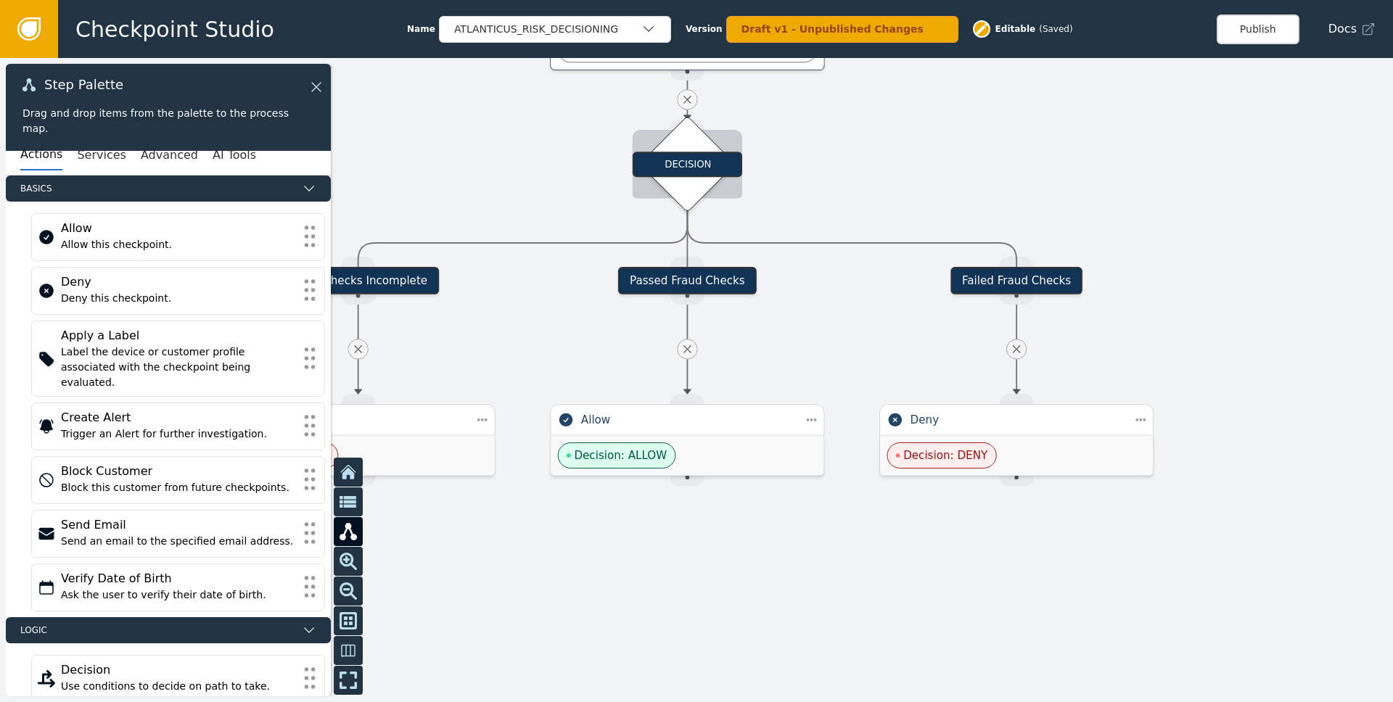
click at [714, 181] on div "DECISION" at bounding box center [687, 164] width 67 height 67
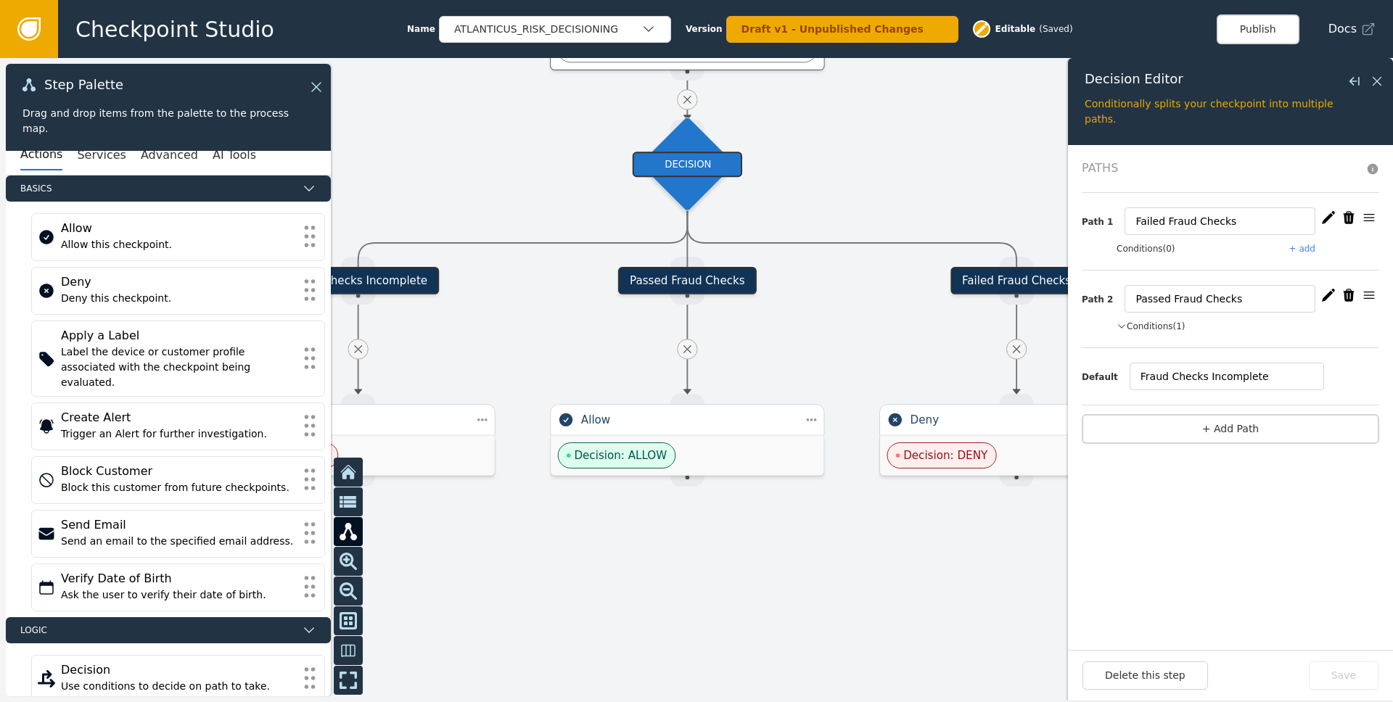
click at [1303, 247] on button "+ add" at bounding box center [1303, 248] width 26 height 13
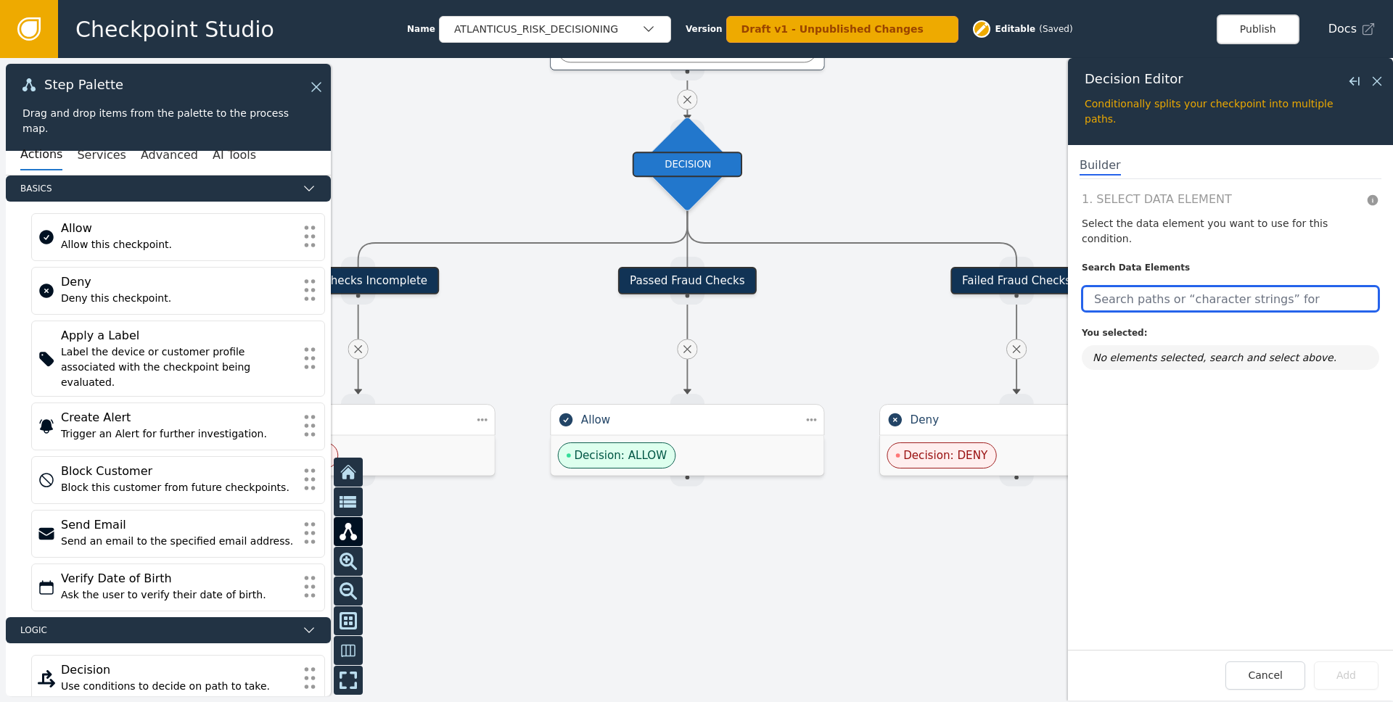
click at [1223, 290] on input "text" at bounding box center [1231, 299] width 298 height 26
click at [873, 324] on div at bounding box center [696, 380] width 1393 height 644
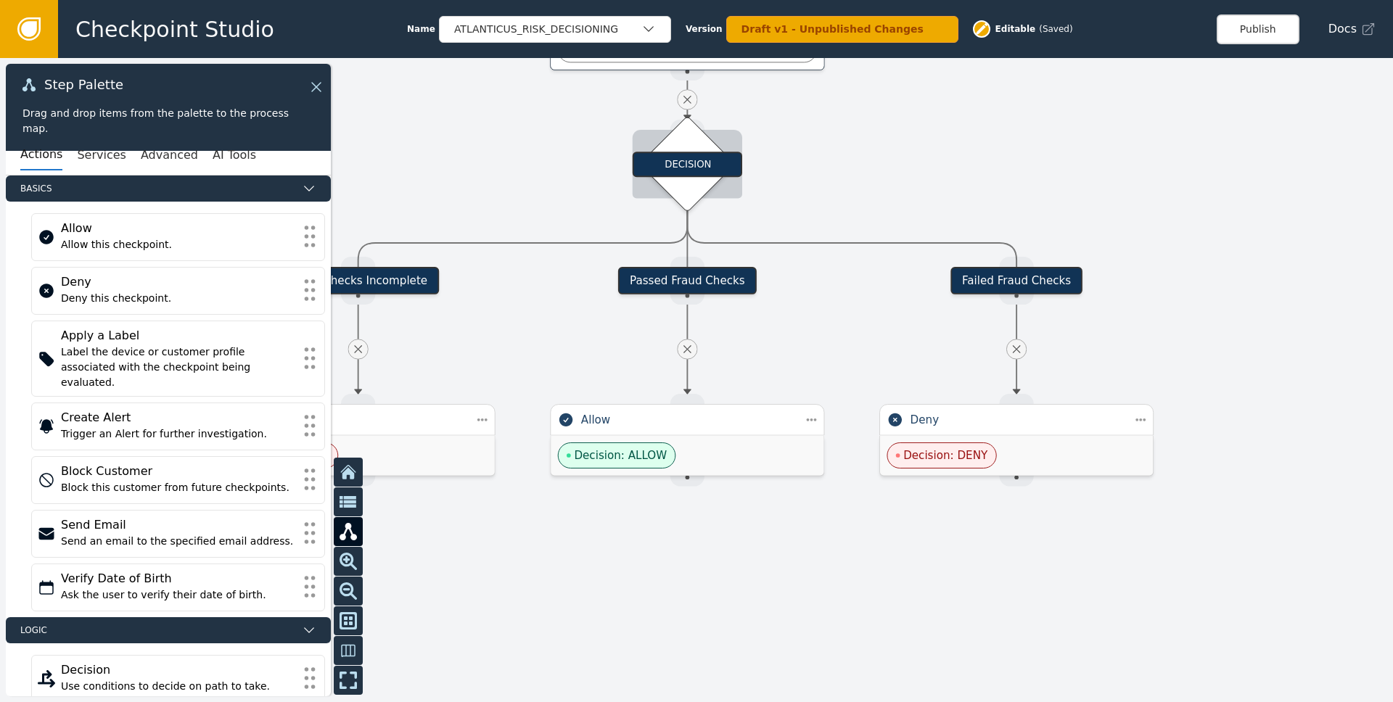
click at [673, 168] on div "DECISION" at bounding box center [688, 164] width 110 height 25
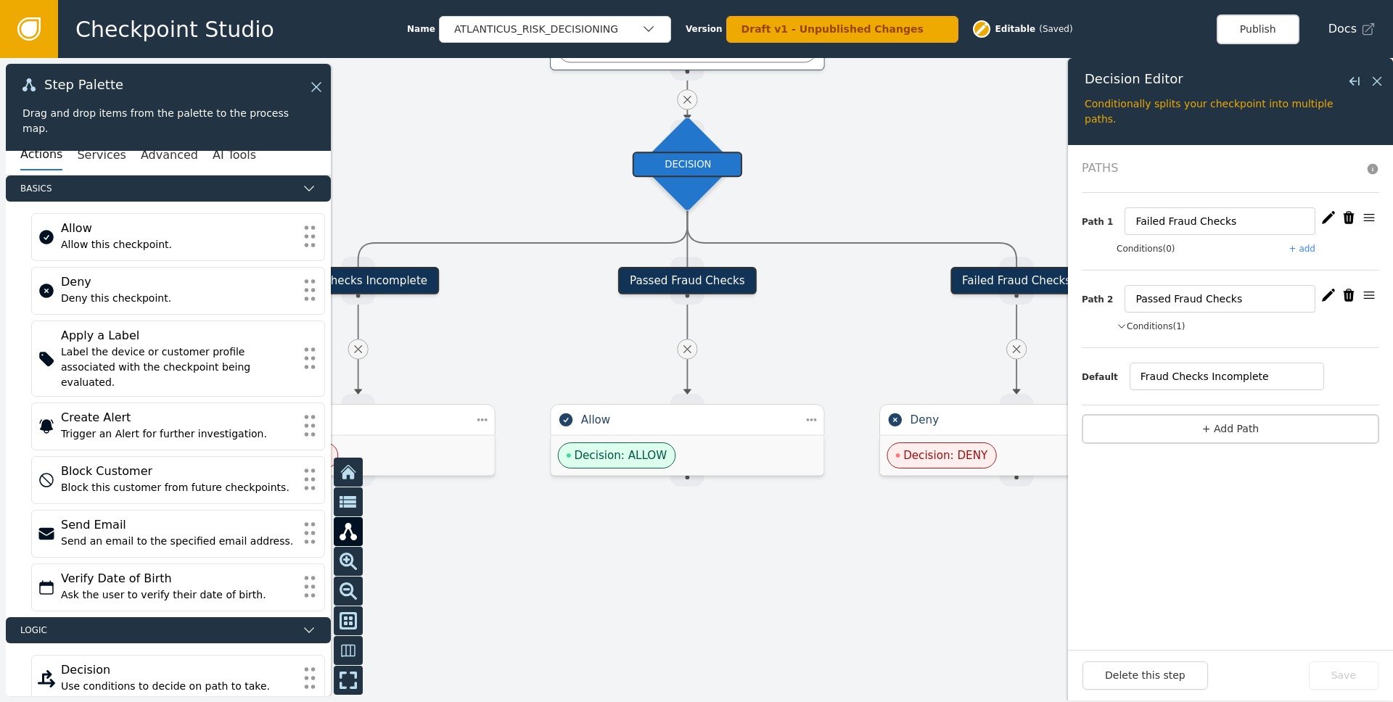
click at [1314, 246] on button "+ add" at bounding box center [1303, 248] width 26 height 13
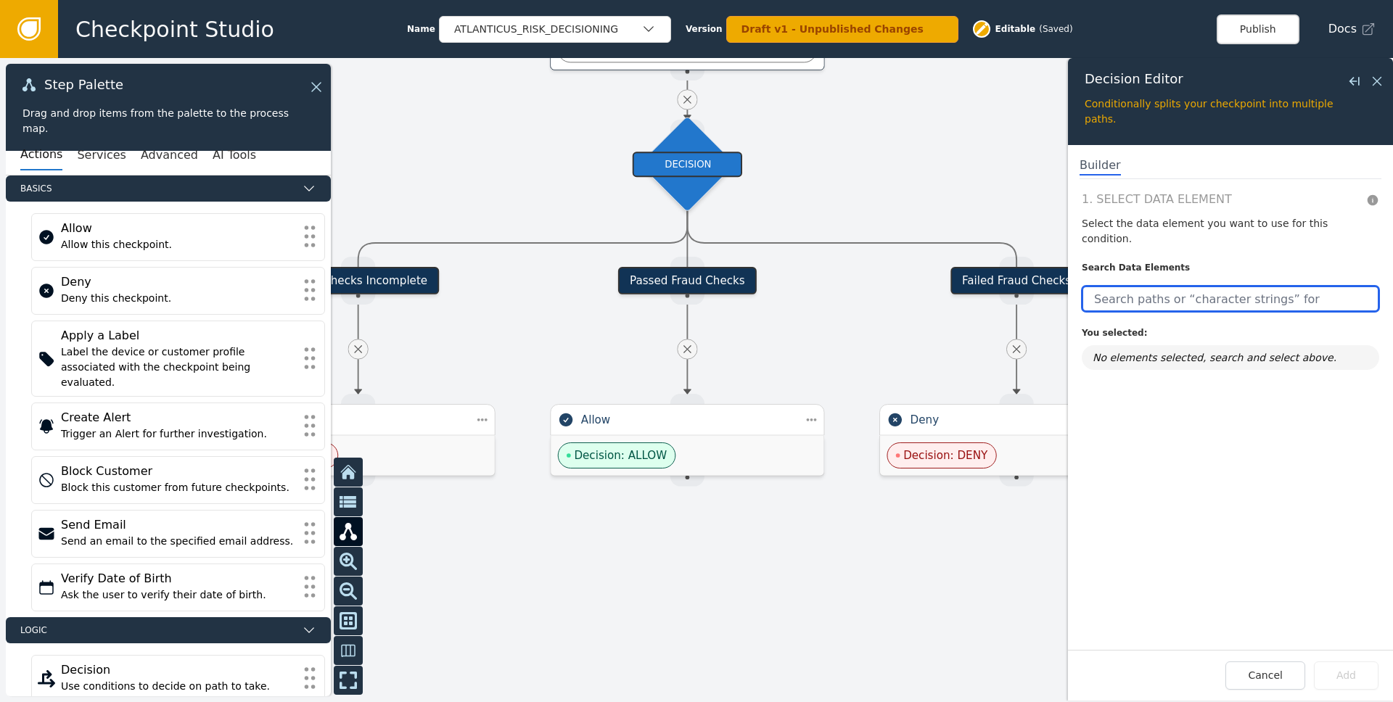
click at [1234, 286] on input "text" at bounding box center [1231, 299] width 298 height 26
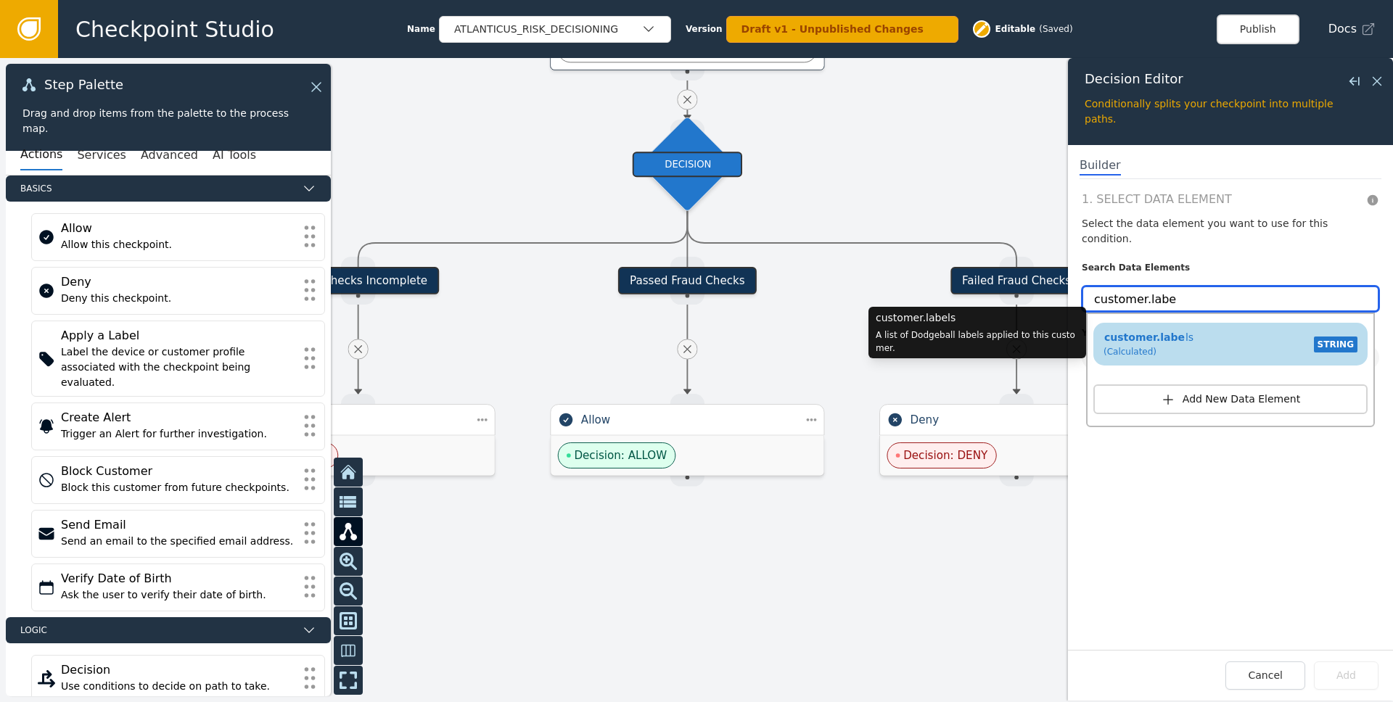
type input "customer.labe"
click at [1159, 332] on span "customer.labe" at bounding box center [1145, 338] width 82 height 12
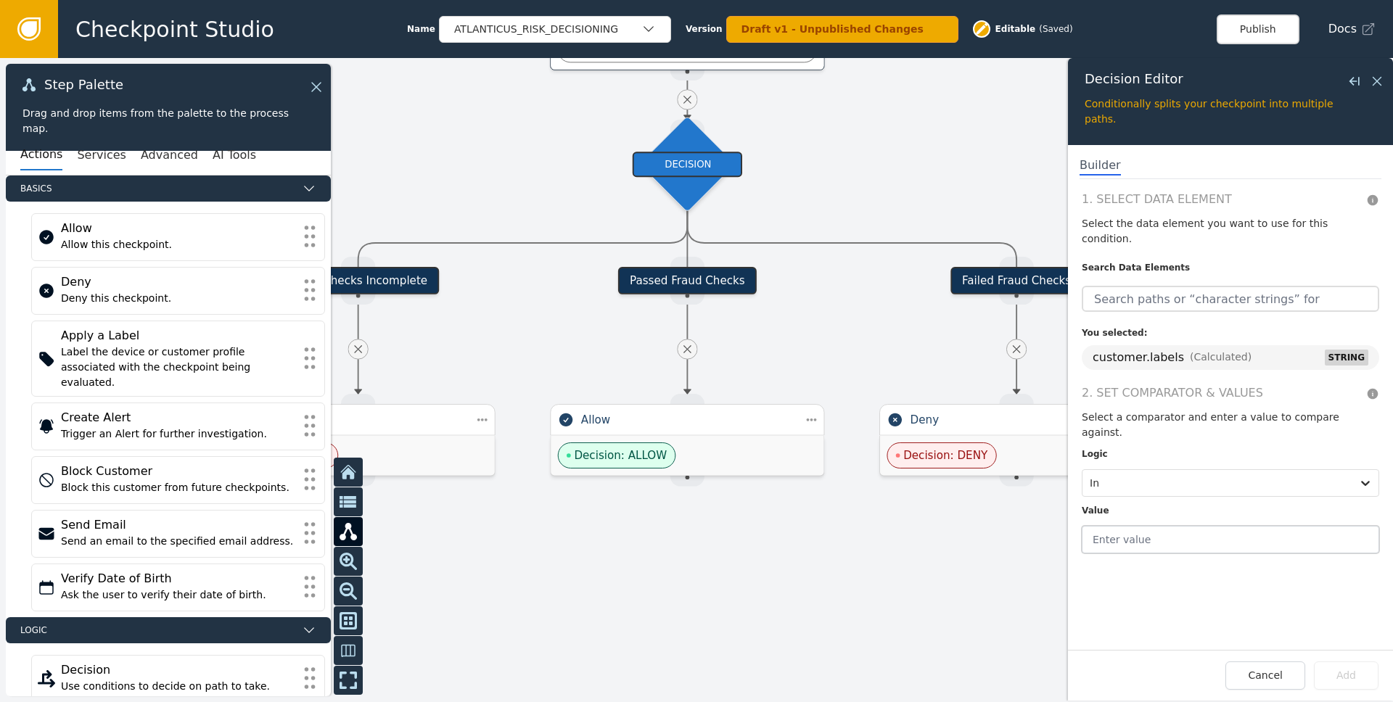
click at [1163, 526] on input "text" at bounding box center [1231, 540] width 298 height 28
click at [1137, 473] on div at bounding box center [1217, 483] width 255 height 20
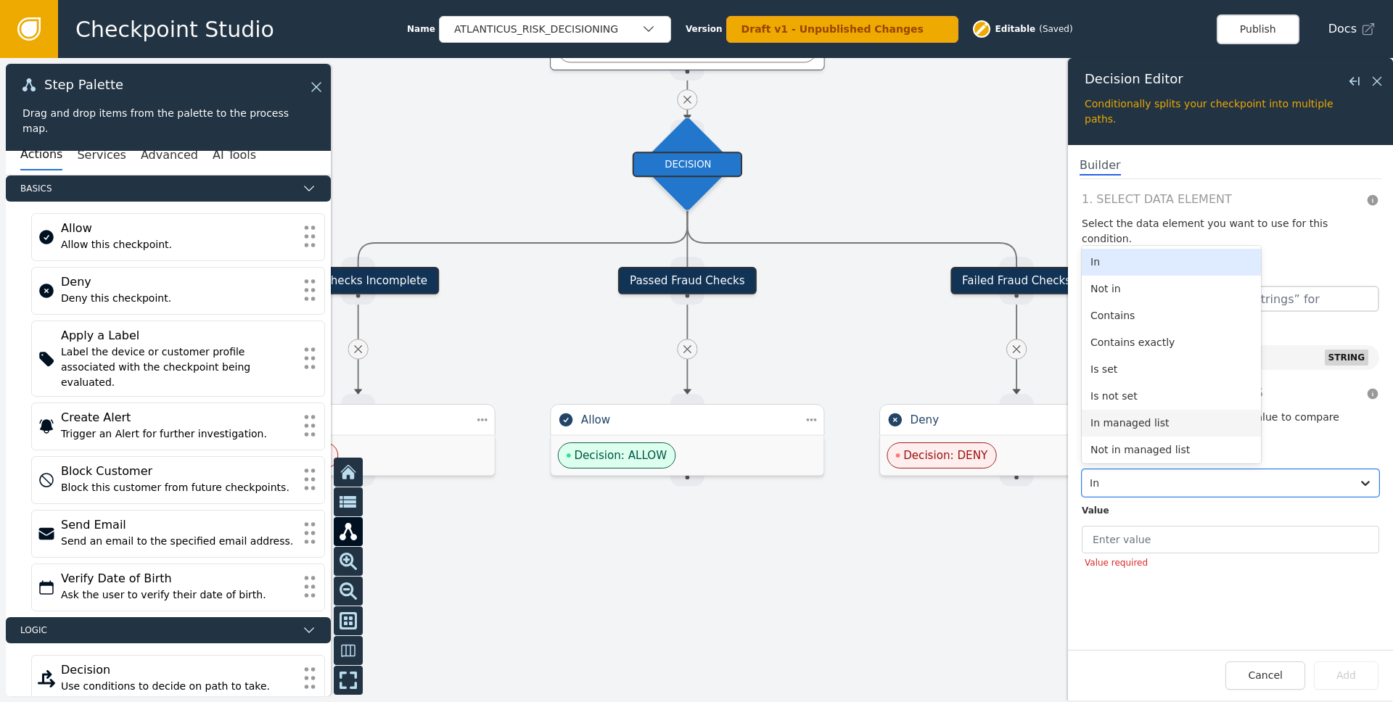
scroll to position [72, 0]
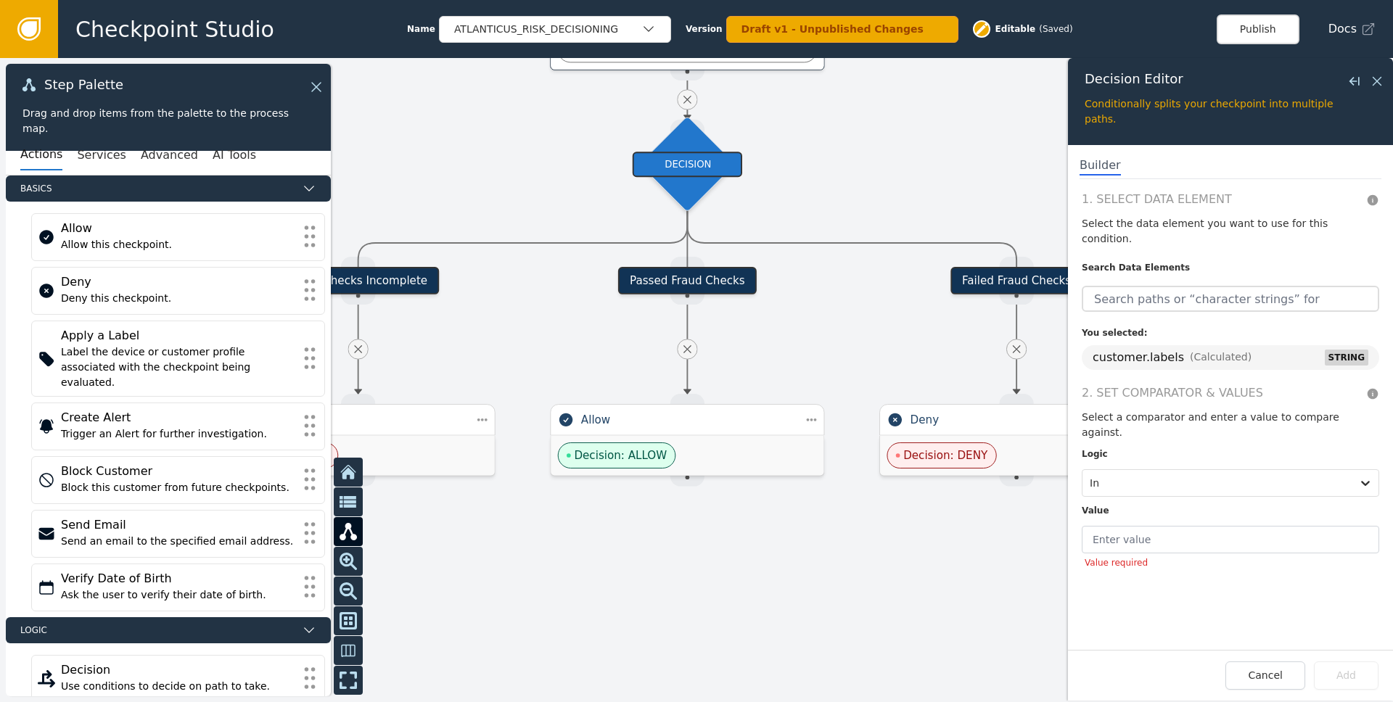
click at [1271, 610] on div "1. Select Data Element Select the data element you want to use for this conditi…" at bounding box center [1230, 420] width 325 height 459
click at [1208, 526] on input "Value required" at bounding box center [1231, 540] width 298 height 28
type input "Rule ID 1"
click at [1352, 679] on button "Add" at bounding box center [1346, 676] width 65 height 28
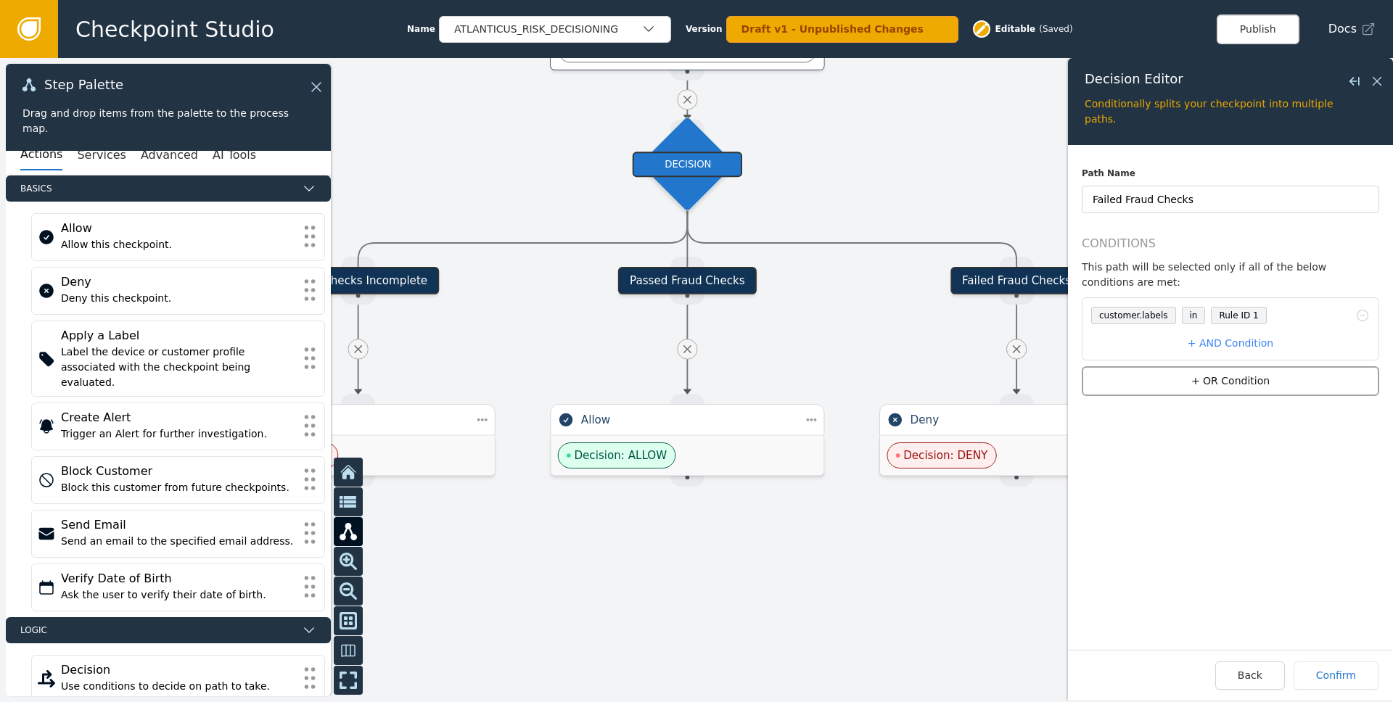
click at [1231, 385] on button "+ OR Condition" at bounding box center [1231, 381] width 298 height 30
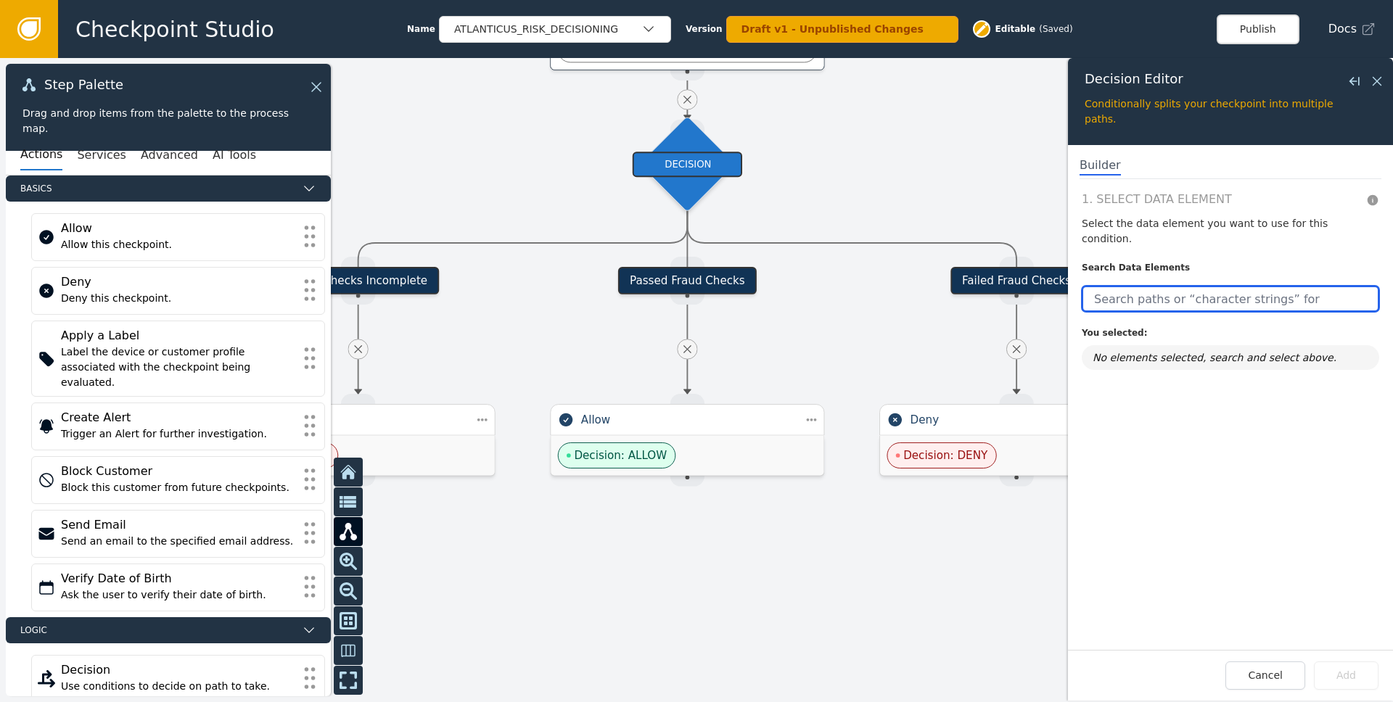
click at [1153, 287] on input "text" at bounding box center [1231, 299] width 298 height 26
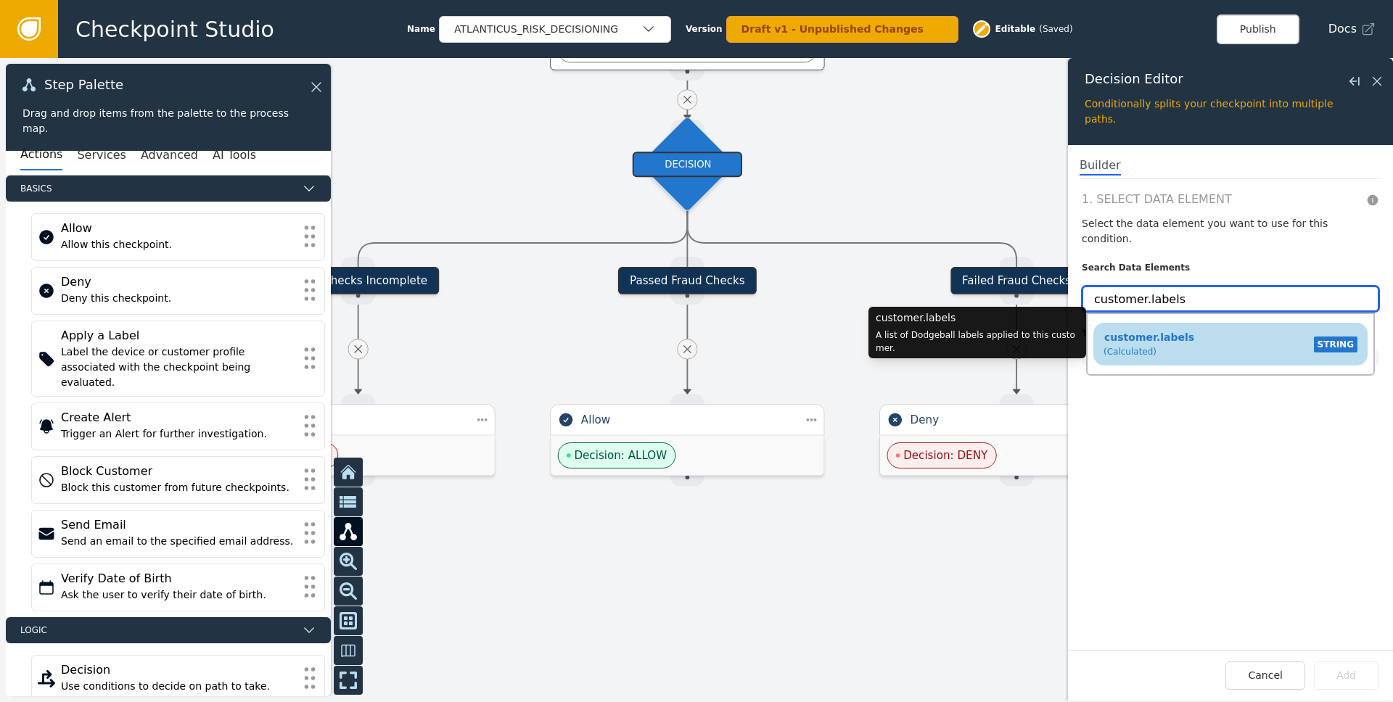
type input "customer.labels"
click at [1158, 332] on span "customer.labels" at bounding box center [1149, 338] width 91 height 12
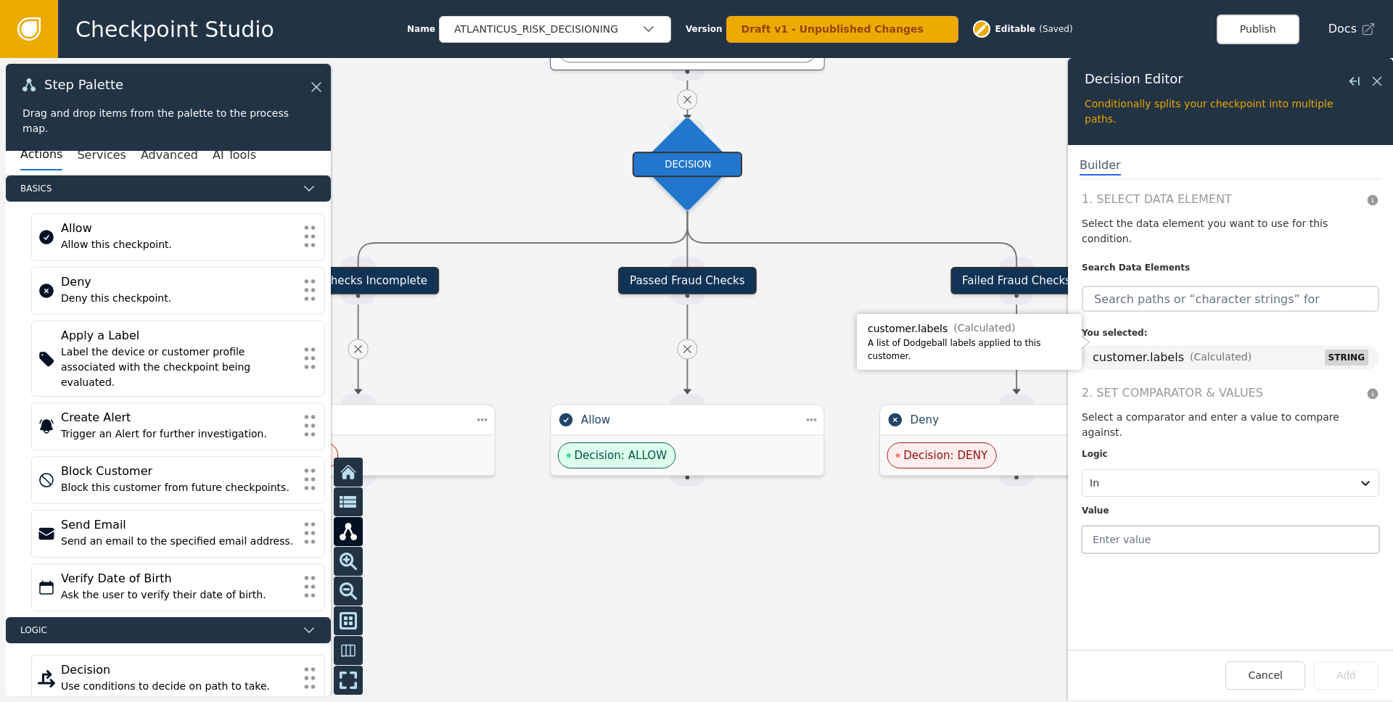
click at [1182, 526] on input "text" at bounding box center [1231, 540] width 298 height 28
type input "Rule ID 2"
drag, startPoint x: 1176, startPoint y: 343, endPoint x: 1093, endPoint y: 343, distance: 82.7
click at [1093, 349] on div "customer.labels" at bounding box center [1138, 357] width 91 height 17
copy div "customer.labels"
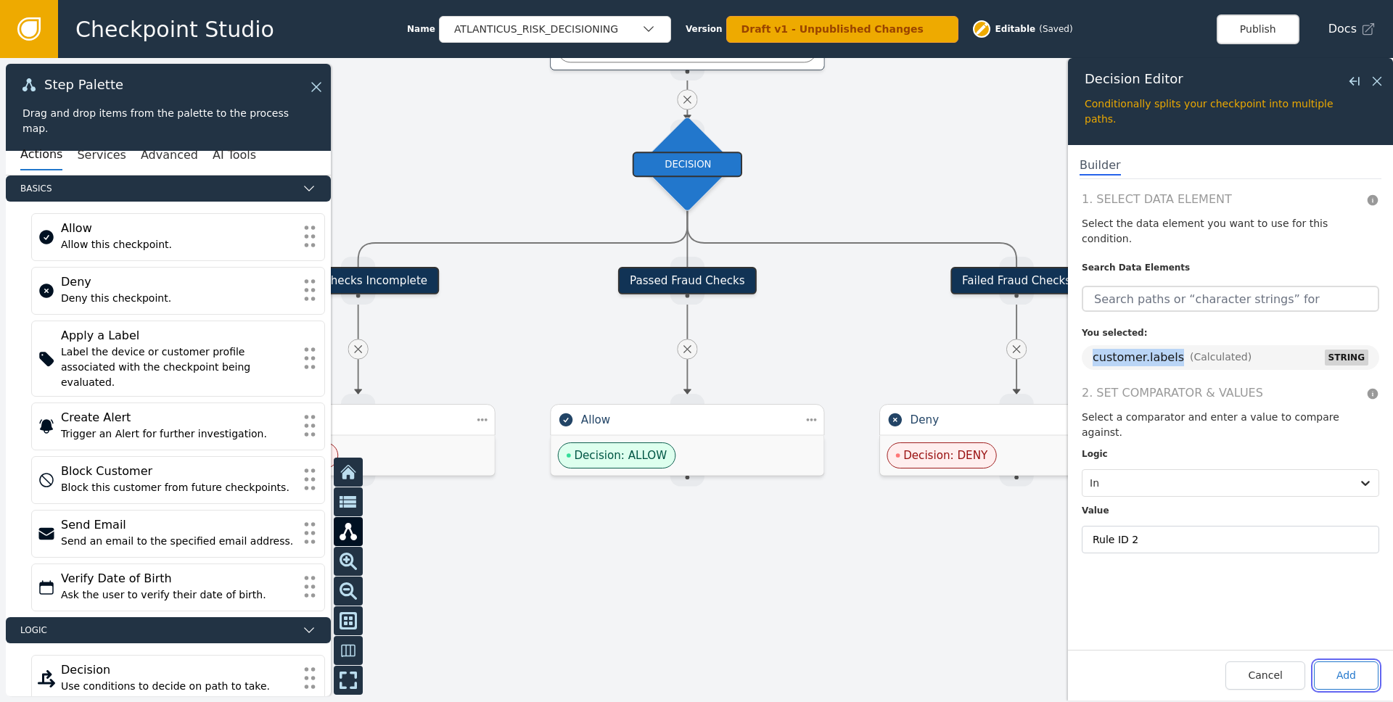
click at [1346, 674] on button "Add" at bounding box center [1346, 676] width 65 height 28
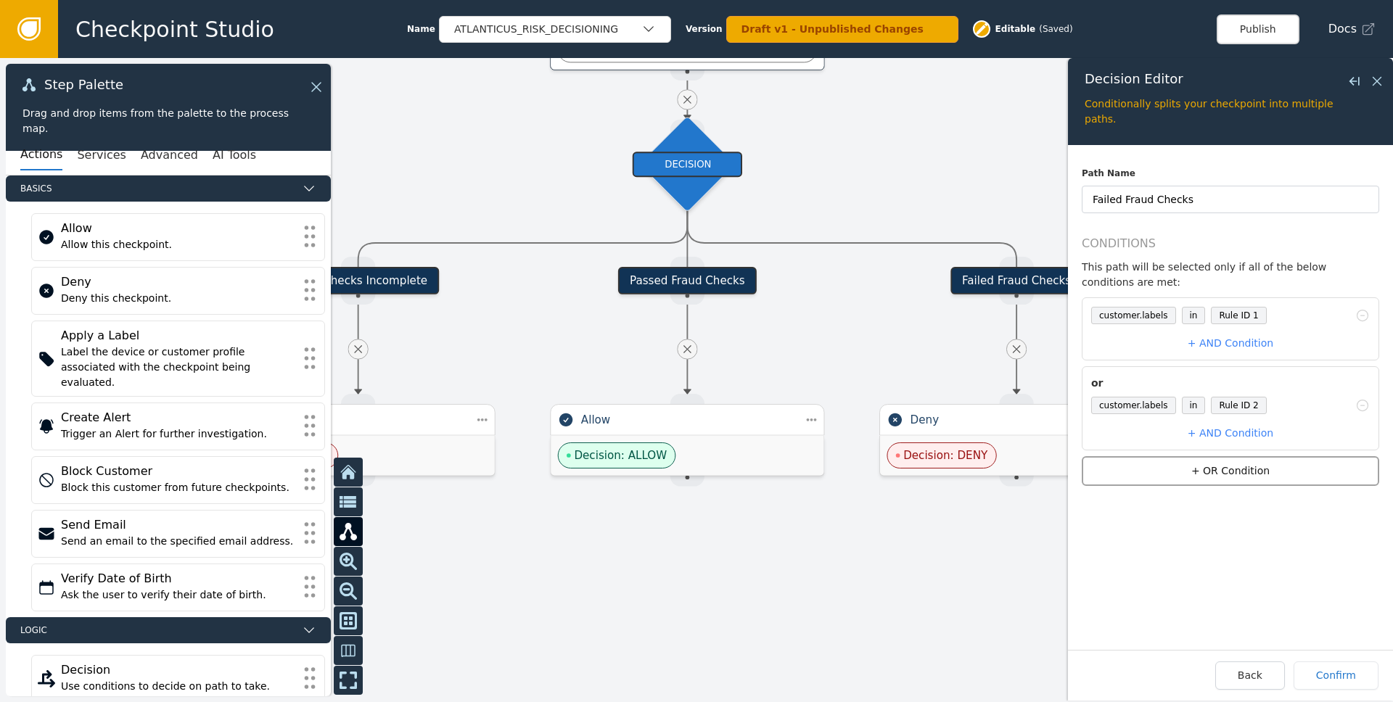
click at [1233, 478] on button "+ OR Condition" at bounding box center [1231, 471] width 298 height 30
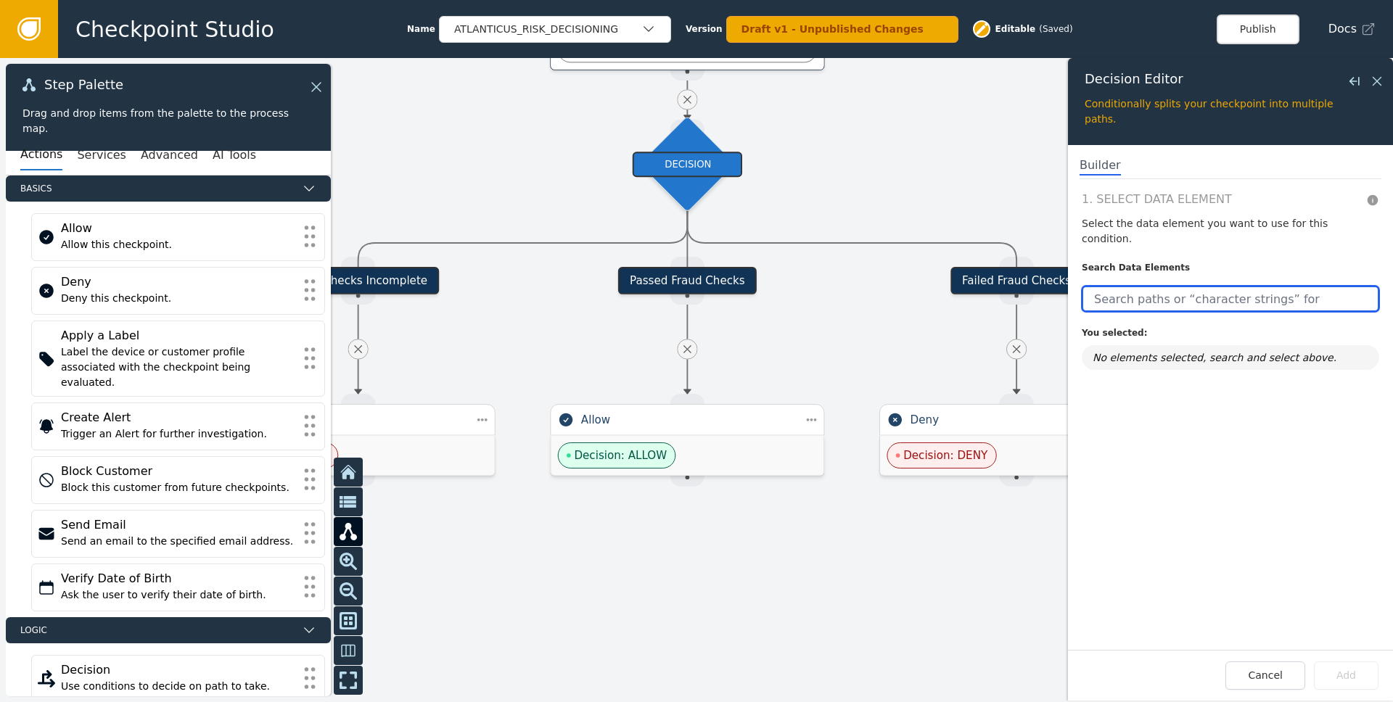
click at [1149, 286] on input "text" at bounding box center [1231, 299] width 298 height 26
paste input "customer.labels"
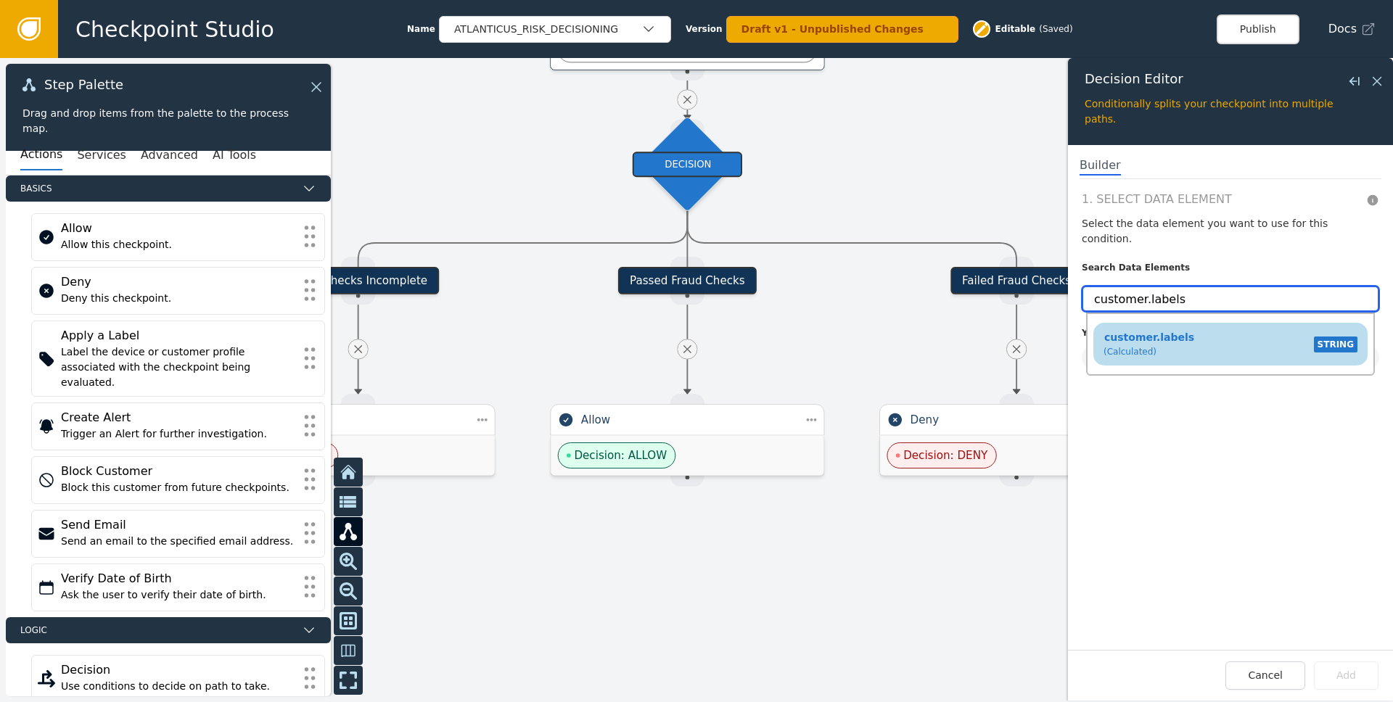
type input "customer.labels"
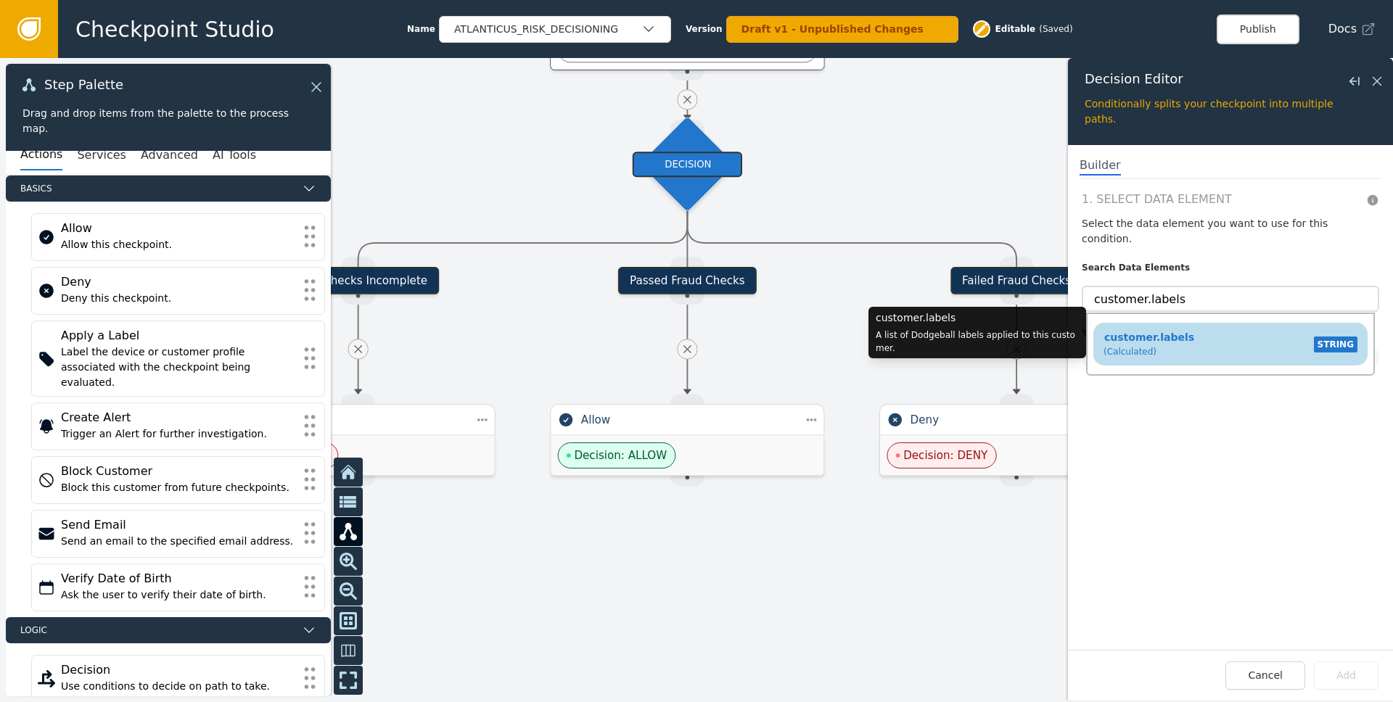
click at [1169, 330] on div "customer.labels (Calculated)" at bounding box center [1149, 344] width 91 height 28
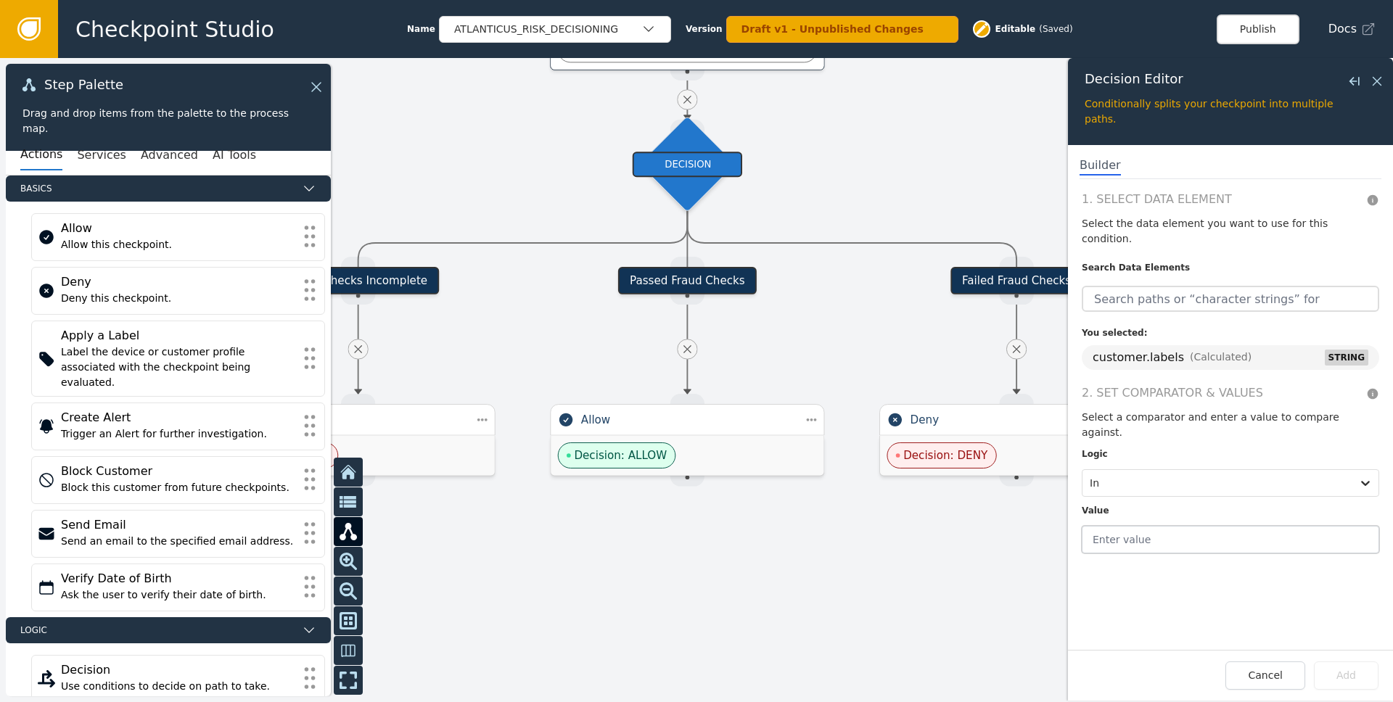
click at [1155, 526] on input "text" at bounding box center [1231, 540] width 298 height 28
type input "Rule ID 3"
click at [1346, 687] on button "Add" at bounding box center [1346, 676] width 65 height 28
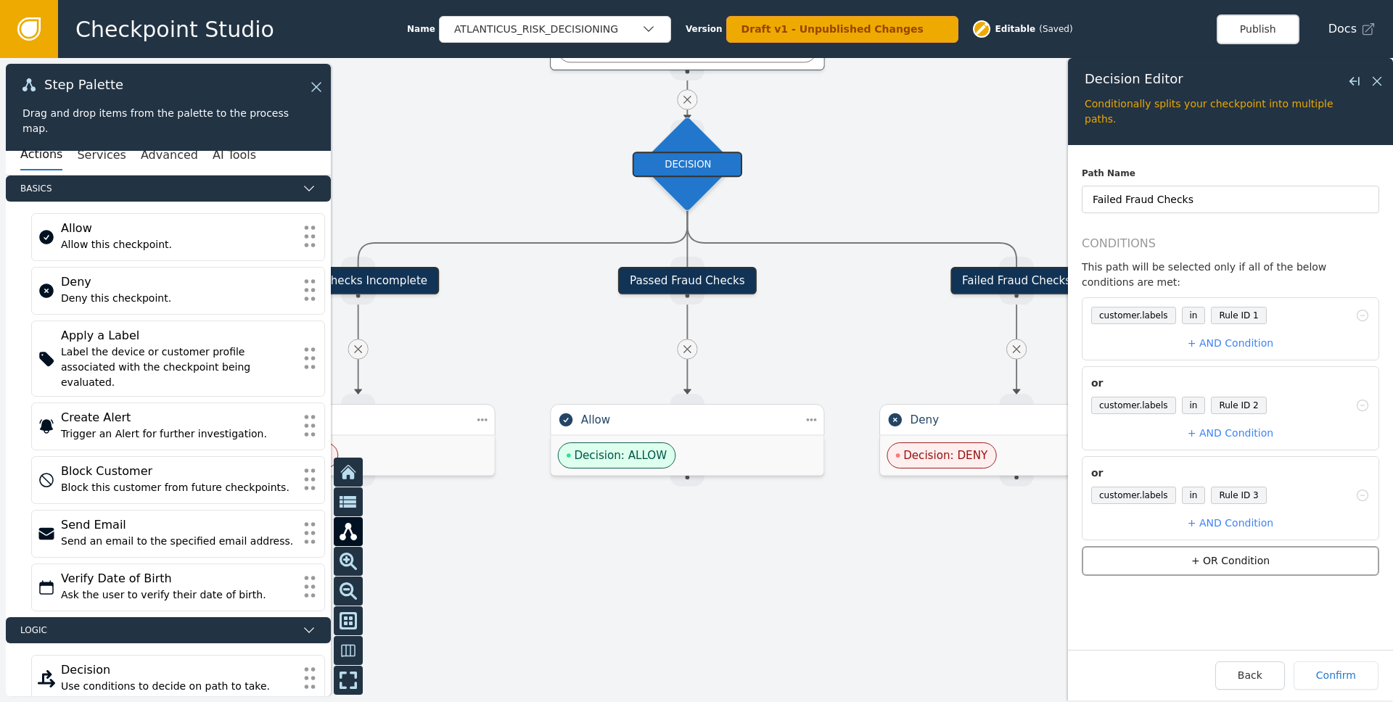
click at [1272, 570] on button "+ OR Condition" at bounding box center [1231, 561] width 298 height 30
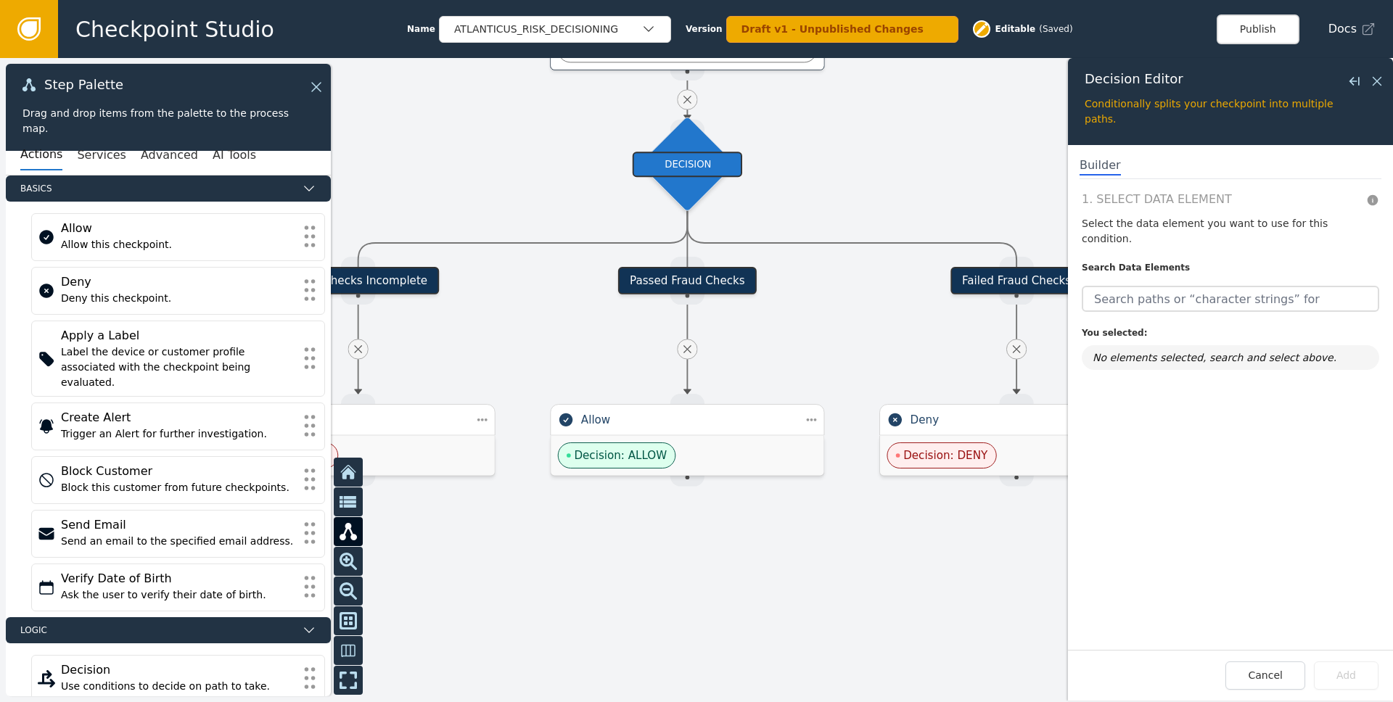
click at [1142, 280] on div at bounding box center [1231, 296] width 298 height 32
click at [1150, 286] on input "text" at bounding box center [1231, 299] width 298 height 26
paste input "customer.labels"
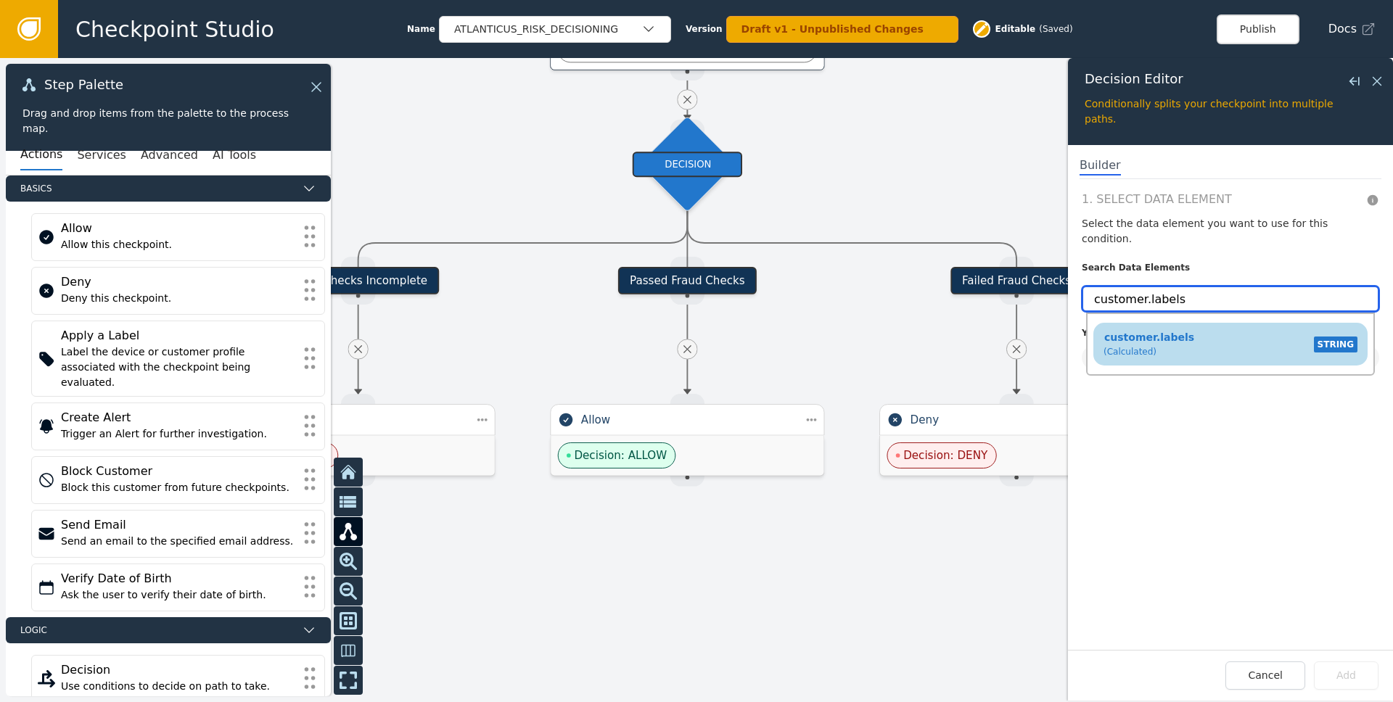
type input "customer.labels"
click at [1173, 332] on span "customer.labels" at bounding box center [1149, 338] width 91 height 12
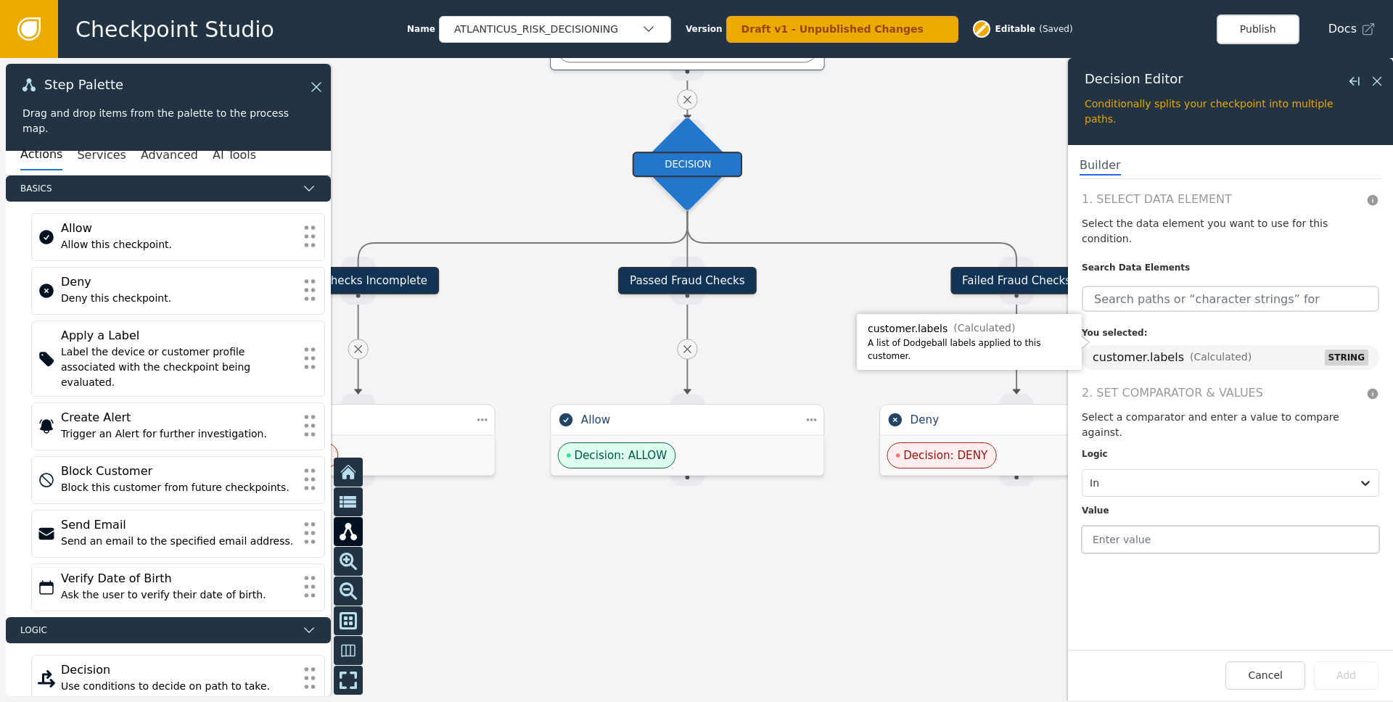
click at [1160, 526] on input "text" at bounding box center [1231, 540] width 298 height 28
type input "Rule ID 4"
click at [1321, 663] on button "Add" at bounding box center [1346, 676] width 65 height 28
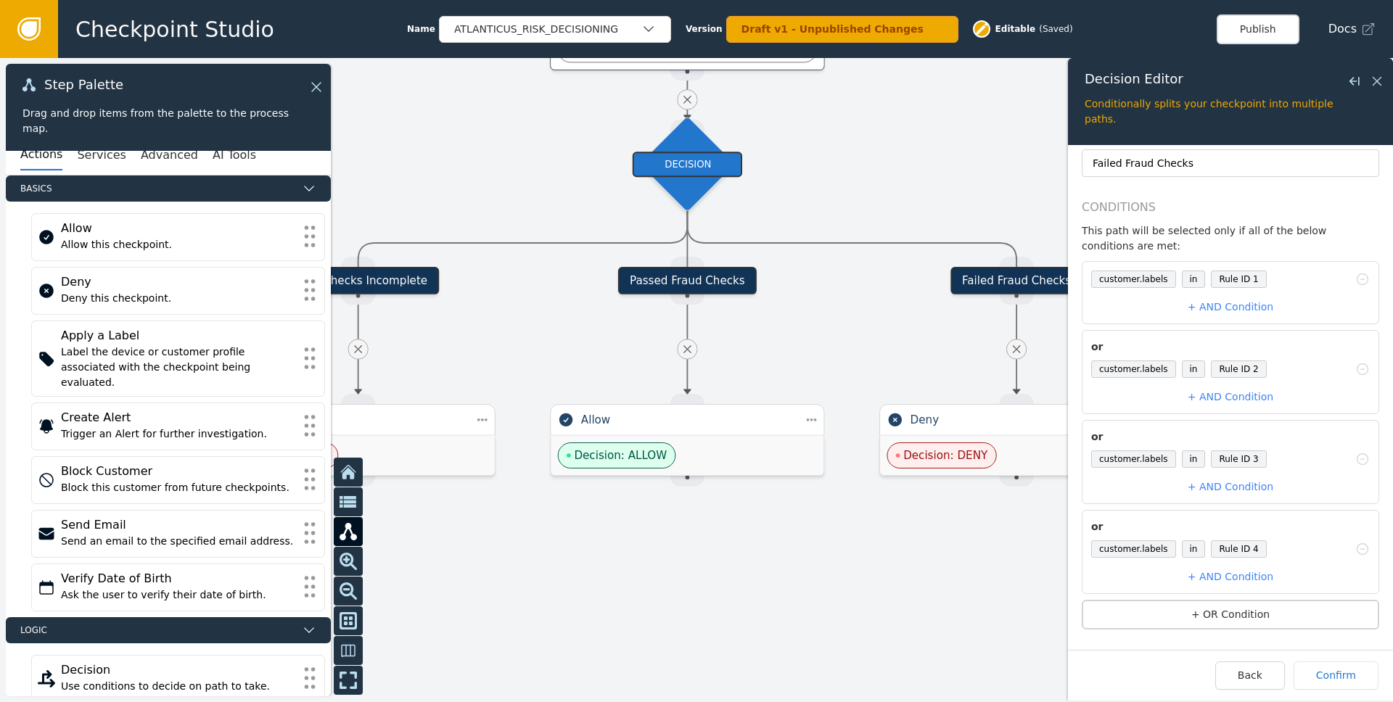
scroll to position [38, 0]
click at [1248, 615] on button "+ OR Condition" at bounding box center [1231, 614] width 298 height 30
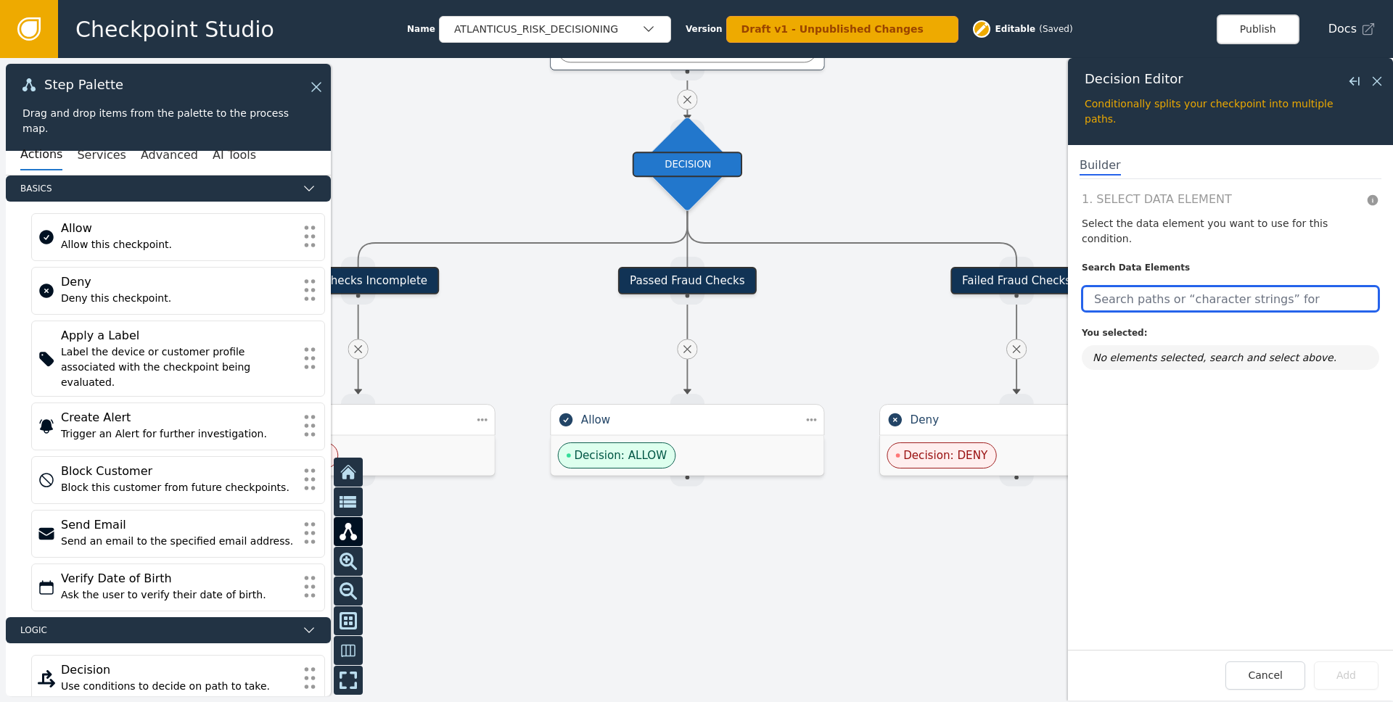
click at [1171, 288] on input "text" at bounding box center [1231, 299] width 298 height 26
paste input "customer.labels"
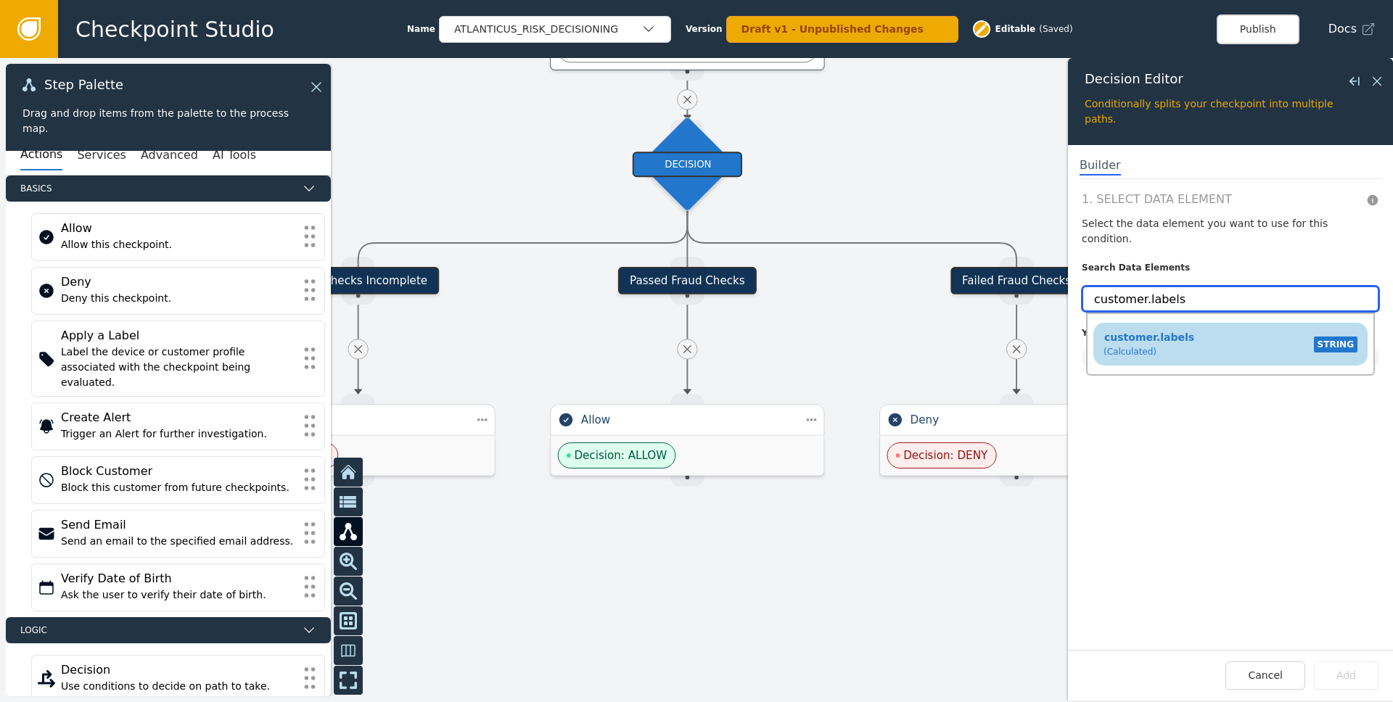
type input "customer.labels"
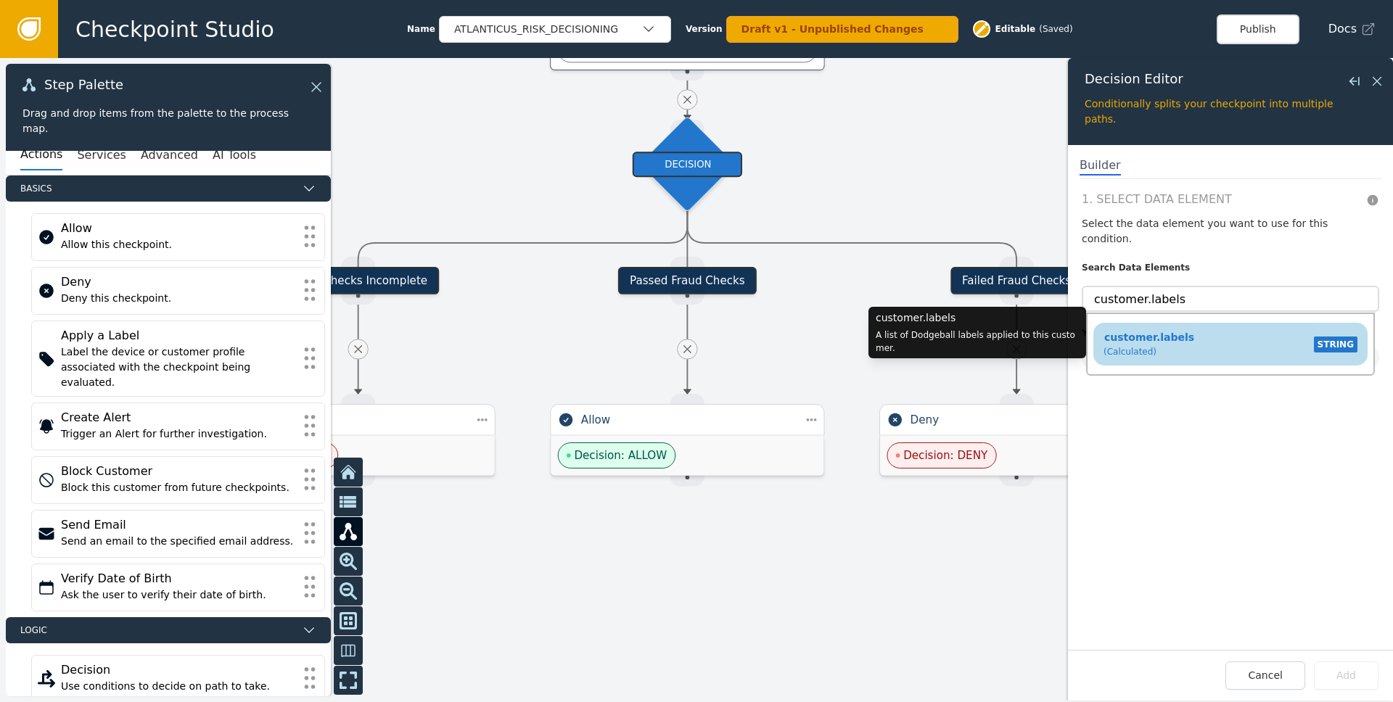
click at [1180, 332] on span "customer.labels" at bounding box center [1149, 338] width 91 height 12
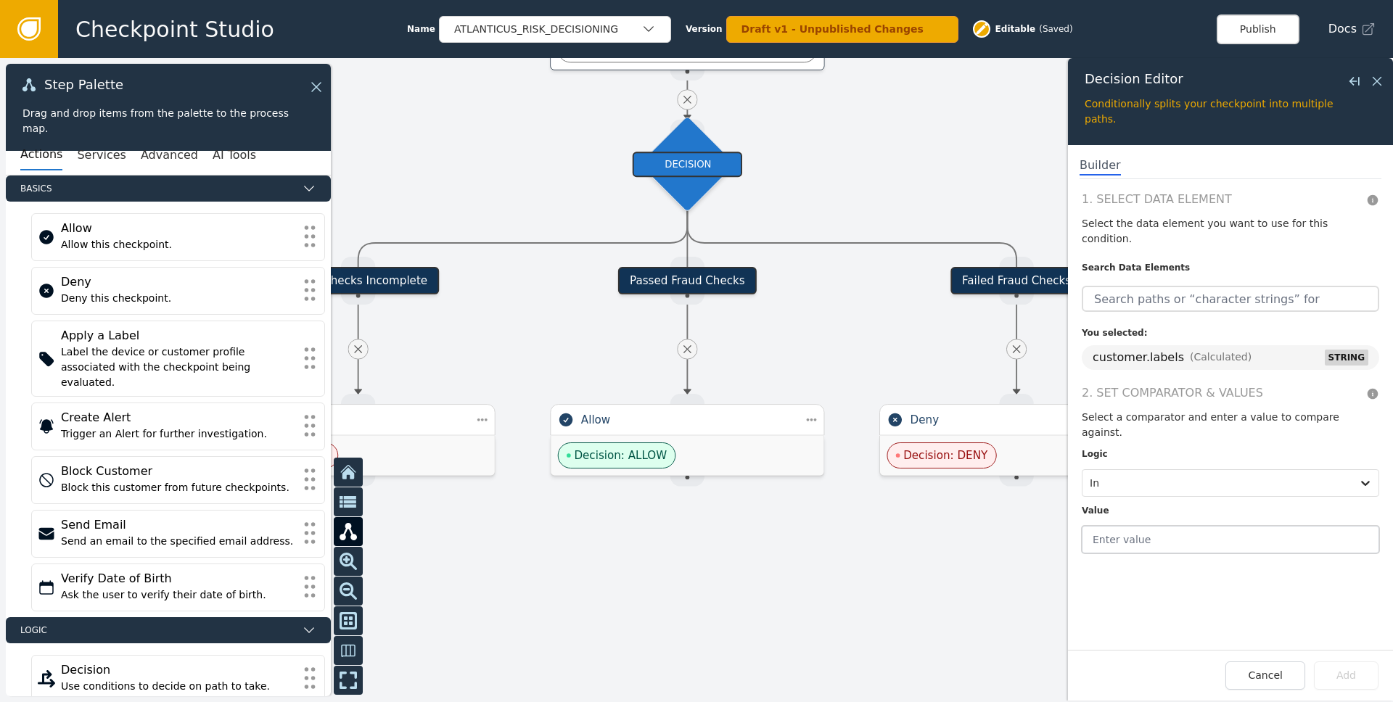
click at [1195, 526] on input "text" at bounding box center [1231, 540] width 298 height 28
type input "Rule ID 5"
click at [1348, 670] on button "Add" at bounding box center [1346, 676] width 65 height 28
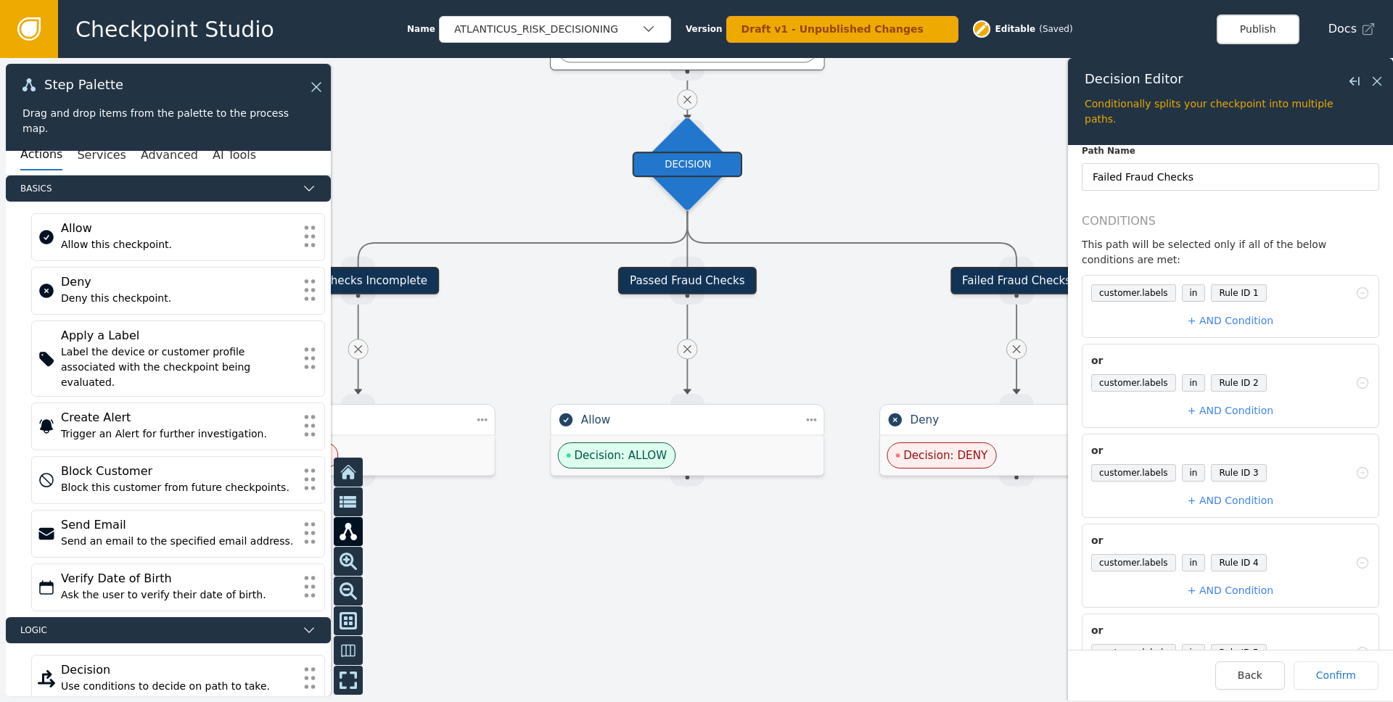
scroll to position [0, 0]
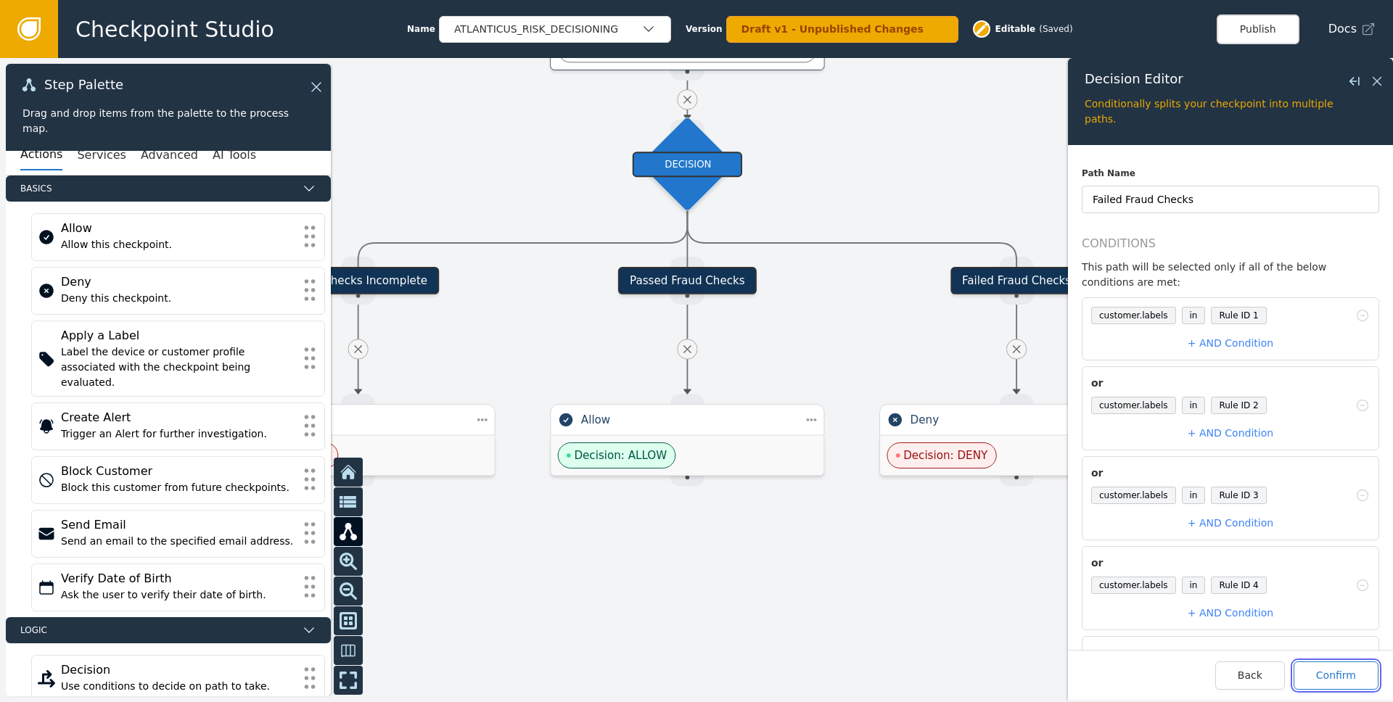
click at [1338, 668] on button "Confirm" at bounding box center [1336, 676] width 85 height 28
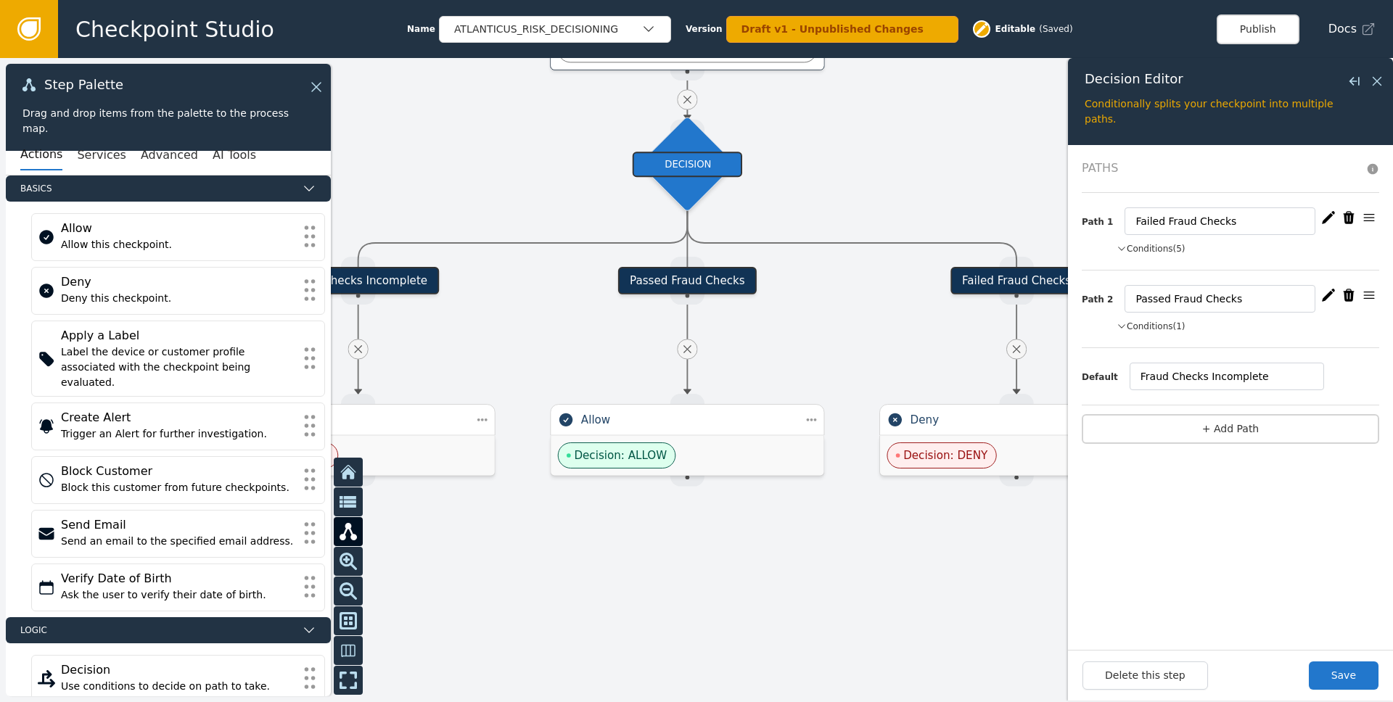
click at [1150, 250] on button "Conditions (5)" at bounding box center [1151, 248] width 69 height 13
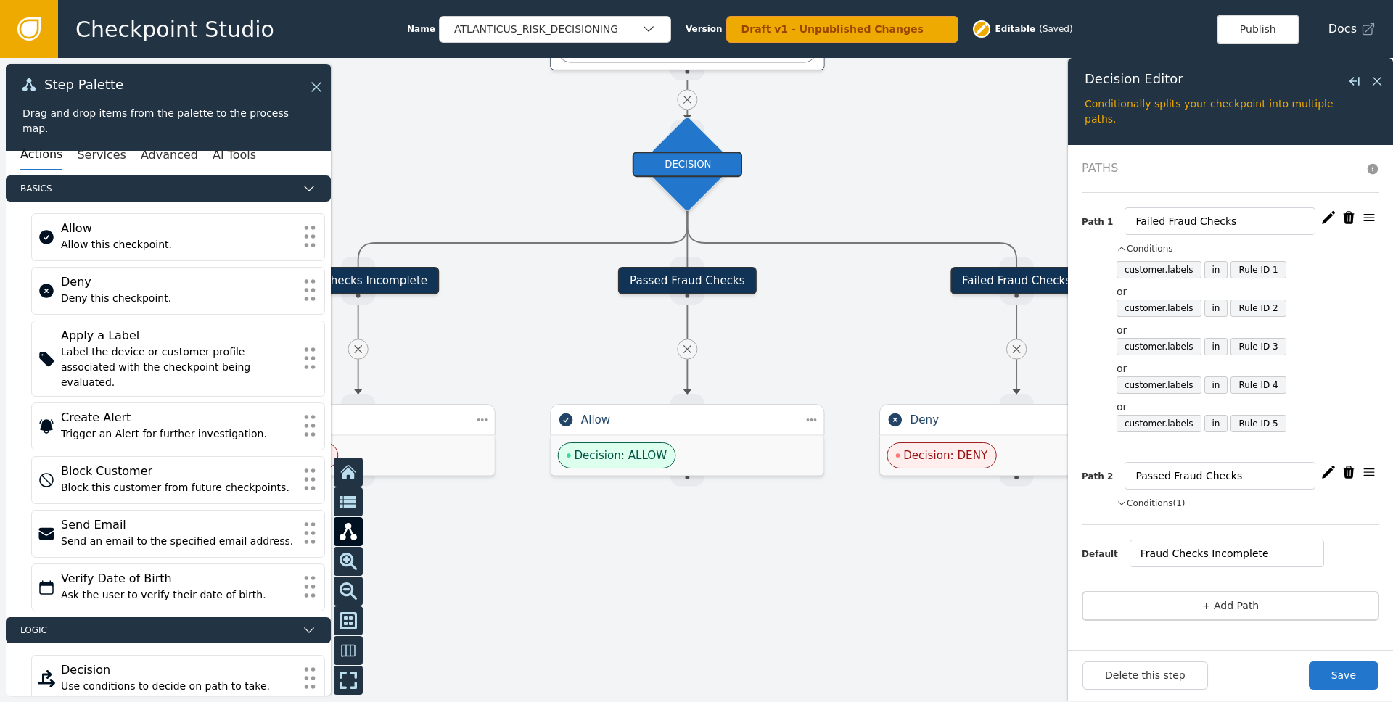
click at [1326, 218] on icon "button" at bounding box center [1328, 217] width 13 height 12
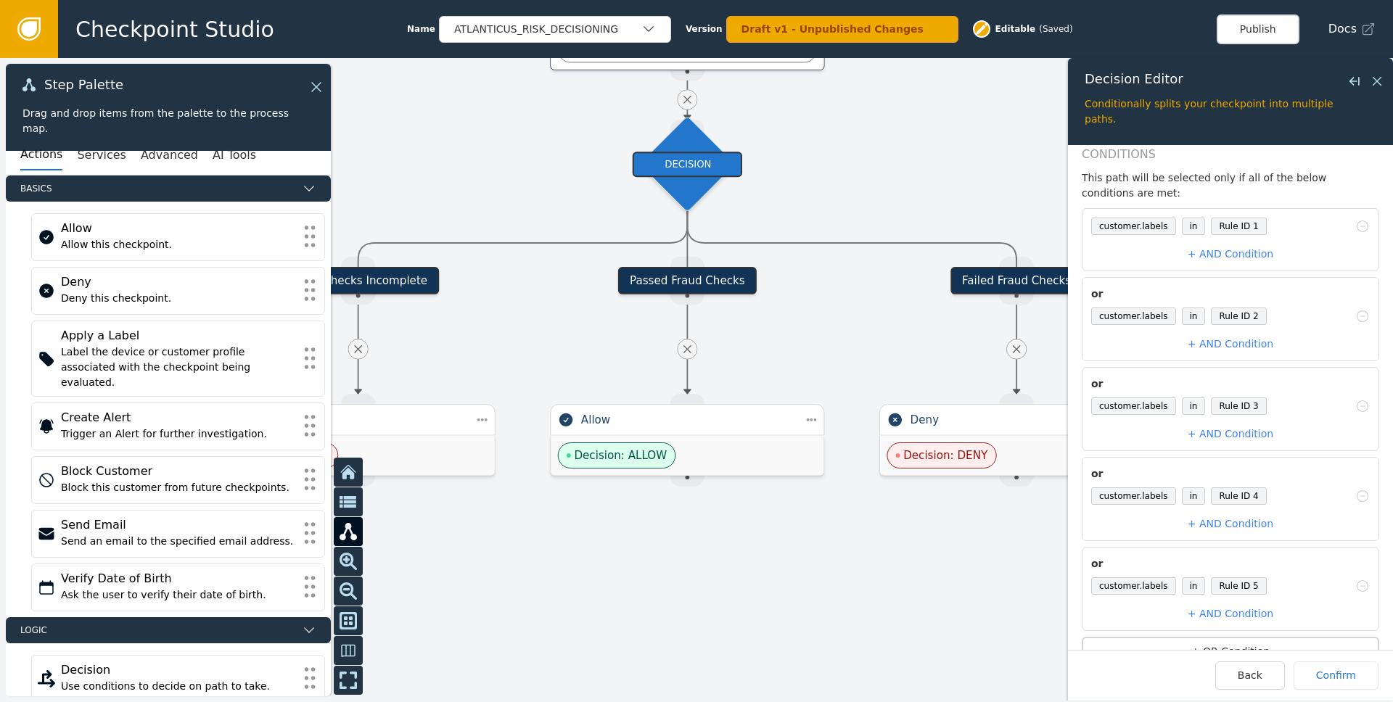
scroll to position [128, 0]
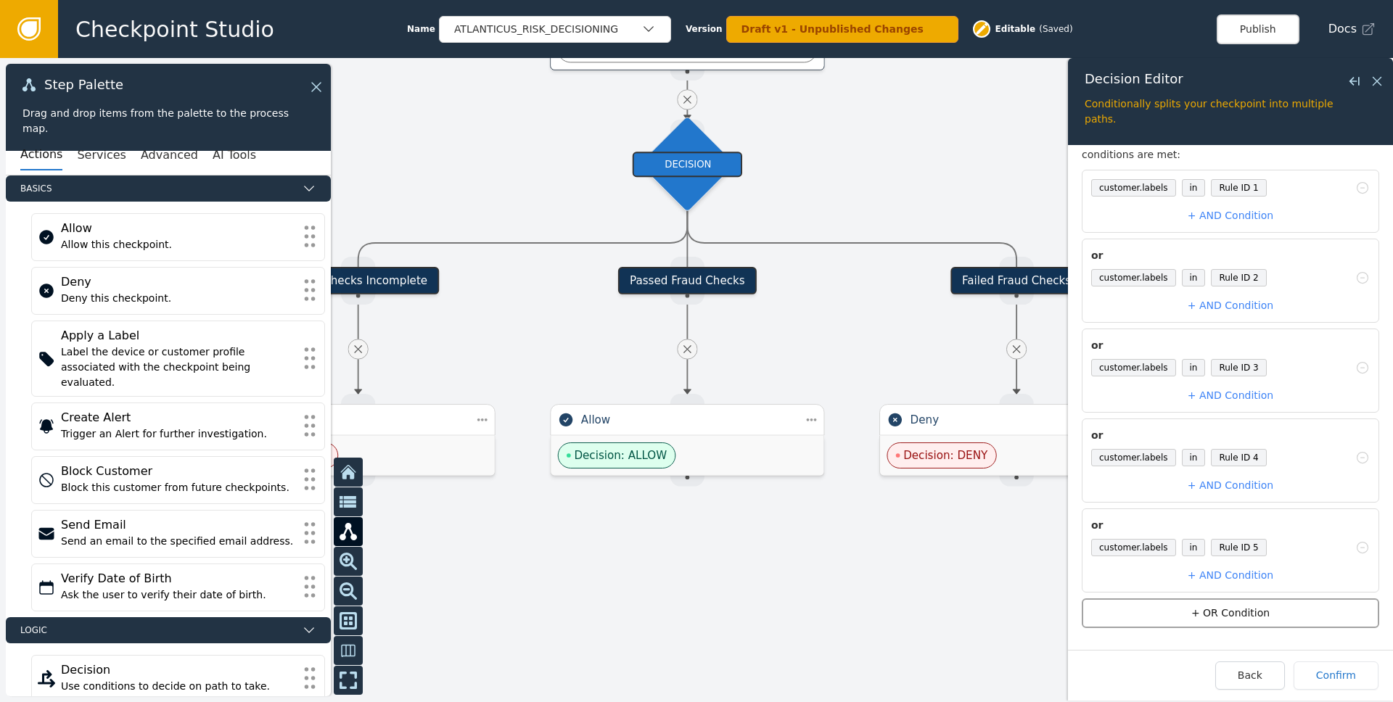
click at [1250, 617] on button "+ OR Condition" at bounding box center [1231, 614] width 298 height 30
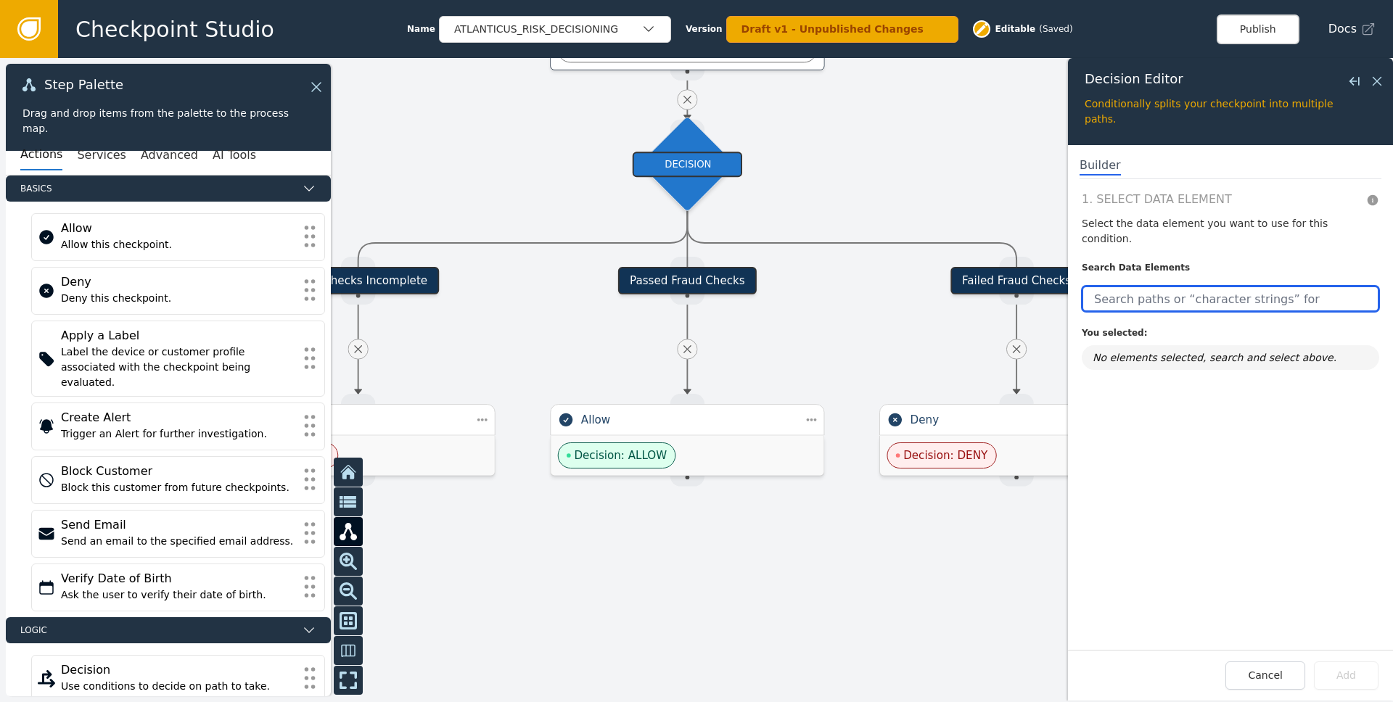
click at [1155, 286] on input "text" at bounding box center [1231, 299] width 298 height 26
paste input "customer.labels"
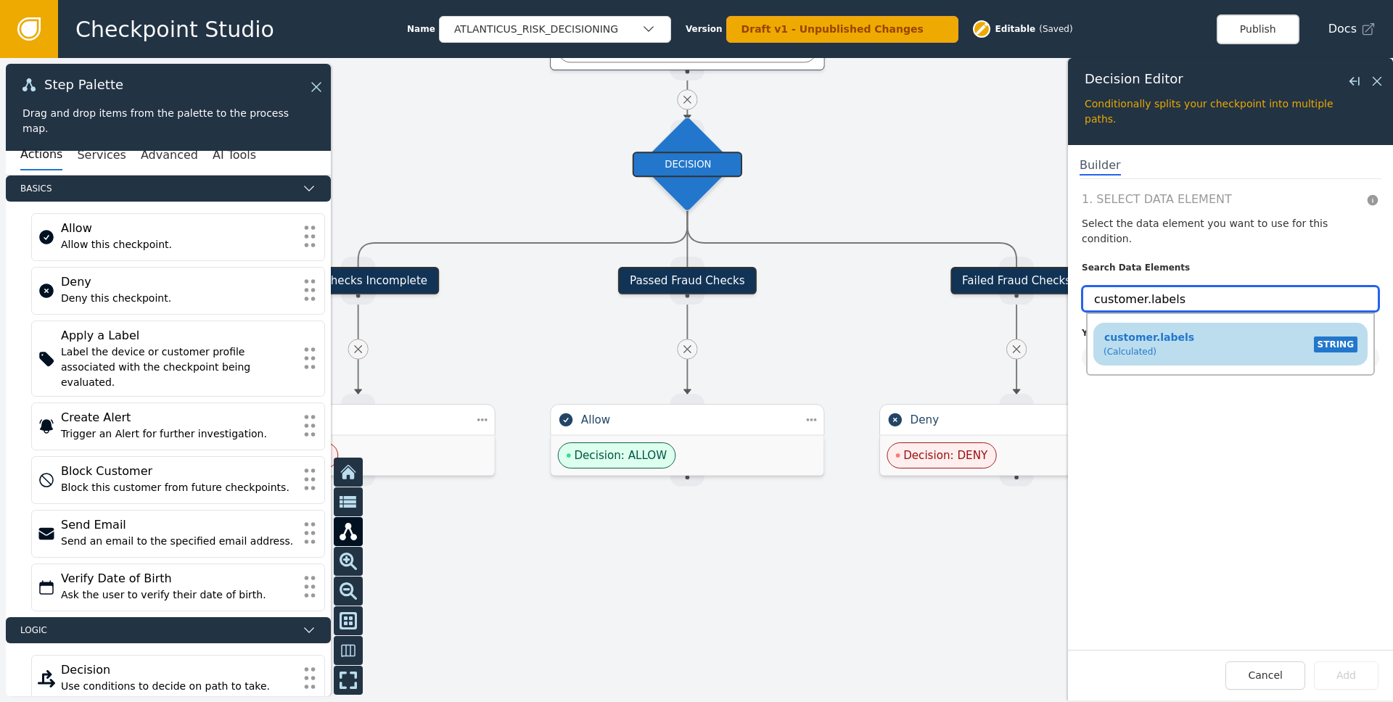
type input "customer.labels"
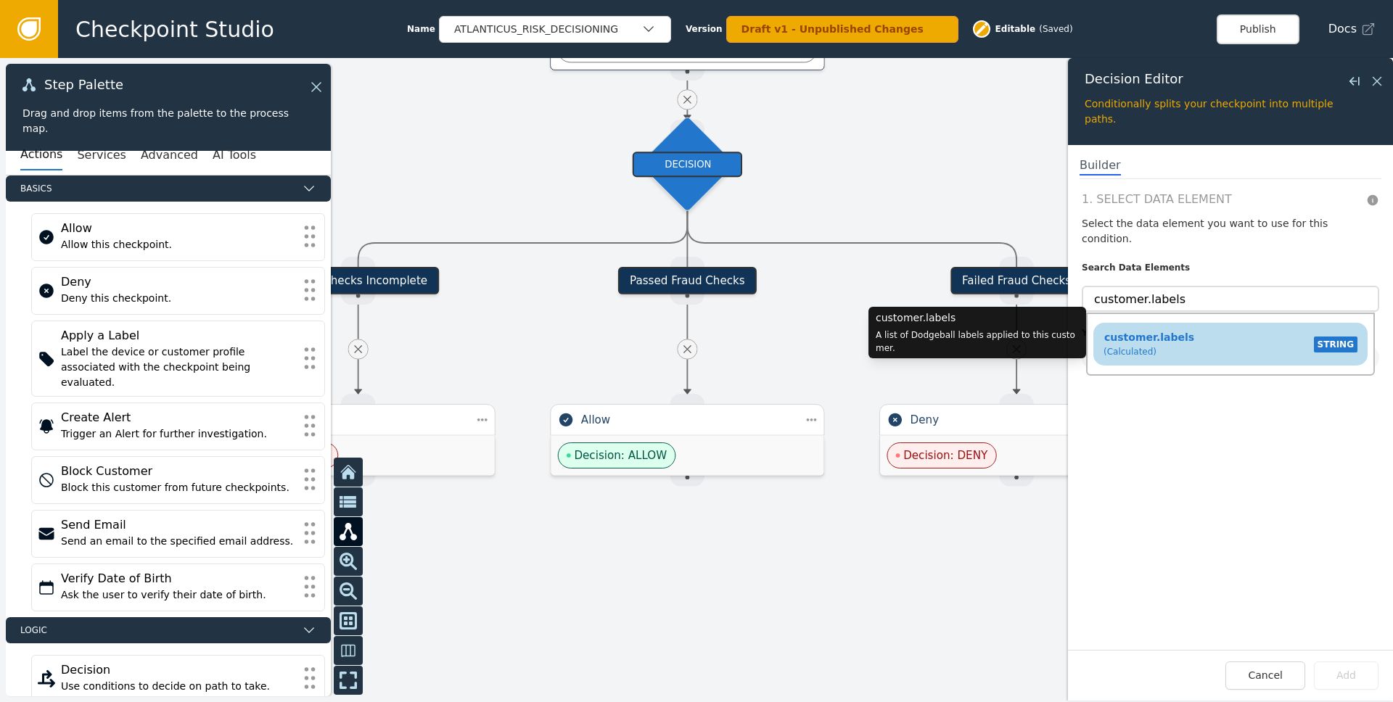
click at [1192, 327] on div "customer.labels (Calculated) STRING" at bounding box center [1231, 344] width 260 height 34
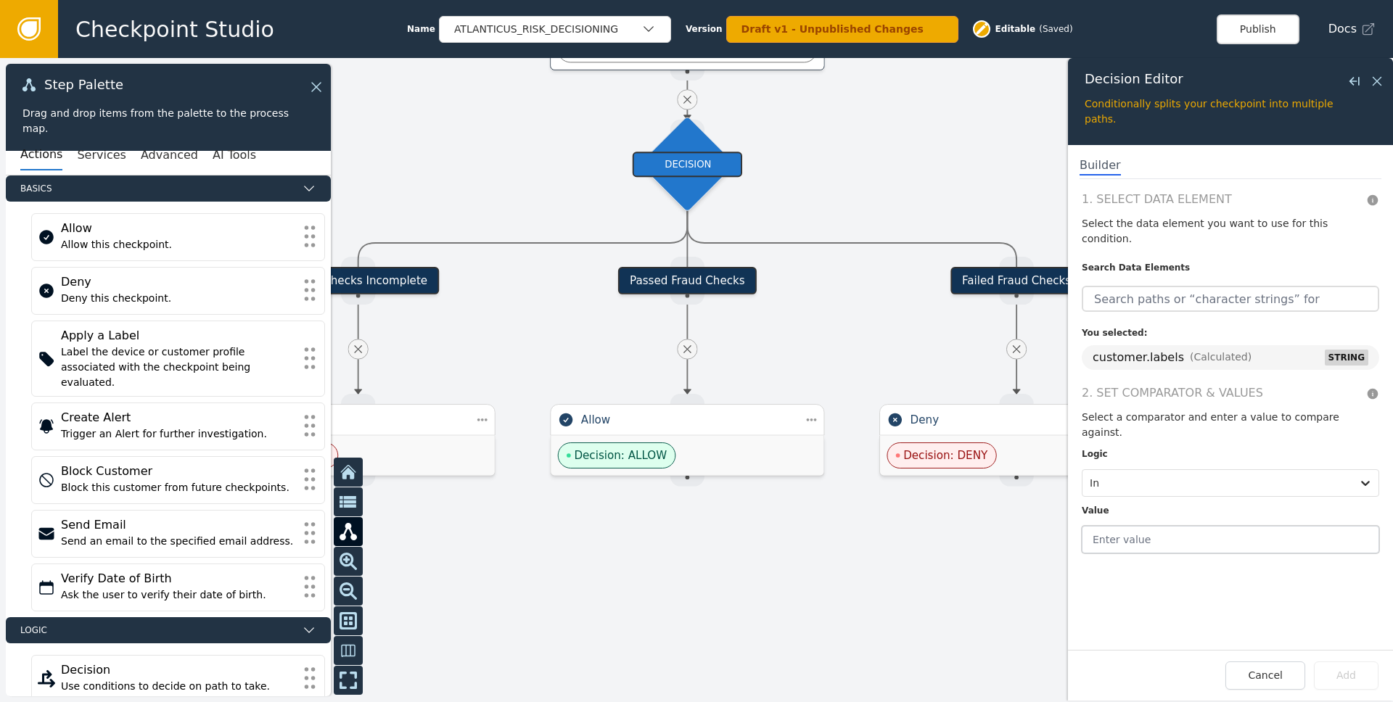
click at [1215, 526] on input "text" at bounding box center [1231, 540] width 298 height 28
type input "Rule ID 6"
click at [1343, 682] on button "Add" at bounding box center [1346, 676] width 65 height 28
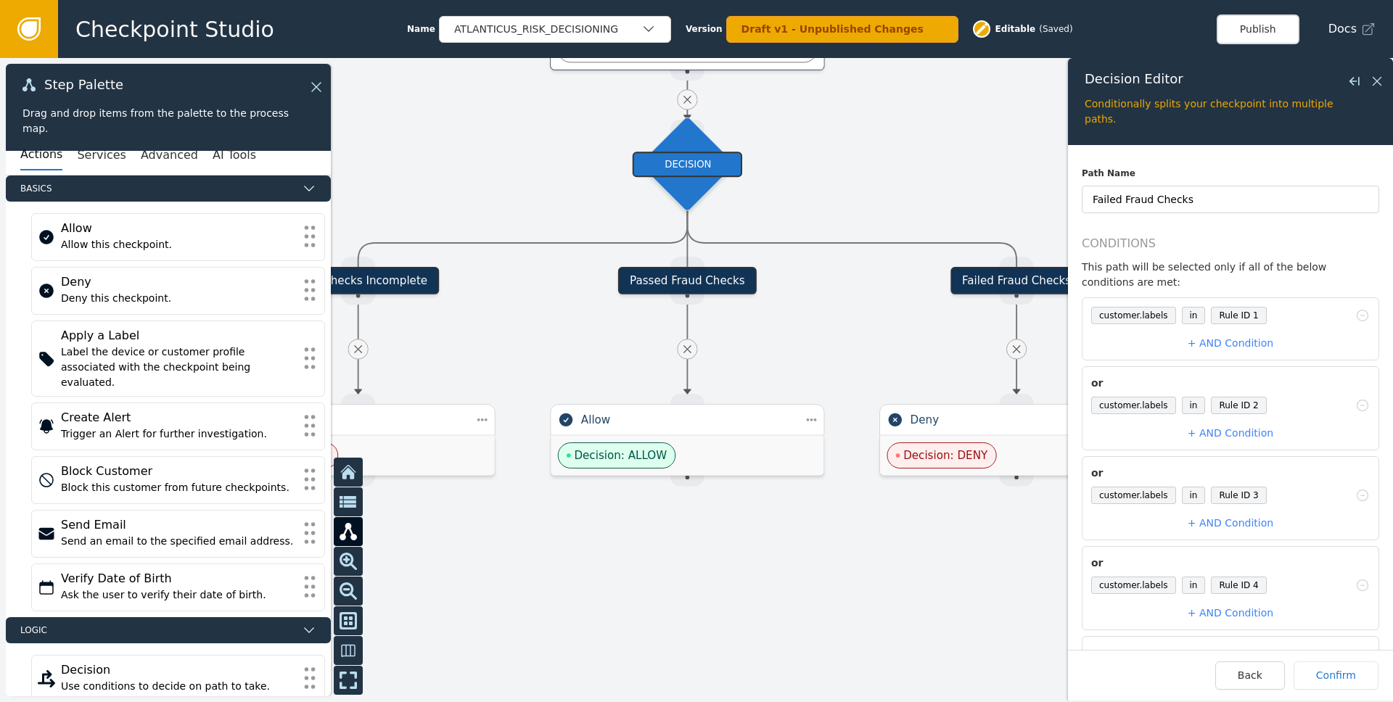
scroll to position [218, 0]
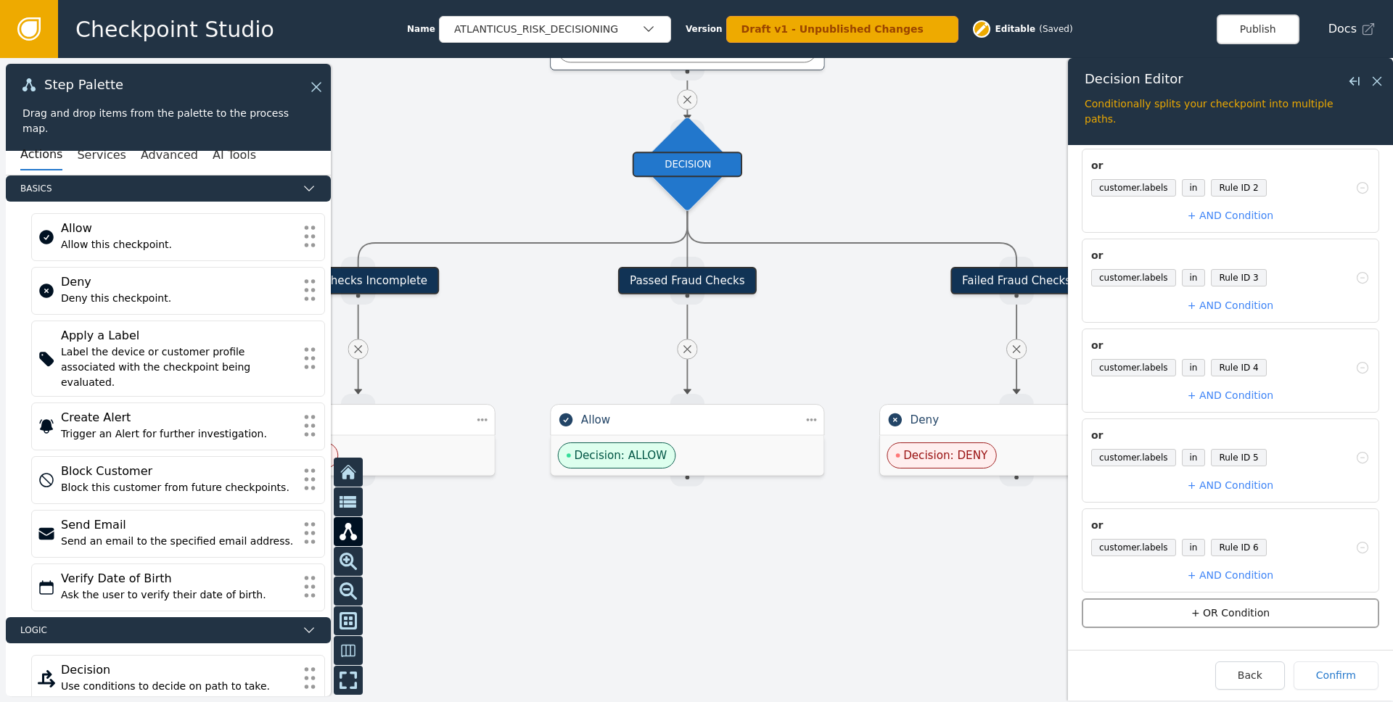
click at [1232, 626] on button "+ OR Condition" at bounding box center [1231, 614] width 298 height 30
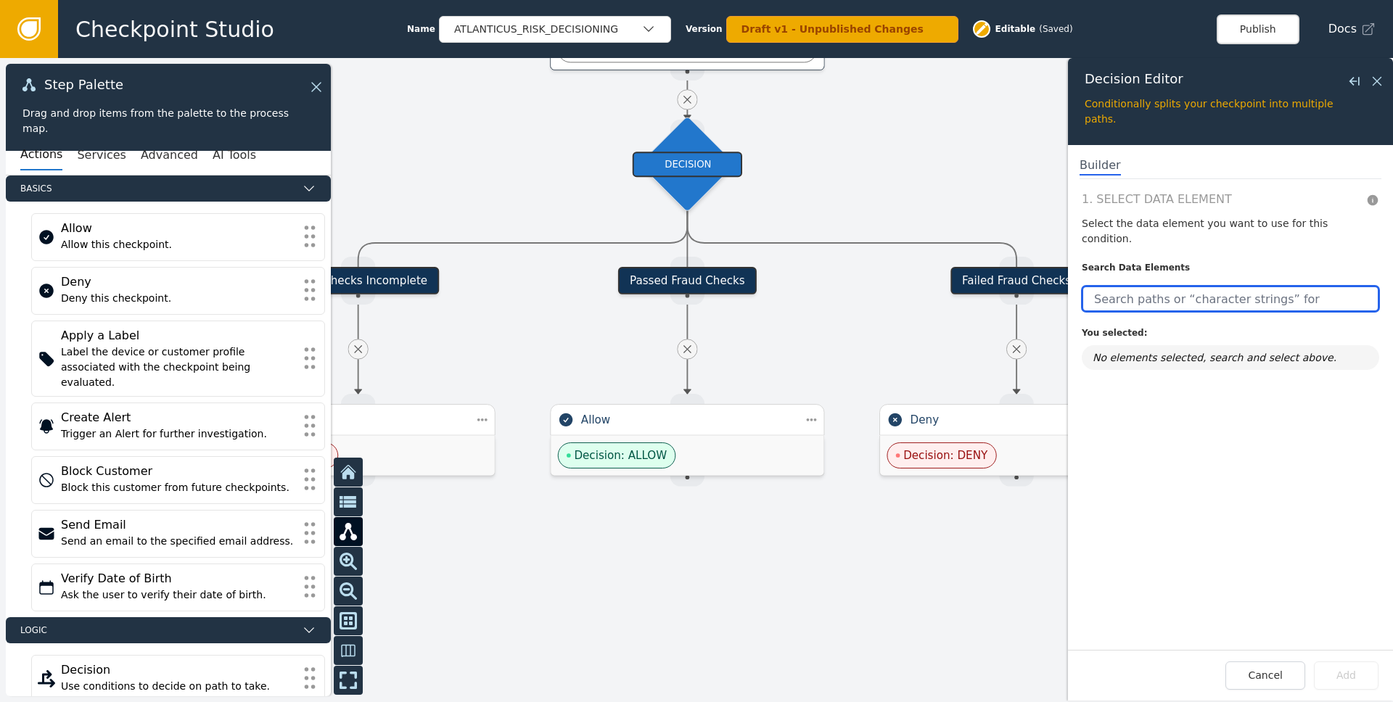
click at [1201, 286] on input "text" at bounding box center [1231, 299] width 298 height 26
paste input "customer.labels"
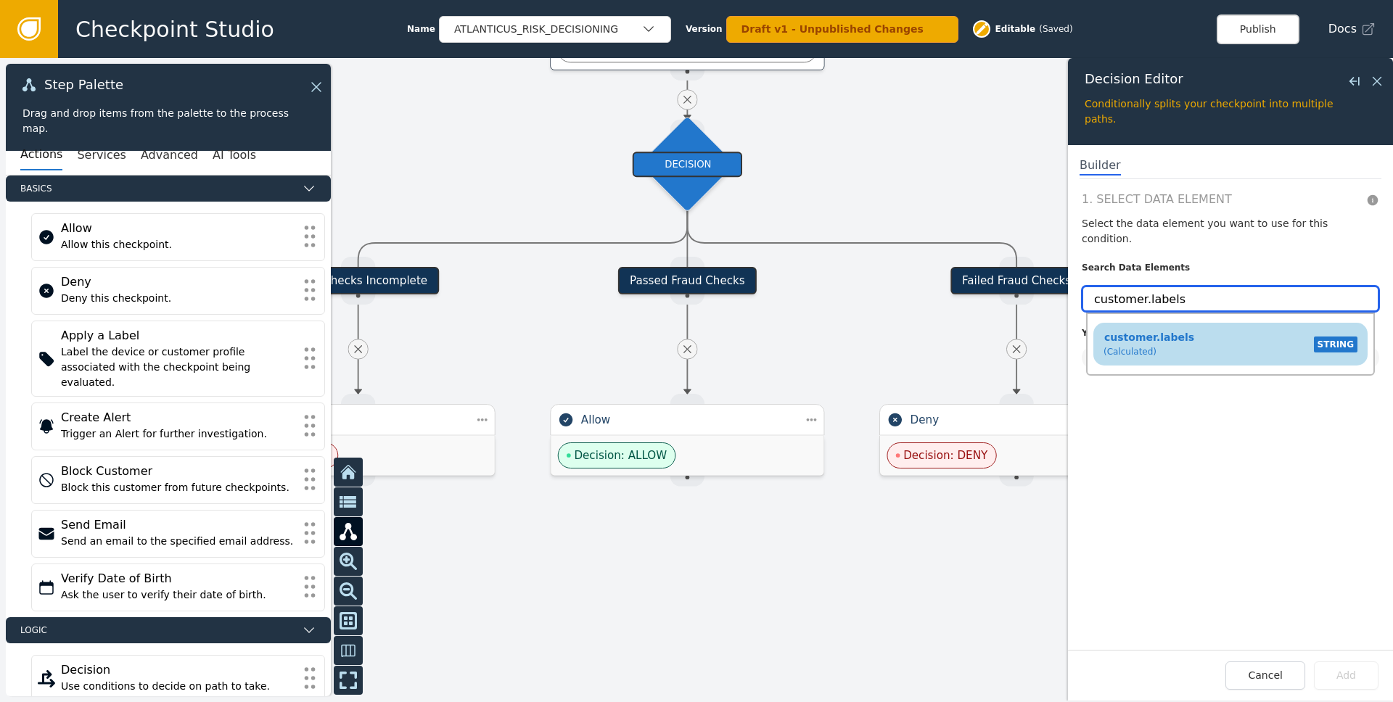
type input "customer.labels"
click at [1181, 330] on div "customer.labels (Calculated)" at bounding box center [1149, 344] width 91 height 28
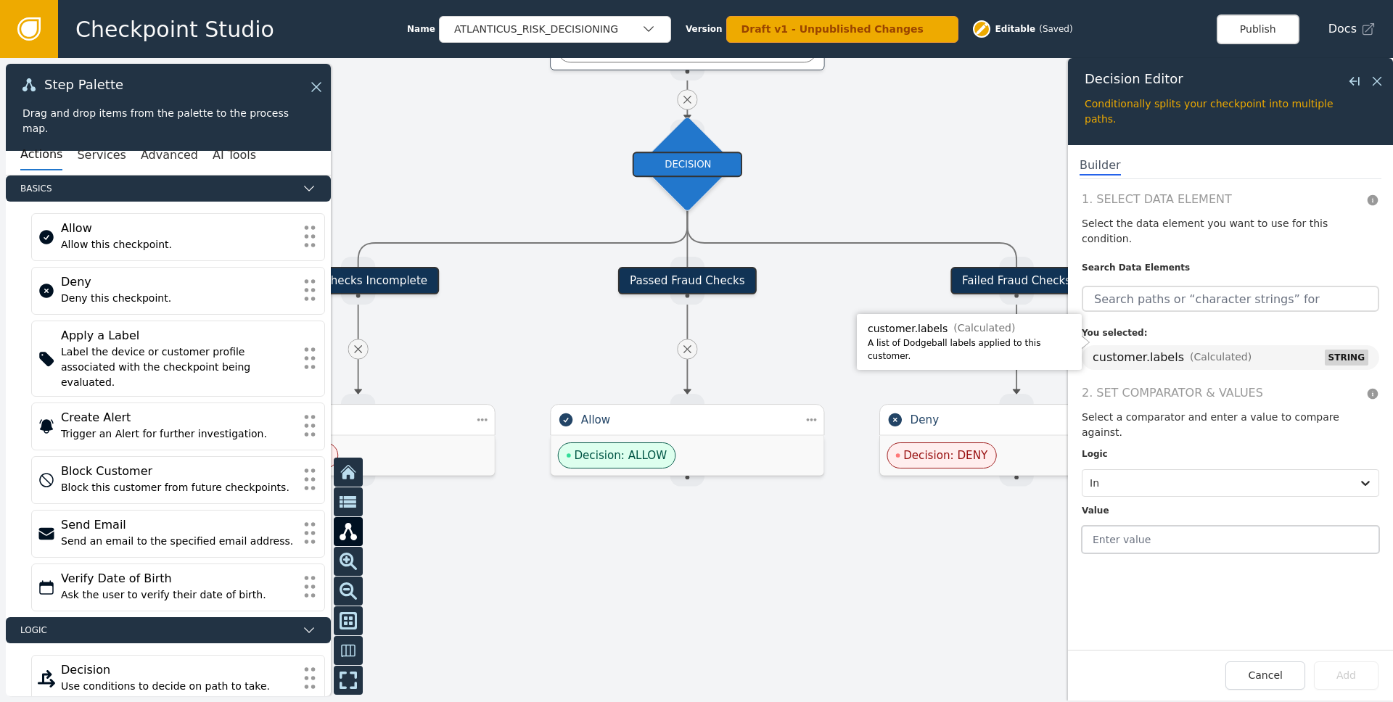
click at [1167, 526] on input "text" at bounding box center [1231, 540] width 298 height 28
type input "Rule ID 7"
click at [1335, 673] on button "Add" at bounding box center [1346, 676] width 65 height 28
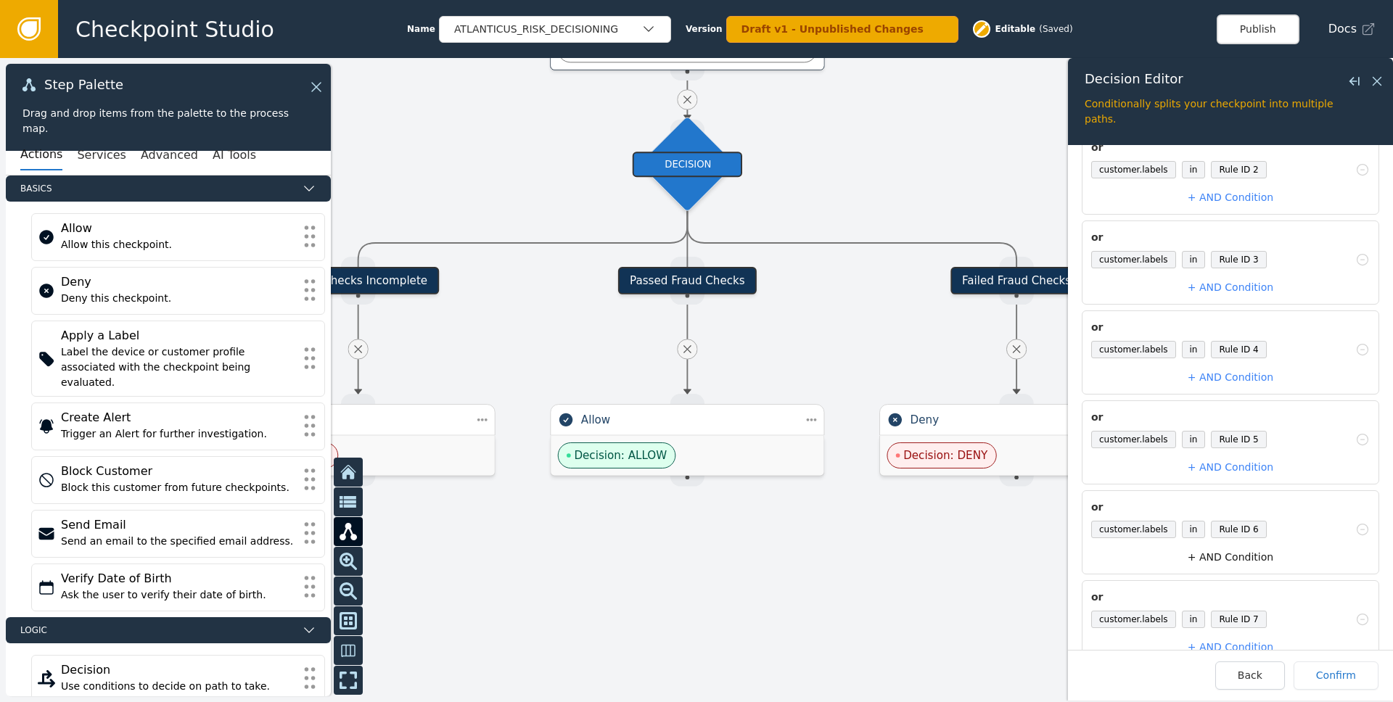
scroll to position [308, 0]
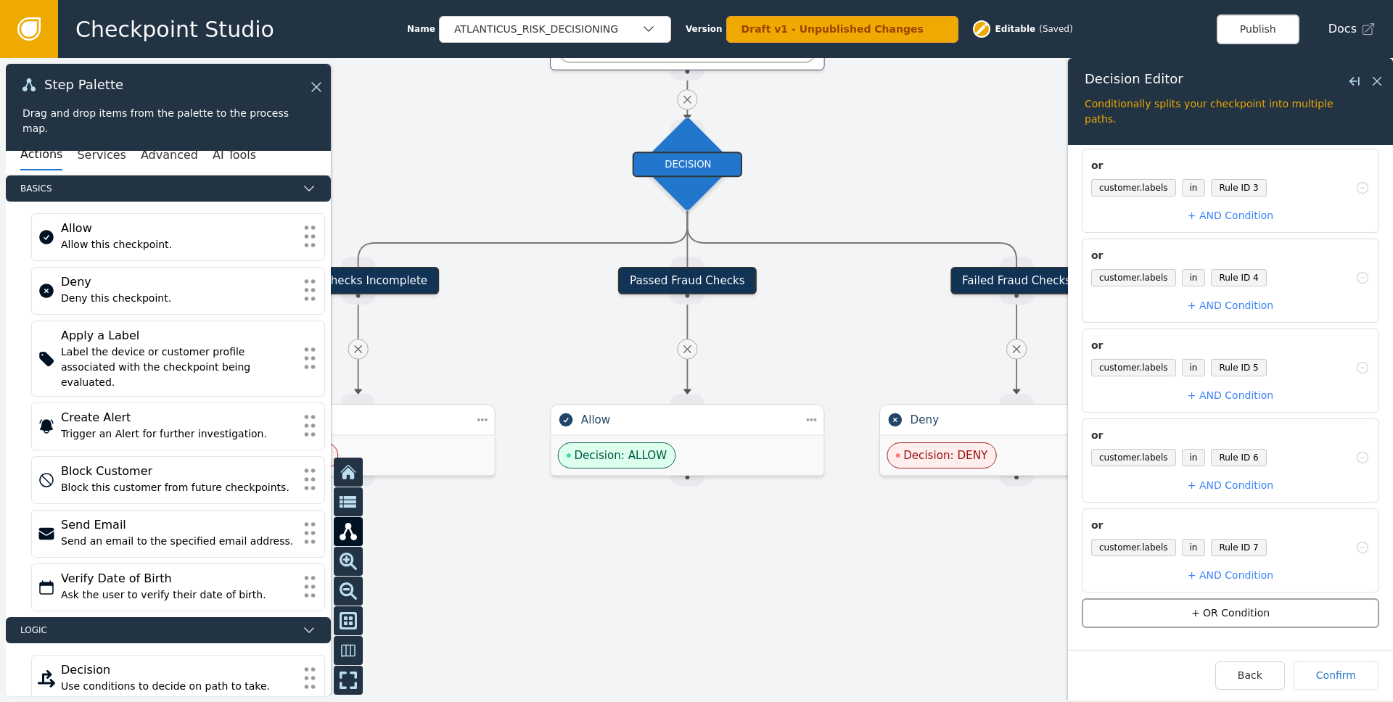
click at [1232, 613] on button "+ OR Condition" at bounding box center [1231, 614] width 298 height 30
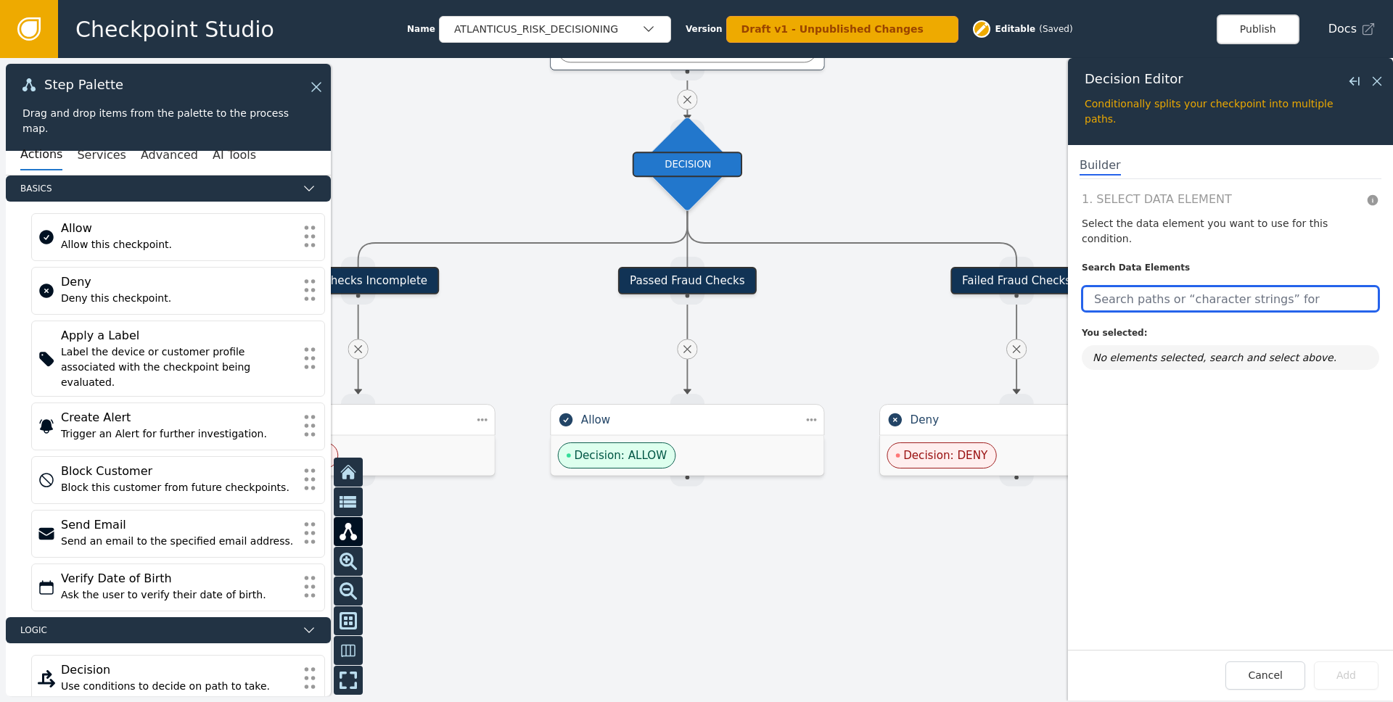
click at [1126, 293] on input "text" at bounding box center [1231, 299] width 298 height 26
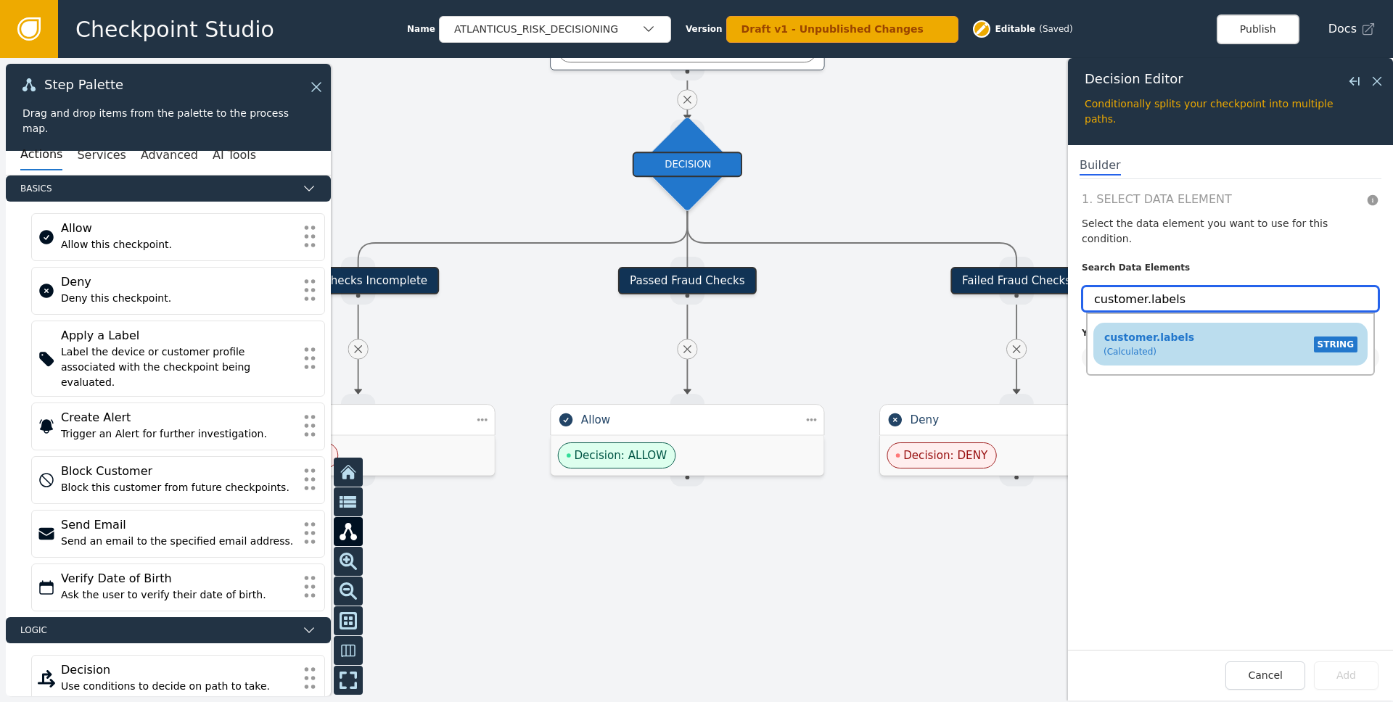
type input "customer.labels"
click at [1160, 345] on div "(Calculated)" at bounding box center [1149, 351] width 91 height 13
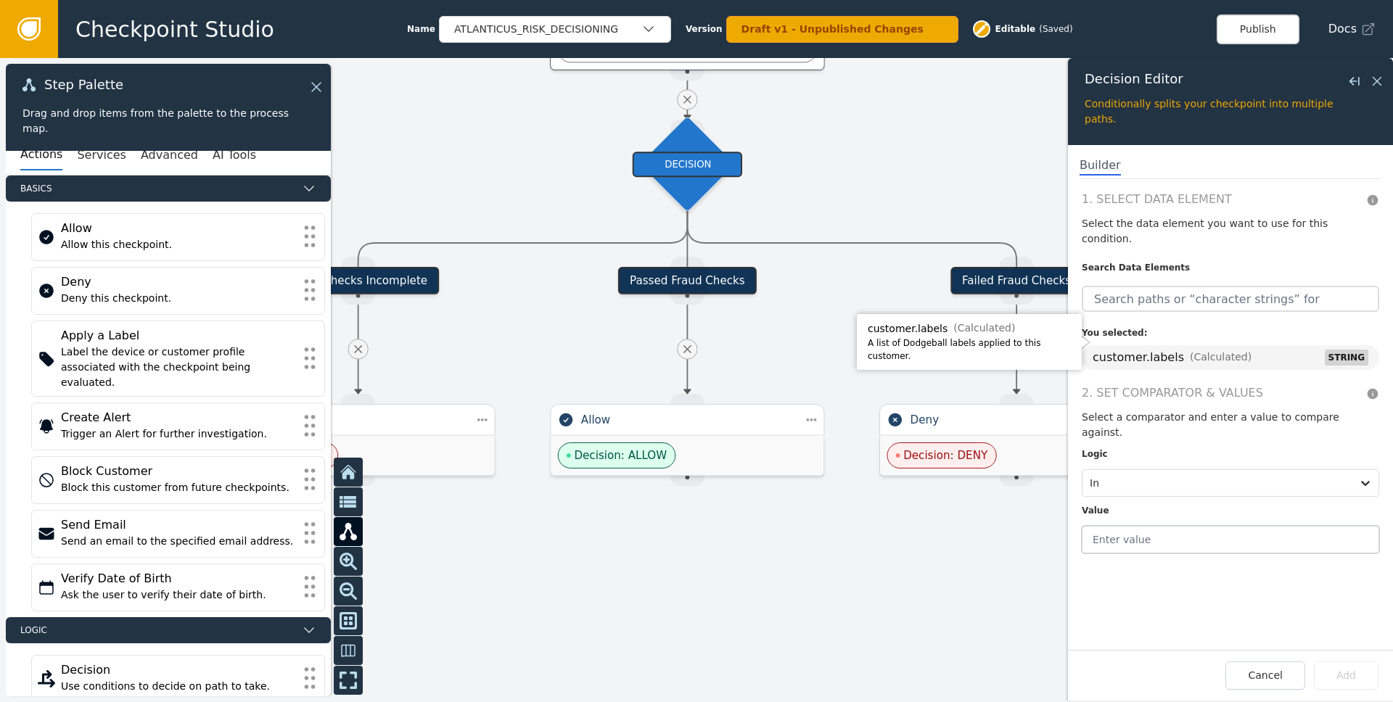
click at [1145, 526] on input "text" at bounding box center [1231, 540] width 298 height 28
type input "Rule ID 8"
click at [1351, 688] on button "Add" at bounding box center [1346, 676] width 65 height 28
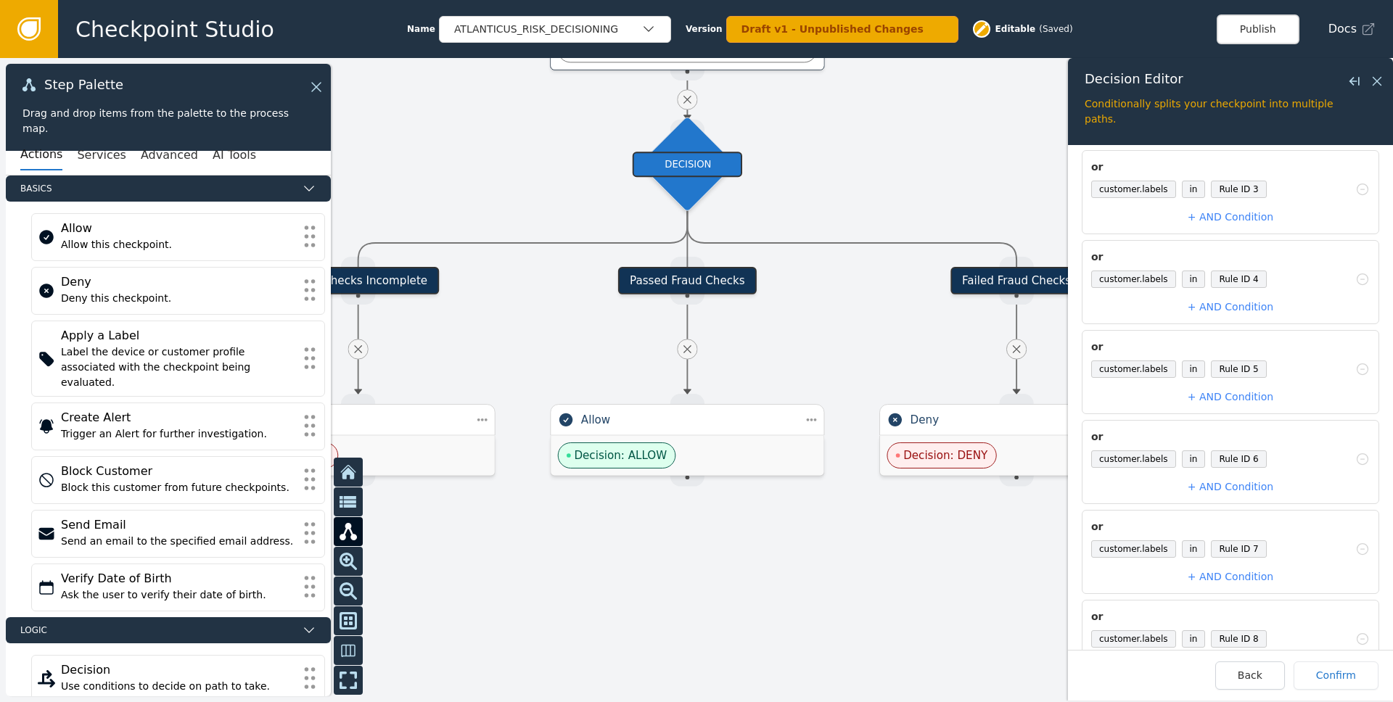
scroll to position [398, 0]
click at [1267, 615] on button "+ OR Condition" at bounding box center [1231, 614] width 298 height 30
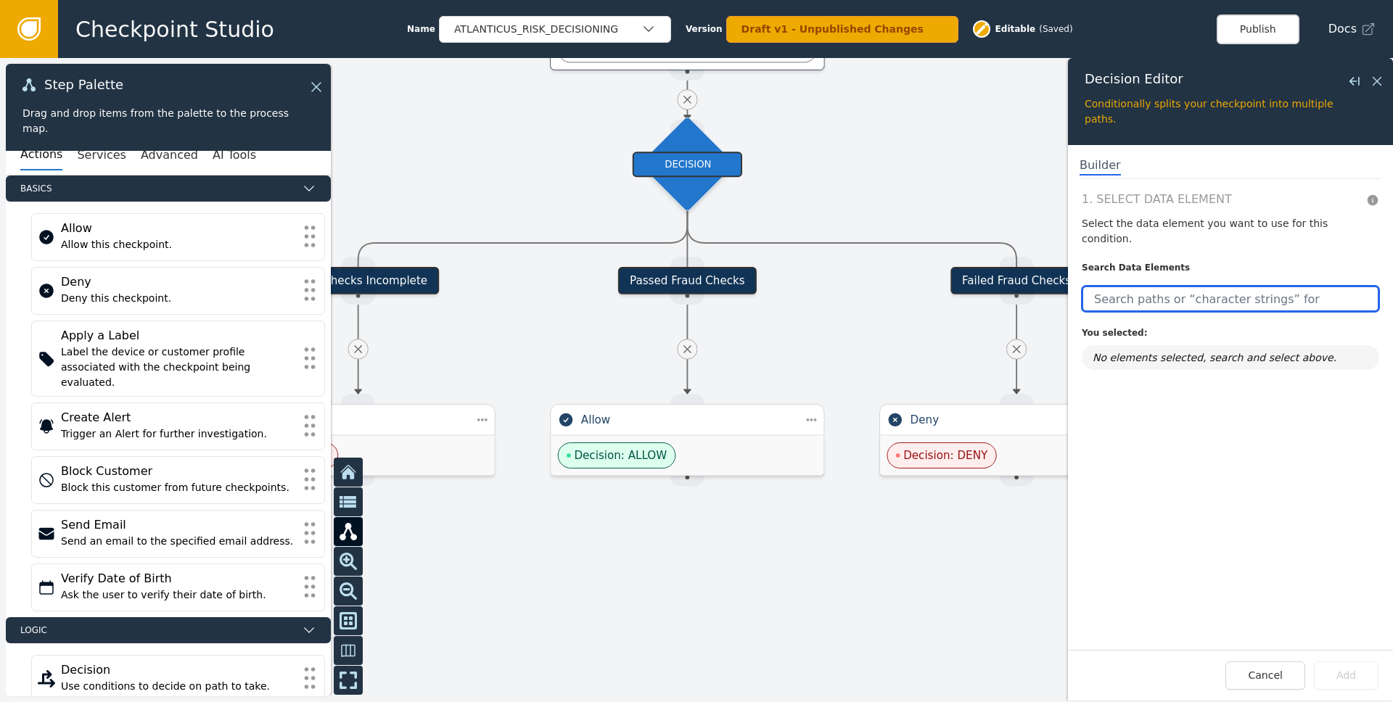
click at [1159, 286] on input "text" at bounding box center [1231, 299] width 298 height 26
paste input "customer.labels"
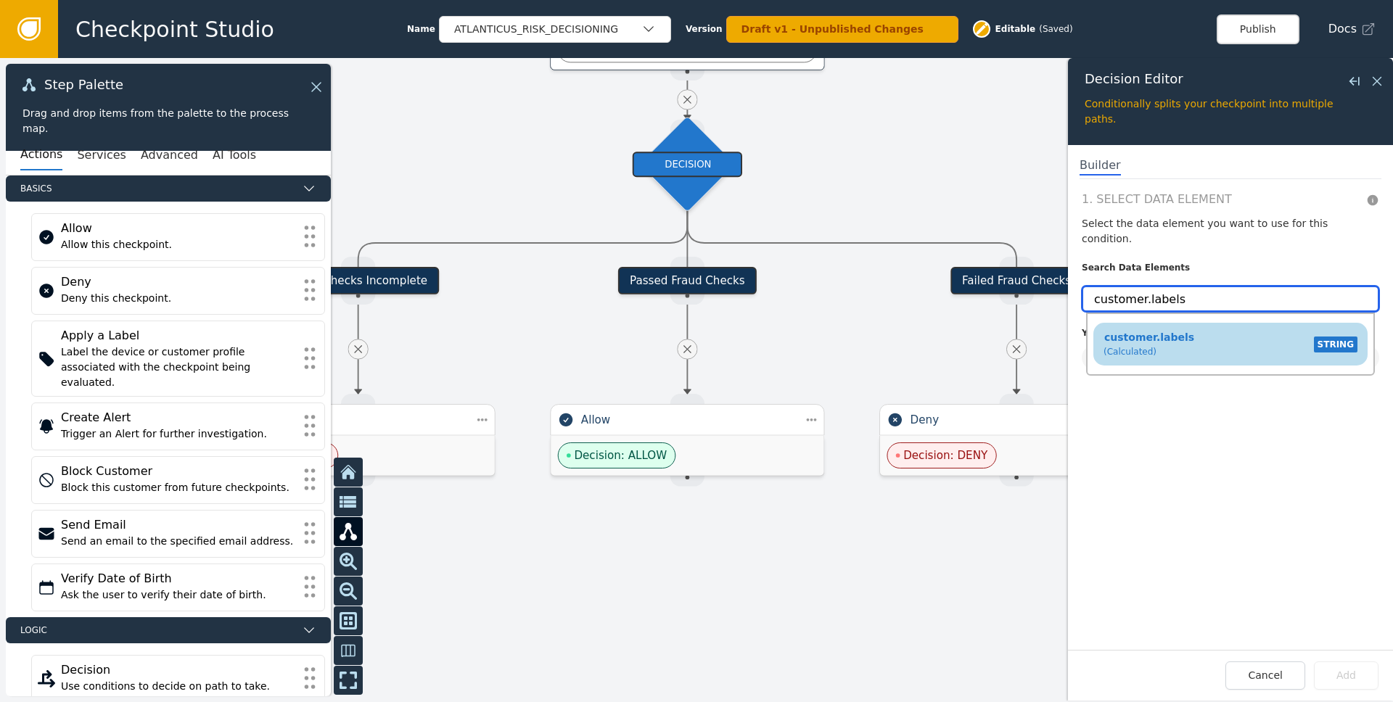
type input "customer.labels"
click at [1182, 323] on li "customer.labels (Calculated) STRING" at bounding box center [1231, 344] width 274 height 43
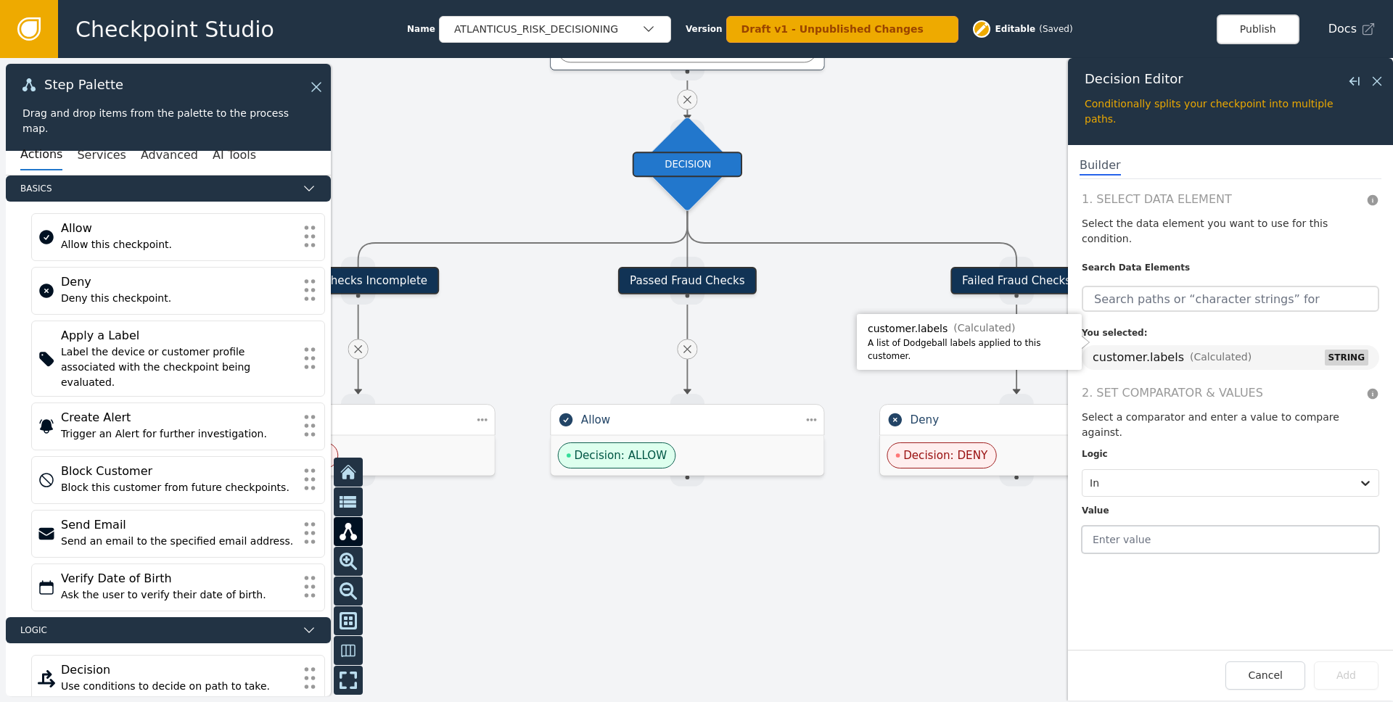
click at [1197, 526] on input "text" at bounding box center [1231, 540] width 298 height 28
type input "Rule ID 9"
click at [1335, 682] on button "Add" at bounding box center [1346, 676] width 65 height 28
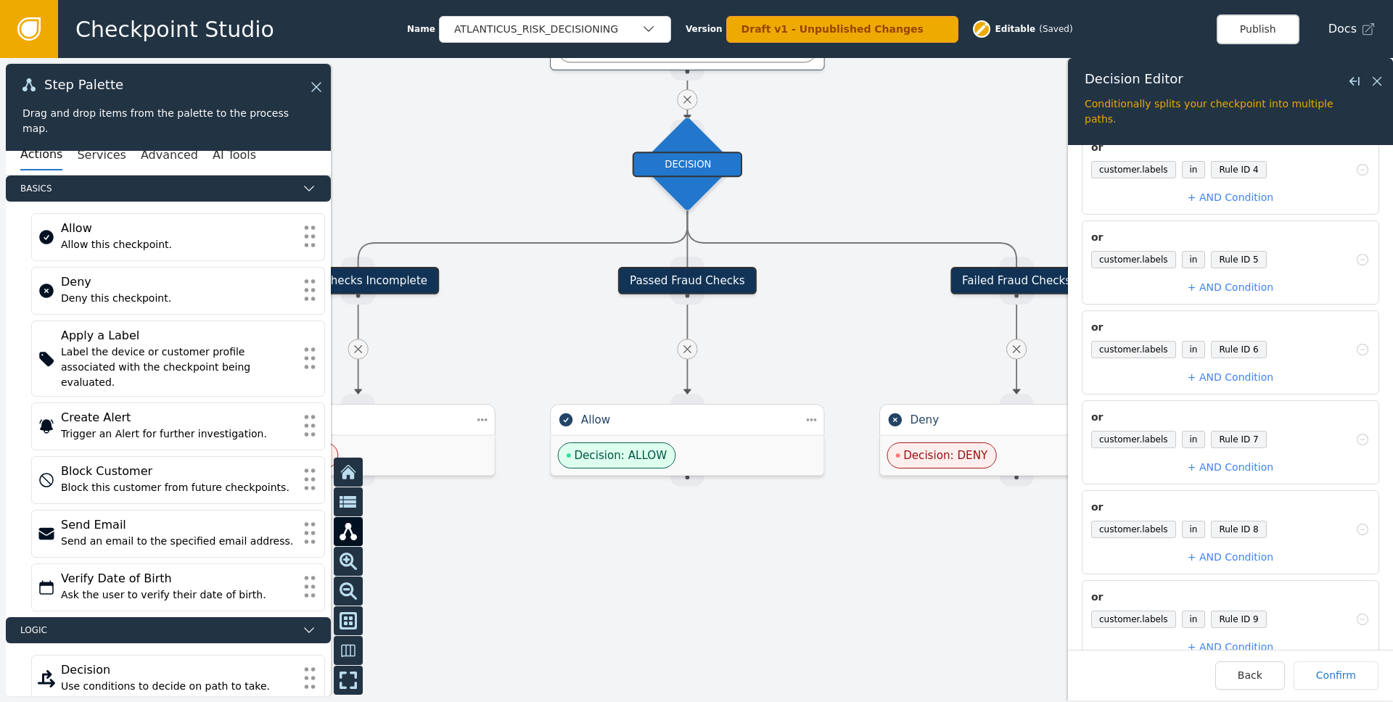
scroll to position [488, 0]
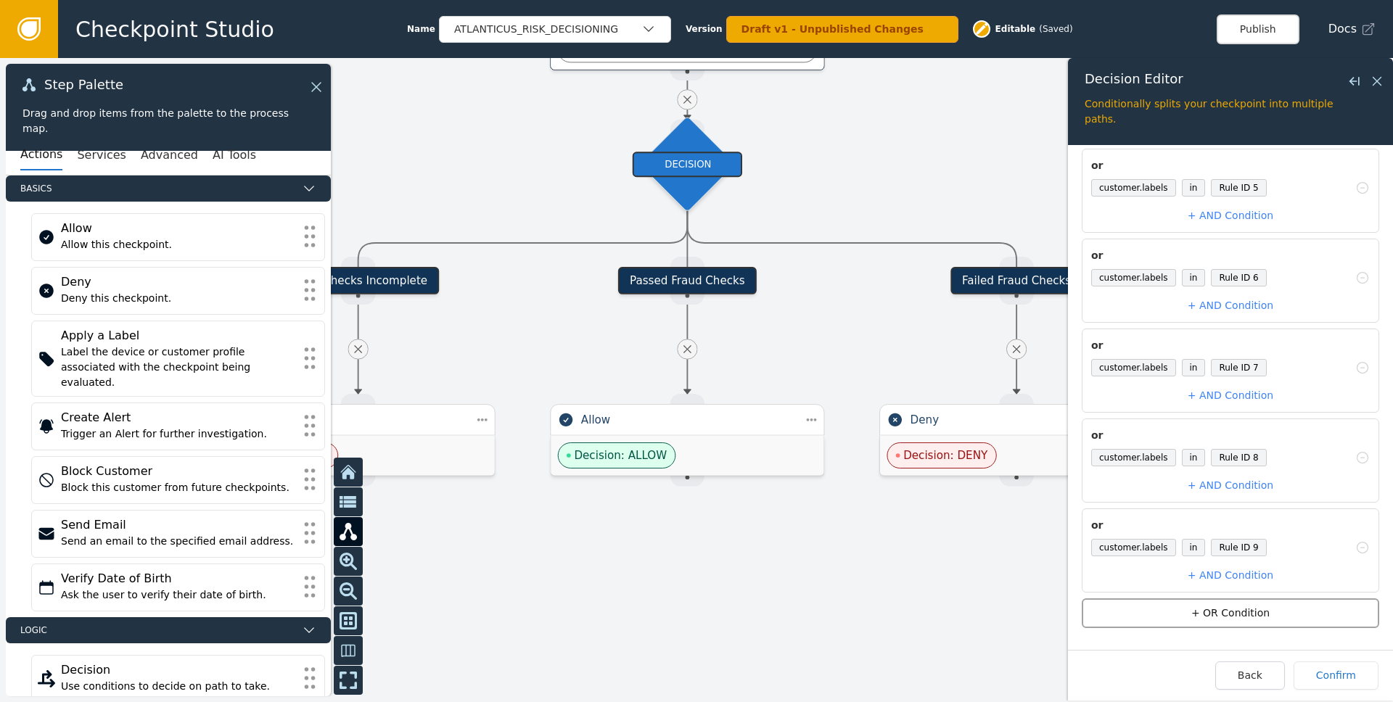
click at [1208, 615] on button "+ OR Condition" at bounding box center [1231, 614] width 298 height 30
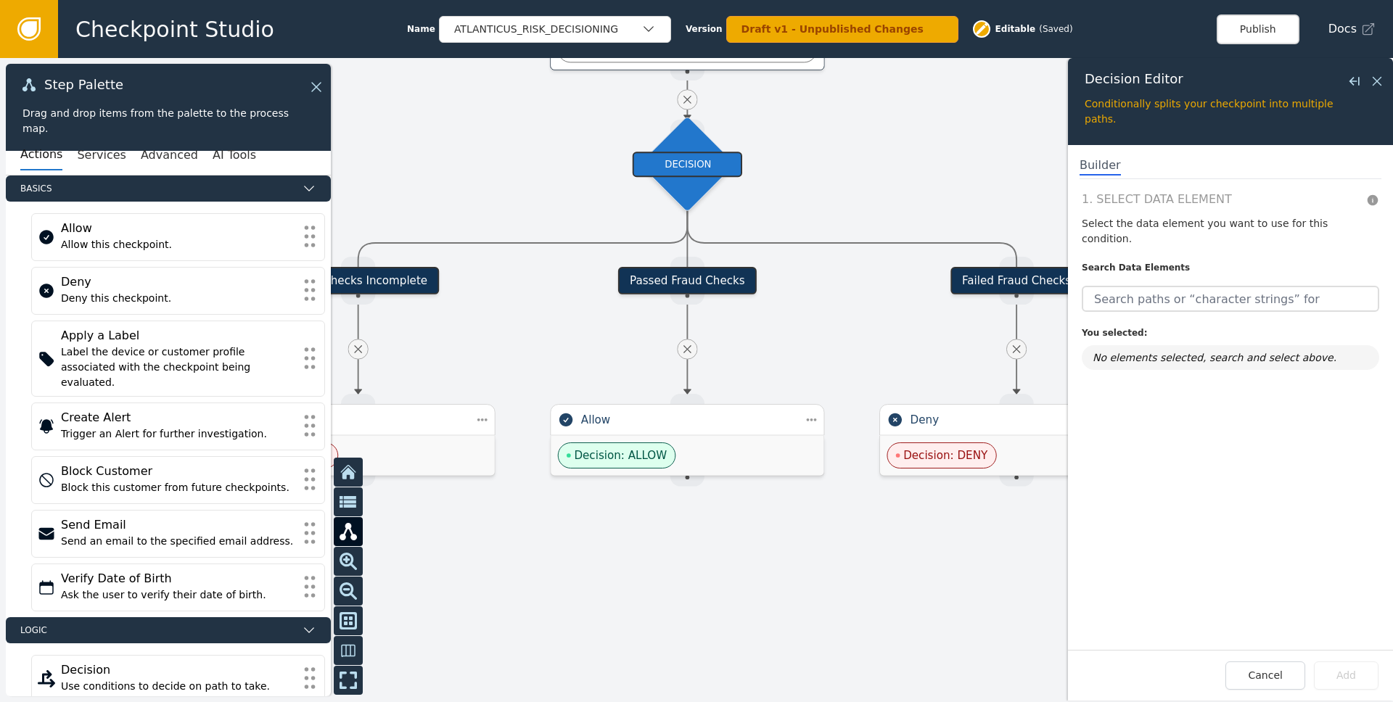
click at [1185, 301] on section "1. Select Data Element Select the data element you want to use for this conditi…" at bounding box center [1231, 280] width 298 height 179
click at [1181, 286] on input "text" at bounding box center [1231, 299] width 298 height 26
paste input "customer.labels"
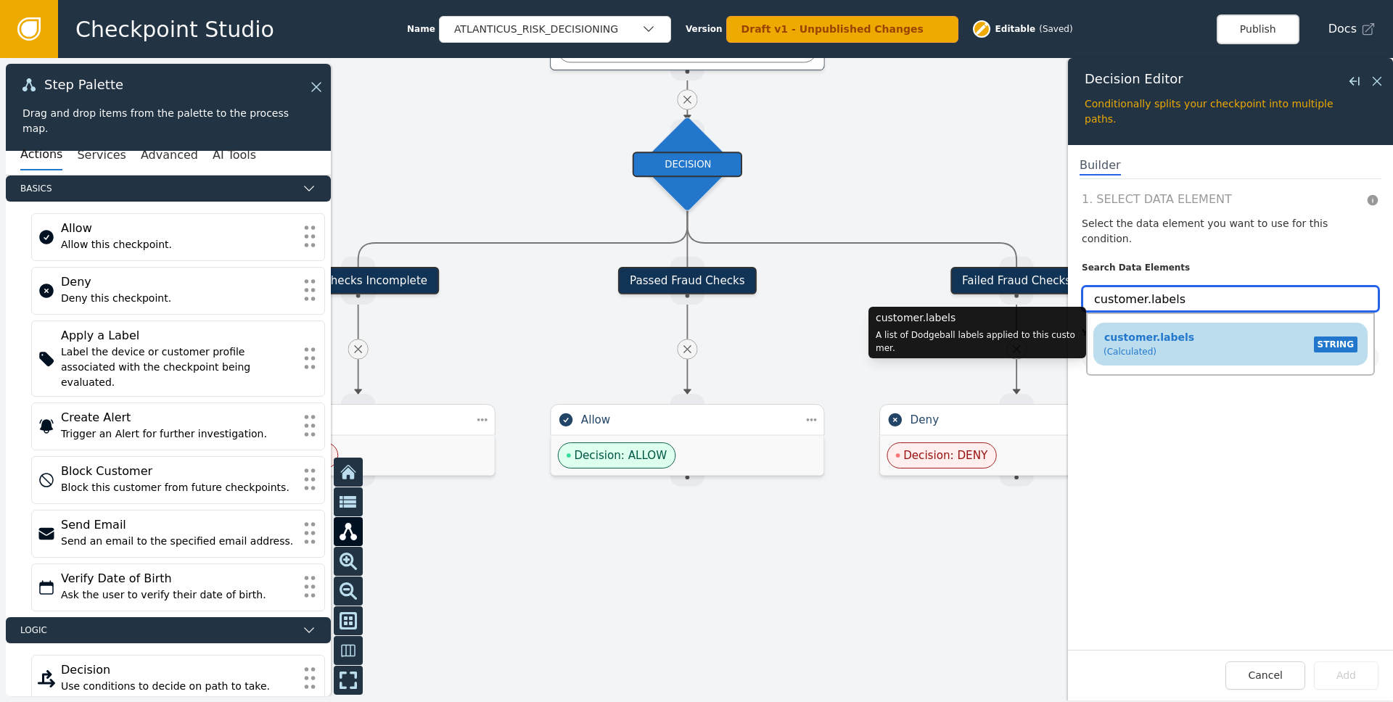
type input "customer.labels"
click at [1226, 339] on div "customer.labels (Calculated) STRING" at bounding box center [1231, 344] width 260 height 34
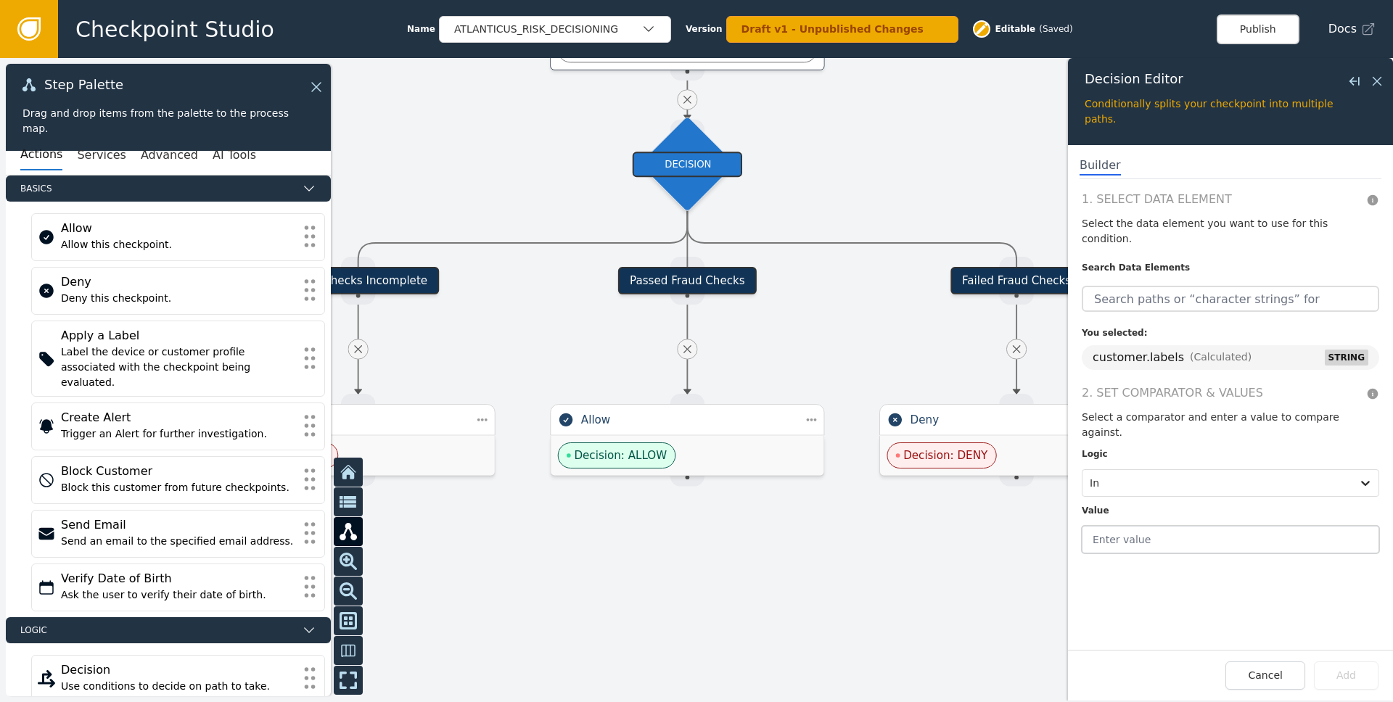
click at [1210, 526] on input "text" at bounding box center [1231, 540] width 298 height 28
type input "Rule ID 10"
click at [1346, 672] on button "Add" at bounding box center [1346, 676] width 65 height 28
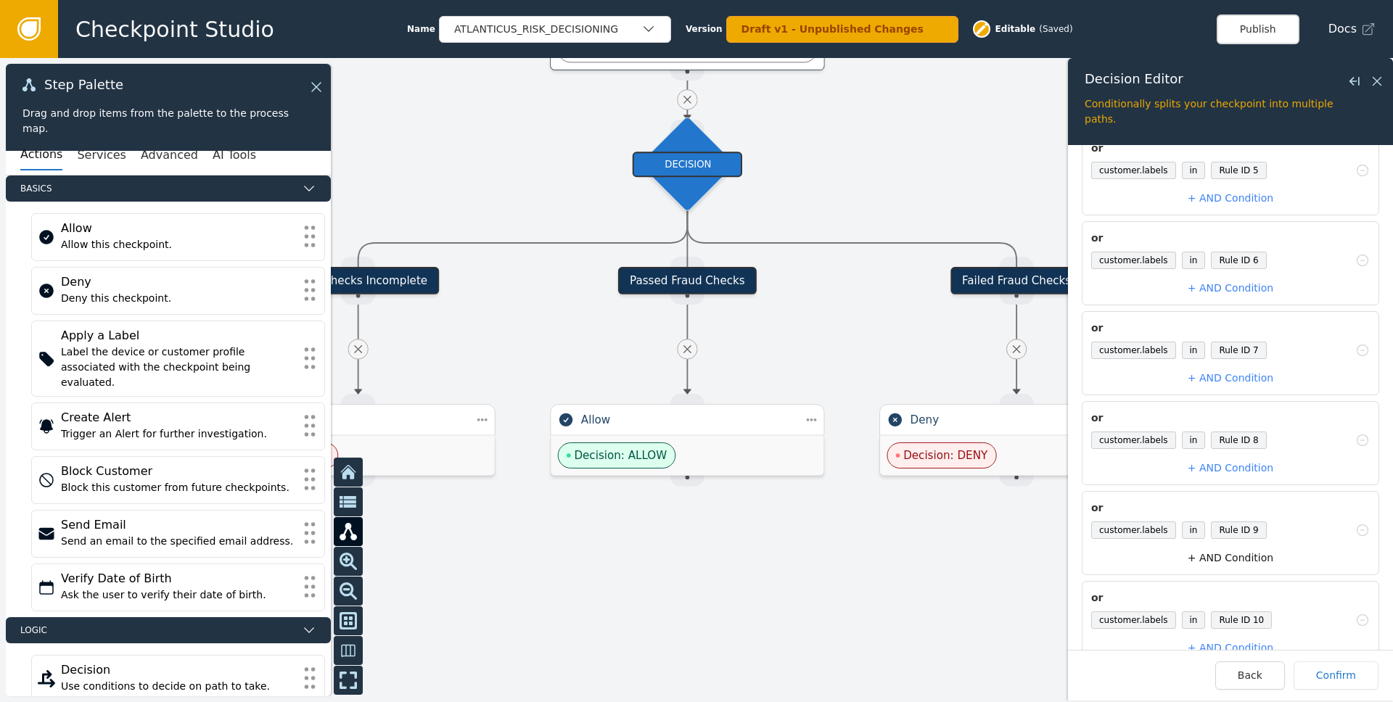
scroll to position [578, 0]
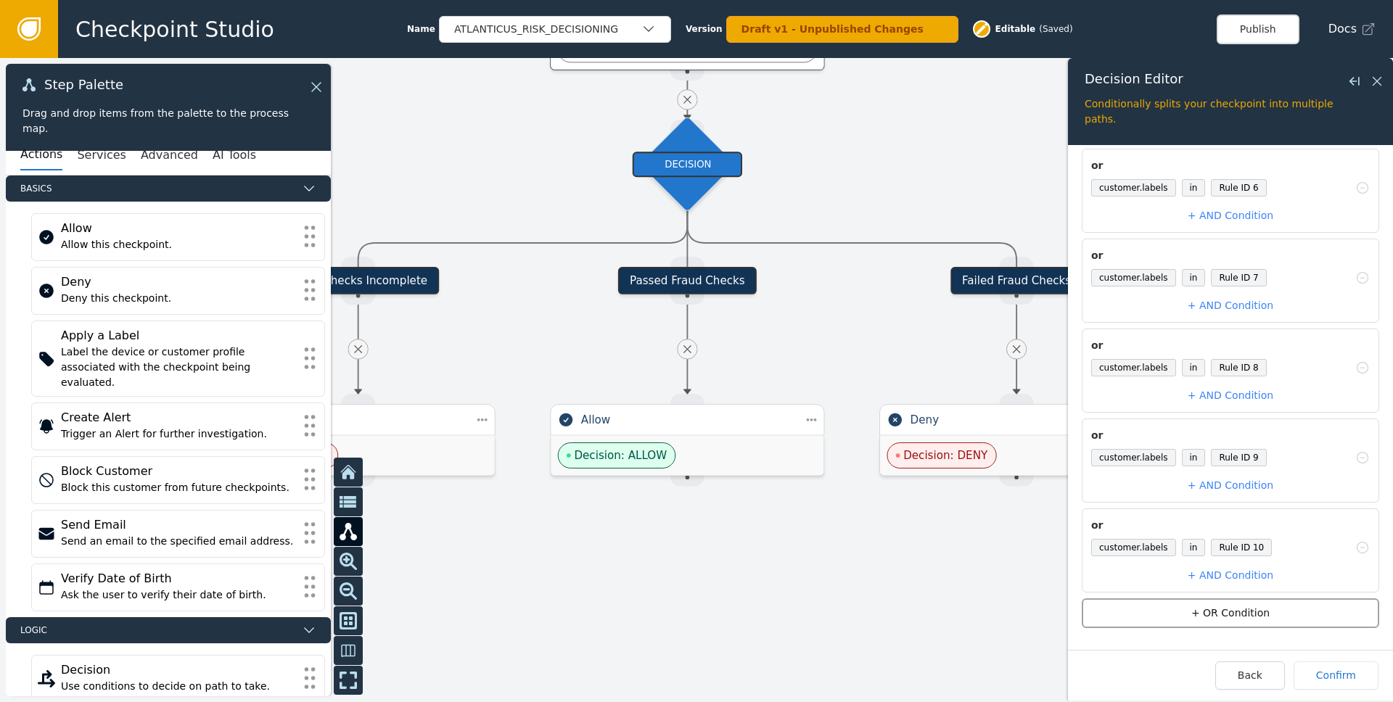
click at [1235, 621] on button "+ OR Condition" at bounding box center [1231, 614] width 298 height 30
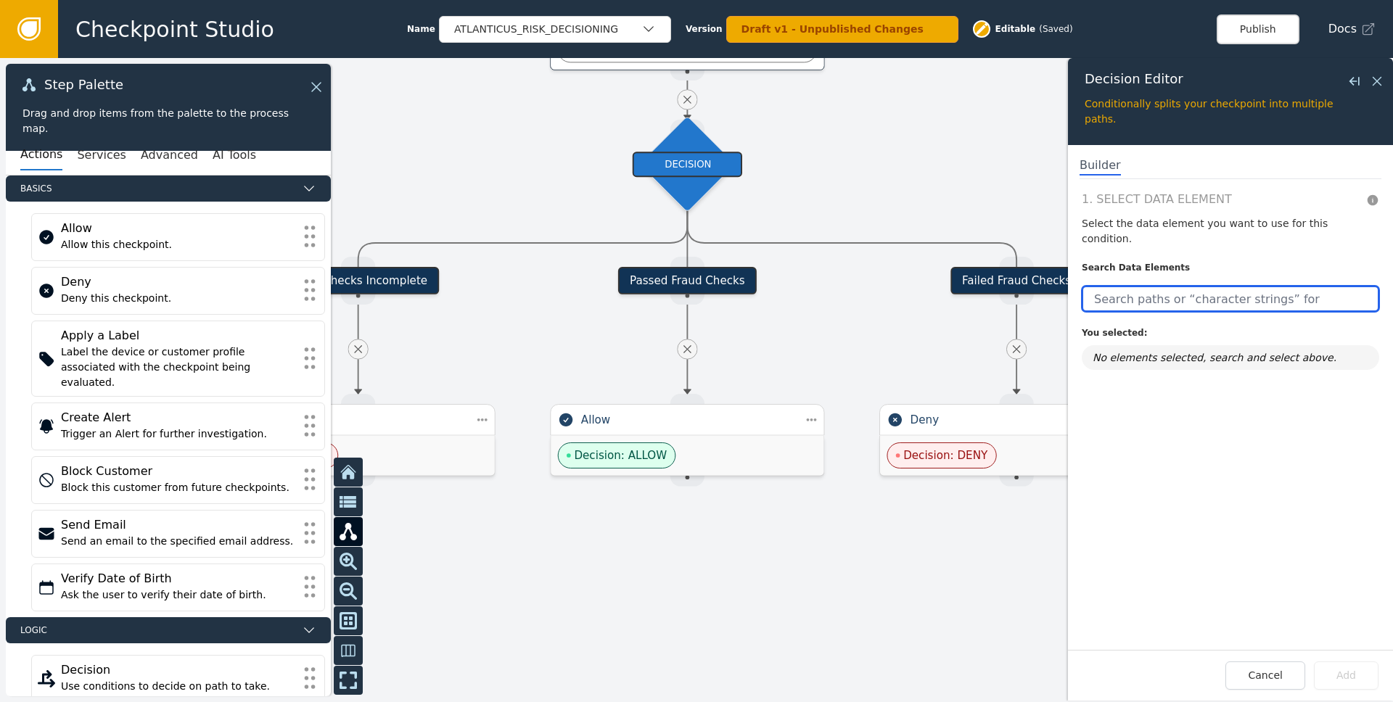
click at [1126, 290] on input "text" at bounding box center [1231, 299] width 298 height 26
paste input "customer.labels"
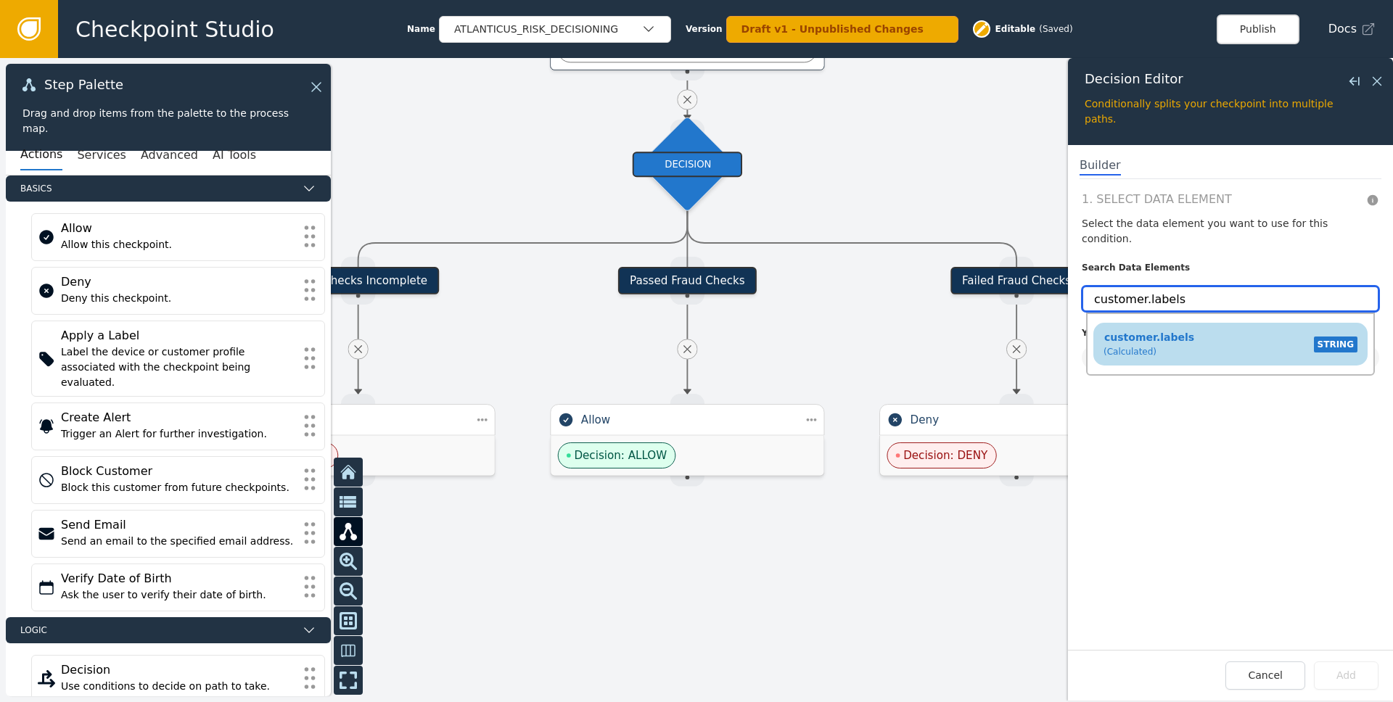
type input "customer.labels"
click at [1153, 345] on div "(Calculated)" at bounding box center [1149, 351] width 91 height 13
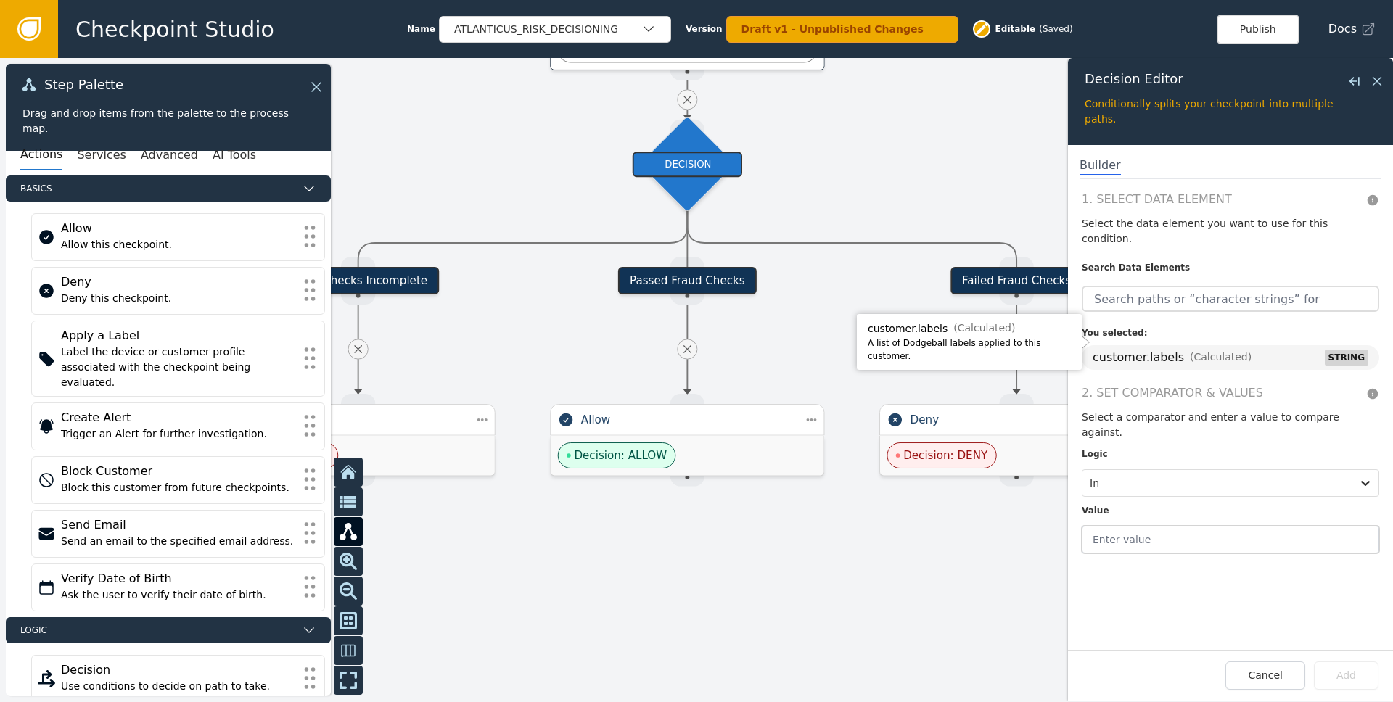
click at [1175, 526] on input "text" at bounding box center [1231, 540] width 298 height 28
type input "Rule ID 11"
click at [1329, 671] on button "Add" at bounding box center [1346, 676] width 65 height 28
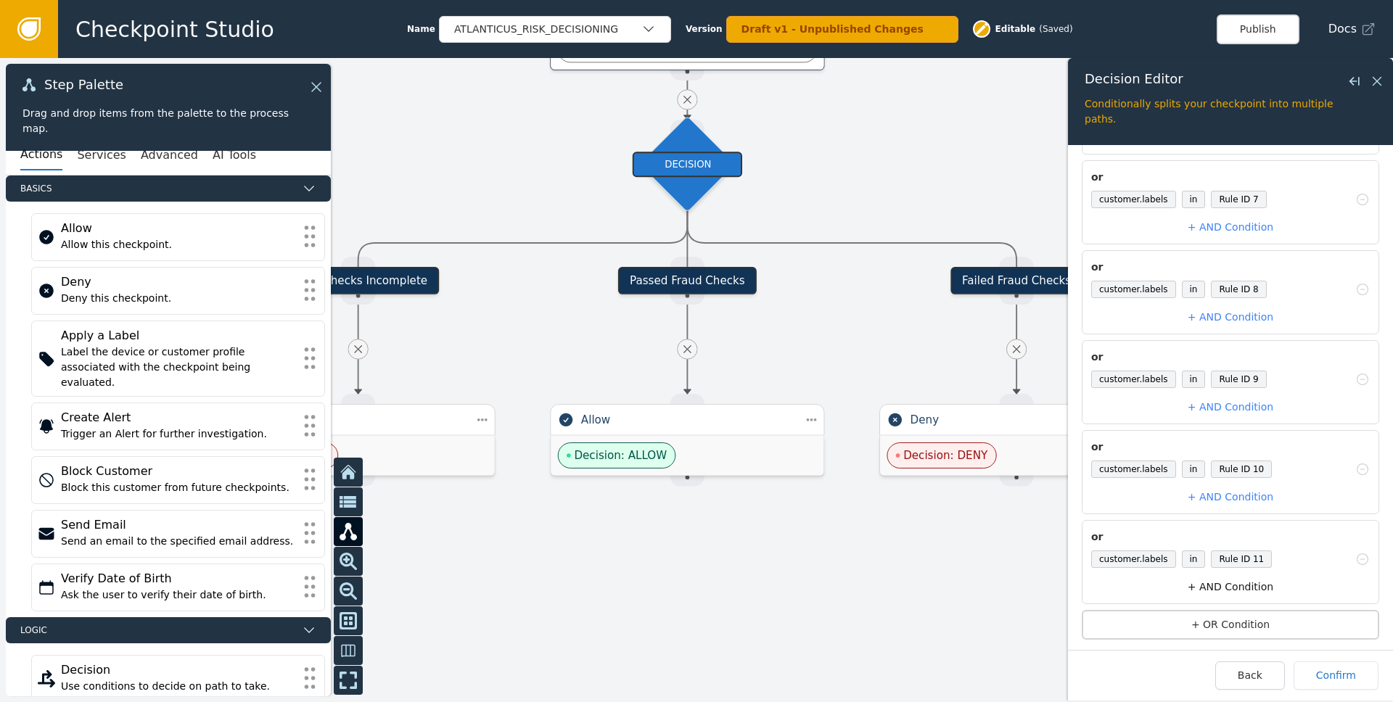
scroll to position [668, 0]
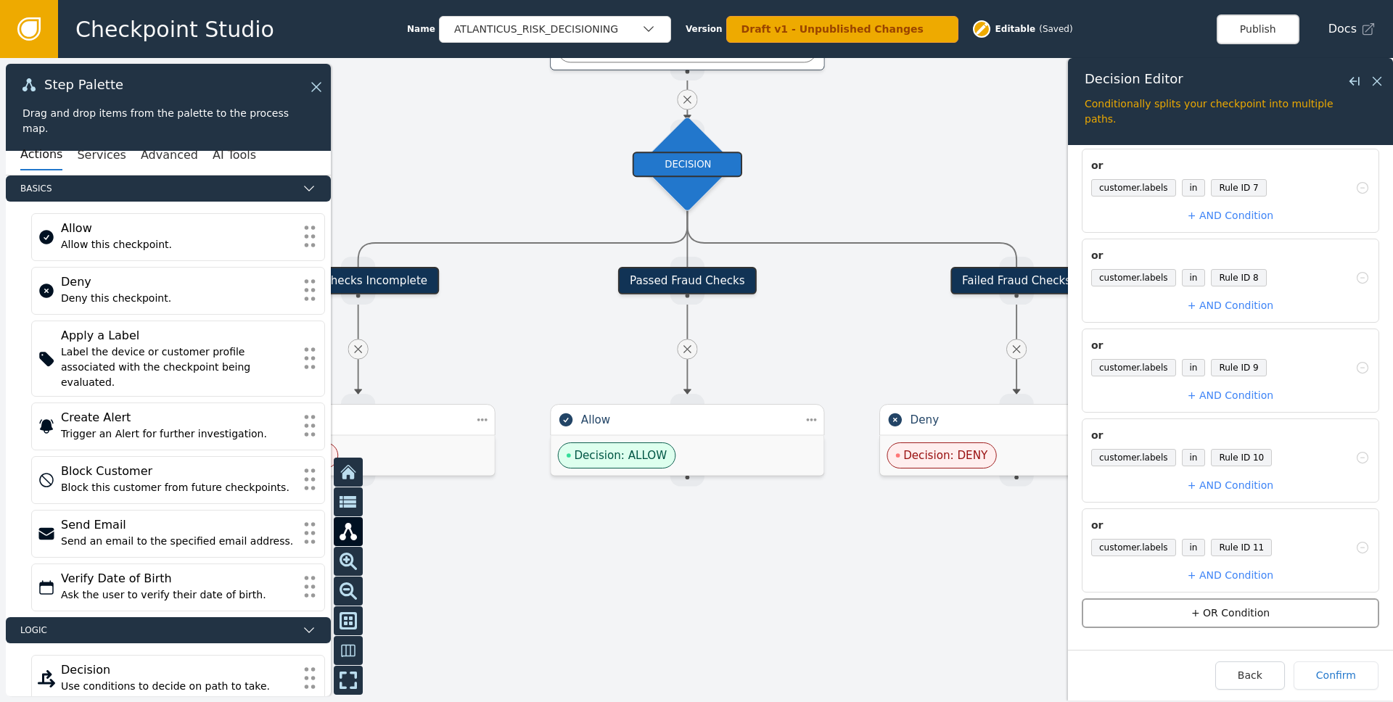
click at [1233, 613] on button "+ OR Condition" at bounding box center [1231, 614] width 298 height 30
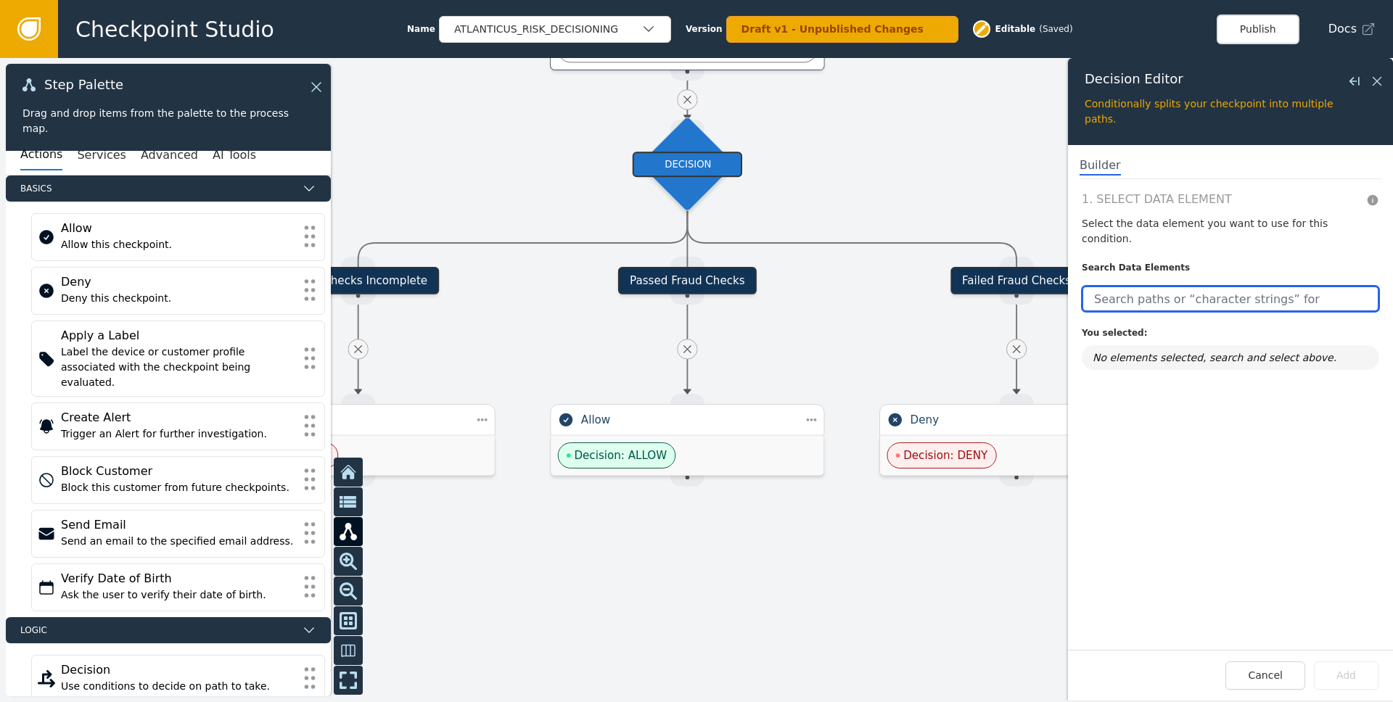
click at [1160, 286] on input "text" at bounding box center [1231, 299] width 298 height 26
paste input "customer.labels"
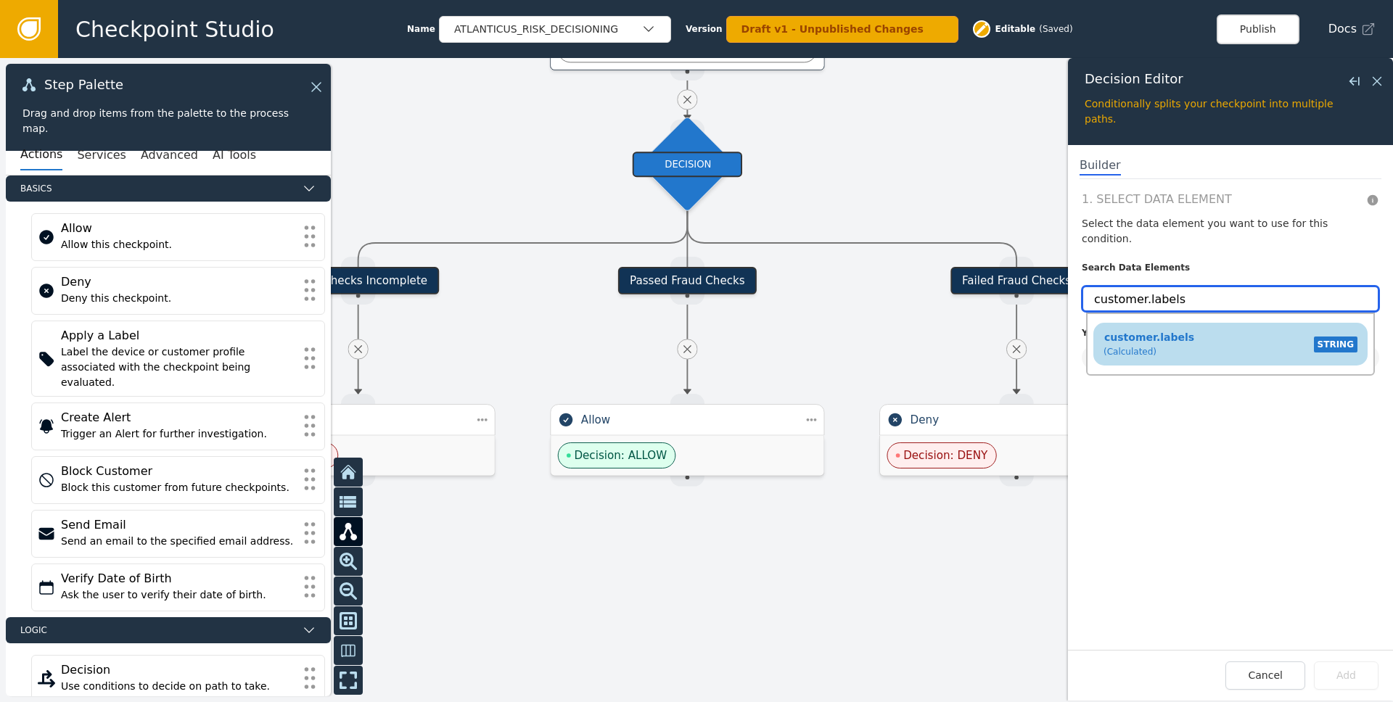
type input "customer.labels"
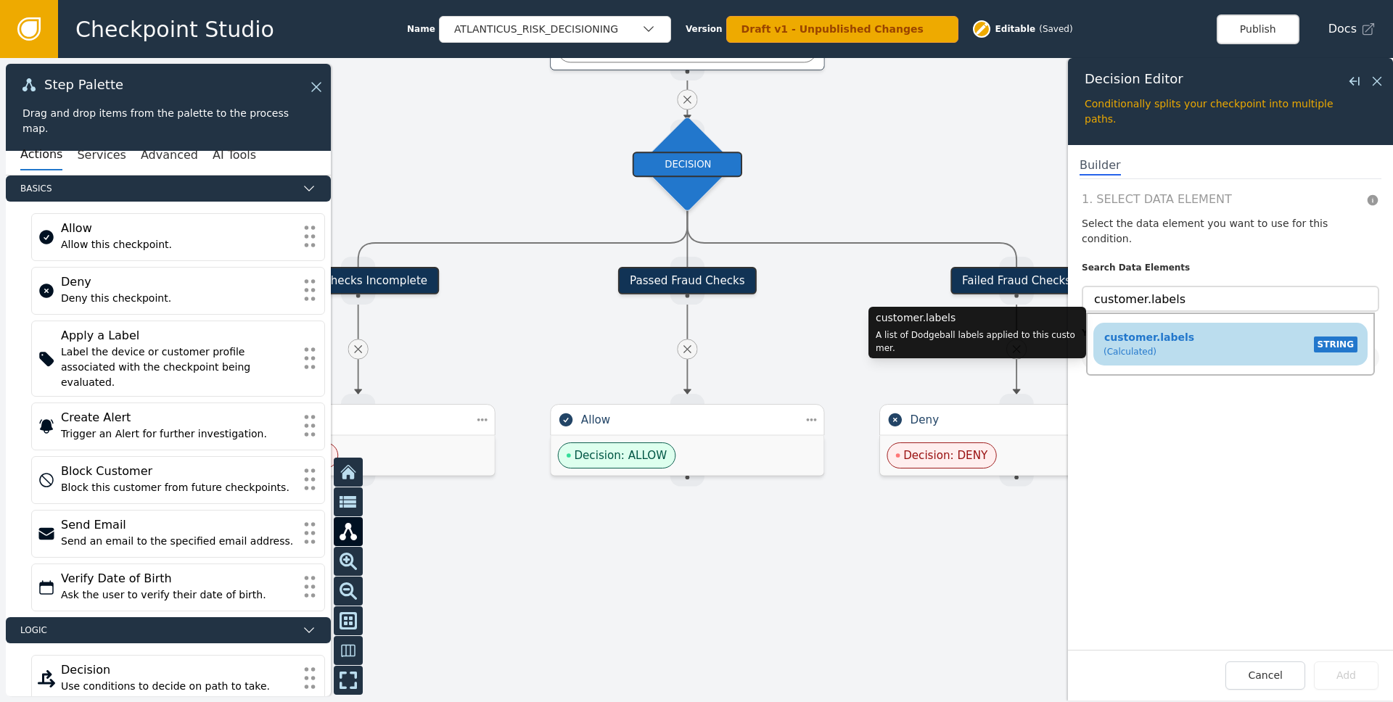
click at [1181, 332] on span "customer.labels" at bounding box center [1149, 338] width 91 height 12
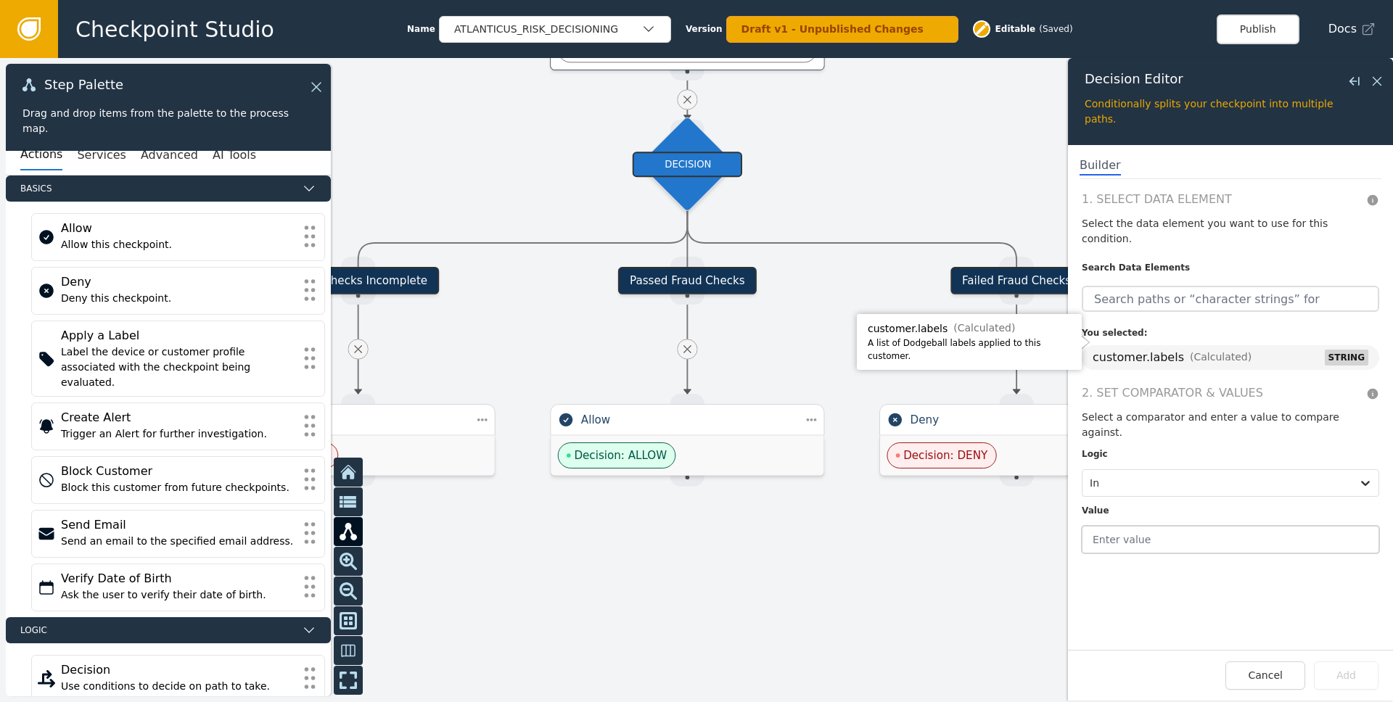
click at [1161, 526] on input "text" at bounding box center [1231, 540] width 298 height 28
type input "Rule ID 12"
click at [1344, 673] on button "Add" at bounding box center [1346, 676] width 65 height 28
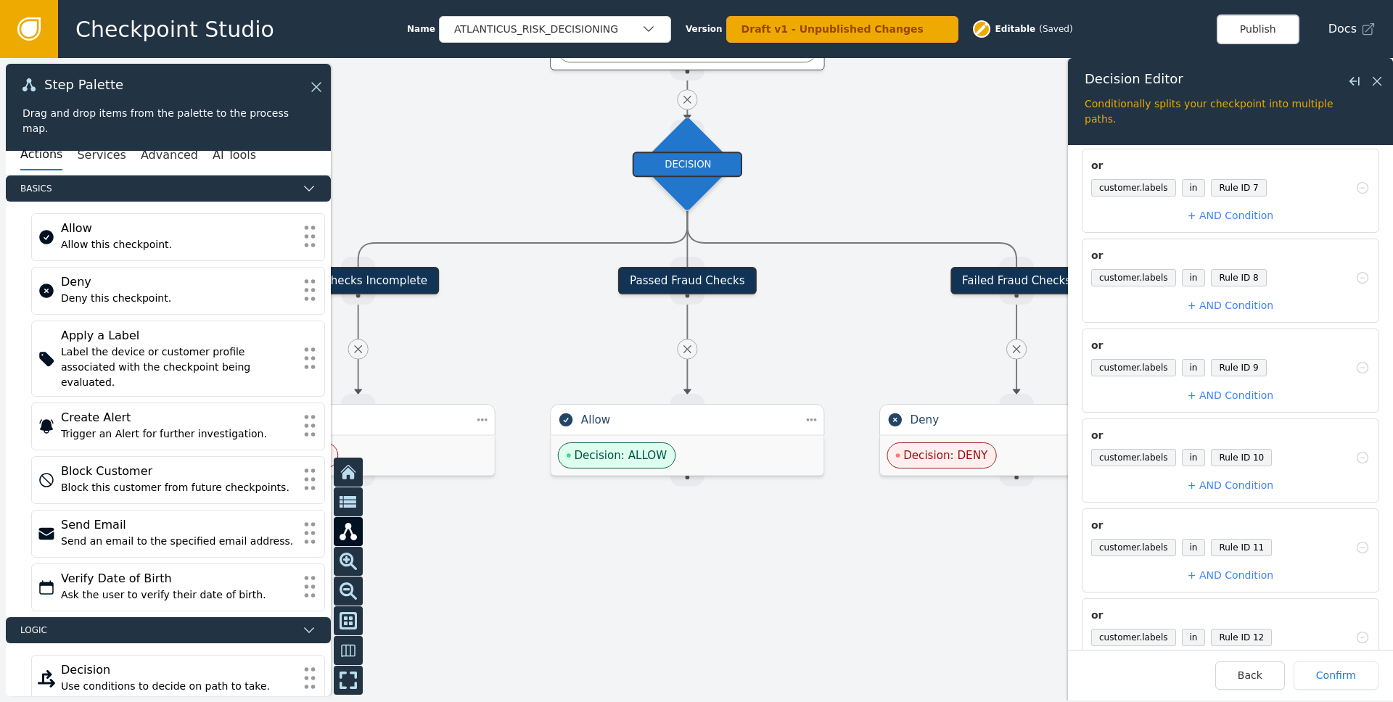
scroll to position [758, 0]
click at [1300, 620] on button "+ OR Condition" at bounding box center [1231, 614] width 298 height 30
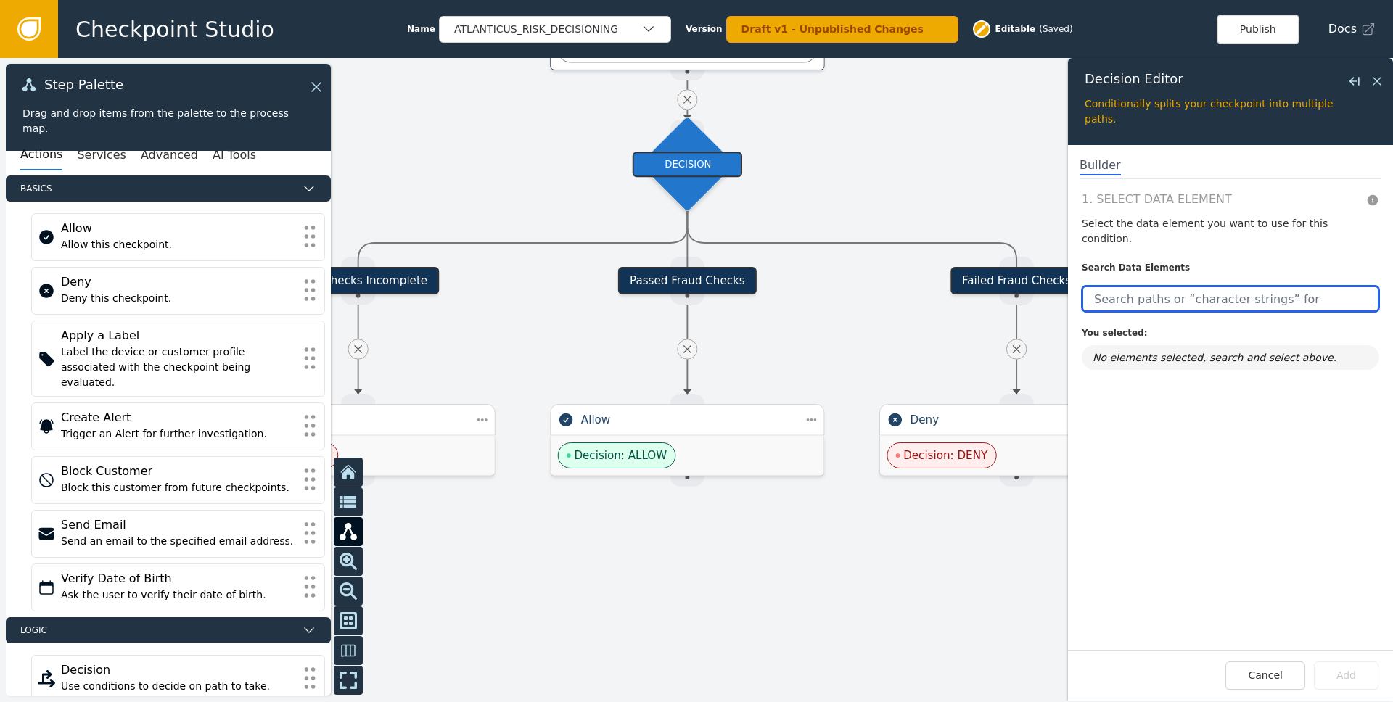
click at [1128, 286] on input "text" at bounding box center [1231, 299] width 298 height 26
paste input "customer.labels"
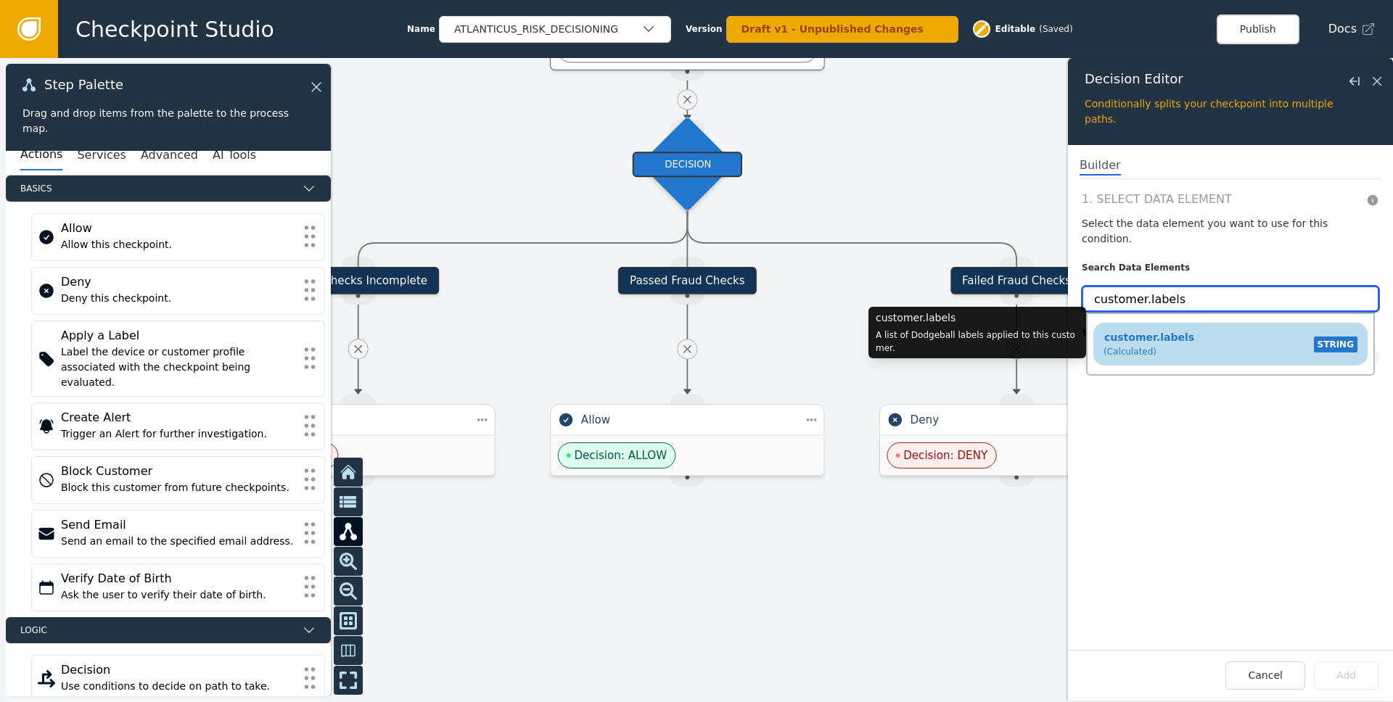
type input "customer.labels"
click at [1129, 345] on div "(Calculated)" at bounding box center [1149, 351] width 91 height 13
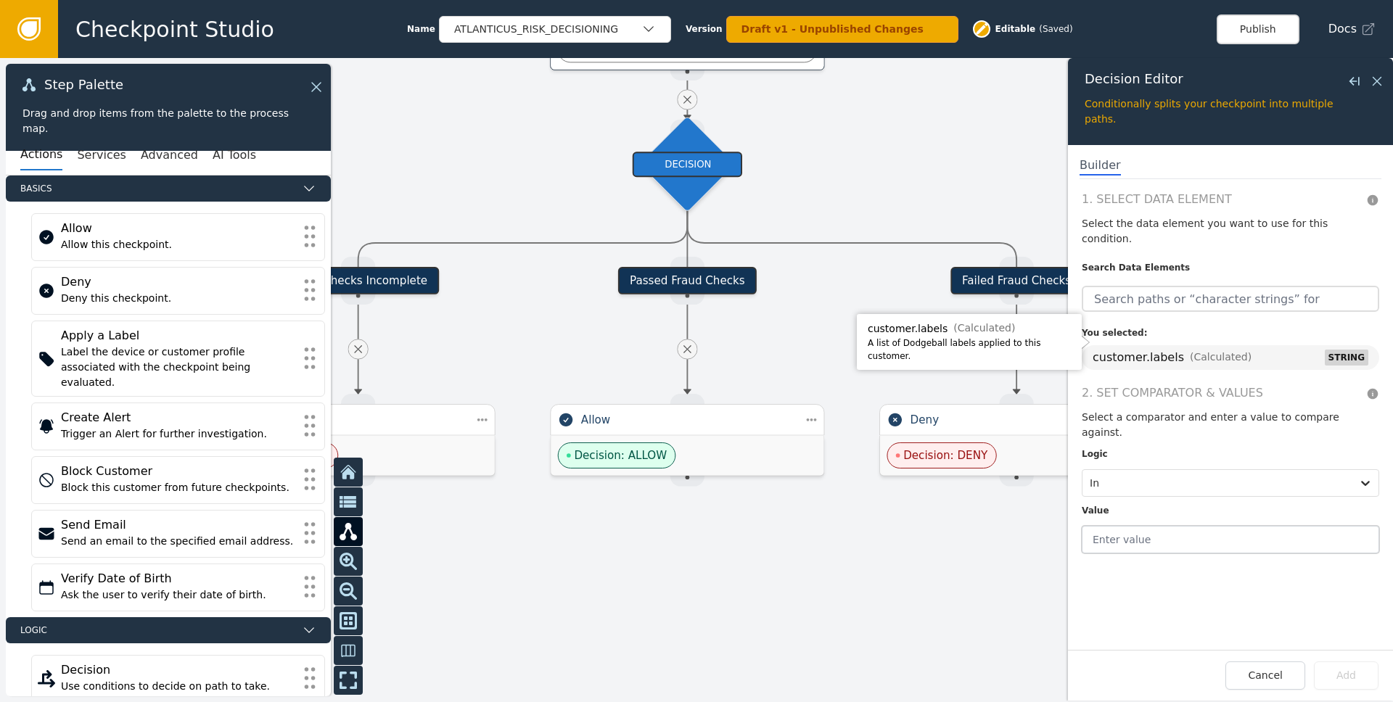
click at [1131, 526] on input "text" at bounding box center [1231, 540] width 298 height 28
type input "Rule ID 13"
click at [1341, 668] on button "Add" at bounding box center [1346, 676] width 65 height 28
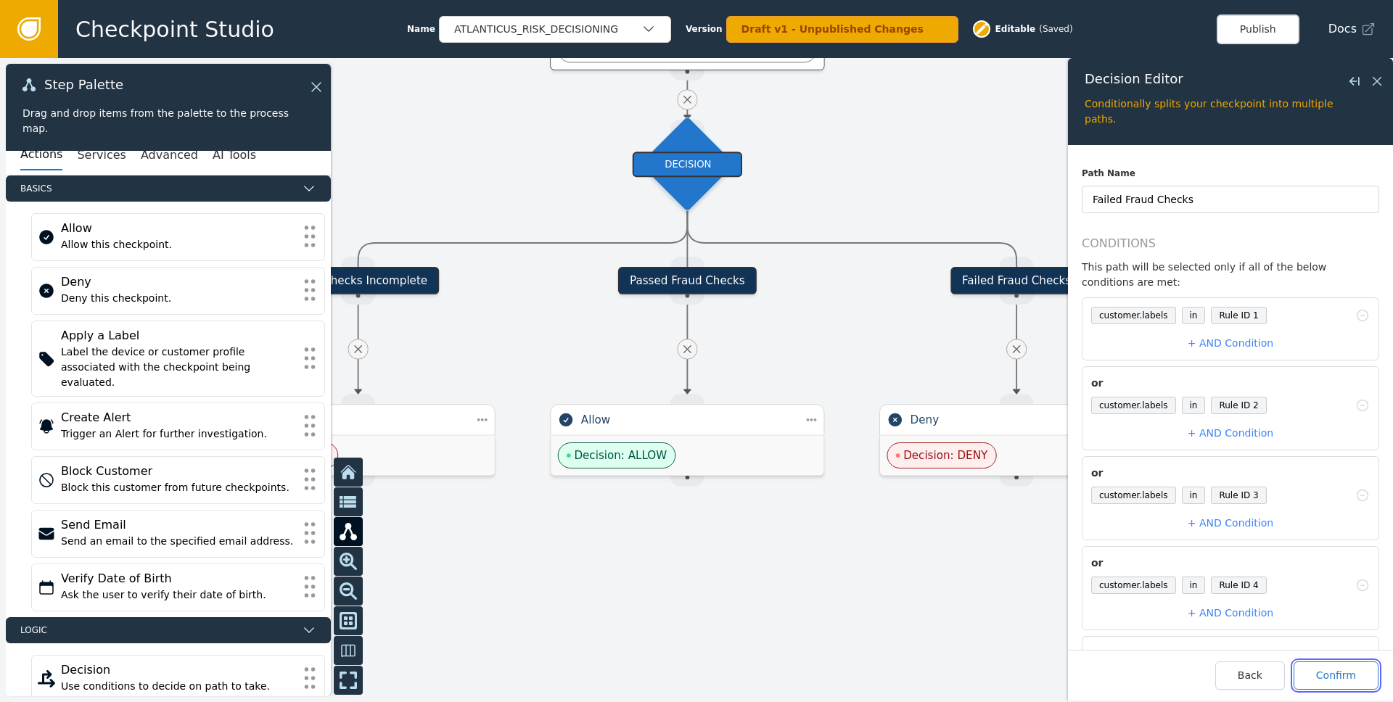
click at [1343, 681] on button "Confirm" at bounding box center [1336, 676] width 85 height 28
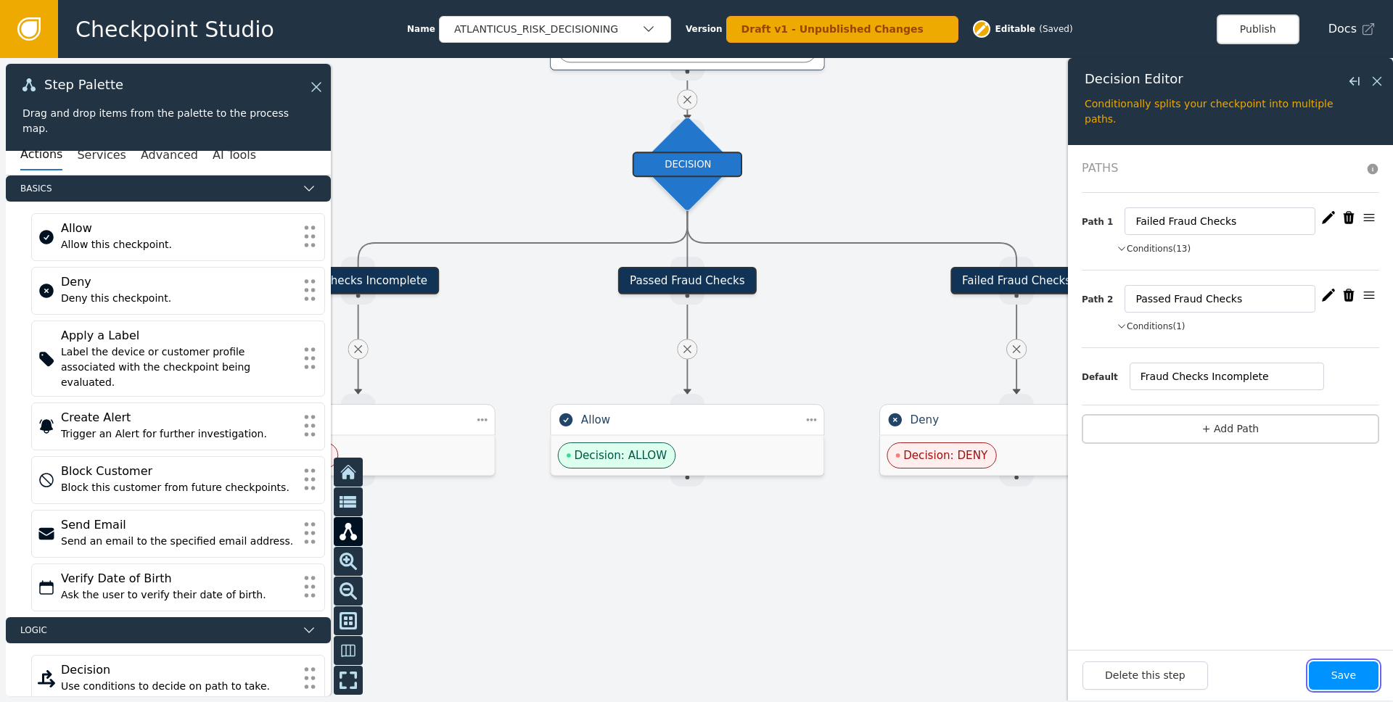
click at [1343, 678] on button "Save" at bounding box center [1344, 676] width 70 height 28
click at [1153, 248] on button "Conditions (13)" at bounding box center [1154, 248] width 74 height 13
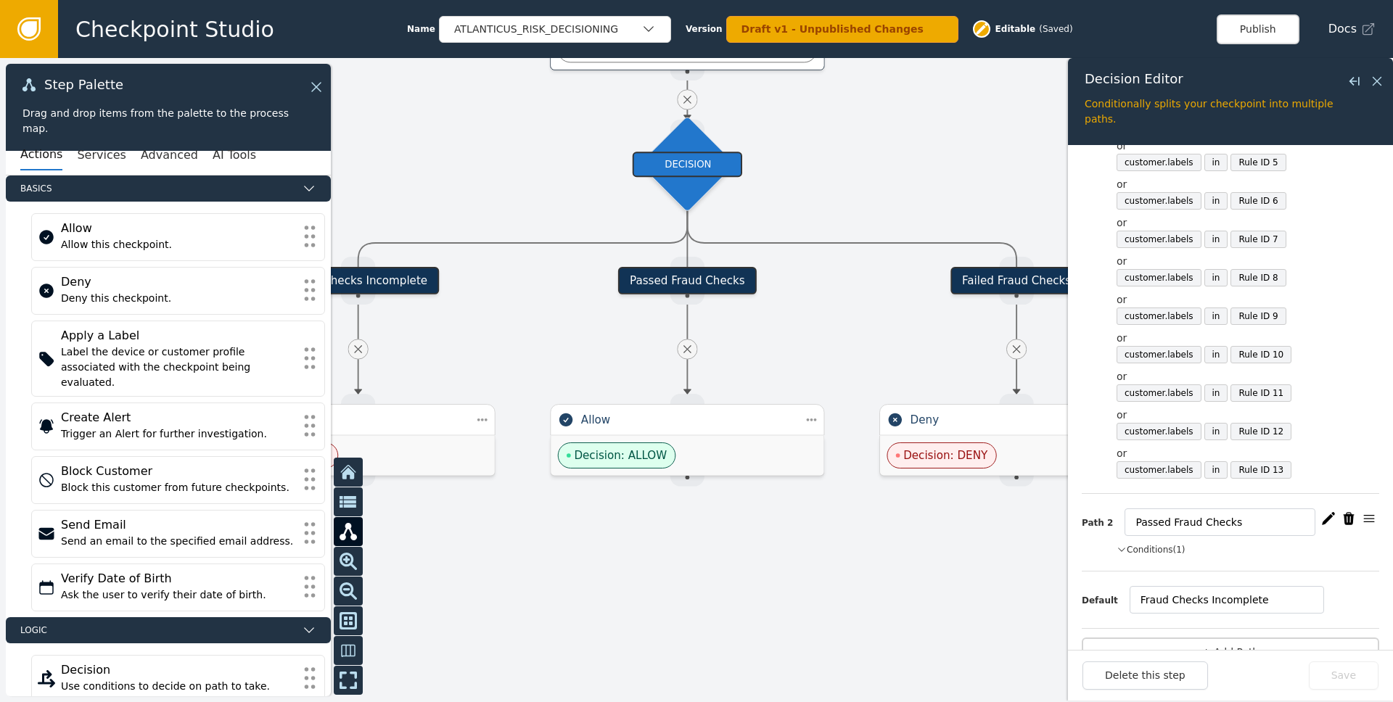
scroll to position [300, 0]
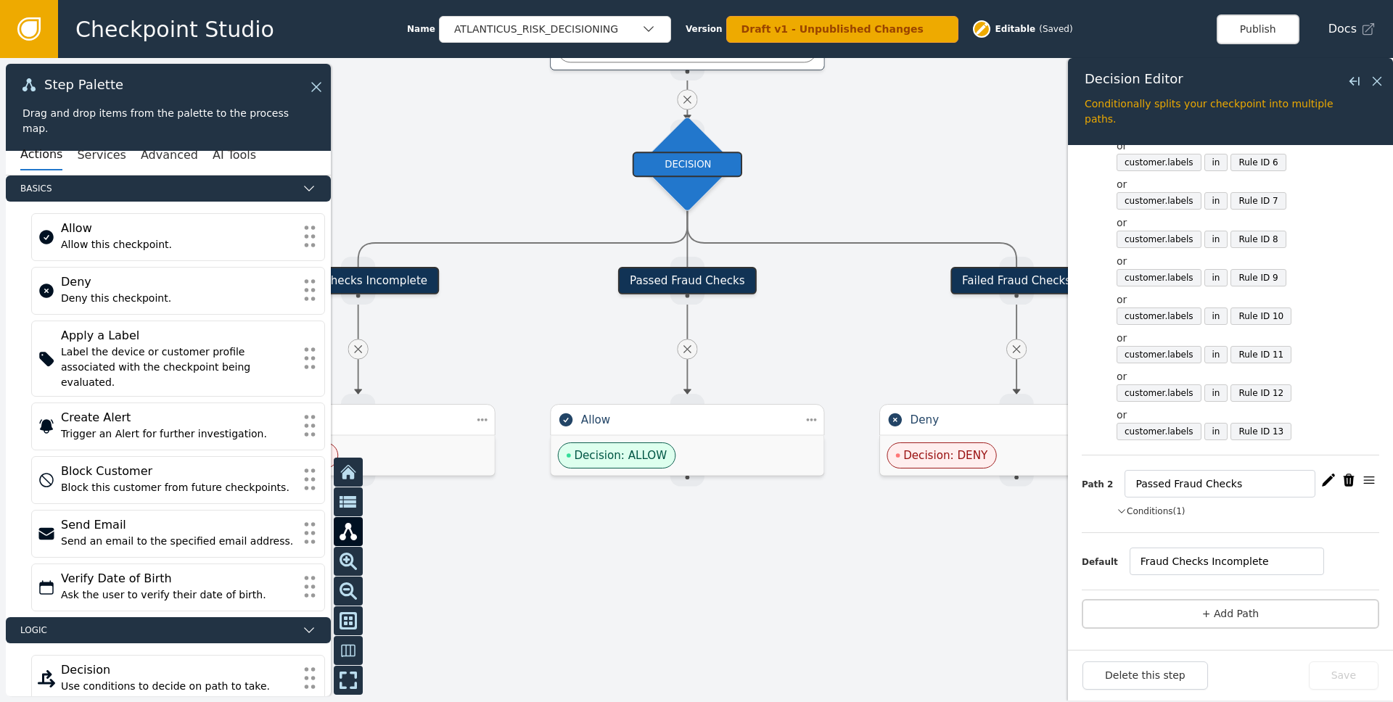
click at [1157, 512] on button "Conditions (1)" at bounding box center [1151, 511] width 69 height 13
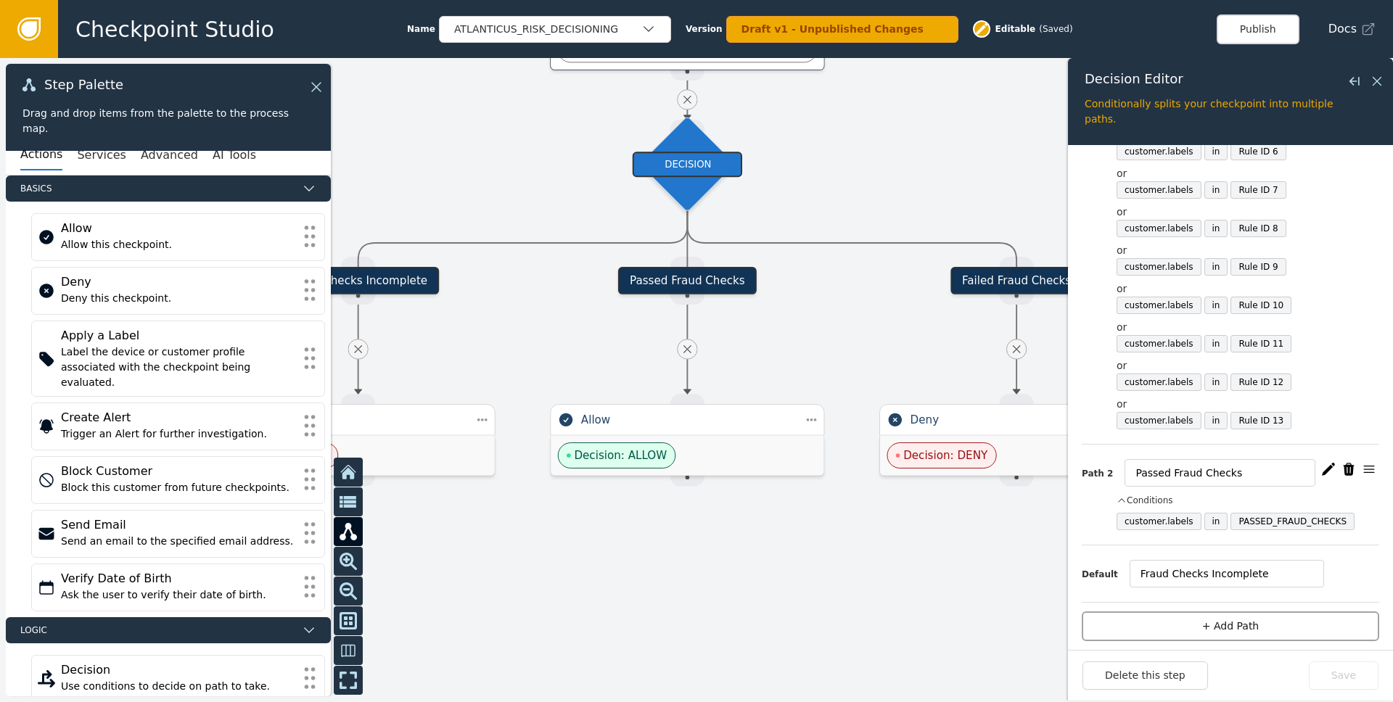
scroll to position [323, 0]
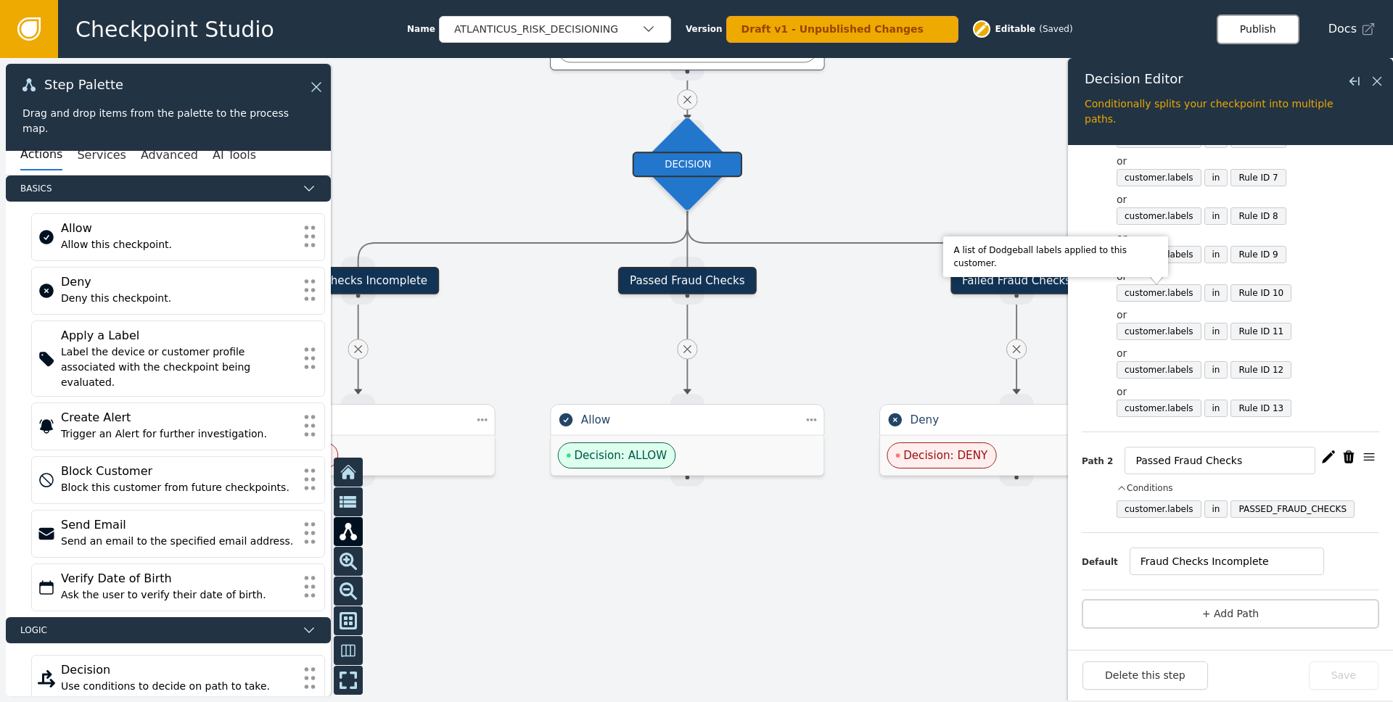
click at [1263, 28] on button "Publish" at bounding box center [1258, 30] width 83 height 30
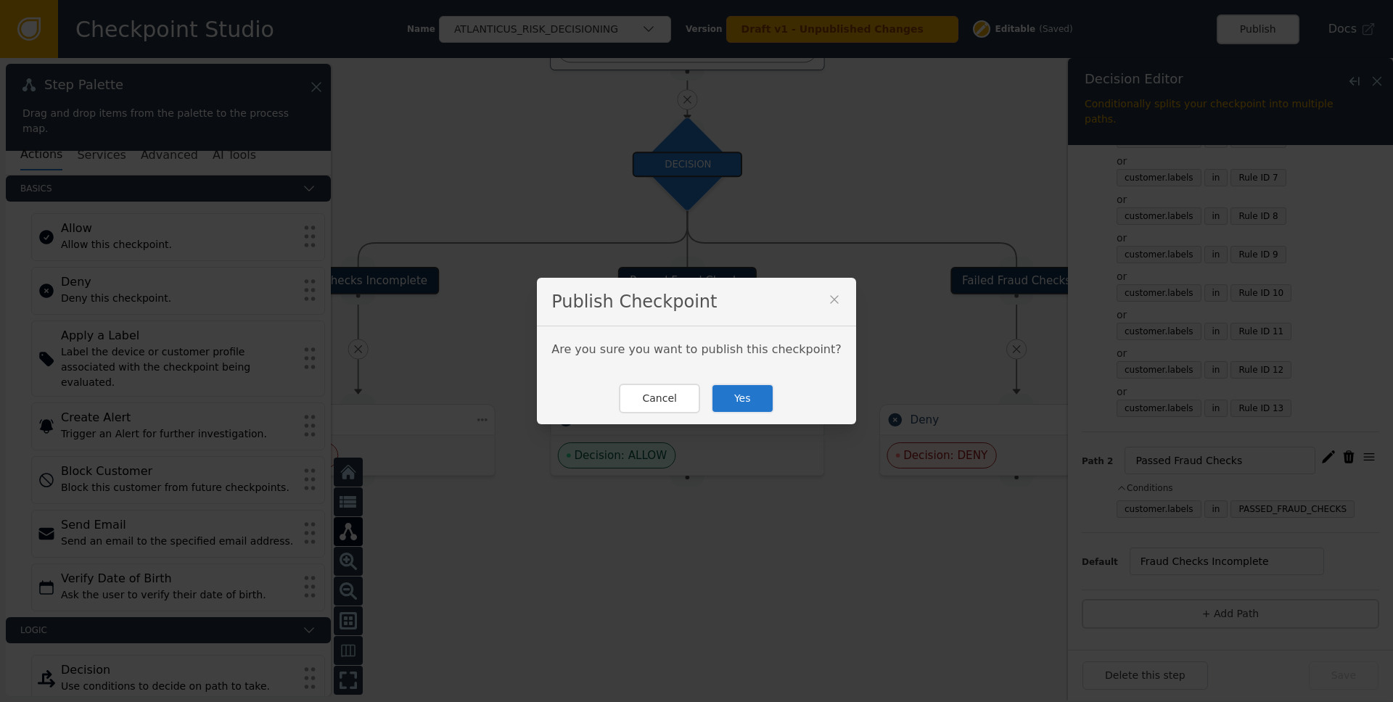
click at [732, 406] on button "Yes" at bounding box center [742, 399] width 63 height 30
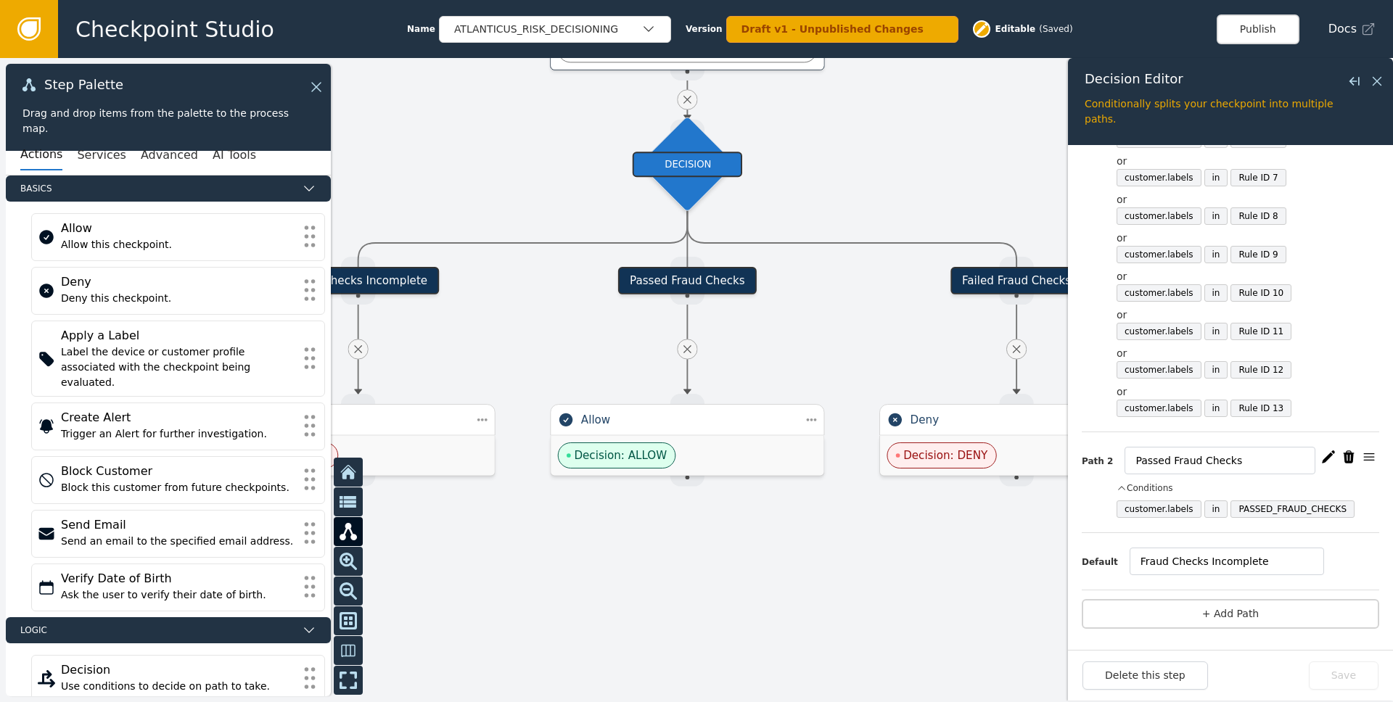
click at [855, 204] on div at bounding box center [696, 380] width 1393 height 644
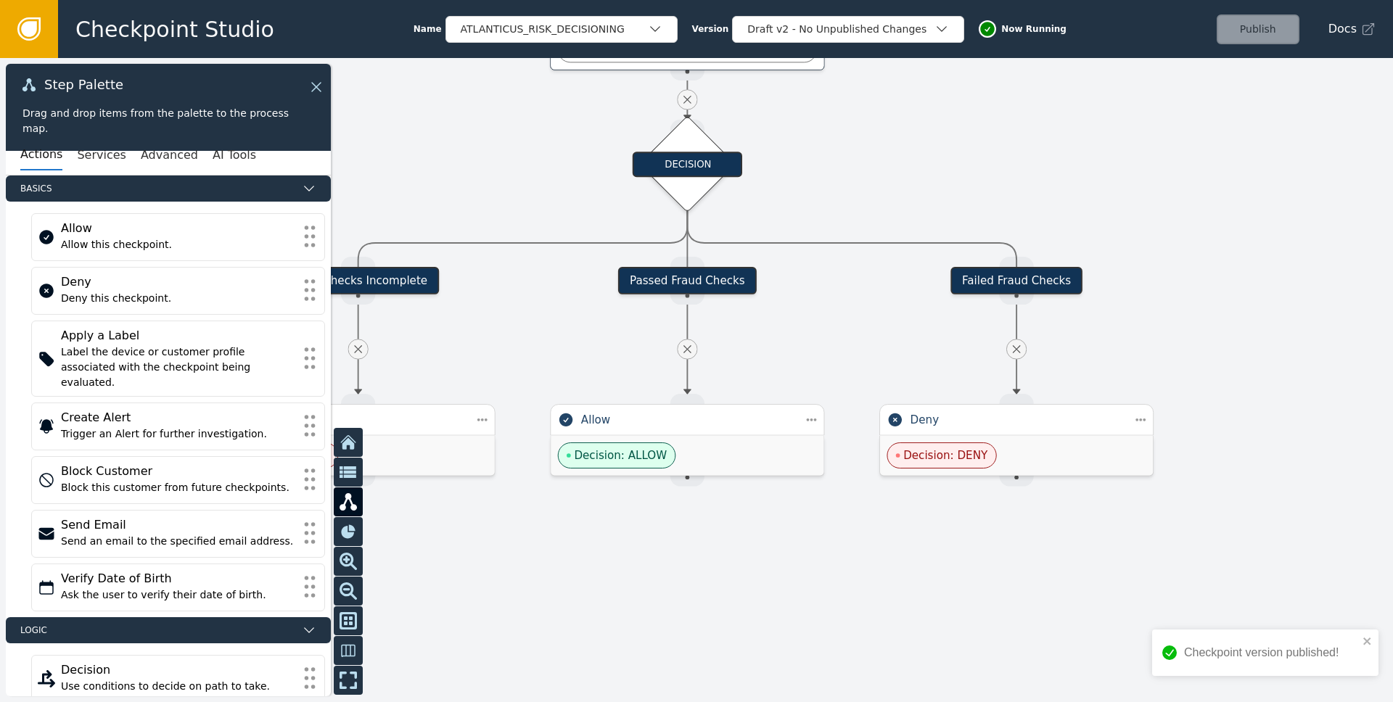
drag, startPoint x: 854, startPoint y: 204, endPoint x: 1078, endPoint y: 144, distance: 231.5
click at [1078, 144] on div at bounding box center [696, 380] width 1393 height 644
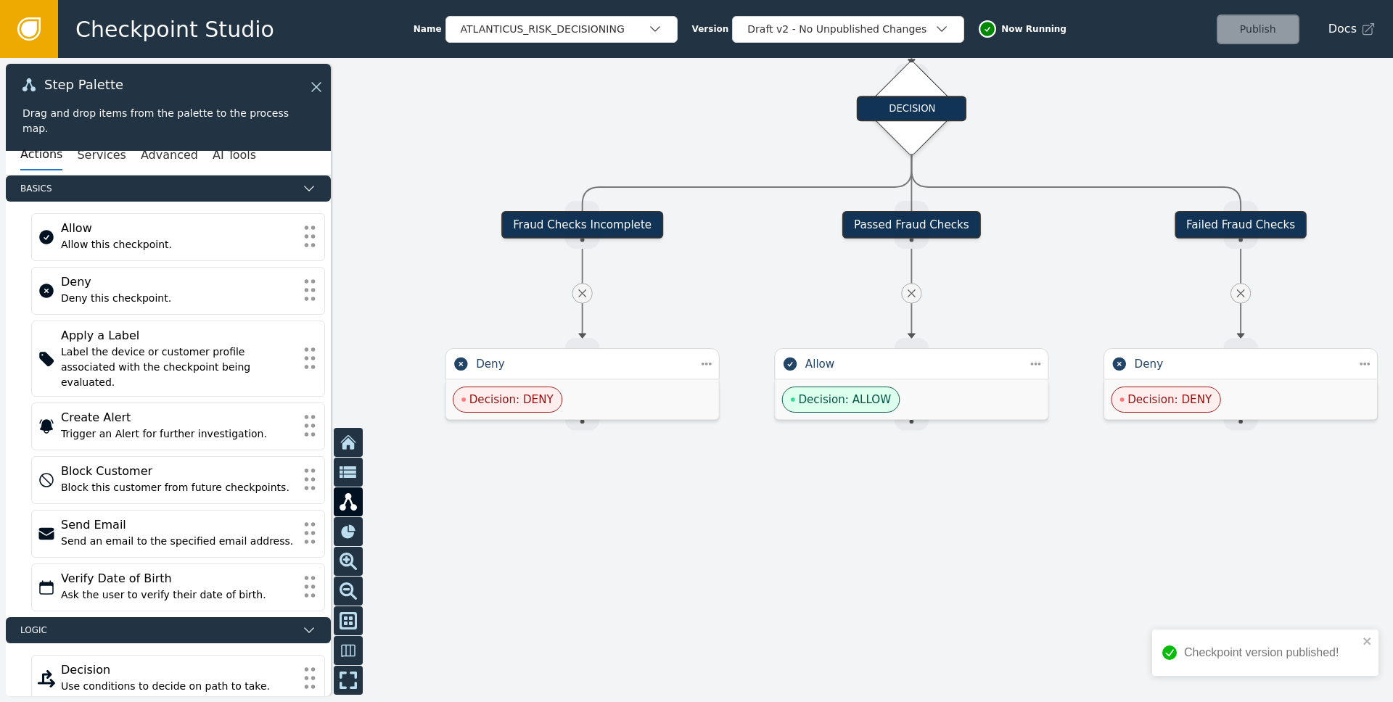
click at [909, 544] on div at bounding box center [696, 380] width 1393 height 644
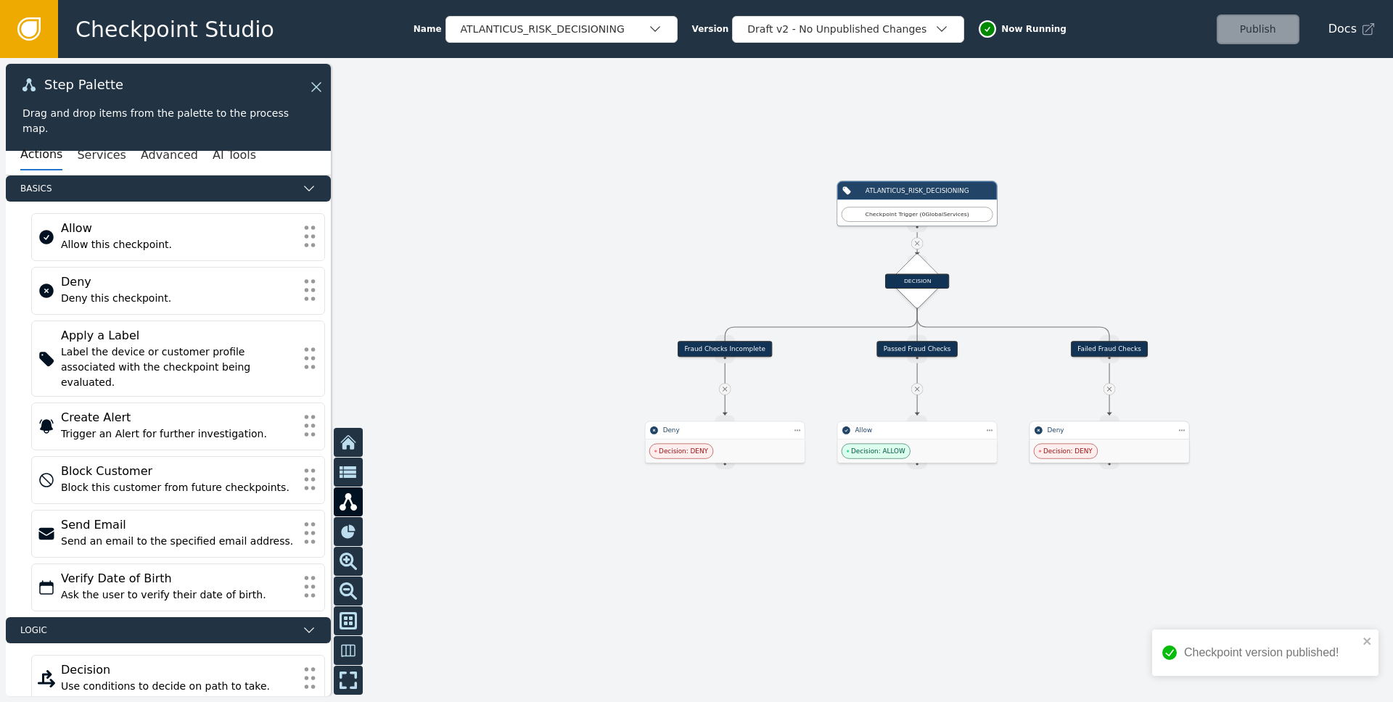
click at [1092, 448] on span "Decision: DENY" at bounding box center [1066, 451] width 64 height 15
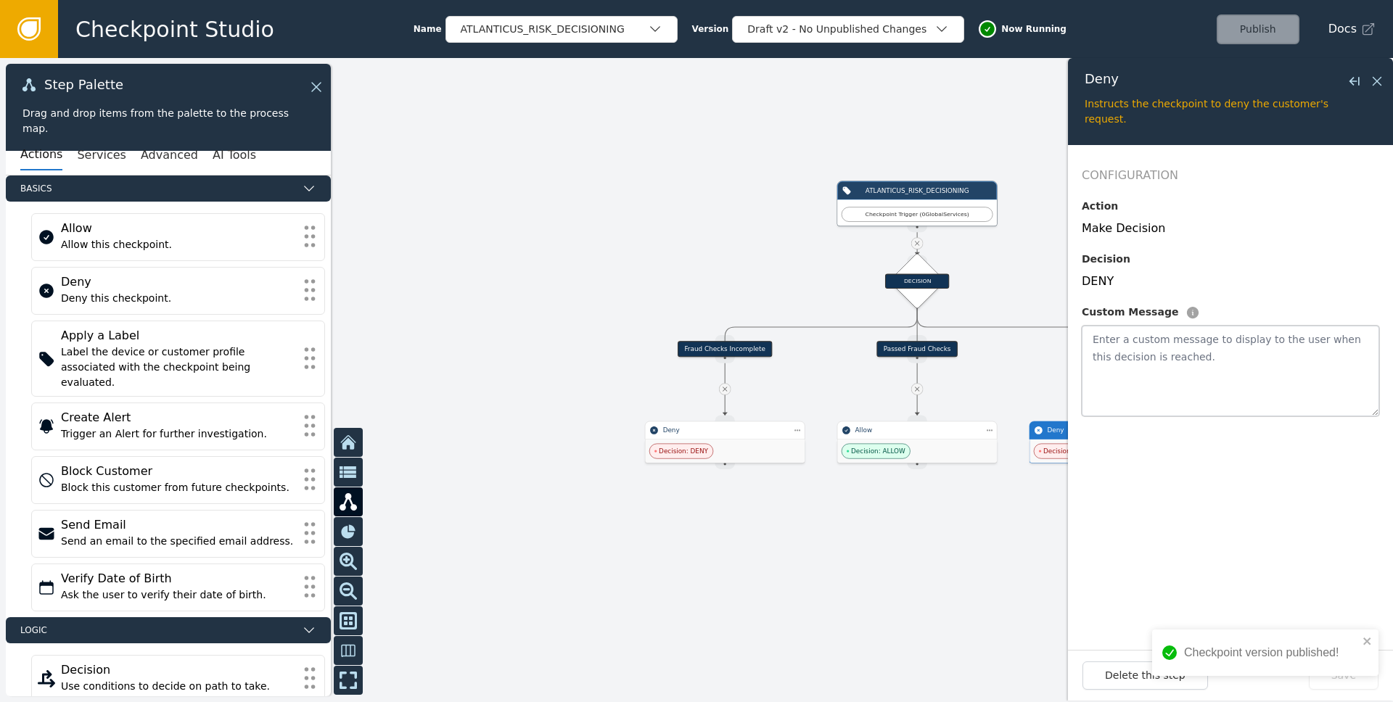
click at [1145, 354] on textarea at bounding box center [1231, 371] width 298 height 91
type textarea "R"
type textarea "Failed with the following labels {{customer.labels}}"
click at [1352, 668] on button "Save" at bounding box center [1344, 676] width 70 height 28
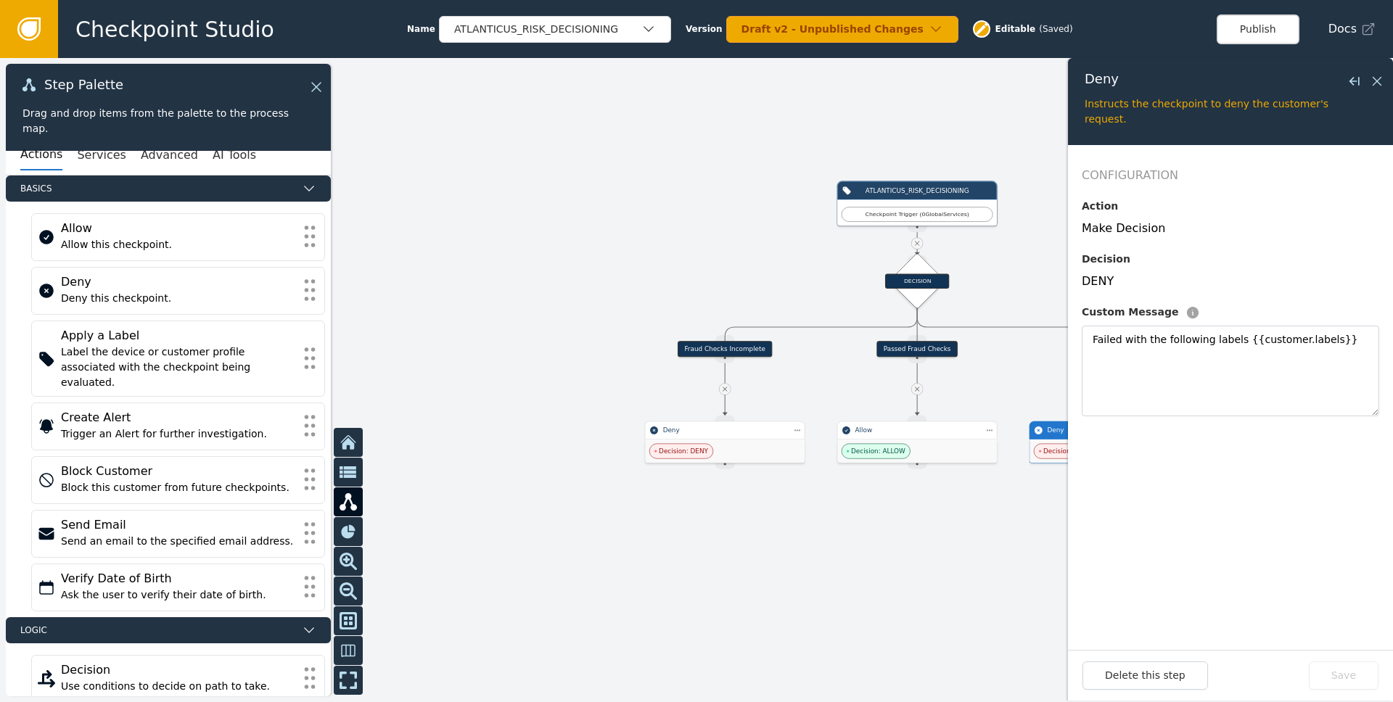
click at [1008, 578] on div at bounding box center [696, 380] width 1393 height 644
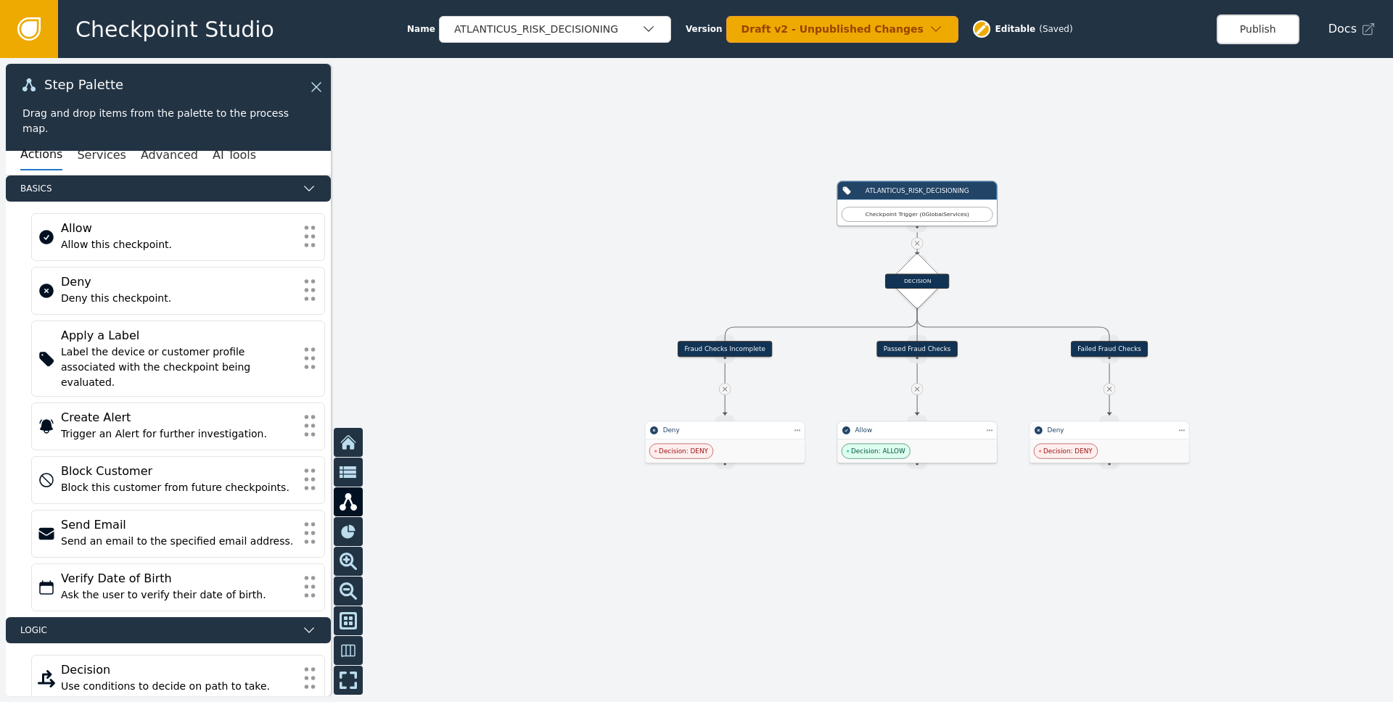
click at [941, 441] on div "Decision: ALLOW" at bounding box center [917, 451] width 160 height 23
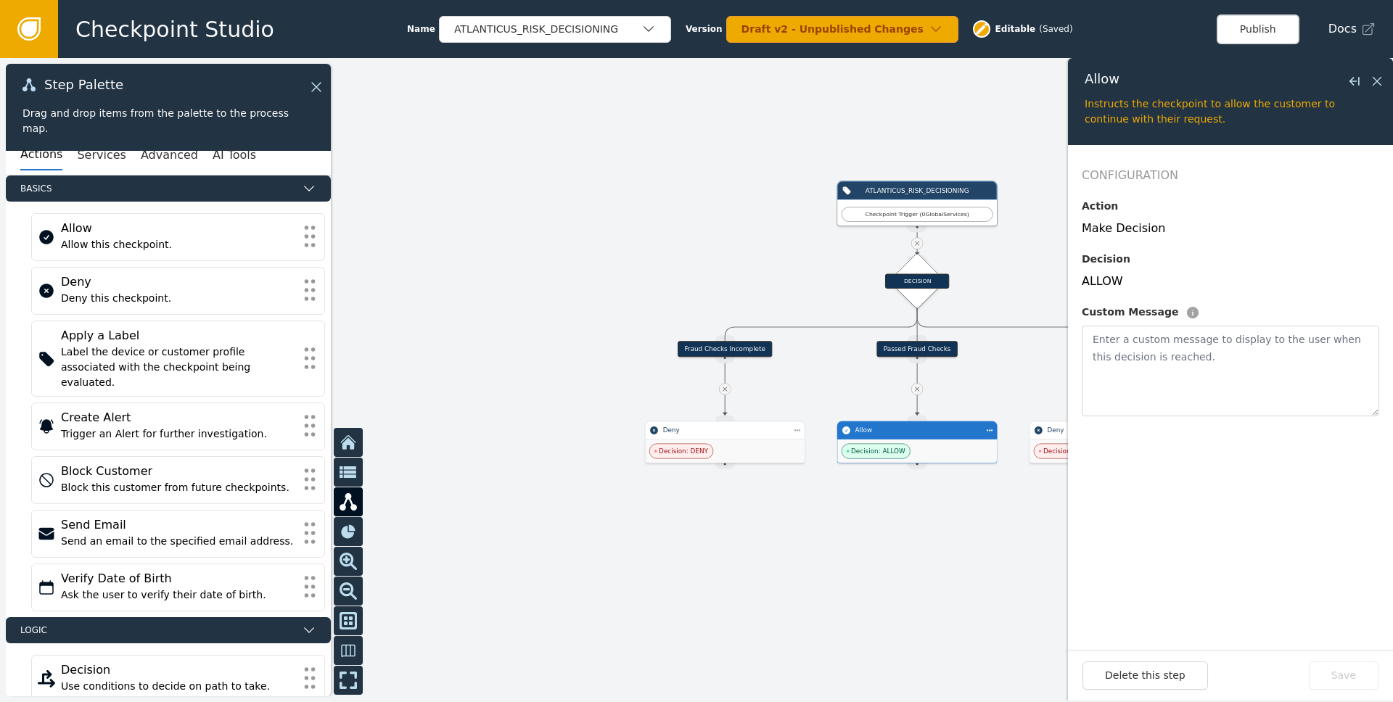
click at [868, 546] on div at bounding box center [696, 380] width 1393 height 644
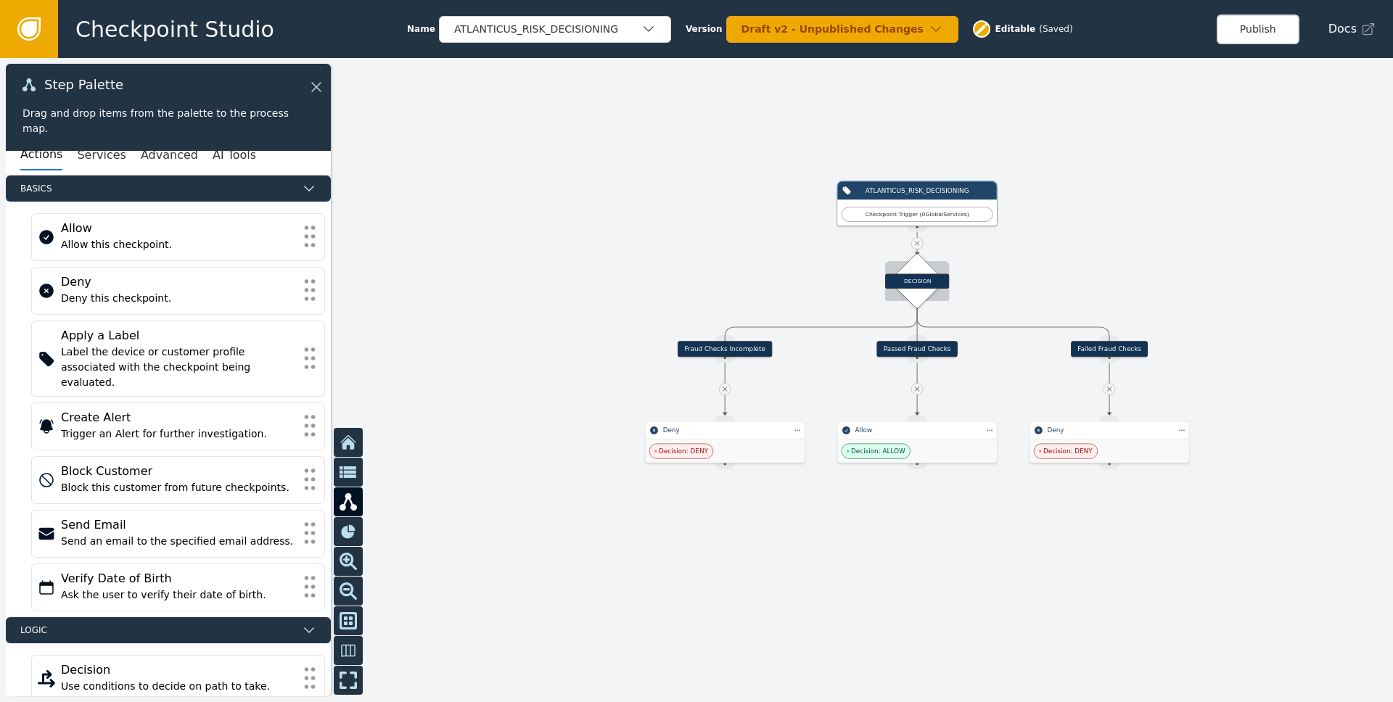
click at [921, 303] on div "DECISION" at bounding box center [917, 281] width 57 height 57
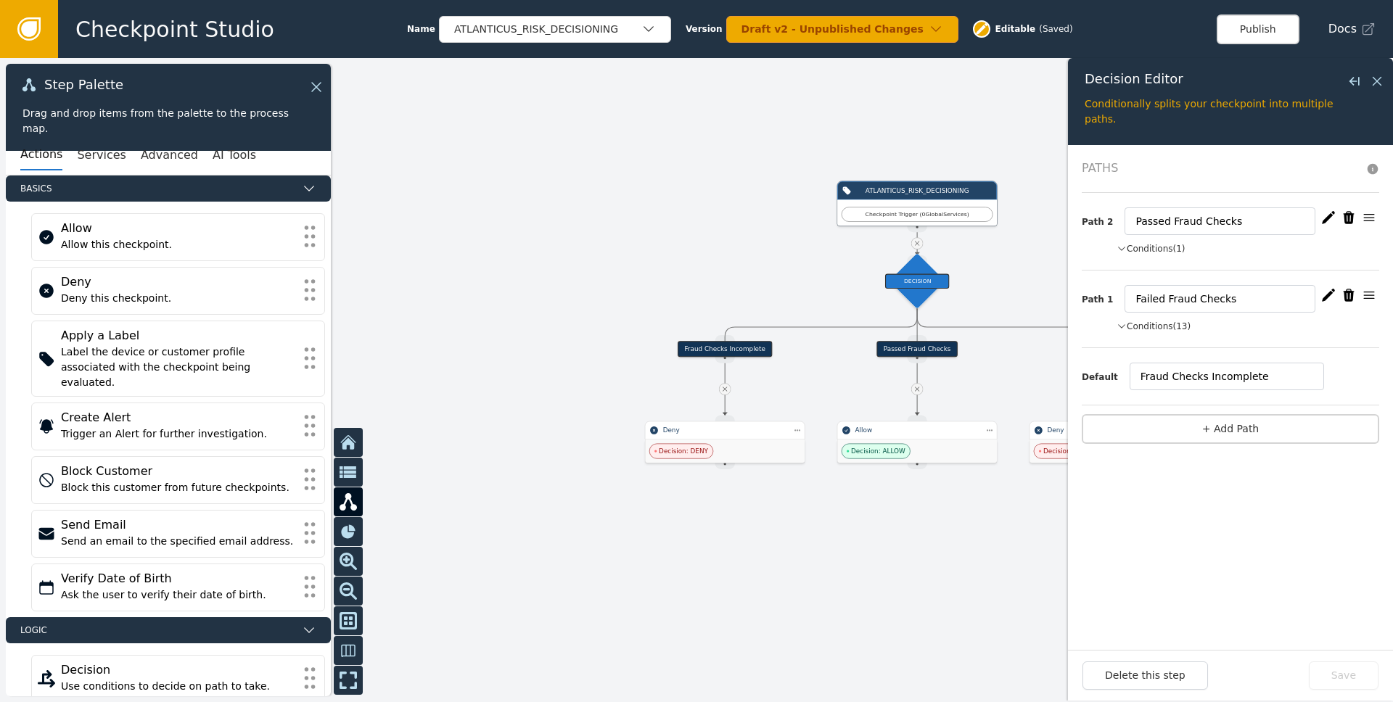
drag, startPoint x: 1374, startPoint y: 298, endPoint x: 1374, endPoint y: 219, distance: 78.4
click at [1374, 219] on icon "button" at bounding box center [1369, 217] width 15 height 15
drag, startPoint x: 1374, startPoint y: 219, endPoint x: 1361, endPoint y: 311, distance: 92.4
click at [993, 583] on div at bounding box center [696, 380] width 1393 height 644
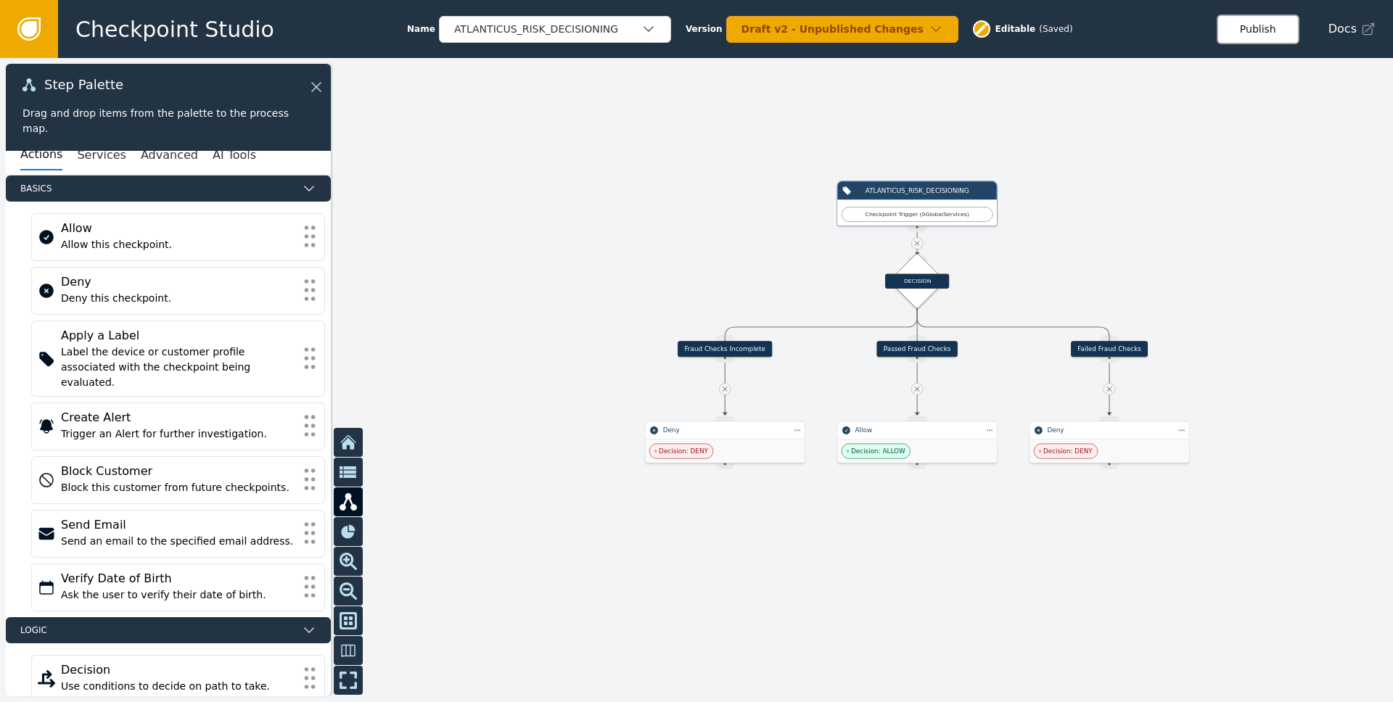
click at [1250, 35] on button "Publish" at bounding box center [1258, 30] width 83 height 30
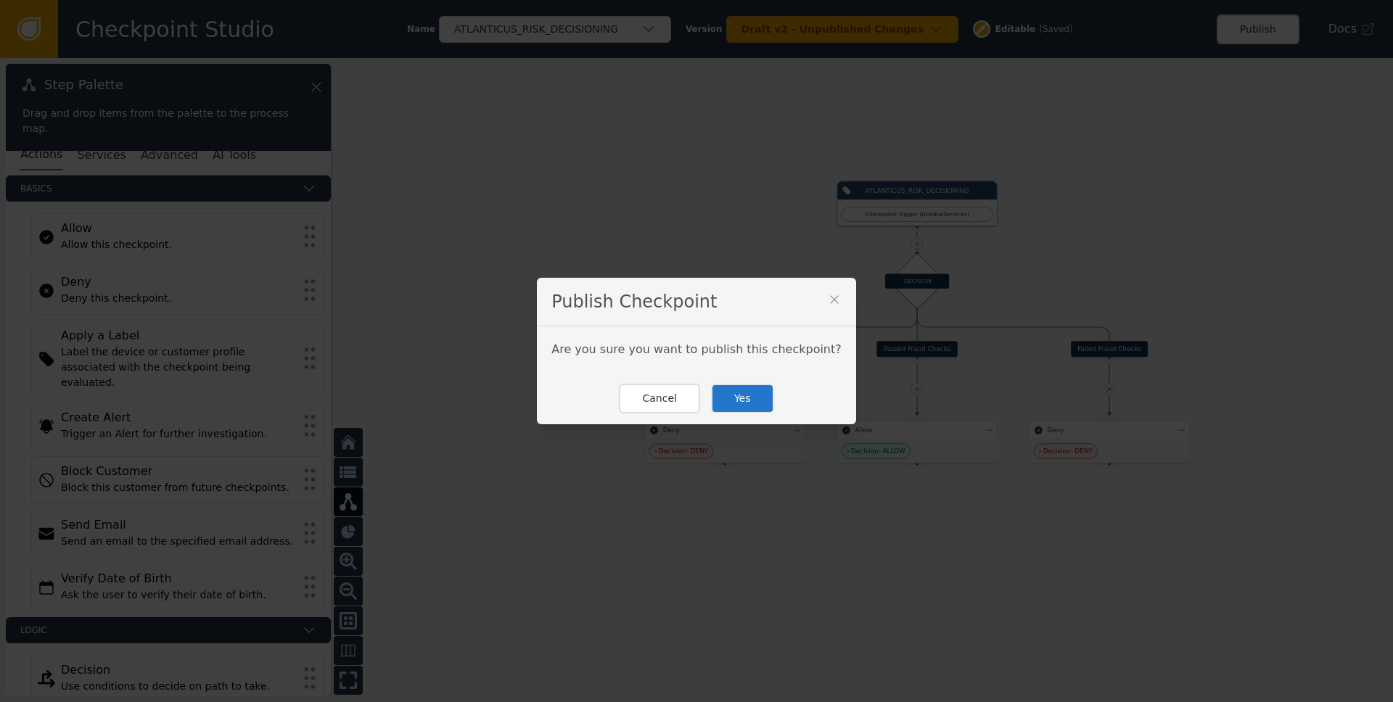
click at [747, 405] on button "Yes" at bounding box center [742, 399] width 63 height 30
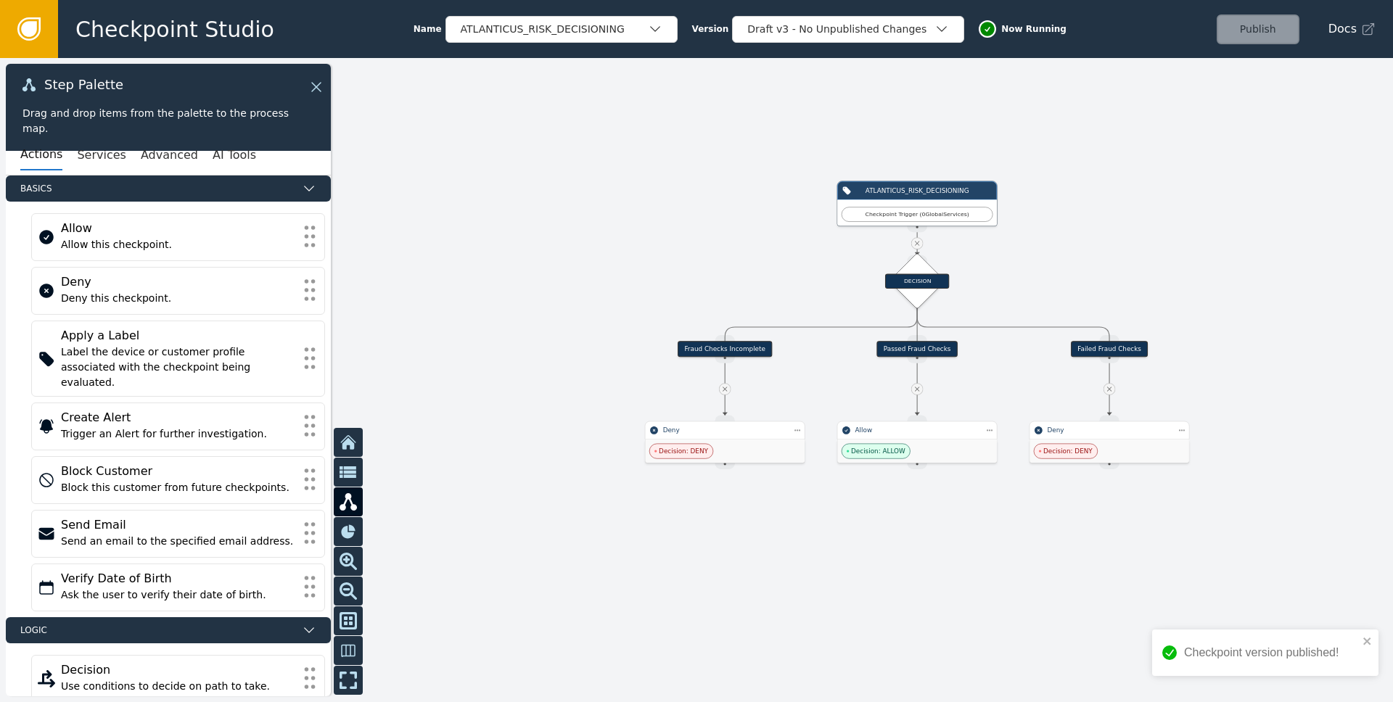
click at [836, 576] on div at bounding box center [696, 380] width 1393 height 644
click at [556, 38] on div "ATLANTICUS_RISK_DECISIONING" at bounding box center [562, 29] width 232 height 27
click at [543, 62] on div "ATLANTICUS_RISK_ASSESSMENT" at bounding box center [561, 61] width 203 height 15
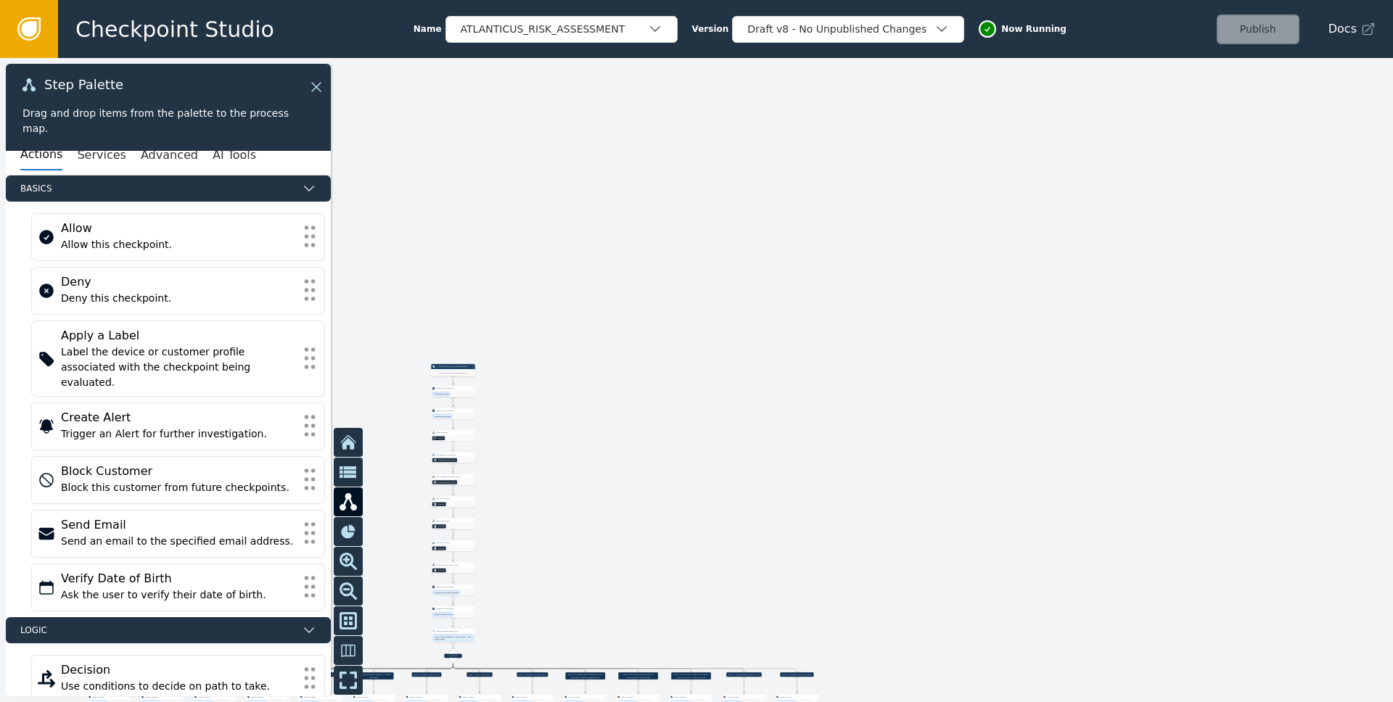
drag, startPoint x: 626, startPoint y: 441, endPoint x: 864, endPoint y: 247, distance: 306.9
click at [864, 248] on div at bounding box center [696, 380] width 1393 height 644
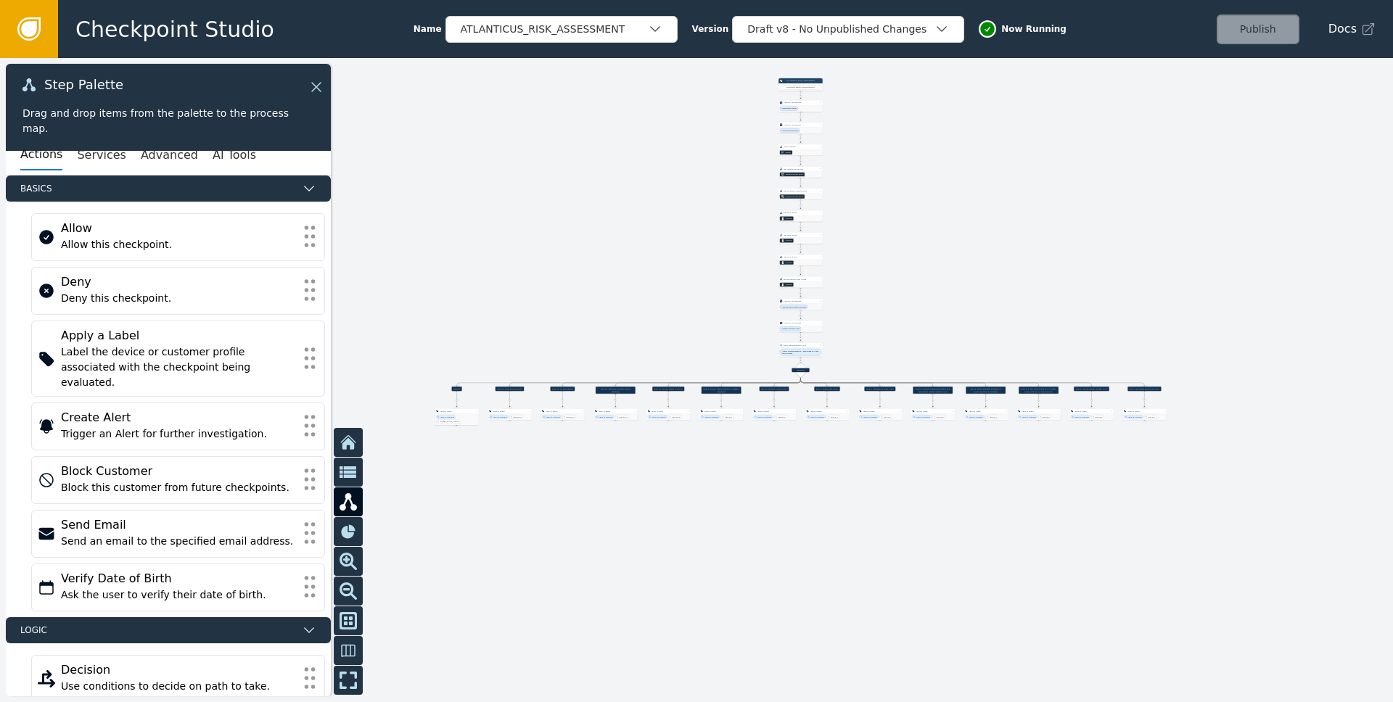
drag, startPoint x: 875, startPoint y: 308, endPoint x: 1054, endPoint y: 198, distance: 209.5
click at [1054, 198] on div at bounding box center [696, 380] width 1393 height 644
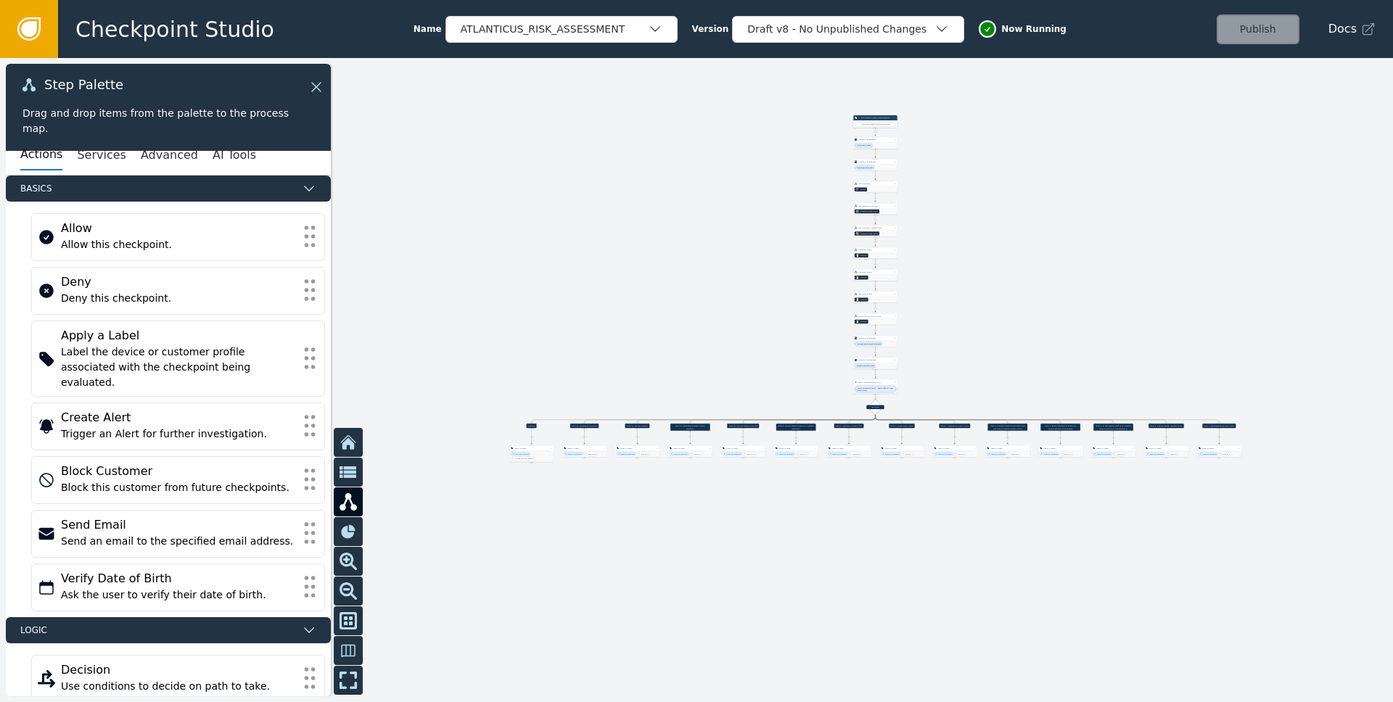
drag, startPoint x: 947, startPoint y: 221, endPoint x: 948, endPoint y: 321, distance: 100.2
click at [951, 325] on div at bounding box center [696, 380] width 1393 height 644
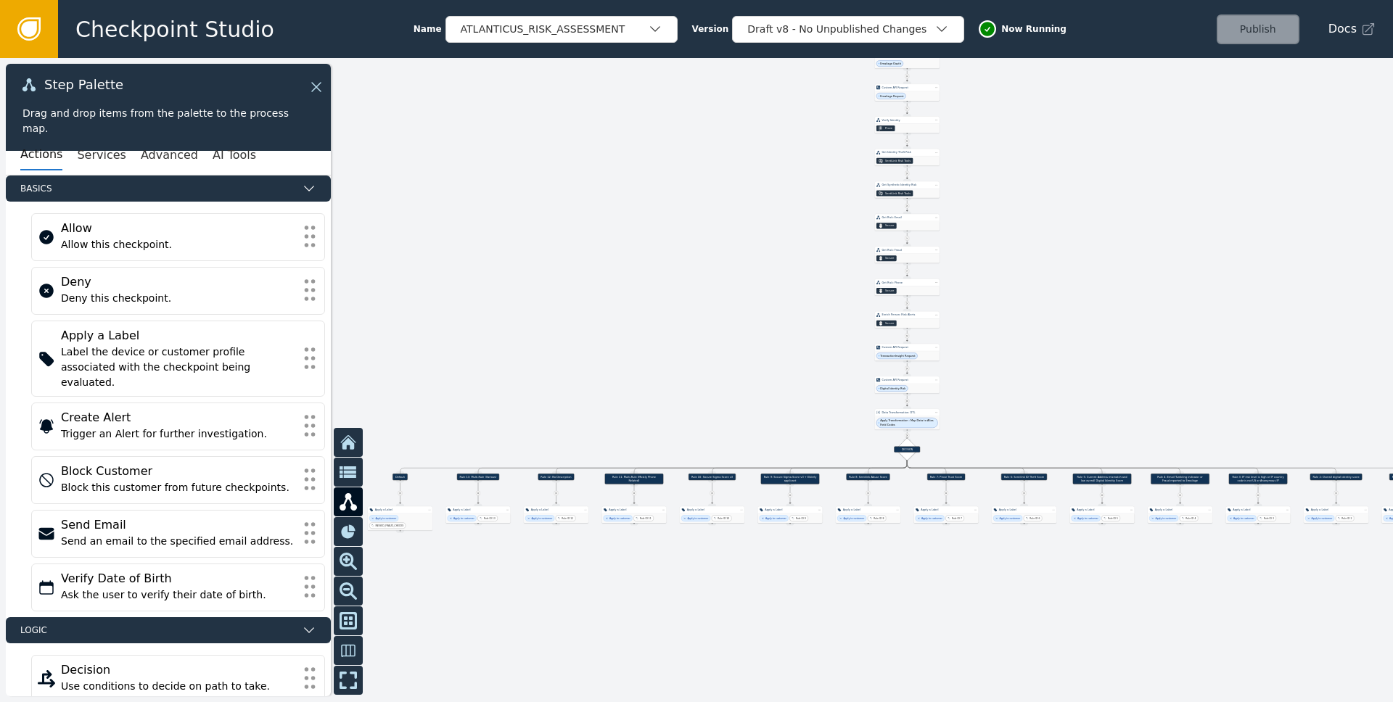
drag, startPoint x: 936, startPoint y: 411, endPoint x: 1004, endPoint y: 376, distance: 76.6
click at [1004, 376] on div at bounding box center [696, 380] width 1393 height 644
click at [1078, 293] on div at bounding box center [696, 380] width 1393 height 644
click at [914, 425] on span "Apply Transformation : Map Data to Alias Field Codes" at bounding box center [907, 423] width 55 height 8
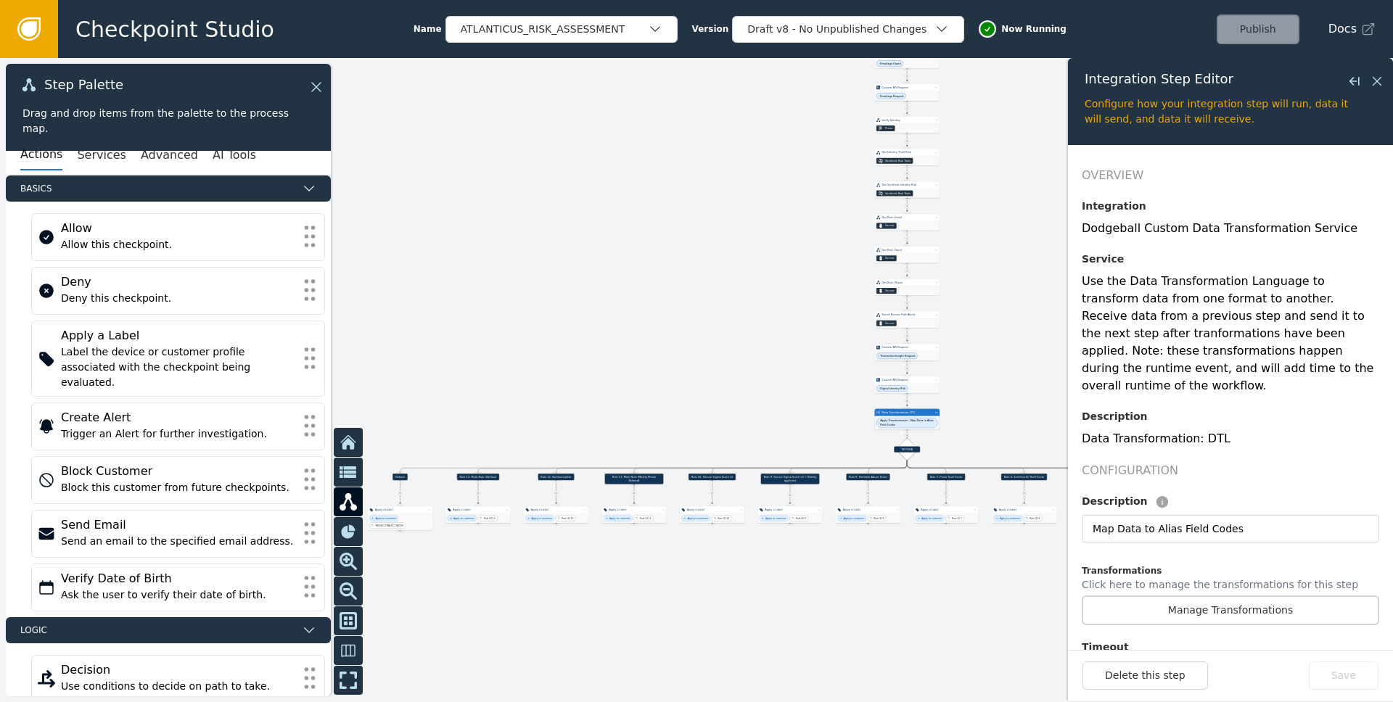
scroll to position [181, 0]
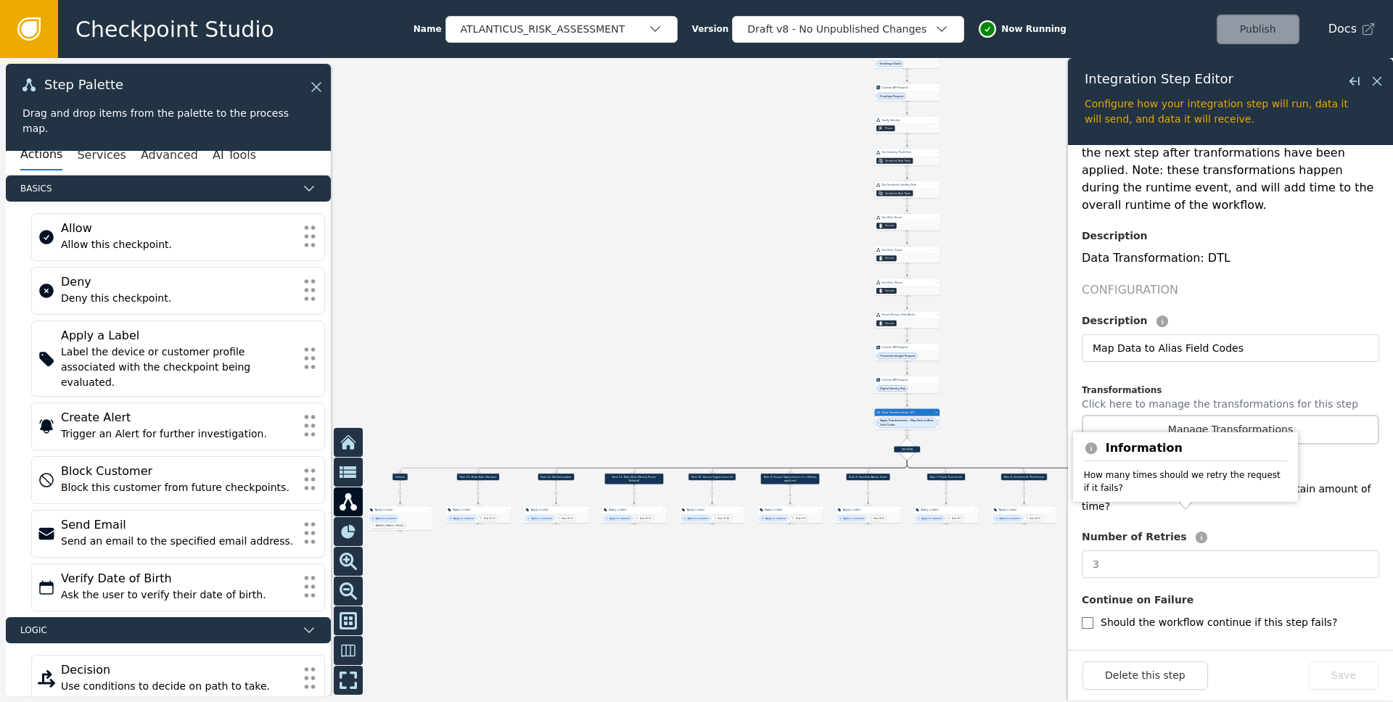
click at [992, 375] on div at bounding box center [696, 380] width 1393 height 644
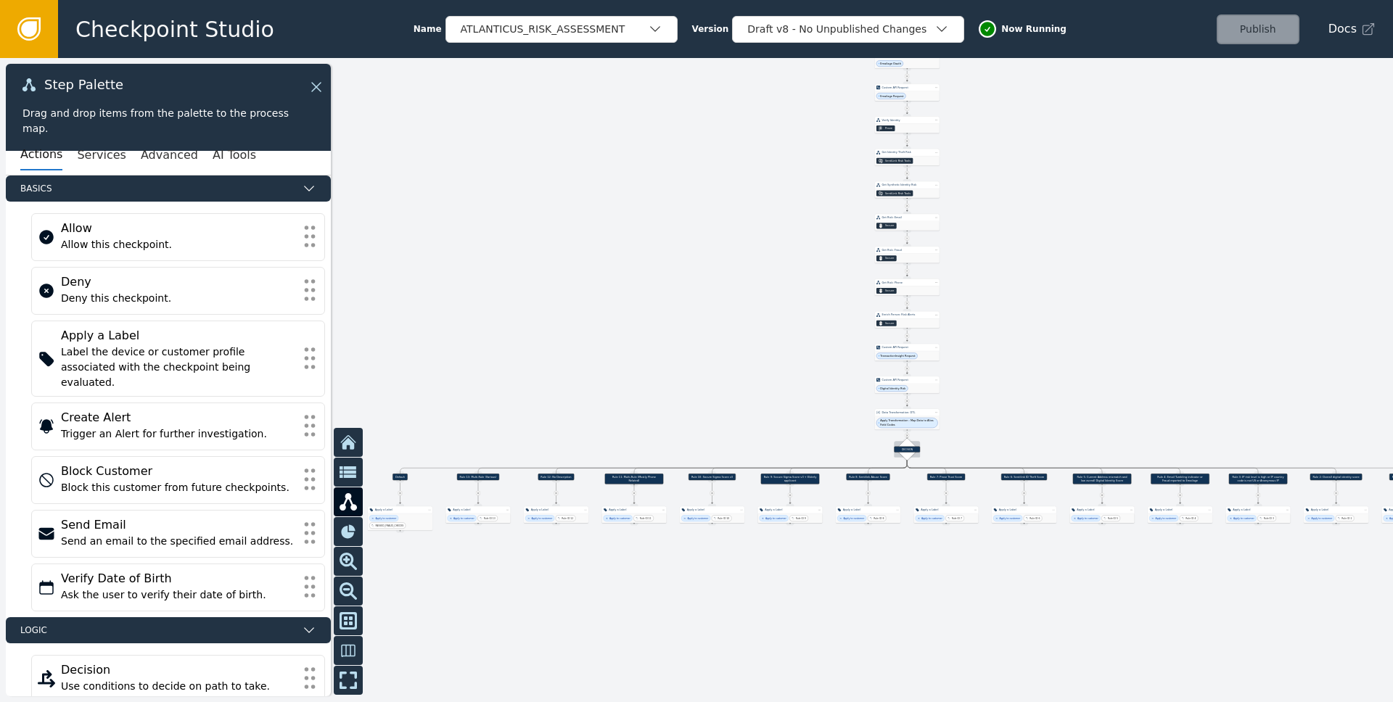
click at [905, 449] on div "DECISION" at bounding box center [907, 449] width 26 height 6
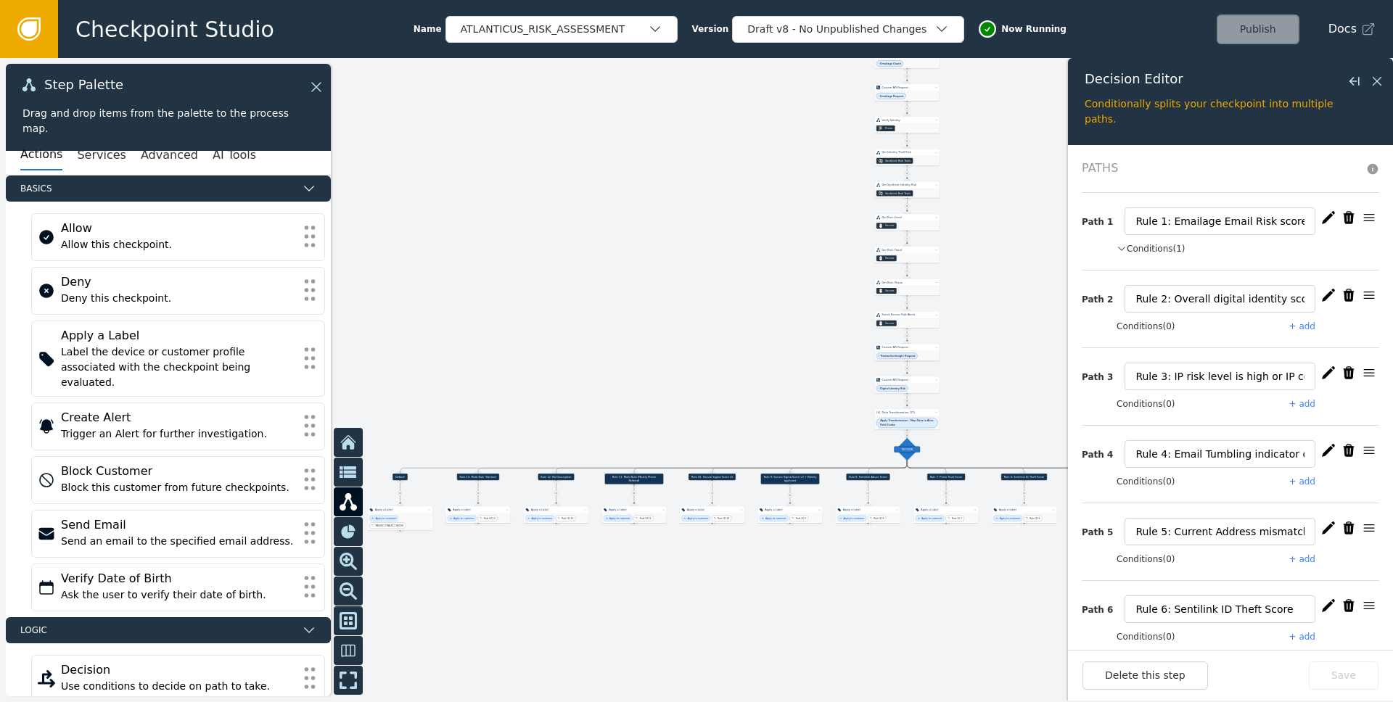
click at [934, 583] on div at bounding box center [696, 380] width 1393 height 644
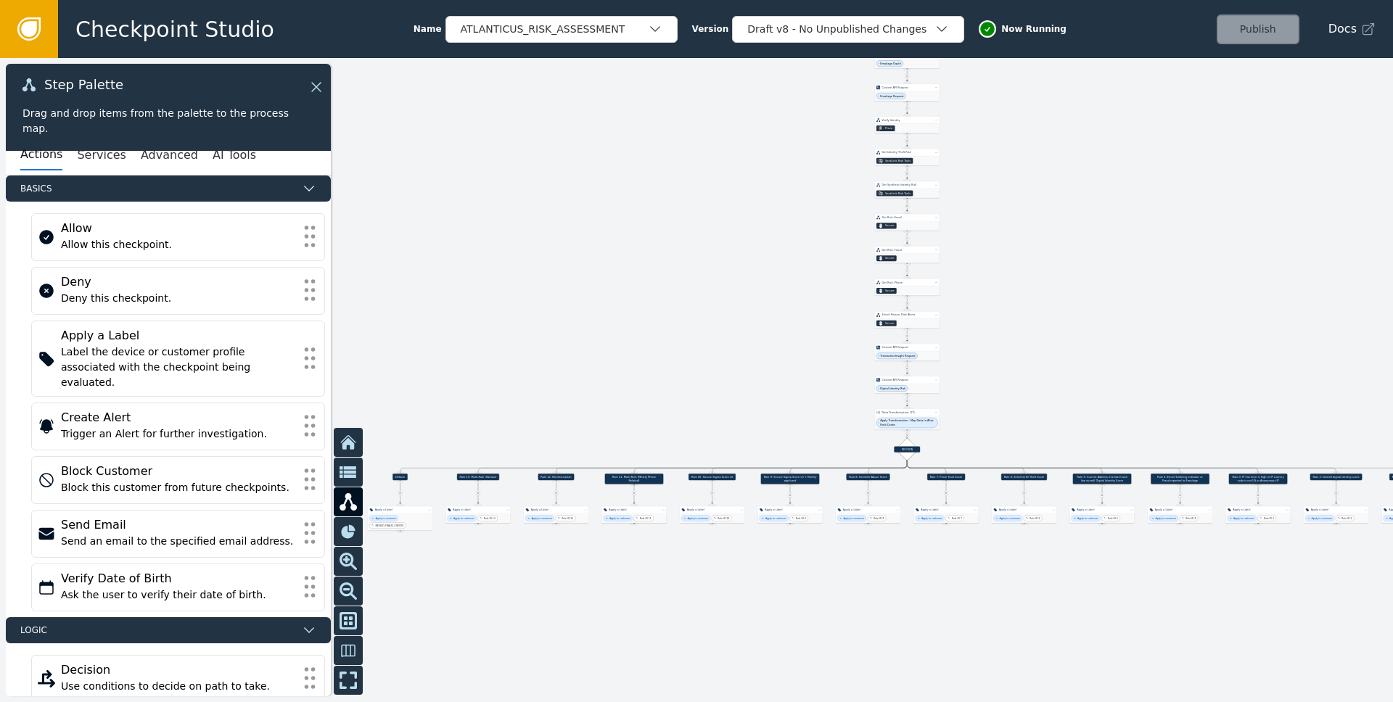
click at [636, 247] on div at bounding box center [696, 380] width 1393 height 644
click at [784, 389] on div at bounding box center [696, 380] width 1393 height 644
